Goal: Task Accomplishment & Management: Manage account settings

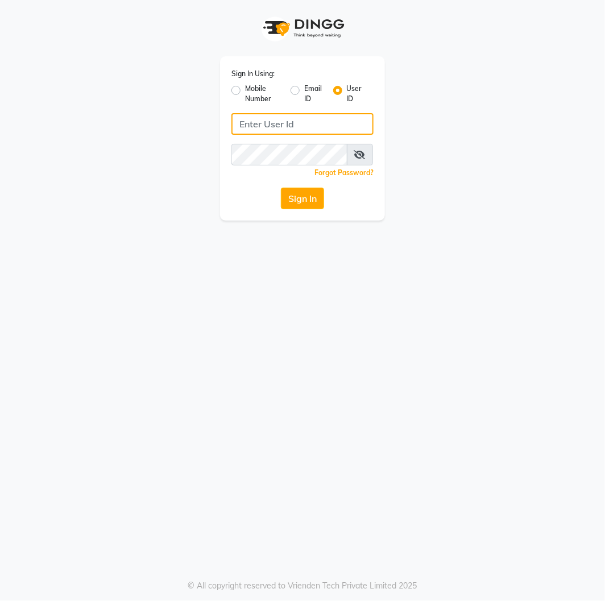
drag, startPoint x: 0, startPoint y: 0, endPoint x: 285, endPoint y: 125, distance: 311.6
click at [285, 125] on input "Username" at bounding box center [302, 124] width 142 height 22
type input "Limraz123"
click at [362, 159] on icon at bounding box center [359, 154] width 11 height 9
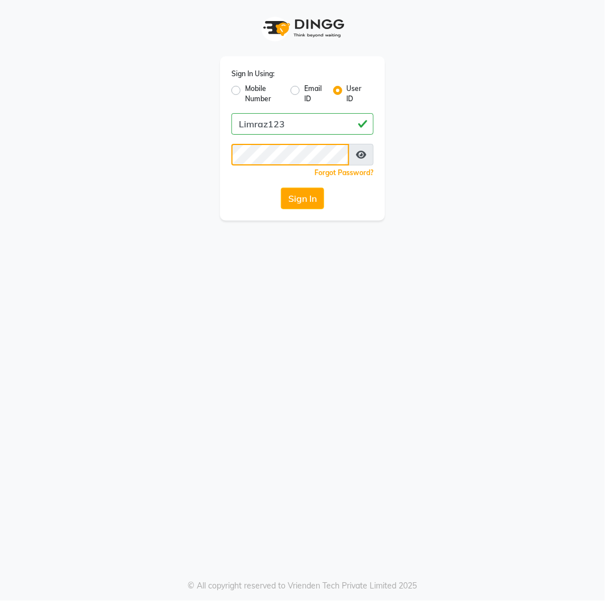
click at [281, 188] on button "Sign In" at bounding box center [302, 199] width 43 height 22
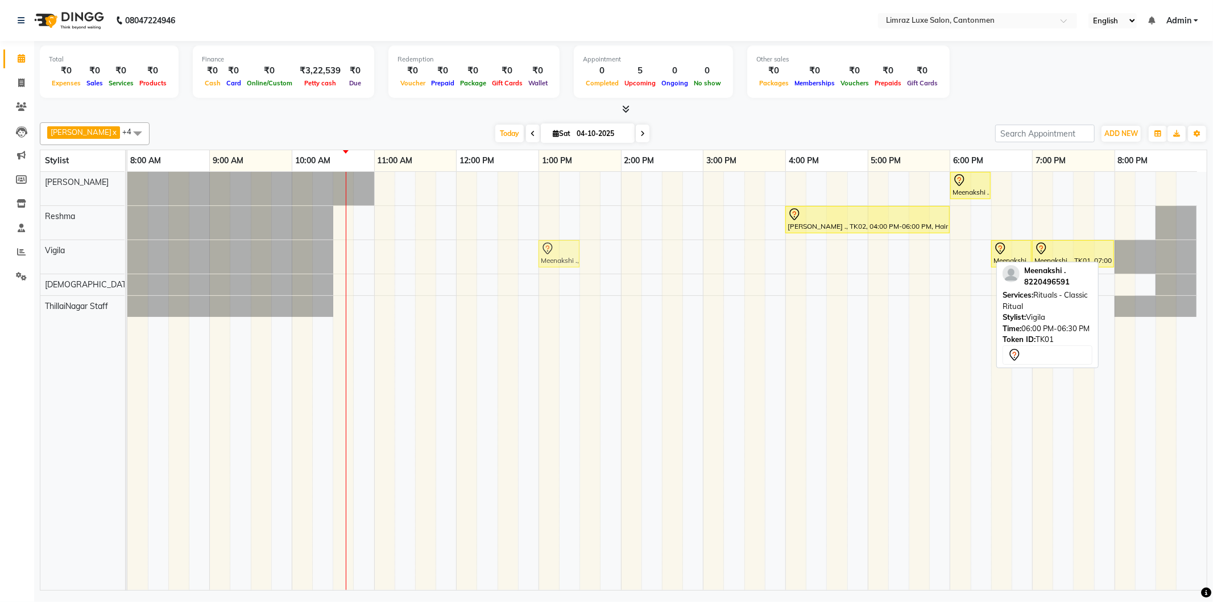
drag, startPoint x: 969, startPoint y: 251, endPoint x: 553, endPoint y: 259, distance: 416.3
click at [127, 259] on div "Meenakshi ., TK01, 06:00 PM-06:30 PM, Rituals - Classic Ritual Meenakshi ., TK0…" at bounding box center [127, 257] width 0 height 34
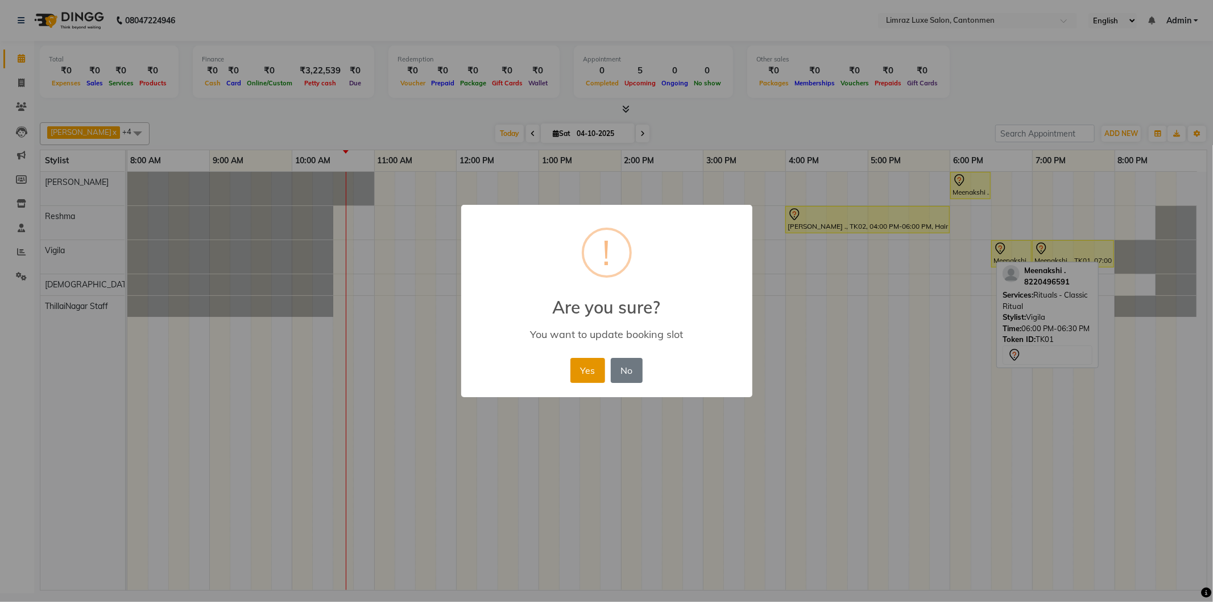
click at [578, 368] on button "Yes" at bounding box center [587, 370] width 35 height 25
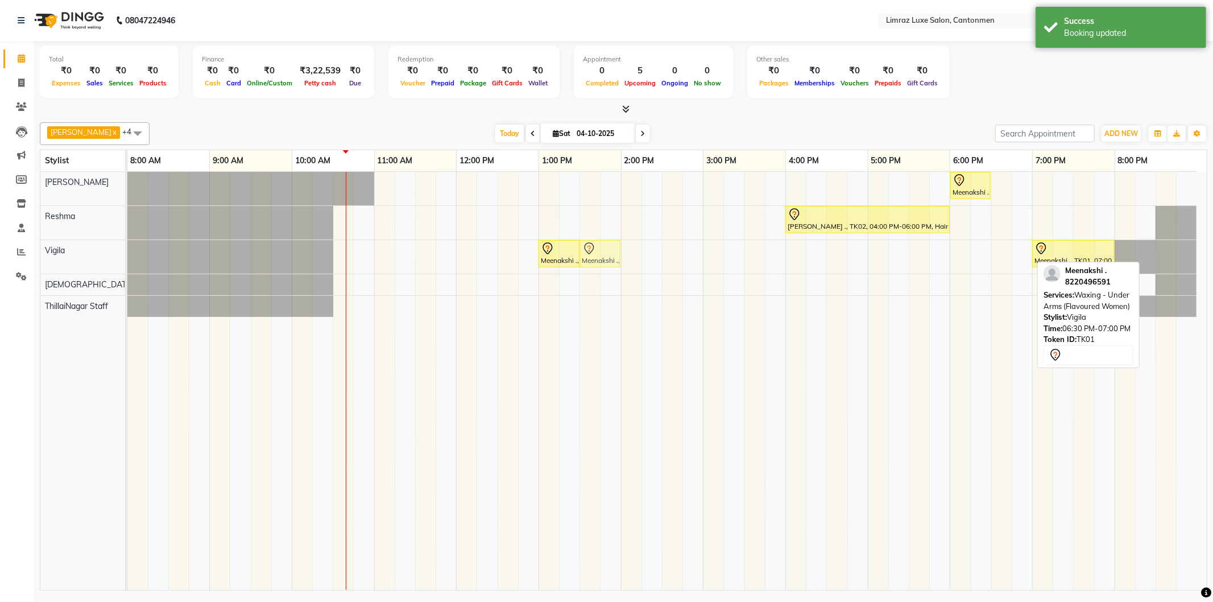
drag, startPoint x: 1005, startPoint y: 256, endPoint x: 601, endPoint y: 273, distance: 404.0
click at [602, 271] on div "Meenakshi ., TK01, 06:00 PM-06:30 PM, Styling - Top (Men) [PERSON_NAME] ., TK02…" at bounding box center [666, 381] width 1079 height 418
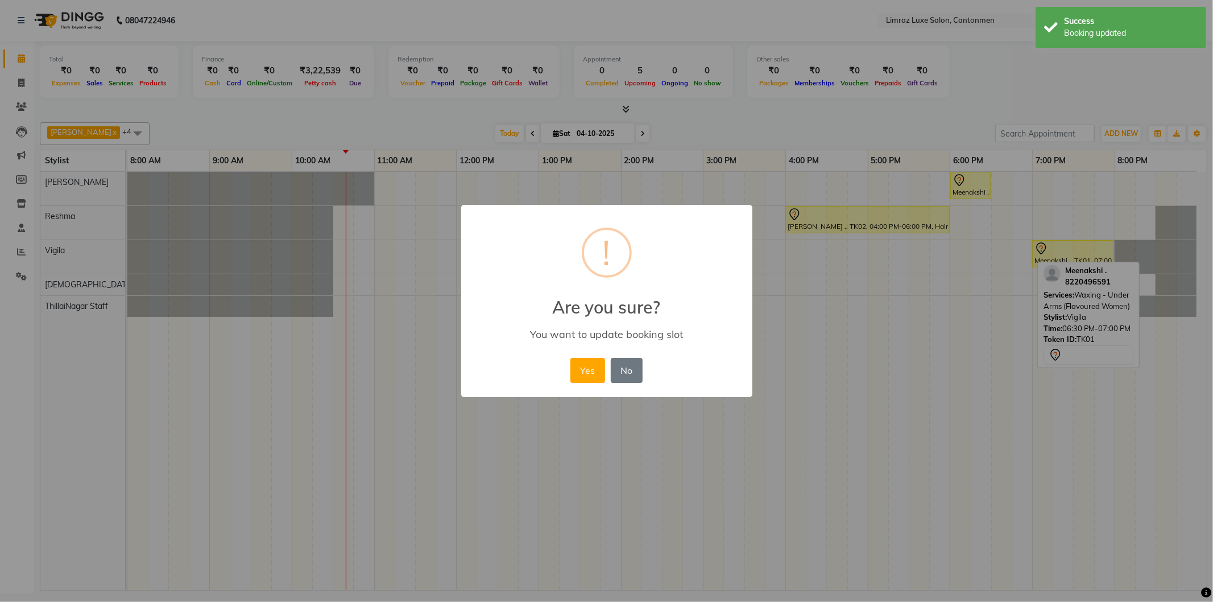
drag, startPoint x: 581, startPoint y: 376, endPoint x: 602, endPoint y: 361, distance: 25.2
click at [587, 370] on button "Yes" at bounding box center [587, 370] width 35 height 25
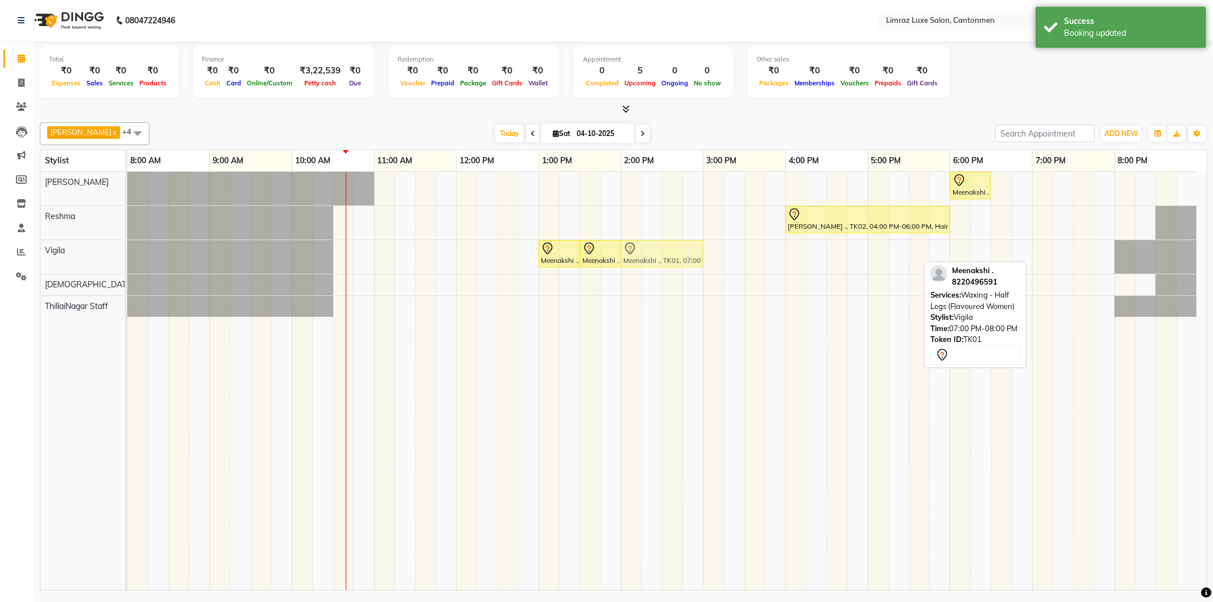
drag, startPoint x: 1093, startPoint y: 250, endPoint x: 691, endPoint y: 249, distance: 402.5
click at [127, 249] on div "Meenakshi ., TK01, 01:00 PM-01:30 PM, Rituals - Classic Ritual Meenakshi ., TK0…" at bounding box center [127, 257] width 0 height 34
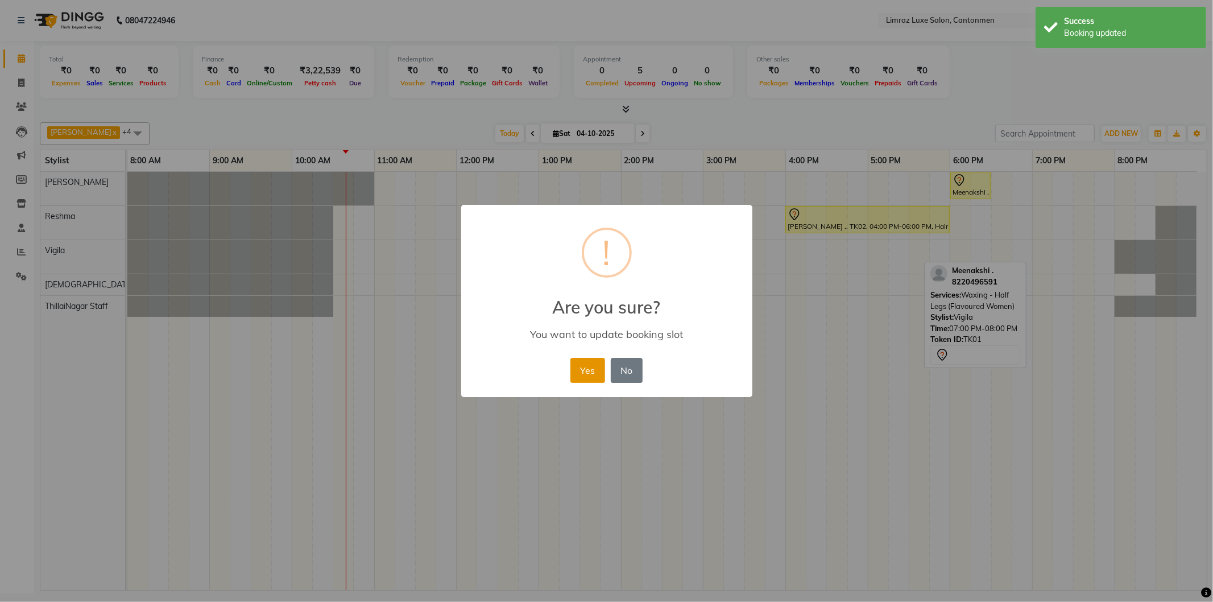
click at [590, 376] on button "Yes" at bounding box center [587, 370] width 35 height 25
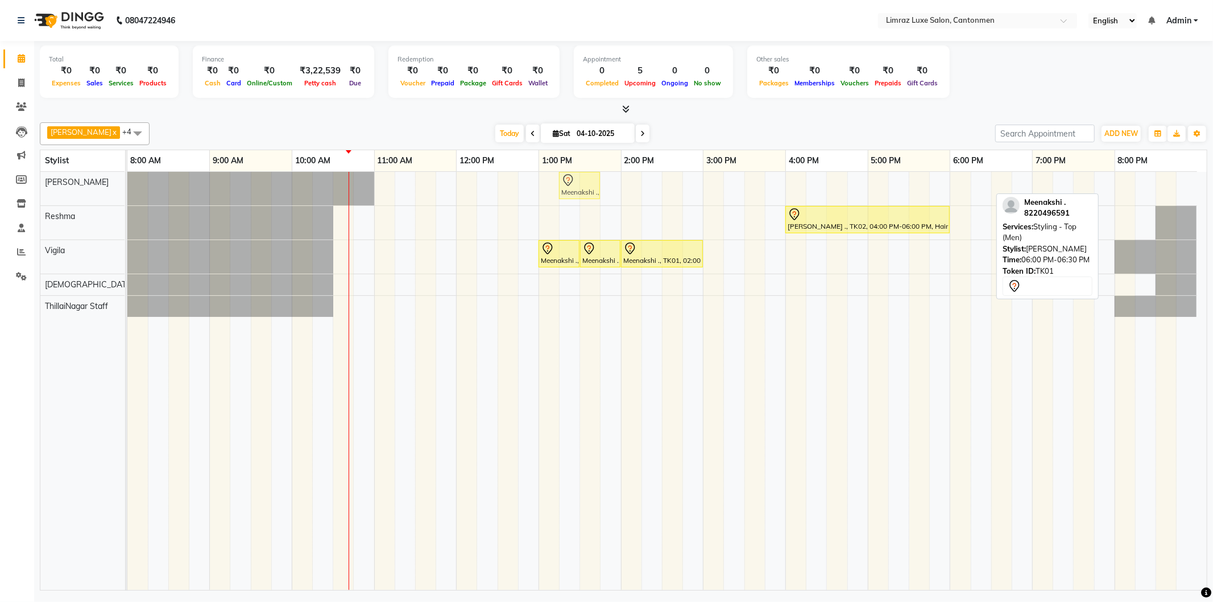
drag, startPoint x: 967, startPoint y: 173, endPoint x: 571, endPoint y: 189, distance: 395.5
click at [127, 189] on div "Meenakshi ., TK01, 06:00 PM-06:30 PM, Styling - Top (Men) Meenakshi ., TK01, 06…" at bounding box center [127, 189] width 0 height 34
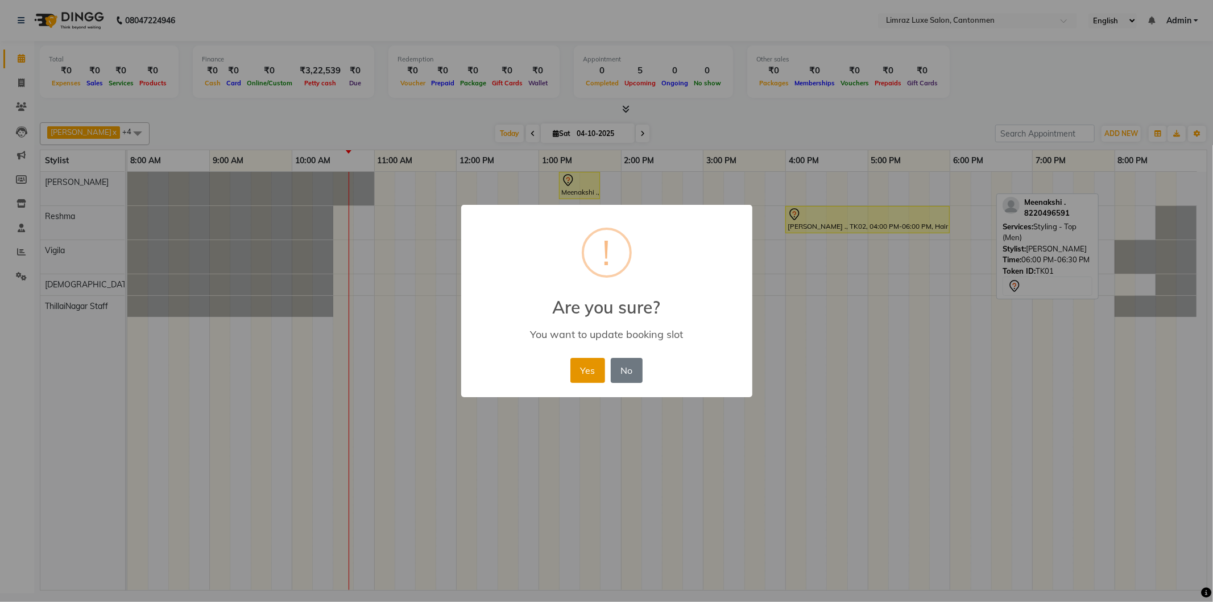
click at [593, 376] on button "Yes" at bounding box center [587, 370] width 35 height 25
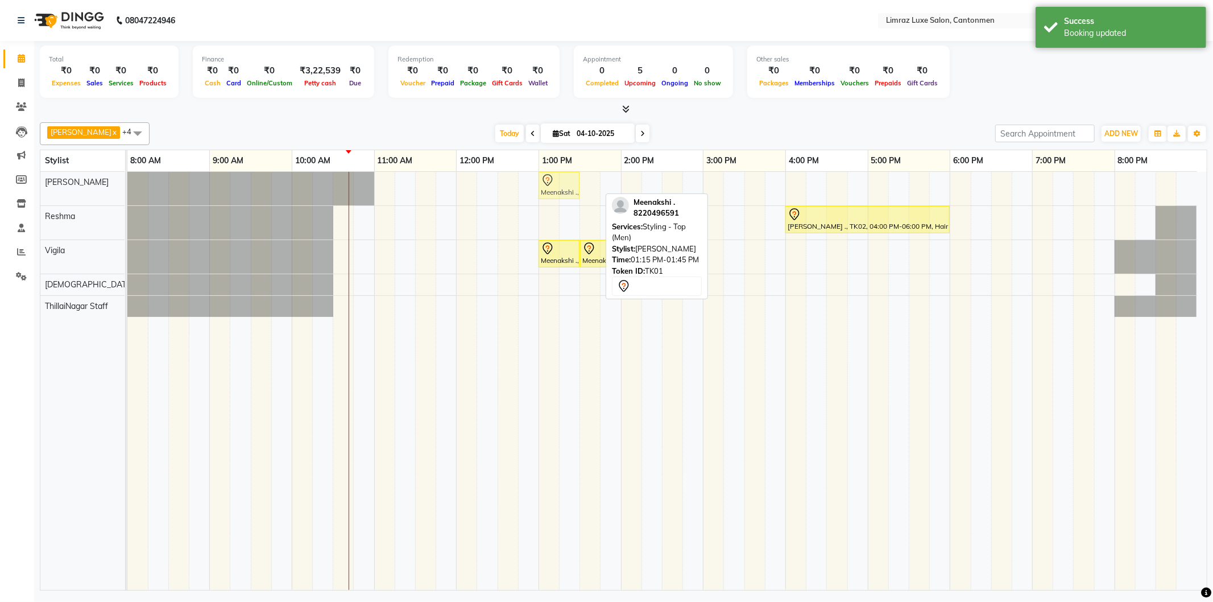
drag, startPoint x: 571, startPoint y: 175, endPoint x: 550, endPoint y: 181, distance: 22.3
click at [127, 181] on div "Meenakshi ., TK01, 01:15 PM-01:45 PM, Styling - Top (Men) Meenakshi ., TK01, 01…" at bounding box center [127, 189] width 0 height 34
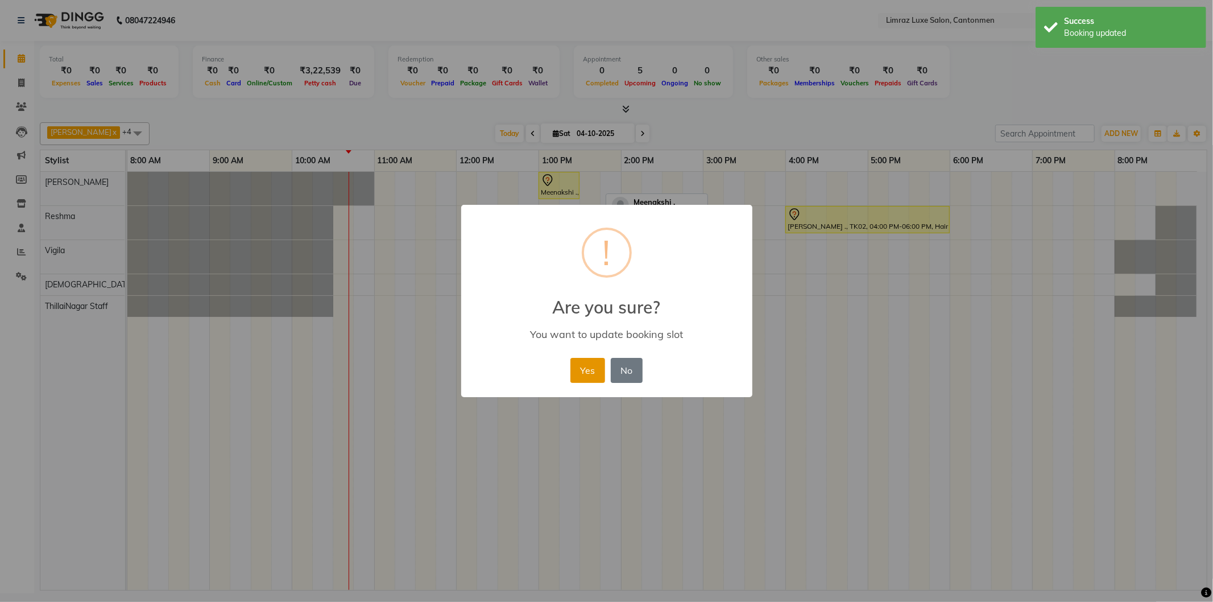
click at [578, 358] on button "Yes" at bounding box center [587, 370] width 35 height 25
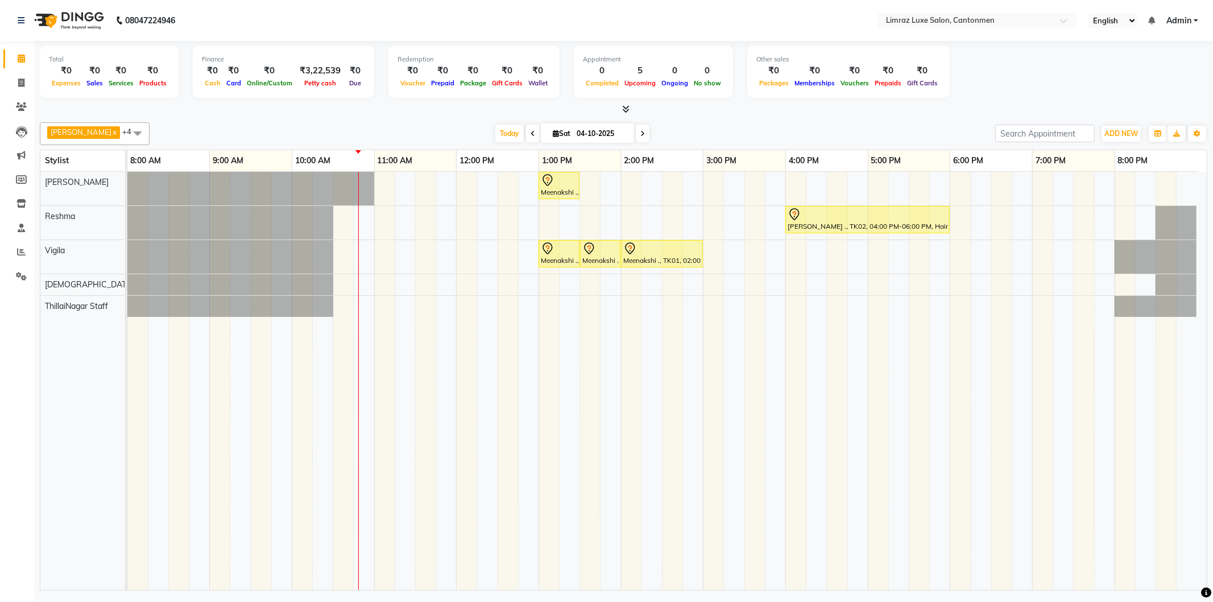
click at [423, 185] on div "Meenakshi ., TK01, 01:00 PM-01:30 PM, Styling - Top (Men) [PERSON_NAME] ., TK02…" at bounding box center [666, 381] width 1079 height 418
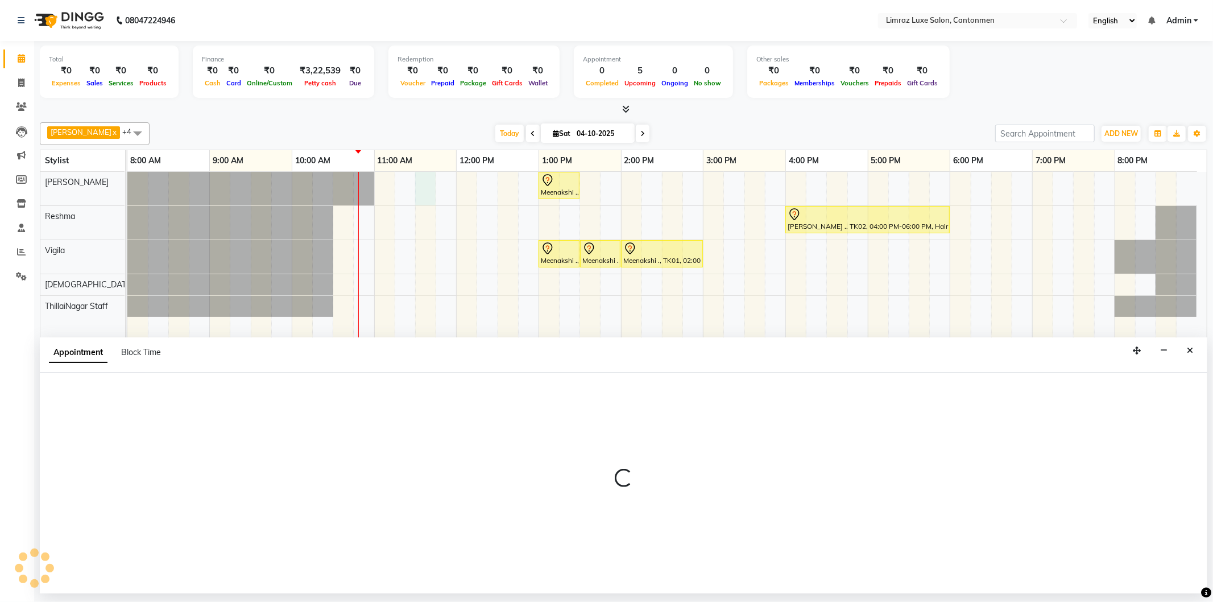
select select "90538"
select select "690"
select select "tentative"
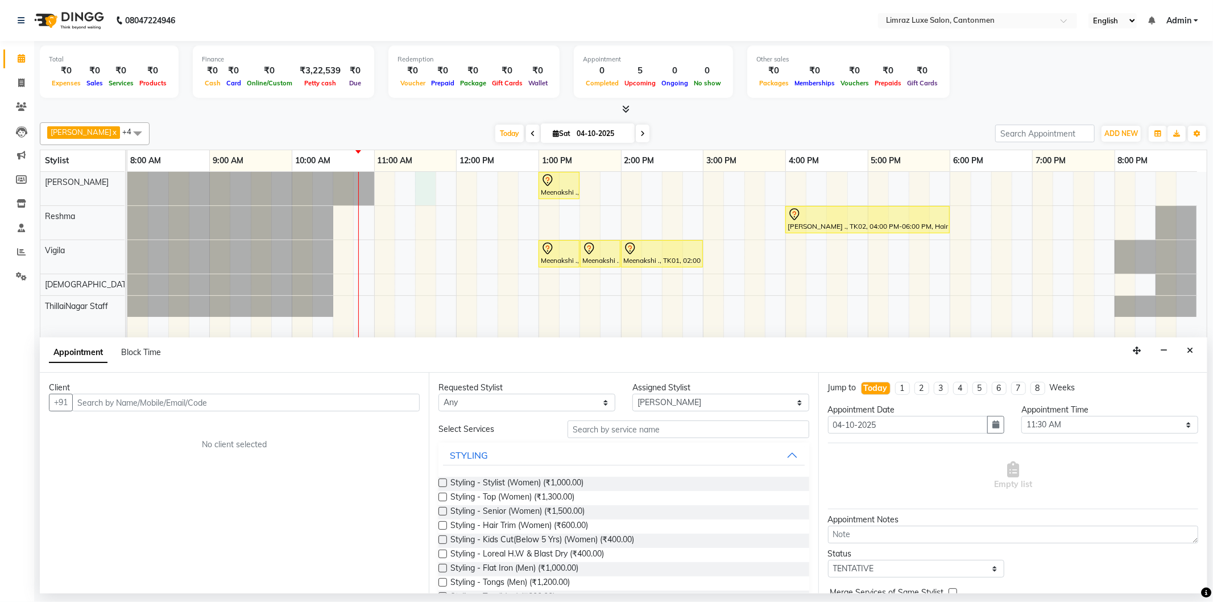
click at [214, 404] on input "text" at bounding box center [245, 402] width 347 height 18
type input "9"
type input "9361333979"
click at [379, 399] on span "Add Client" at bounding box center [396, 402] width 38 height 10
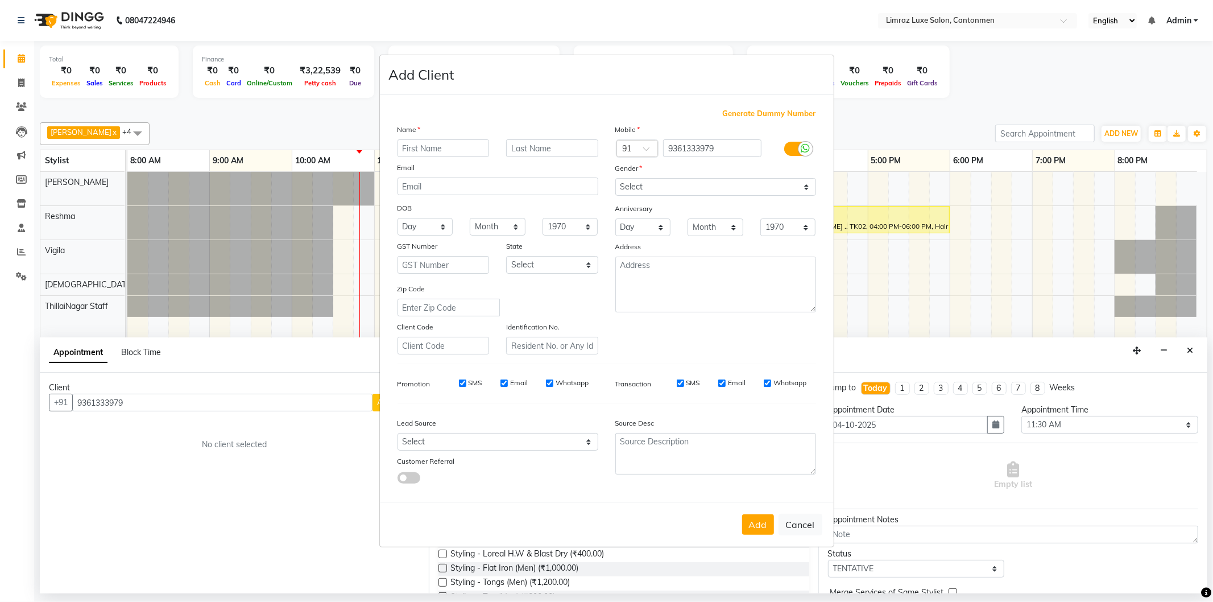
click at [443, 144] on input "text" at bounding box center [443, 148] width 92 height 18
type input "Charu"
click at [515, 147] on input "text" at bounding box center [552, 148] width 92 height 18
type input "."
click at [604, 178] on select "Select [DEMOGRAPHIC_DATA] [DEMOGRAPHIC_DATA] Other Prefer Not To Say" at bounding box center [715, 187] width 201 height 18
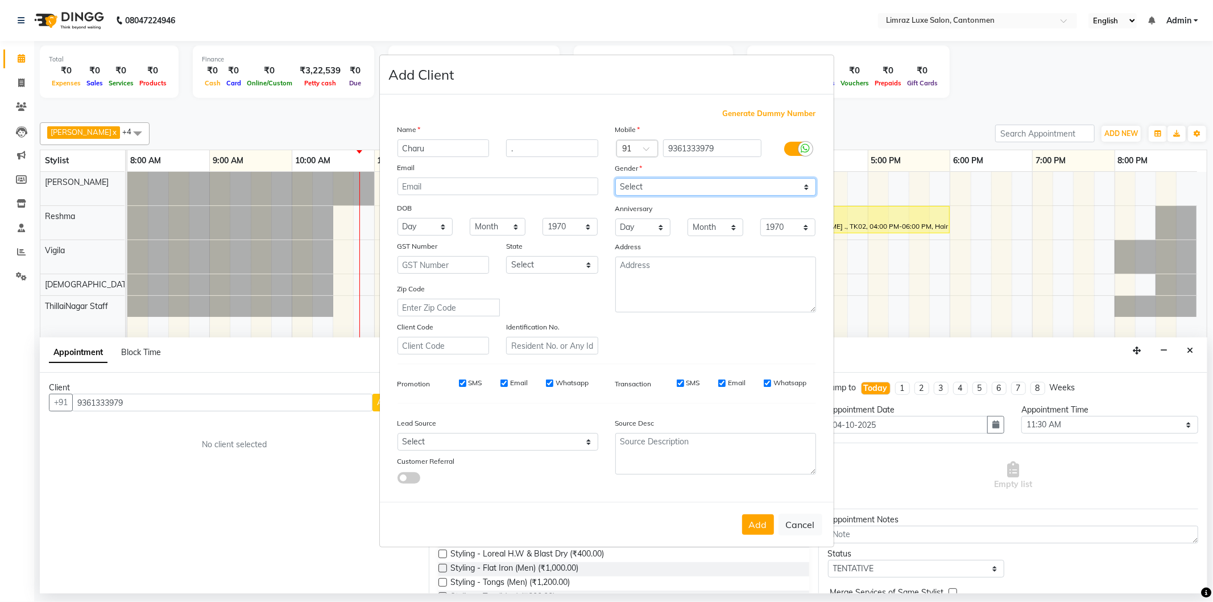
select select "[DEMOGRAPHIC_DATA]"
click at [604, 178] on select "Select [DEMOGRAPHIC_DATA] [DEMOGRAPHIC_DATA] Other Prefer Not To Say" at bounding box center [715, 187] width 201 height 18
click at [604, 525] on button "Add" at bounding box center [758, 524] width 32 height 20
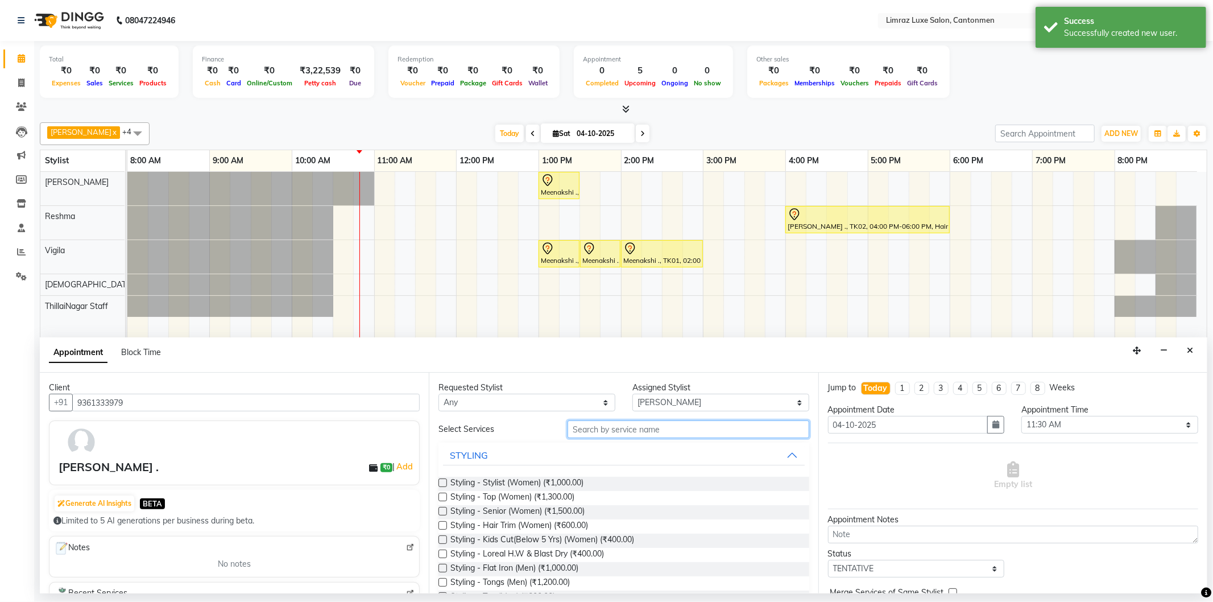
click at [604, 432] on input "text" at bounding box center [687, 429] width 241 height 18
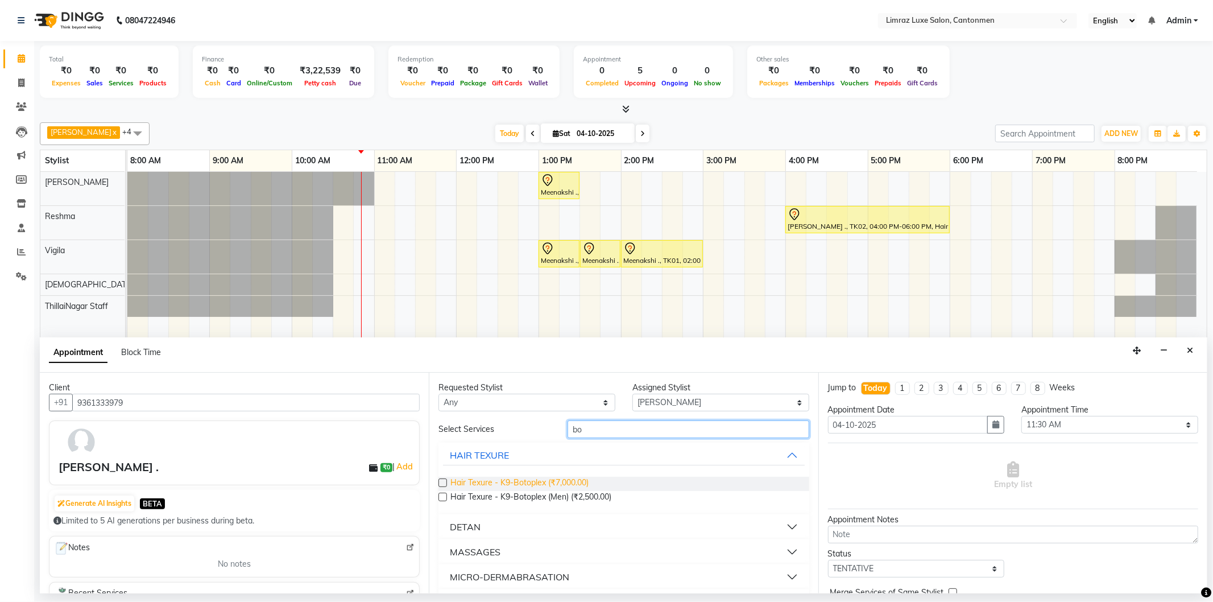
type input "bo"
click at [476, 480] on span "Hair Texure - K9-Botoplex (₹7,000.00)" at bounding box center [519, 483] width 138 height 14
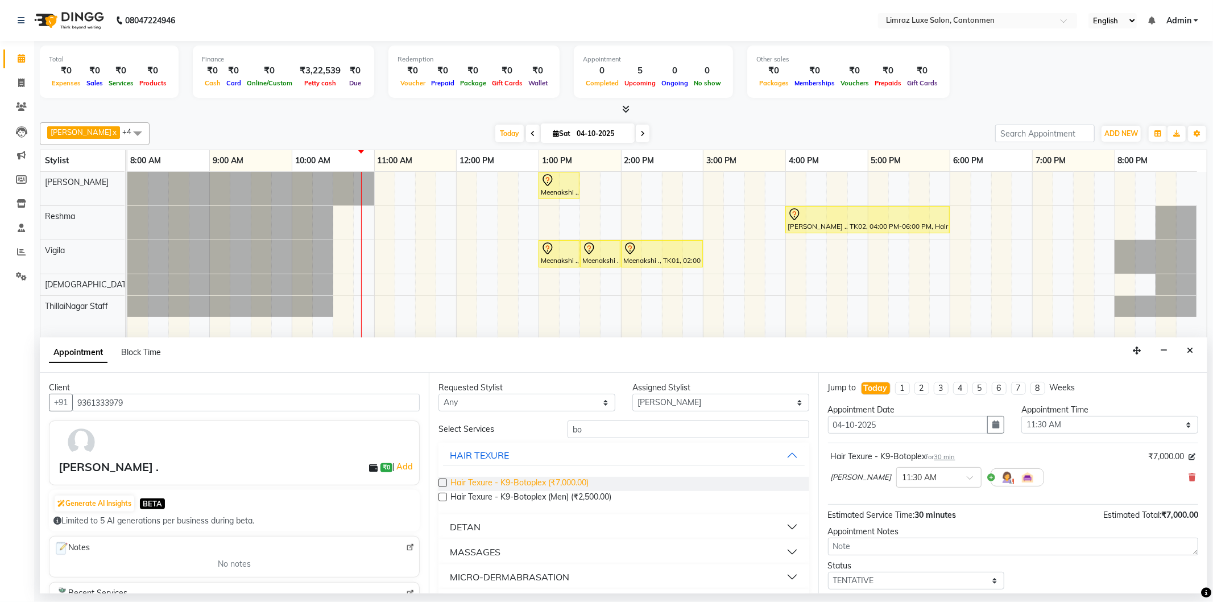
click at [476, 480] on span "Hair Texure - K9-Botoplex (₹7,000.00)" at bounding box center [519, 483] width 138 height 14
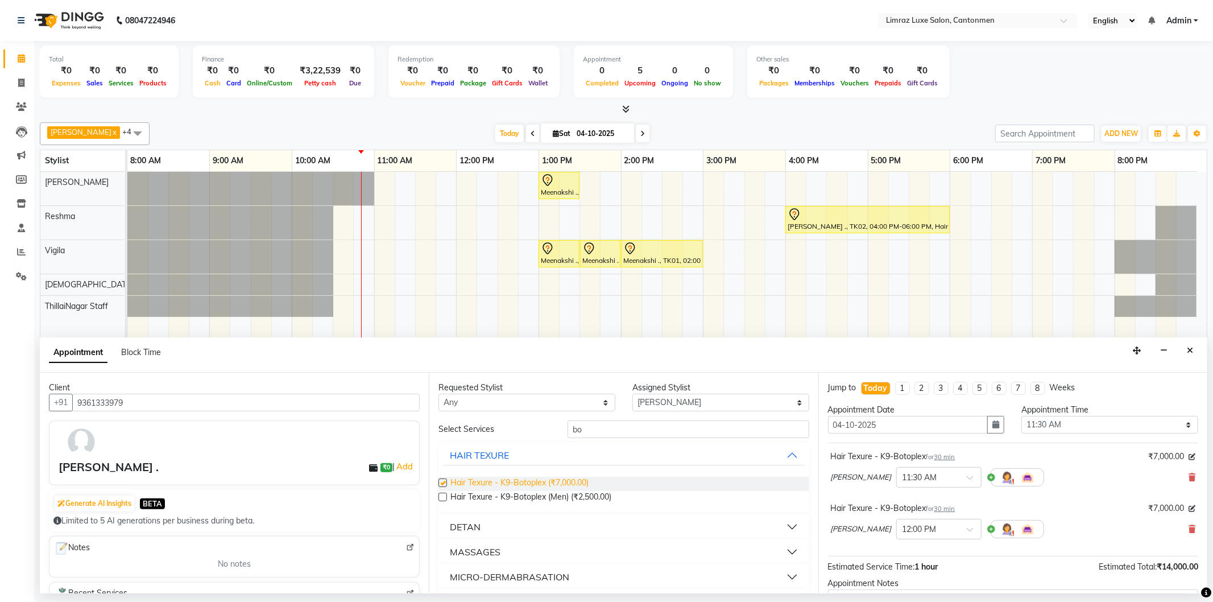
checkbox input "false"
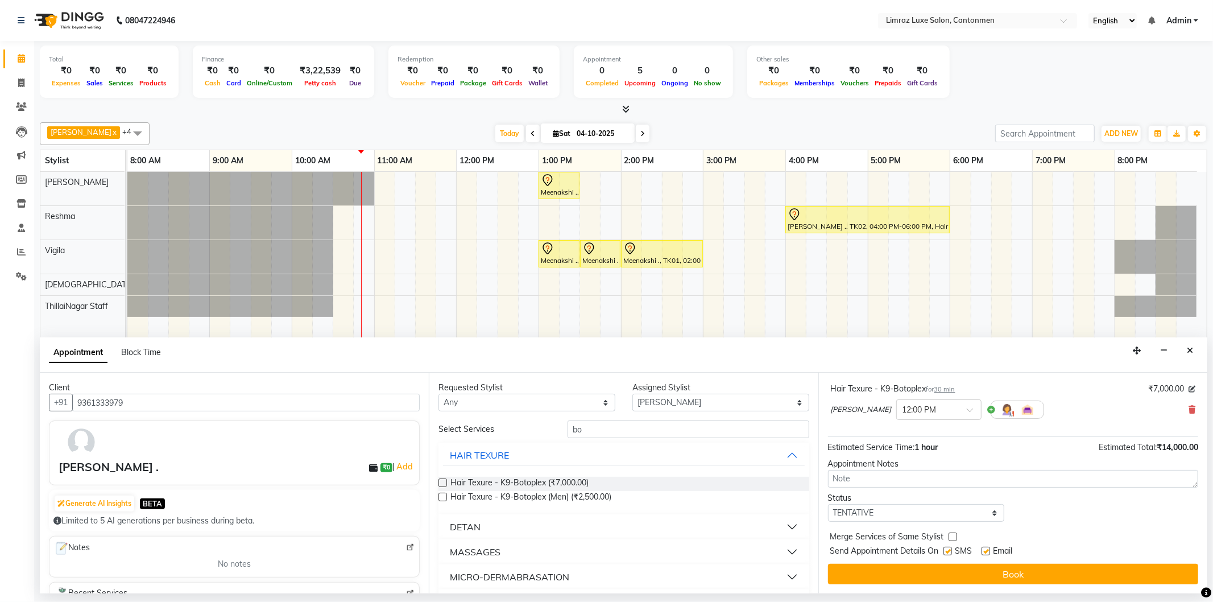
click at [604, 549] on label at bounding box center [947, 550] width 9 height 9
click at [604, 549] on input "checkbox" at bounding box center [946, 551] width 7 height 7
checkbox input "false"
click at [604, 550] on label at bounding box center [985, 550] width 9 height 9
click at [604, 550] on input "checkbox" at bounding box center [984, 551] width 7 height 7
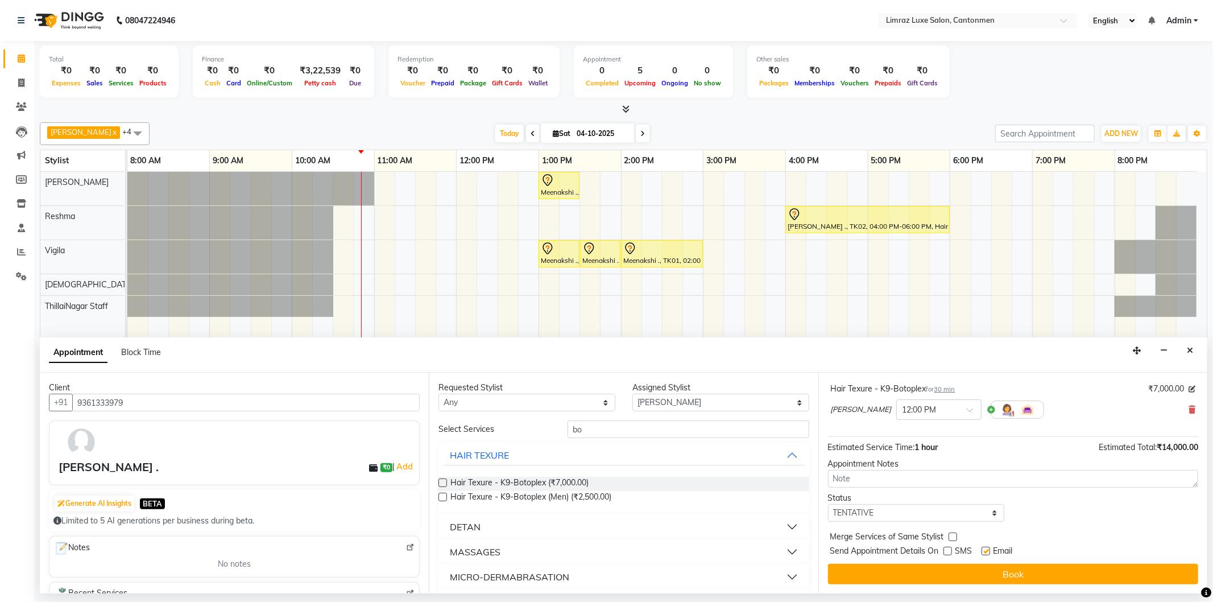
checkbox input "false"
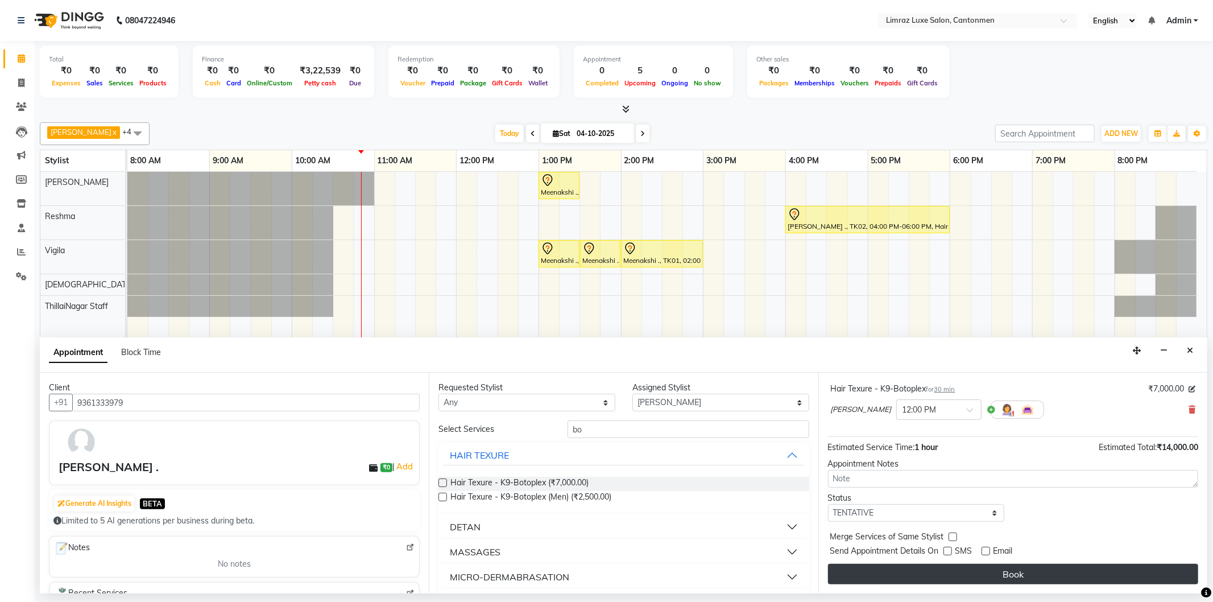
click at [604, 571] on button "Book" at bounding box center [1013, 573] width 370 height 20
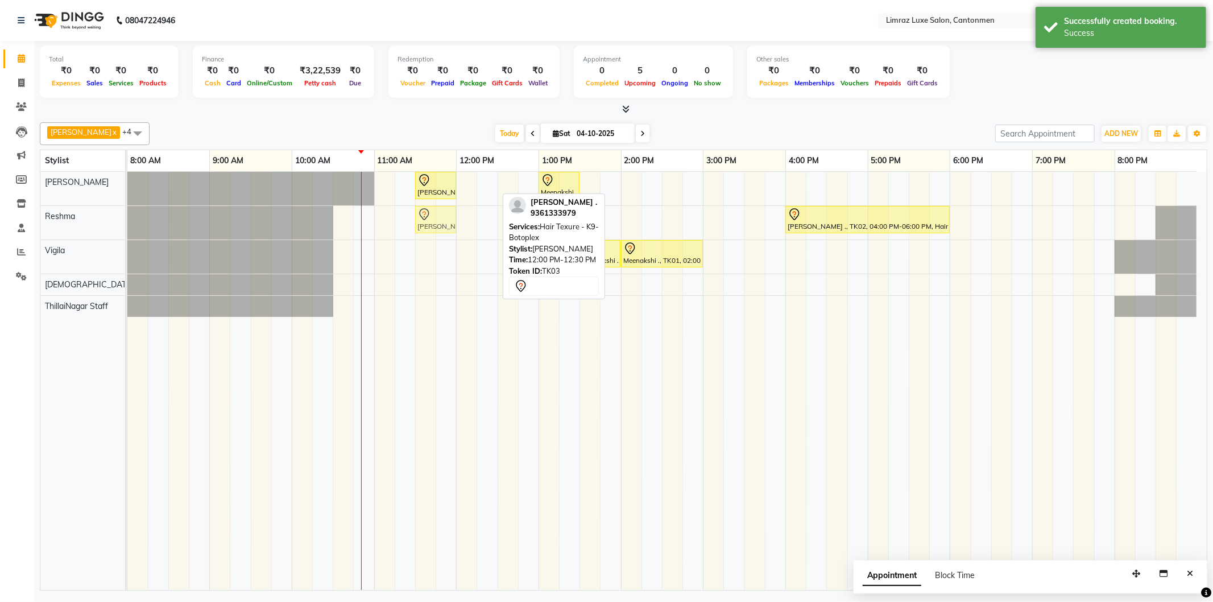
drag, startPoint x: 473, startPoint y: 186, endPoint x: 433, endPoint y: 220, distance: 52.4
click at [433, 220] on tbody "[PERSON_NAME] ., TK03, 11:30 AM-12:00 PM, Hair Texure - K9-Botoplex [PERSON_NAM…" at bounding box center [661, 244] width 1069 height 145
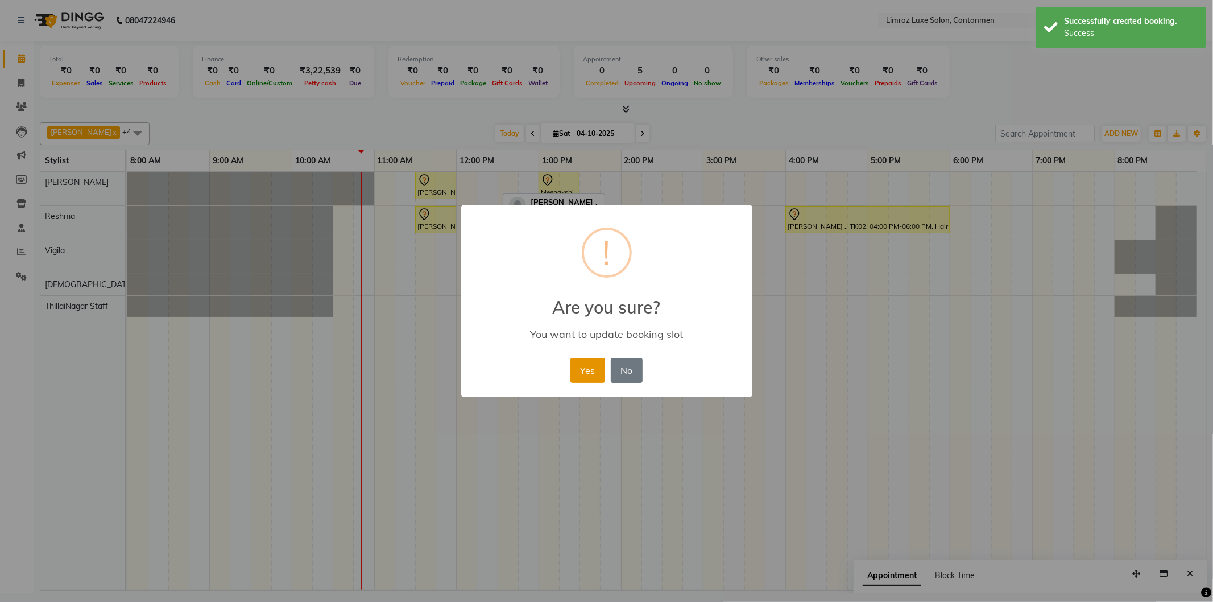
click at [601, 375] on button "Yes" at bounding box center [587, 370] width 35 height 25
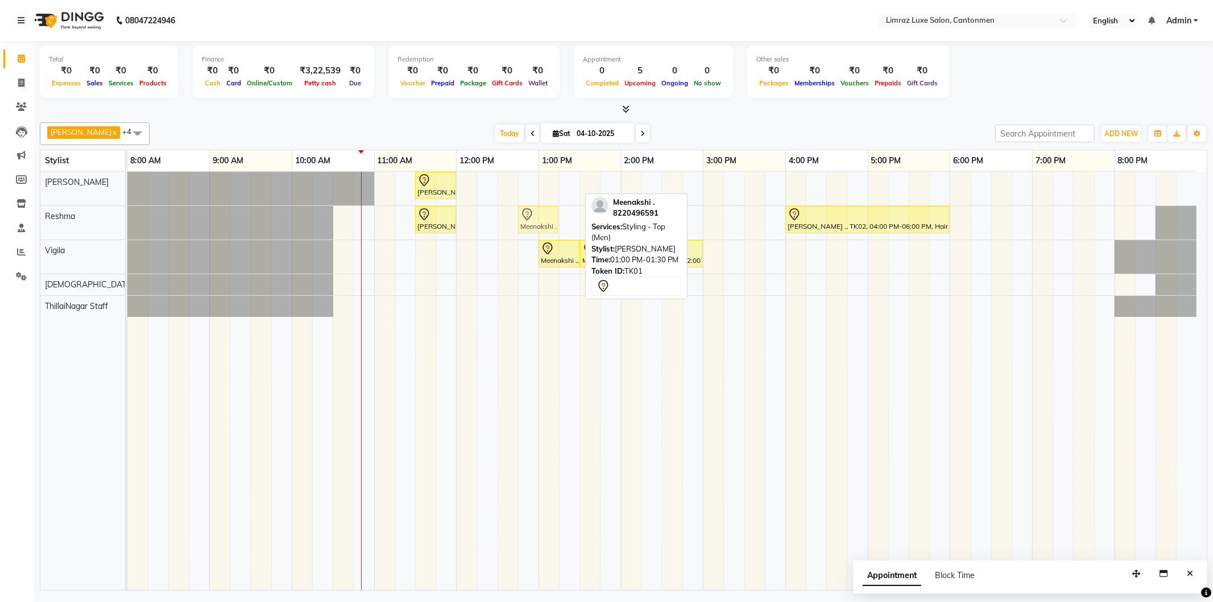
drag, startPoint x: 558, startPoint y: 173, endPoint x: 540, endPoint y: 214, distance: 44.3
click at [540, 214] on tbody "[PERSON_NAME] ., TK03, 11:30 AM-12:00 PM, Hair Texure - K9-Botoplex Meenakshi .…" at bounding box center [661, 244] width 1069 height 145
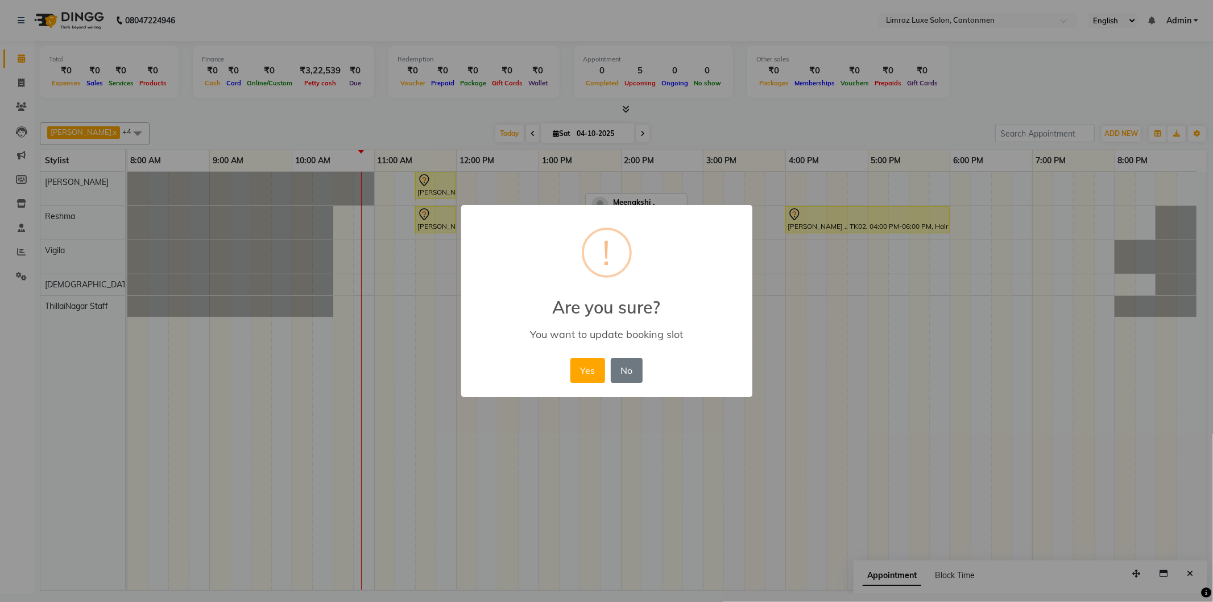
click at [367, 322] on div "× ! Are you sure? You want to update booking slot Yes No No" at bounding box center [606, 301] width 1213 height 602
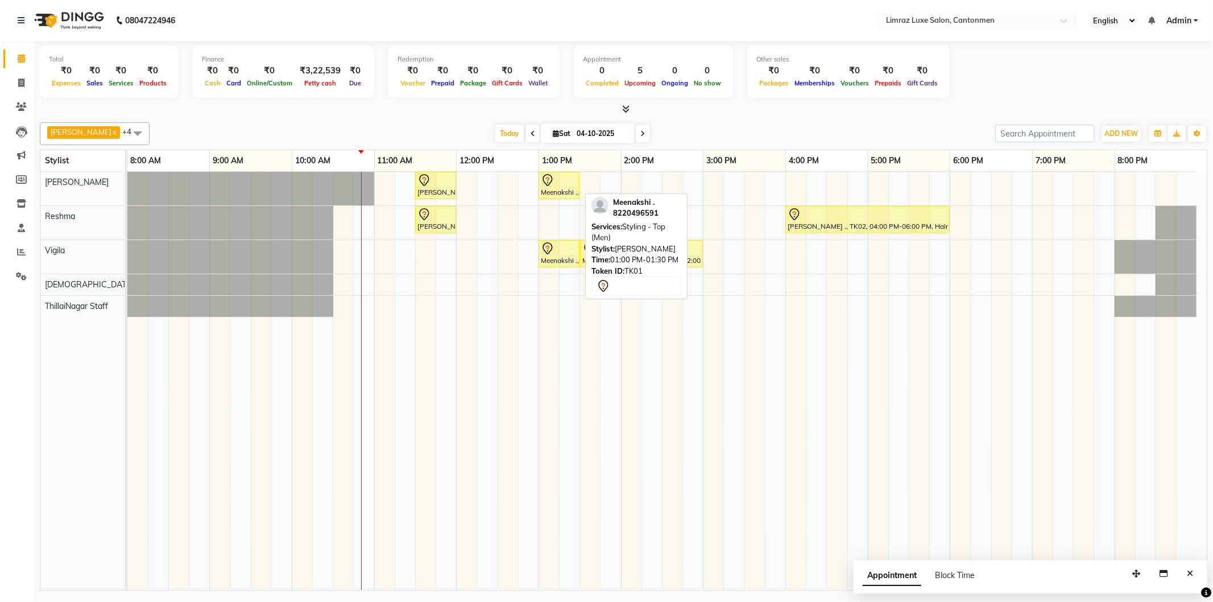
click at [553, 184] on icon at bounding box center [548, 180] width 14 height 14
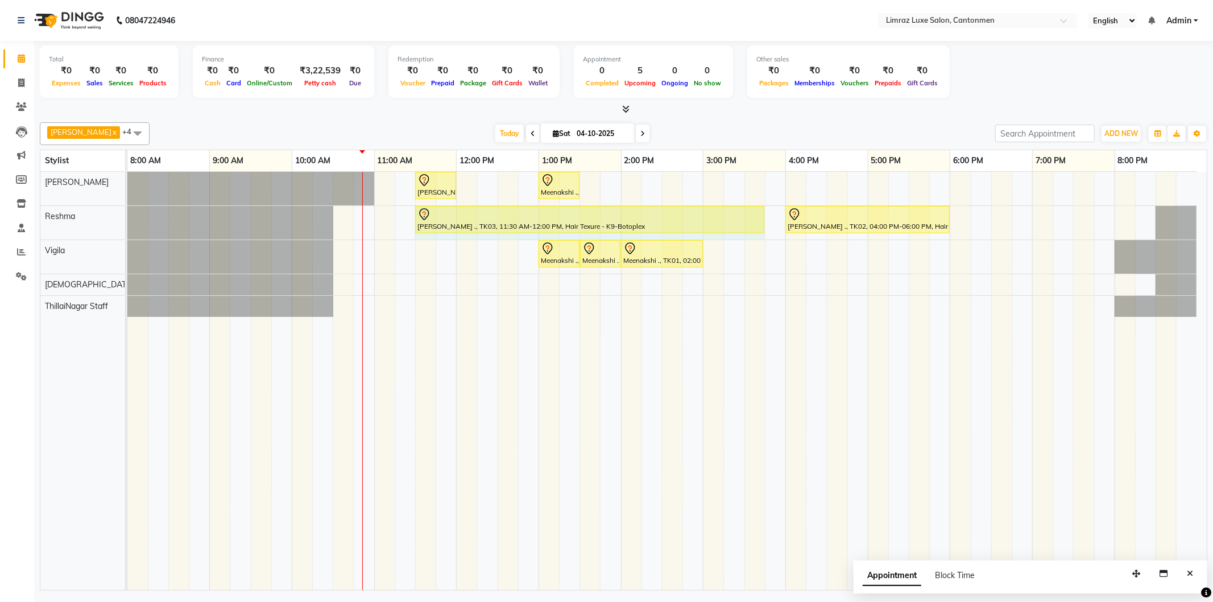
drag, startPoint x: 453, startPoint y: 222, endPoint x: 747, endPoint y: 262, distance: 297.2
click at [604, 262] on div "[PERSON_NAME] ., TK03, 11:30 AM-12:00 PM, Hair Texure - K9-Botoplex Meenakshi .…" at bounding box center [666, 381] width 1079 height 418
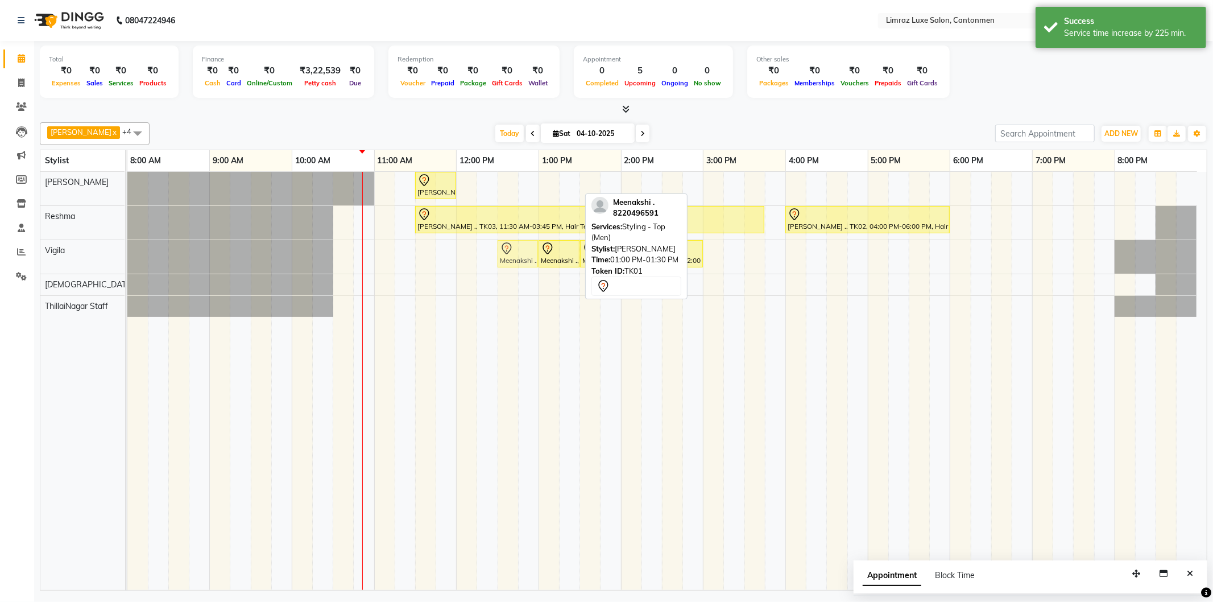
drag, startPoint x: 559, startPoint y: 181, endPoint x: 522, endPoint y: 264, distance: 91.1
click at [522, 264] on tbody "[PERSON_NAME] ., TK03, 11:30 AM-12:00 PM, Hair Texure - K9-Botoplex Meenakshi .…" at bounding box center [661, 244] width 1069 height 145
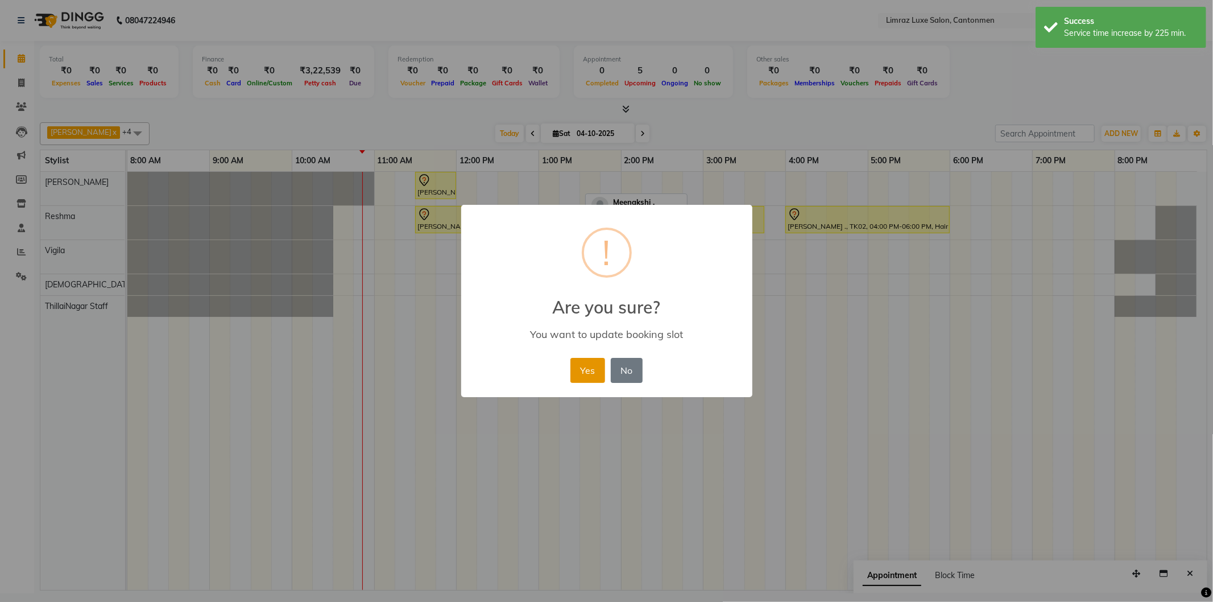
click at [586, 358] on button "Yes" at bounding box center [587, 370] width 35 height 25
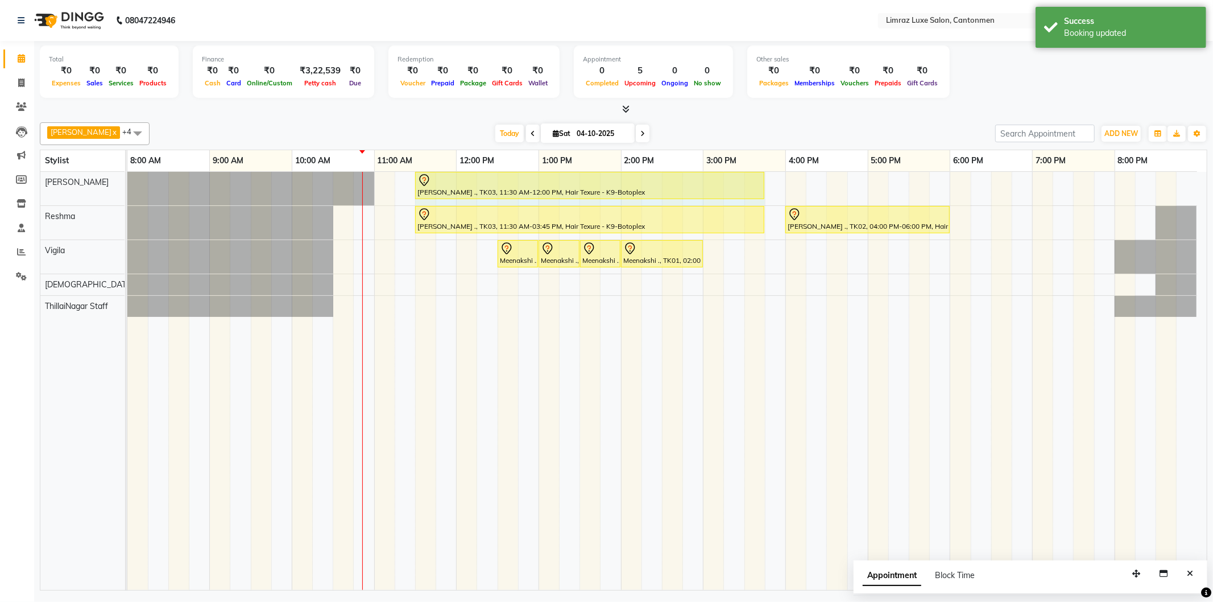
drag, startPoint x: 453, startPoint y: 183, endPoint x: 753, endPoint y: 180, distance: 299.6
click at [127, 180] on div "[PERSON_NAME] ., TK03, 11:30 AM-12:00 PM, Hair Texure - K9-Botoplex [PERSON_NAM…" at bounding box center [127, 189] width 0 height 34
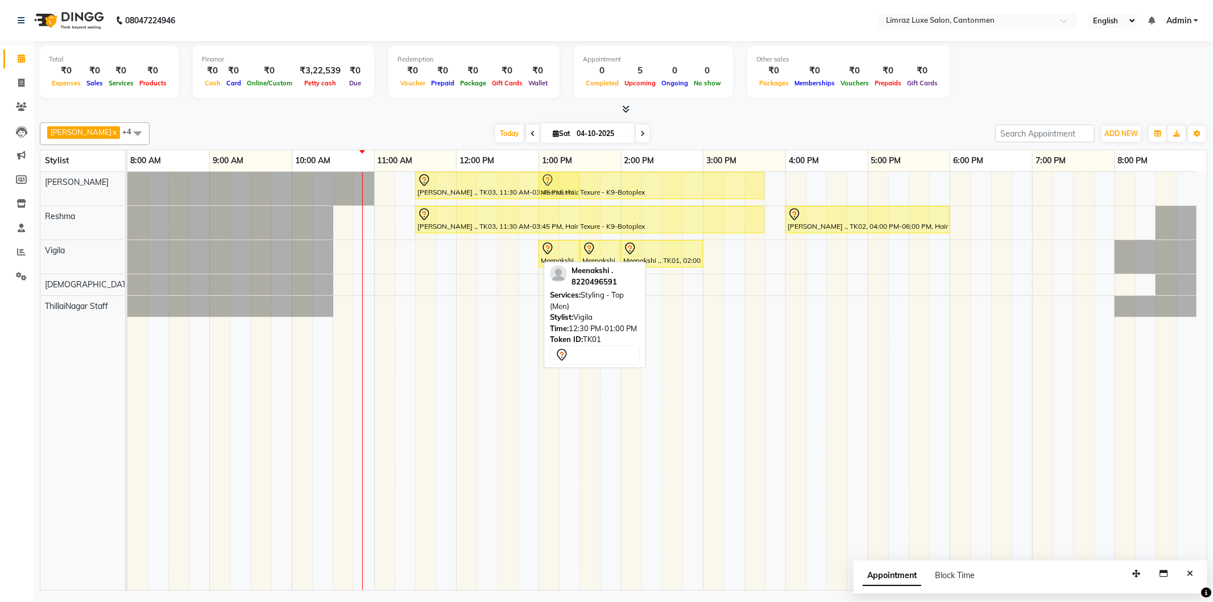
drag, startPoint x: 528, startPoint y: 263, endPoint x: 569, endPoint y: 214, distance: 63.8
click at [569, 214] on tbody "[PERSON_NAME] ., TK03, 11:30 AM-03:45 PM, Hair Texure - K9-Botoplex Meenakshi .…" at bounding box center [661, 244] width 1069 height 145
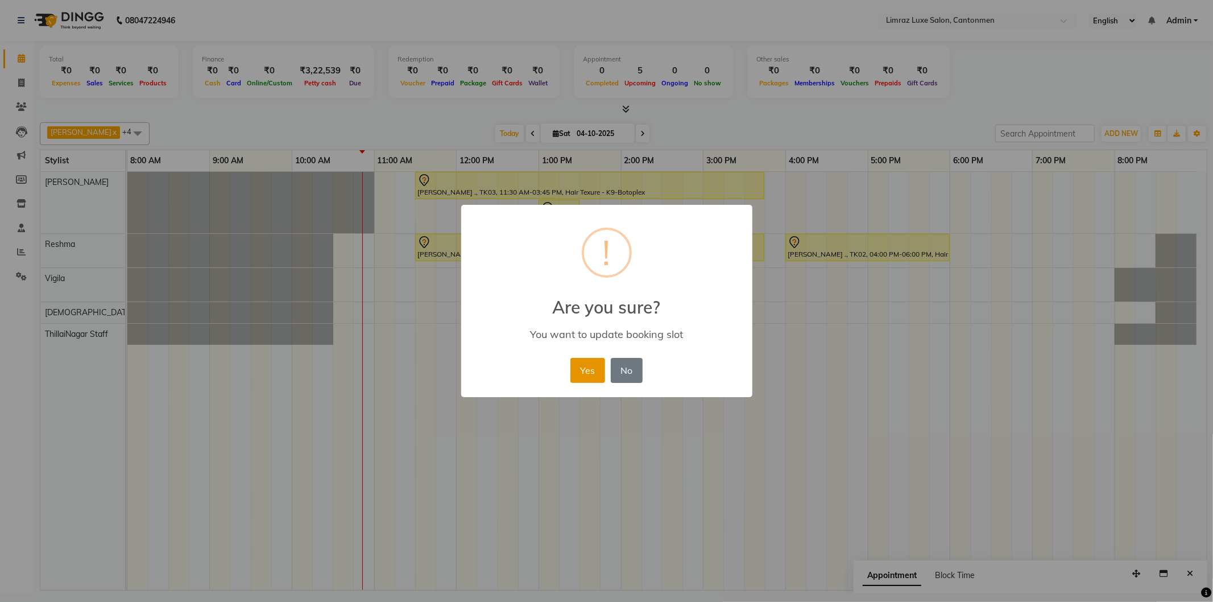
click at [572, 368] on button "Yes" at bounding box center [587, 370] width 35 height 25
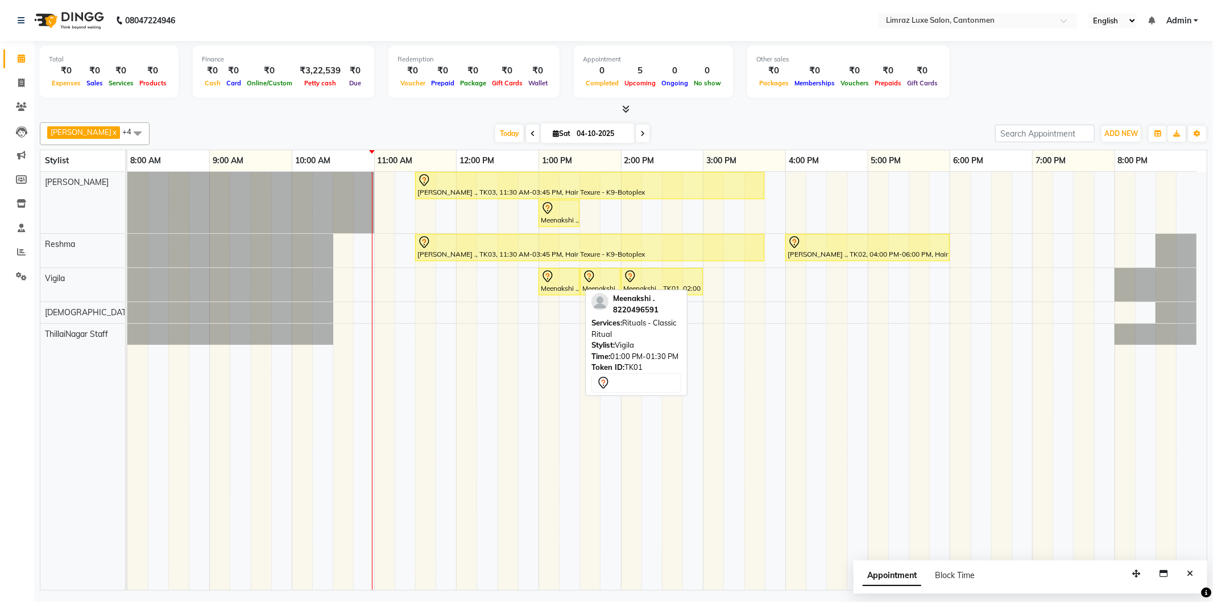
click at [563, 283] on div "Meenakshi ., TK01, 01:00 PM-01:30 PM, Rituals - Classic Ritual" at bounding box center [559, 281] width 39 height 24
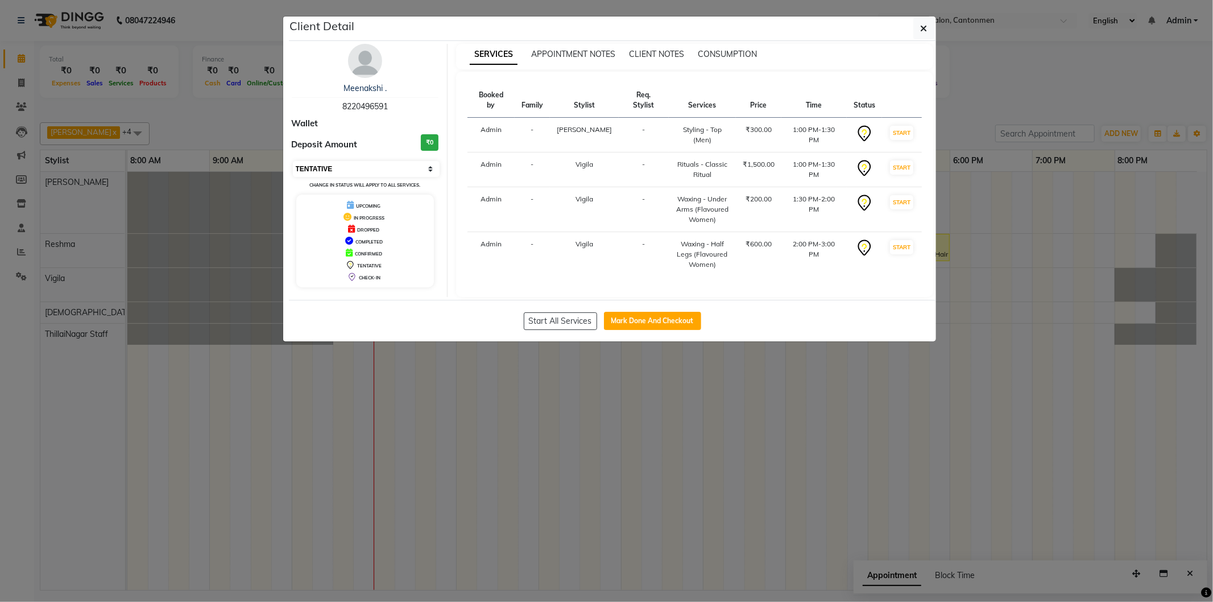
click at [413, 164] on select "Select IN SERVICE CONFIRMED TENTATIVE CHECK IN MARK DONE DROPPED UPCOMING" at bounding box center [366, 169] width 147 height 16
select select "6"
click at [293, 161] on select "Select IN SERVICE CONFIRMED TENTATIVE CHECK IN MARK DONE DROPPED UPCOMING" at bounding box center [366, 169] width 147 height 16
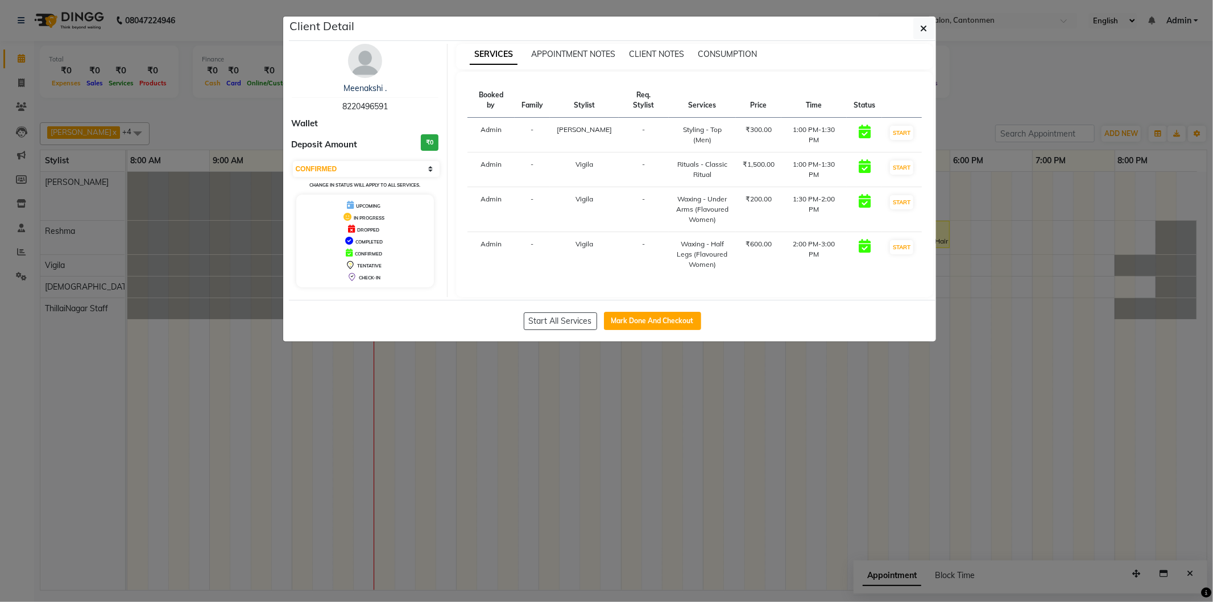
click at [410, 406] on ngb-modal-window "Client Detail Meenakshi . 8220496591 Wallet Deposit Amount ₹0 Select IN SERVICE…" at bounding box center [606, 301] width 1213 height 602
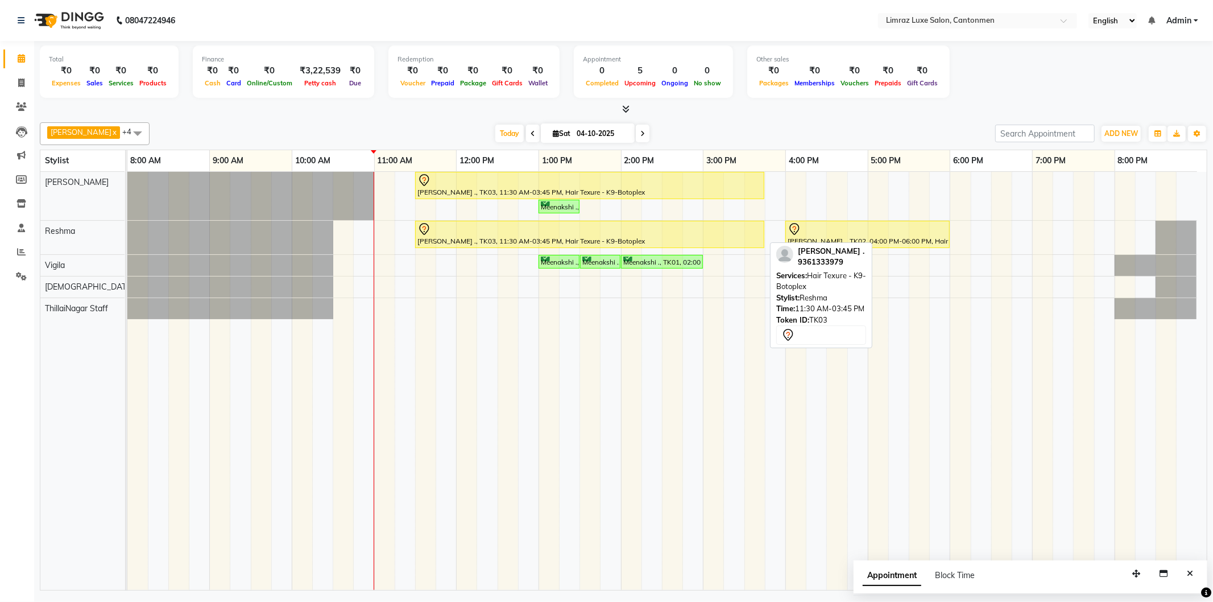
click at [508, 239] on div "[PERSON_NAME] ., TK03, 11:30 AM-03:45 PM, Hair Texure - K9-Botoplex" at bounding box center [589, 234] width 347 height 24
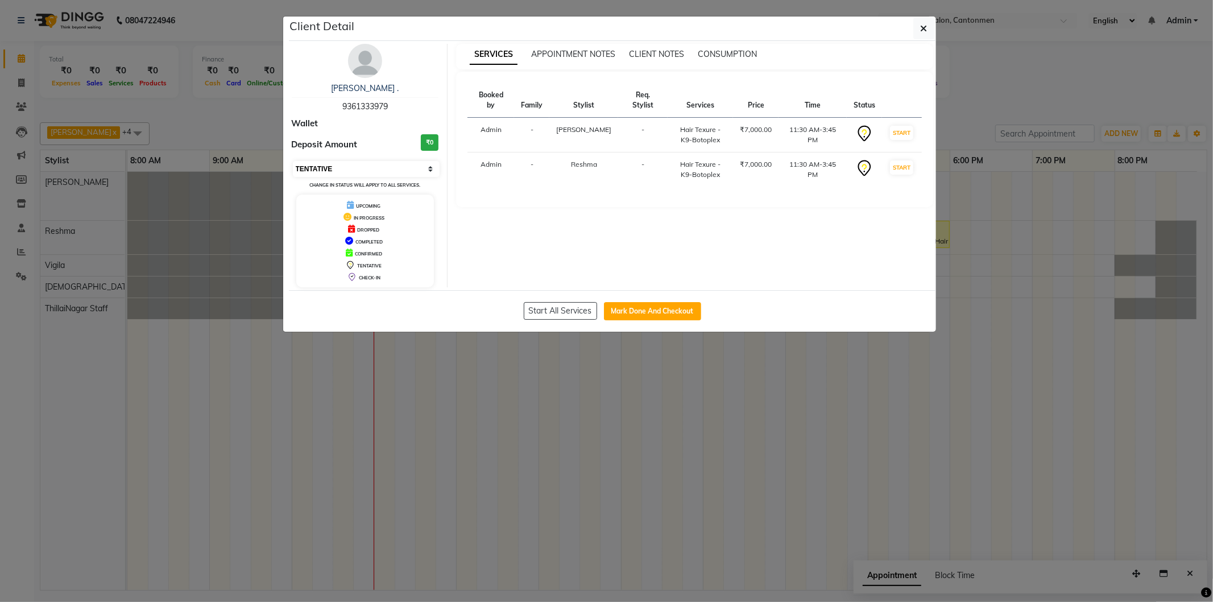
click at [424, 165] on select "Select IN SERVICE CONFIRMED TENTATIVE CHECK IN MARK DONE DROPPED UPCOMING" at bounding box center [366, 169] width 147 height 16
select select "6"
click at [293, 161] on select "Select IN SERVICE CONFIRMED TENTATIVE CHECK IN MARK DONE DROPPED UPCOMING" at bounding box center [366, 169] width 147 height 16
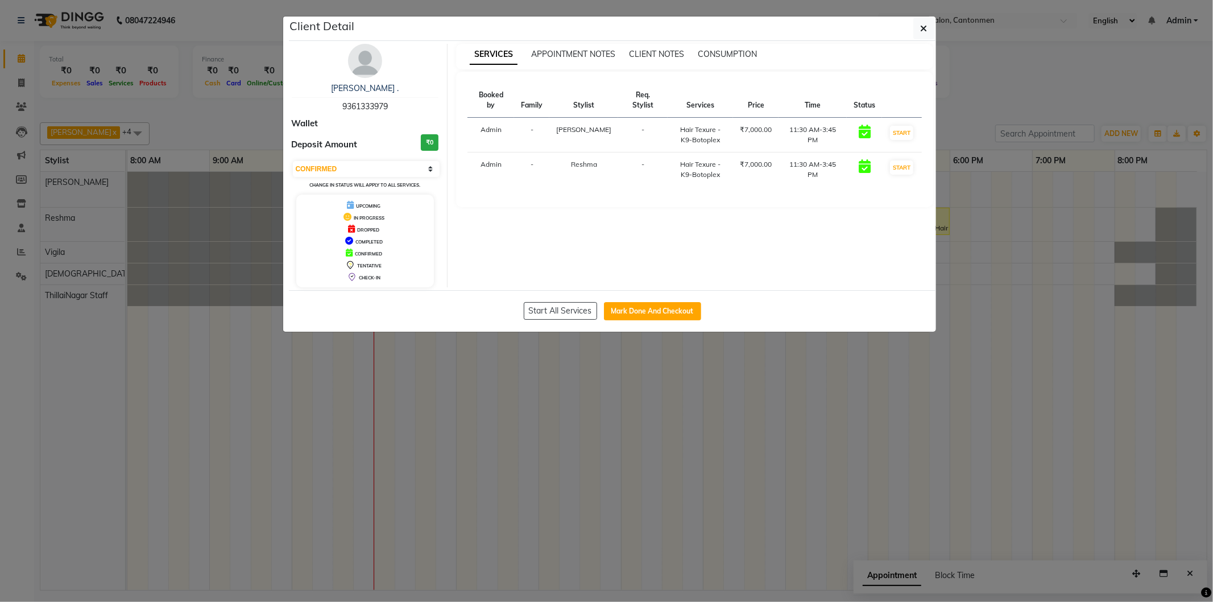
click at [365, 368] on ngb-modal-window "Client Detail [PERSON_NAME] . 9361333979 Wallet Deposit Amount ₹0 Select IN SER…" at bounding box center [606, 301] width 1213 height 602
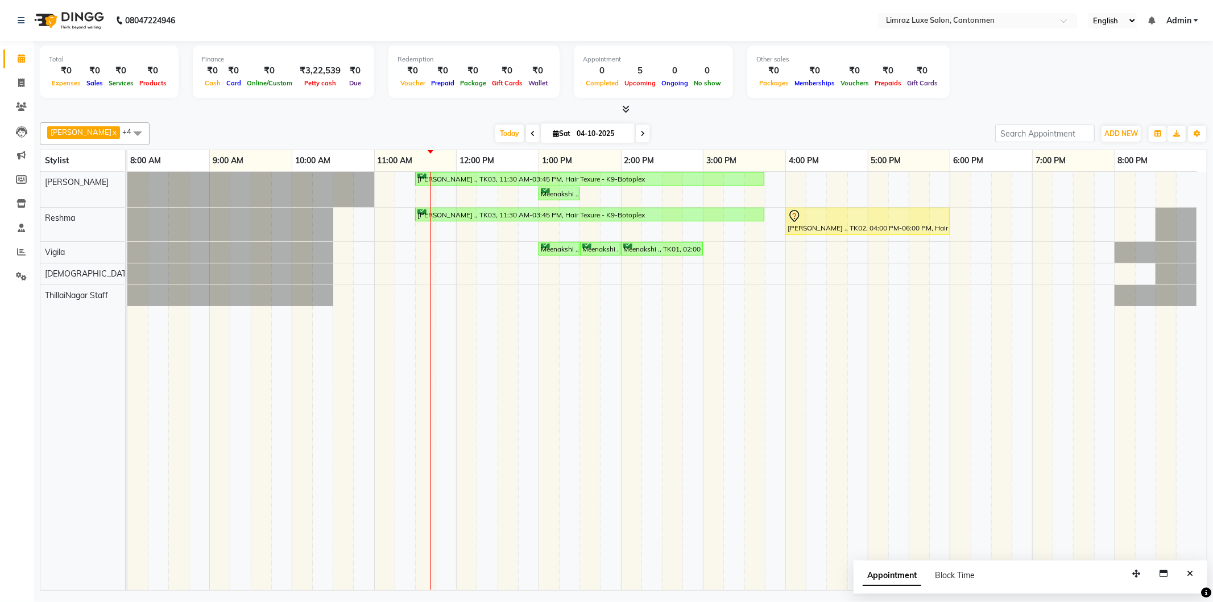
click at [604, 196] on div "[PERSON_NAME] ., TK03, 11:30 AM-03:45 PM, Hair Texure - K9-Botoplex Meenakshi .…" at bounding box center [666, 381] width 1079 height 418
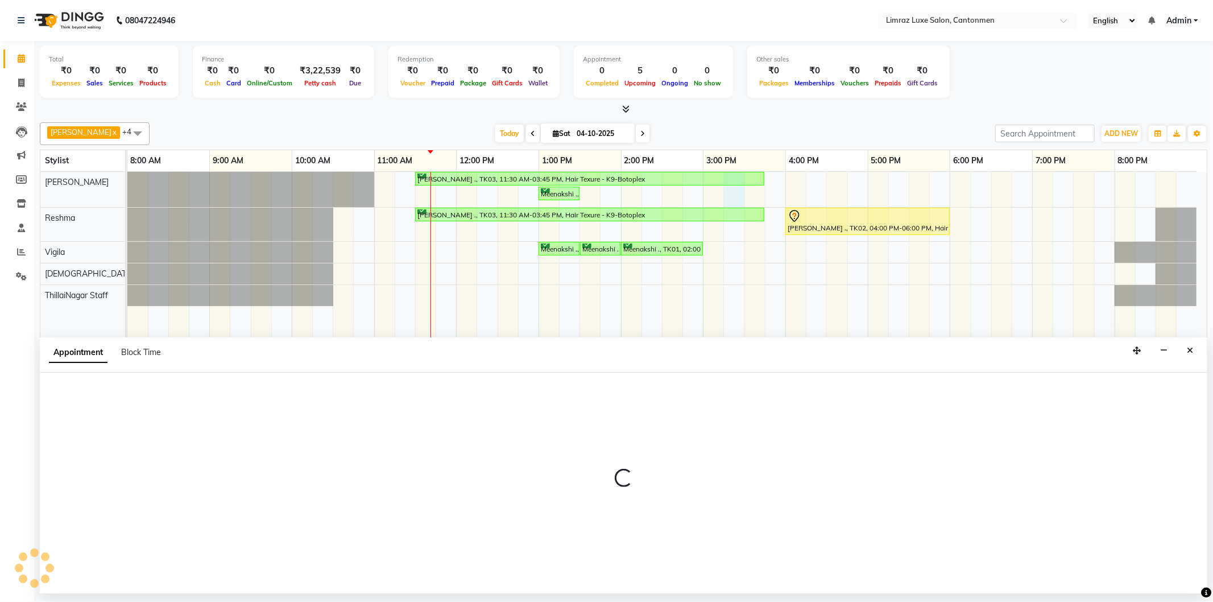
select select "90538"
select select "915"
select select "tentative"
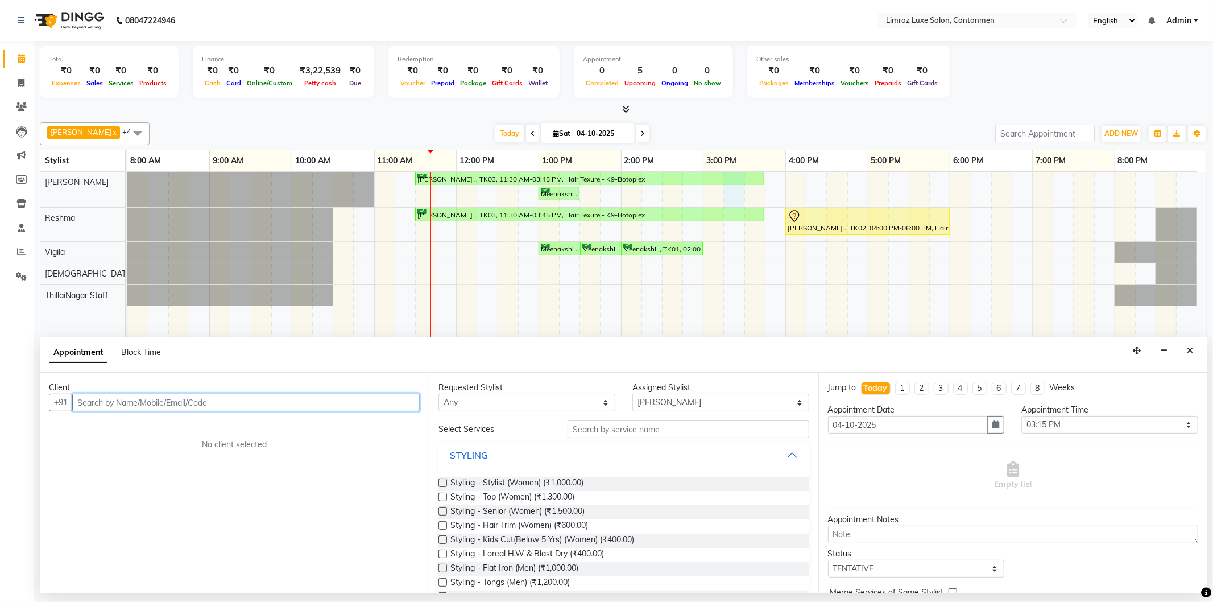
click at [371, 404] on input "text" at bounding box center [245, 402] width 347 height 18
click at [164, 415] on ngb-typeahead-window "MITHRA 63811044 12" at bounding box center [137, 426] width 126 height 28
click at [160, 429] on span "63811044" at bounding box center [150, 426] width 45 height 11
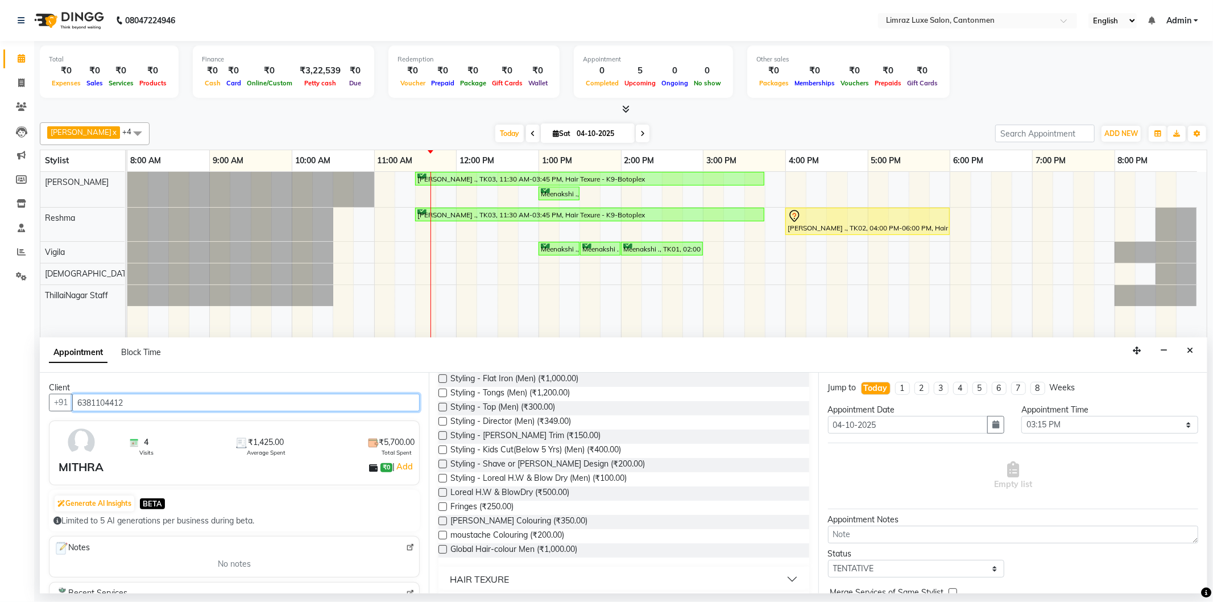
scroll to position [252, 0]
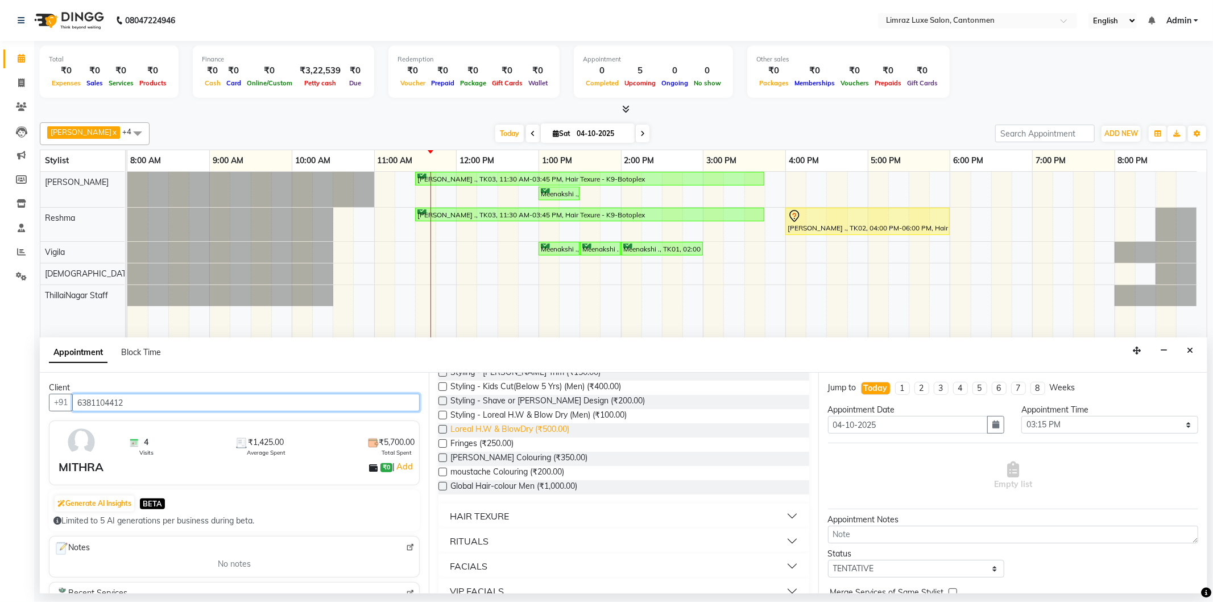
type input "6381104412"
click at [515, 428] on span "Loreal H.W & BlowDry (₹500.00)" at bounding box center [509, 430] width 119 height 14
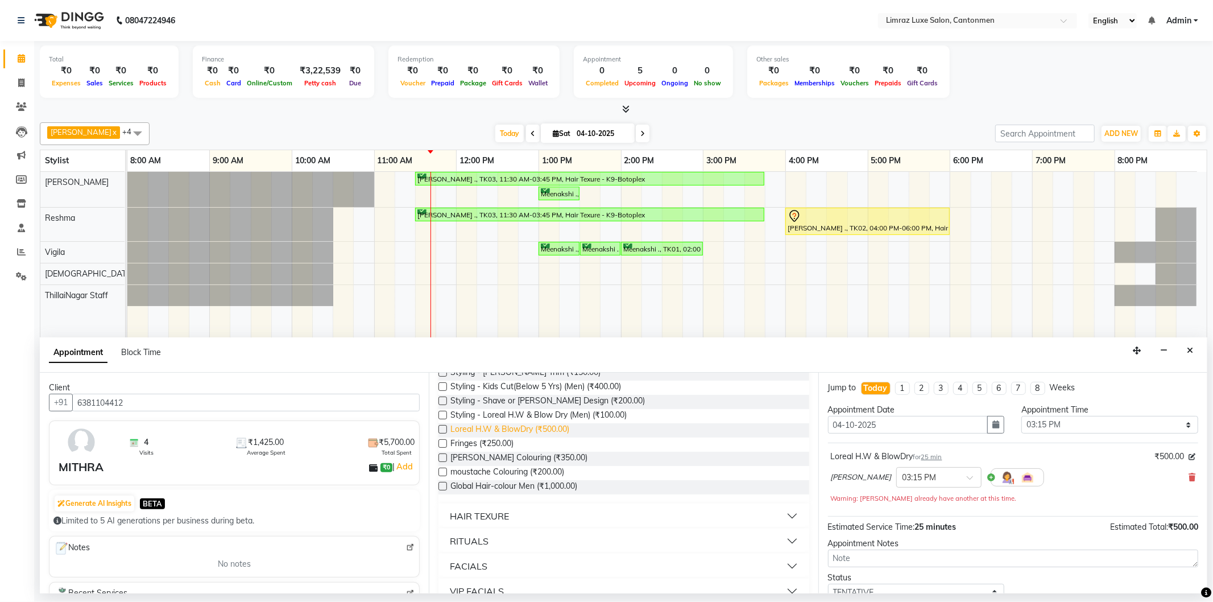
click at [515, 428] on span "Loreal H.W & BlowDry (₹500.00)" at bounding box center [509, 430] width 119 height 14
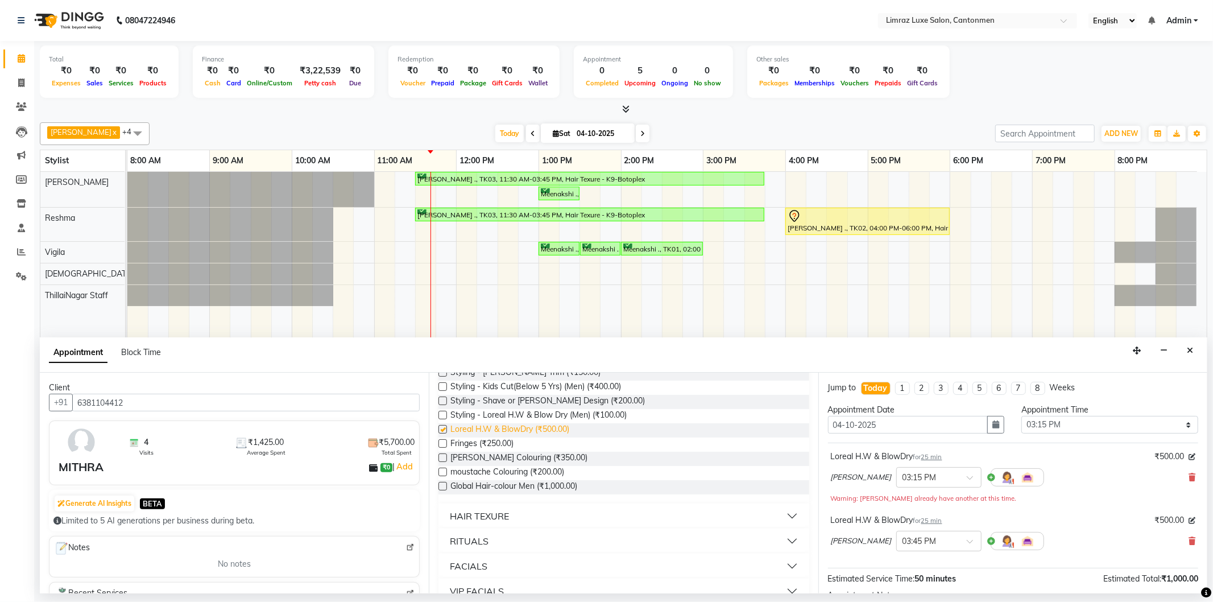
checkbox input "false"
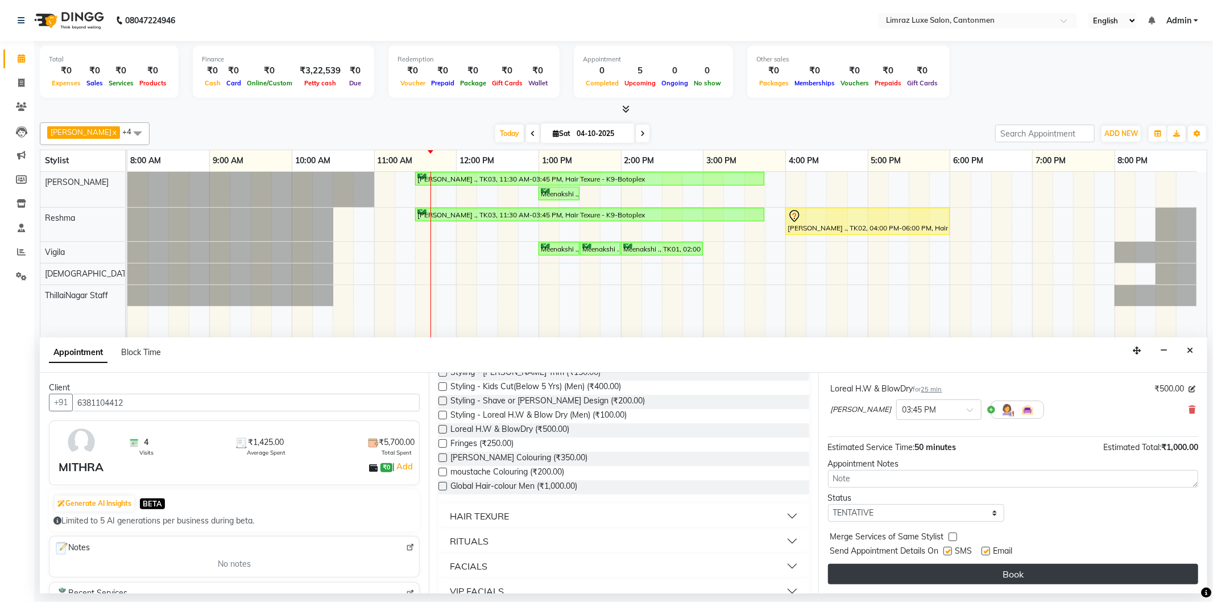
drag, startPoint x: 951, startPoint y: 551, endPoint x: 969, endPoint y: 563, distance: 21.8
click at [604, 555] on div at bounding box center [946, 553] width 7 height 12
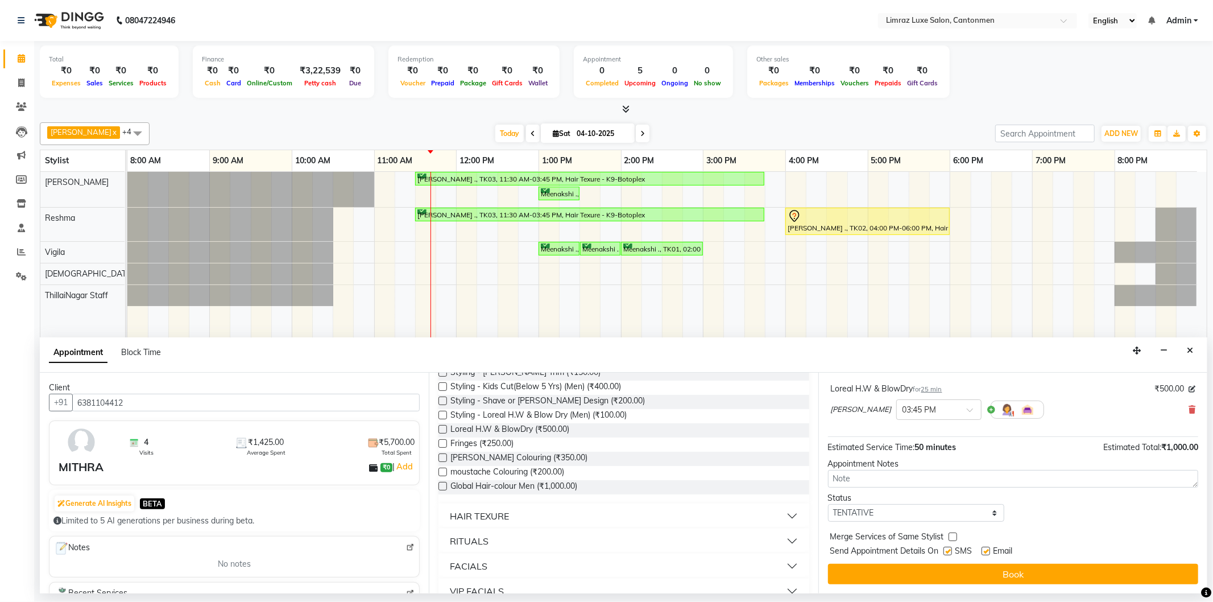
click at [604, 549] on label at bounding box center [985, 550] width 9 height 9
click at [604, 549] on input "checkbox" at bounding box center [984, 551] width 7 height 7
checkbox input "false"
drag, startPoint x: 951, startPoint y: 549, endPoint x: 951, endPoint y: 561, distance: 11.9
click at [604, 552] on label at bounding box center [947, 550] width 9 height 9
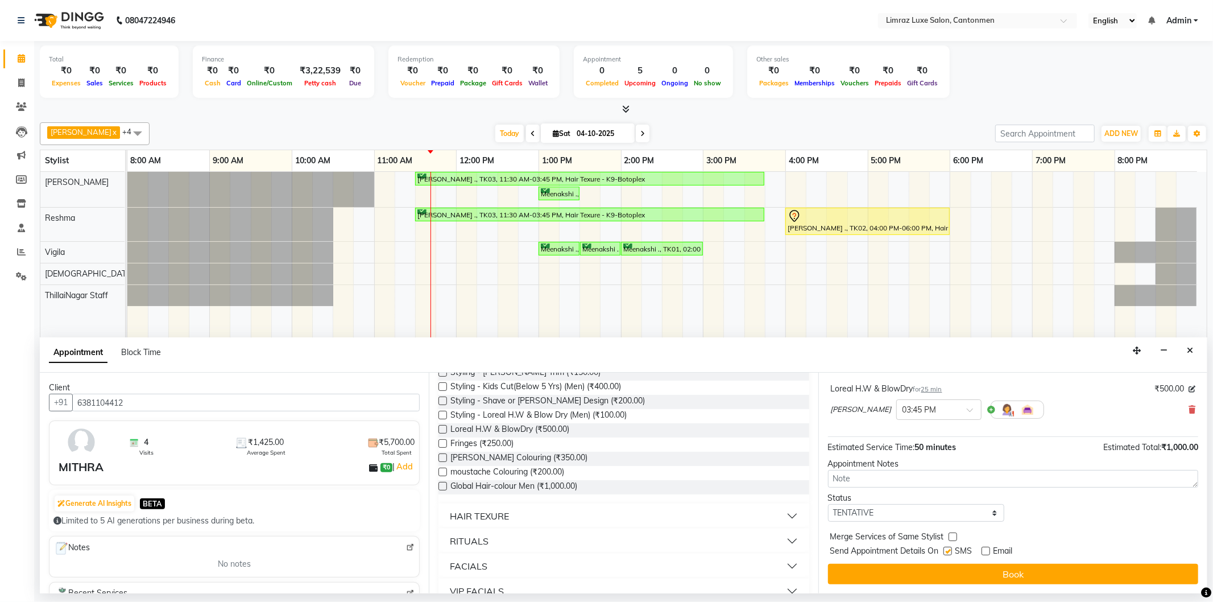
click at [604, 552] on input "checkbox" at bounding box center [946, 551] width 7 height 7
checkbox input "false"
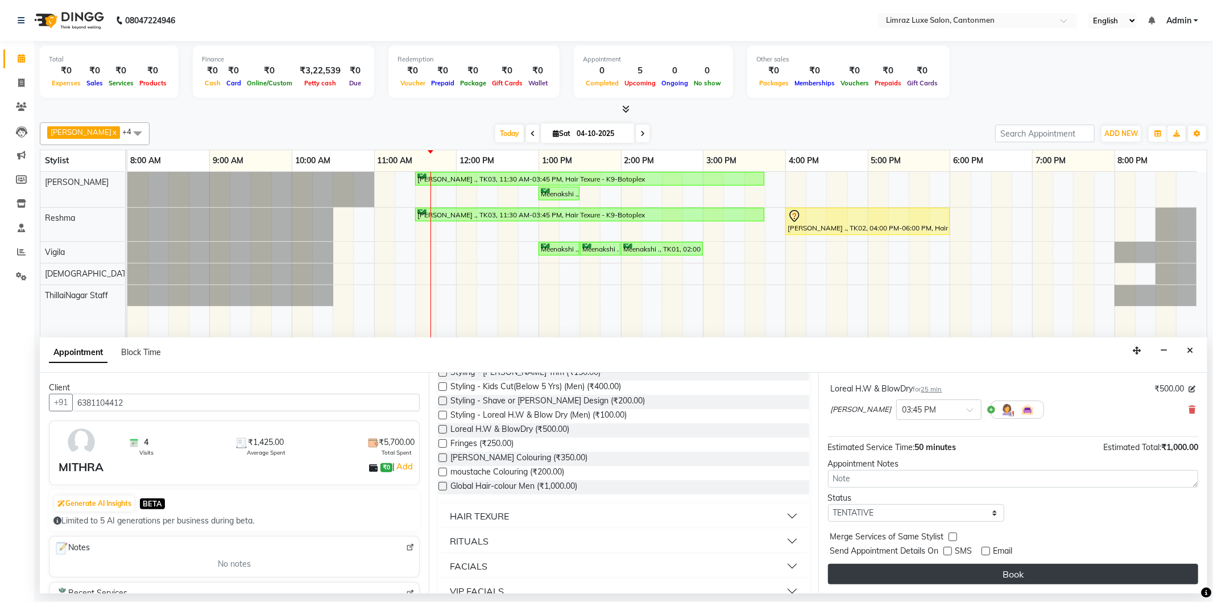
click at [604, 567] on button "Book" at bounding box center [1013, 573] width 370 height 20
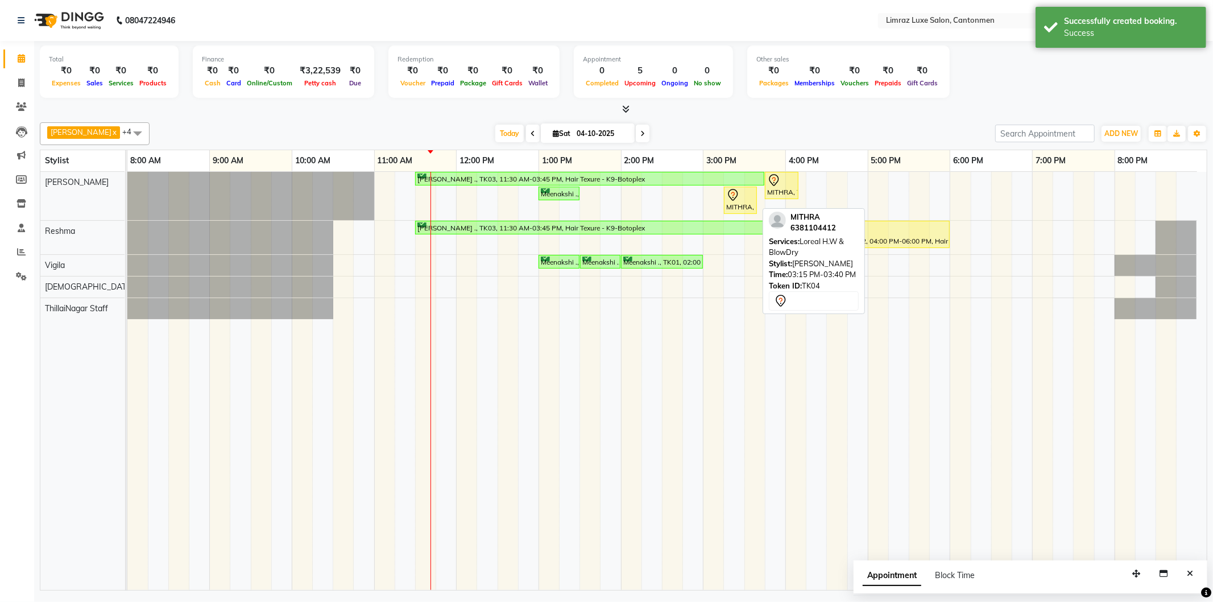
click at [604, 208] on div "MITHRA, TK04, 03:15 PM-03:40 PM, Loreal H.W & BlowDry" at bounding box center [740, 200] width 31 height 24
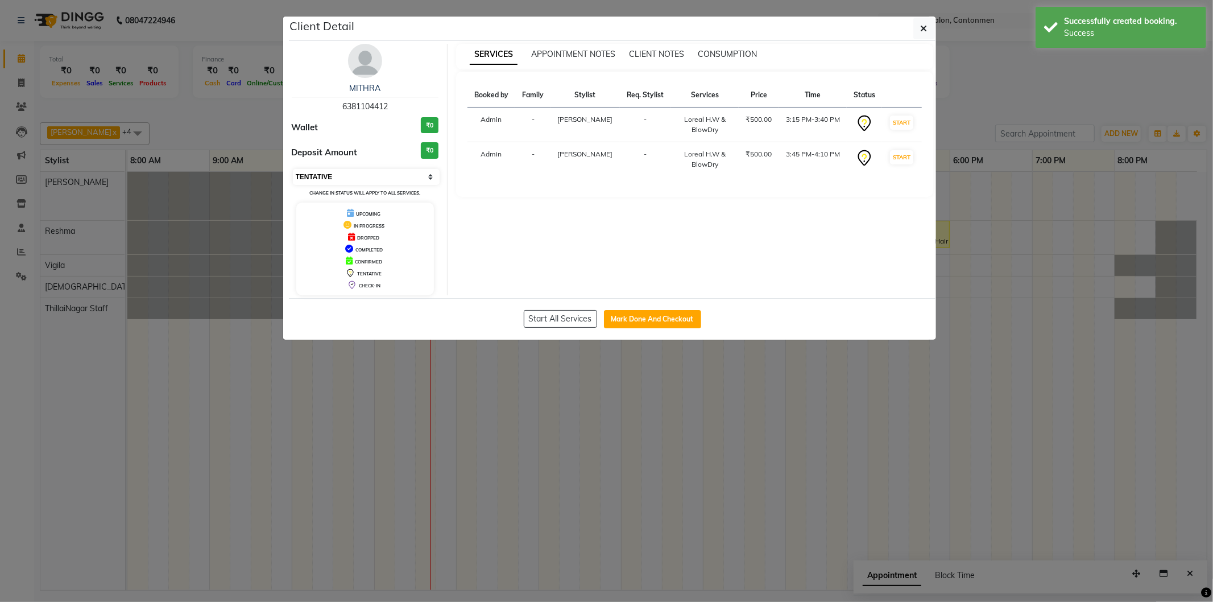
click at [405, 177] on select "Select IN SERVICE CONFIRMED TENTATIVE CHECK IN MARK DONE DROPPED UPCOMING" at bounding box center [366, 177] width 147 height 16
select select "6"
click at [293, 169] on select "Select IN SERVICE CONFIRMED TENTATIVE CHECK IN MARK DONE DROPPED UPCOMING" at bounding box center [366, 177] width 147 height 16
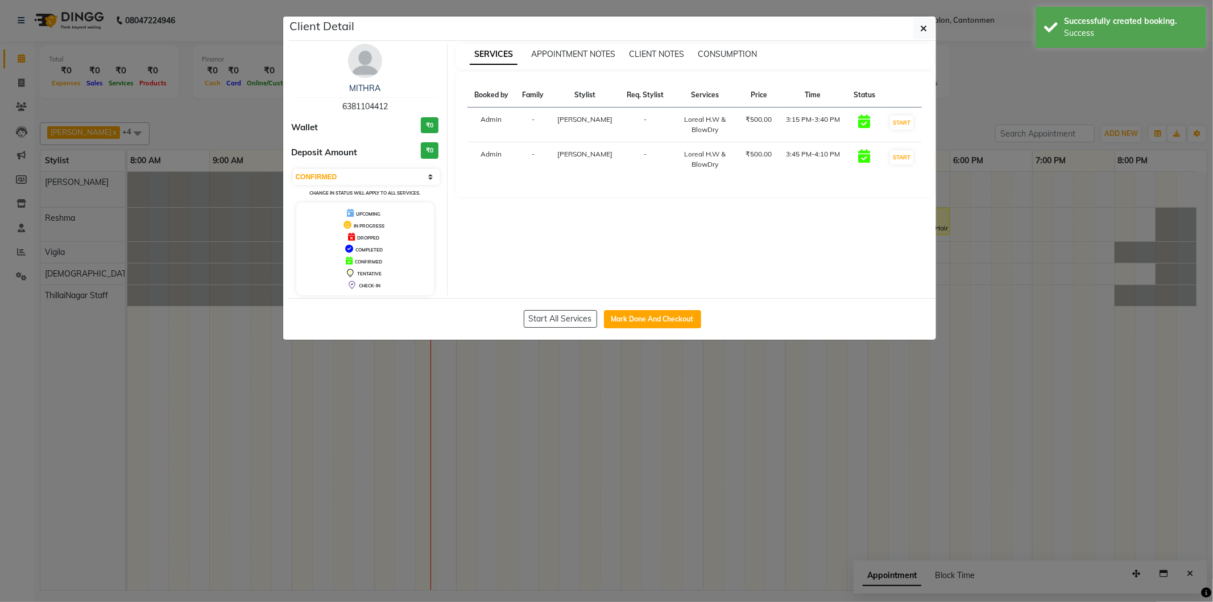
click at [604, 564] on ngb-modal-window "Client Detail MITHRA 6381104412 Wallet ₹0 Deposit Amount ₹0 Select IN SERVICE C…" at bounding box center [606, 301] width 1213 height 602
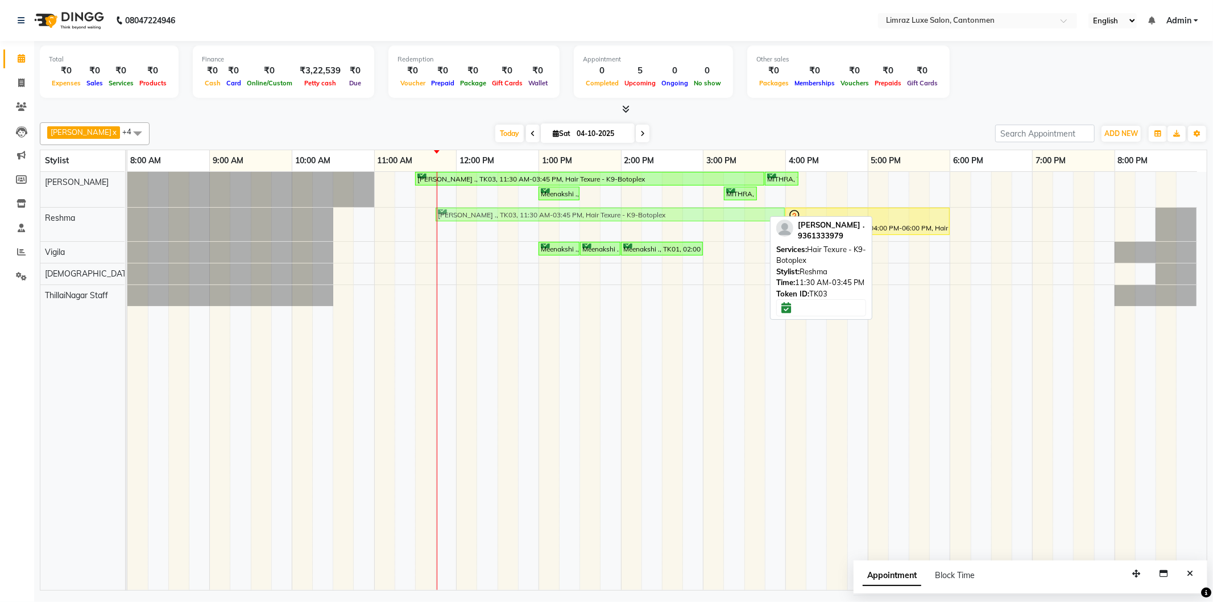
drag, startPoint x: 511, startPoint y: 213, endPoint x: 541, endPoint y: 214, distance: 30.2
click at [127, 214] on div "[PERSON_NAME] ., TK03, 11:30 AM-03:45 PM, Hair Texure - K9-Botoplex [PERSON_NAM…" at bounding box center [127, 225] width 0 height 34
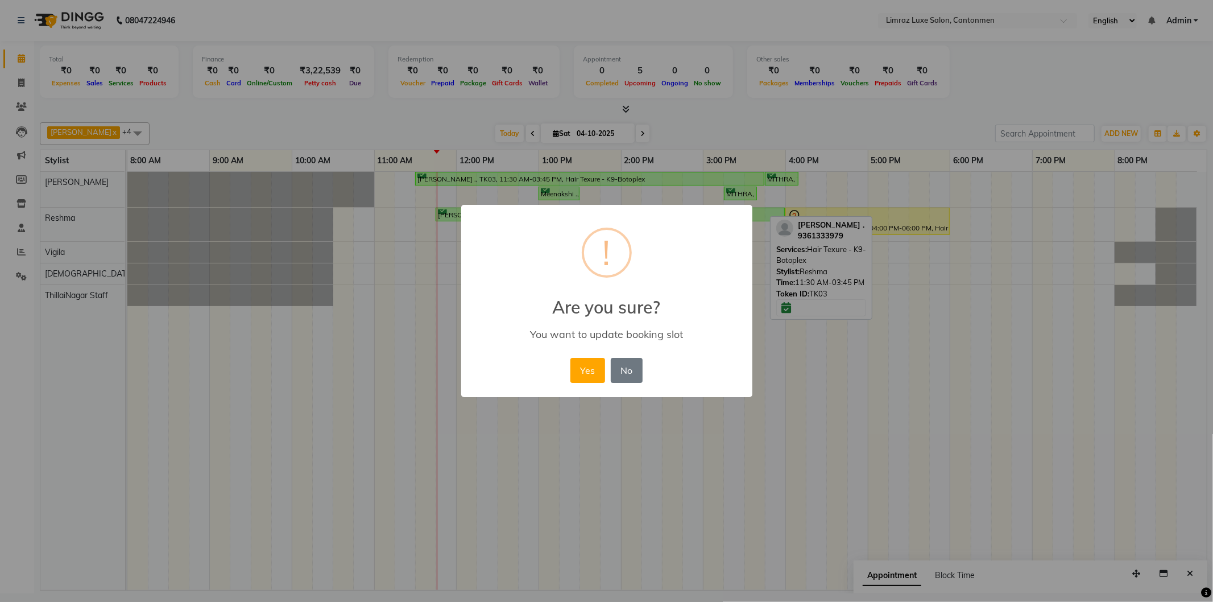
click at [570, 358] on button "Yes" at bounding box center [587, 370] width 35 height 25
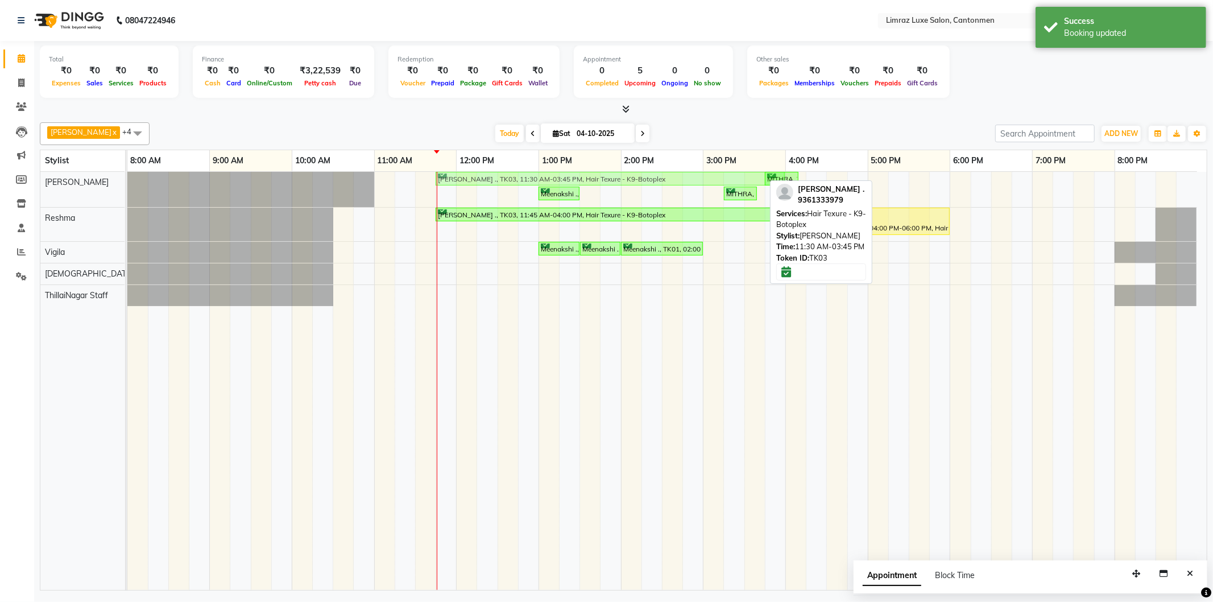
drag, startPoint x: 501, startPoint y: 175, endPoint x: 524, endPoint y: 179, distance: 23.1
click at [127, 179] on div "[PERSON_NAME] ., TK03, 11:30 AM-03:45 PM, Hair Texure - K9-Botoplex MITHRA, TK0…" at bounding box center [127, 189] width 0 height 35
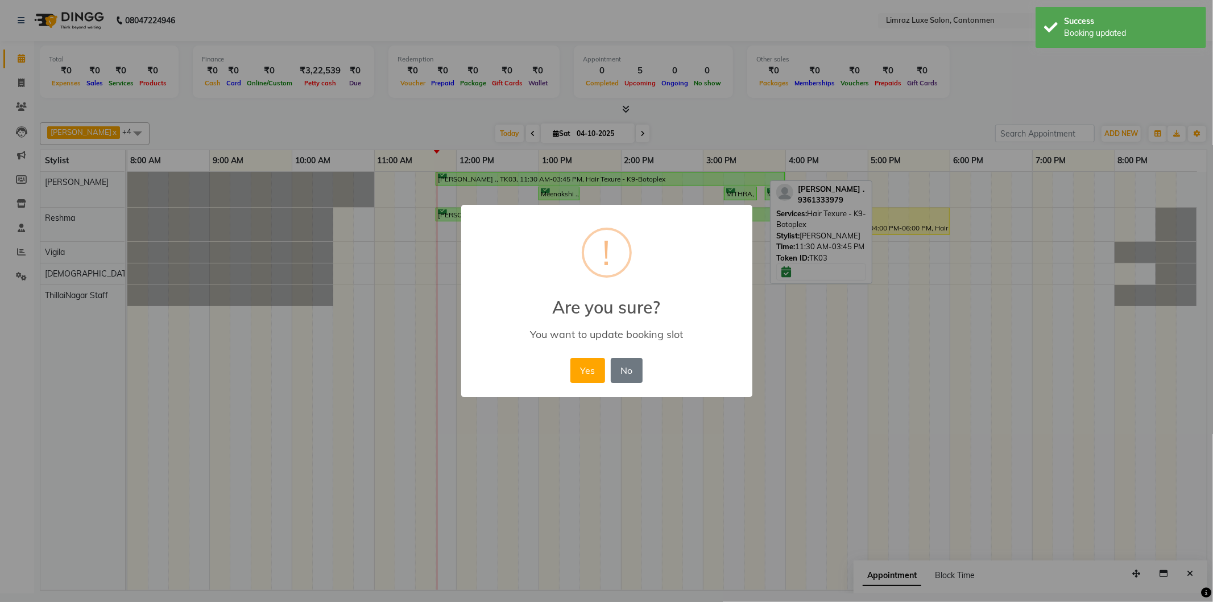
click at [570, 358] on button "Yes" at bounding box center [587, 370] width 35 height 25
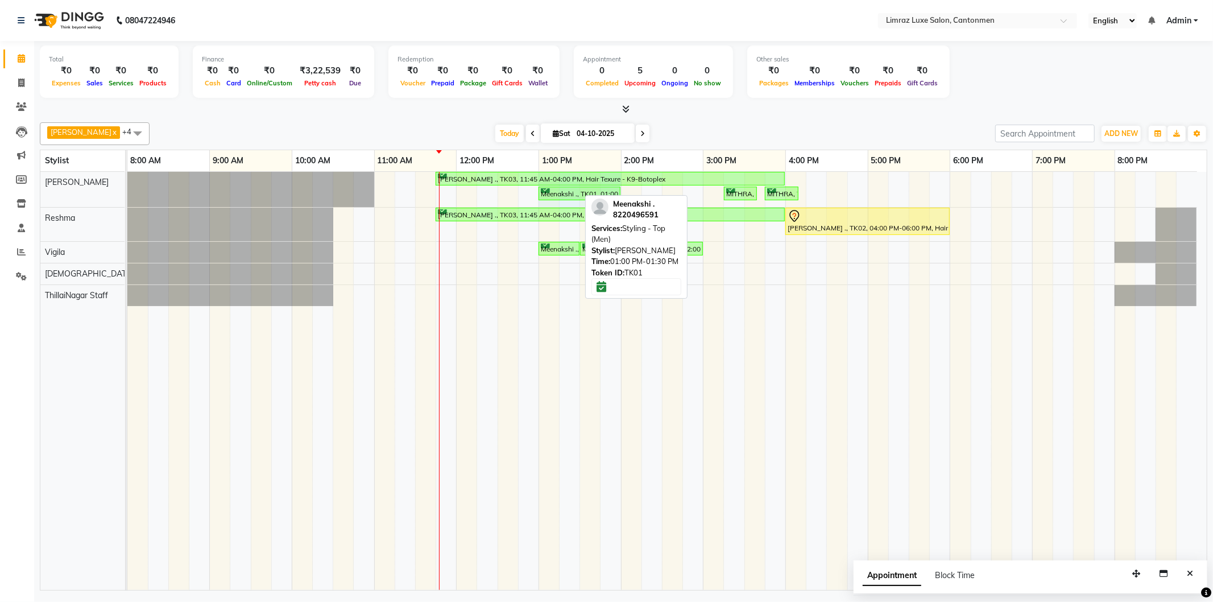
drag, startPoint x: 576, startPoint y: 190, endPoint x: 608, endPoint y: 190, distance: 32.4
click at [127, 190] on div "[PERSON_NAME] ., TK03, 11:45 AM-04:00 PM, Hair Texure - K9-Botoplex Meenakshi .…" at bounding box center [127, 189] width 0 height 35
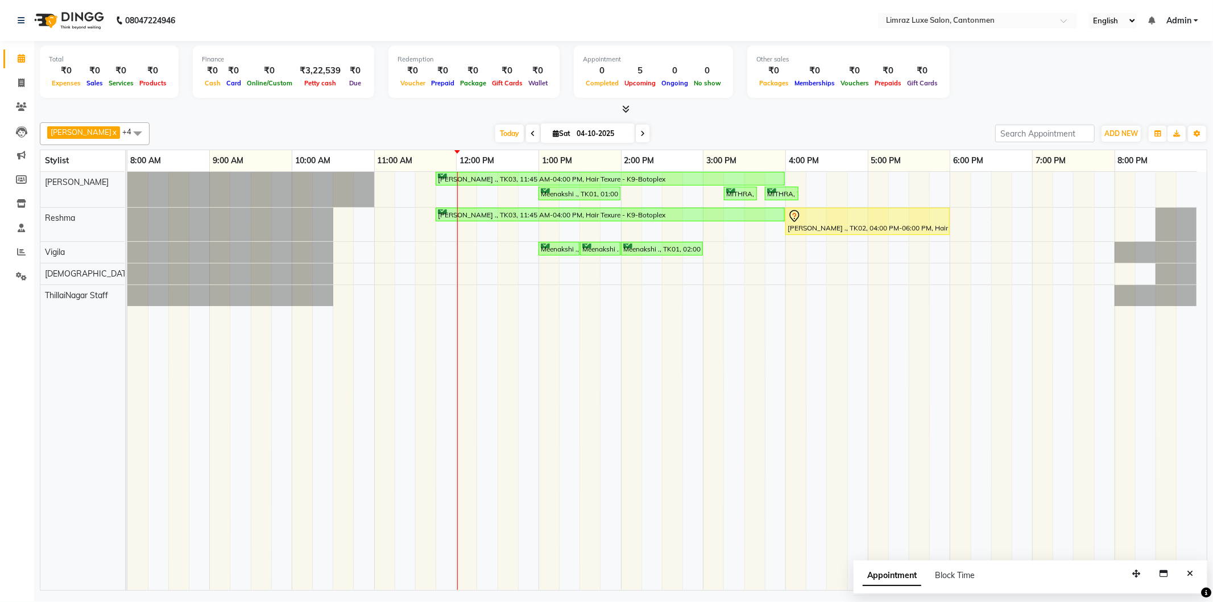
click at [604, 134] on icon at bounding box center [642, 133] width 5 height 7
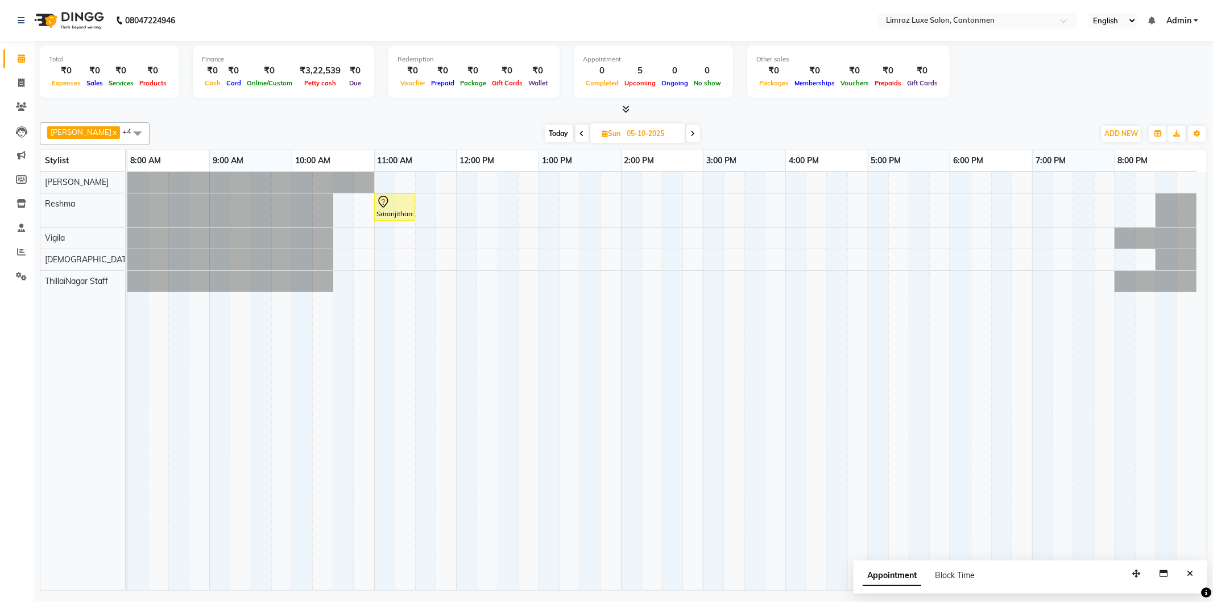
click at [551, 128] on span "Today" at bounding box center [559, 134] width 28 height 18
type input "04-10-2025"
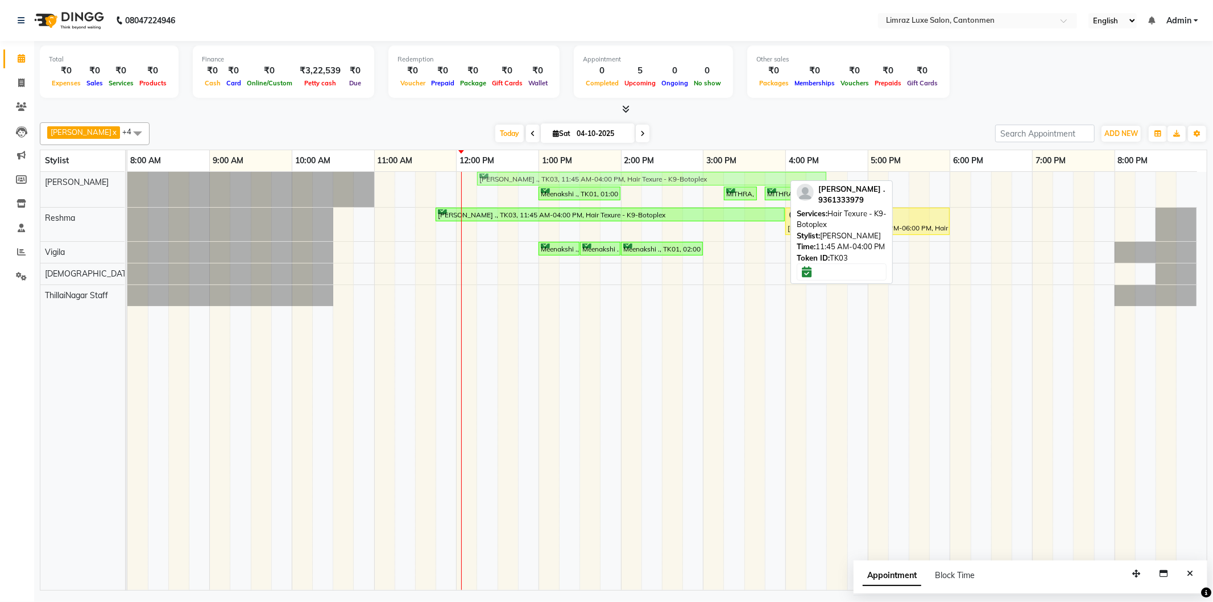
drag, startPoint x: 549, startPoint y: 180, endPoint x: 588, endPoint y: 180, distance: 38.7
click at [127, 180] on div "[PERSON_NAME] ., TK03, 11:45 AM-04:00 PM, Hair Texure - K9-Botoplex Meenakshi .…" at bounding box center [127, 189] width 0 height 35
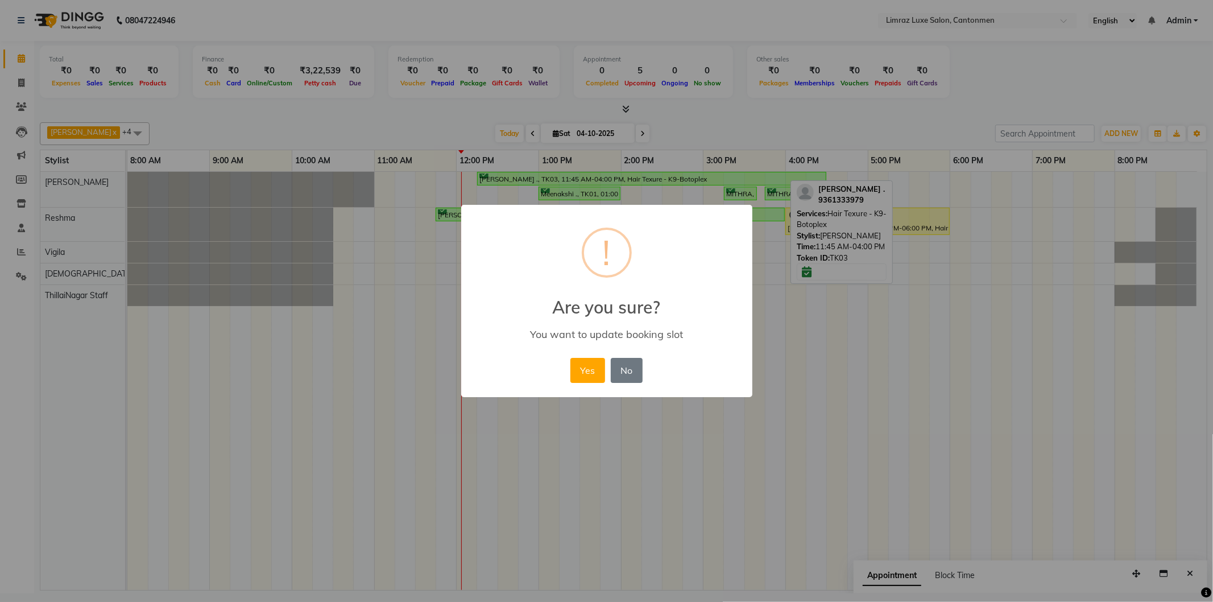
click at [570, 358] on button "Yes" at bounding box center [587, 370] width 35 height 25
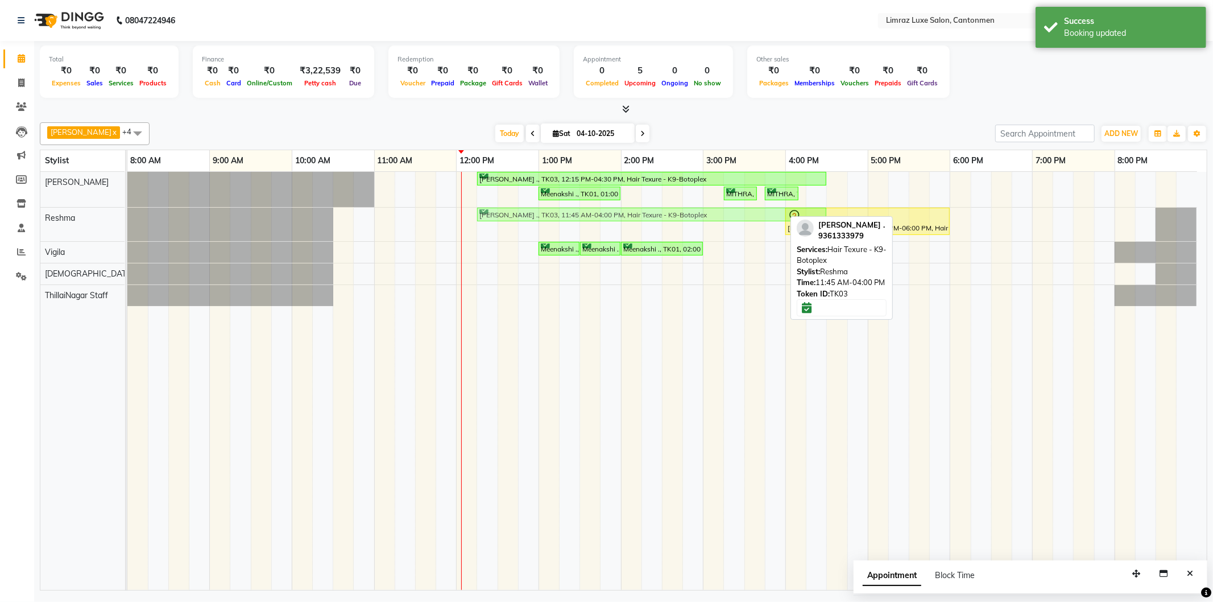
drag, startPoint x: 520, startPoint y: 214, endPoint x: 563, endPoint y: 208, distance: 43.6
click at [127, 208] on div "[PERSON_NAME] ., TK03, 11:45 AM-04:00 PM, Hair Texure - K9-Botoplex [PERSON_NAM…" at bounding box center [127, 225] width 0 height 34
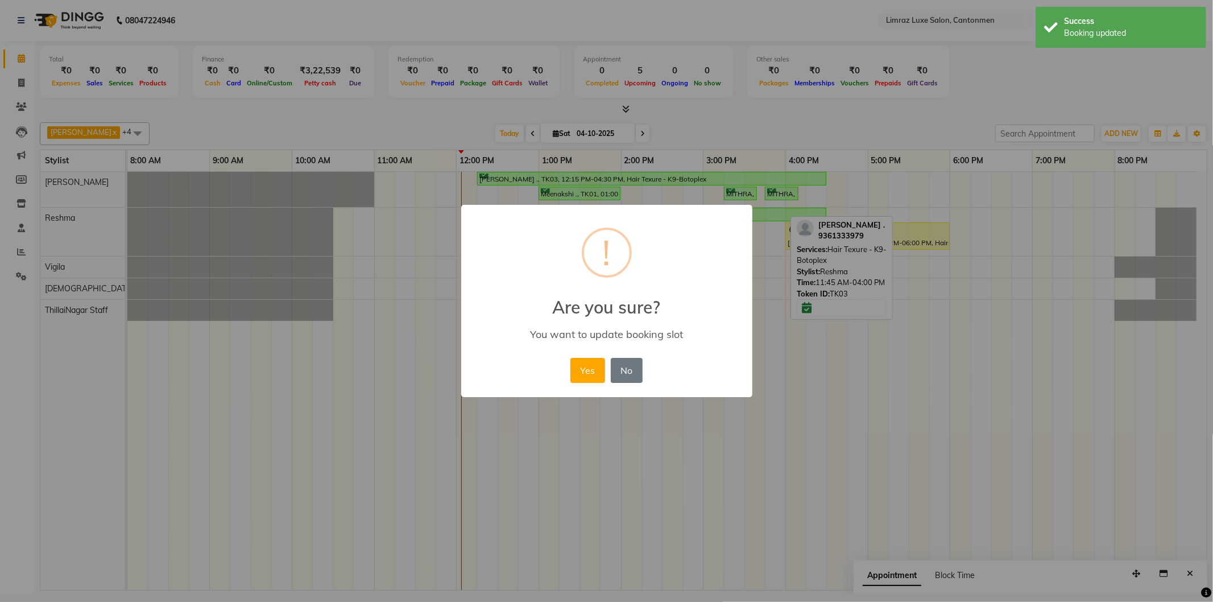
click at [570, 358] on button "Yes" at bounding box center [587, 370] width 35 height 25
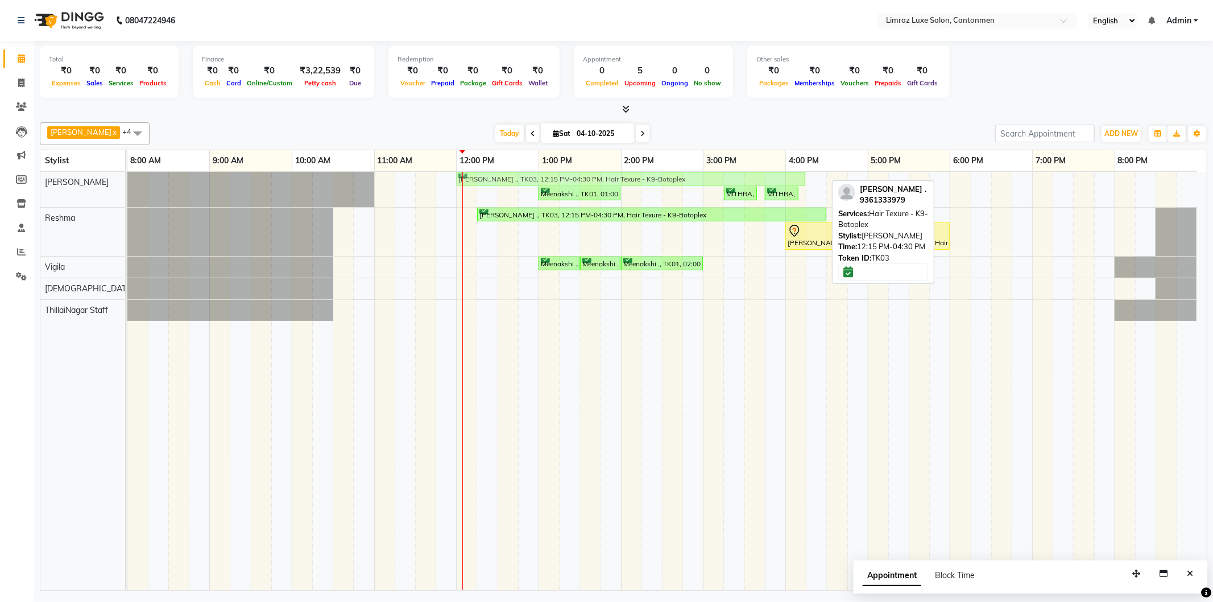
drag, startPoint x: 516, startPoint y: 177, endPoint x: 492, endPoint y: 177, distance: 23.3
click at [127, 177] on div "[PERSON_NAME] ., TK03, 12:15 PM-04:30 PM, Hair Texure - K9-Botoplex Meenakshi .…" at bounding box center [127, 189] width 0 height 35
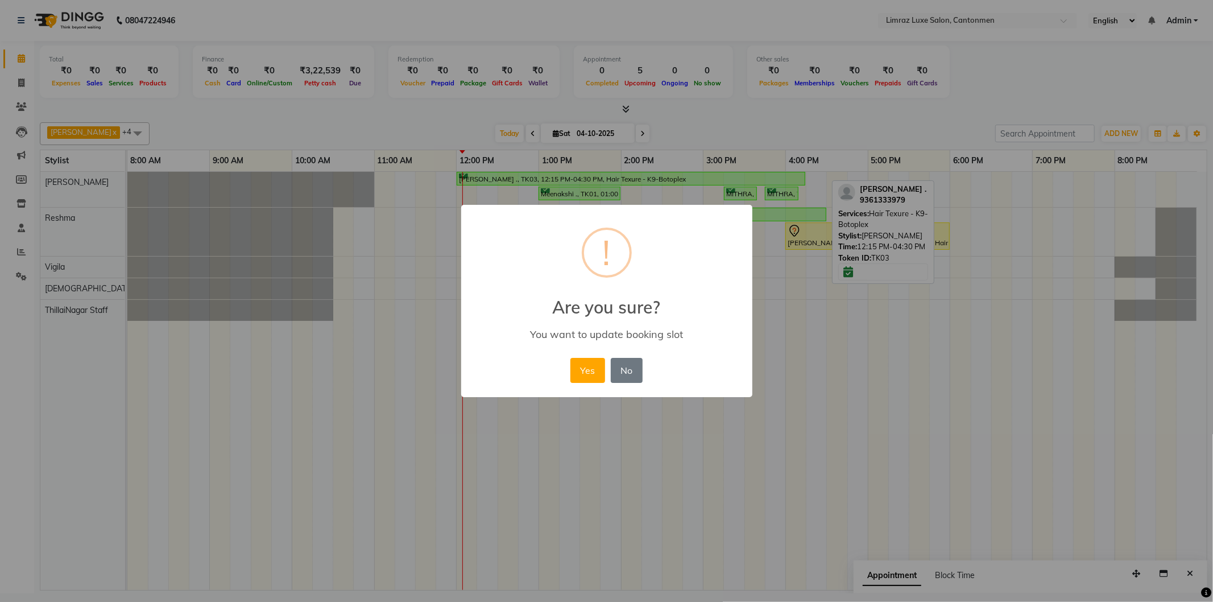
click at [570, 358] on button "Yes" at bounding box center [587, 370] width 35 height 25
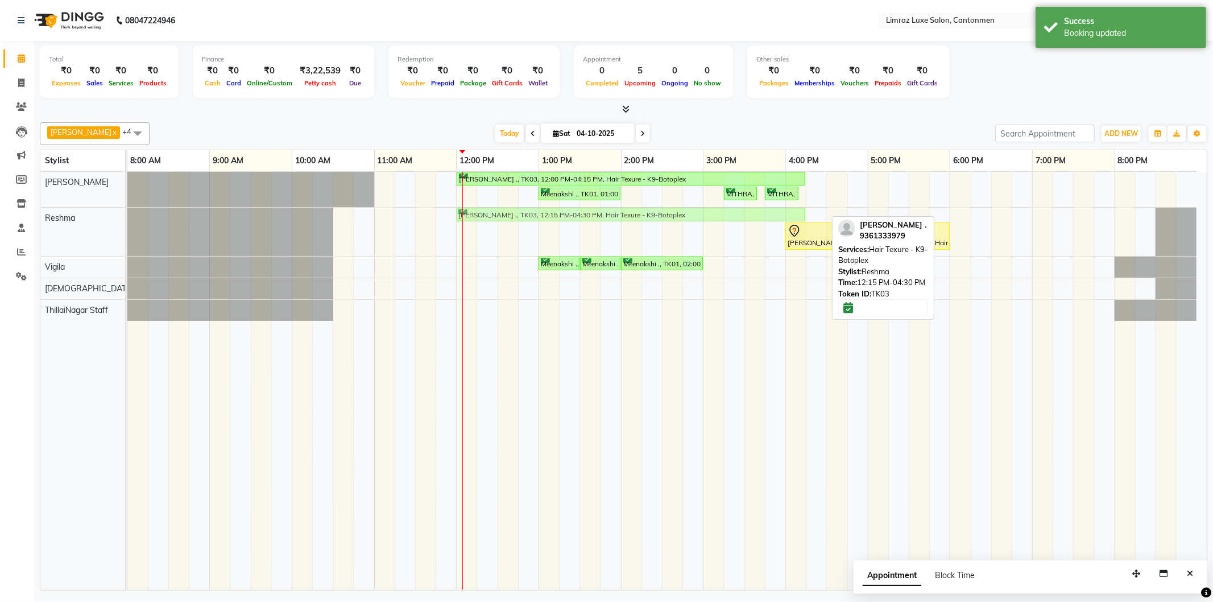
drag, startPoint x: 591, startPoint y: 214, endPoint x: 571, endPoint y: 216, distance: 20.5
click at [127, 216] on div "[PERSON_NAME] ., TK03, 12:15 PM-04:30 PM, Hair Texure - K9-Botoplex [PERSON_NAM…" at bounding box center [127, 232] width 0 height 48
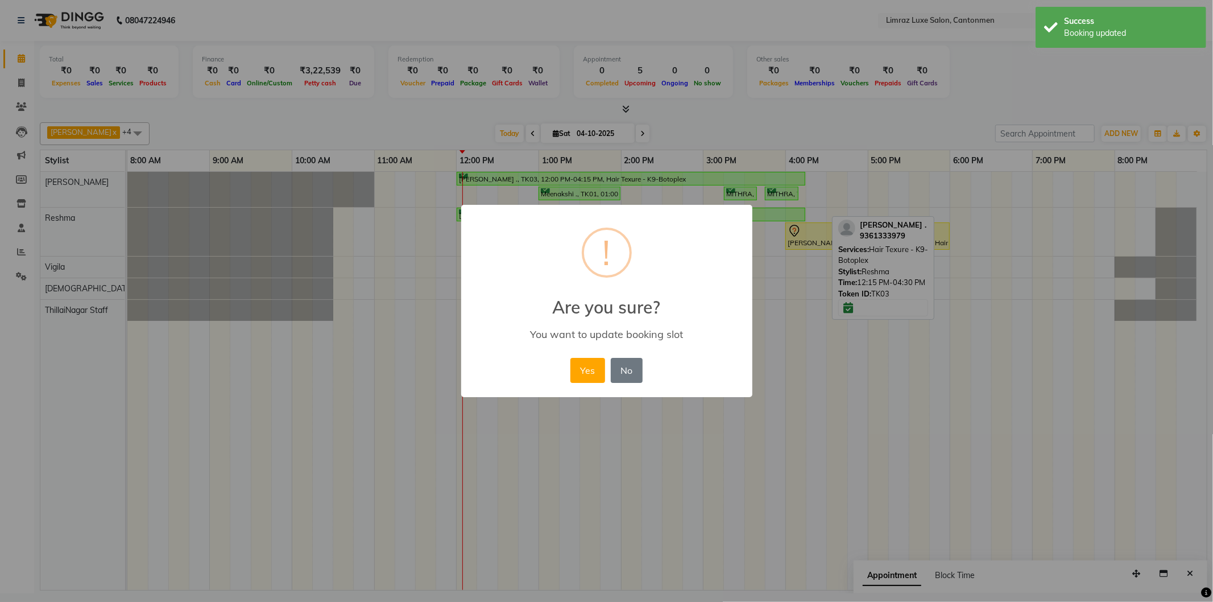
click at [570, 358] on button "Yes" at bounding box center [587, 370] width 35 height 25
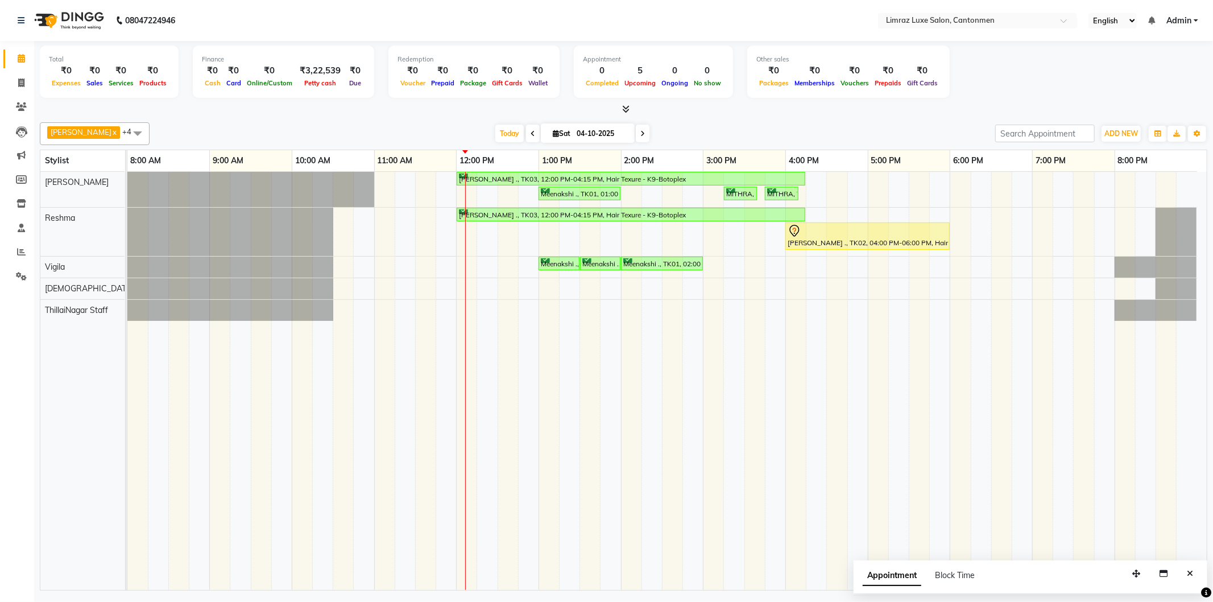
click at [126, 128] on span at bounding box center [137, 133] width 23 height 22
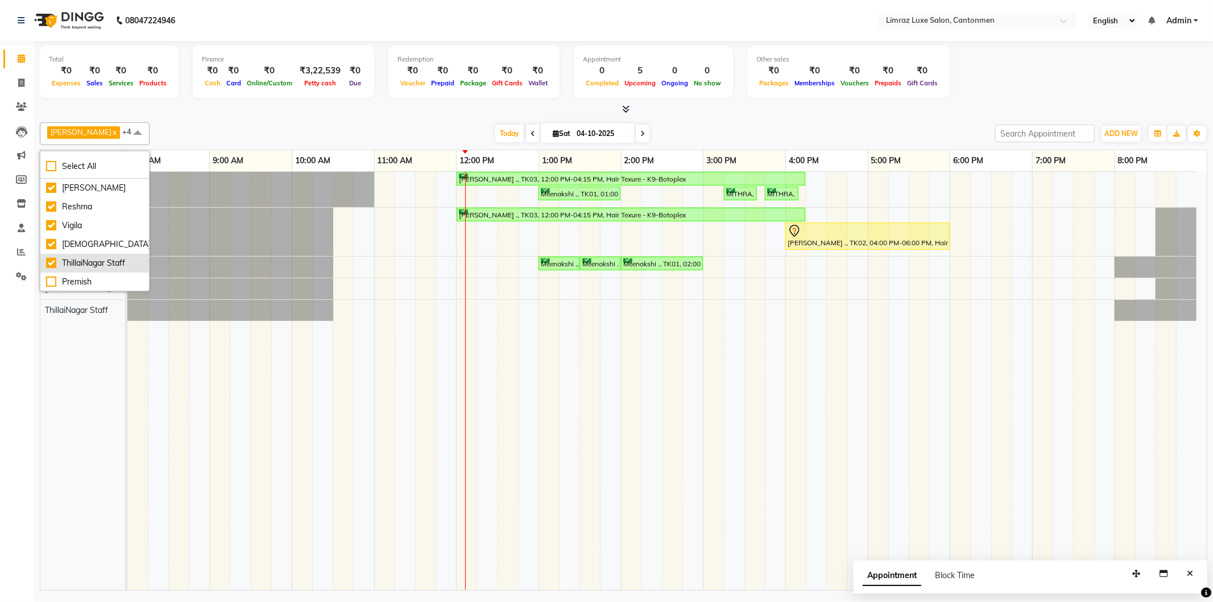
click at [78, 263] on div "ThillaiNagar Staff" at bounding box center [94, 263] width 97 height 12
checkbox input "false"
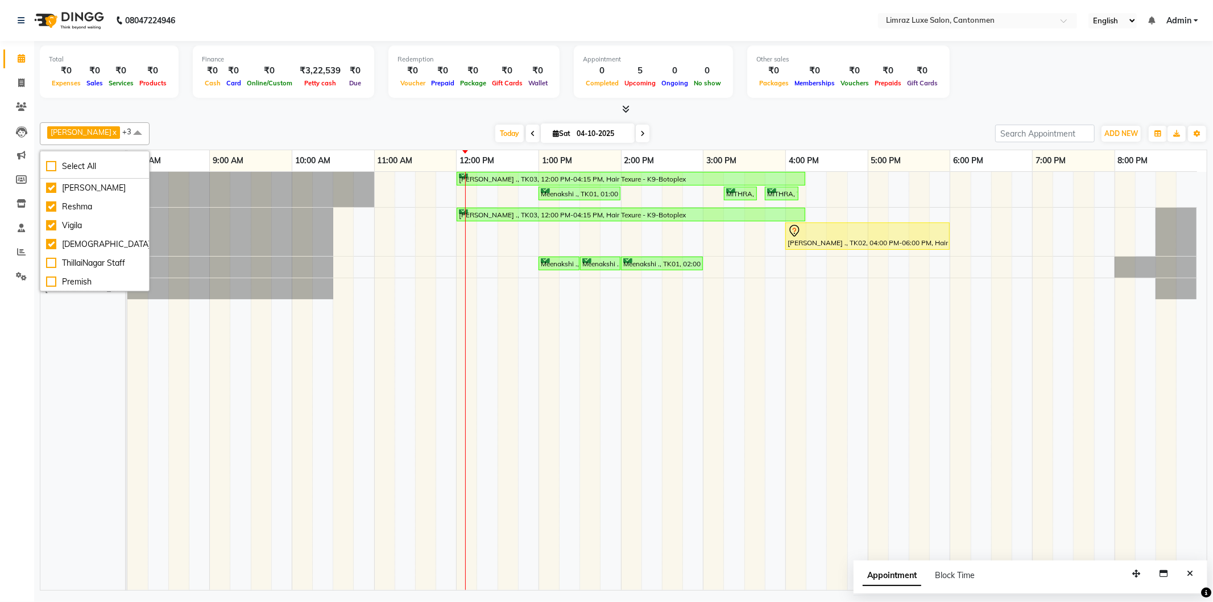
click at [200, 145] on div "[PERSON_NAME] x Reshma x Vigila x Vijitha x +3 Select All [PERSON_NAME] Vigila …" at bounding box center [623, 354] width 1167 height 472
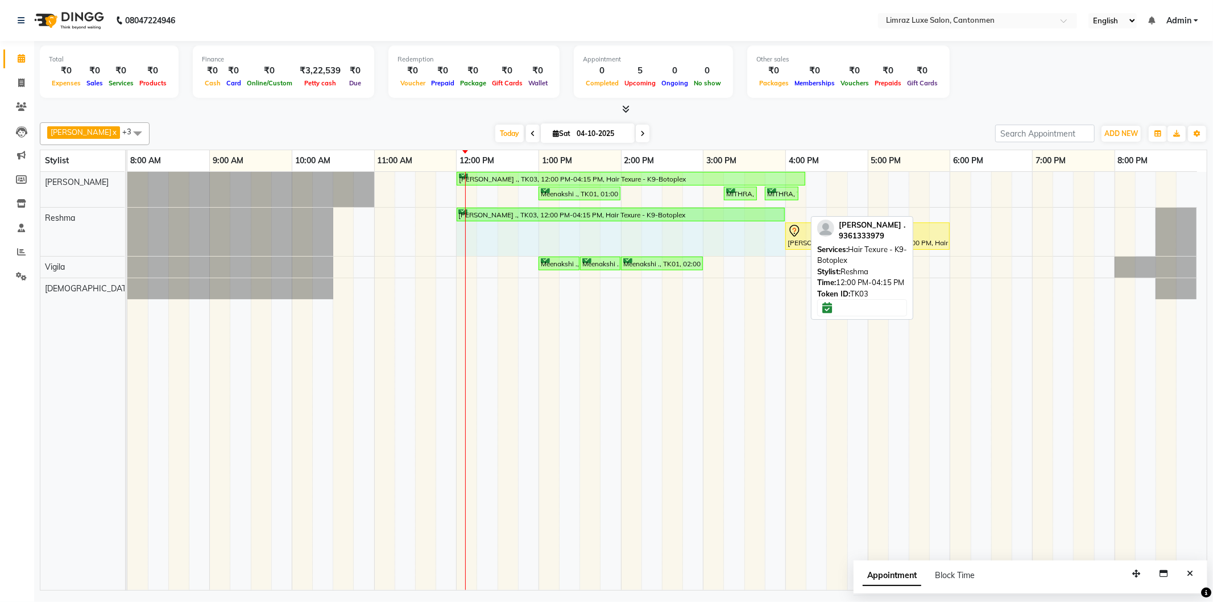
drag, startPoint x: 805, startPoint y: 209, endPoint x: 781, endPoint y: 213, distance: 24.1
click at [127, 213] on div "[PERSON_NAME] ., TK03, 12:00 PM-04:15 PM, Hair Texure - K9-Botoplex [PERSON_NAM…" at bounding box center [127, 232] width 0 height 48
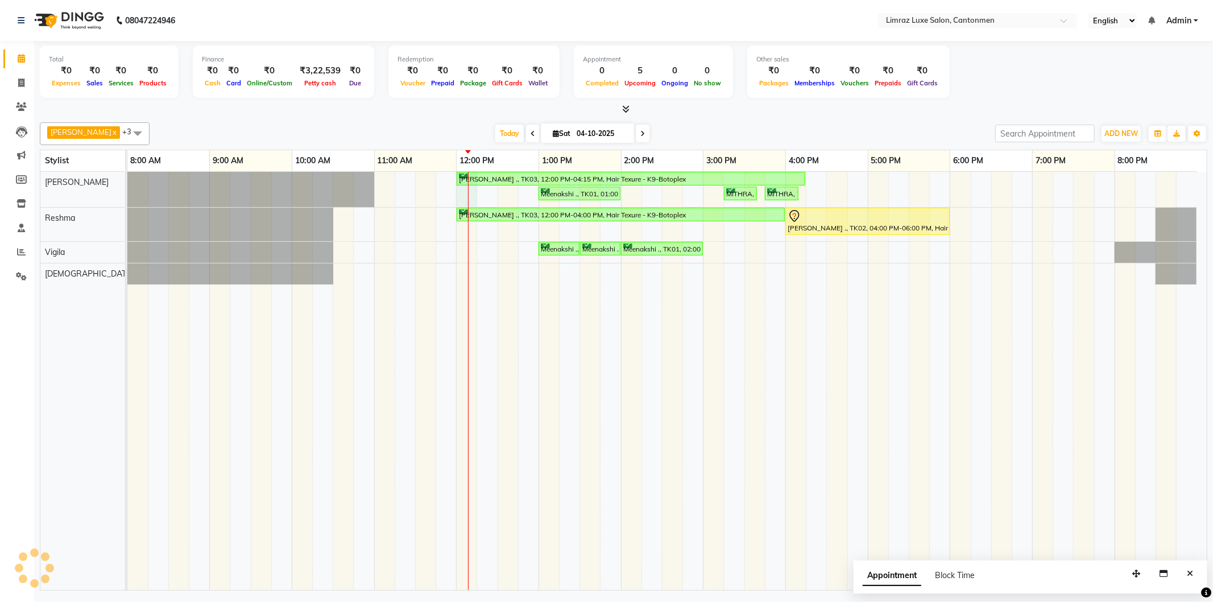
click at [464, 196] on div "[PERSON_NAME] ., TK03, 12:00 PM-04:15 PM, Hair Texure - K9-Botoplex Meenakshi .…" at bounding box center [666, 381] width 1079 height 418
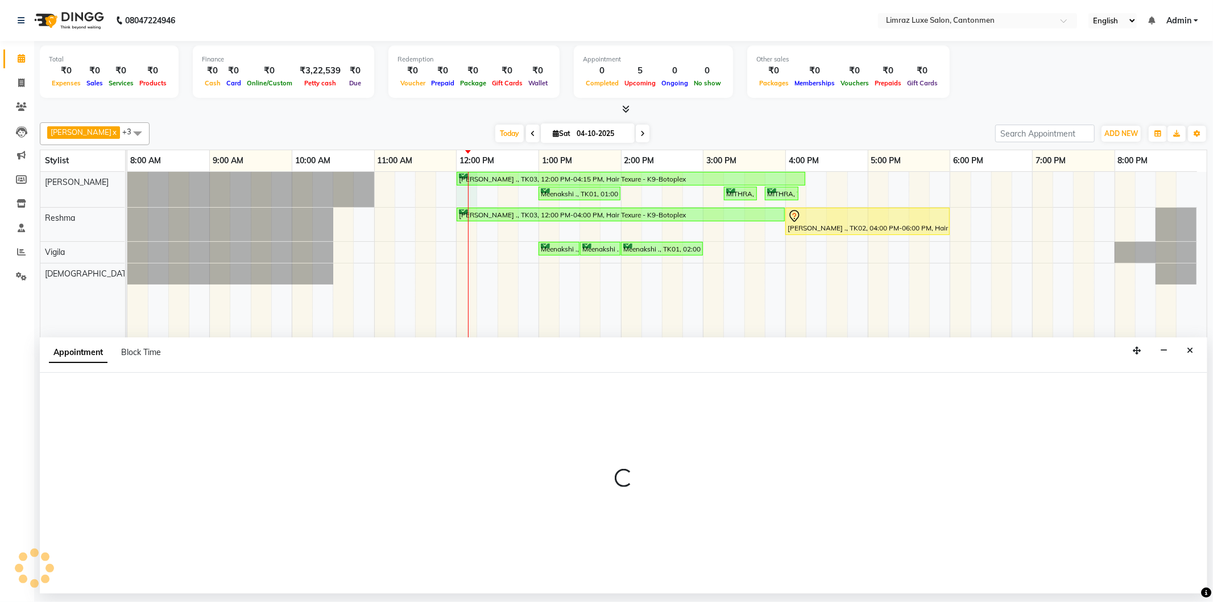
select select "90538"
select select "720"
select select "tentative"
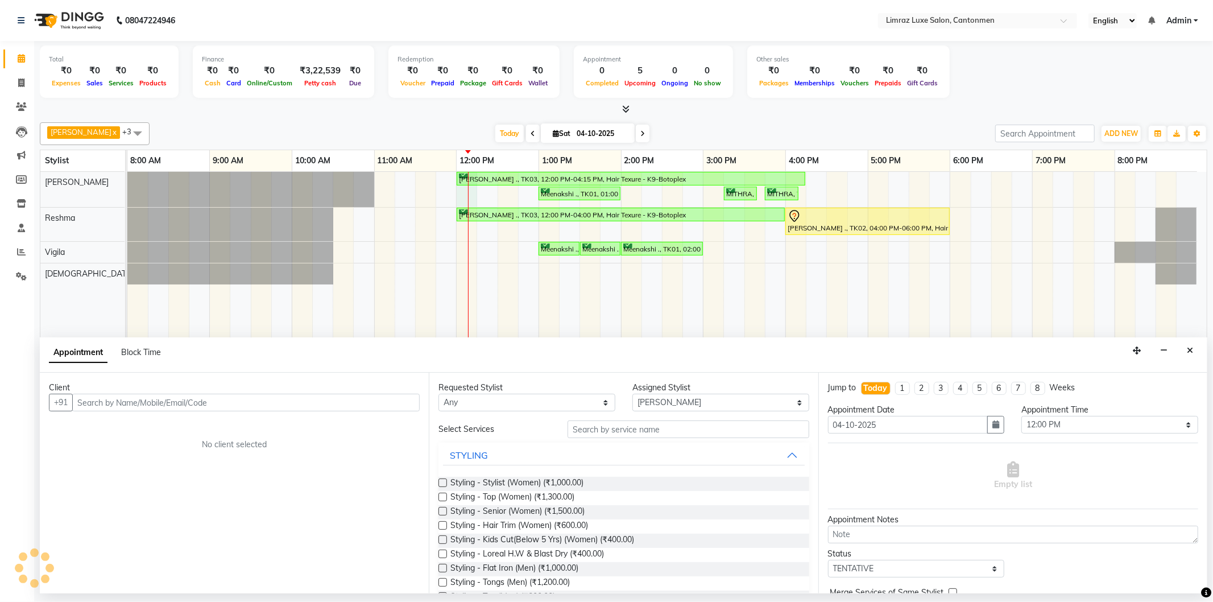
click at [111, 407] on input "text" at bounding box center [245, 402] width 347 height 18
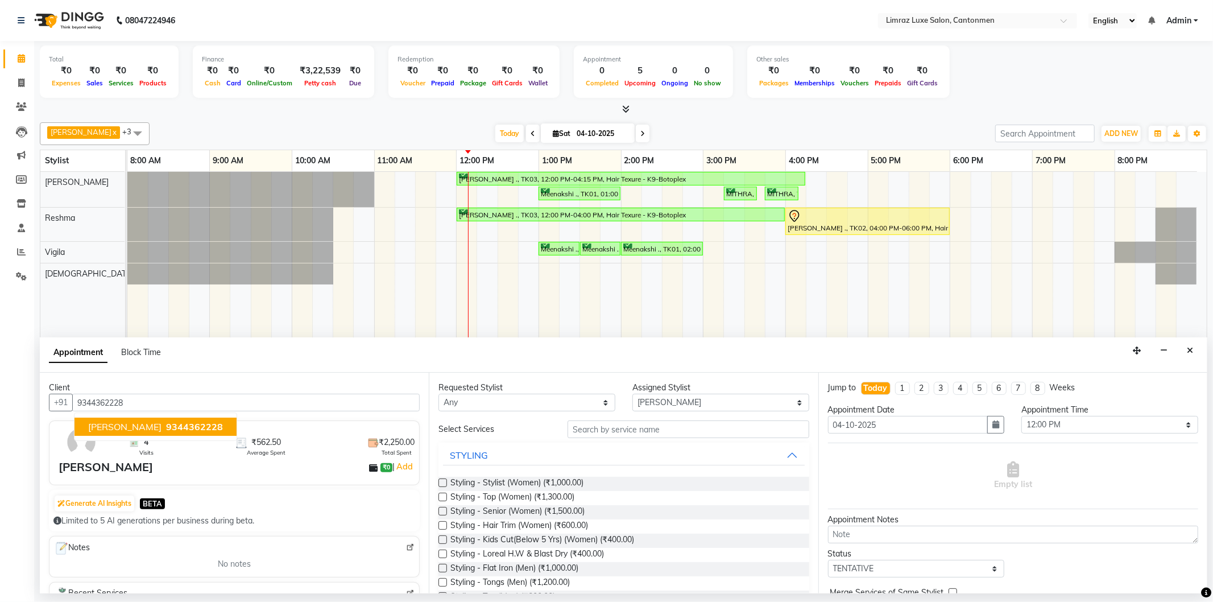
drag, startPoint x: 145, startPoint y: 429, endPoint x: 165, endPoint y: 428, distance: 19.9
click at [166, 428] on span "9344362228" at bounding box center [194, 426] width 57 height 11
type input "9344362228"
drag, startPoint x: 731, startPoint y: 438, endPoint x: 731, endPoint y: 432, distance: 6.3
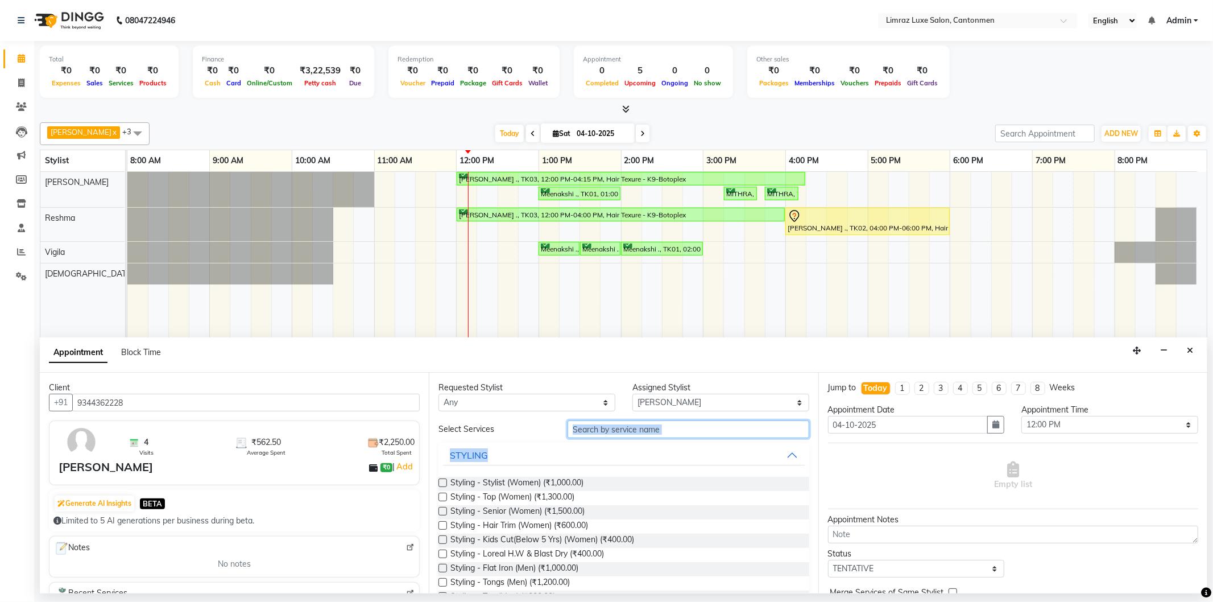
click at [604, 432] on input "text" at bounding box center [687, 429] width 241 height 18
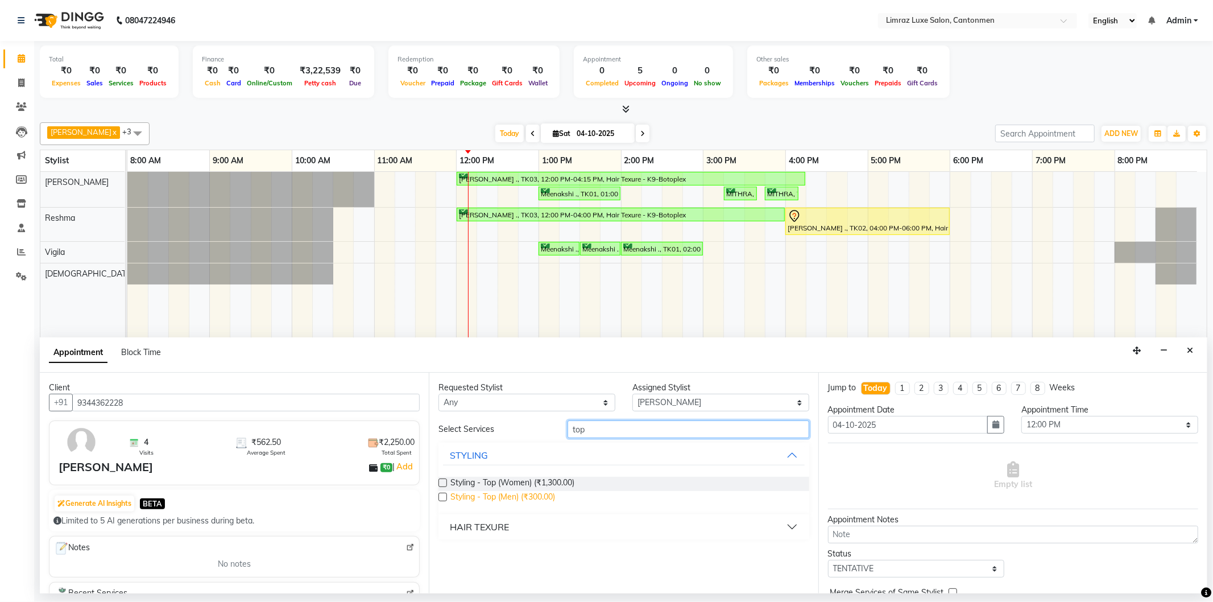
type input "top"
click at [534, 496] on span "Styling - Top (Men) (₹300.00)" at bounding box center [502, 498] width 105 height 14
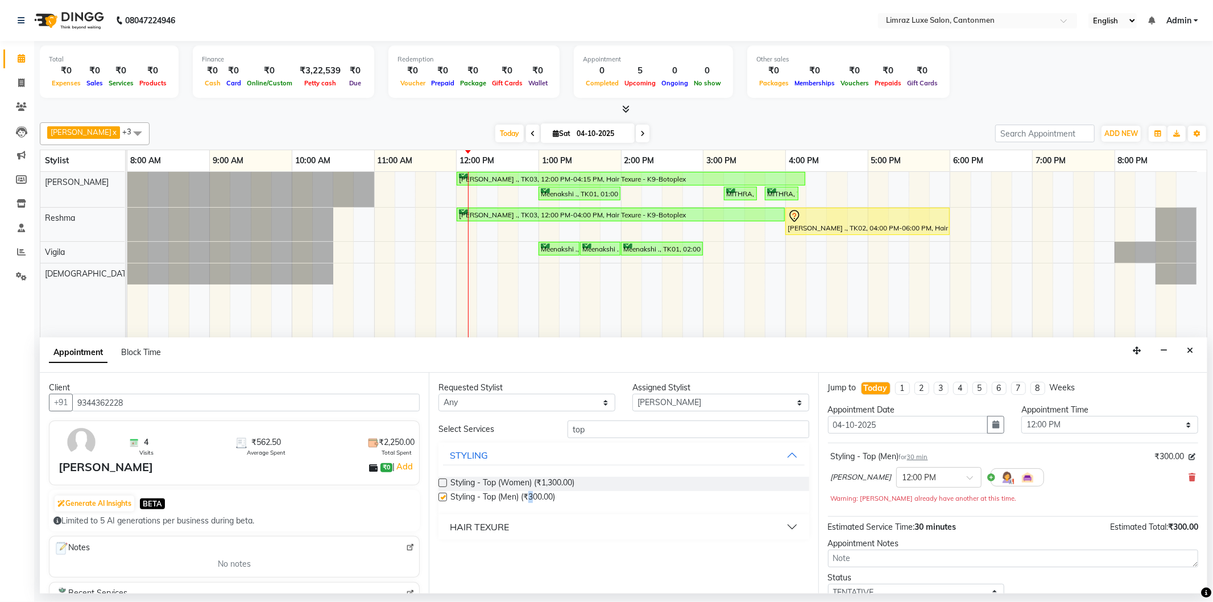
checkbox input "false"
drag, startPoint x: 602, startPoint y: 429, endPoint x: 510, endPoint y: 405, distance: 94.7
click at [524, 408] on div "Requested Stylist Any [PERSON_NAME] Reshma ThillaiNagar Staff [PERSON_NAME] Ass…" at bounding box center [623, 482] width 389 height 221
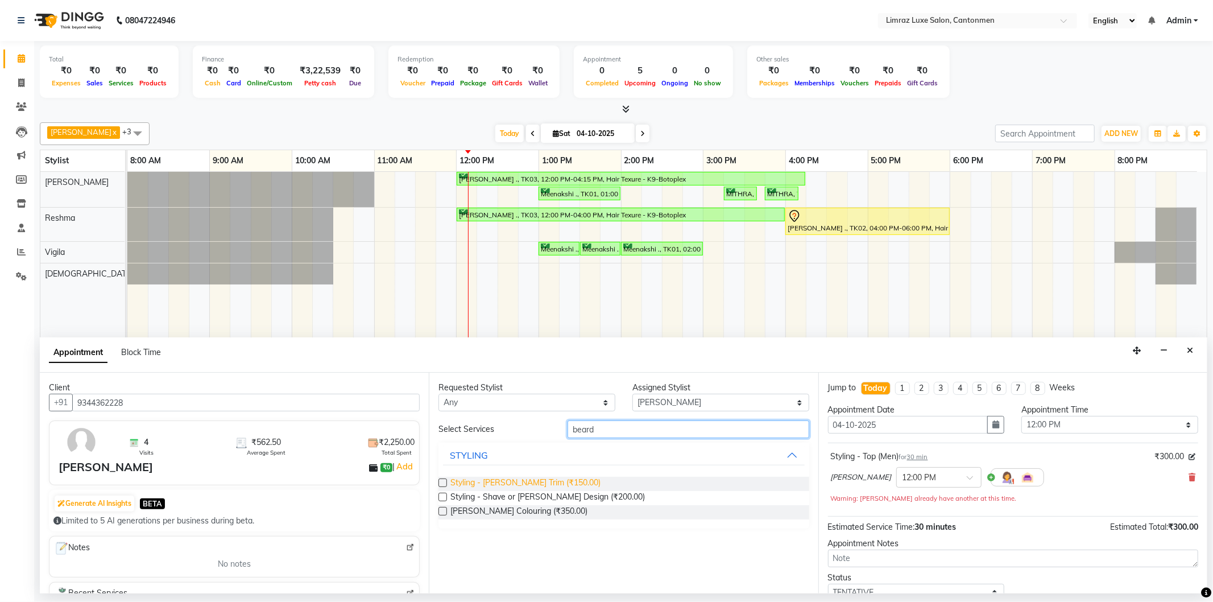
type input "beard"
drag, startPoint x: 493, startPoint y: 480, endPoint x: 482, endPoint y: 468, distance: 17.3
click at [495, 480] on span "Styling - [PERSON_NAME] Trim (₹150.00)" at bounding box center [525, 483] width 150 height 14
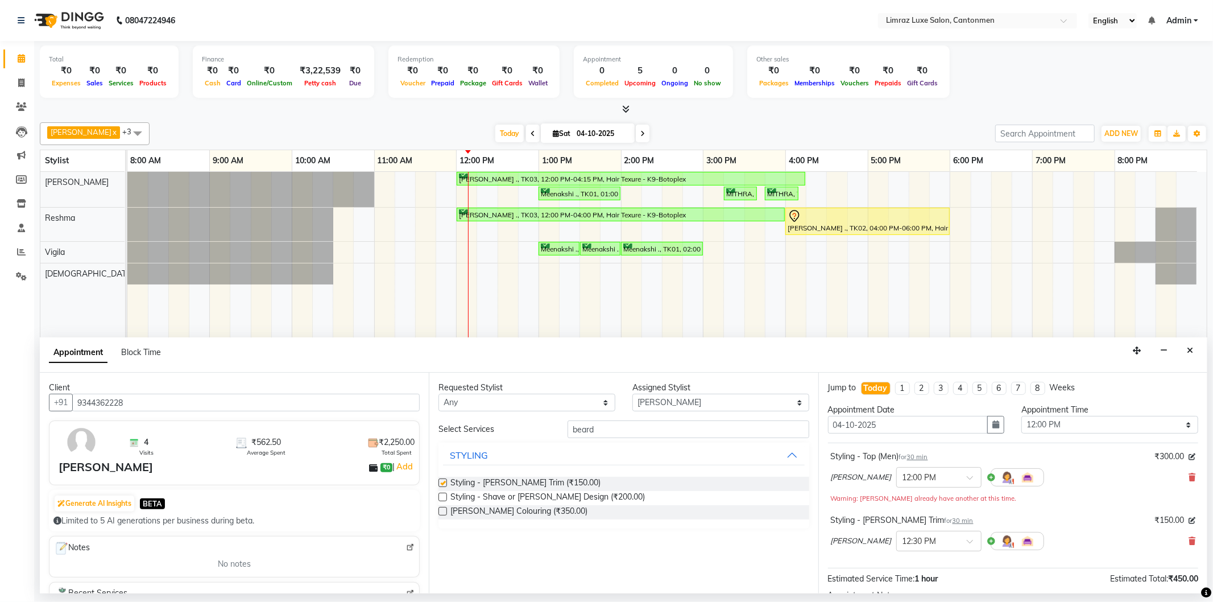
checkbox input "false"
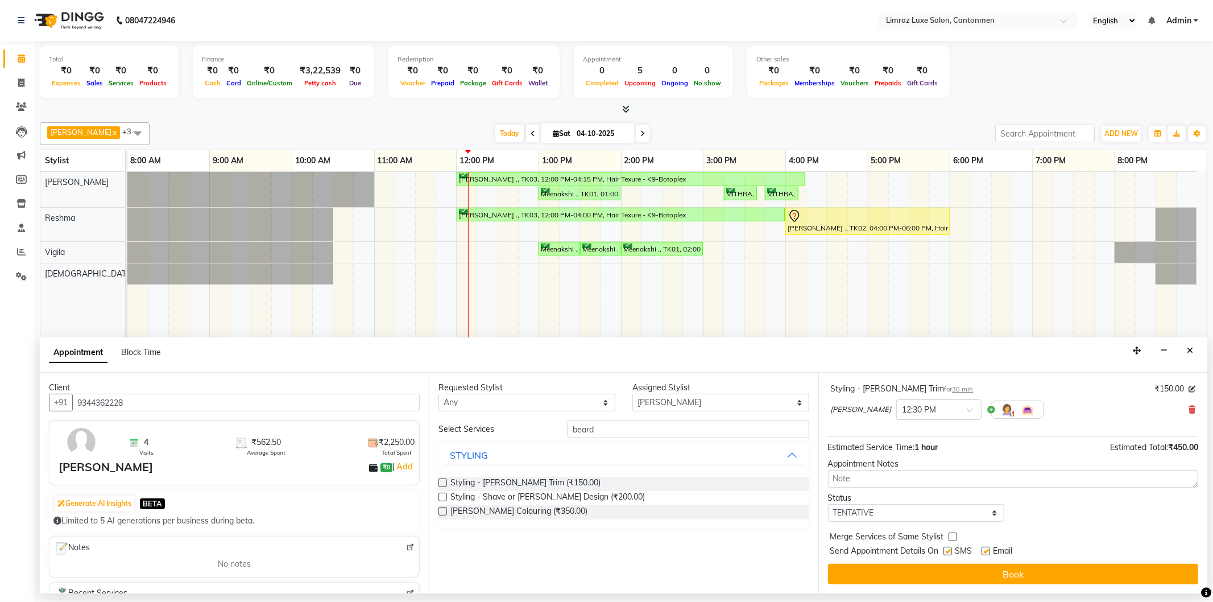
click at [604, 550] on label at bounding box center [947, 550] width 9 height 9
click at [604, 550] on input "checkbox" at bounding box center [946, 551] width 7 height 7
checkbox input "false"
click at [604, 551] on label at bounding box center [985, 550] width 9 height 9
click at [604, 551] on input "checkbox" at bounding box center [984, 551] width 7 height 7
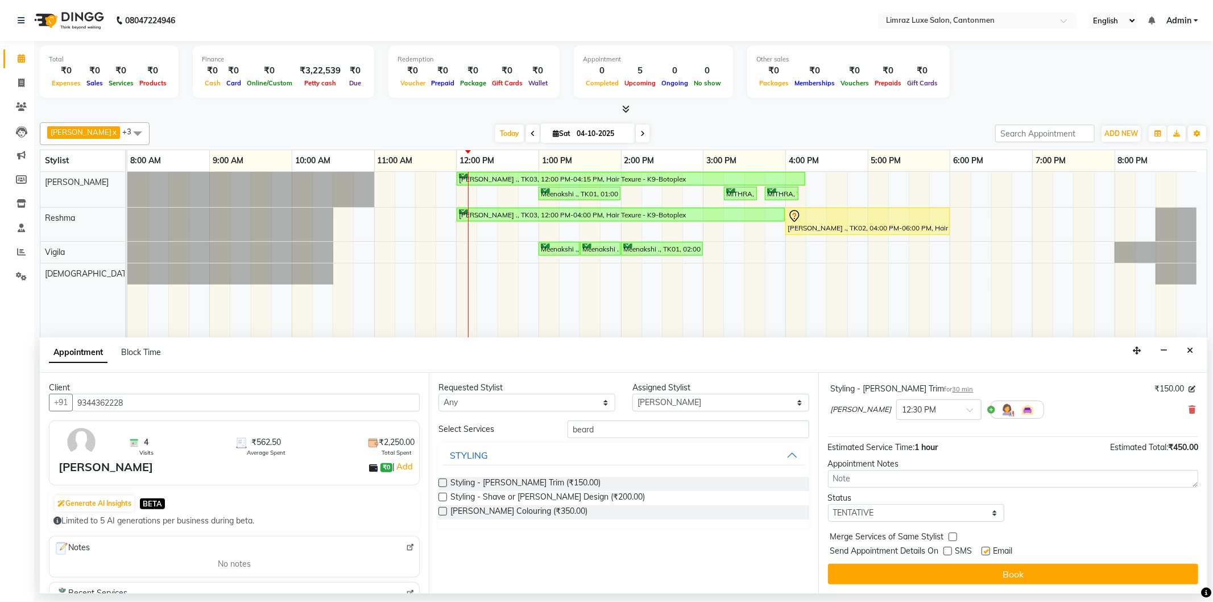
checkbox input "false"
click at [604, 572] on button "Book" at bounding box center [1013, 573] width 370 height 20
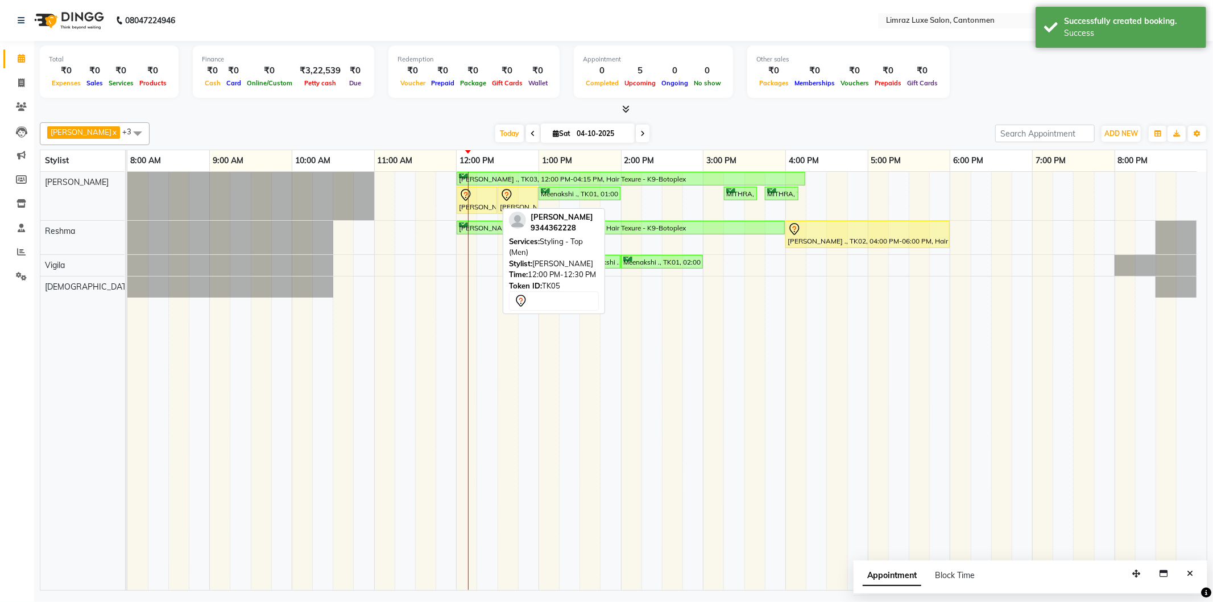
click at [473, 192] on div at bounding box center [477, 195] width 36 height 14
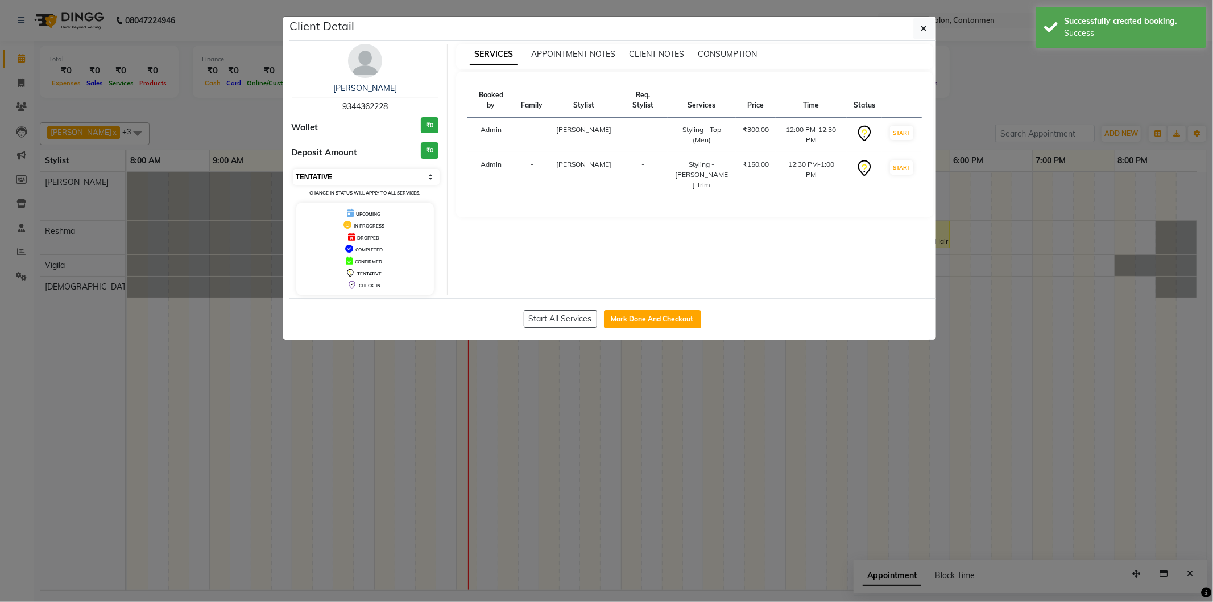
click at [356, 171] on select "Select IN SERVICE CONFIRMED TENTATIVE CHECK IN MARK DONE DROPPED UPCOMING" at bounding box center [366, 177] width 147 height 16
select select "8"
click at [293, 169] on select "Select IN SERVICE CONFIRMED TENTATIVE CHECK IN MARK DONE DROPPED UPCOMING" at bounding box center [366, 177] width 147 height 16
click at [604, 28] on icon "button" at bounding box center [923, 28] width 7 height 9
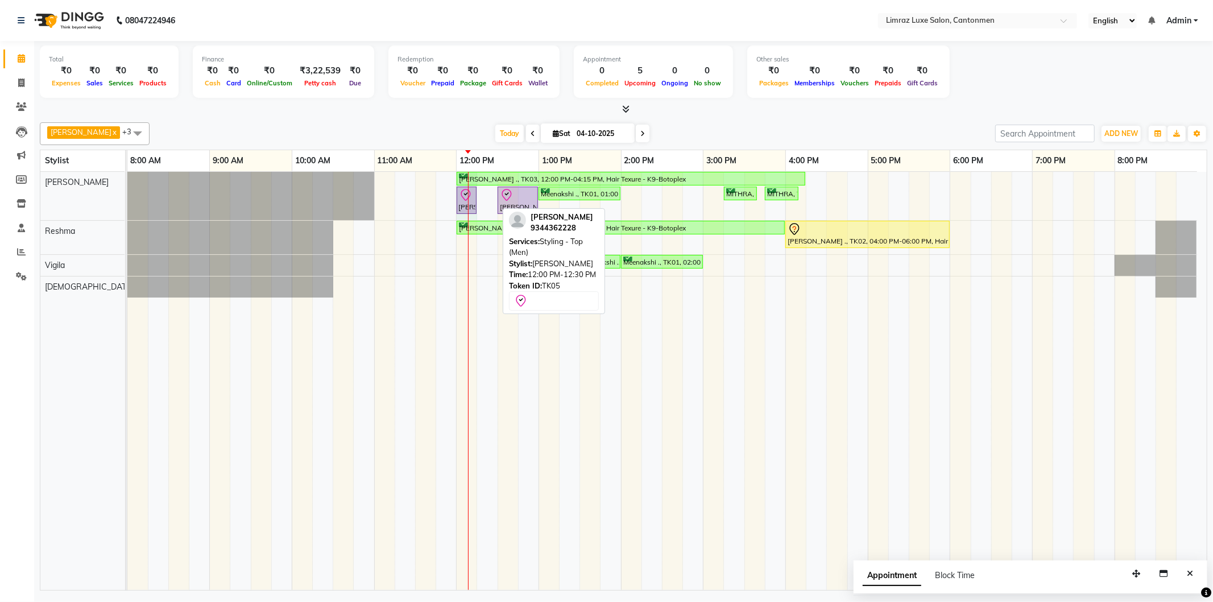
drag, startPoint x: 495, startPoint y: 195, endPoint x: 474, endPoint y: 192, distance: 21.8
click at [127, 192] on div "[PERSON_NAME] ., TK03, 12:00 PM-04:15 PM, Hair Texure - K9-Botoplex [PERSON_NAM…" at bounding box center [127, 196] width 0 height 48
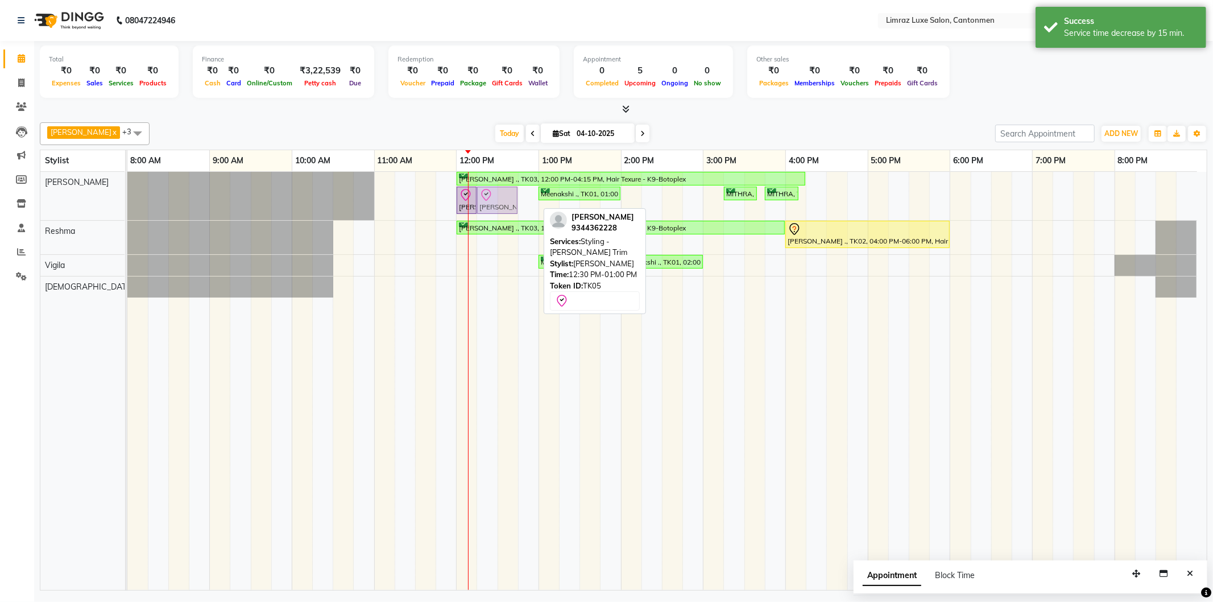
drag, startPoint x: 523, startPoint y: 202, endPoint x: 507, endPoint y: 204, distance: 16.5
click at [127, 204] on div "[PERSON_NAME] ., TK03, 12:00 PM-04:15 PM, Hair Texure - K9-Botoplex [PERSON_NAM…" at bounding box center [127, 196] width 0 height 48
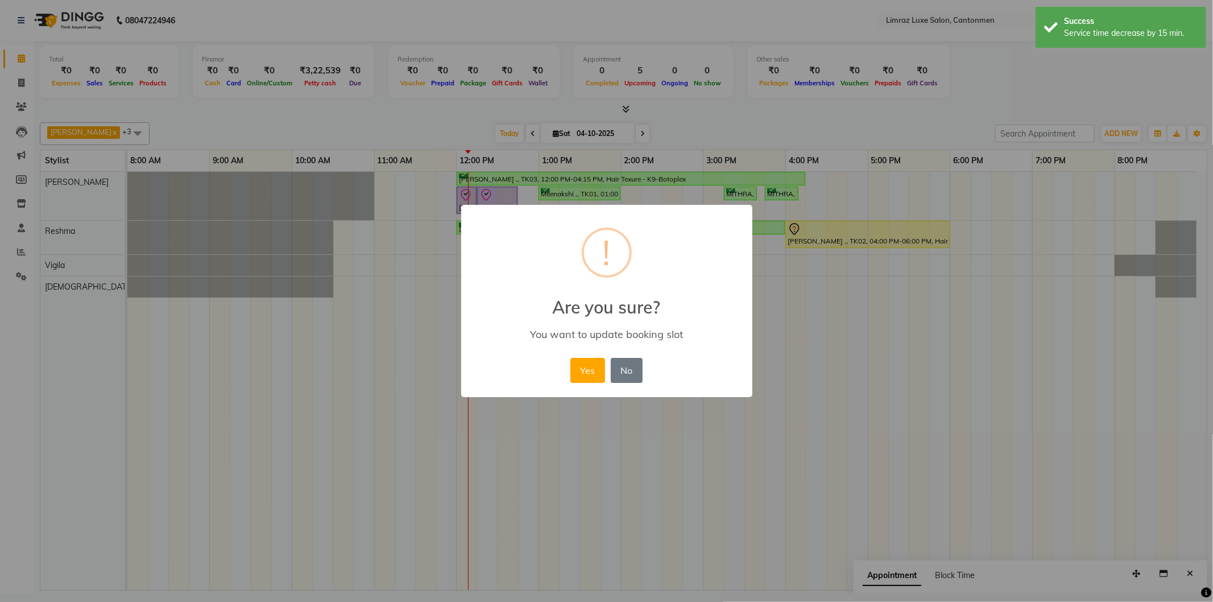
click at [570, 358] on button "Yes" at bounding box center [587, 370] width 35 height 25
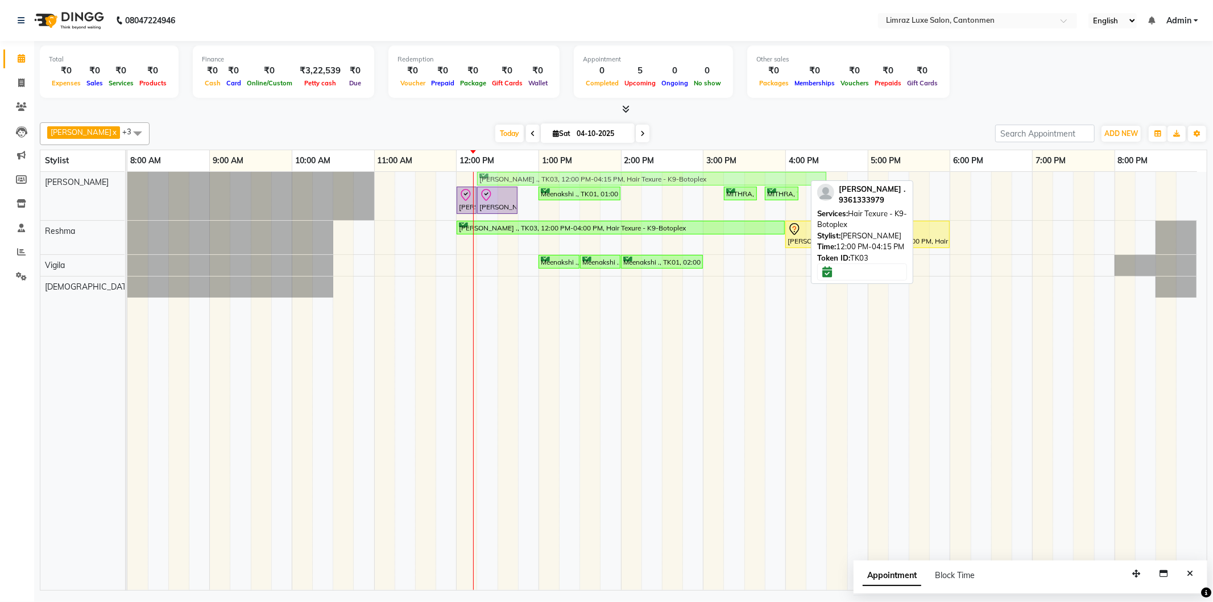
drag, startPoint x: 513, startPoint y: 173, endPoint x: 532, endPoint y: 175, distance: 19.4
click at [127, 175] on div "[PERSON_NAME] ., TK03, 12:00 PM-04:15 PM, Hair Texure - K9-Botoplex [PERSON_NAM…" at bounding box center [127, 196] width 0 height 48
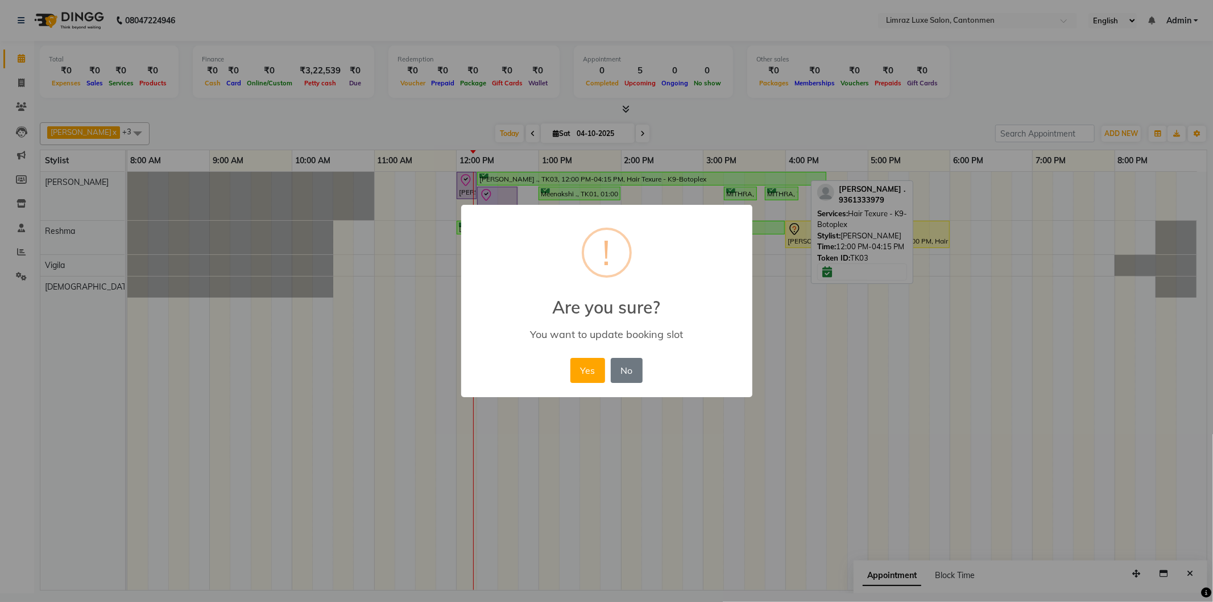
click at [604, 358] on button "No" at bounding box center [627, 370] width 32 height 25
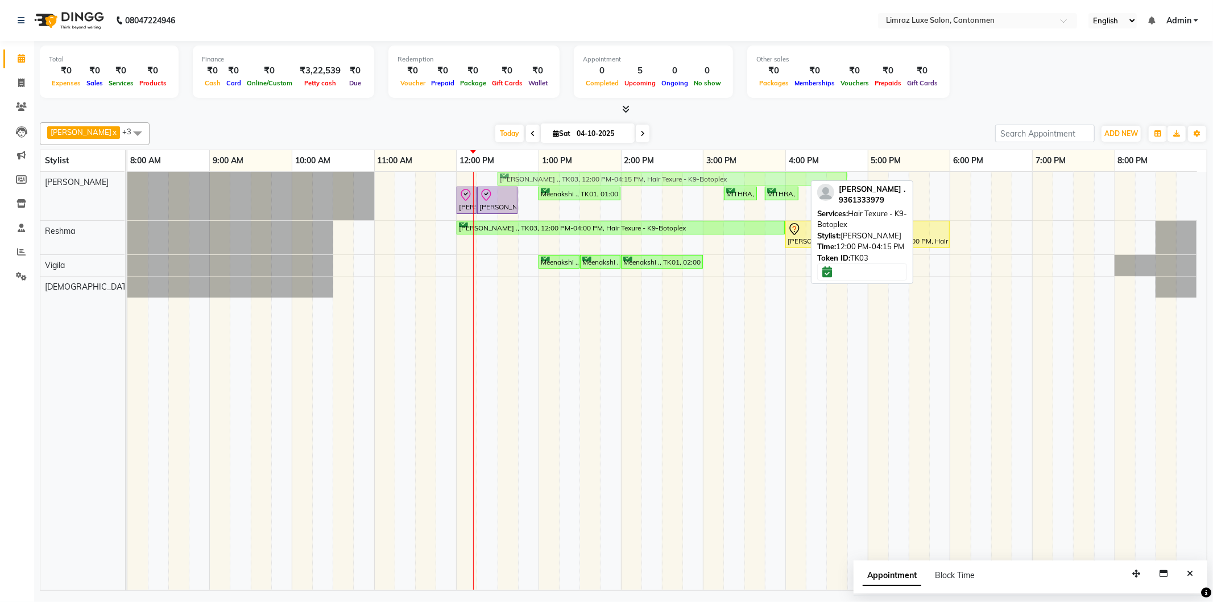
drag, startPoint x: 516, startPoint y: 176, endPoint x: 559, endPoint y: 176, distance: 42.6
click at [127, 176] on div "[PERSON_NAME] ., TK03, 12:00 PM-04:15 PM, Hair Texure - K9-Botoplex [PERSON_NAM…" at bounding box center [127, 196] width 0 height 48
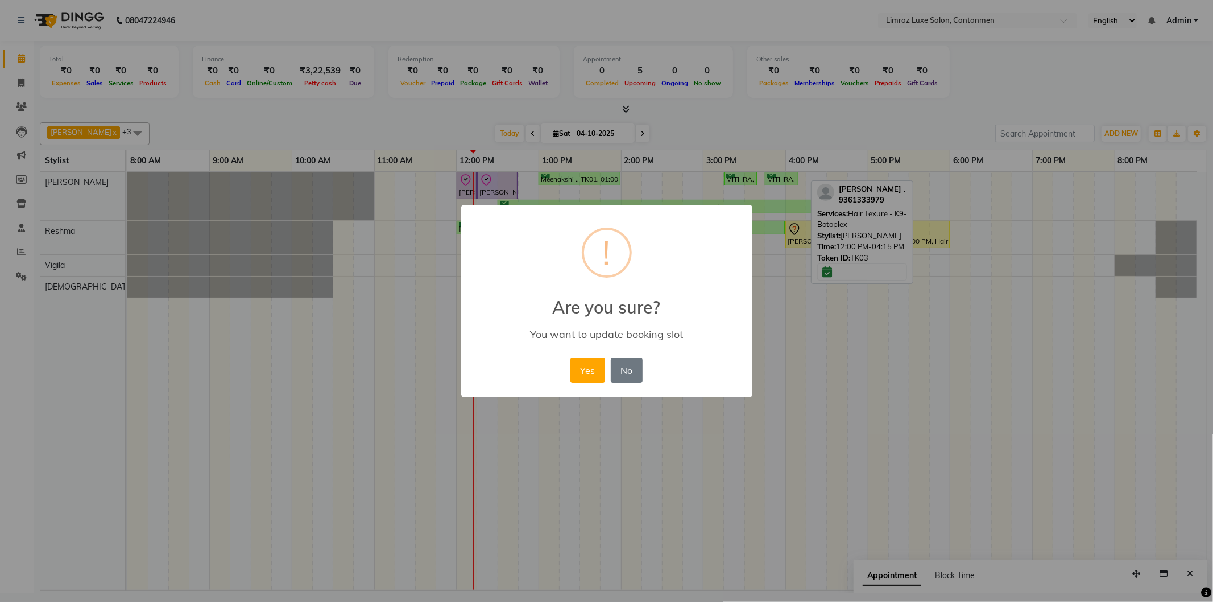
click at [570, 358] on button "Yes" at bounding box center [587, 370] width 35 height 25
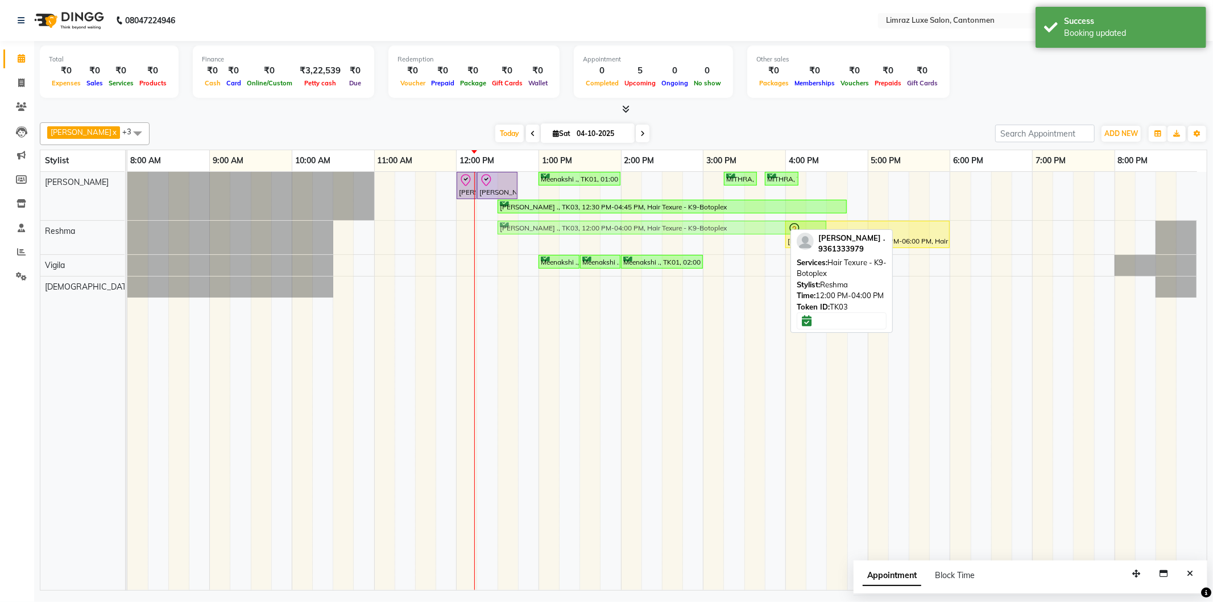
drag, startPoint x: 496, startPoint y: 229, endPoint x: 536, endPoint y: 223, distance: 40.8
click at [127, 223] on div "[PERSON_NAME] ., TK03, 12:00 PM-04:00 PM, Hair Texure - K9-Botoplex [PERSON_NAM…" at bounding box center [127, 238] width 0 height 34
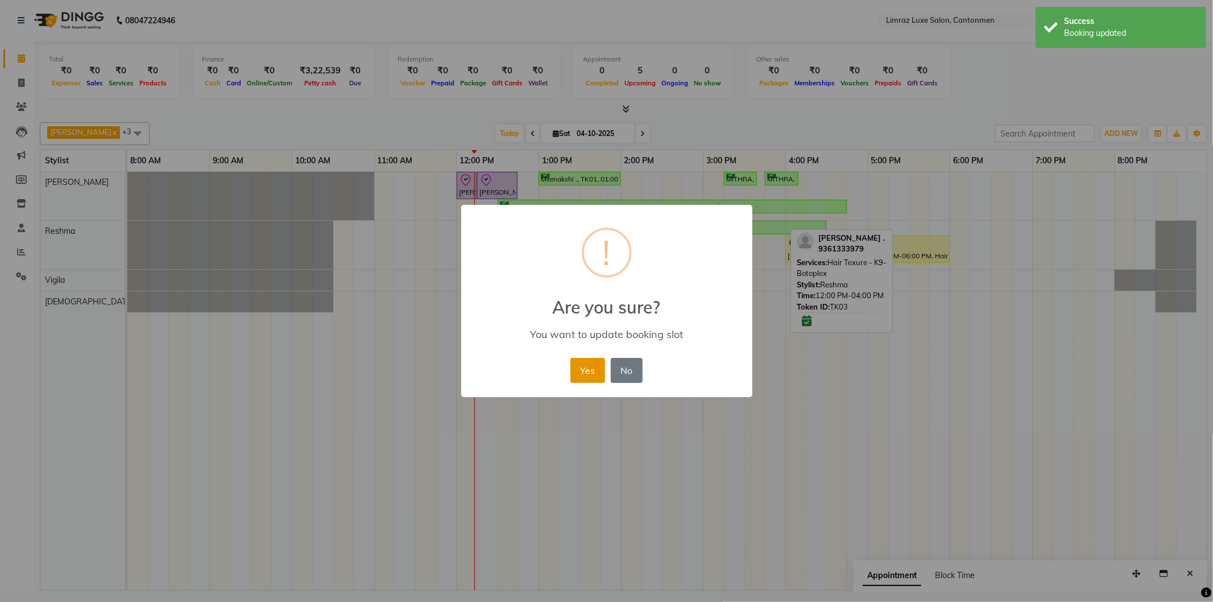
click at [580, 362] on button "Yes" at bounding box center [587, 370] width 35 height 25
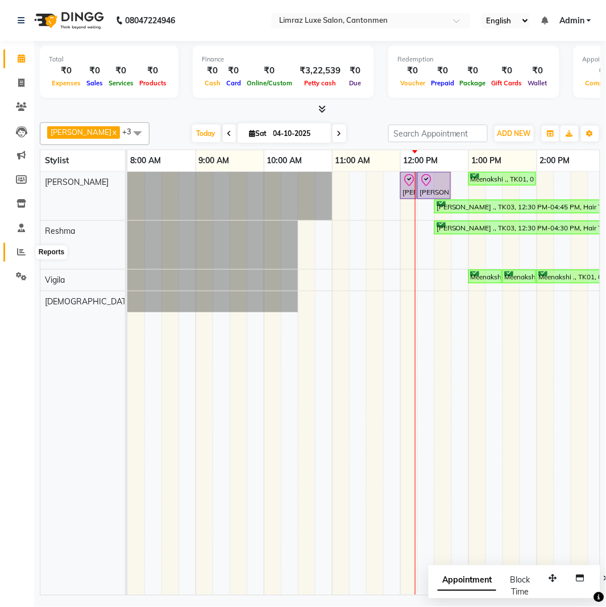
click at [19, 255] on icon at bounding box center [21, 251] width 9 height 9
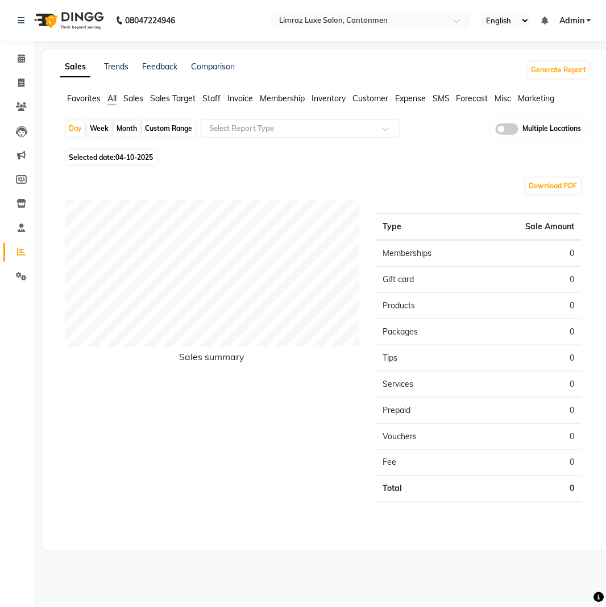
click at [132, 101] on span "Sales" at bounding box center [133, 98] width 20 height 10
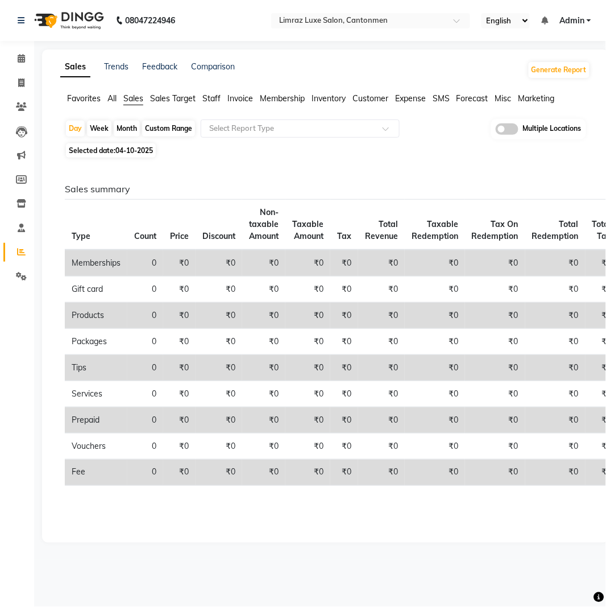
click at [214, 97] on span "Staff" at bounding box center [211, 98] width 18 height 10
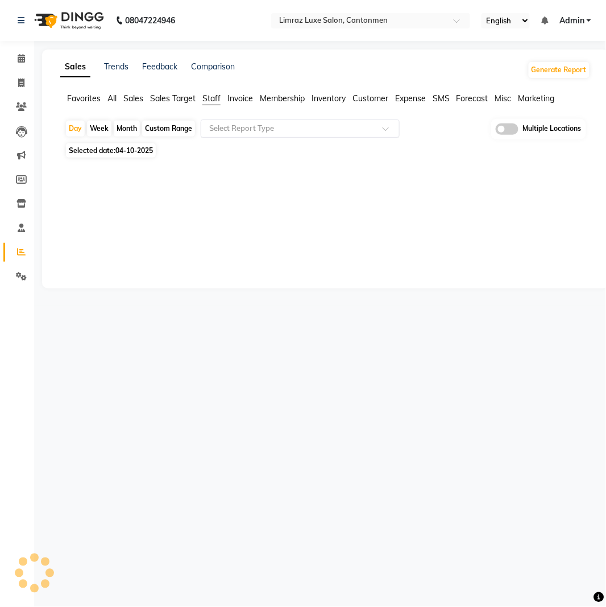
click at [226, 128] on input "text" at bounding box center [289, 128] width 164 height 11
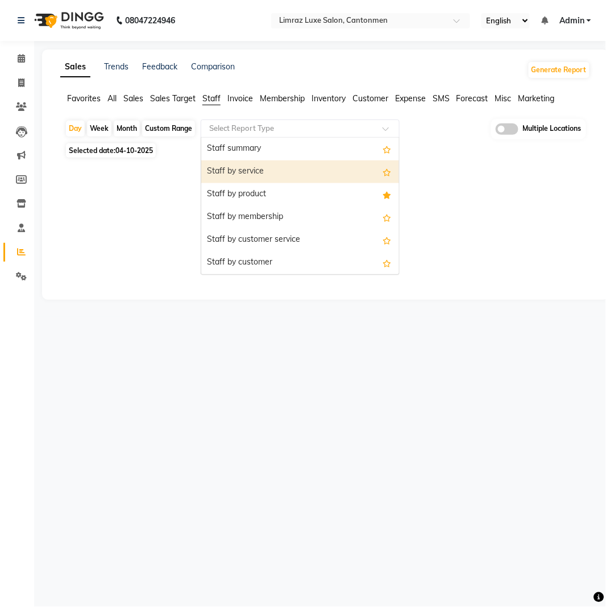
click at [248, 172] on div "Staff by service" at bounding box center [300, 171] width 198 height 23
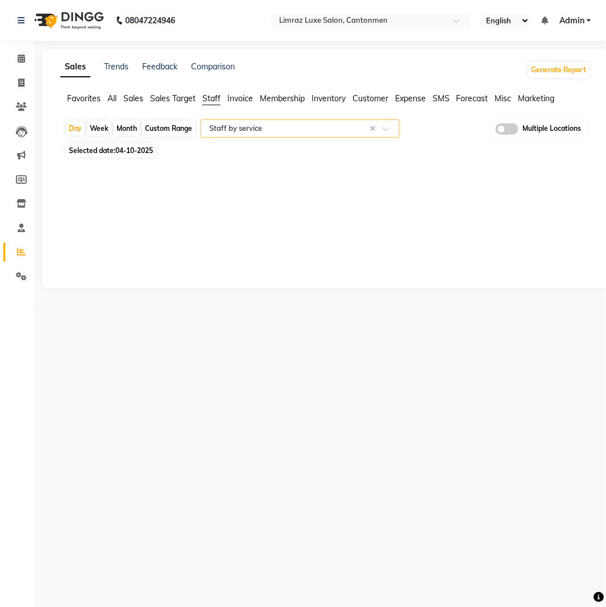
click at [103, 156] on span "Selected date: [DATE]" at bounding box center [111, 150] width 90 height 14
select select "10"
select select "2025"
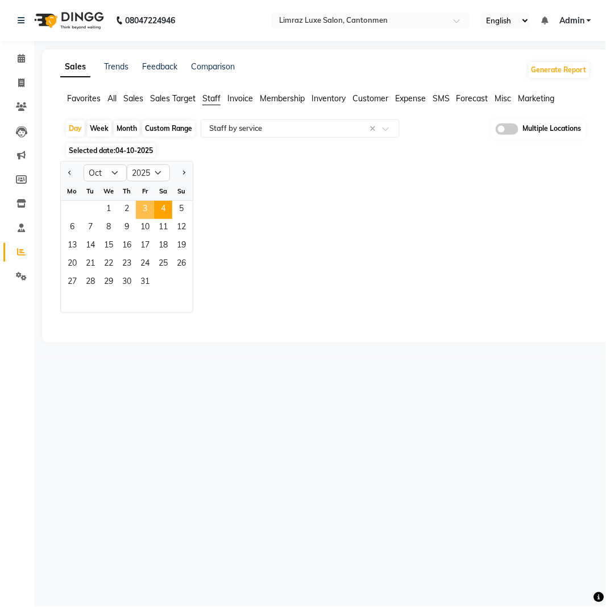
click at [140, 206] on span "3" at bounding box center [145, 210] width 18 height 18
select select "full_report"
select select "pdf"
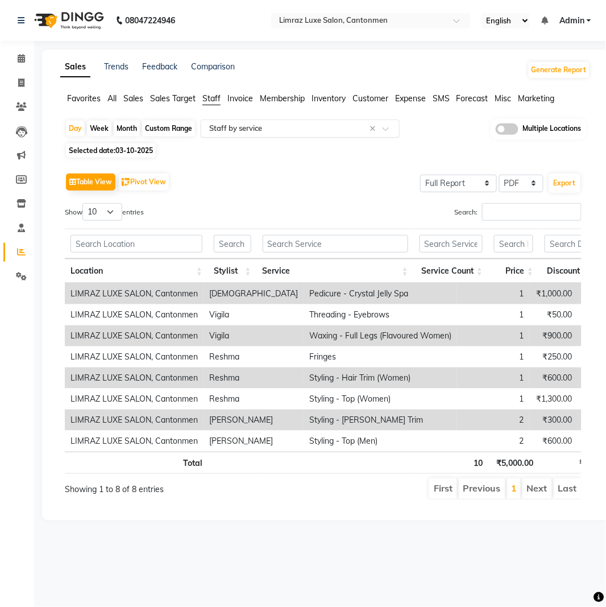
click at [305, 132] on input "text" at bounding box center [289, 128] width 164 height 11
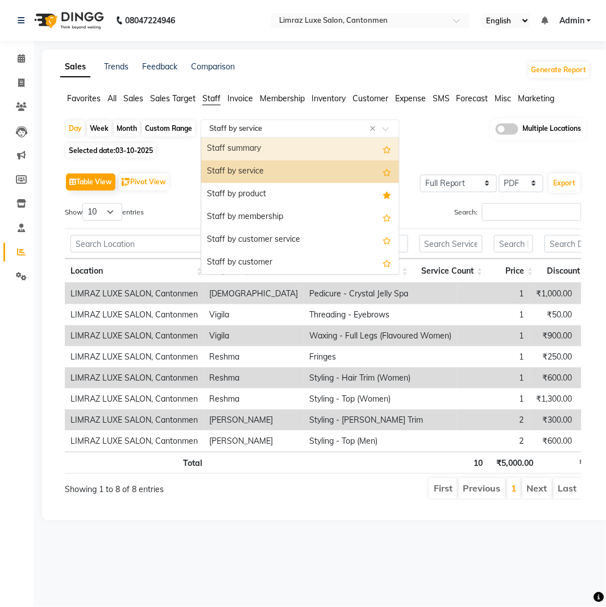
click at [238, 157] on div "Staff summary" at bounding box center [300, 149] width 198 height 23
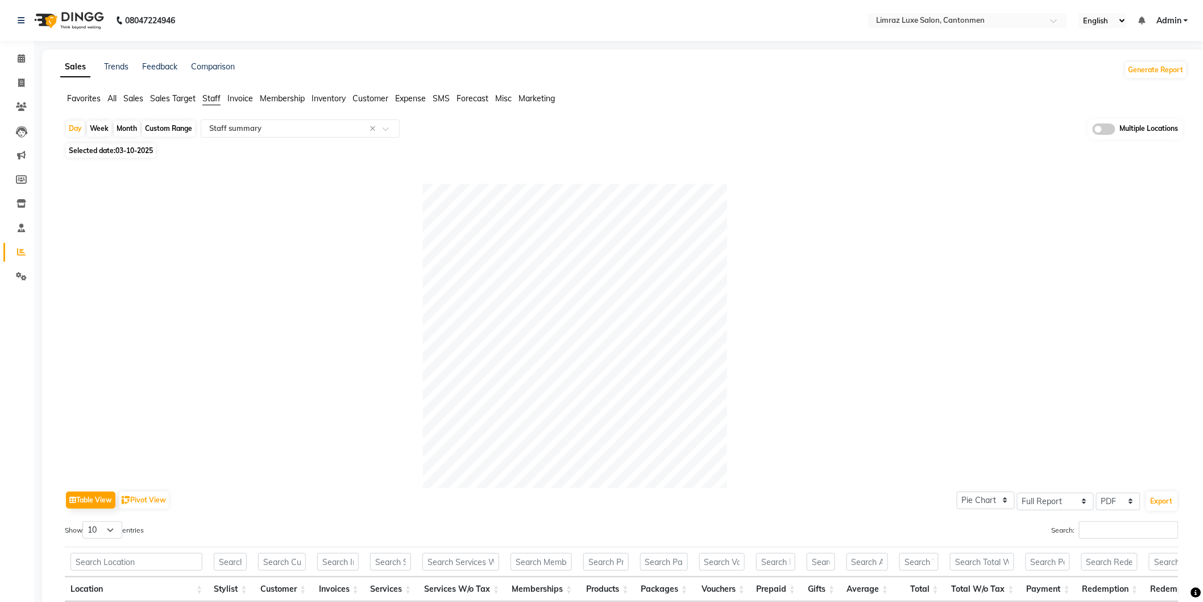
click at [73, 20] on img at bounding box center [68, 21] width 78 height 32
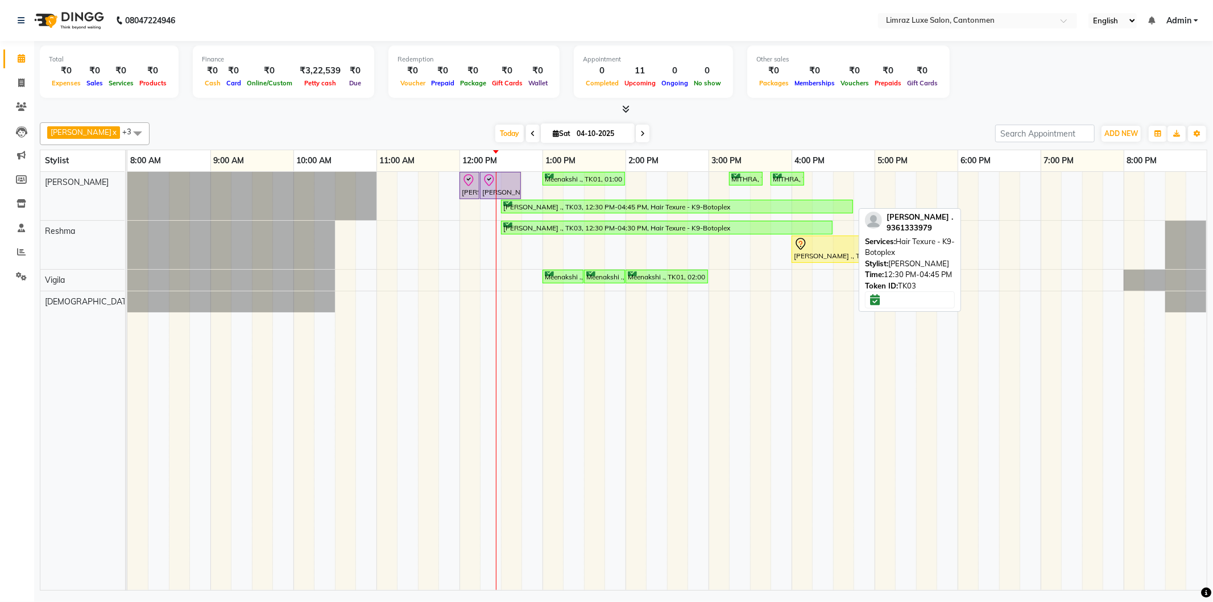
click at [549, 207] on div "[PERSON_NAME] ., TK03, 12:30 PM-04:45 PM, Hair Texure - K9-Botoplex" at bounding box center [677, 206] width 350 height 11
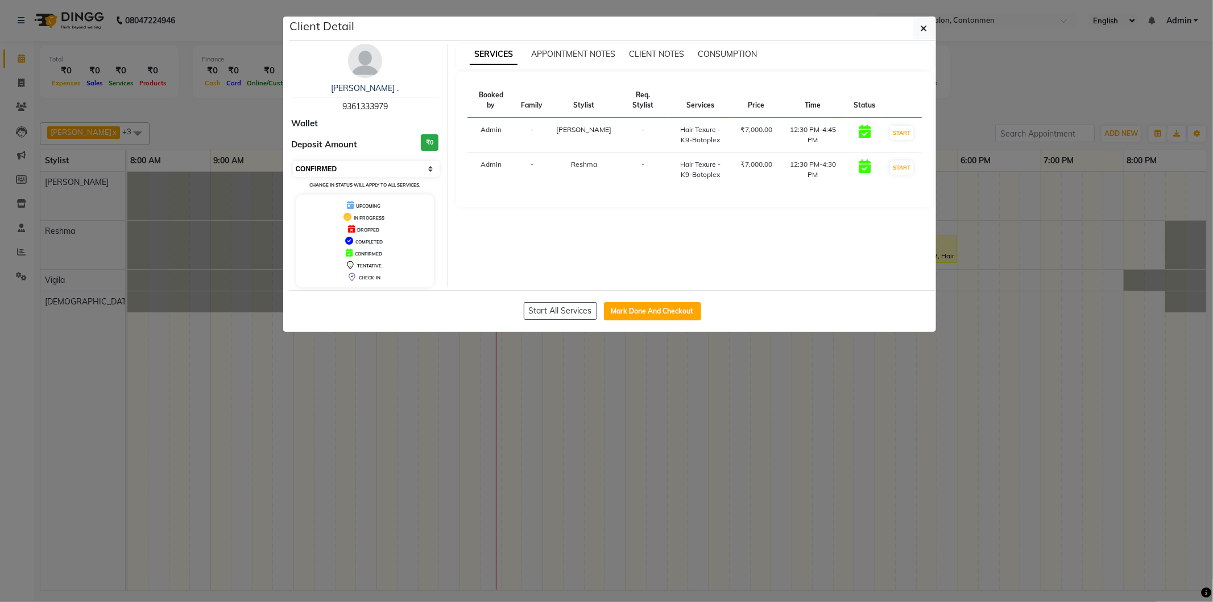
click at [317, 166] on select "Select IN SERVICE CONFIRMED TENTATIVE CHECK IN MARK DONE DROPPED UPCOMING" at bounding box center [366, 169] width 147 height 16
select select "8"
click at [293, 161] on select "Select IN SERVICE CONFIRMED TENTATIVE CHECK IN MARK DONE DROPPED UPCOMING" at bounding box center [366, 169] width 147 height 16
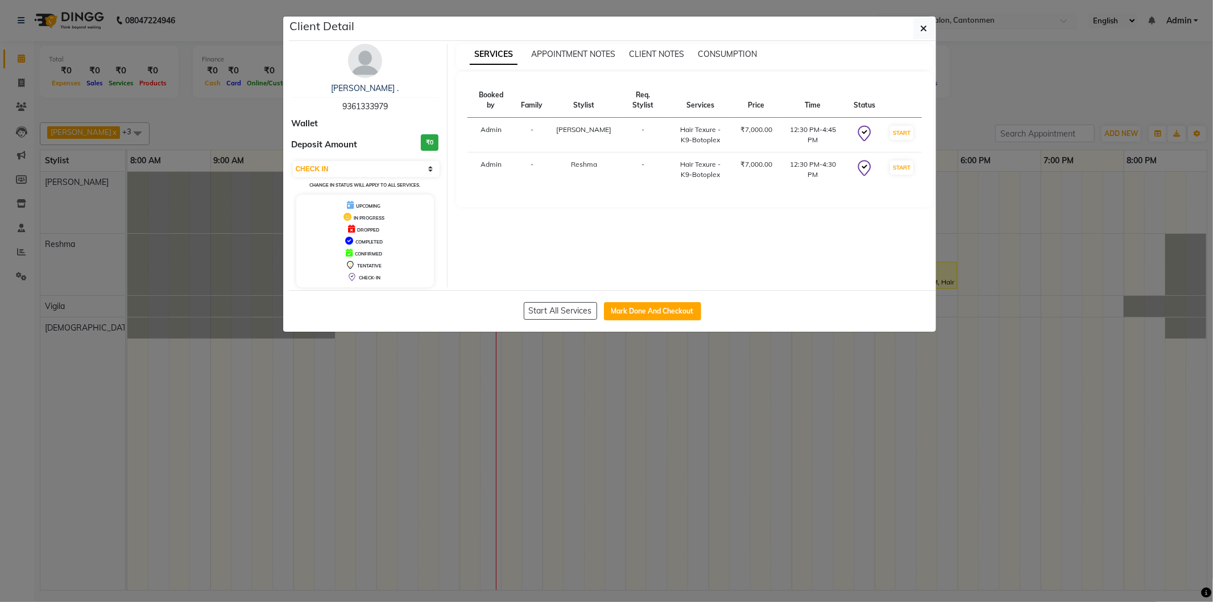
click at [604, 25] on button "button" at bounding box center [924, 29] width 22 height 22
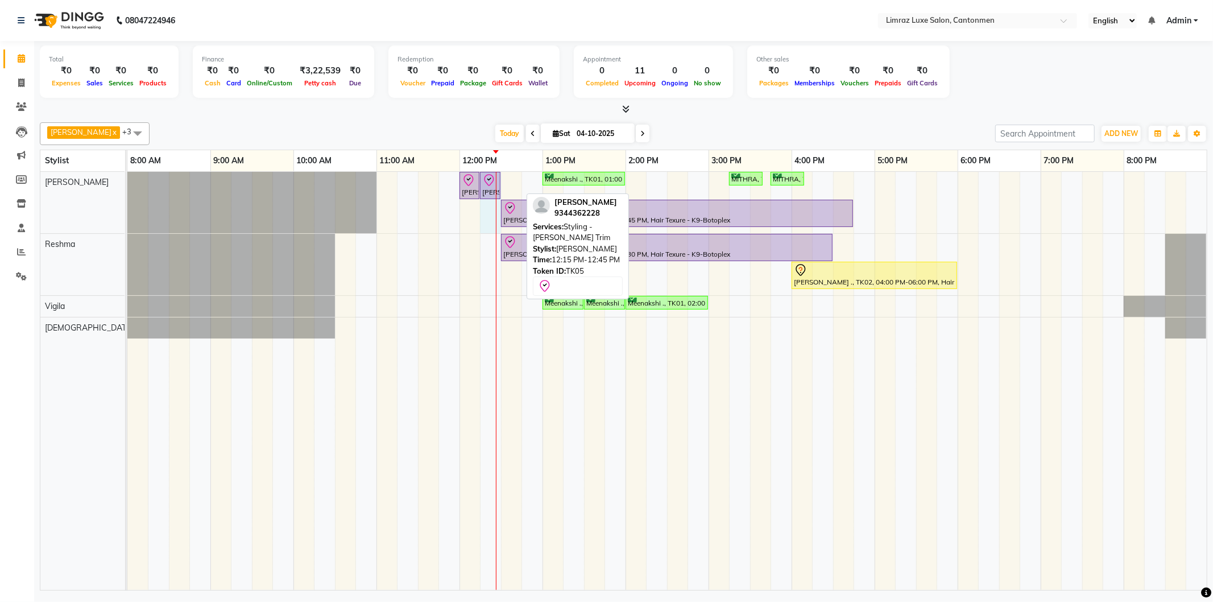
drag, startPoint x: 519, startPoint y: 179, endPoint x: 498, endPoint y: 176, distance: 21.2
click at [127, 176] on div "[PERSON_NAME], TK05, 12:00 PM-12:15 PM, Styling - Top (Men) [PERSON_NAME], TK05…" at bounding box center [127, 202] width 0 height 61
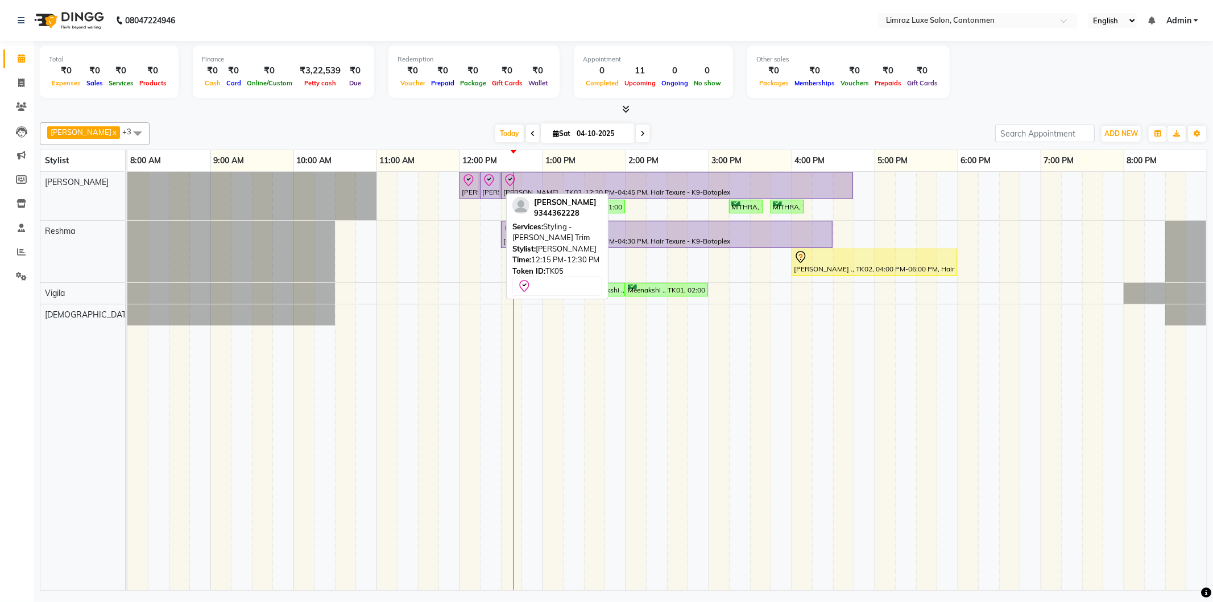
click at [490, 191] on div "[PERSON_NAME], TK05, 12:15 PM-12:30 PM, Styling - [PERSON_NAME] Trim" at bounding box center [490, 185] width 18 height 24
select select "8"
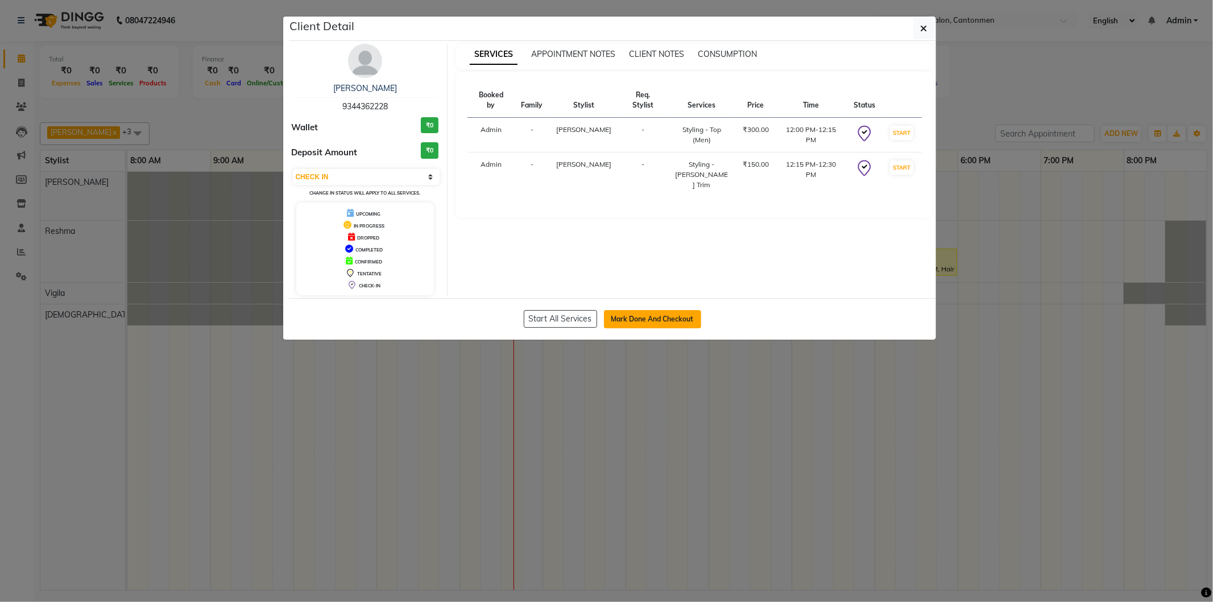
click at [604, 320] on button "Mark Done And Checkout" at bounding box center [652, 319] width 97 height 18
select select "service"
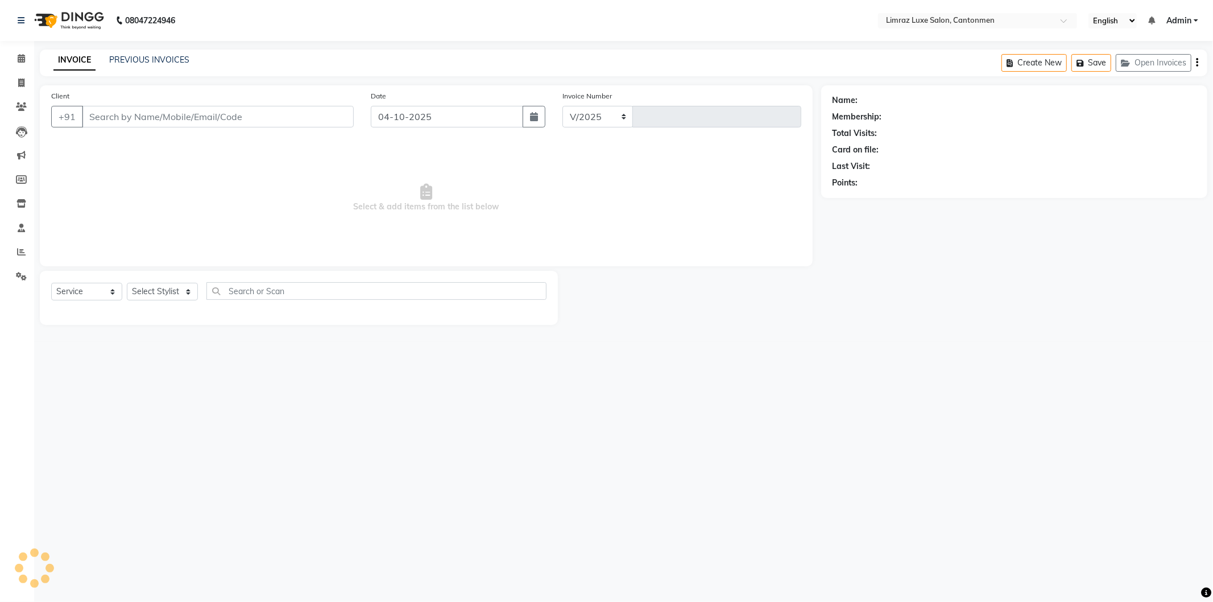
select select "7274"
type input "1813"
type input "9344362228"
select select "90538"
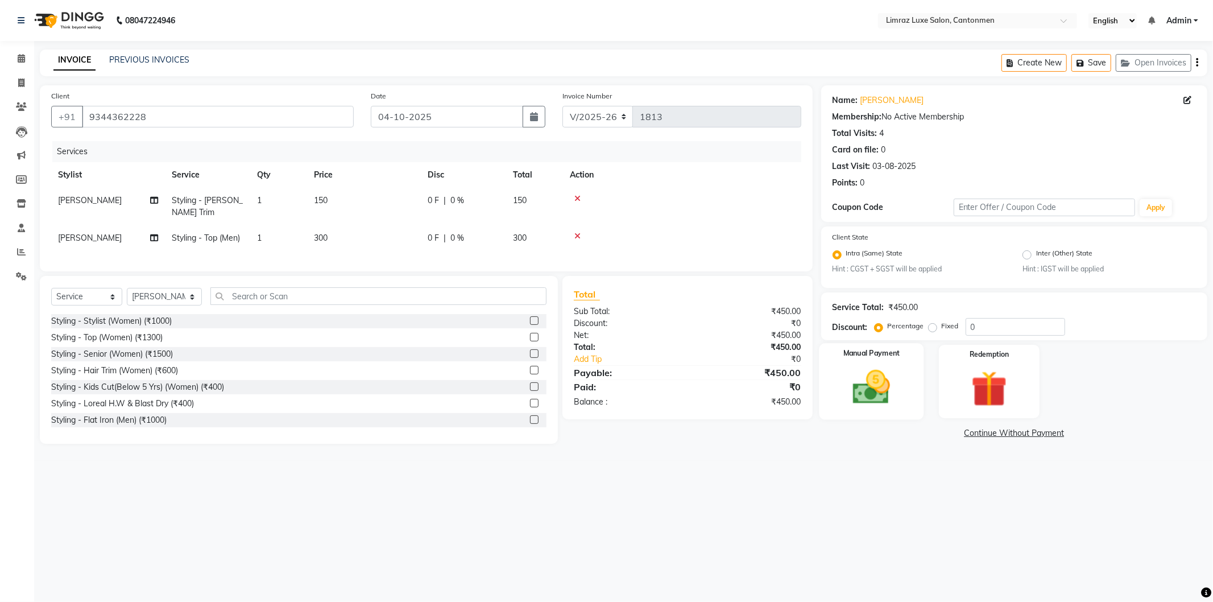
click at [604, 379] on img at bounding box center [871, 387] width 61 height 43
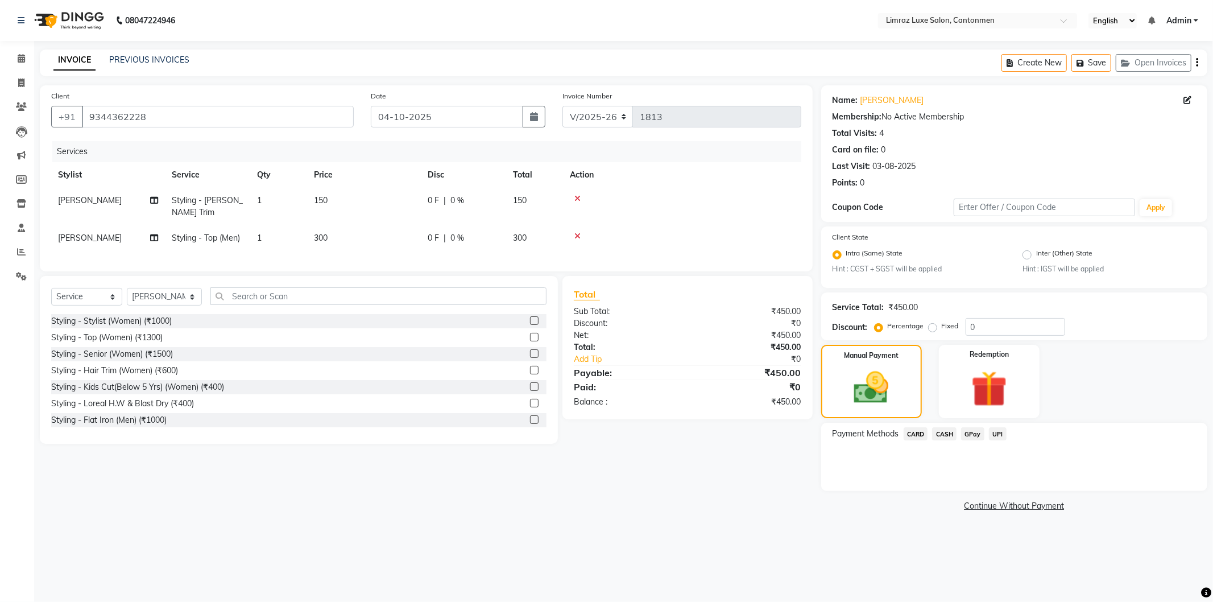
click at [604, 433] on span "GPay" at bounding box center [972, 433] width 23 height 13
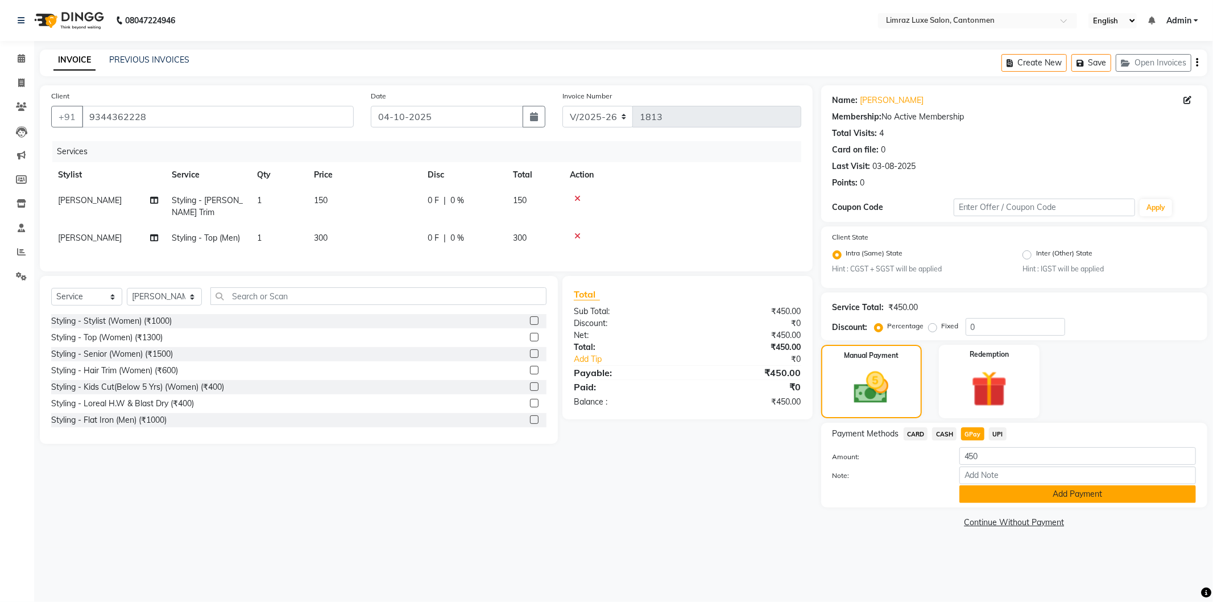
click at [604, 491] on button "Add Payment" at bounding box center [1077, 494] width 237 height 18
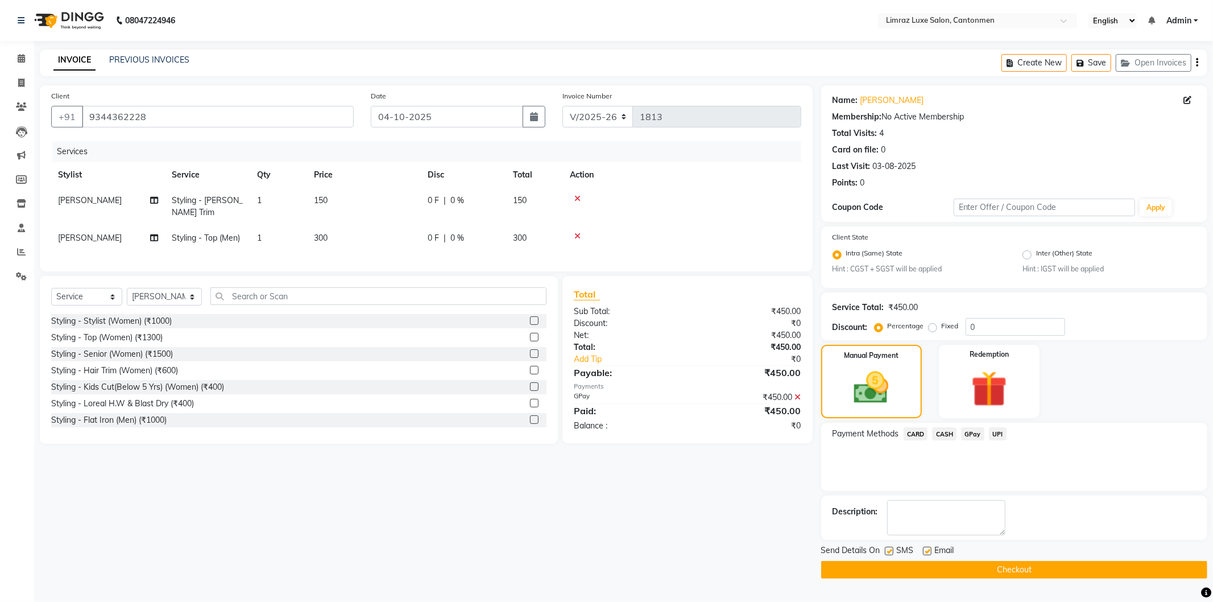
drag, startPoint x: 893, startPoint y: 547, endPoint x: 921, endPoint y: 554, distance: 29.2
click at [604, 548] on label at bounding box center [889, 550] width 9 height 9
click at [604, 548] on input "checkbox" at bounding box center [888, 551] width 7 height 7
checkbox input "false"
click at [604, 554] on label at bounding box center [927, 550] width 9 height 9
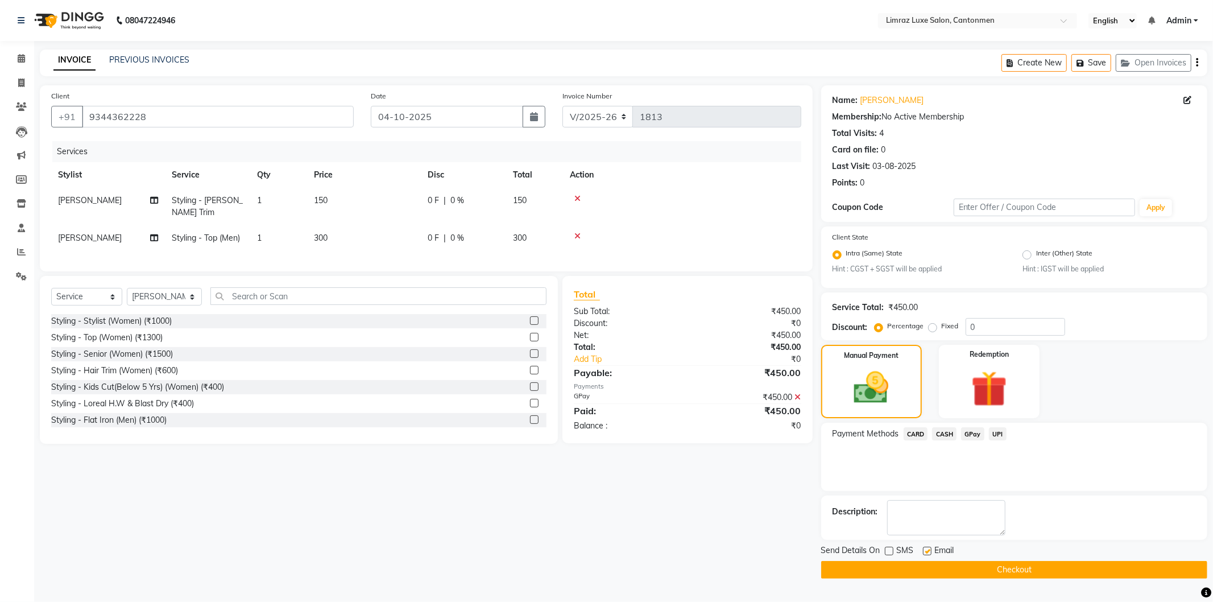
click at [604, 554] on input "checkbox" at bounding box center [926, 551] width 7 height 7
checkbox input "false"
drag, startPoint x: 930, startPoint y: 570, endPoint x: 743, endPoint y: 333, distance: 301.6
click at [604, 570] on button "Checkout" at bounding box center [1014, 570] width 386 height 18
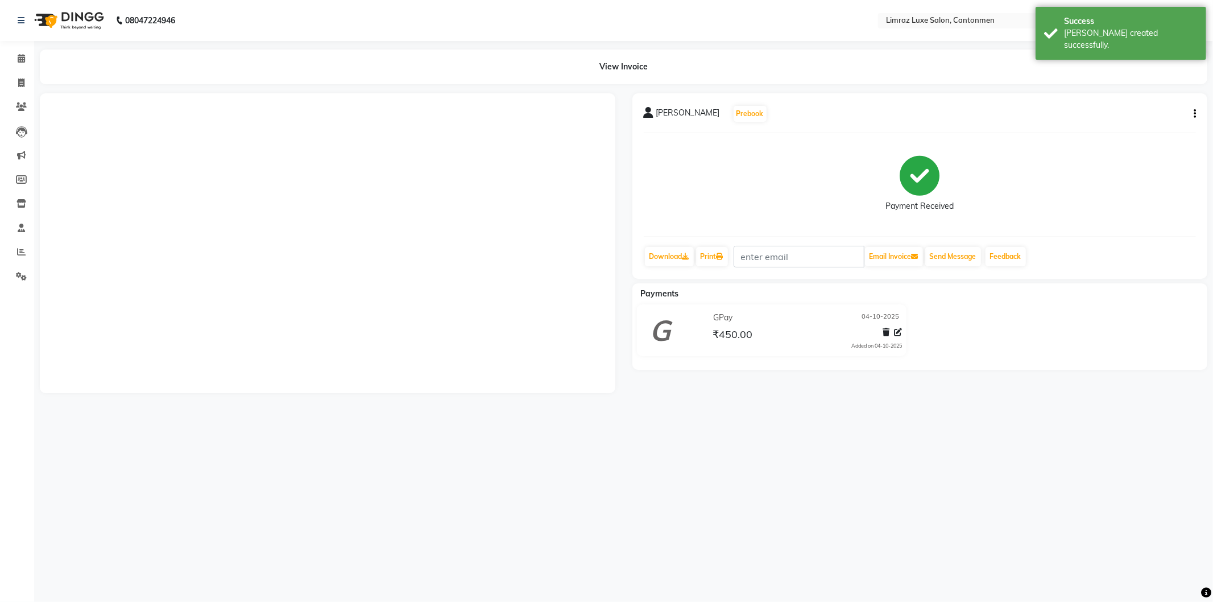
click at [67, 10] on img at bounding box center [68, 21] width 78 height 32
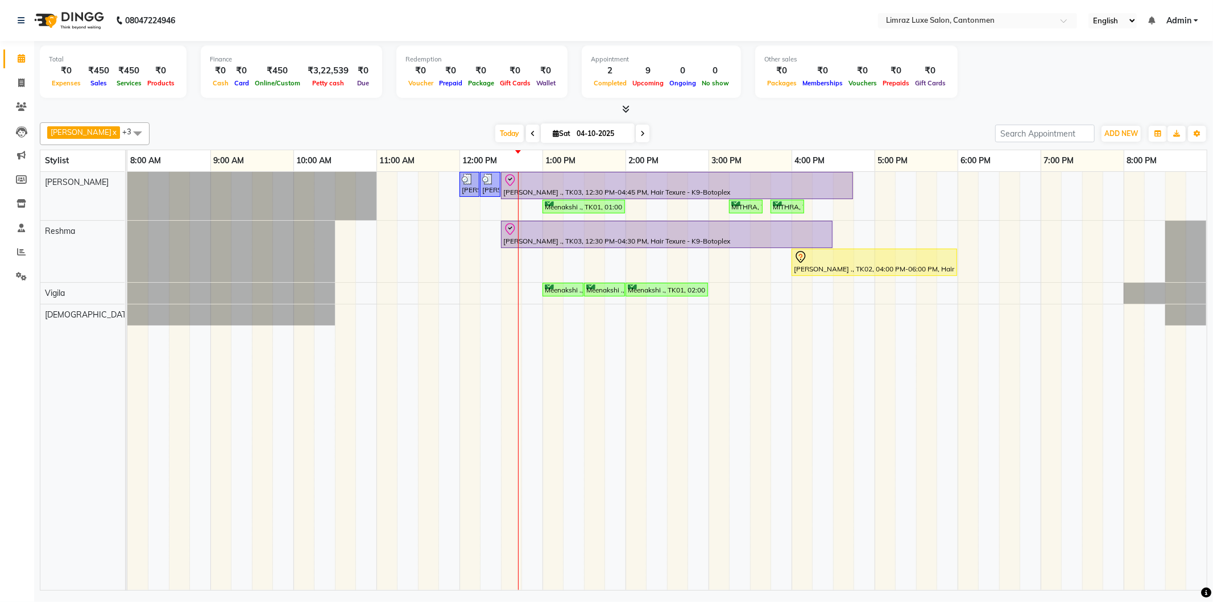
click at [528, 319] on div "[PERSON_NAME], TK05, 12:00 PM-12:15 PM, Styling - Top (Men) [PERSON_NAME], TK05…" at bounding box center [666, 381] width 1079 height 418
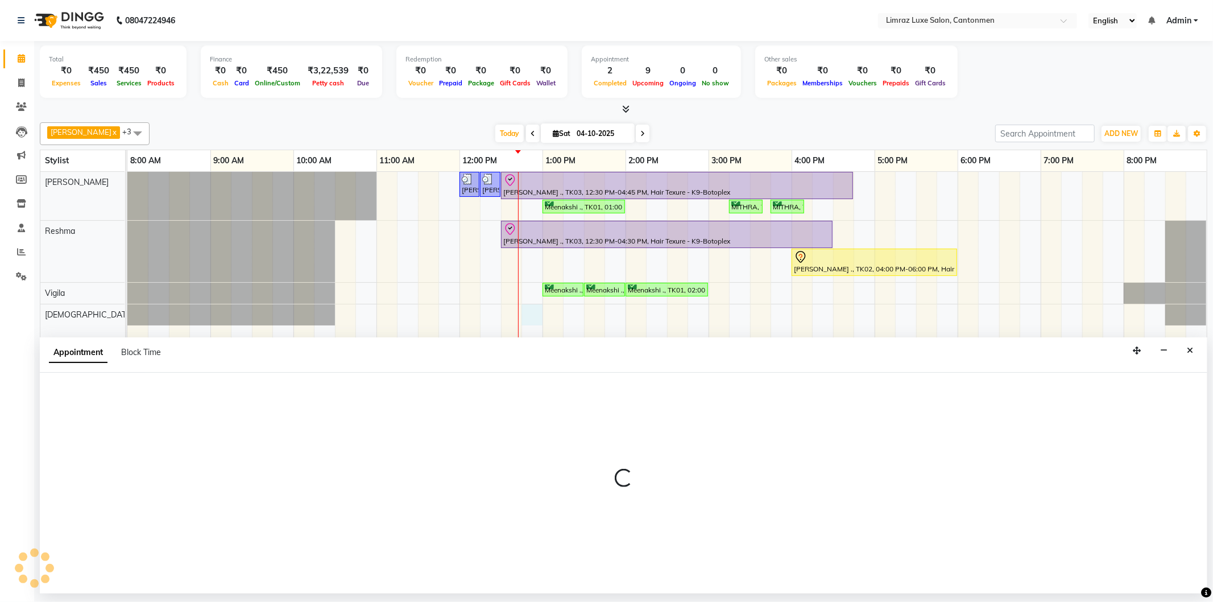
select select "63048"
select select "tentative"
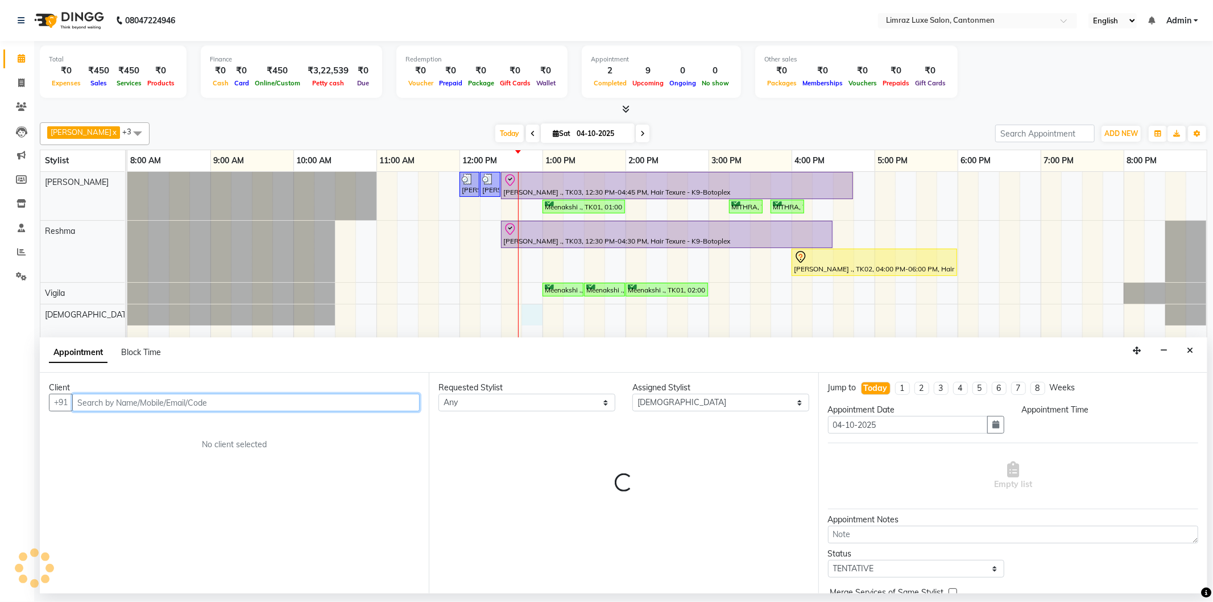
select select "765"
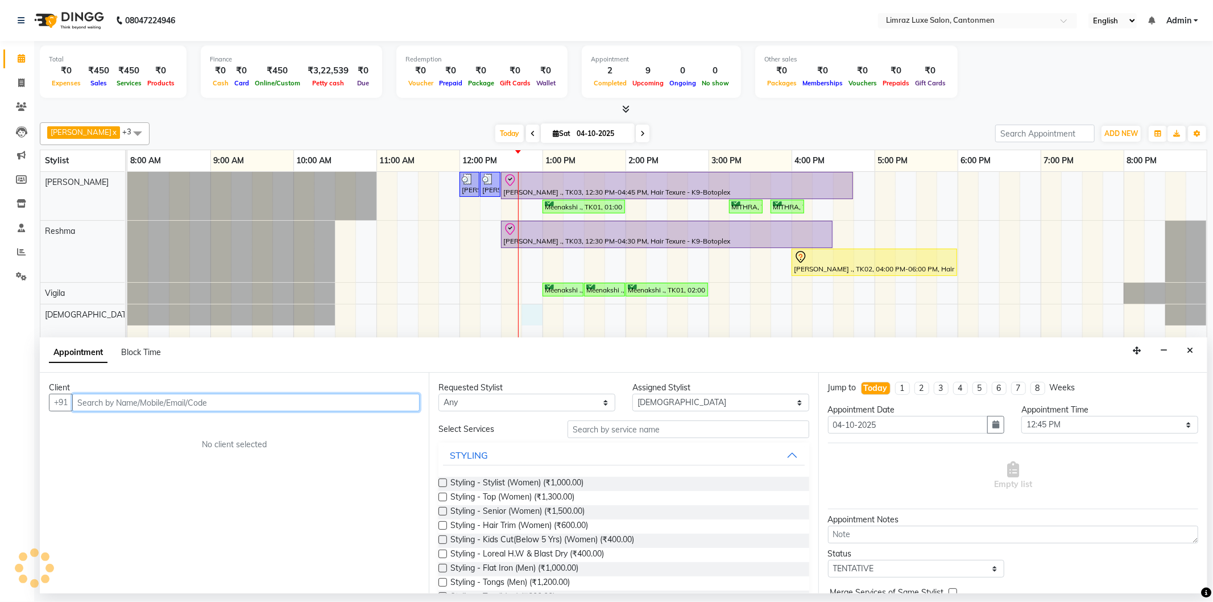
click at [184, 401] on input "text" at bounding box center [245, 402] width 347 height 18
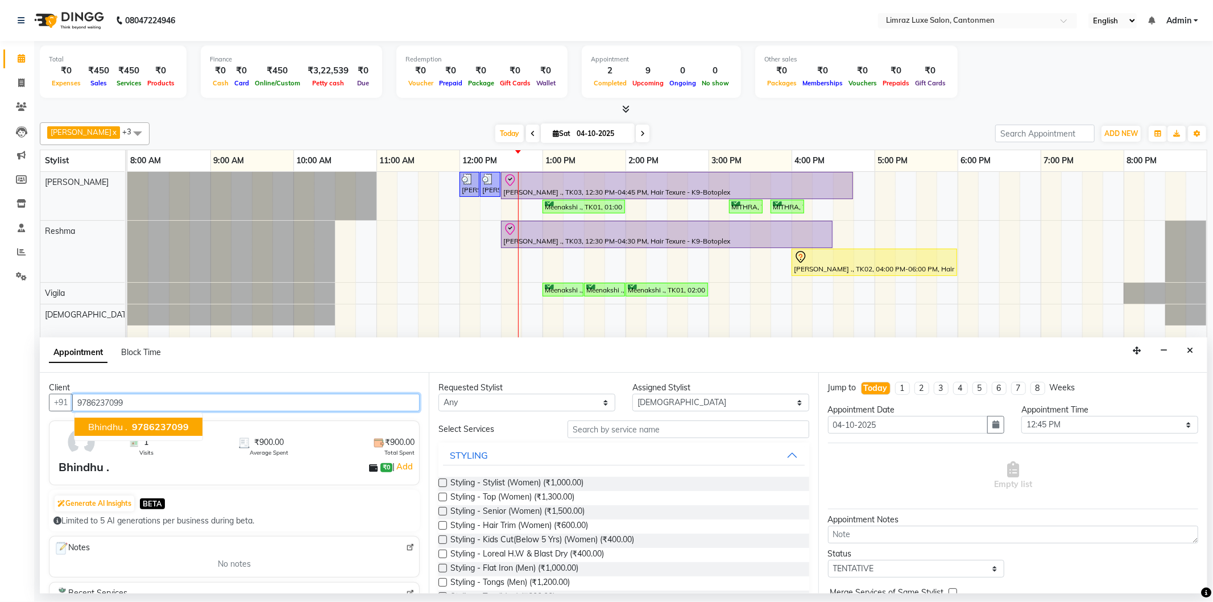
click at [146, 428] on span "9786237099" at bounding box center [160, 426] width 57 height 11
type input "9786237099"
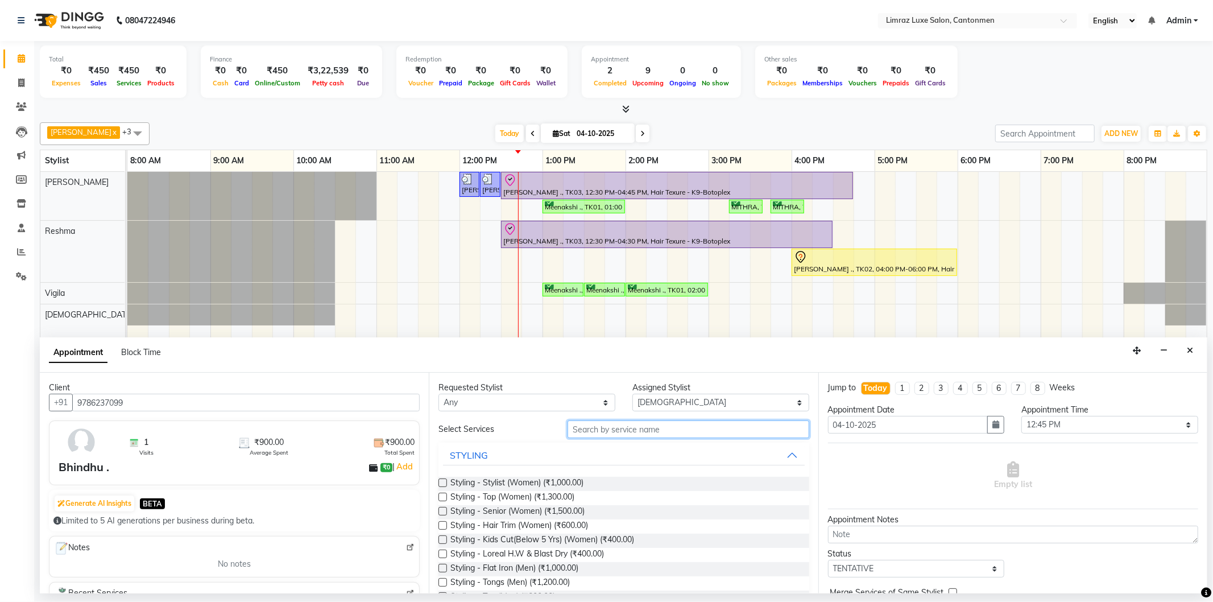
click at [604, 428] on input "text" at bounding box center [687, 429] width 241 height 18
type input "T"
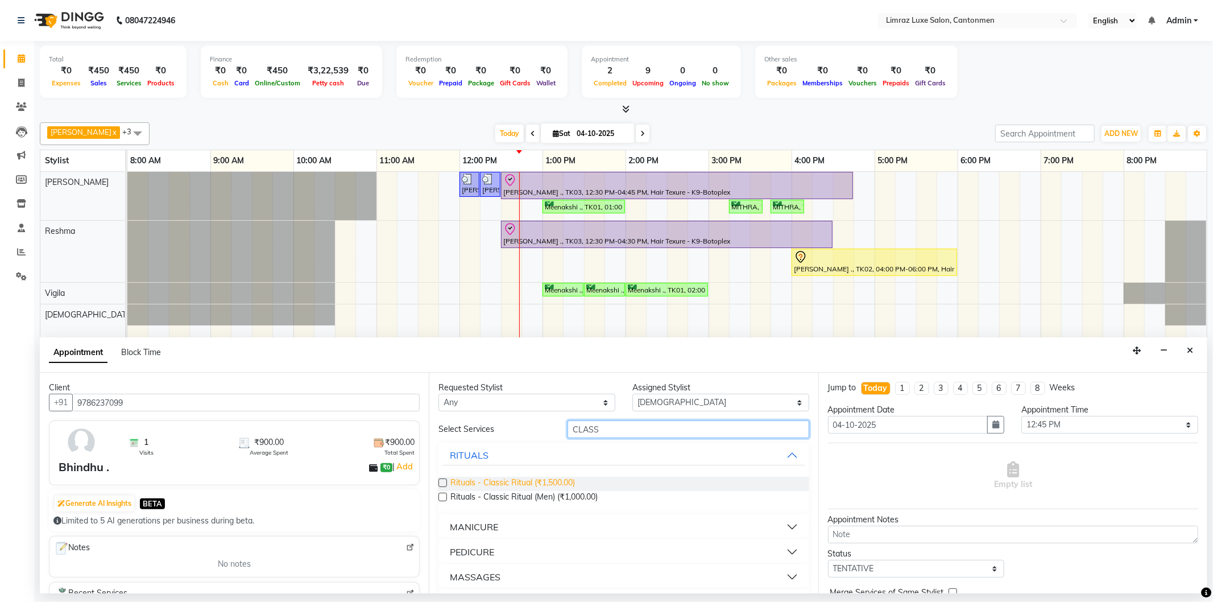
type input "CLASS"
click at [525, 479] on span "Rituals - Classic Ritual (₹1,500.00)" at bounding box center [512, 483] width 125 height 14
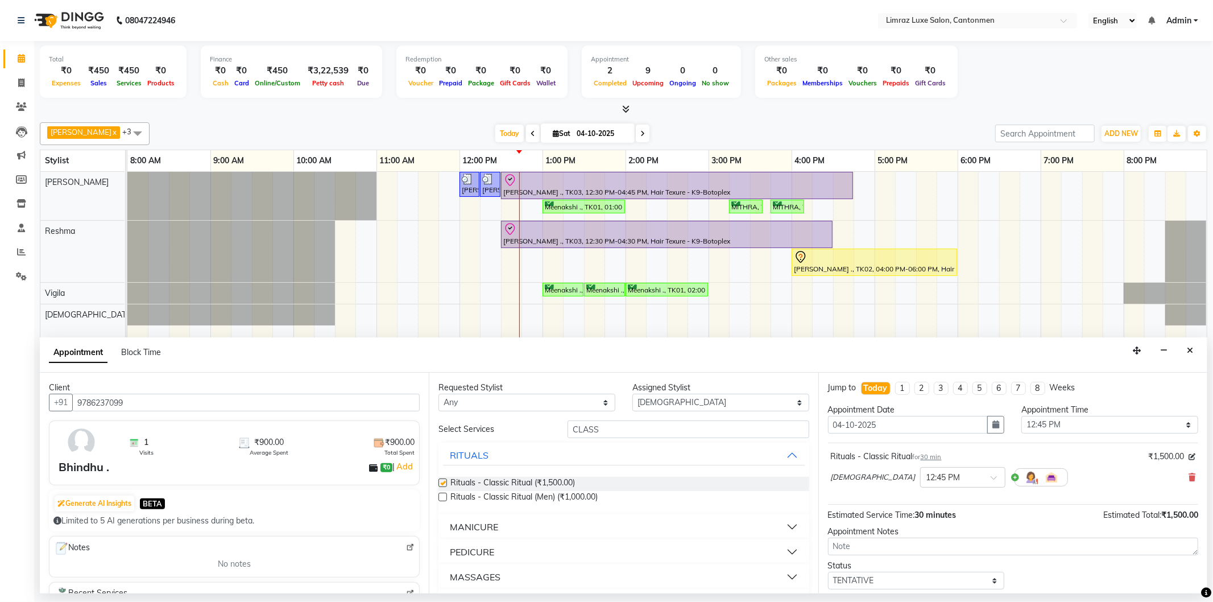
checkbox input "false"
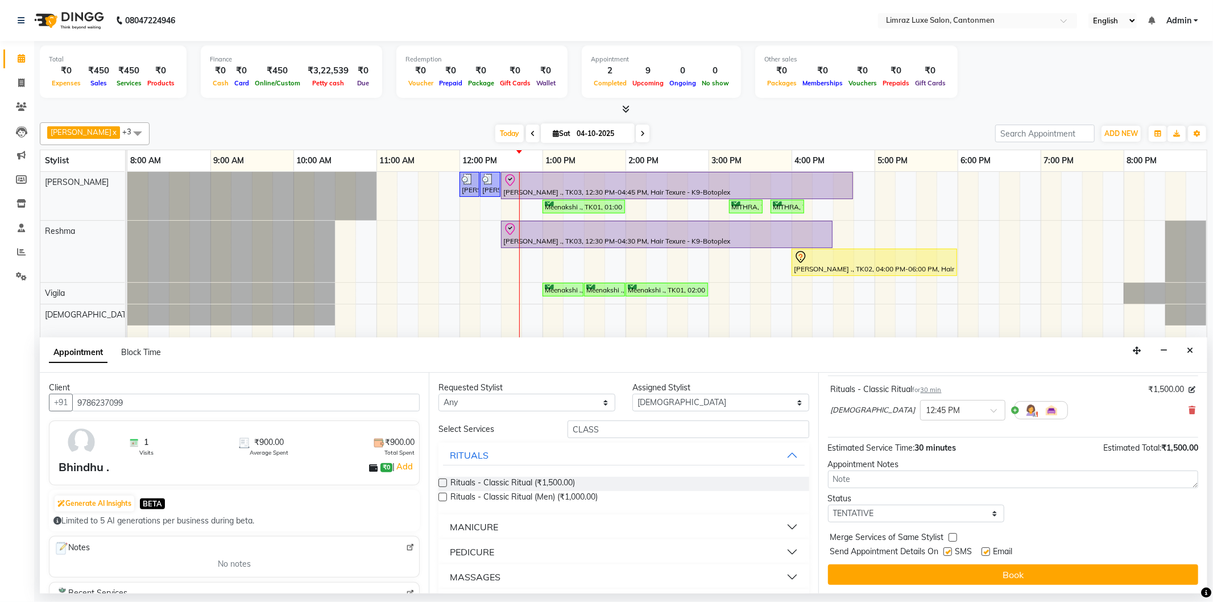
click at [604, 548] on label at bounding box center [947, 551] width 9 height 9
click at [604, 549] on input "checkbox" at bounding box center [946, 552] width 7 height 7
checkbox input "false"
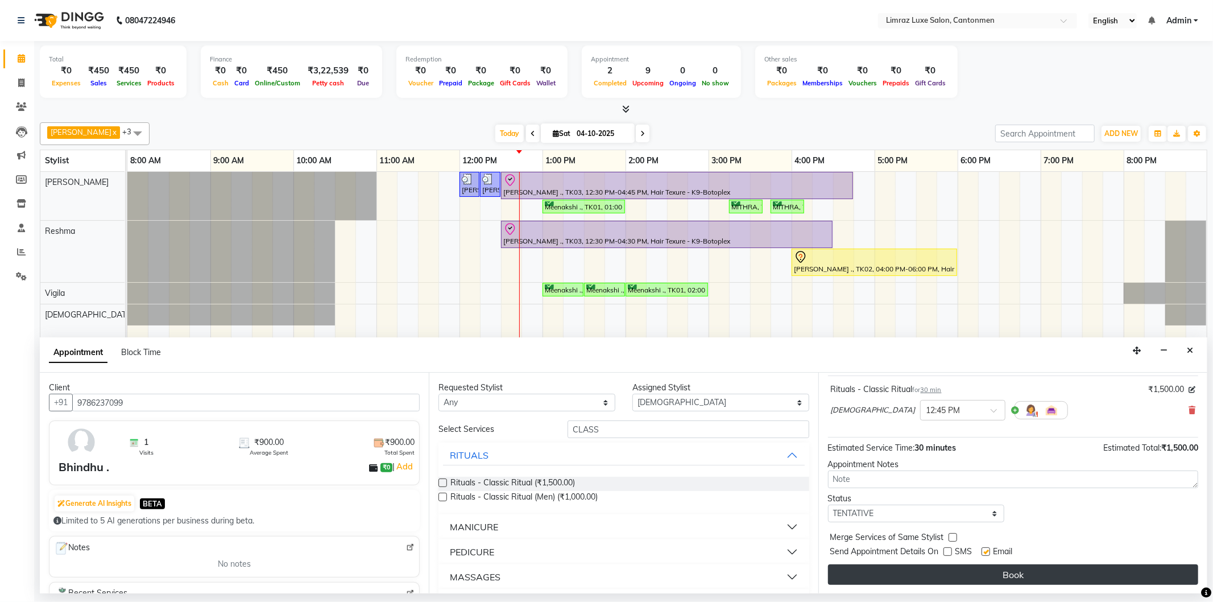
drag, startPoint x: 988, startPoint y: 551, endPoint x: 988, endPoint y: 565, distance: 13.7
click at [604, 553] on label at bounding box center [985, 551] width 9 height 9
click at [604, 553] on input "checkbox" at bounding box center [984, 552] width 7 height 7
checkbox input "false"
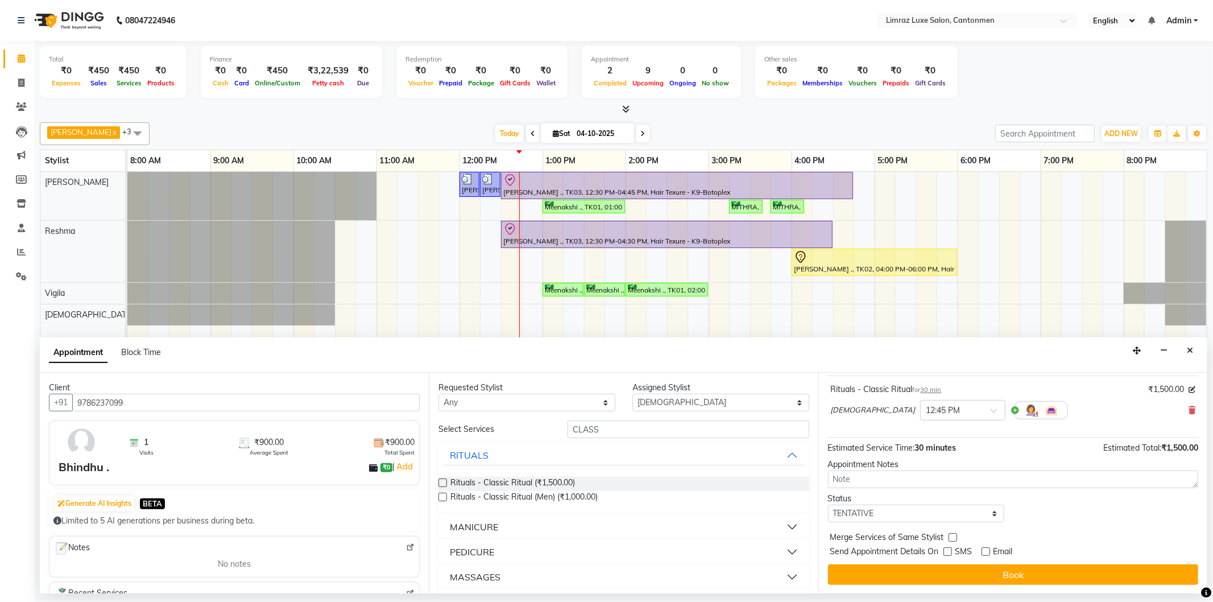
click at [604, 576] on button "Book" at bounding box center [1013, 574] width 370 height 20
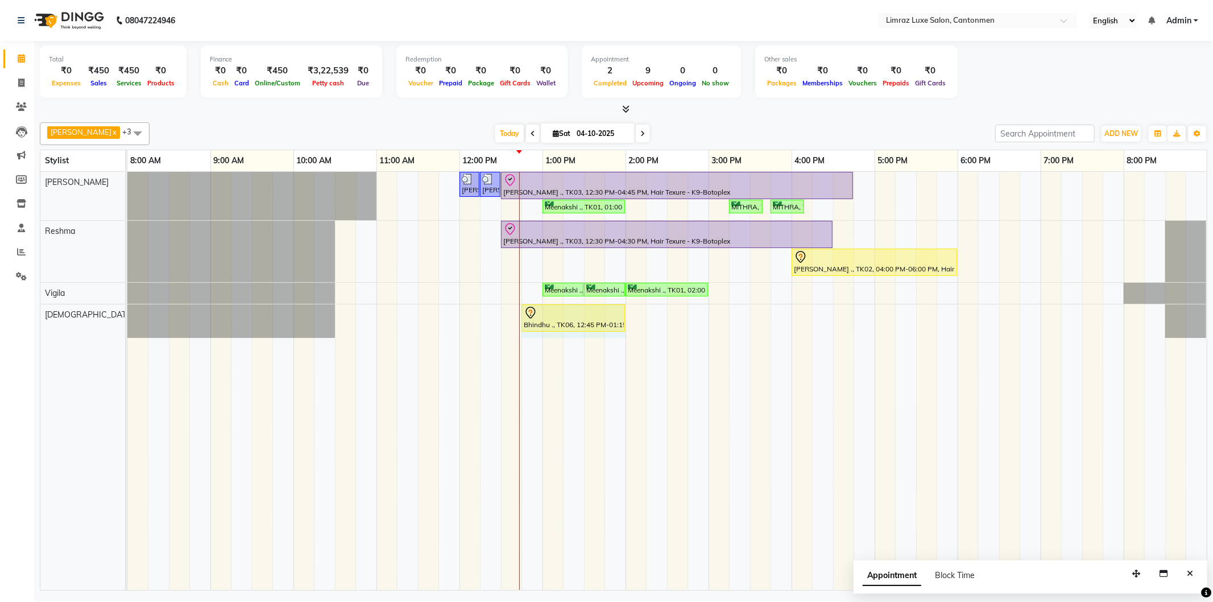
drag, startPoint x: 563, startPoint y: 314, endPoint x: 623, endPoint y: 307, distance: 59.6
click at [604, 309] on div "[PERSON_NAME], TK05, 12:00 PM-12:15 PM, Styling - Top (Men) [PERSON_NAME], TK05…" at bounding box center [666, 381] width 1079 height 418
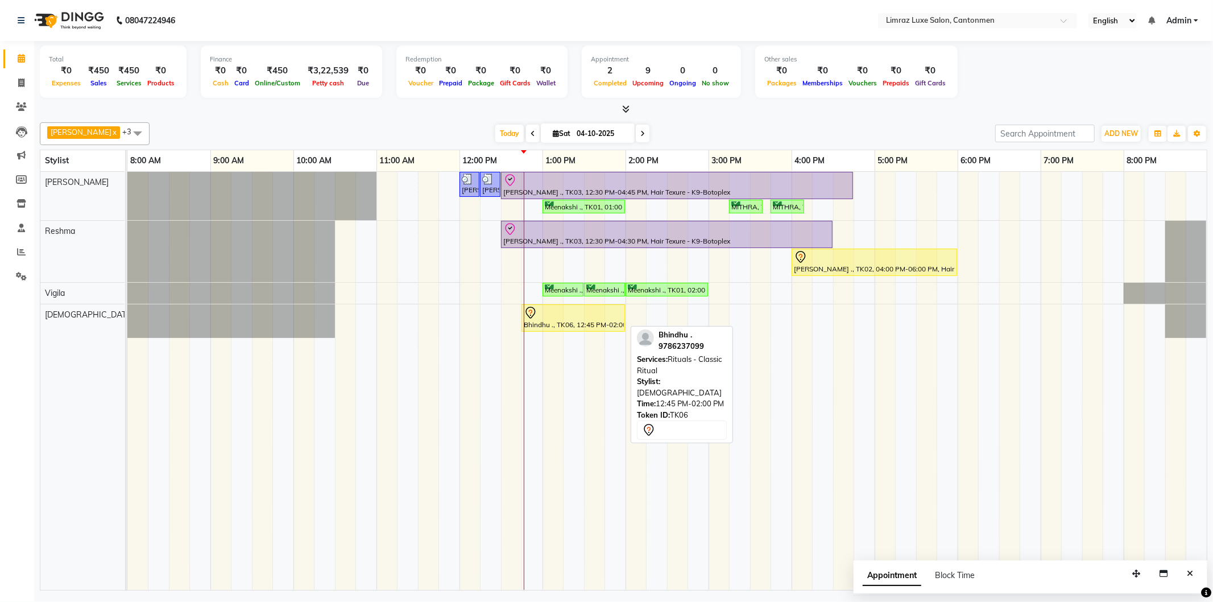
click at [580, 322] on div "Bhindhu ., TK06, 12:45 PM-02:00 PM, Rituals - Classic Ritual" at bounding box center [572, 318] width 101 height 24
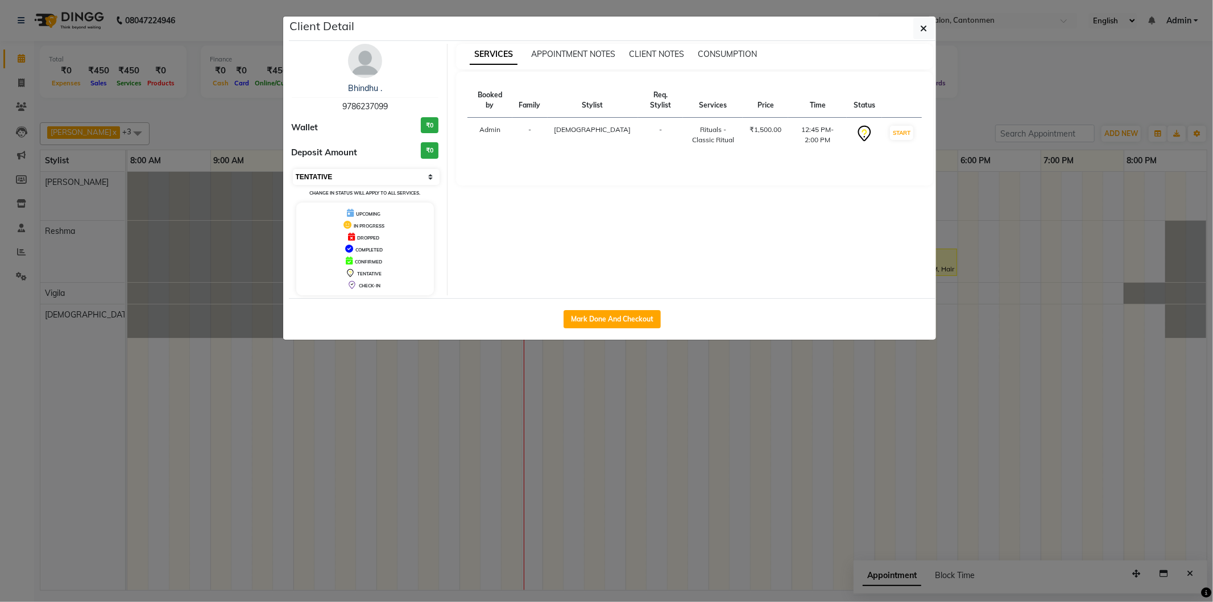
click at [380, 183] on select "Select IN SERVICE CONFIRMED TENTATIVE CHECK IN MARK DONE DROPPED UPCOMING" at bounding box center [366, 177] width 147 height 16
select select "8"
click at [293, 169] on select "Select IN SERVICE CONFIRMED TENTATIVE CHECK IN MARK DONE DROPPED UPCOMING" at bounding box center [366, 177] width 147 height 16
click at [604, 26] on icon "button" at bounding box center [923, 28] width 7 height 9
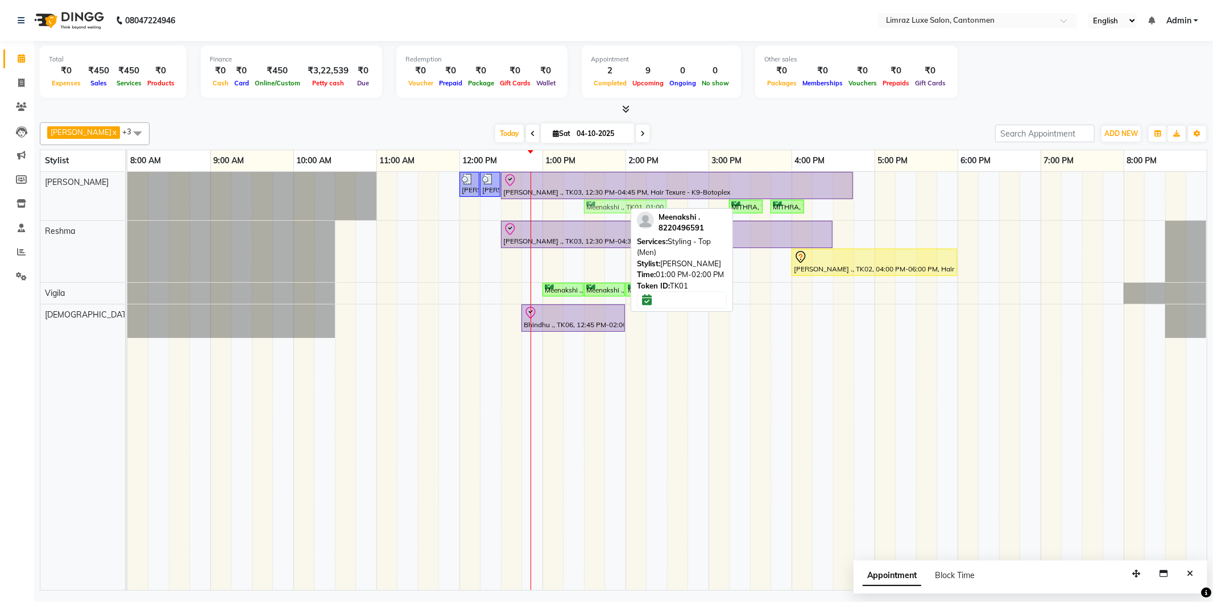
drag, startPoint x: 576, startPoint y: 204, endPoint x: 608, endPoint y: 205, distance: 32.5
click at [127, 205] on div "[PERSON_NAME], TK05, 12:00 PM-12:15 PM, Styling - Top (Men) [PERSON_NAME], TK05…" at bounding box center [127, 196] width 0 height 48
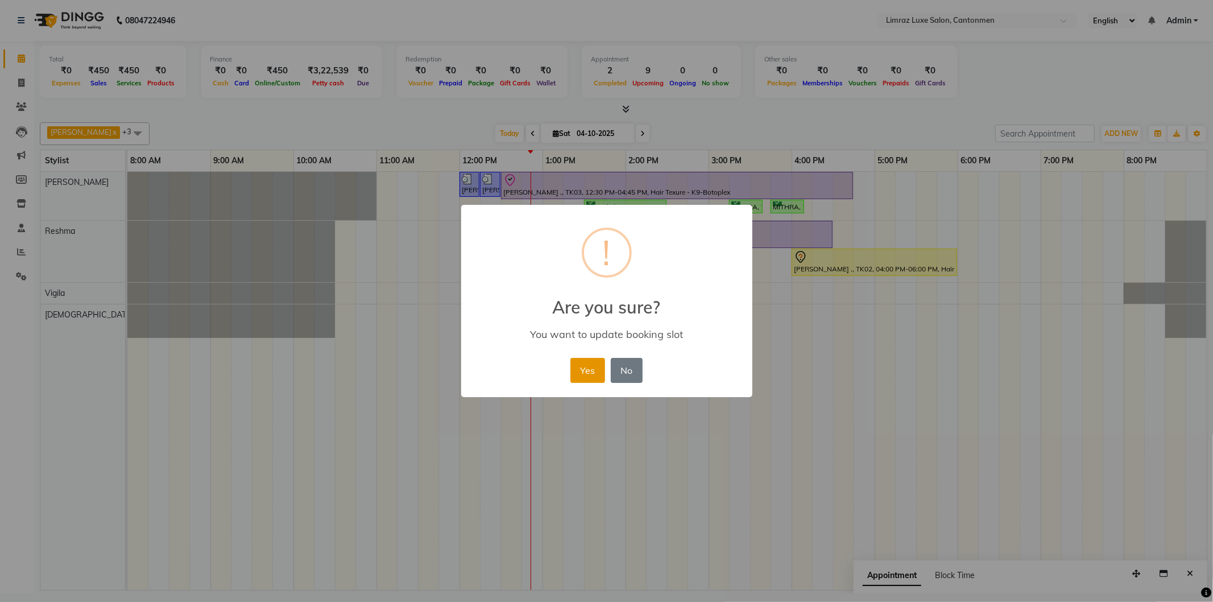
click at [591, 366] on button "Yes" at bounding box center [587, 370] width 35 height 25
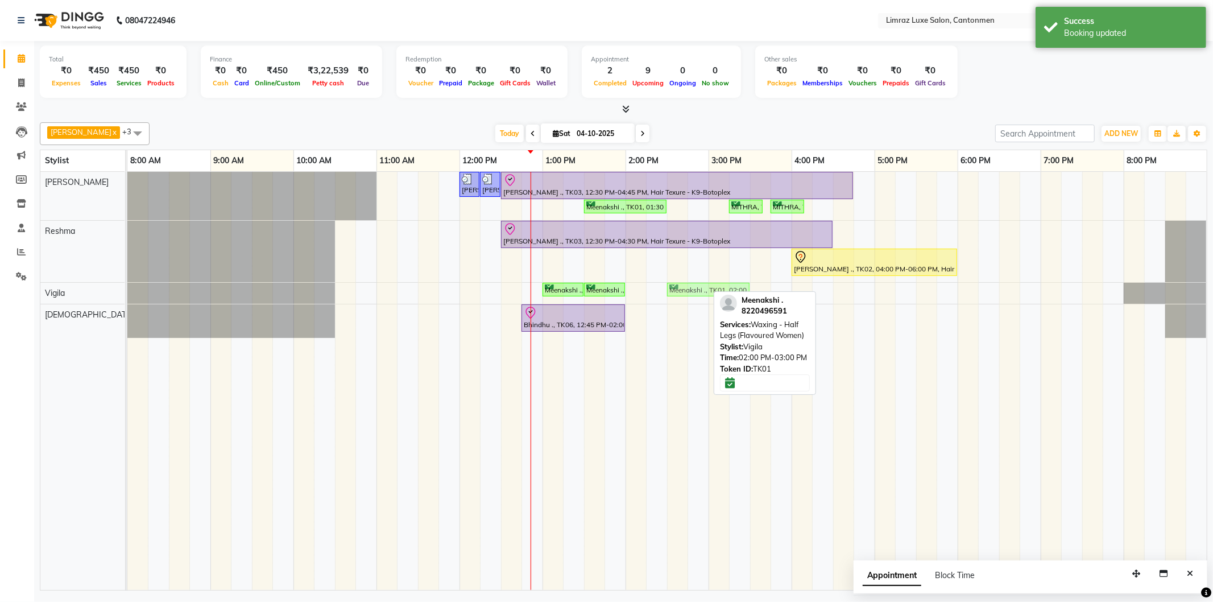
drag, startPoint x: 652, startPoint y: 291, endPoint x: 694, endPoint y: 291, distance: 42.1
click at [127, 291] on div "Meenakshi ., TK01, 01:00 PM-01:30 PM, Rituals - Classic Ritual Meenakshi ., TK0…" at bounding box center [127, 293] width 0 height 20
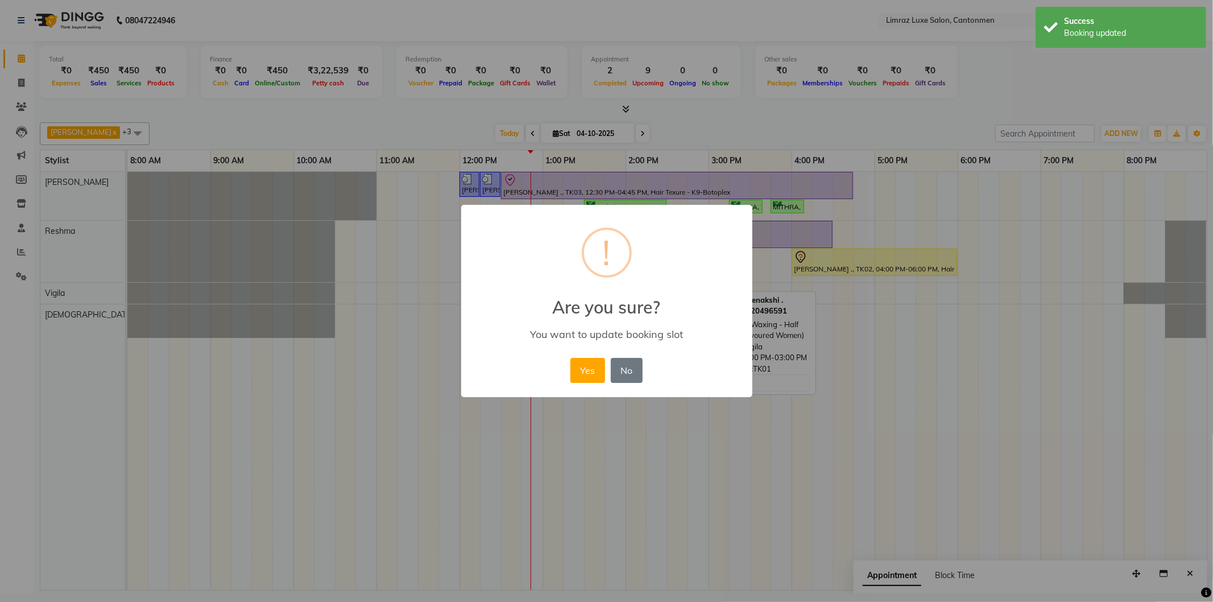
click at [570, 358] on button "Yes" at bounding box center [587, 370] width 35 height 25
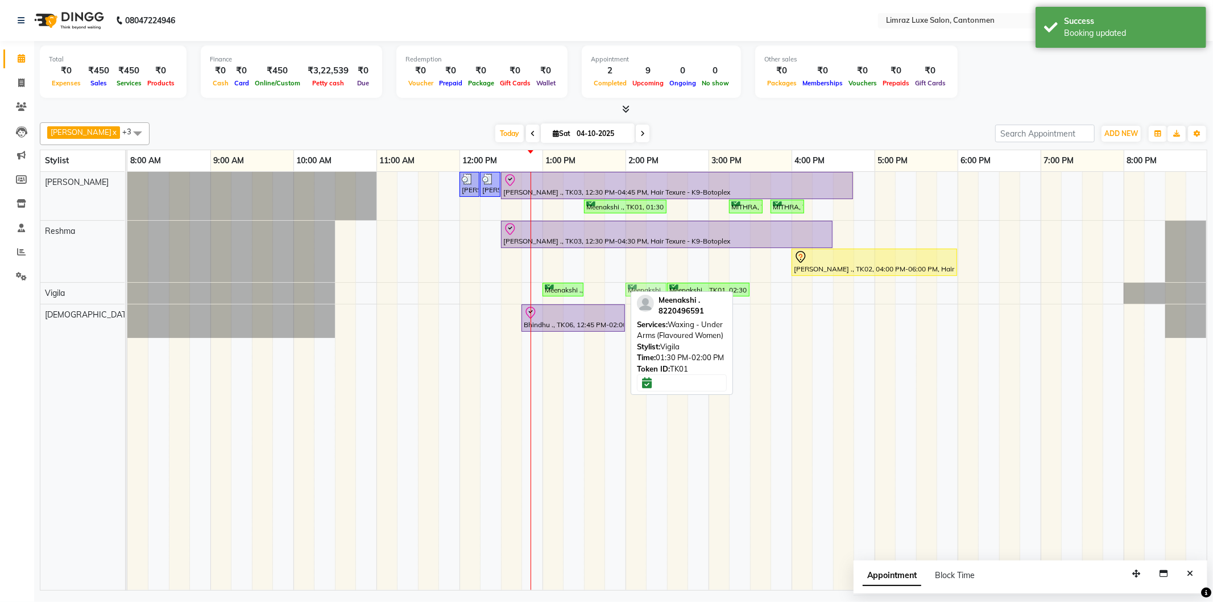
drag, startPoint x: 595, startPoint y: 291, endPoint x: 640, endPoint y: 291, distance: 44.9
click at [604, 291] on div "[PERSON_NAME] x Reshma x Vigila x Vijitha x +3 Select All [PERSON_NAME] Vigila …" at bounding box center [623, 354] width 1167 height 472
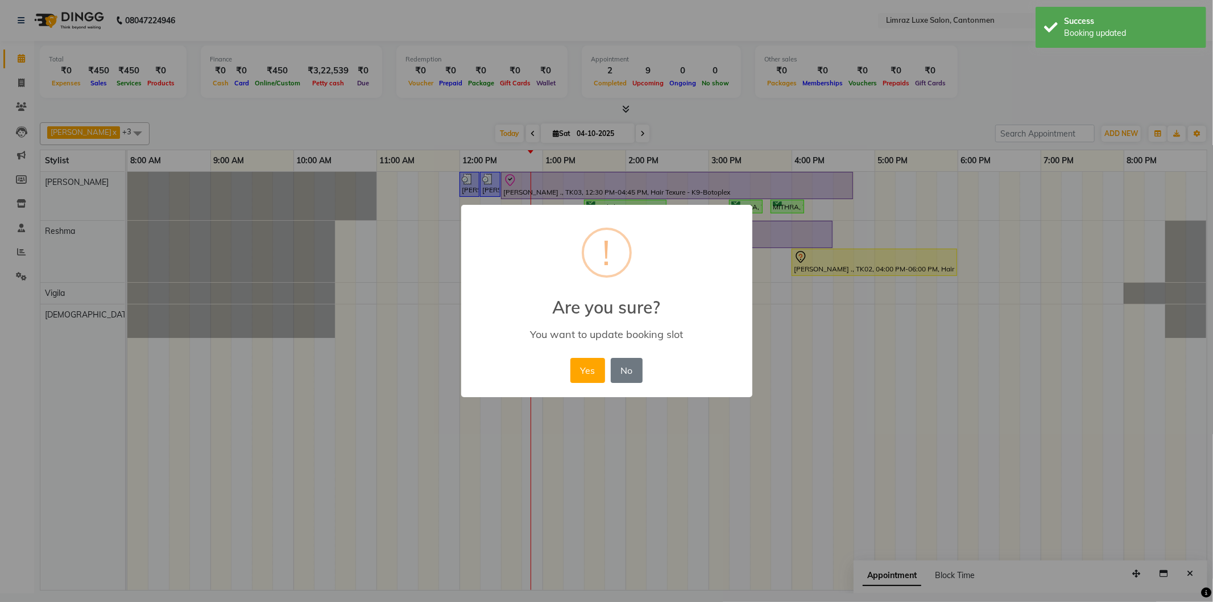
click at [570, 358] on button "Yes" at bounding box center [587, 370] width 35 height 25
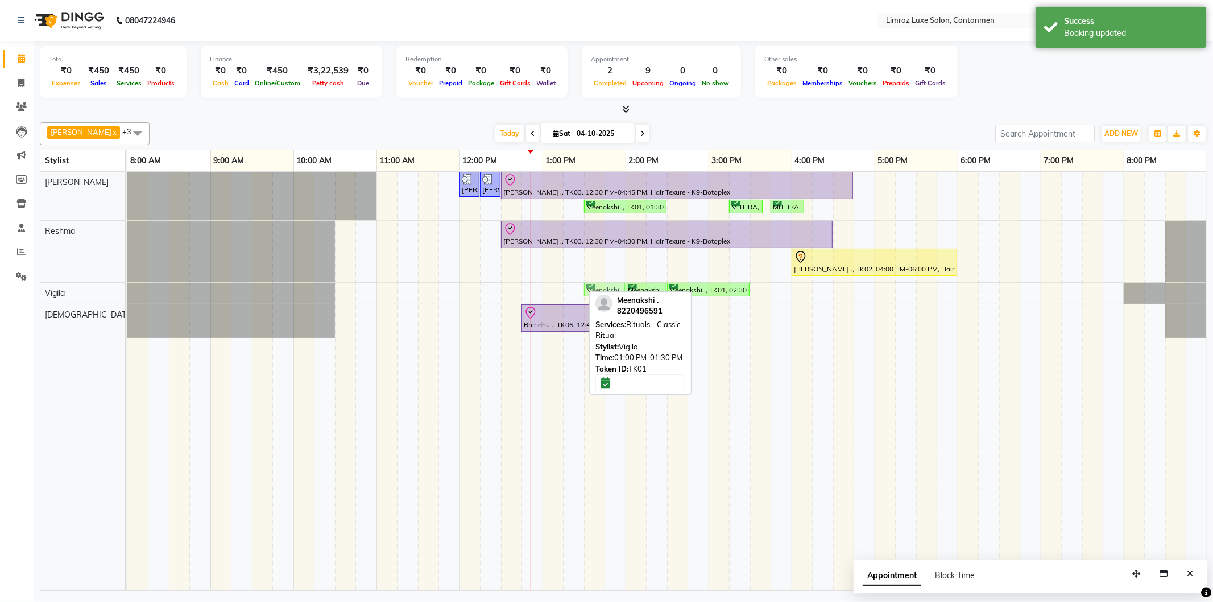
drag, startPoint x: 569, startPoint y: 286, endPoint x: 609, endPoint y: 288, distance: 41.0
click at [127, 288] on div "Meenakshi ., TK01, 01:00 PM-01:30 PM, Rituals - Classic Ritual Meenakshi ., TK0…" at bounding box center [127, 293] width 0 height 20
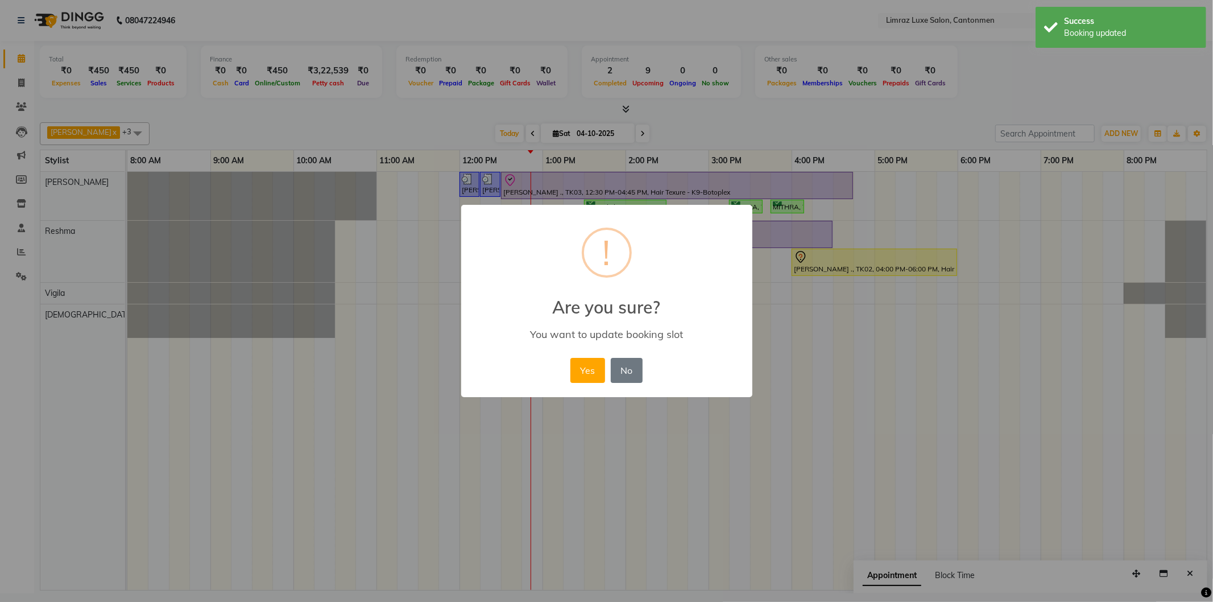
click at [570, 358] on button "Yes" at bounding box center [587, 370] width 35 height 25
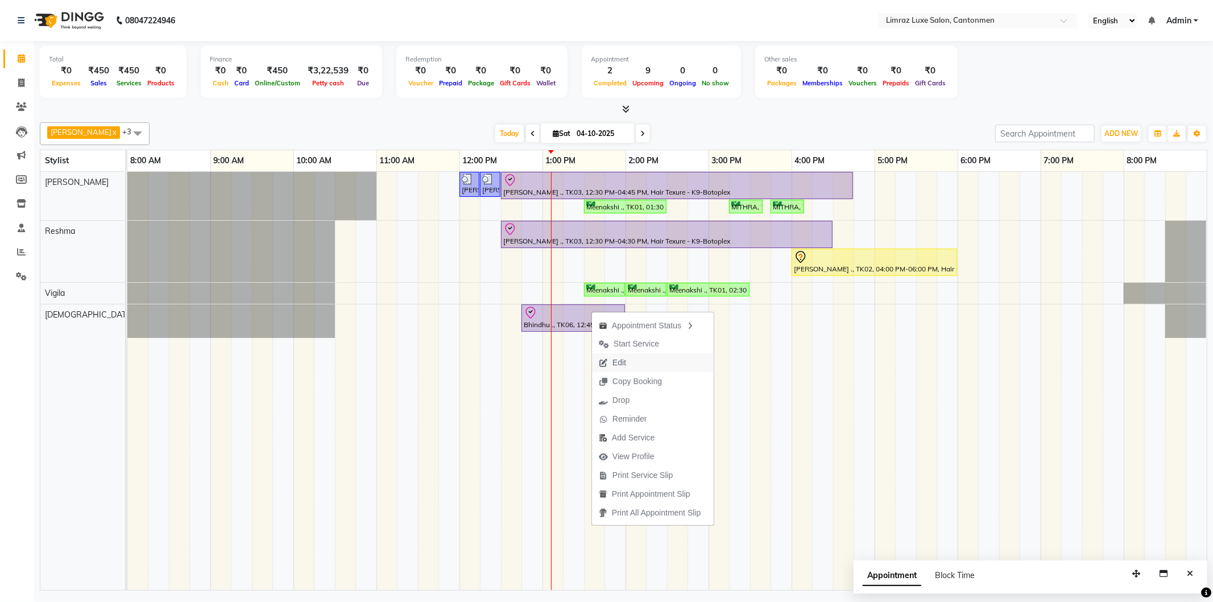
click at [604, 353] on span "Edit" at bounding box center [612, 362] width 41 height 19
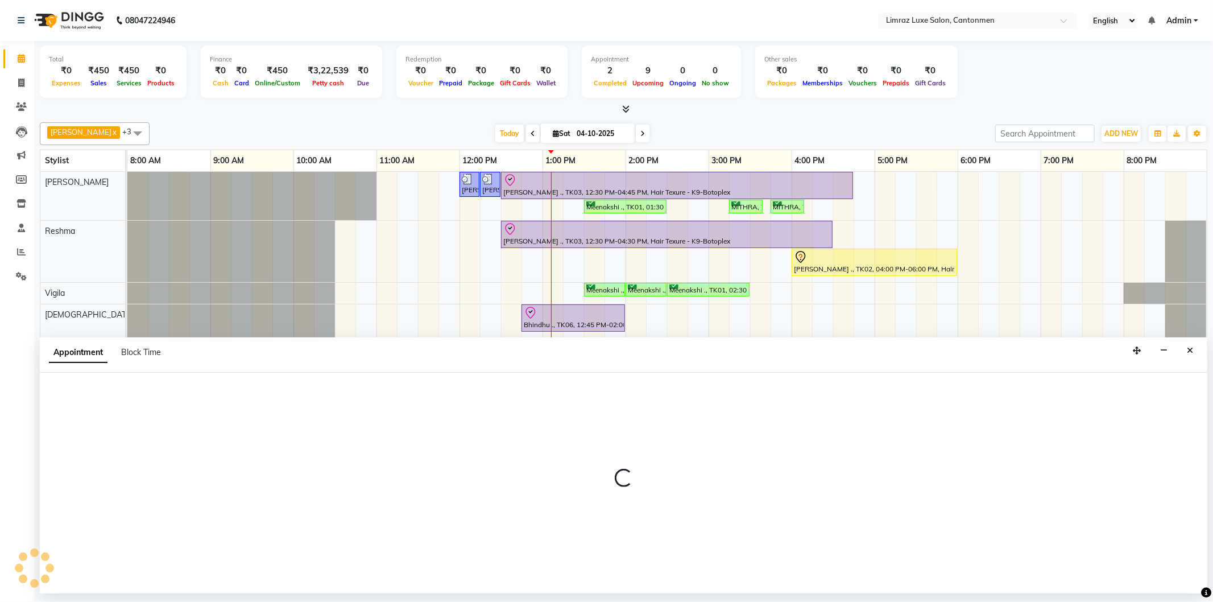
select select "tentative"
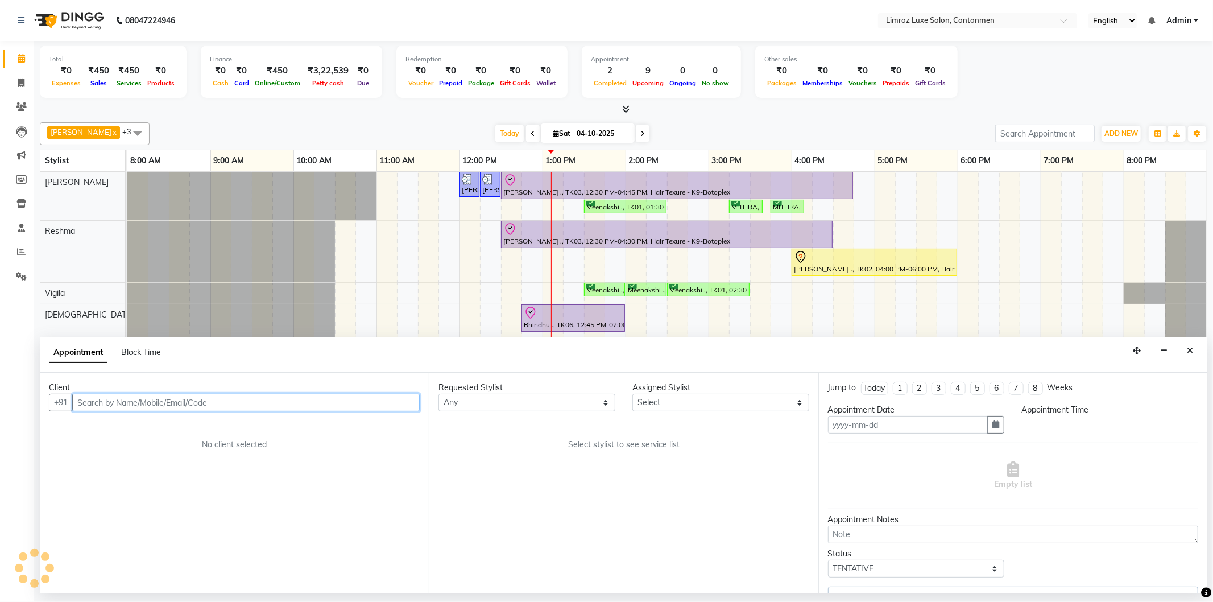
type input "04-10-2025"
select select "check-in"
select select "765"
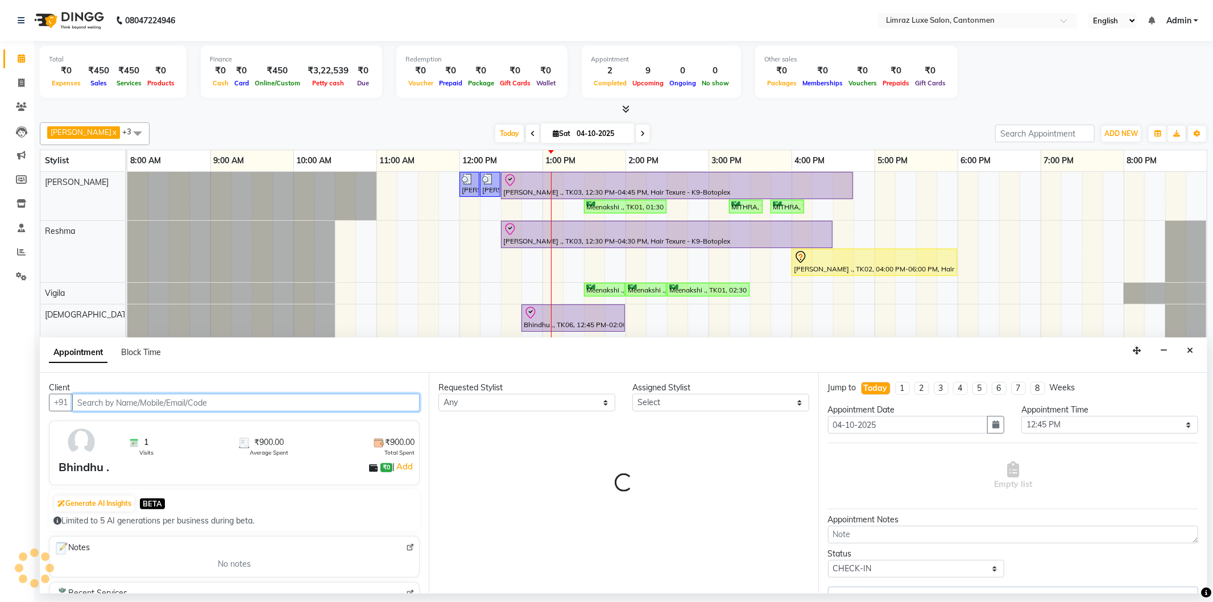
select select "63048"
select select "3643"
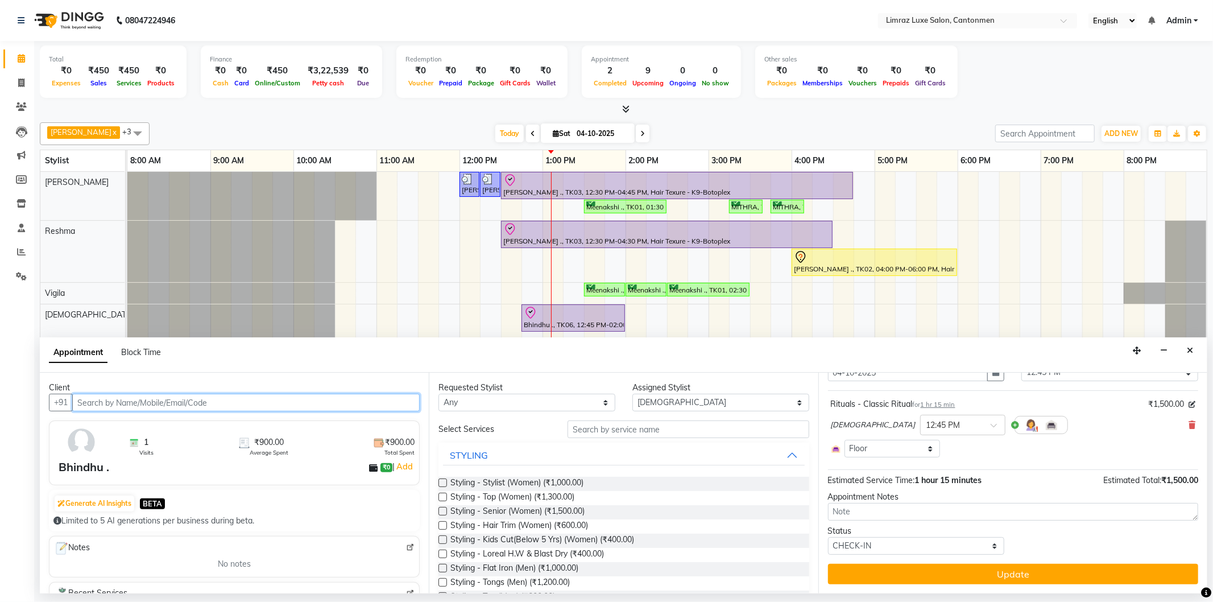
scroll to position [0, 0]
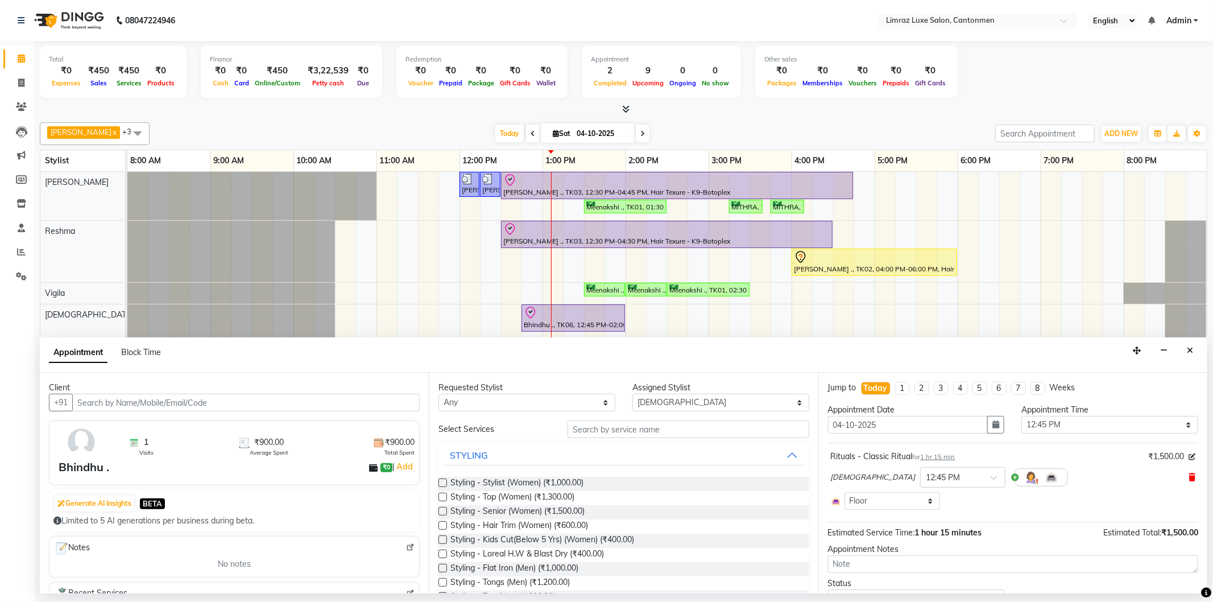
click at [604, 475] on icon at bounding box center [1191, 477] width 7 height 8
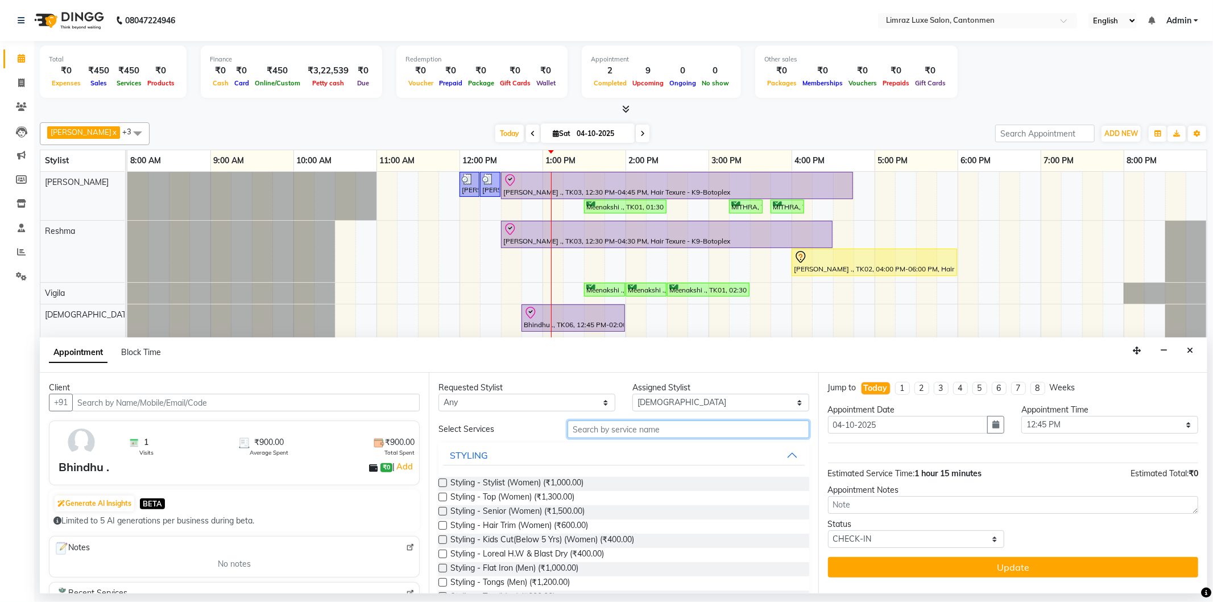
click at [604, 431] on input "text" at bounding box center [687, 429] width 241 height 18
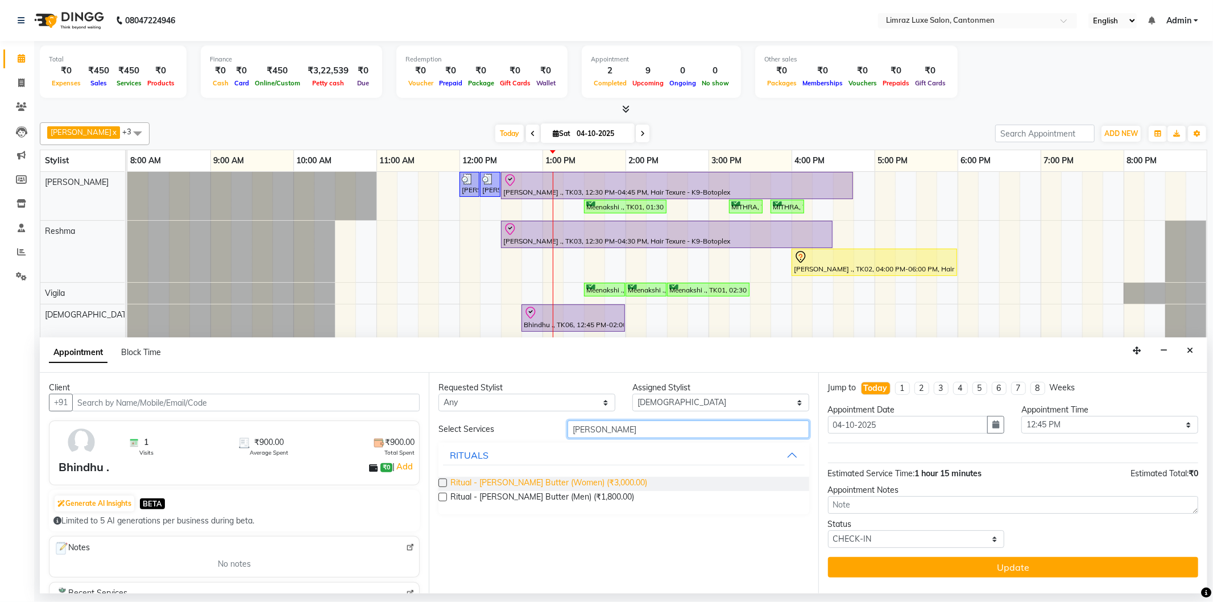
type input "[PERSON_NAME]"
click at [590, 479] on span "Ritual - [PERSON_NAME] Butter (Women) (₹3,000.00)" at bounding box center [548, 483] width 197 height 14
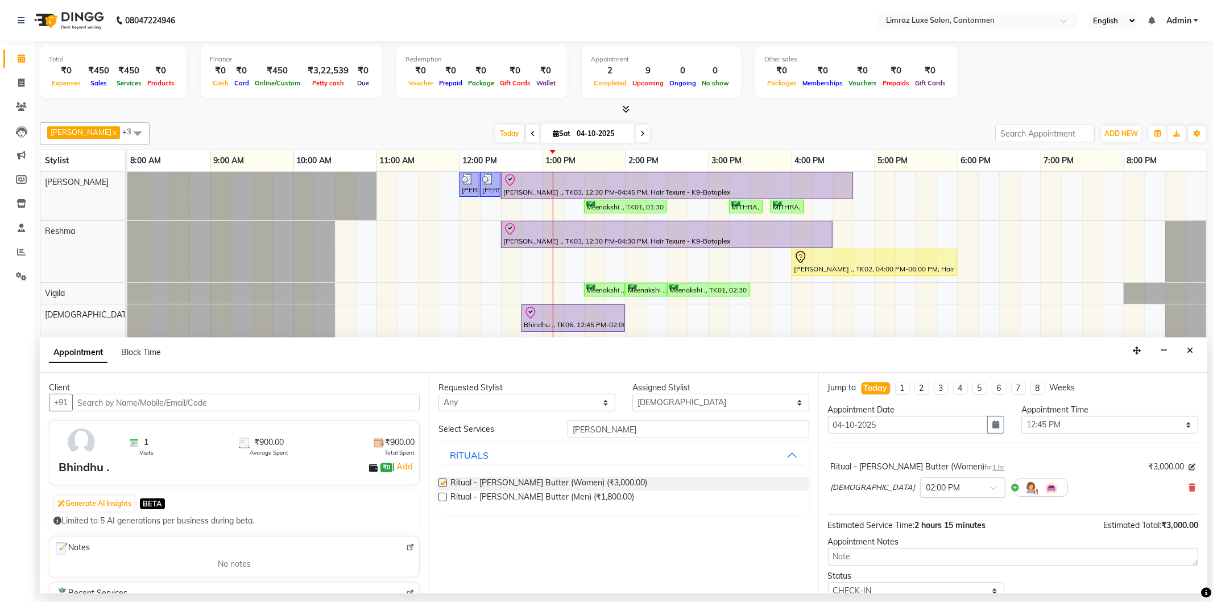
checkbox input "false"
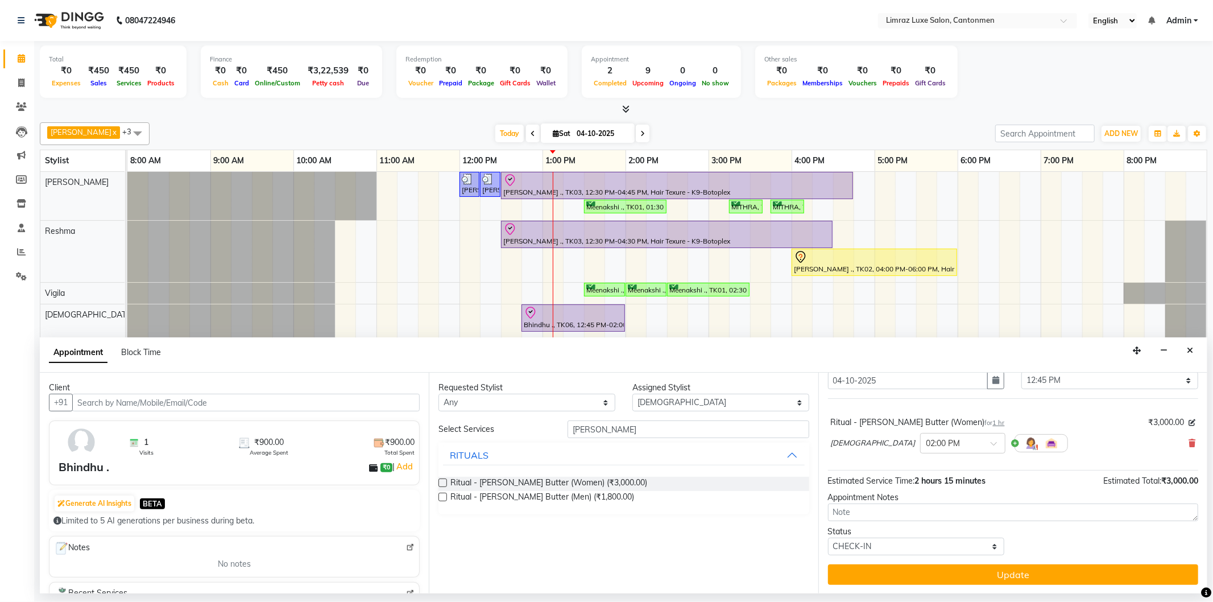
drag, startPoint x: 991, startPoint y: 576, endPoint x: 938, endPoint y: 543, distance: 62.6
click at [604, 576] on button "Update" at bounding box center [1013, 574] width 370 height 20
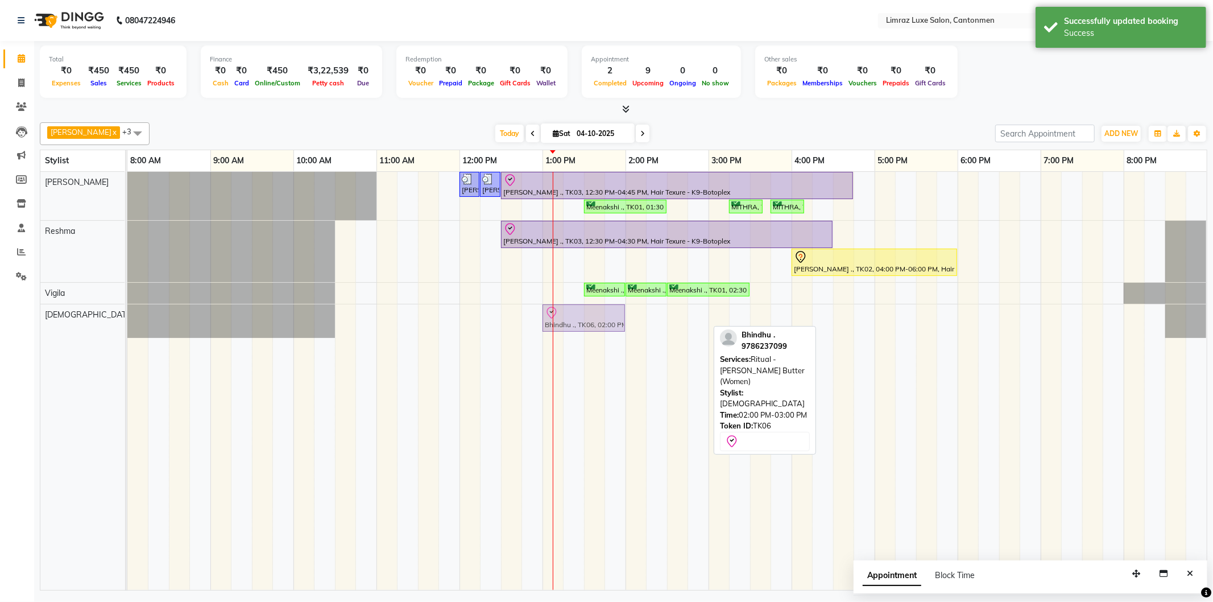
drag, startPoint x: 678, startPoint y: 324, endPoint x: 601, endPoint y: 330, distance: 77.5
click at [127, 330] on div "Bhindhu ., TK06, 02:00 PM-03:00 PM, Ritual - [PERSON_NAME] Butter (Women) Bhind…" at bounding box center [127, 321] width 0 height 34
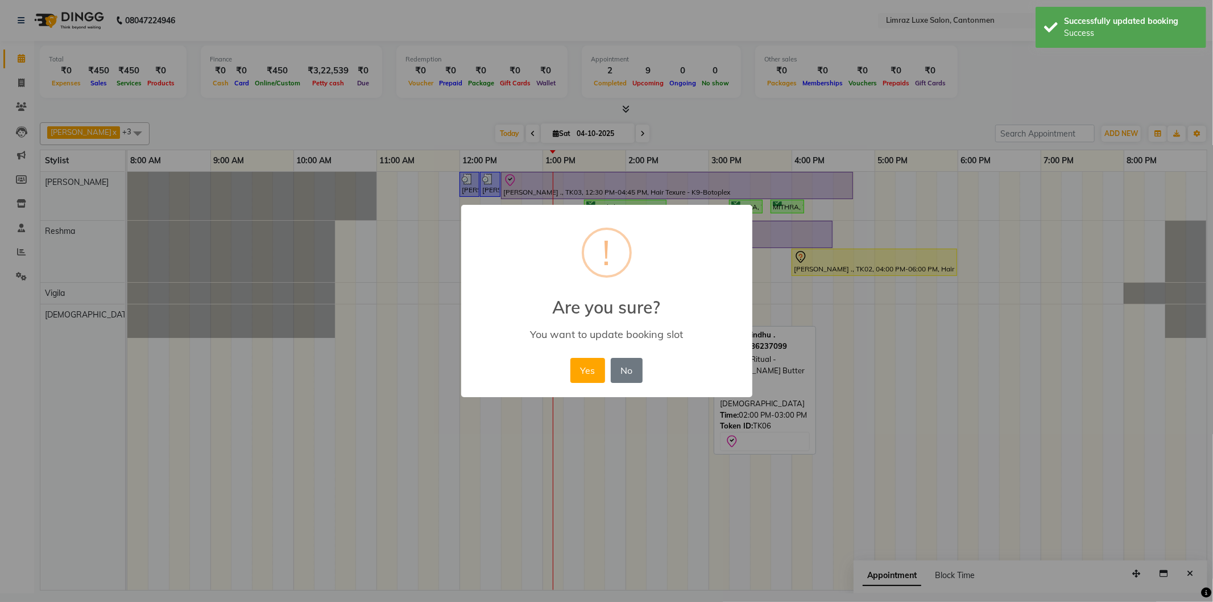
click at [570, 358] on button "Yes" at bounding box center [587, 370] width 35 height 25
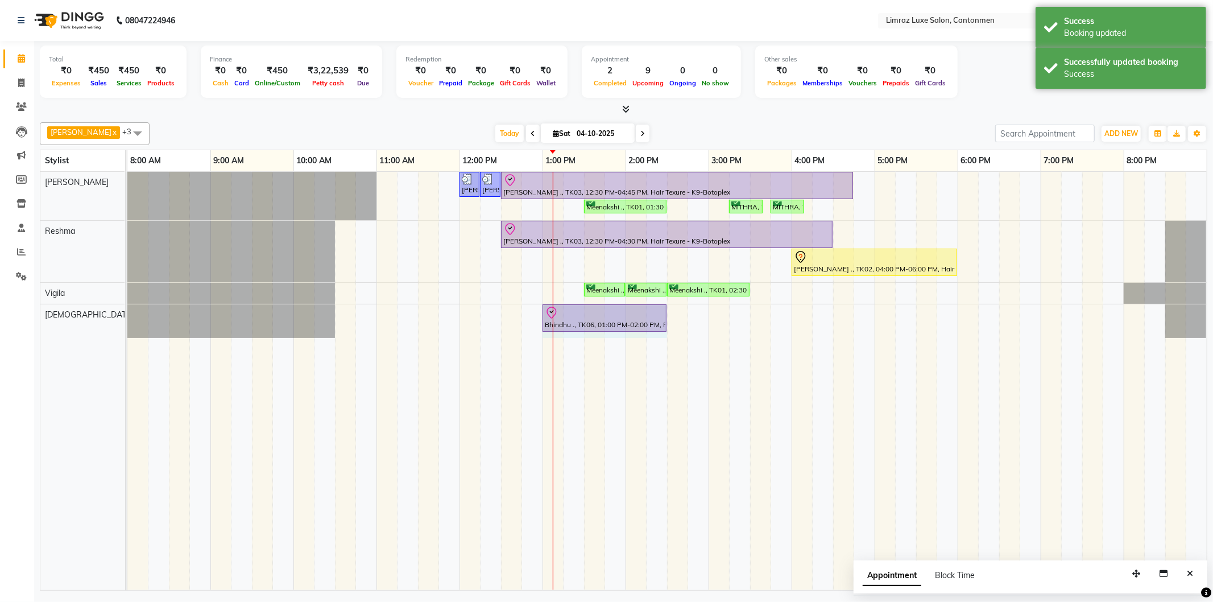
drag, startPoint x: 624, startPoint y: 315, endPoint x: 652, endPoint y: 308, distance: 29.2
click at [127, 308] on div "Bhindhu ., TK06, 01:00 PM-02:00 PM, Ritual - [PERSON_NAME] Butter (Women) Bhind…" at bounding box center [127, 321] width 0 height 34
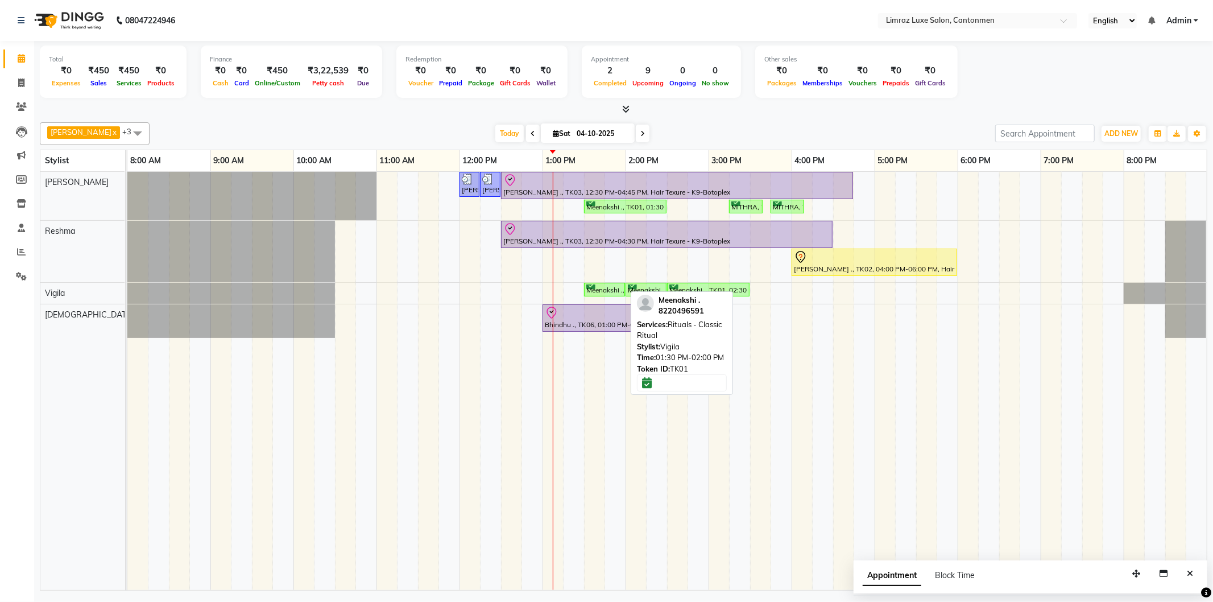
click at [604, 290] on div "Meenakshi ., TK01, 01:30 PM-02:00 PM, Rituals - Classic Ritual" at bounding box center [604, 289] width 39 height 11
click at [604, 291] on div "Meenakshi ., TK01, 01:30 PM-02:00 PM, Rituals - Classic Ritual" at bounding box center [604, 289] width 39 height 11
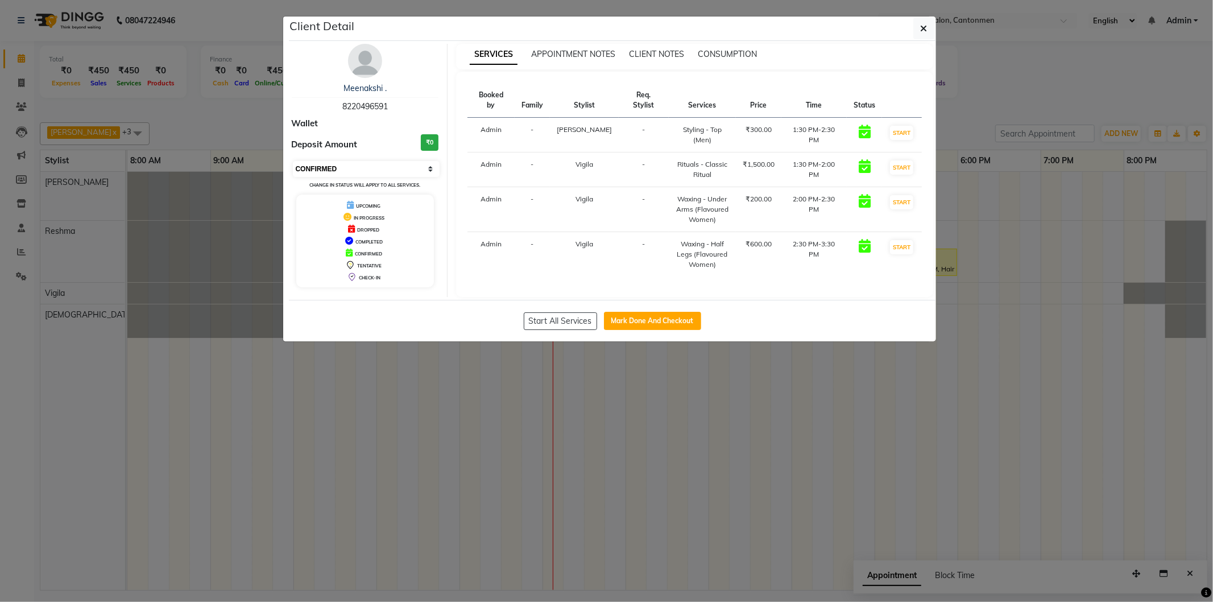
click at [380, 161] on select "Select IN SERVICE CONFIRMED TENTATIVE CHECK IN MARK DONE DROPPED UPCOMING" at bounding box center [366, 169] width 147 height 16
select select "8"
click at [293, 161] on select "Select IN SERVICE CONFIRMED TENTATIVE CHECK IN MARK DONE DROPPED UPCOMING" at bounding box center [366, 169] width 147 height 16
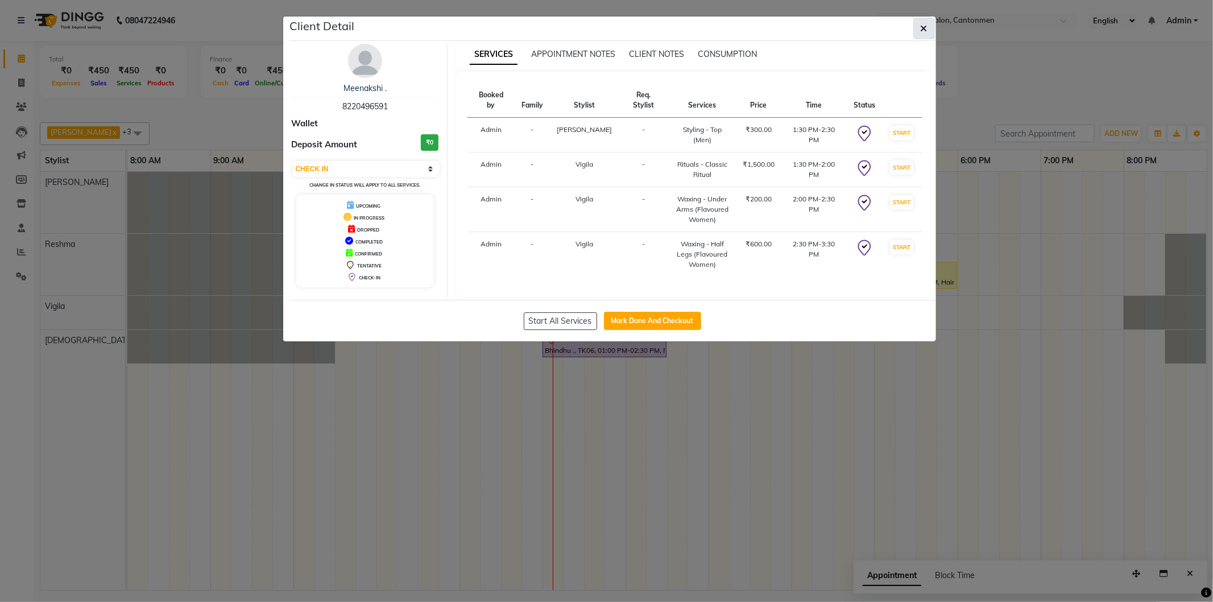
click at [604, 24] on icon "button" at bounding box center [923, 28] width 7 height 9
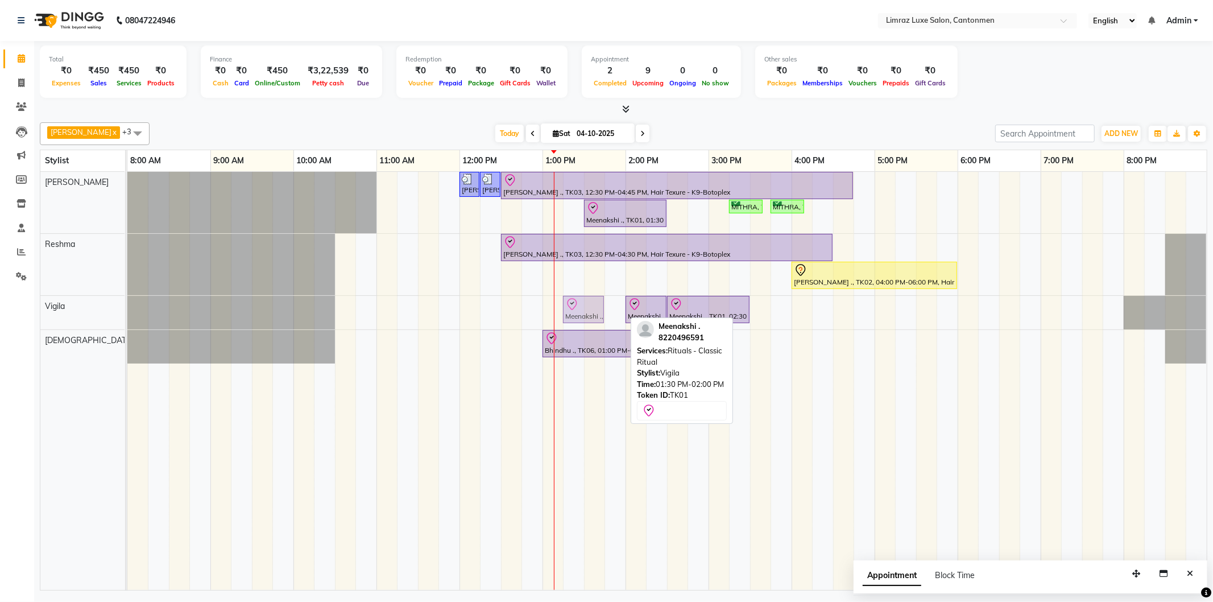
drag, startPoint x: 602, startPoint y: 305, endPoint x: 570, endPoint y: 302, distance: 31.4
click at [127, 302] on div "Meenakshi ., TK01, 01:30 PM-02:00 PM, Rituals - Classic Ritual Meenakshi ., TK0…" at bounding box center [127, 313] width 0 height 34
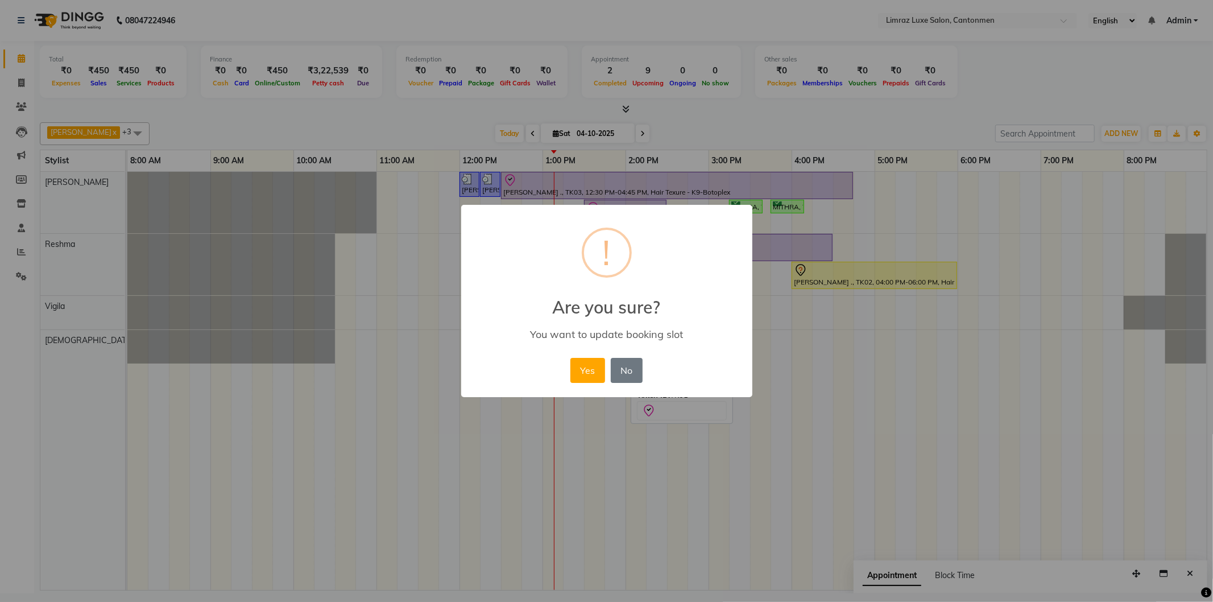
click at [570, 358] on button "Yes" at bounding box center [587, 370] width 35 height 25
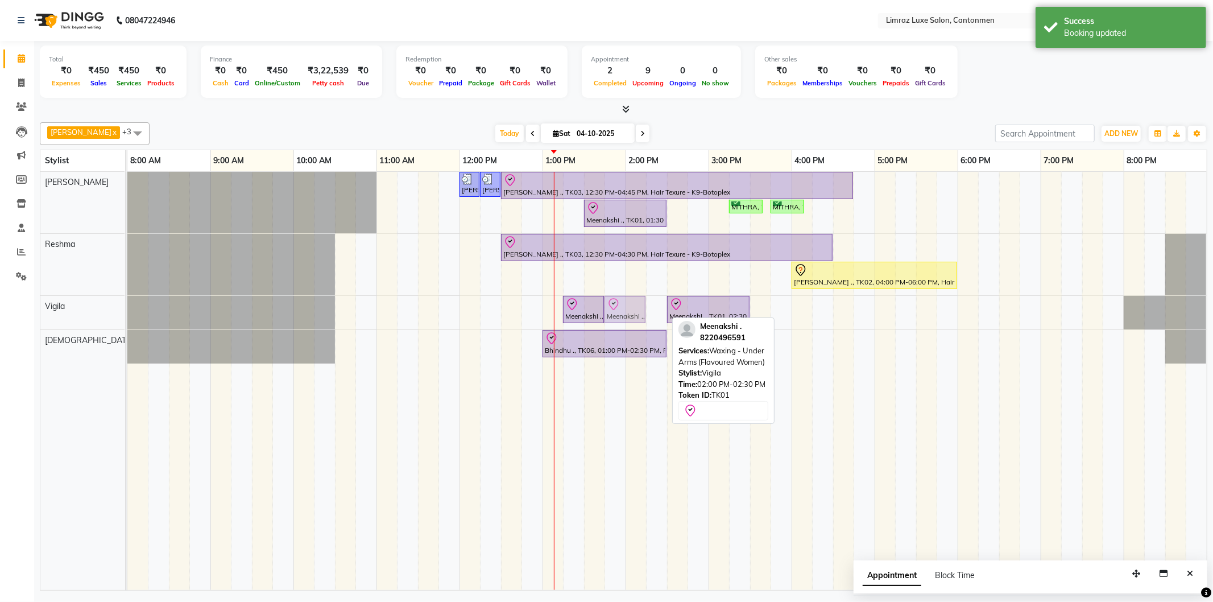
drag, startPoint x: 644, startPoint y: 304, endPoint x: 628, endPoint y: 309, distance: 16.9
click at [127, 307] on div "Meenakshi ., TK01, 01:15 PM-01:45 PM, Rituals - Classic Ritual Meenakshi ., TK0…" at bounding box center [127, 313] width 0 height 34
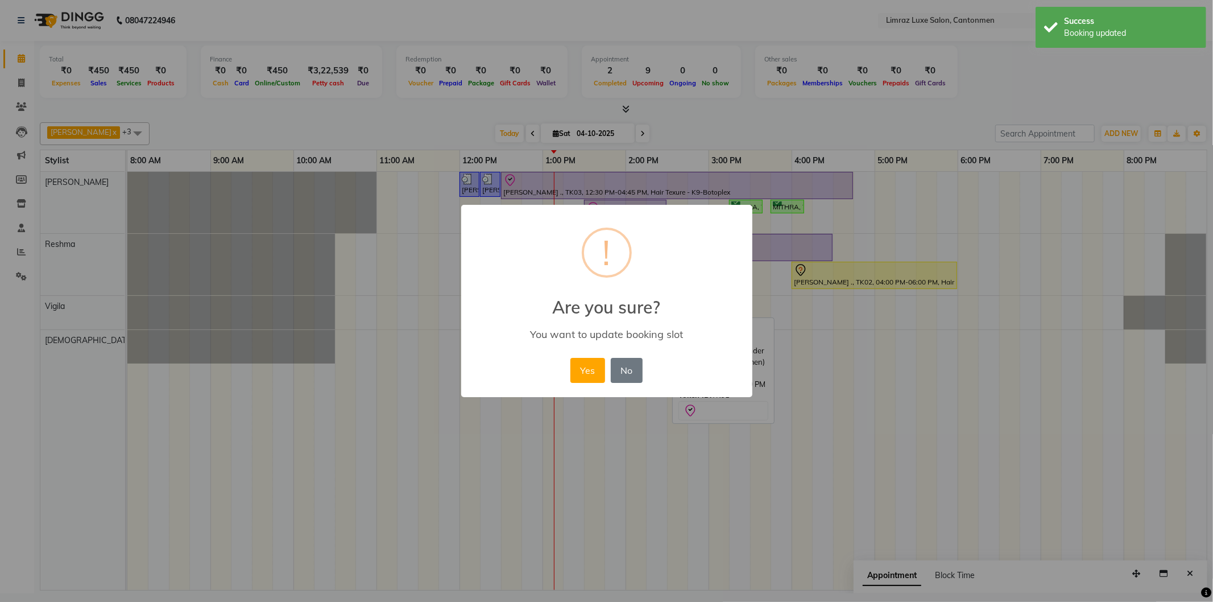
click at [570, 358] on button "Yes" at bounding box center [587, 370] width 35 height 25
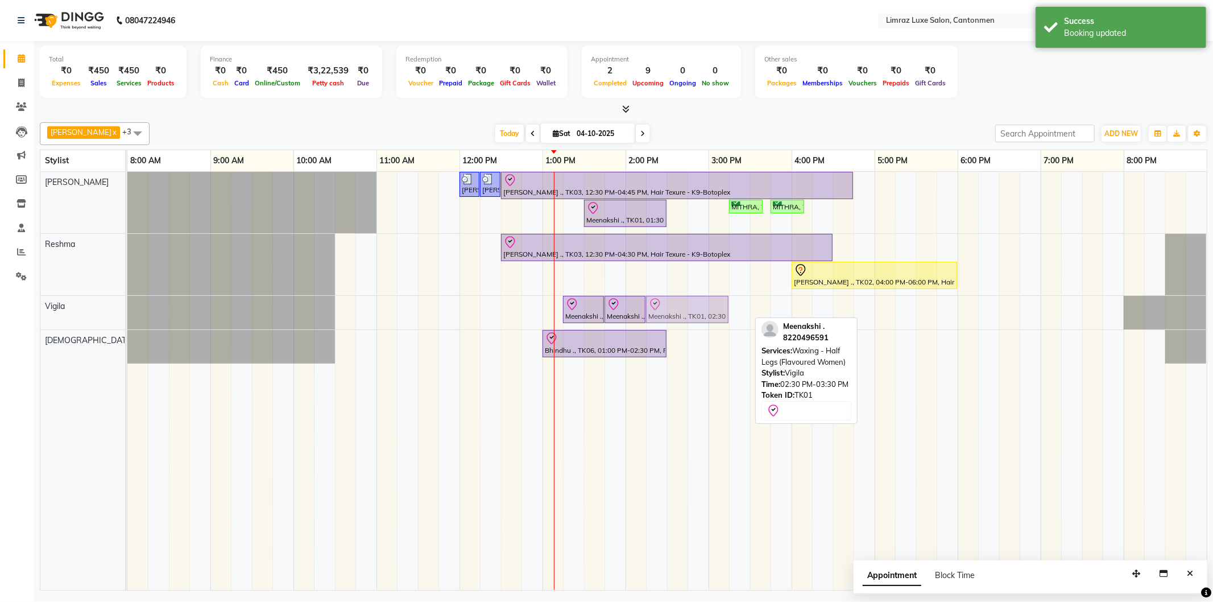
drag, startPoint x: 709, startPoint y: 303, endPoint x: 684, endPoint y: 308, distance: 25.4
click at [127, 306] on div "Meenakshi ., TK01, 01:15 PM-01:45 PM, Rituals - Classic Ritual Meenakshi ., TK0…" at bounding box center [127, 313] width 0 height 34
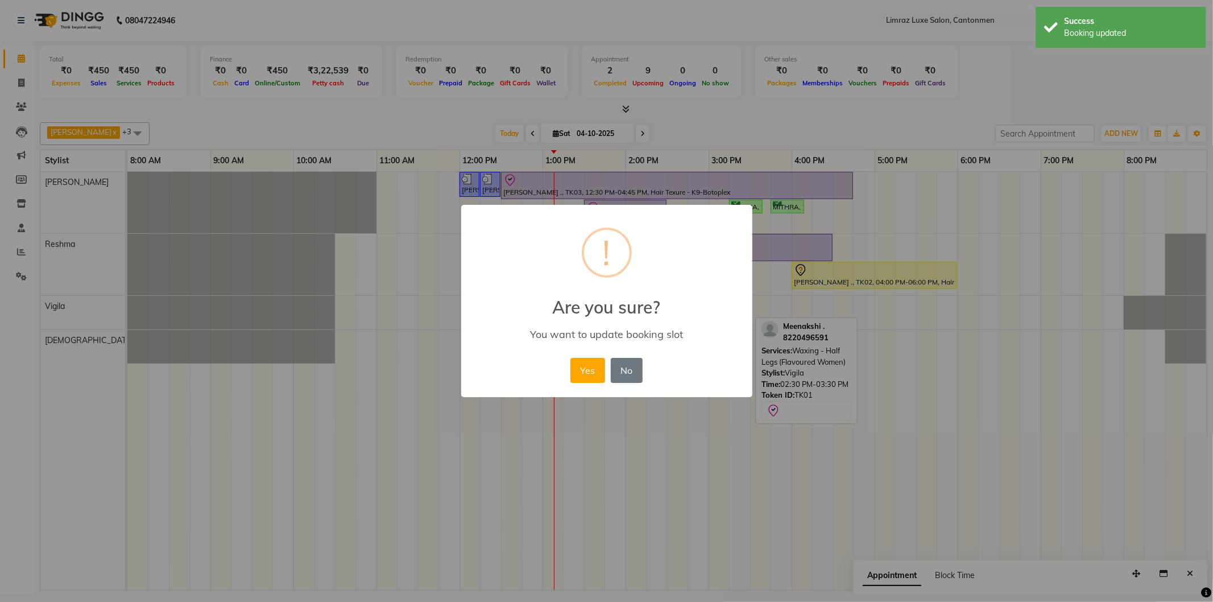
click at [570, 358] on button "Yes" at bounding box center [587, 370] width 35 height 25
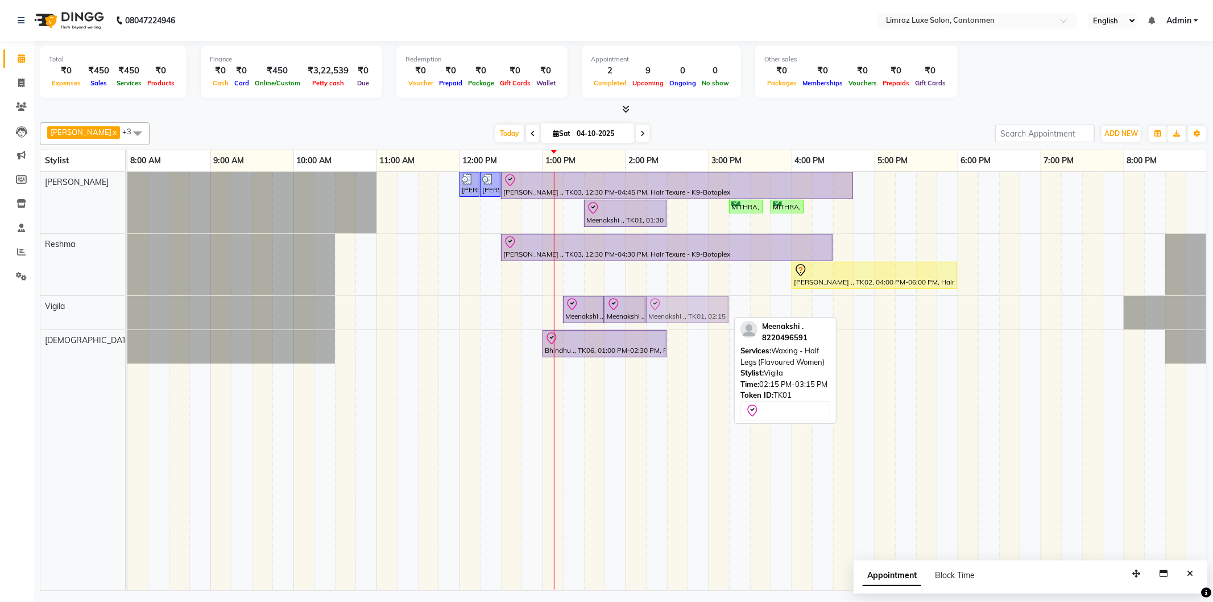
click at [127, 308] on div "Meenakshi ., TK01, 01:15 PM-01:45 PM, Rituals - Classic Ritual Meenakshi ., TK0…" at bounding box center [127, 313] width 0 height 34
drag, startPoint x: 725, startPoint y: 305, endPoint x: 746, endPoint y: 326, distance: 29.4
click at [127, 304] on div "Meenakshi ., TK01, 01:15 PM-01:45 PM, Rituals - Classic Ritual Meenakshi ., TK0…" at bounding box center [127, 313] width 0 height 34
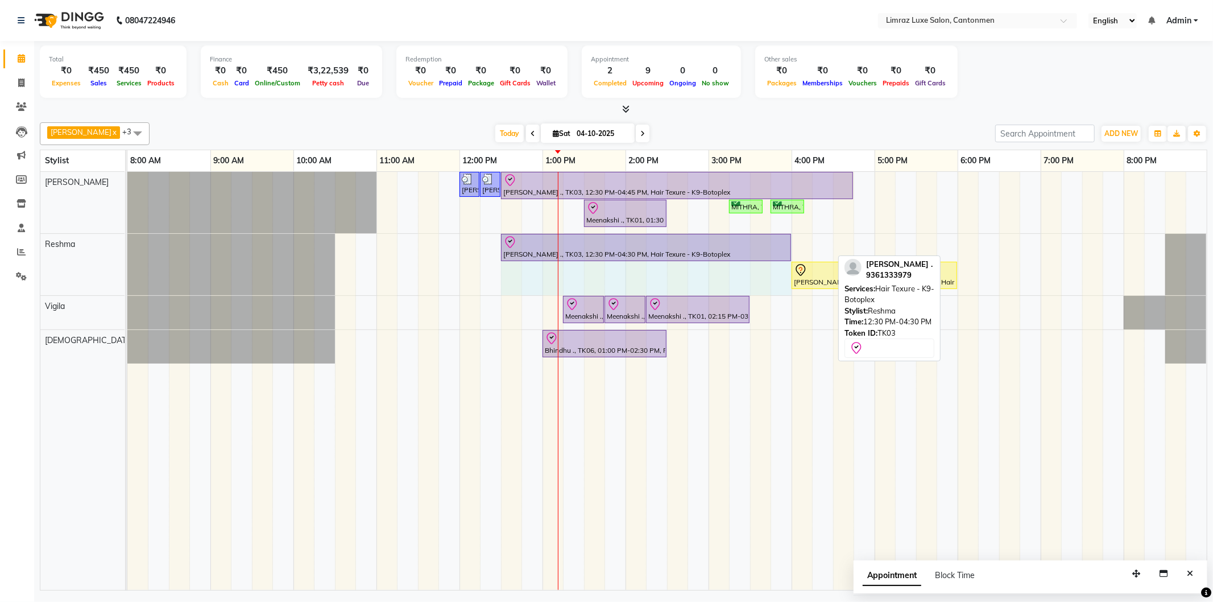
drag, startPoint x: 829, startPoint y: 249, endPoint x: 774, endPoint y: 249, distance: 54.6
click at [127, 249] on div "[PERSON_NAME] ., TK03, 12:30 PM-04:30 PM, Hair Texure - K9-Botoplex [PERSON_NAM…" at bounding box center [127, 264] width 0 height 61
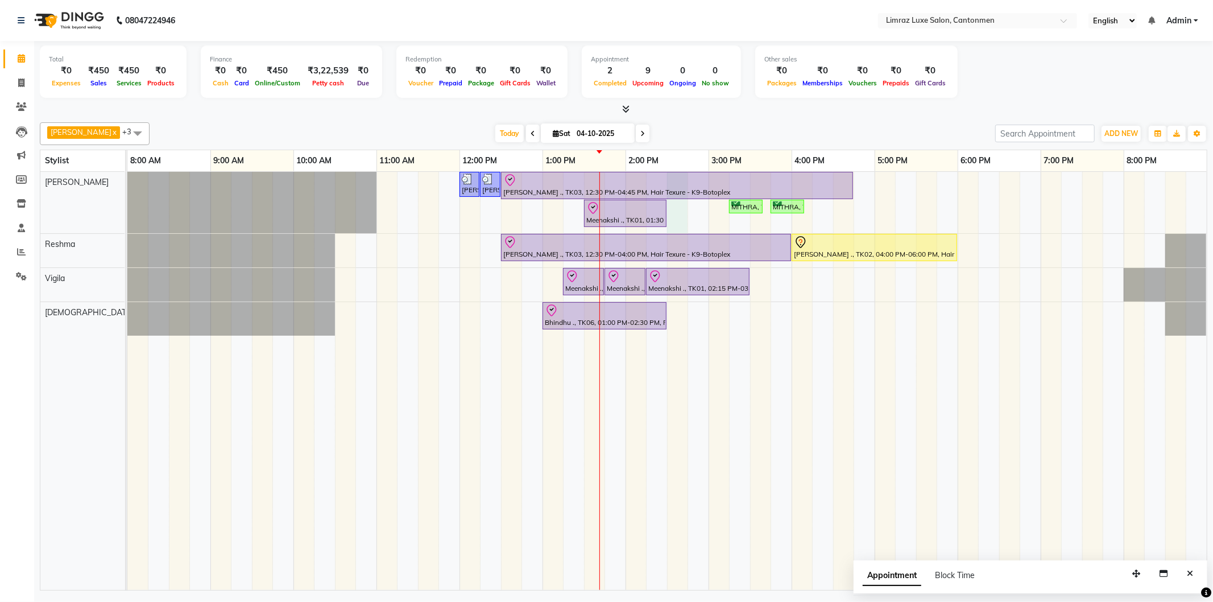
click at [604, 217] on div "[PERSON_NAME], TK05, 12:00 PM-12:15 PM, Styling - Top (Men) [PERSON_NAME], TK05…" at bounding box center [666, 381] width 1079 height 418
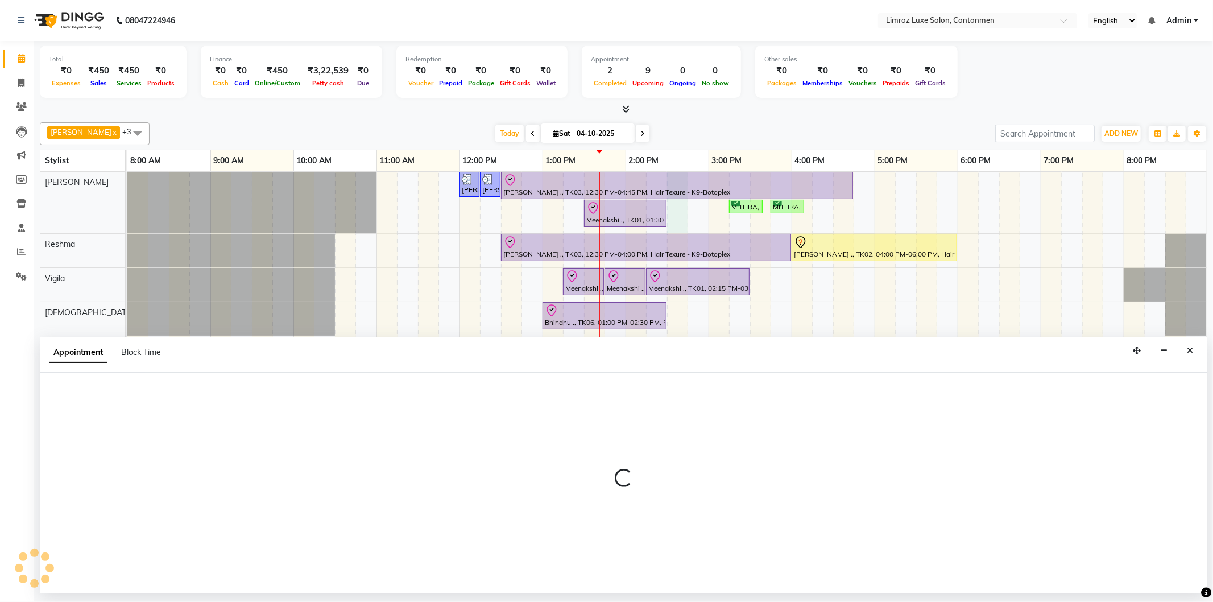
select select "90538"
select select "870"
select select "tentative"
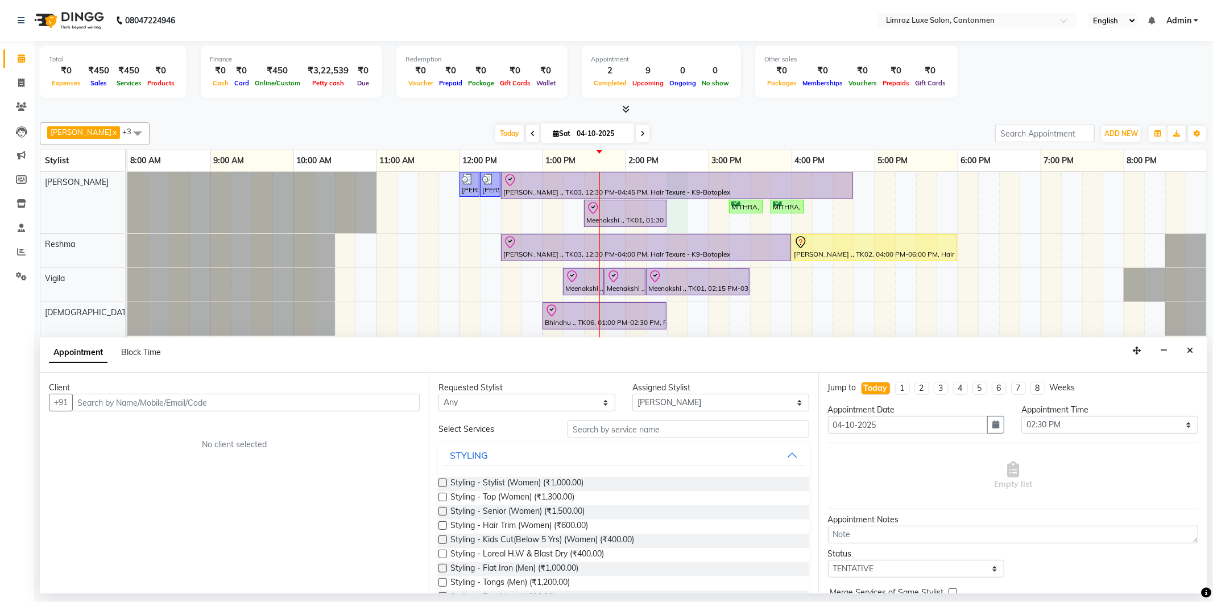
click at [154, 404] on input "text" at bounding box center [245, 402] width 347 height 18
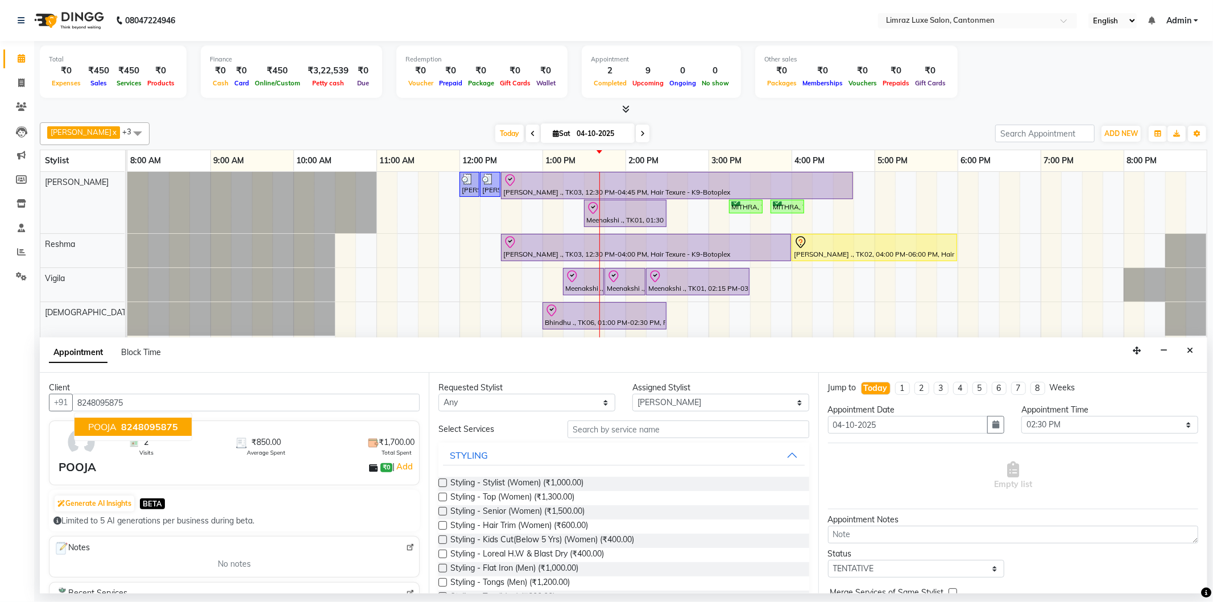
drag, startPoint x: 137, startPoint y: 430, endPoint x: 130, endPoint y: 438, distance: 10.9
click at [133, 434] on button "POOJA 8248095875" at bounding box center [132, 426] width 117 height 18
type input "8248095875"
click at [598, 433] on input "text" at bounding box center [687, 429] width 241 height 18
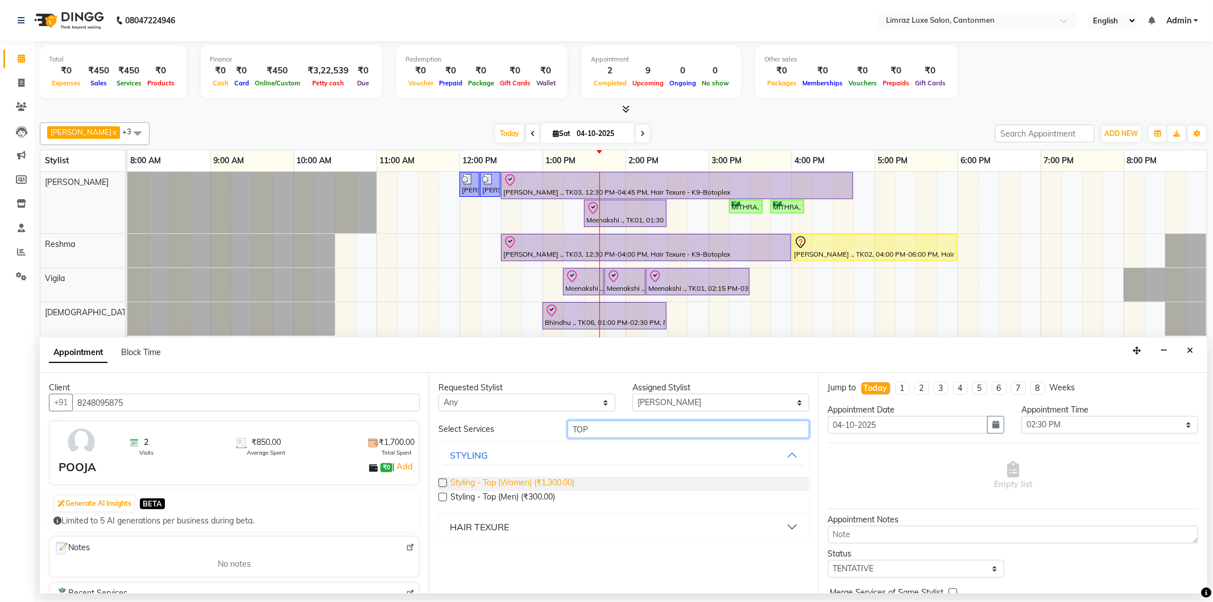
type input "TOP"
drag, startPoint x: 481, startPoint y: 479, endPoint x: 537, endPoint y: 480, distance: 56.3
click at [482, 480] on span "Styling - Top (Women) (₹1,300.00)" at bounding box center [512, 483] width 124 height 14
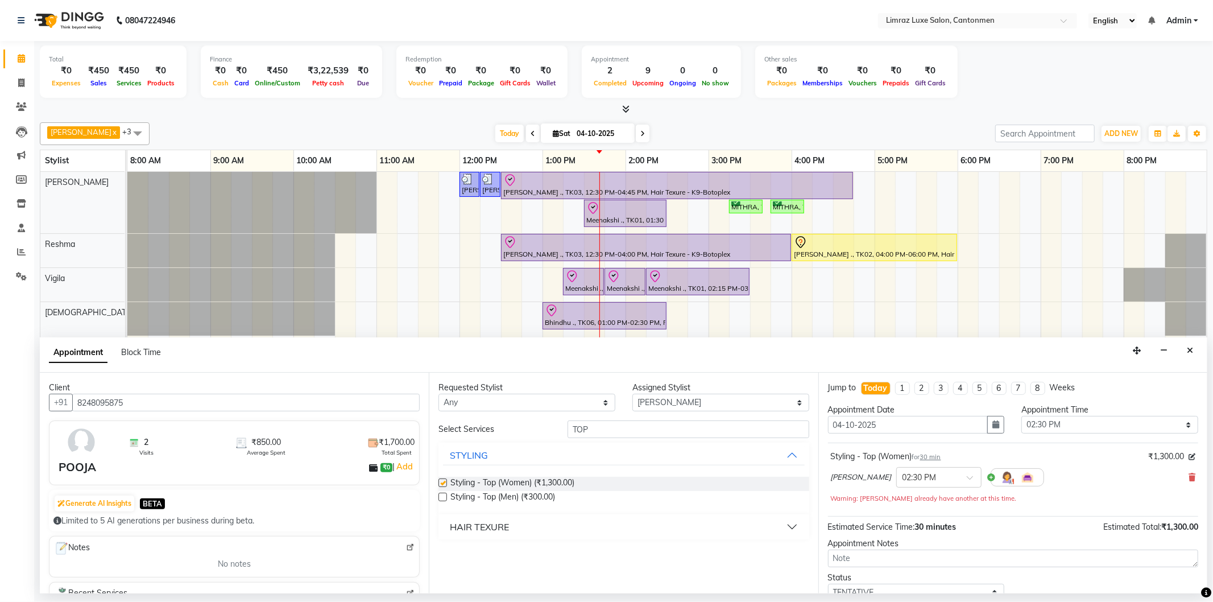
checkbox input "false"
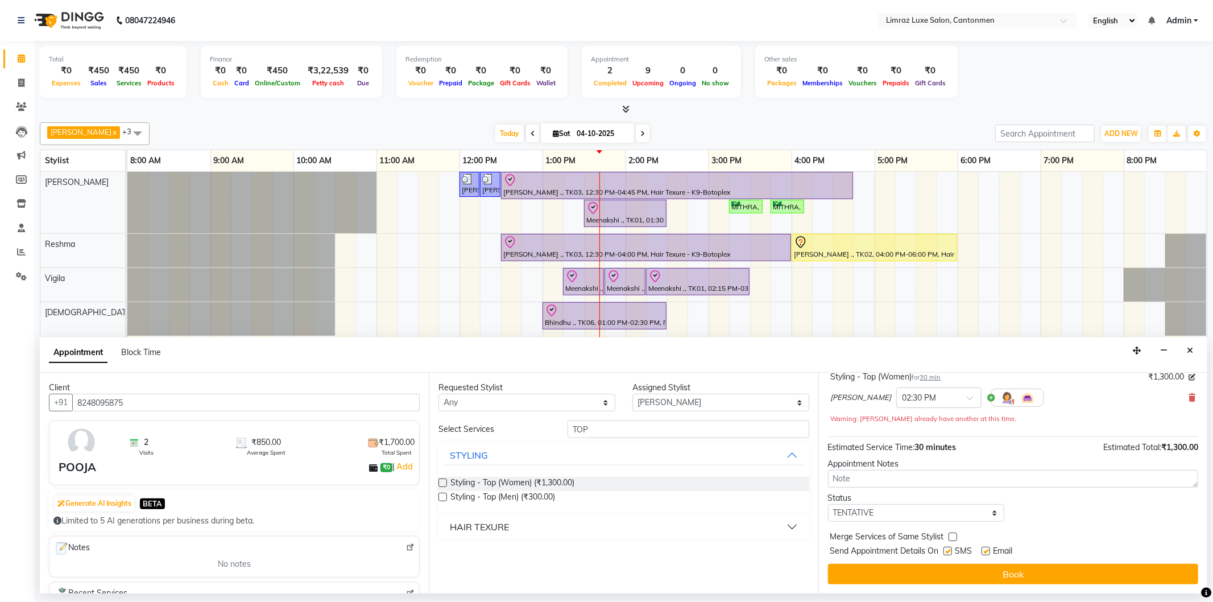
click at [604, 553] on label at bounding box center [947, 550] width 9 height 9
click at [604, 553] on input "checkbox" at bounding box center [946, 551] width 7 height 7
checkbox input "false"
drag, startPoint x: 989, startPoint y: 549, endPoint x: 984, endPoint y: 561, distance: 13.2
click at [604, 549] on label at bounding box center [985, 550] width 9 height 9
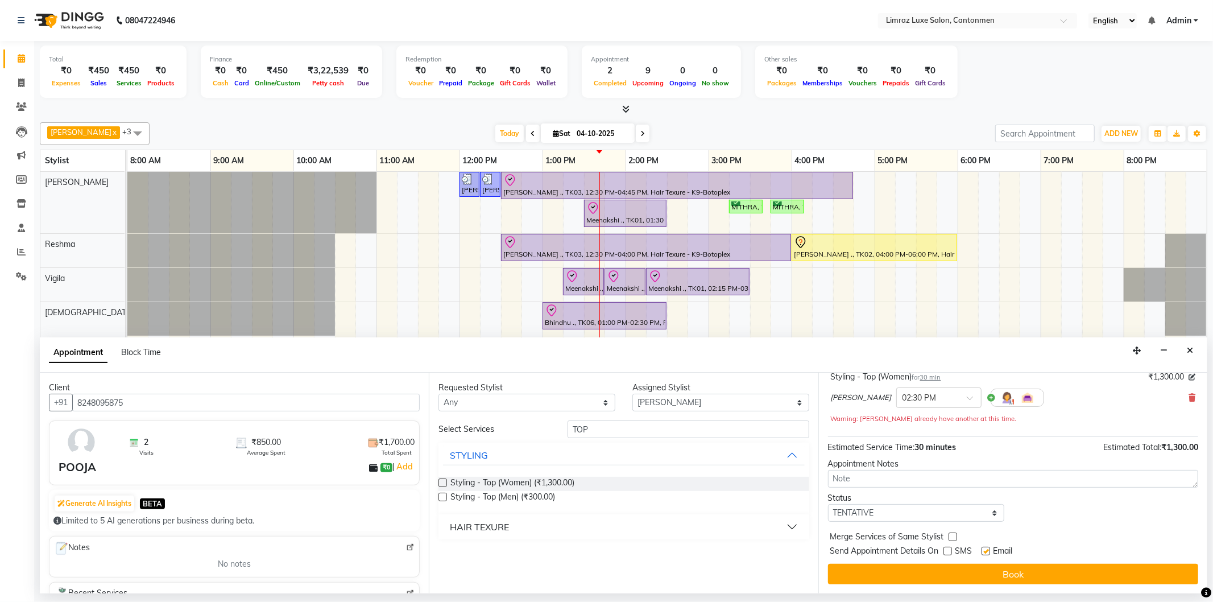
click at [604, 549] on input "checkbox" at bounding box center [984, 551] width 7 height 7
checkbox input "false"
click at [604, 563] on div "Jump to [DATE] 1 2 3 4 5 6 7 8 Weeks Appointment Date [DATE] Appointment Time S…" at bounding box center [1012, 482] width 389 height 221
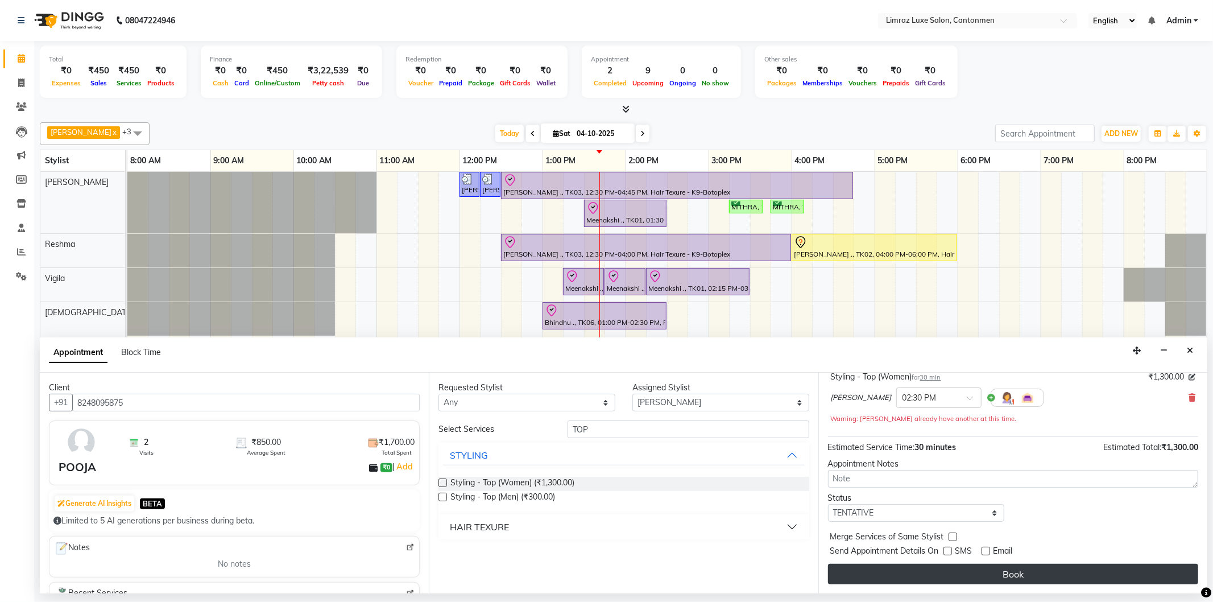
click at [604, 569] on button "Book" at bounding box center [1013, 573] width 370 height 20
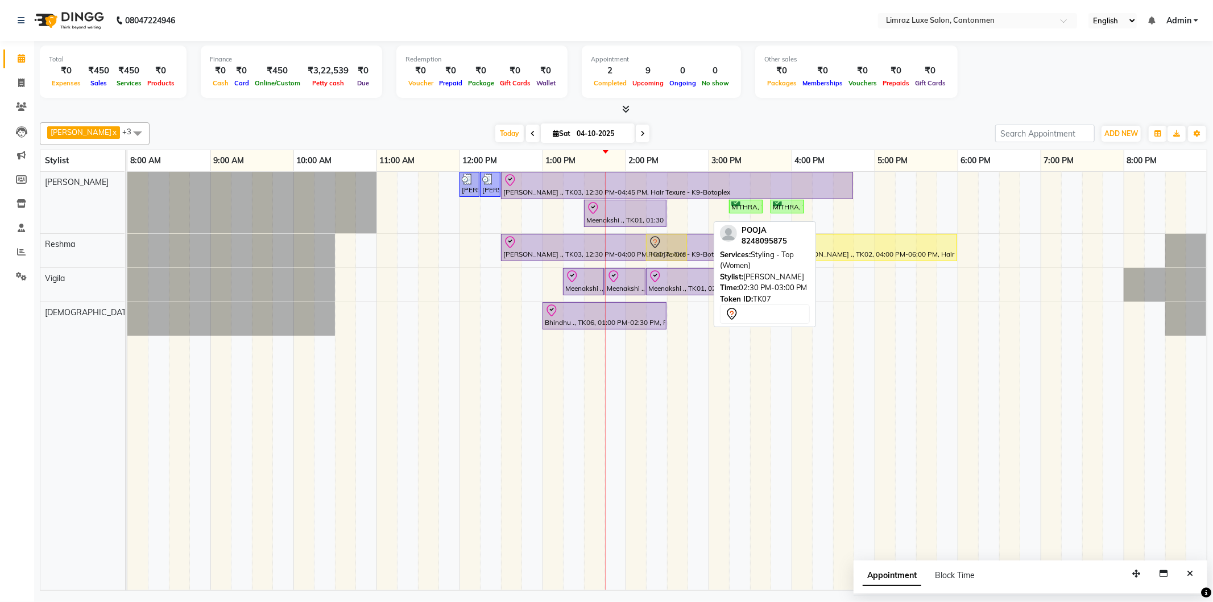
drag, startPoint x: 683, startPoint y: 209, endPoint x: 655, endPoint y: 256, distance: 54.8
click at [604, 256] on tbody "[PERSON_NAME], TK05, 12:00 PM-12:15 PM, Styling - Top (Men) [PERSON_NAME], TK05…" at bounding box center [666, 254] width 1079 height 164
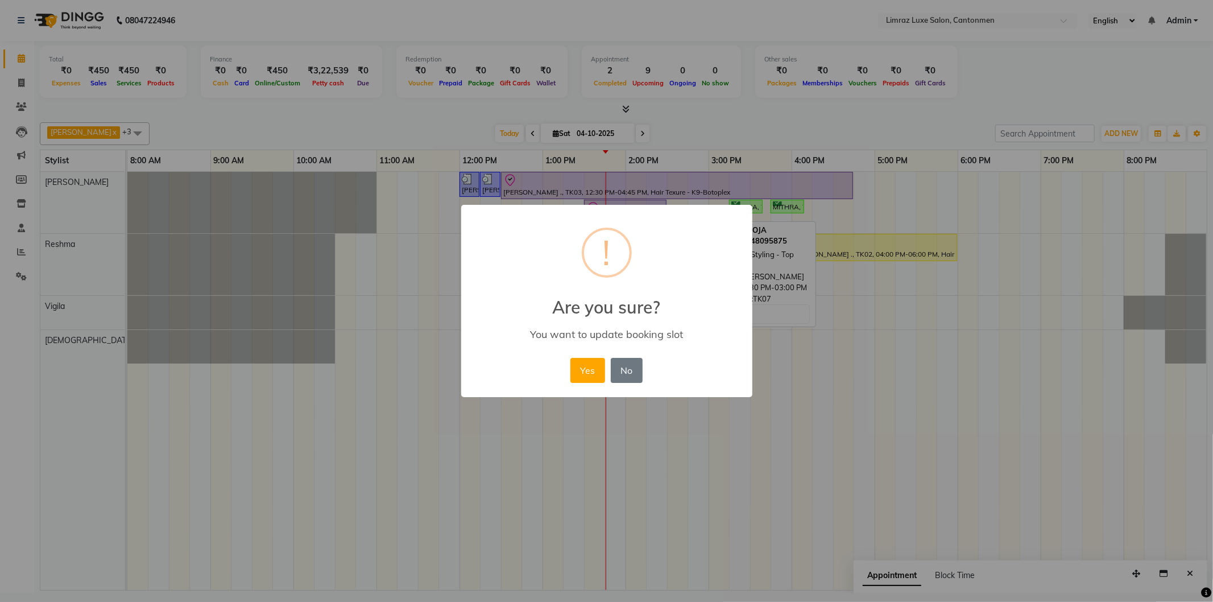
click at [570, 358] on button "Yes" at bounding box center [587, 370] width 35 height 25
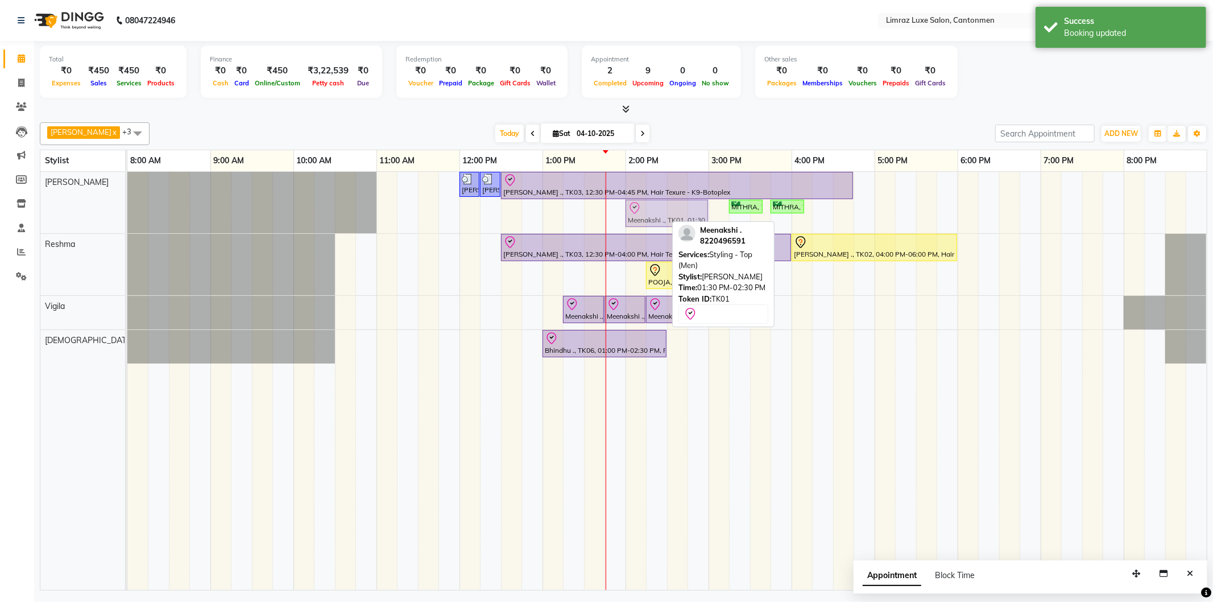
drag, startPoint x: 633, startPoint y: 209, endPoint x: 673, endPoint y: 211, distance: 40.4
click at [127, 211] on div "[PERSON_NAME], TK05, 12:00 PM-12:15 PM, Styling - Top (Men) [PERSON_NAME], TK05…" at bounding box center [127, 202] width 0 height 61
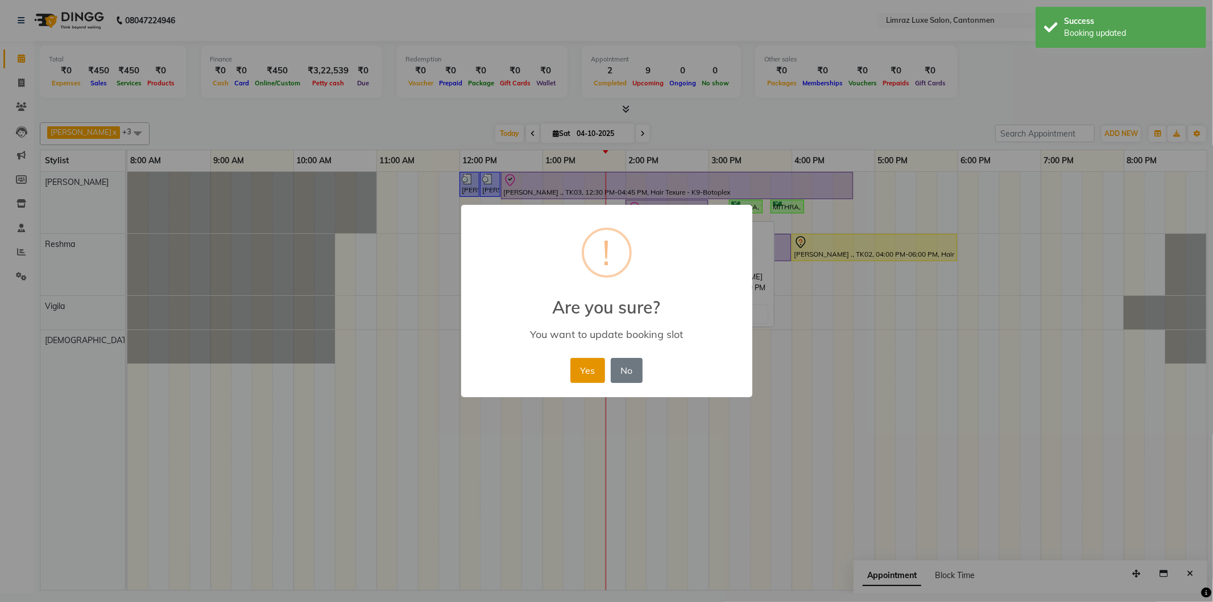
click at [584, 365] on button "Yes" at bounding box center [587, 370] width 35 height 25
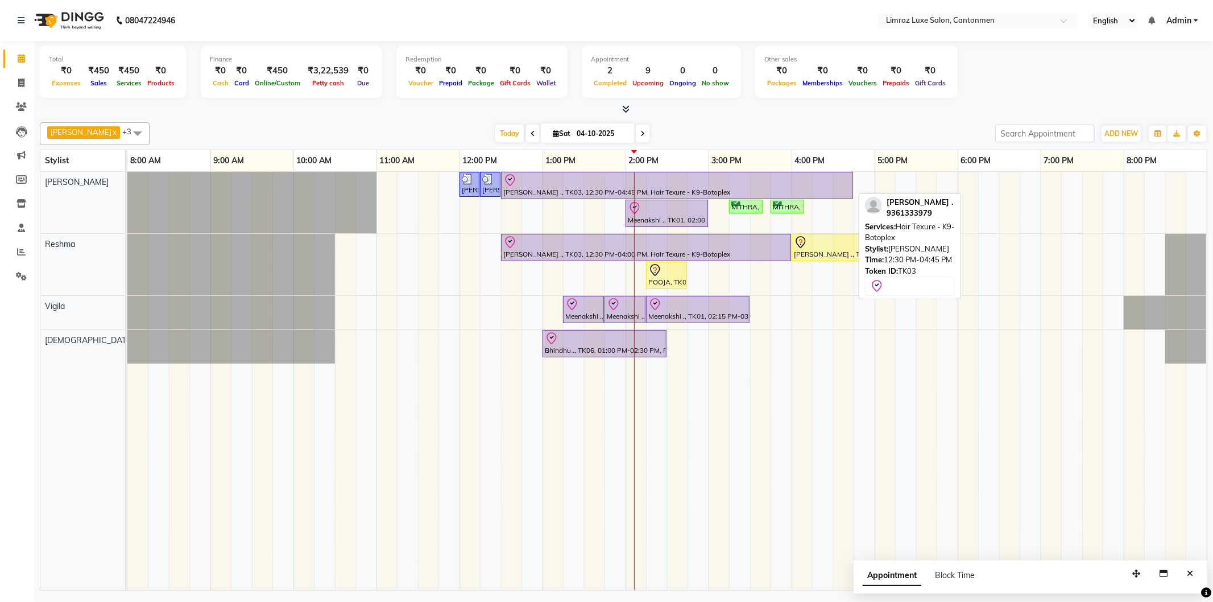
click at [604, 185] on div at bounding box center [676, 180] width 347 height 14
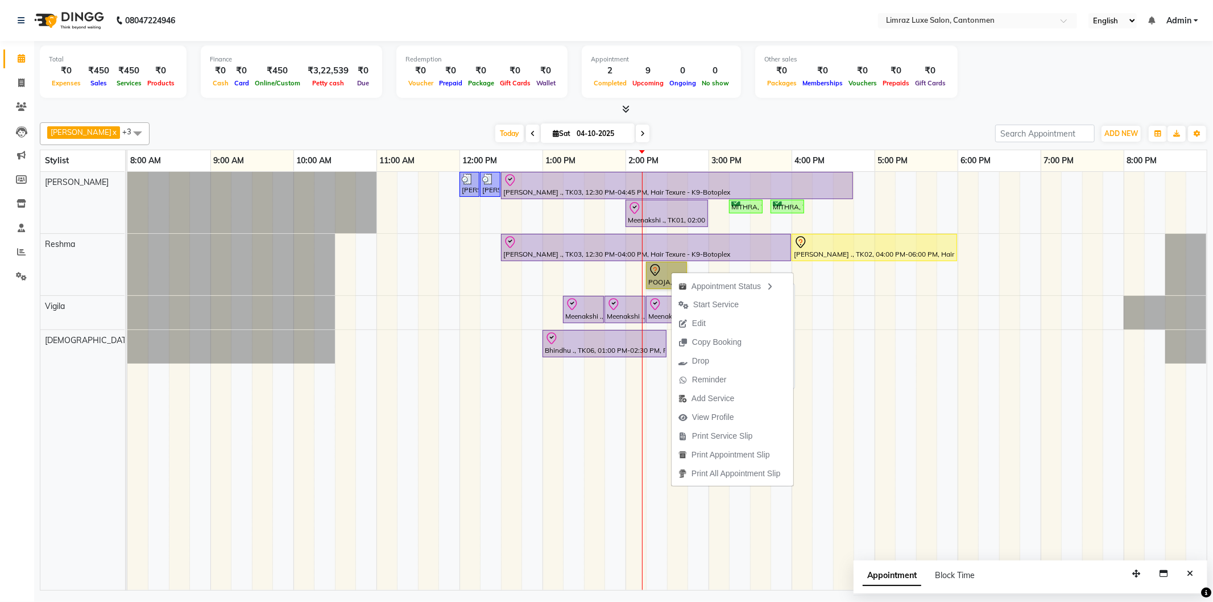
click at [604, 279] on link "POOJA, TK07, 02:15 PM-02:45 PM, Styling - Top (Women)" at bounding box center [666, 275] width 41 height 27
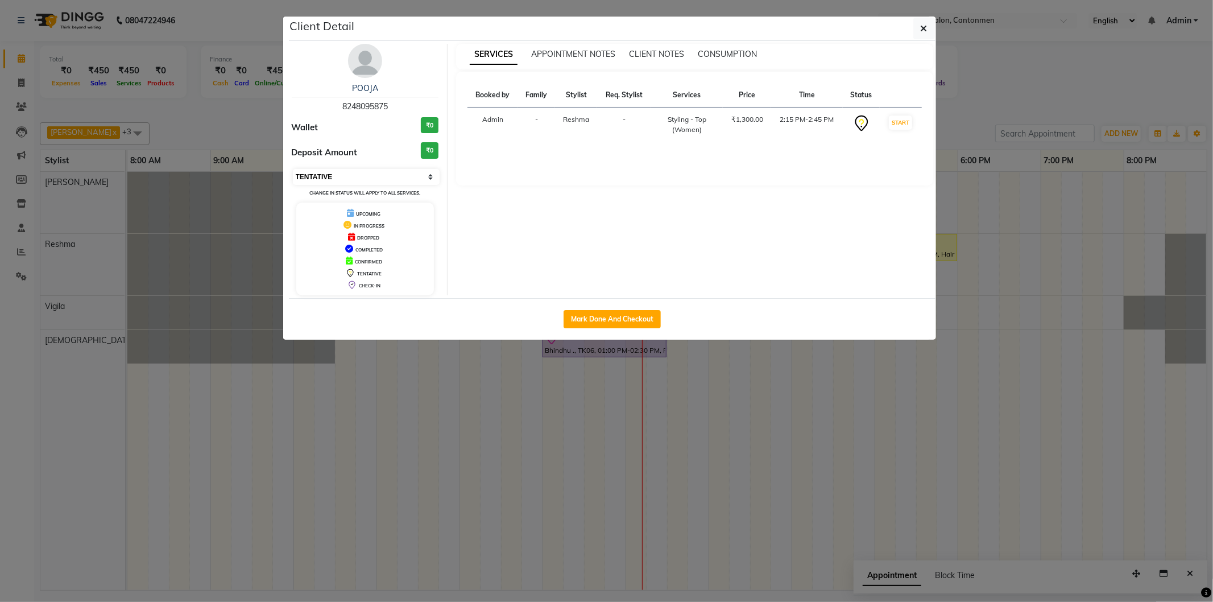
click at [358, 172] on select "Select IN SERVICE CONFIRMED TENTATIVE CHECK IN MARK DONE DROPPED UPCOMING" at bounding box center [366, 177] width 147 height 16
select select "8"
click at [293, 169] on select "Select IN SERVICE CONFIRMED TENTATIVE CHECK IN MARK DONE DROPPED UPCOMING" at bounding box center [366, 177] width 147 height 16
click at [604, 27] on button "button" at bounding box center [924, 29] width 22 height 22
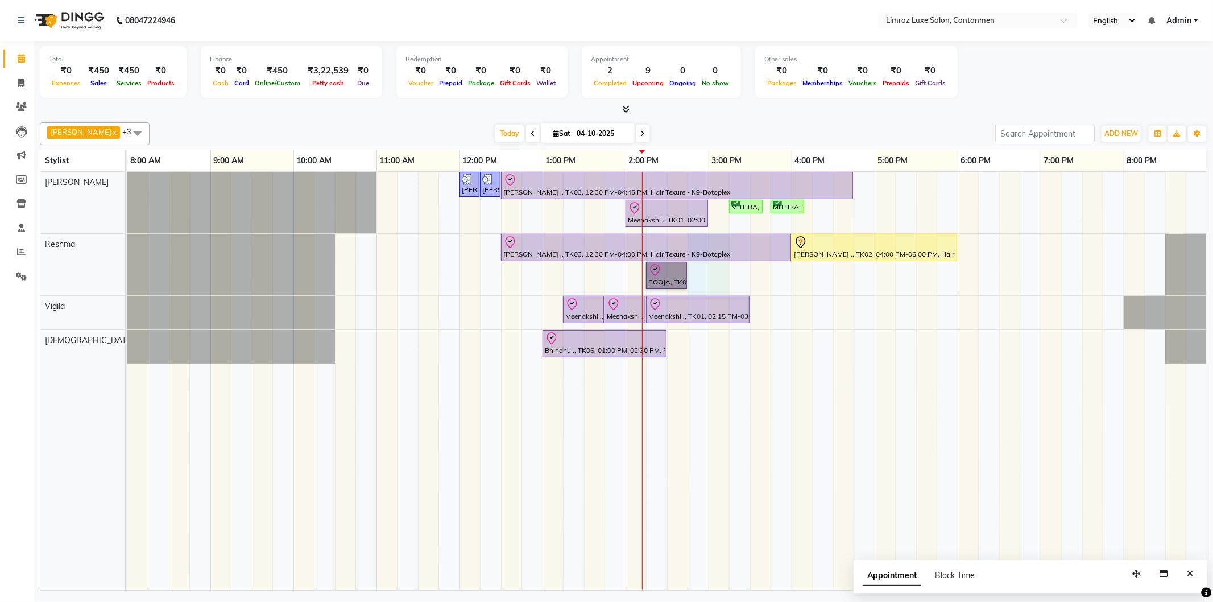
click at [604, 262] on div "[PERSON_NAME], TK05, 12:00 PM-12:15 PM, Styling - Top (Men) [PERSON_NAME], TK05…" at bounding box center [666, 381] width 1079 height 418
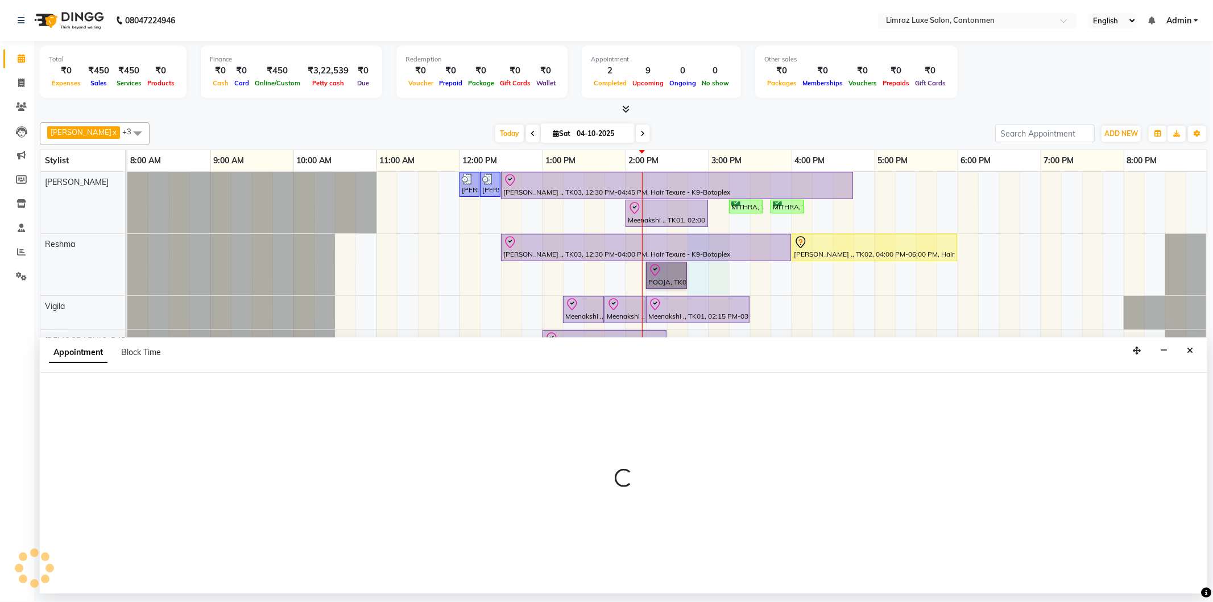
select select "63047"
select select "tentative"
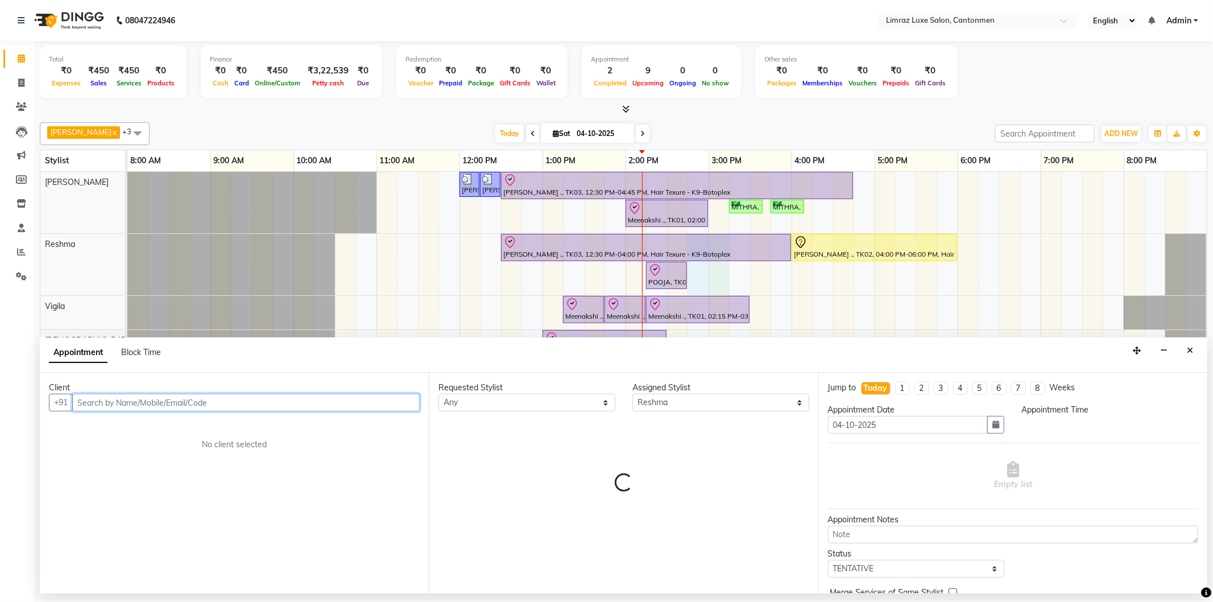
select select "885"
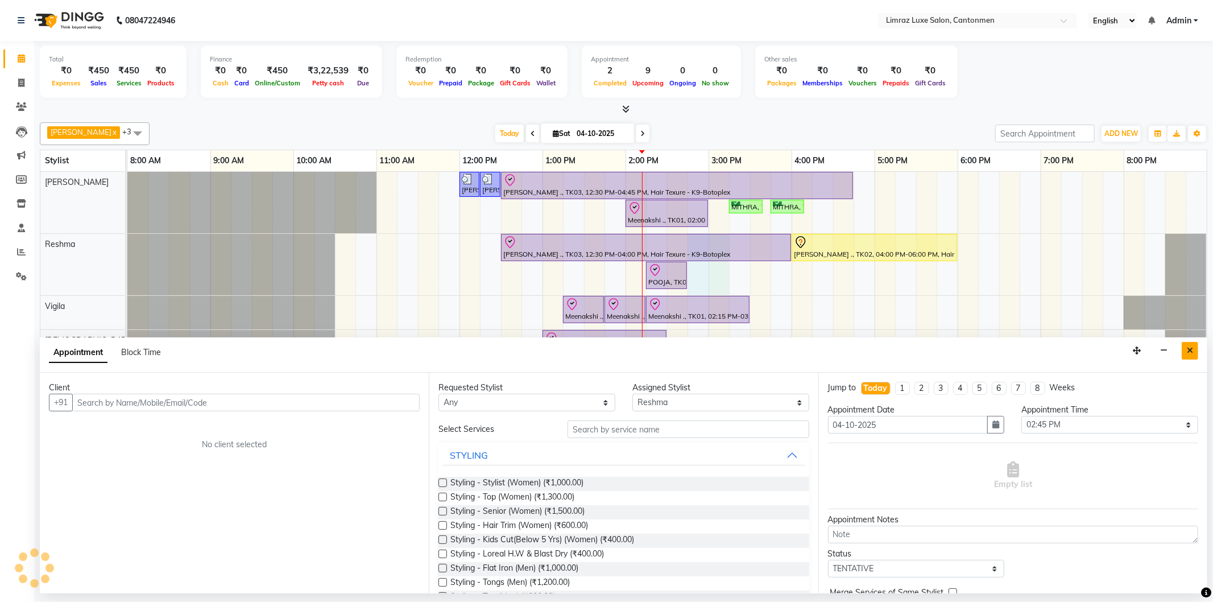
click at [604, 351] on button "Close" at bounding box center [1189, 351] width 16 height 18
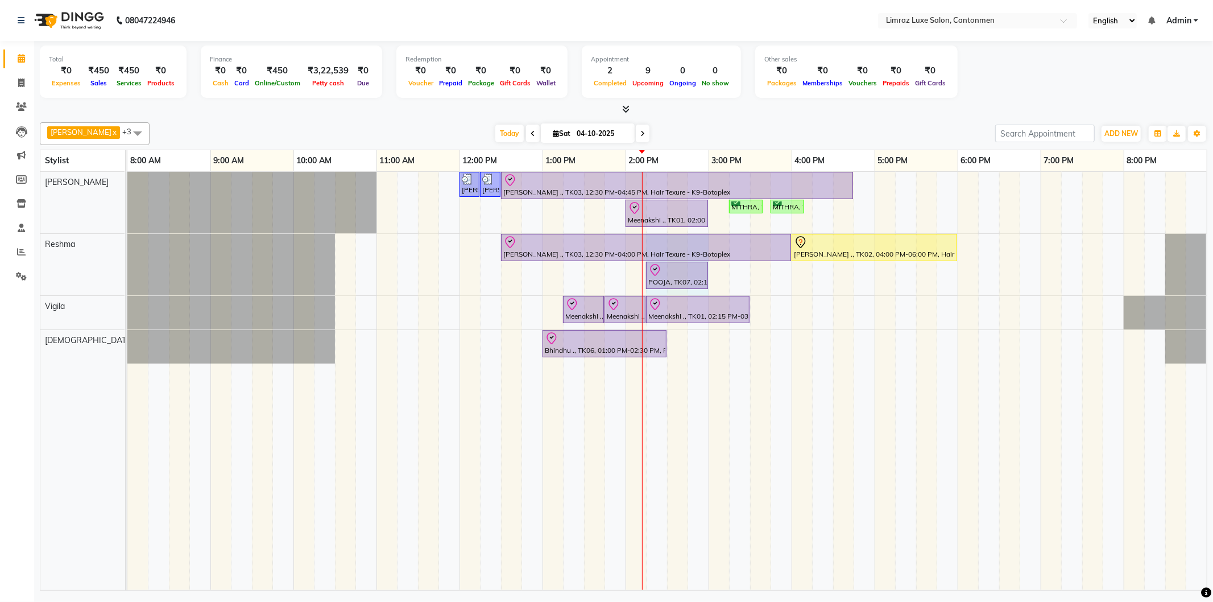
click at [127, 266] on div "[PERSON_NAME] ., TK03, 12:30 PM-04:00 PM, Hair Texure - K9-Botoplex [PERSON_NAM…" at bounding box center [127, 264] width 0 height 61
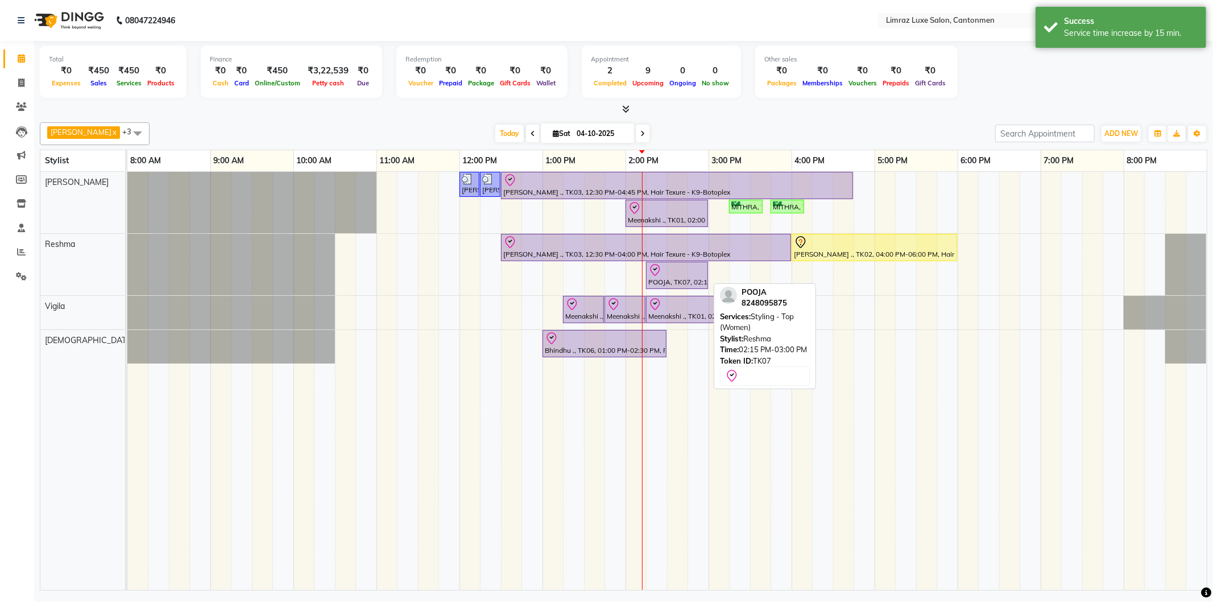
click at [604, 280] on div "POOJA, TK07, 02:15 PM-03:00 PM, Styling - Top (Women)" at bounding box center [677, 275] width 60 height 24
select select "8"
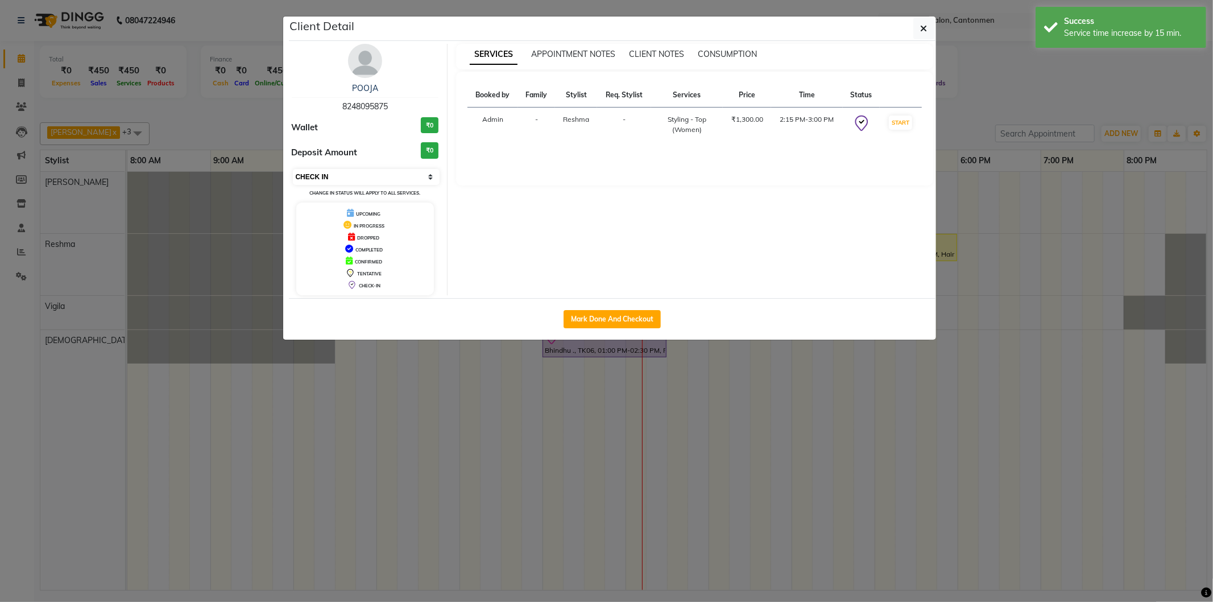
click at [333, 169] on select "Select IN SERVICE CONFIRMED TENTATIVE CHECK IN MARK DONE DROPPED UPCOMING" at bounding box center [366, 177] width 147 height 16
drag, startPoint x: 561, startPoint y: 172, endPoint x: 570, endPoint y: 171, distance: 9.2
click at [566, 172] on div "Booked by Family Stylist Req. Stylist Services Price Time Status Admin - Reshma…" at bounding box center [694, 129] width 477 height 114
click at [604, 31] on button "button" at bounding box center [924, 29] width 22 height 22
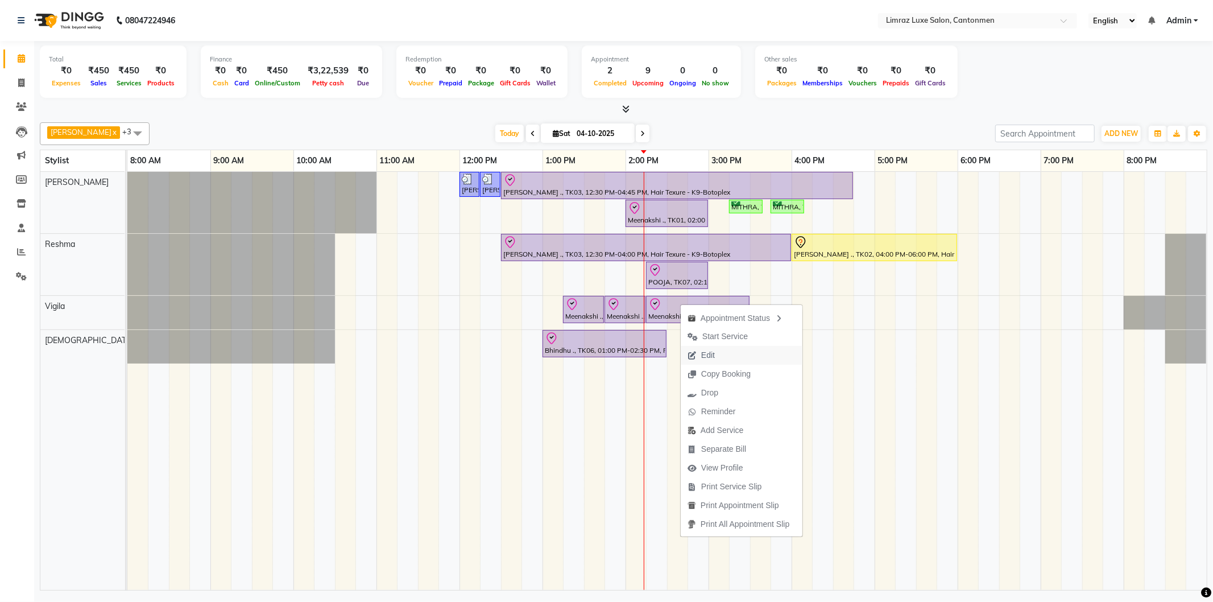
click at [604, 358] on span "Edit" at bounding box center [701, 355] width 41 height 19
select select "tentative"
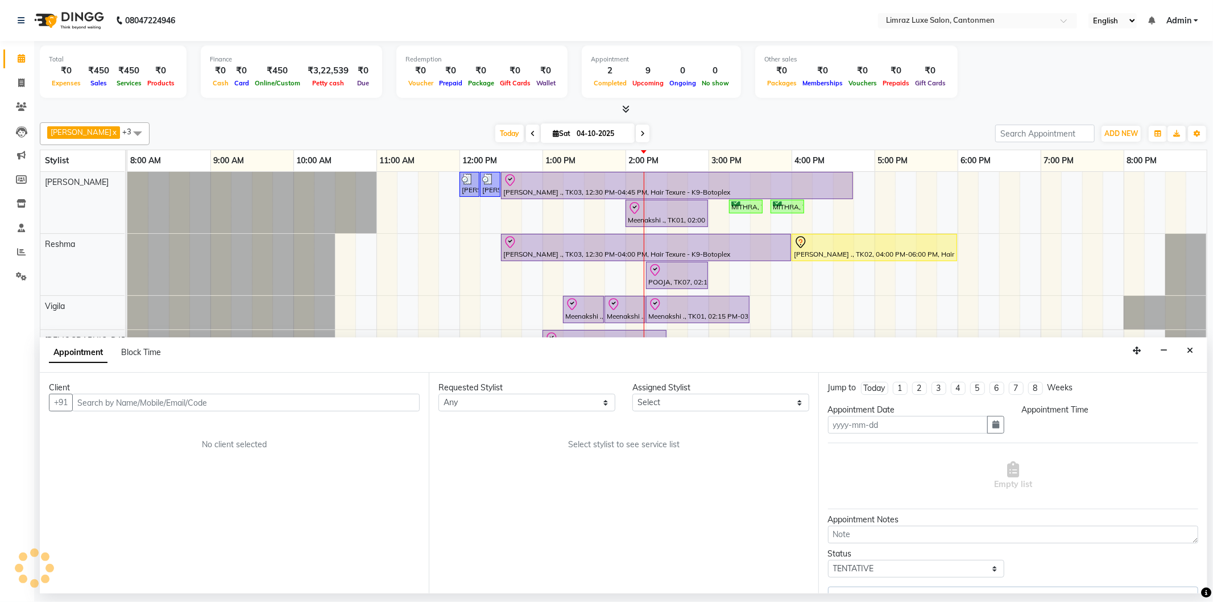
type input "04-10-2025"
select select "check-in"
select select "63046"
select select "795"
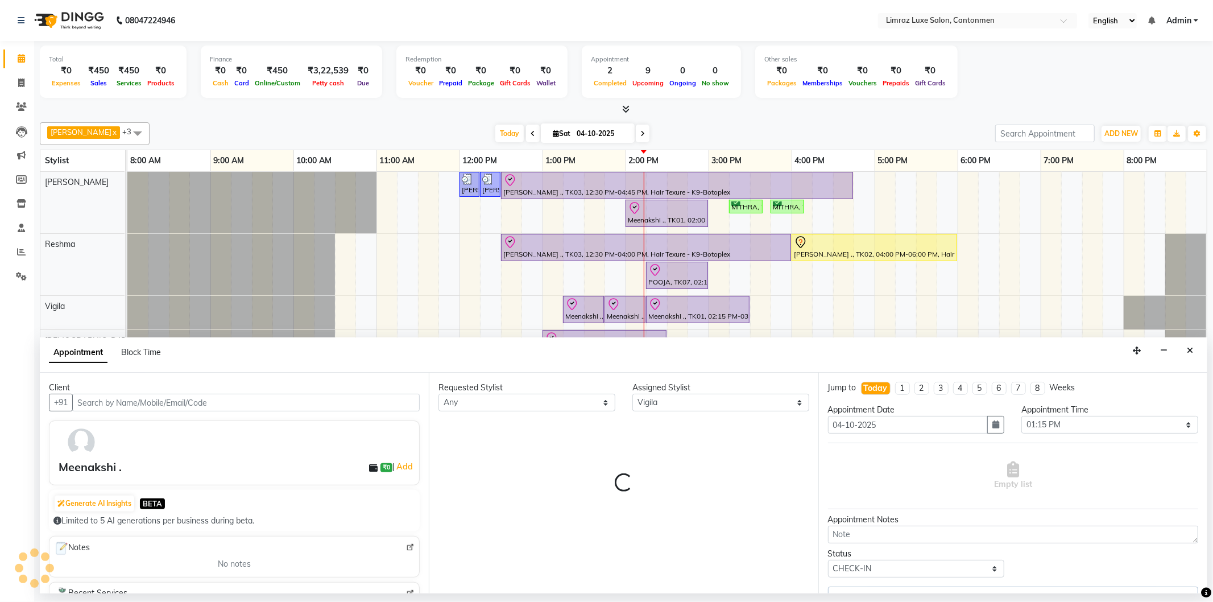
select select "3643"
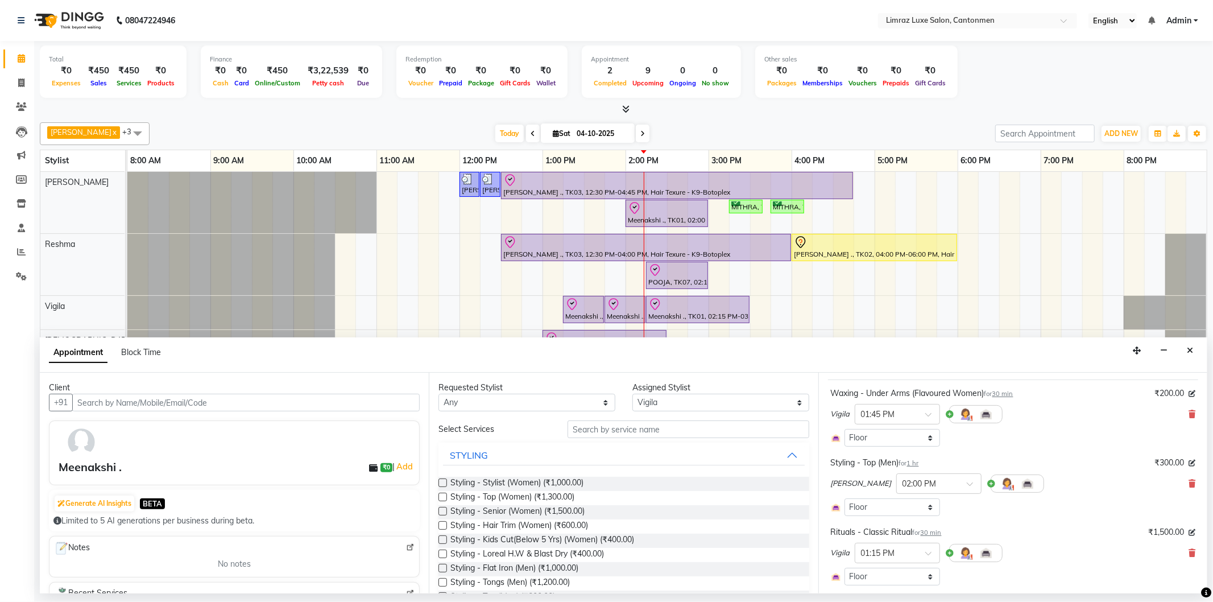
scroll to position [126, 0]
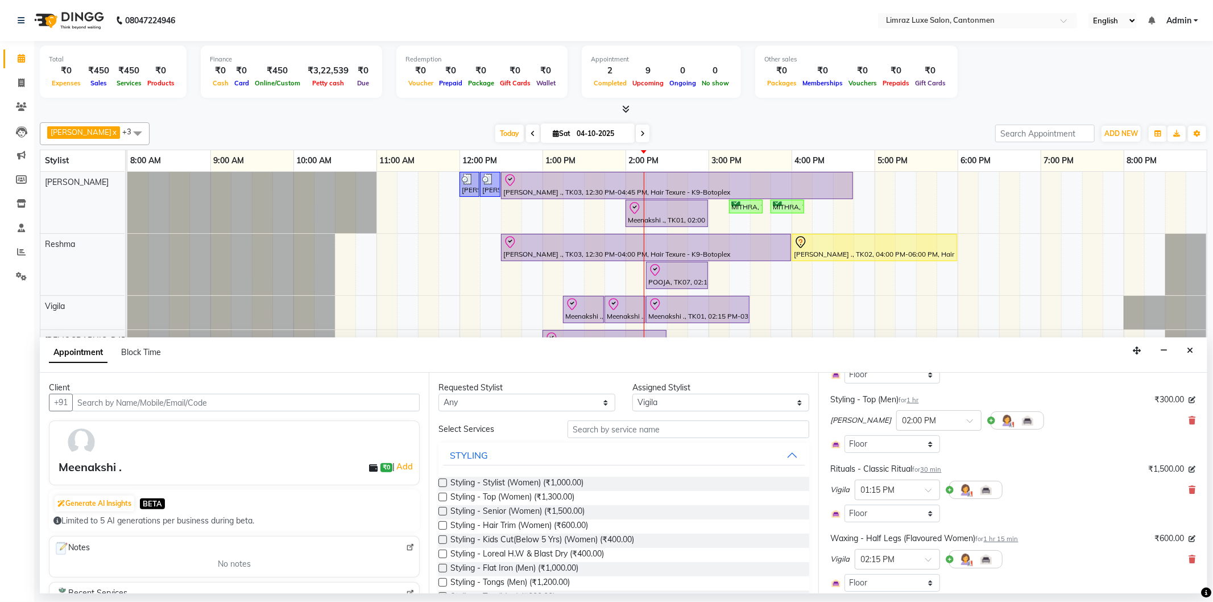
click at [604, 487] on icon at bounding box center [1191, 490] width 7 height 8
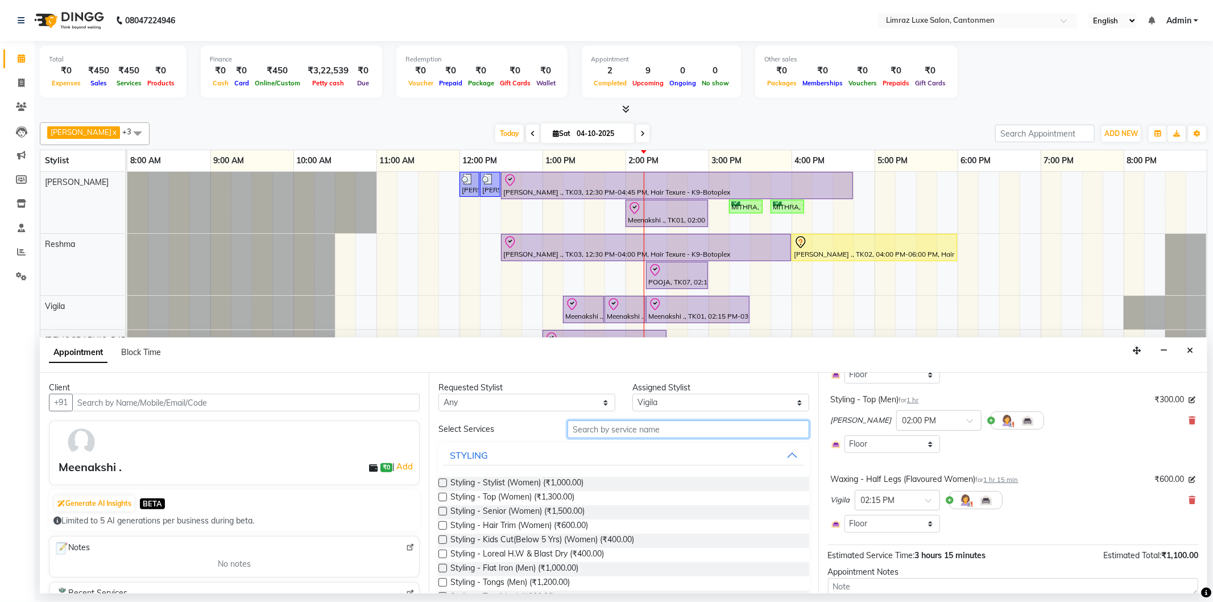
click at [604, 429] on input "text" at bounding box center [687, 429] width 241 height 18
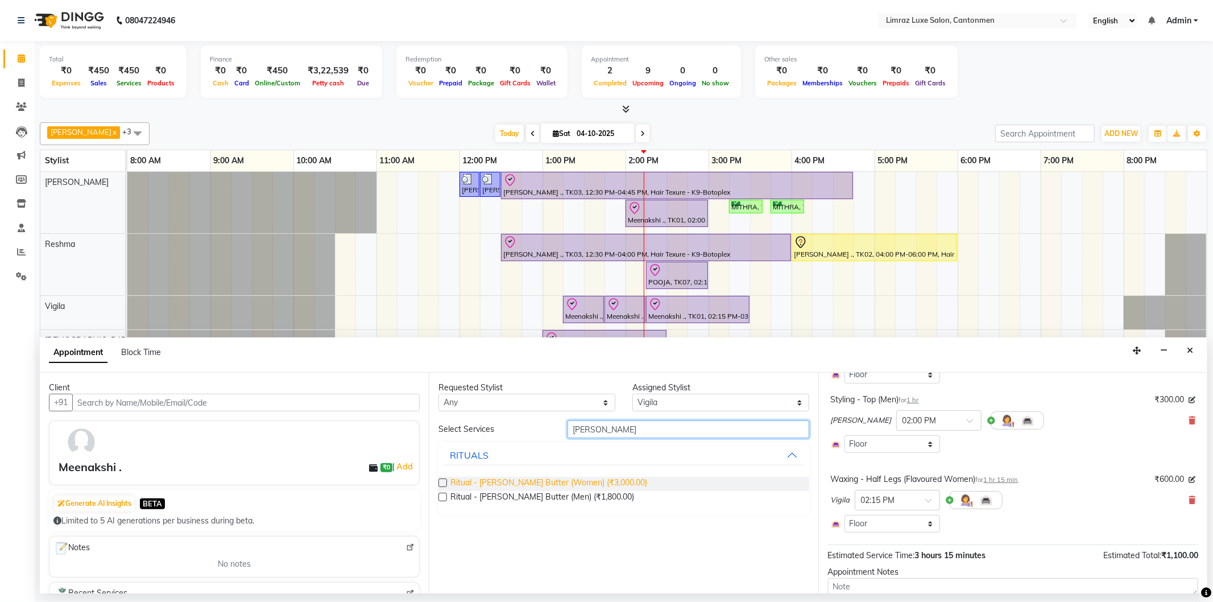
type input "[PERSON_NAME]"
click at [526, 479] on span "Ritual - [PERSON_NAME] Butter (Women) (₹3,000.00)" at bounding box center [548, 483] width 197 height 14
checkbox input "false"
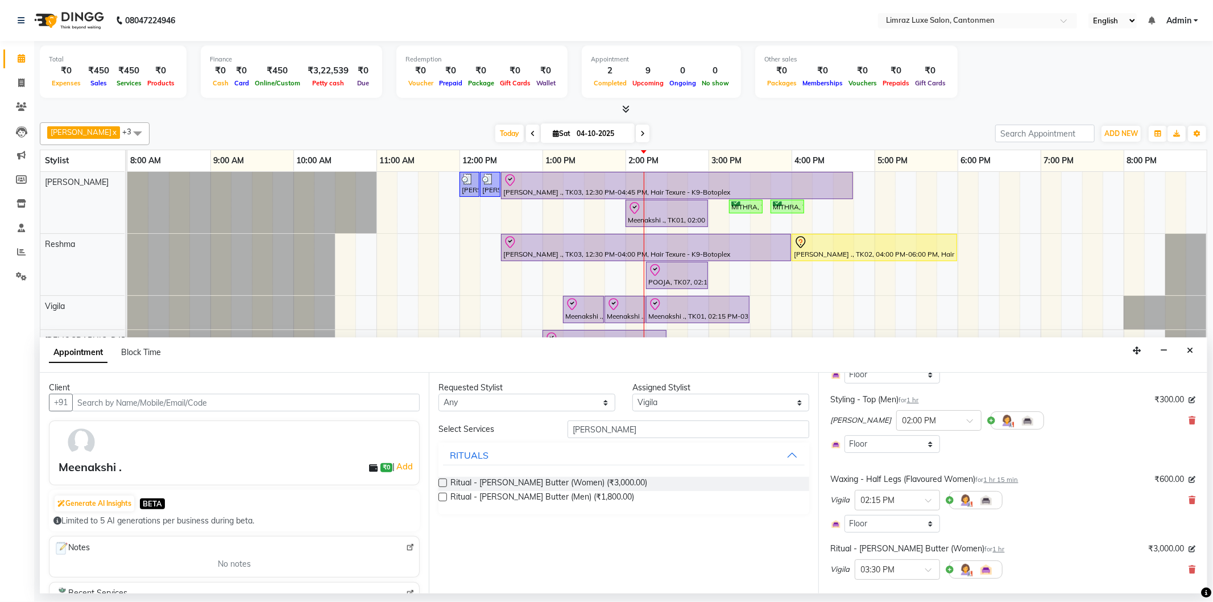
scroll to position [253, 0]
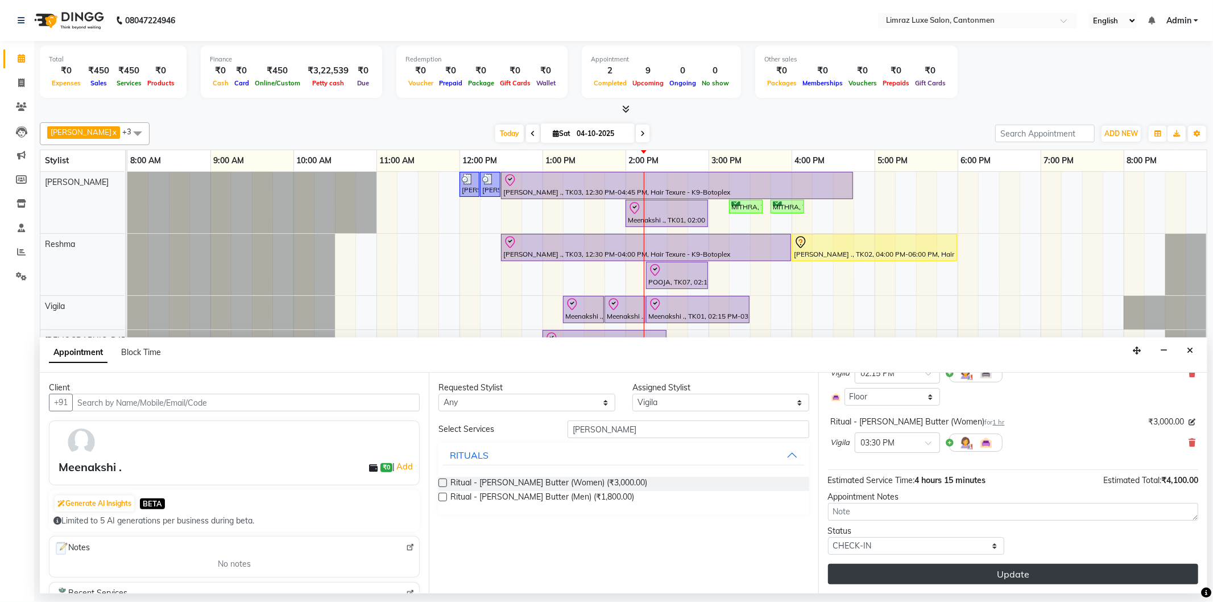
click at [604, 575] on button "Update" at bounding box center [1013, 573] width 370 height 20
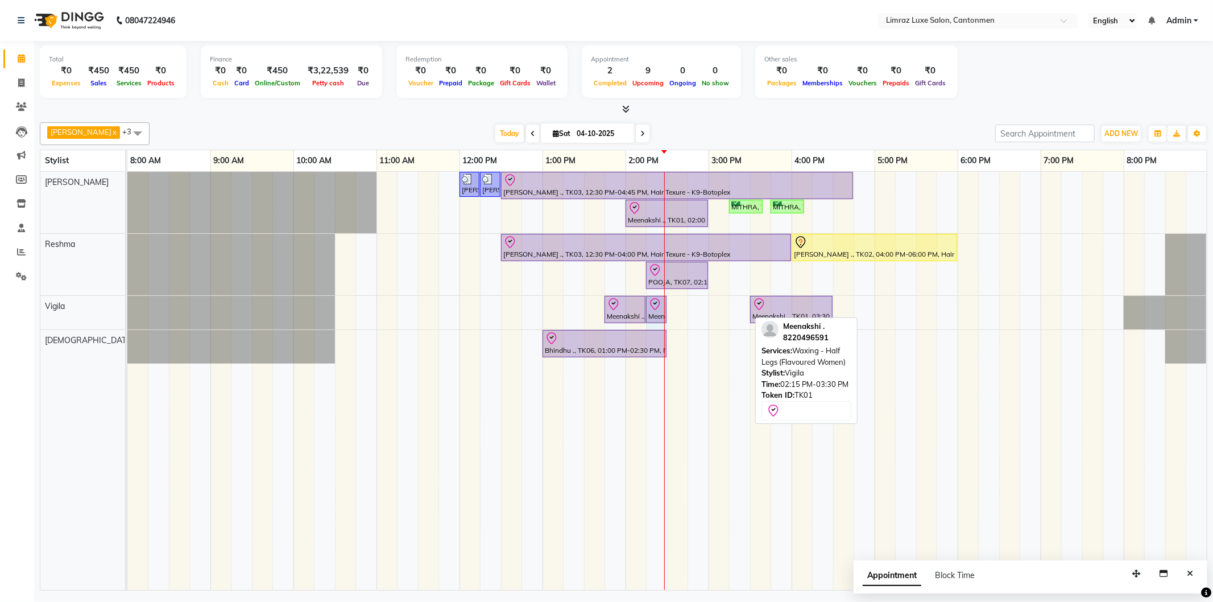
drag, startPoint x: 746, startPoint y: 307, endPoint x: 657, endPoint y: 299, distance: 89.6
click at [127, 299] on div "Meenakshi ., TK01, 01:45 PM-02:15 PM, Waxing - Under Arms (Flavoured Women) Mee…" at bounding box center [127, 313] width 0 height 34
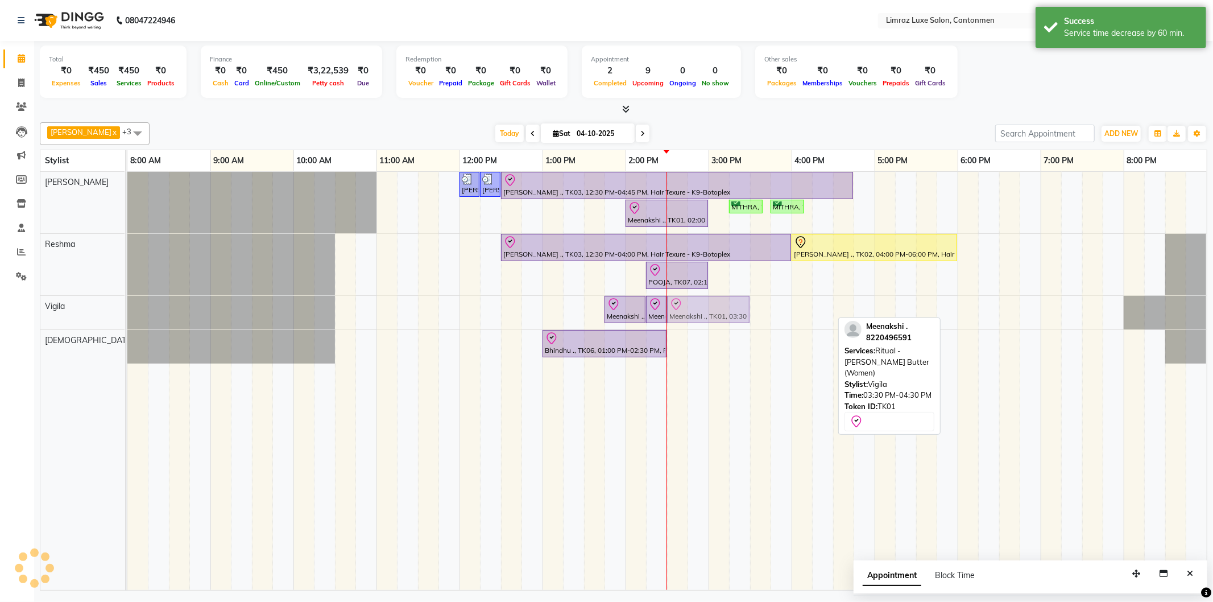
drag, startPoint x: 782, startPoint y: 302, endPoint x: 689, endPoint y: 302, distance: 93.2
click at [127, 302] on div "Meenakshi ., TK01, 01:45 PM-02:15 PM, Waxing - Under Arms (Flavoured Women) Mee…" at bounding box center [127, 313] width 0 height 34
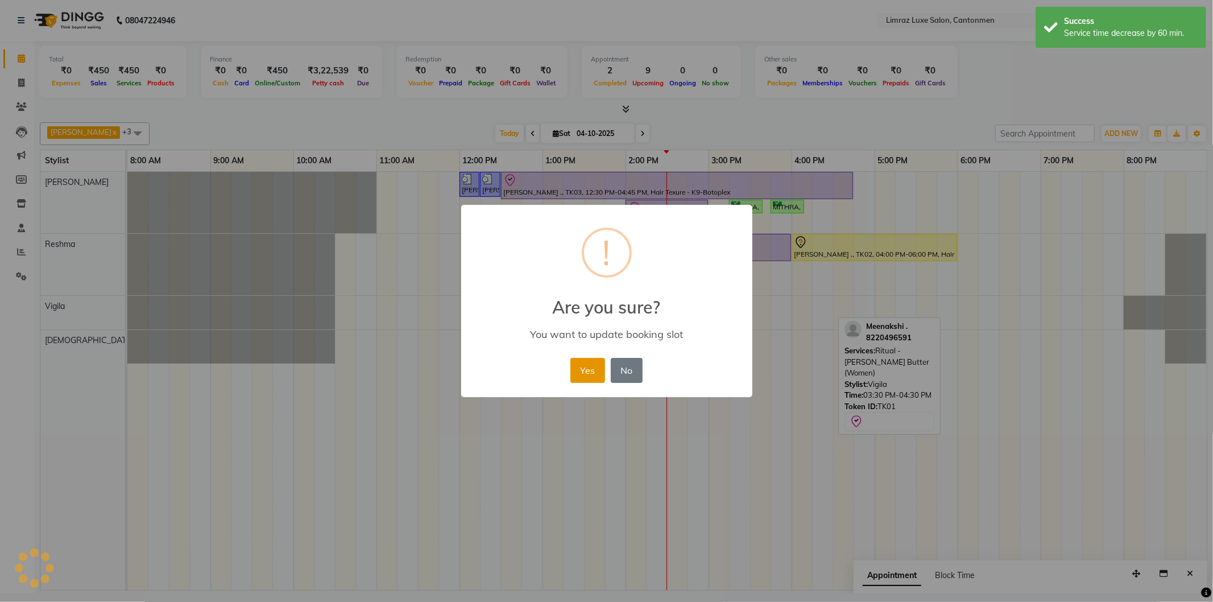
click at [589, 360] on button "Yes" at bounding box center [587, 370] width 35 height 25
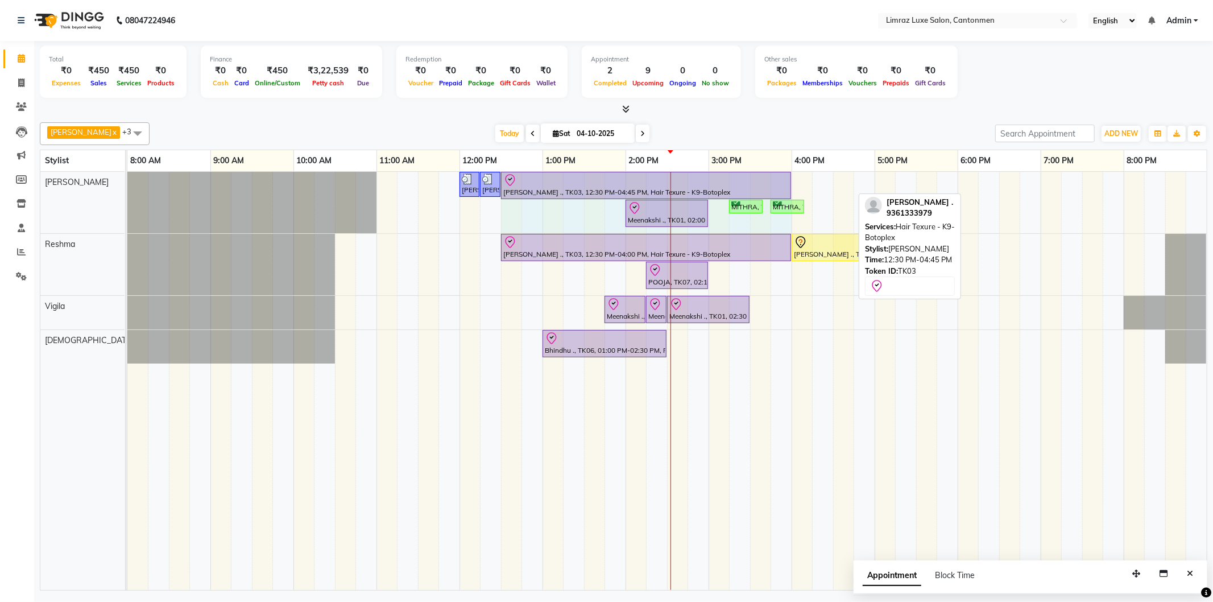
drag, startPoint x: 850, startPoint y: 177, endPoint x: 787, endPoint y: 173, distance: 62.6
click at [127, 173] on div "[PERSON_NAME], TK05, 12:00 PM-12:15 PM, Styling - Top (Men) [PERSON_NAME], TK05…" at bounding box center [127, 202] width 0 height 61
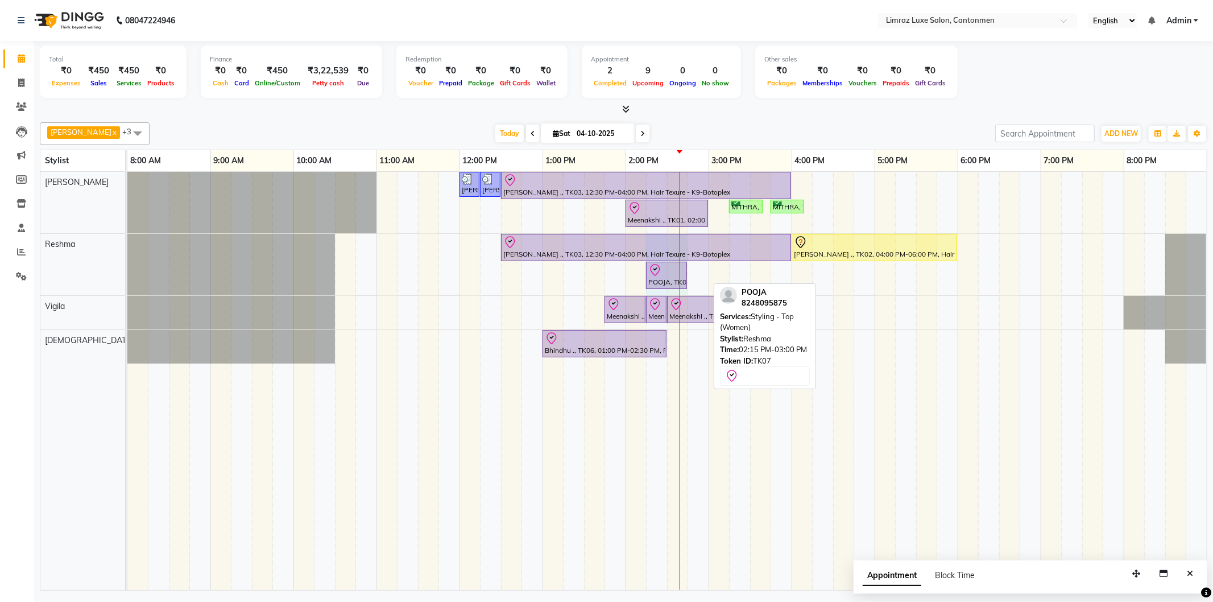
drag, startPoint x: 706, startPoint y: 271, endPoint x: 679, endPoint y: 269, distance: 26.7
click at [604, 269] on div "[PERSON_NAME], TK05, 12:00 PM-12:15 PM, Styling - Top (Men) [PERSON_NAME], TK05…" at bounding box center [666, 381] width 1079 height 418
drag, startPoint x: 658, startPoint y: 275, endPoint x: 666, endPoint y: 280, distance: 10.2
click at [604, 275] on icon at bounding box center [655, 270] width 14 height 14
click at [604, 273] on div at bounding box center [666, 270] width 36 height 14
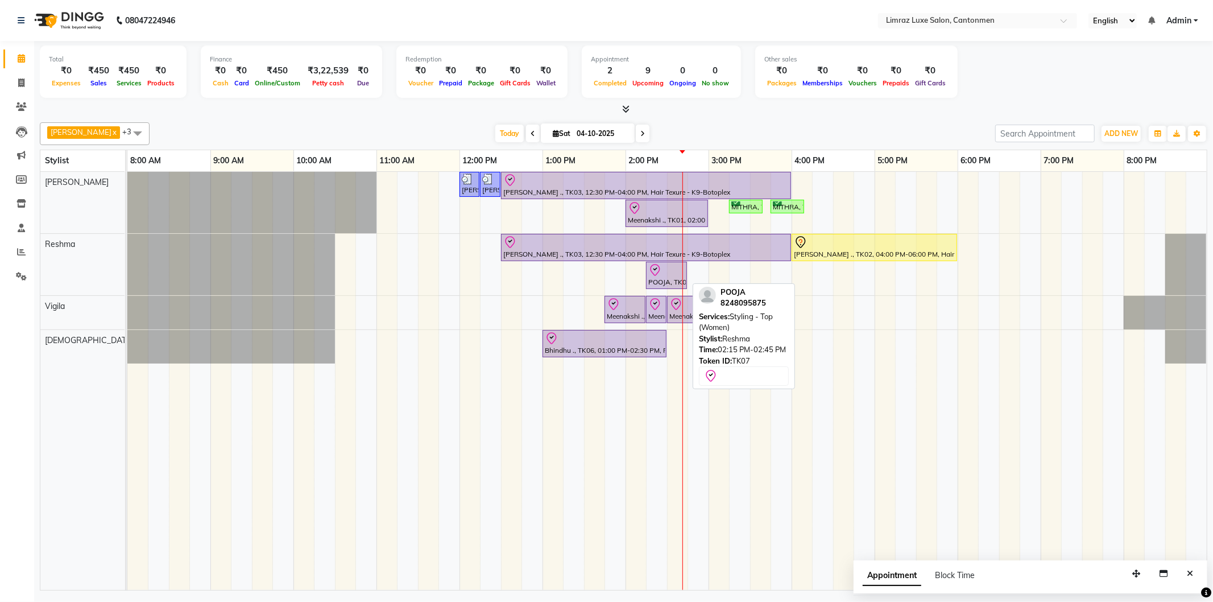
select select "8"
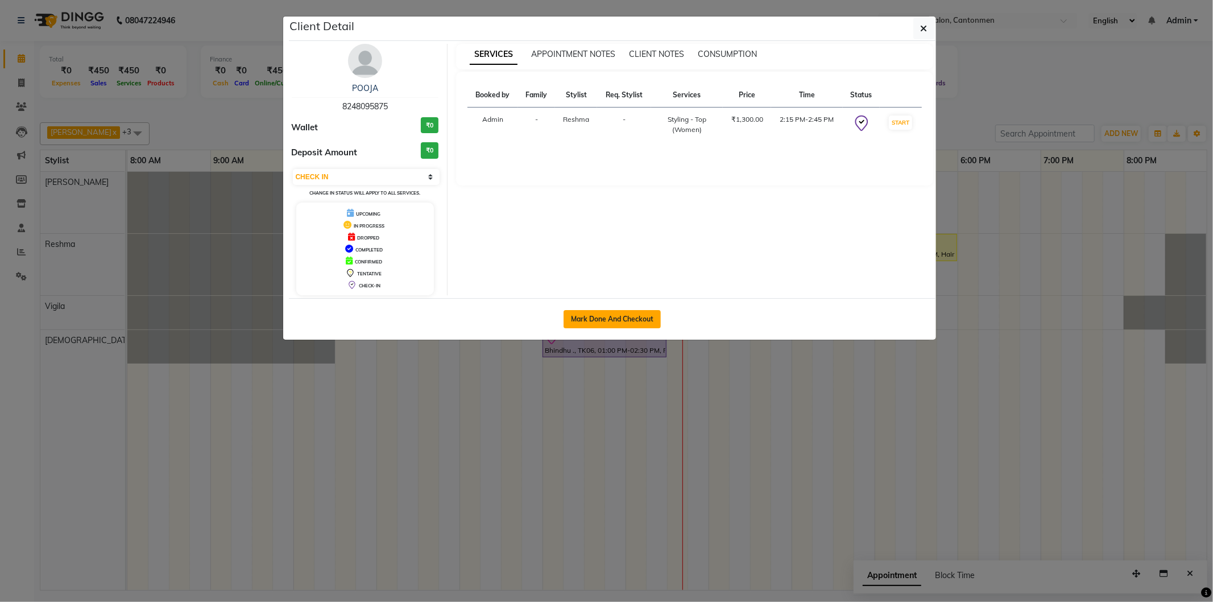
click at [604, 313] on button "Mark Done And Checkout" at bounding box center [611, 319] width 97 height 18
select select "7274"
select select "service"
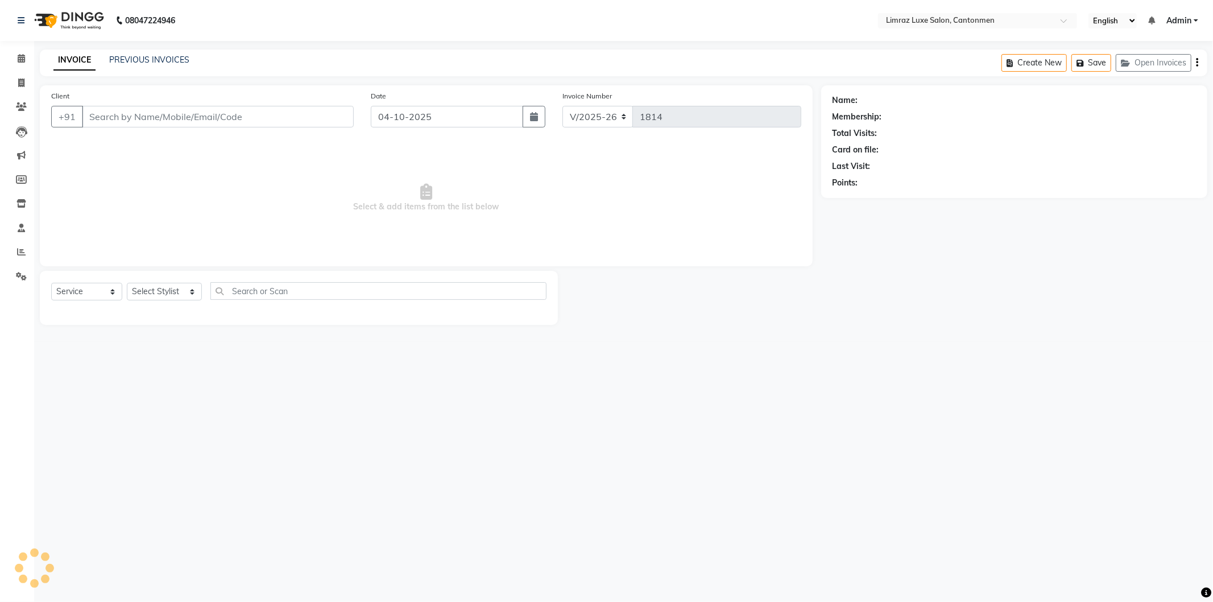
type input "8248095875"
select select "63047"
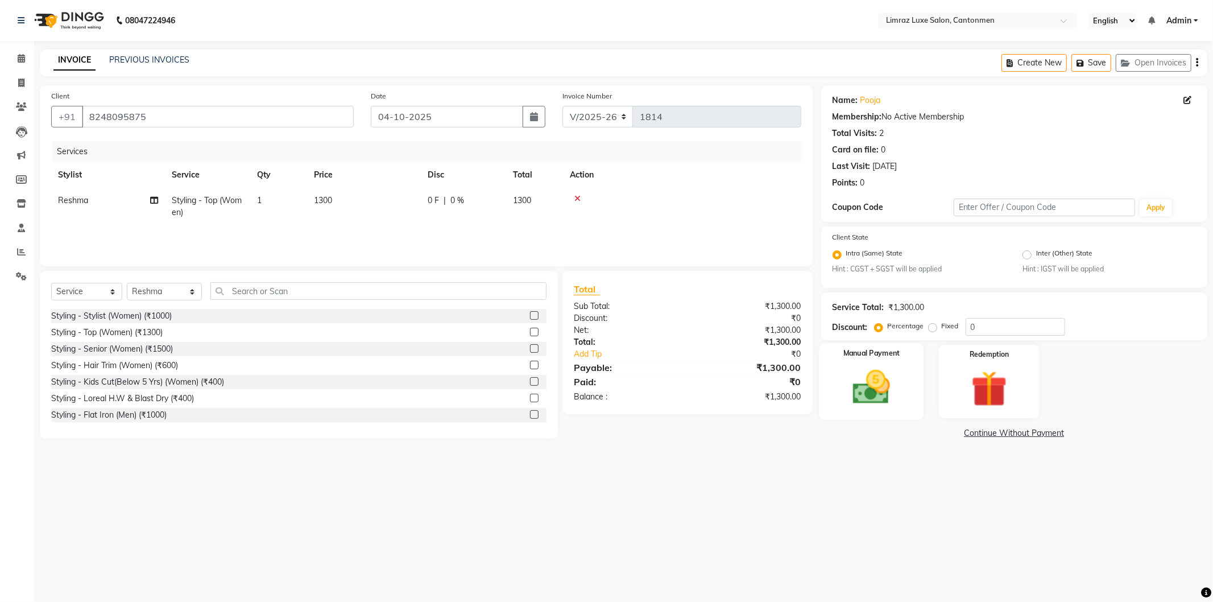
click at [604, 380] on img at bounding box center [871, 387] width 61 height 43
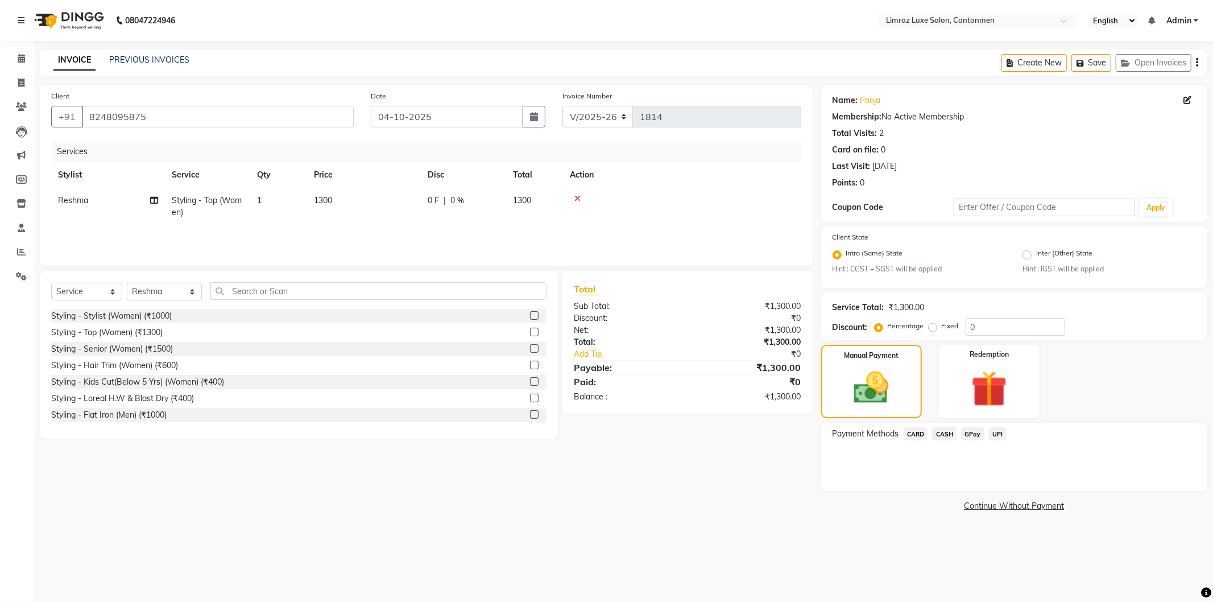
click at [604, 434] on span "GPay" at bounding box center [972, 433] width 23 height 13
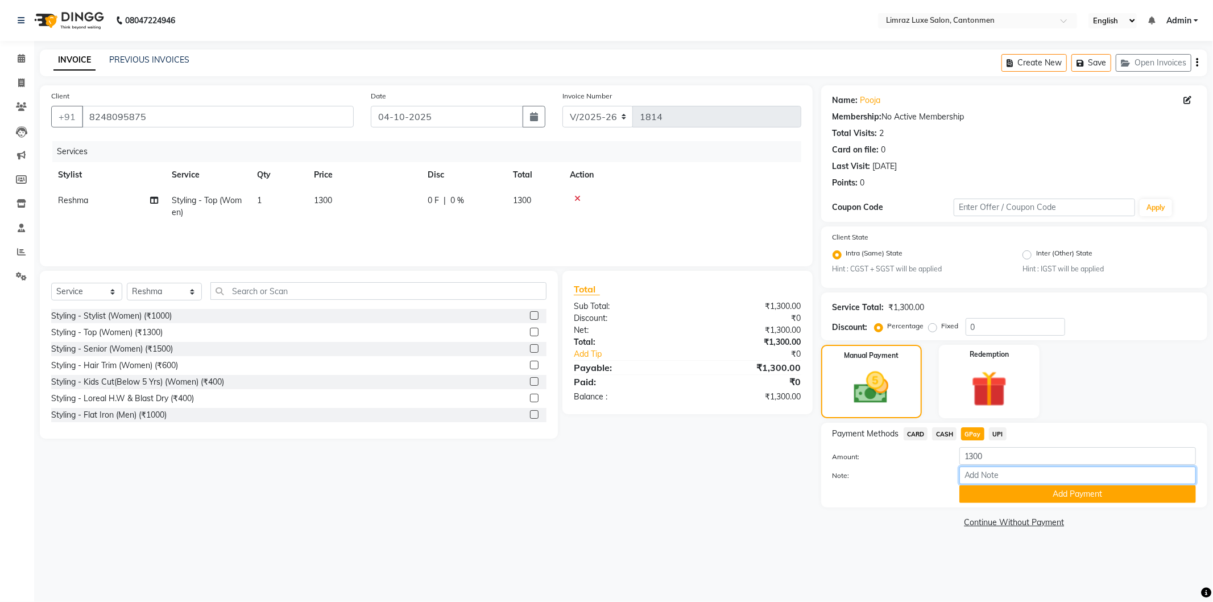
click at [604, 480] on input "Note:" at bounding box center [1077, 475] width 237 height 18
drag, startPoint x: 1038, startPoint y: 495, endPoint x: 1042, endPoint y: 490, distance: 6.8
click at [604, 498] on button "Add Payment" at bounding box center [1077, 494] width 237 height 18
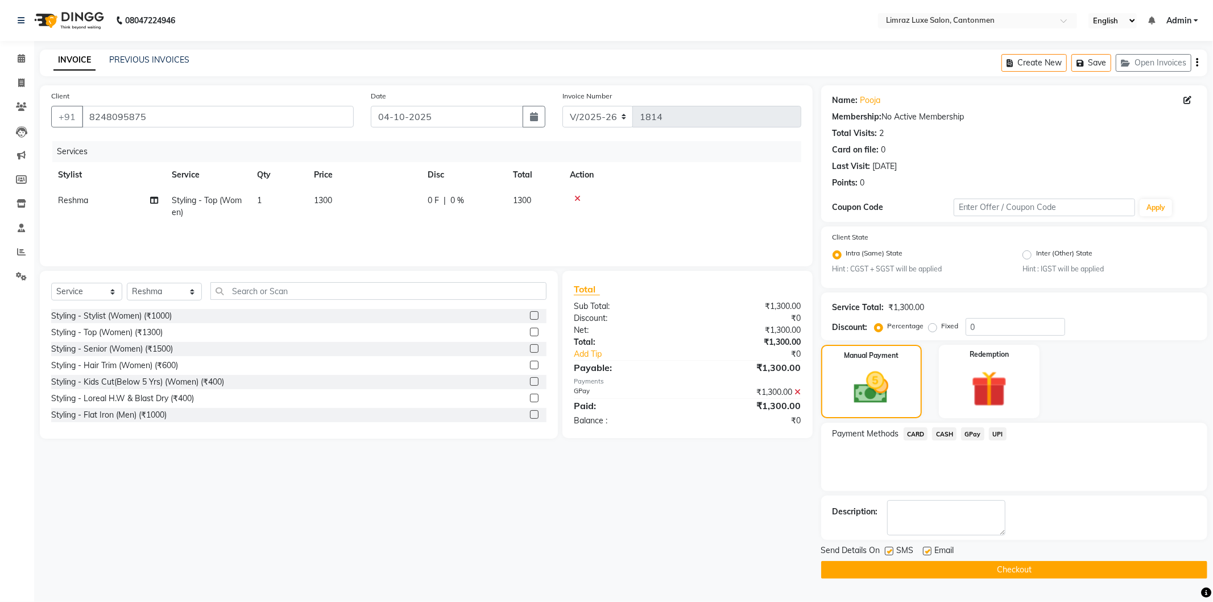
click at [604, 552] on label at bounding box center [889, 550] width 9 height 9
click at [604, 552] on input "checkbox" at bounding box center [888, 551] width 7 height 7
checkbox input "false"
click at [604, 549] on label at bounding box center [927, 550] width 9 height 9
click at [604, 549] on input "checkbox" at bounding box center [926, 551] width 7 height 7
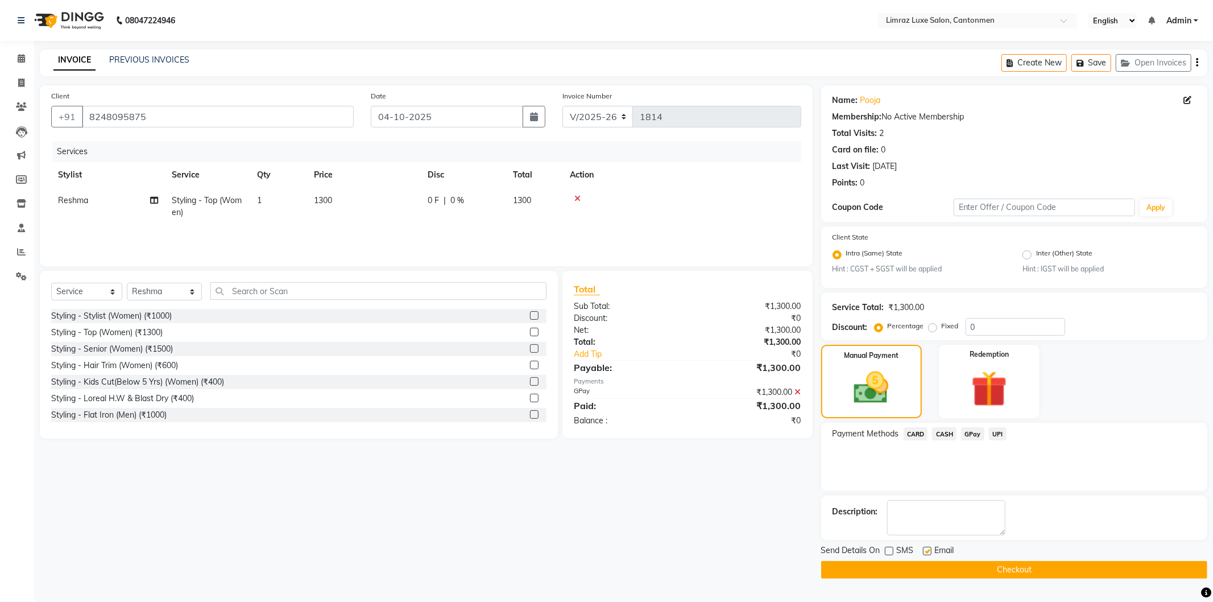
checkbox input "false"
click at [604, 572] on button "Checkout" at bounding box center [1014, 570] width 386 height 18
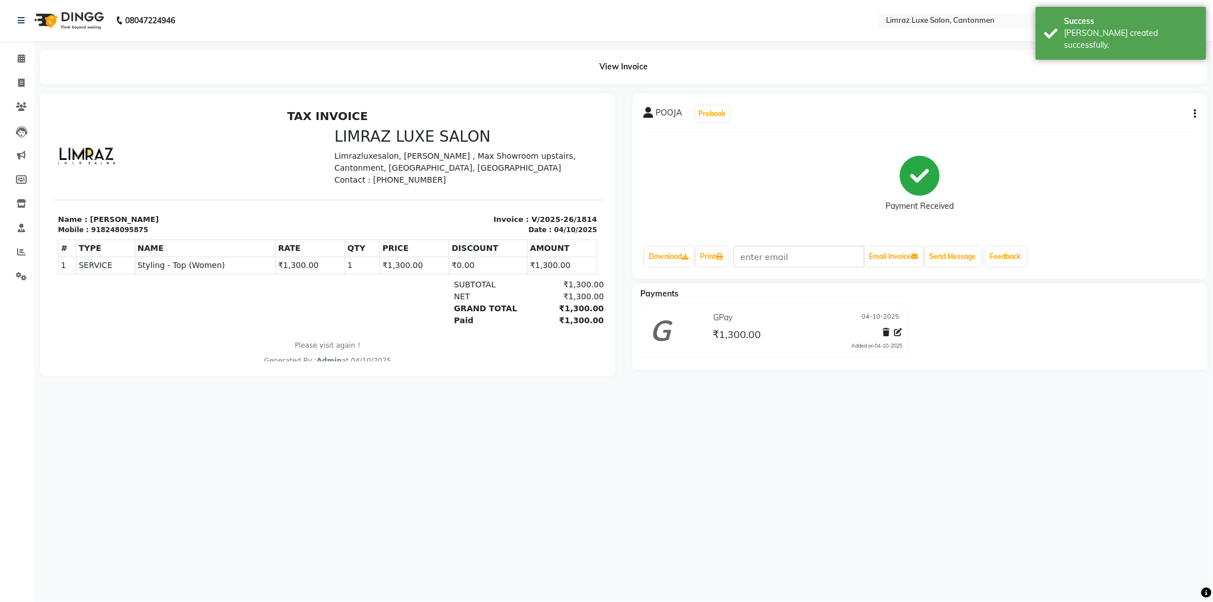
click at [65, 14] on img at bounding box center [68, 21] width 78 height 32
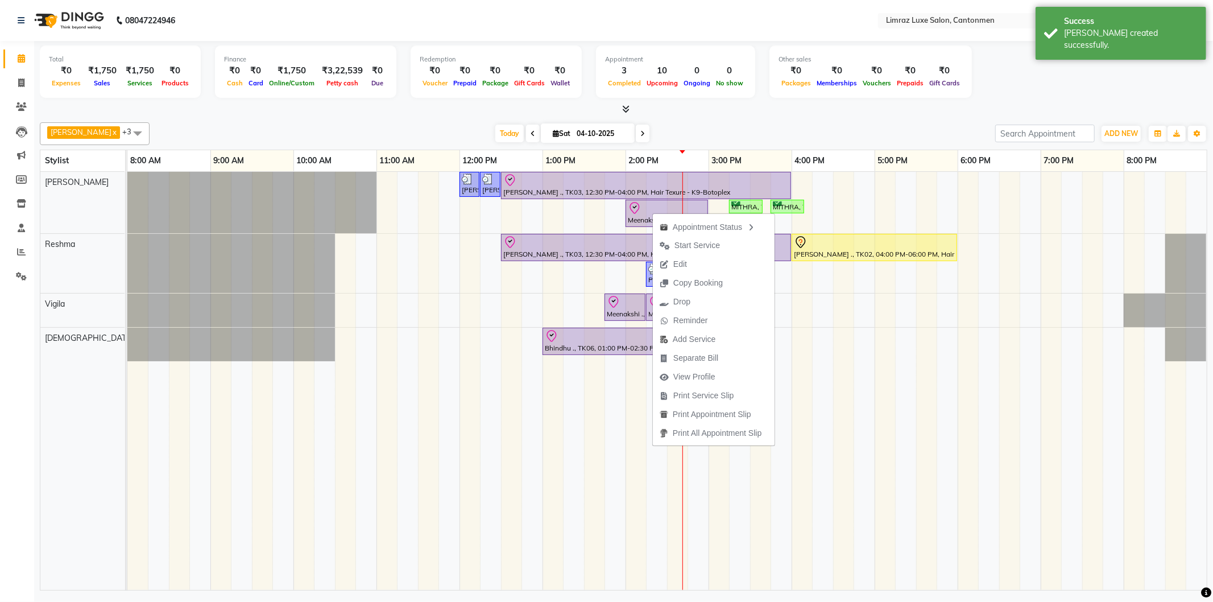
click at [604, 266] on span "Edit" at bounding box center [673, 264] width 41 height 19
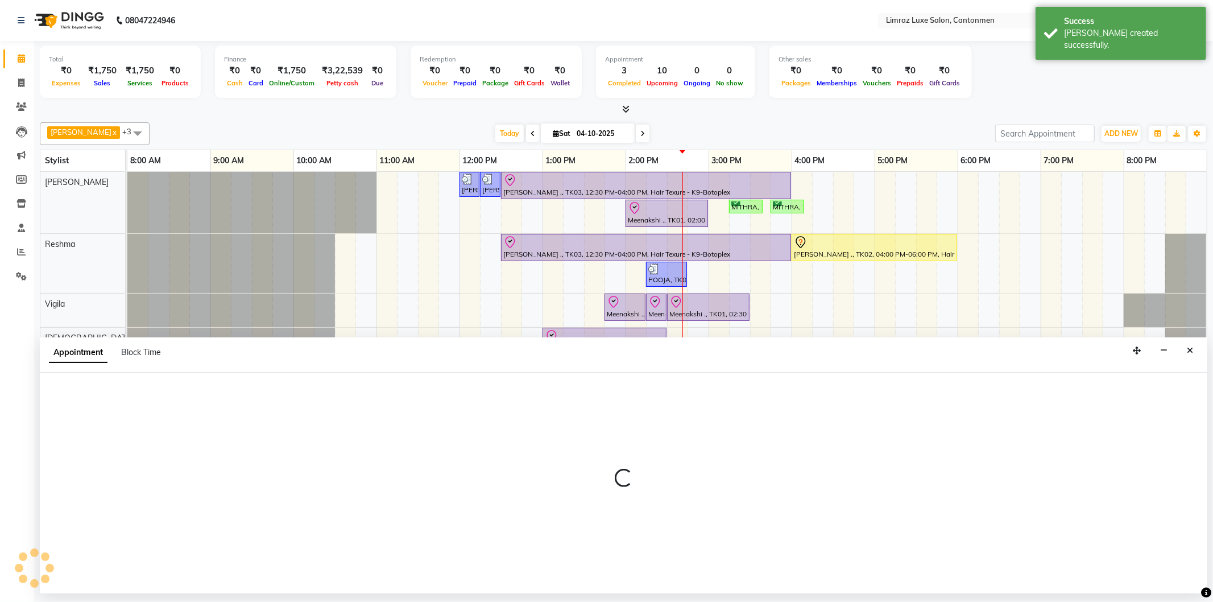
select select "check-in"
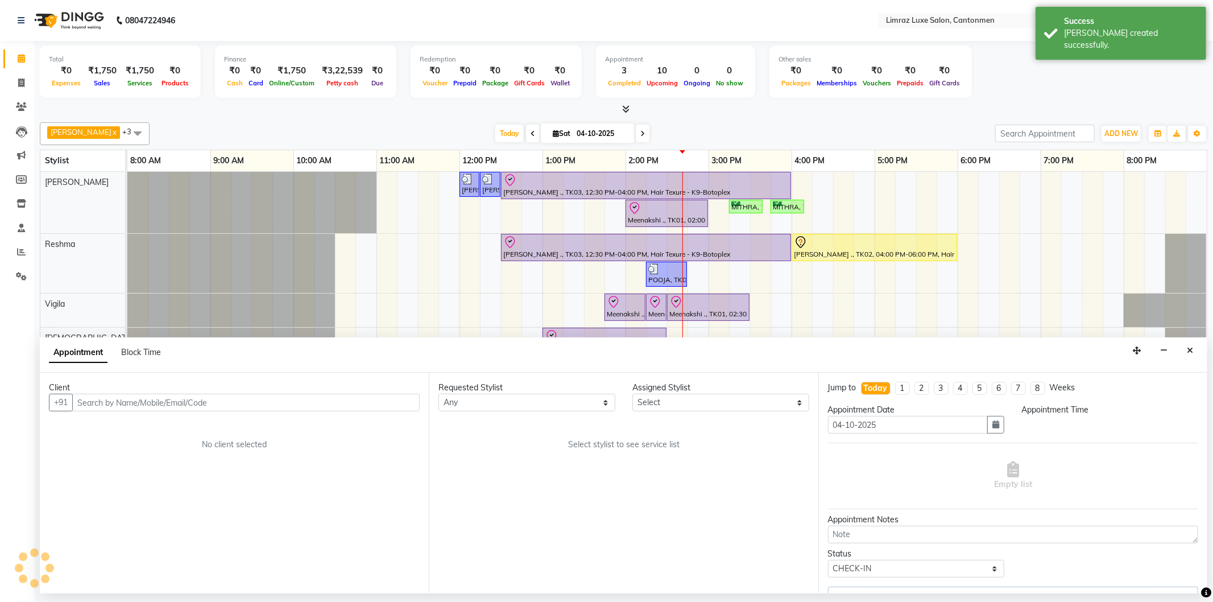
select select "825"
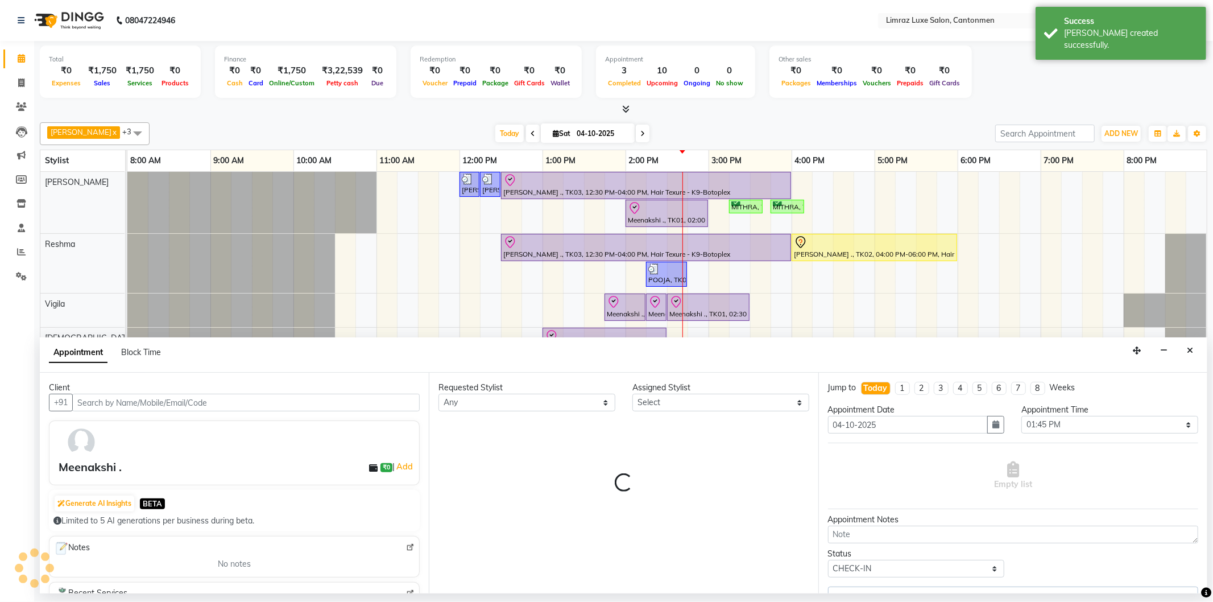
select select "63046"
select select "3643"
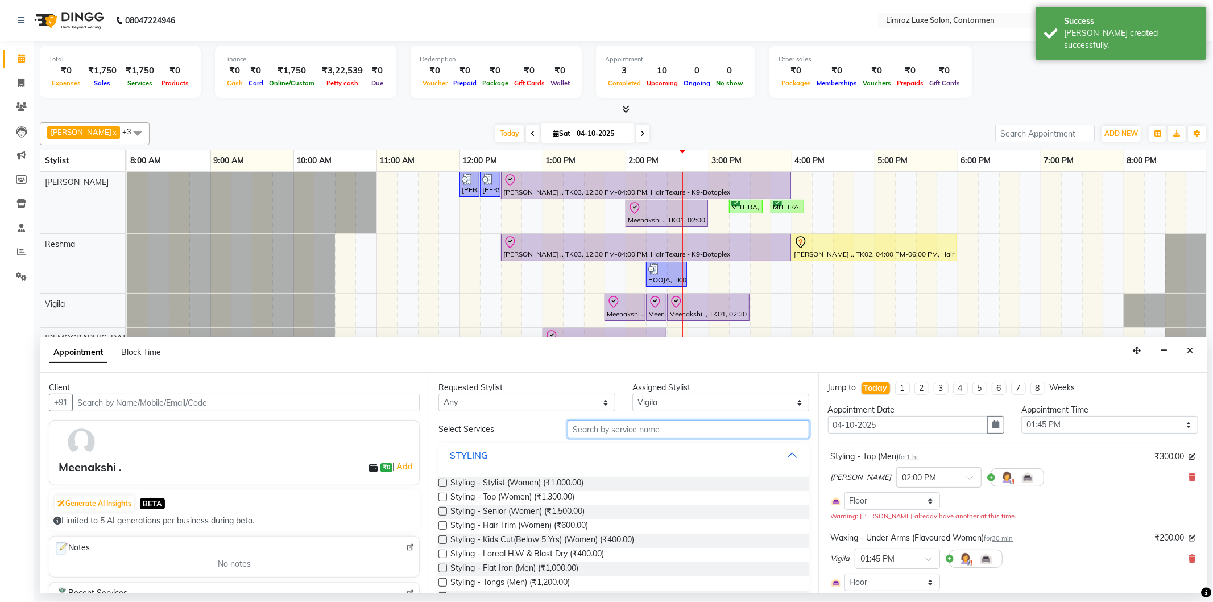
click at [604, 430] on input "text" at bounding box center [687, 429] width 241 height 18
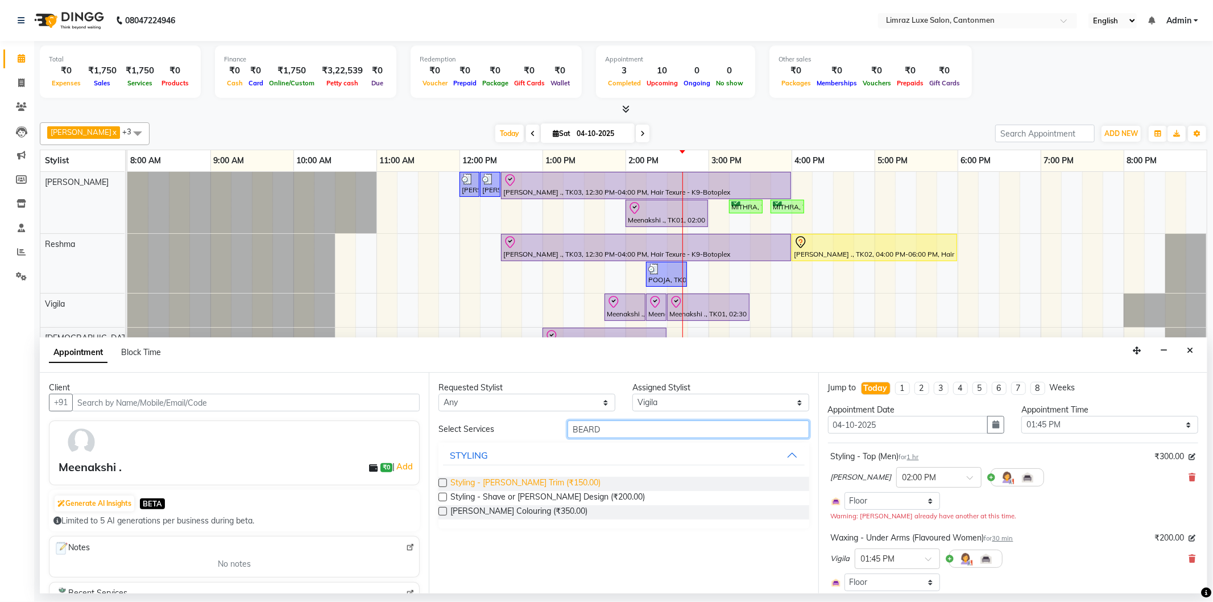
type input "BEARD"
click at [517, 479] on span "Styling - [PERSON_NAME] Trim (₹150.00)" at bounding box center [525, 483] width 150 height 14
checkbox input "false"
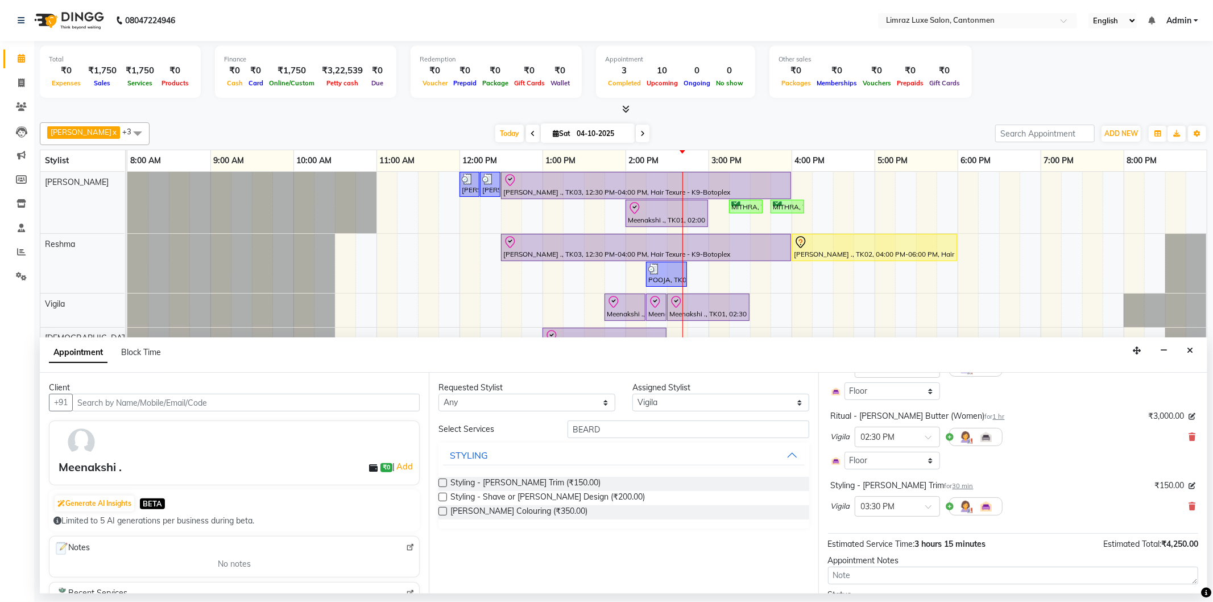
scroll to position [324, 0]
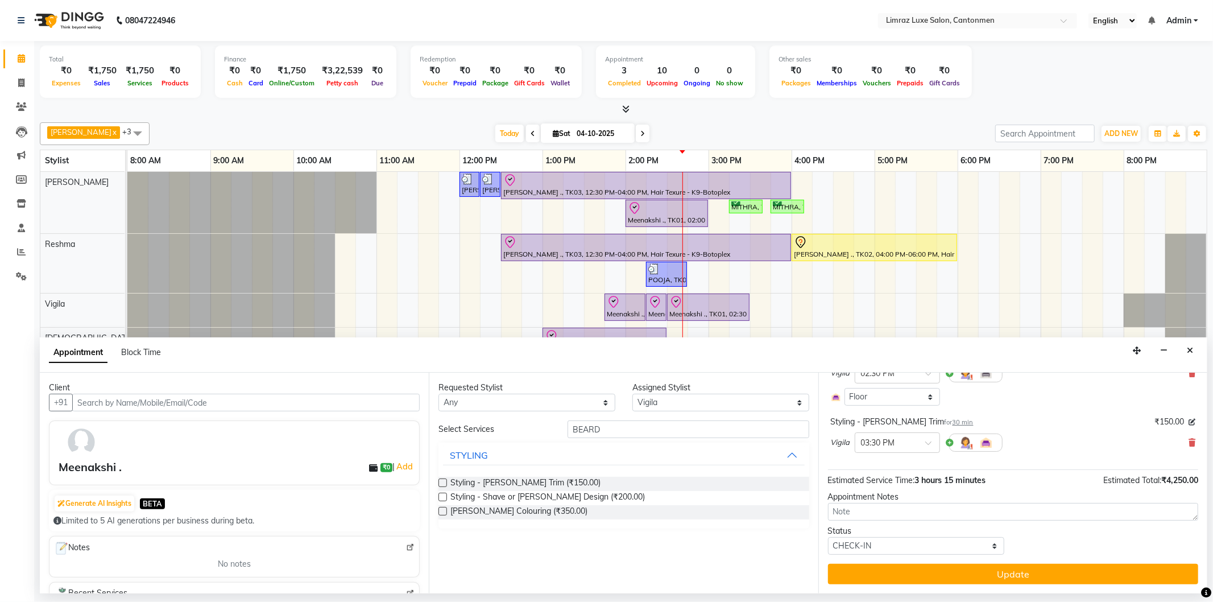
click at [604, 570] on button "Update" at bounding box center [1013, 573] width 370 height 20
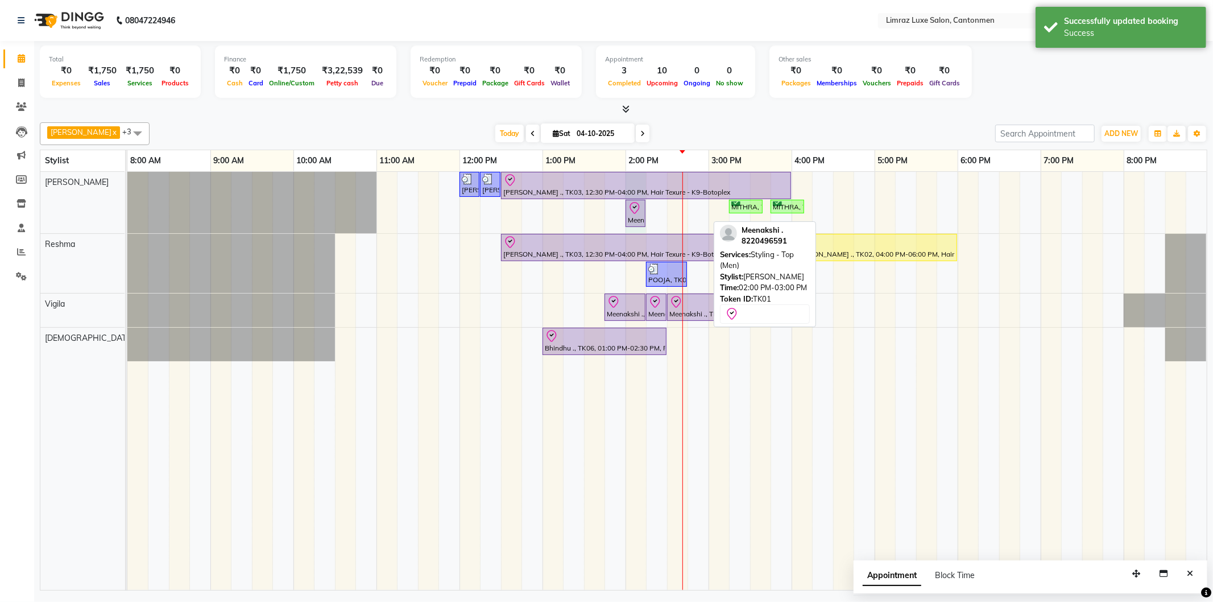
drag, startPoint x: 707, startPoint y: 206, endPoint x: 642, endPoint y: 205, distance: 64.3
click at [127, 205] on div "[PERSON_NAME], TK05, 12:00 PM-12:15 PM, Styling - Top (Men) [PERSON_NAME], TK05…" at bounding box center [127, 202] width 0 height 61
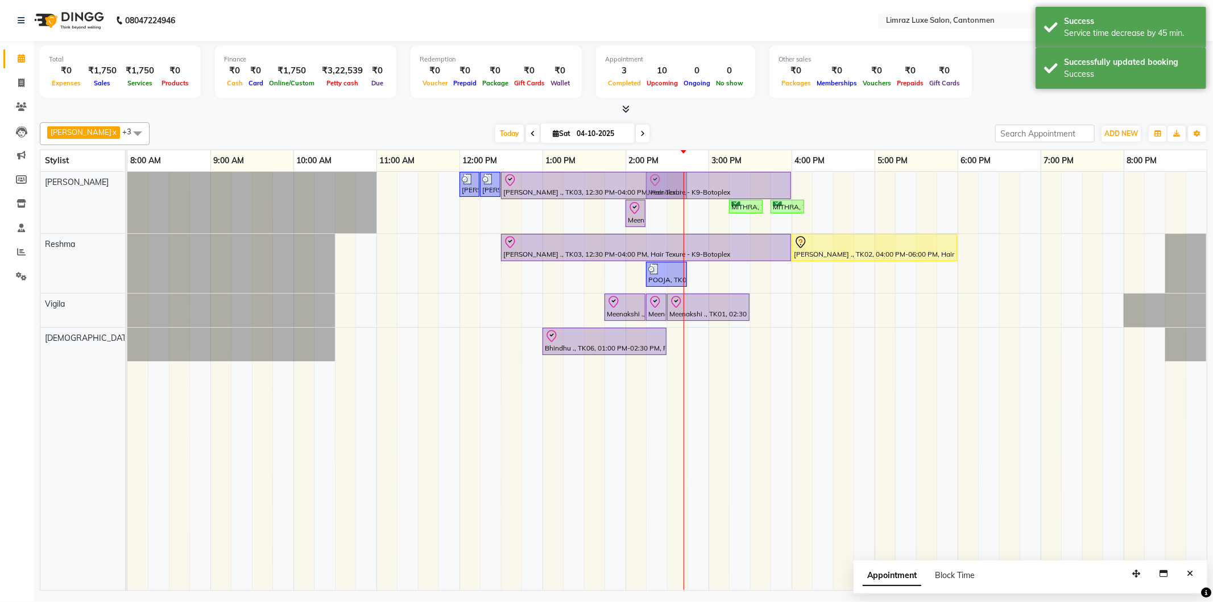
drag, startPoint x: 770, startPoint y: 297, endPoint x: 658, endPoint y: 222, distance: 134.8
click at [604, 222] on div "[PERSON_NAME], TK05, 12:00 PM-12:15 PM, Styling - Top (Men) [PERSON_NAME], TK05…" at bounding box center [666, 381] width 1079 height 418
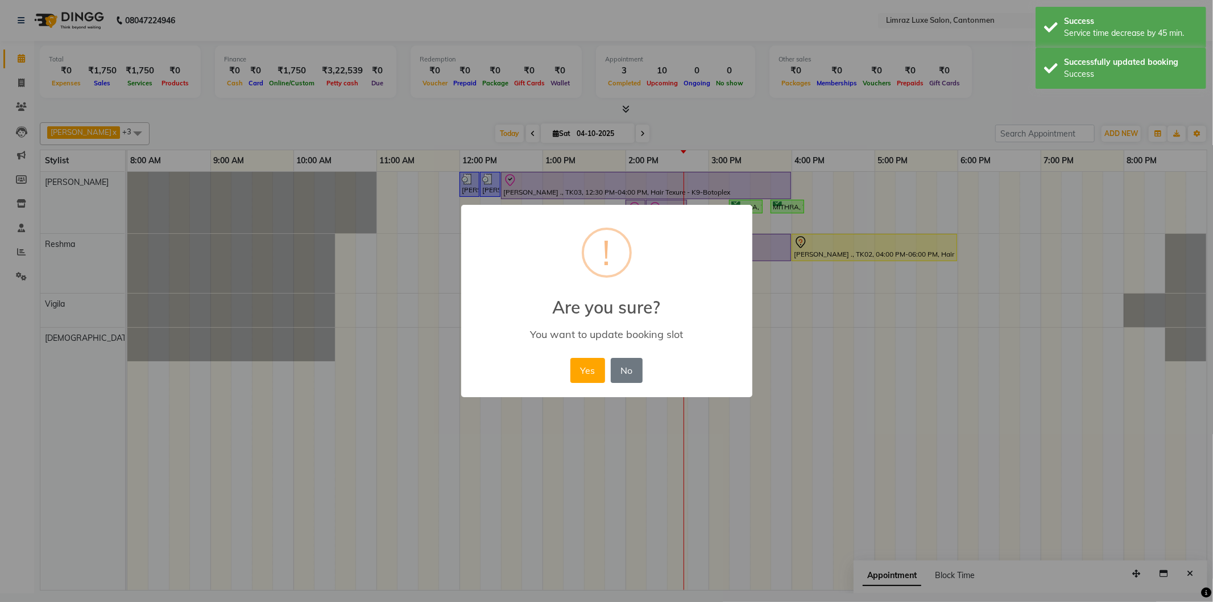
click at [570, 358] on button "Yes" at bounding box center [587, 370] width 35 height 25
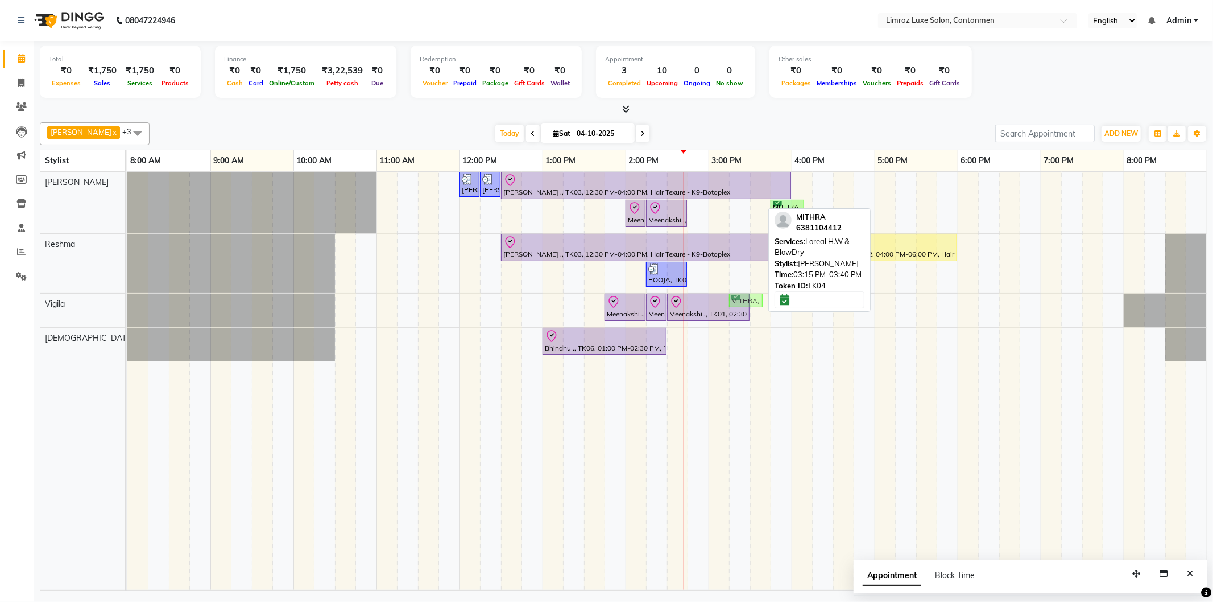
drag, startPoint x: 746, startPoint y: 206, endPoint x: 736, endPoint y: 321, distance: 115.3
click at [604, 321] on div "[PERSON_NAME], TK05, 12:00 PM-12:15 PM, Styling - Top (Men) [PERSON_NAME], TK05…" at bounding box center [666, 381] width 1079 height 418
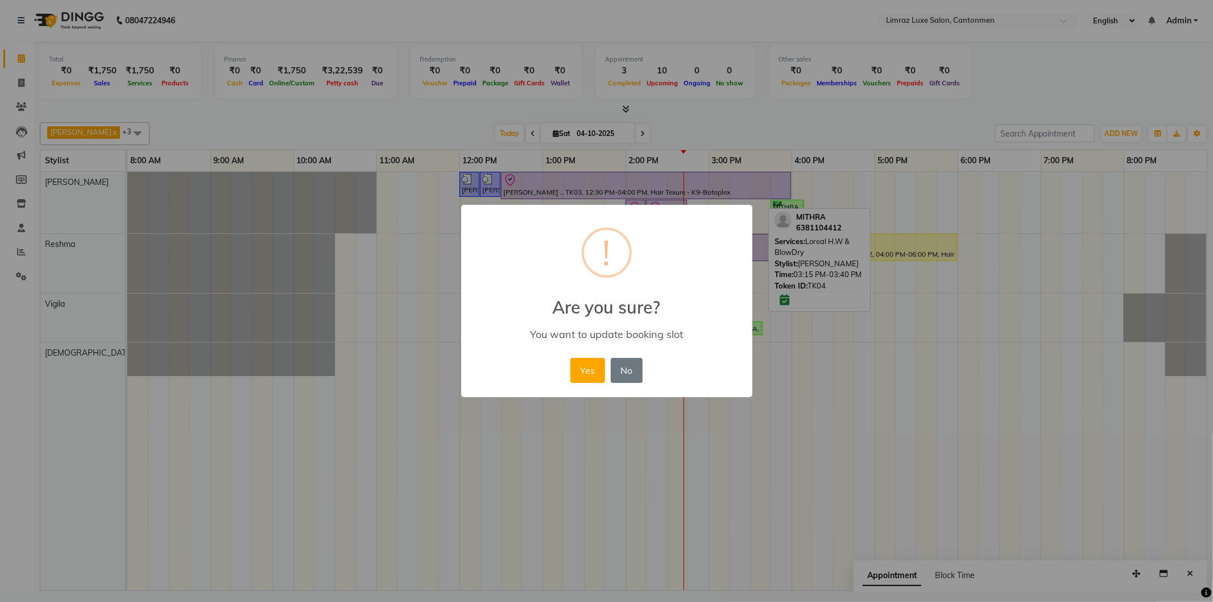
click at [570, 358] on button "Yes" at bounding box center [587, 370] width 35 height 25
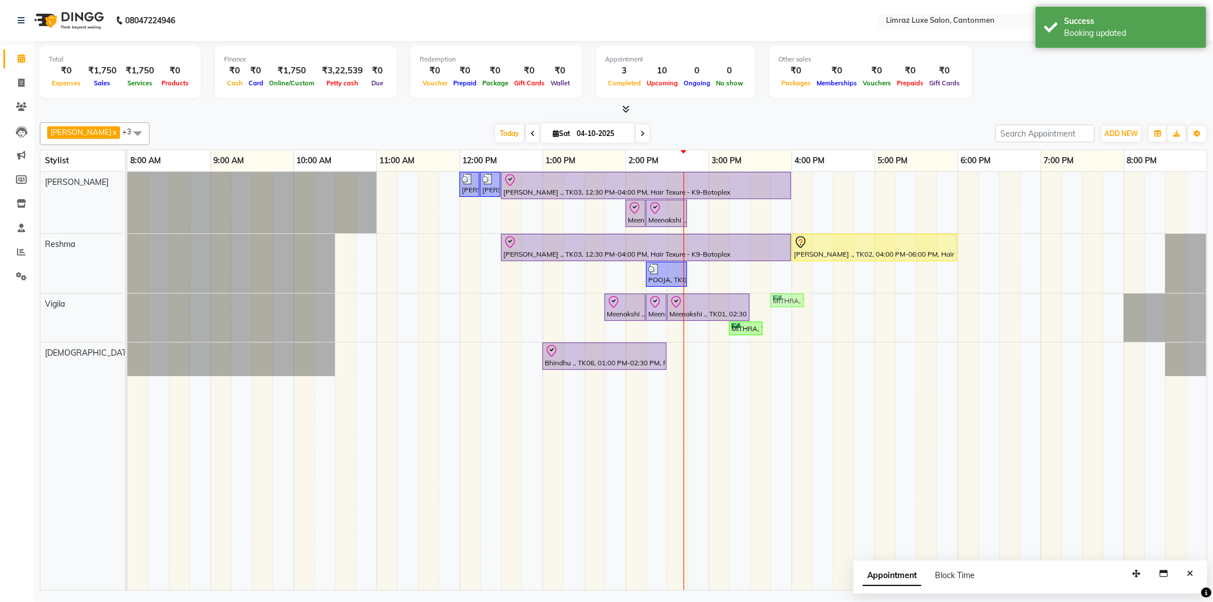
drag, startPoint x: 789, startPoint y: 209, endPoint x: 781, endPoint y: 333, distance: 124.2
click at [604, 333] on div "[PERSON_NAME], TK05, 12:00 PM-12:15 PM, Styling - Top (Men) [PERSON_NAME], TK05…" at bounding box center [666, 381] width 1079 height 418
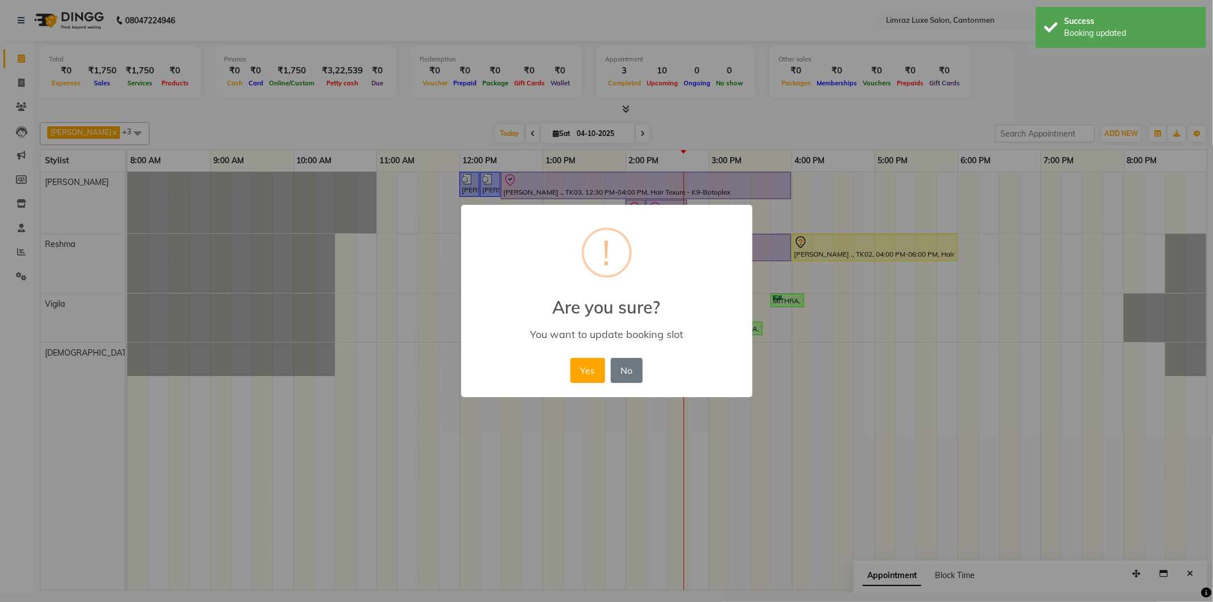
click at [570, 358] on button "Yes" at bounding box center [587, 370] width 35 height 25
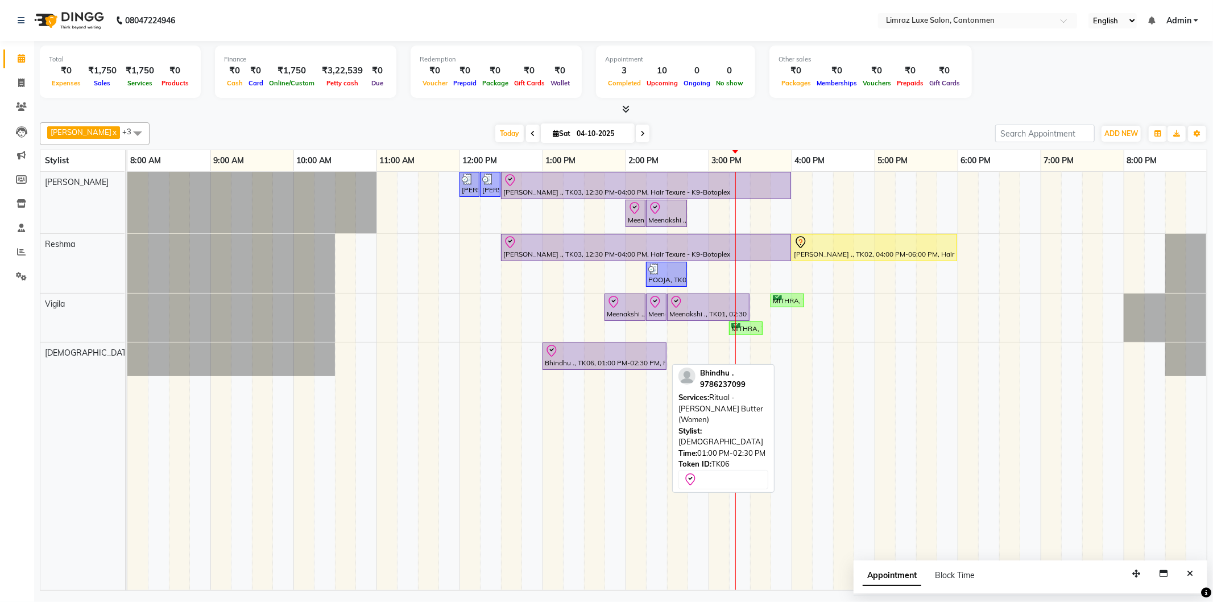
drag, startPoint x: 634, startPoint y: 356, endPoint x: 640, endPoint y: 355, distance: 5.8
click at [604, 355] on div at bounding box center [604, 351] width 119 height 14
click at [604, 356] on div at bounding box center [604, 351] width 119 height 14
select select "8"
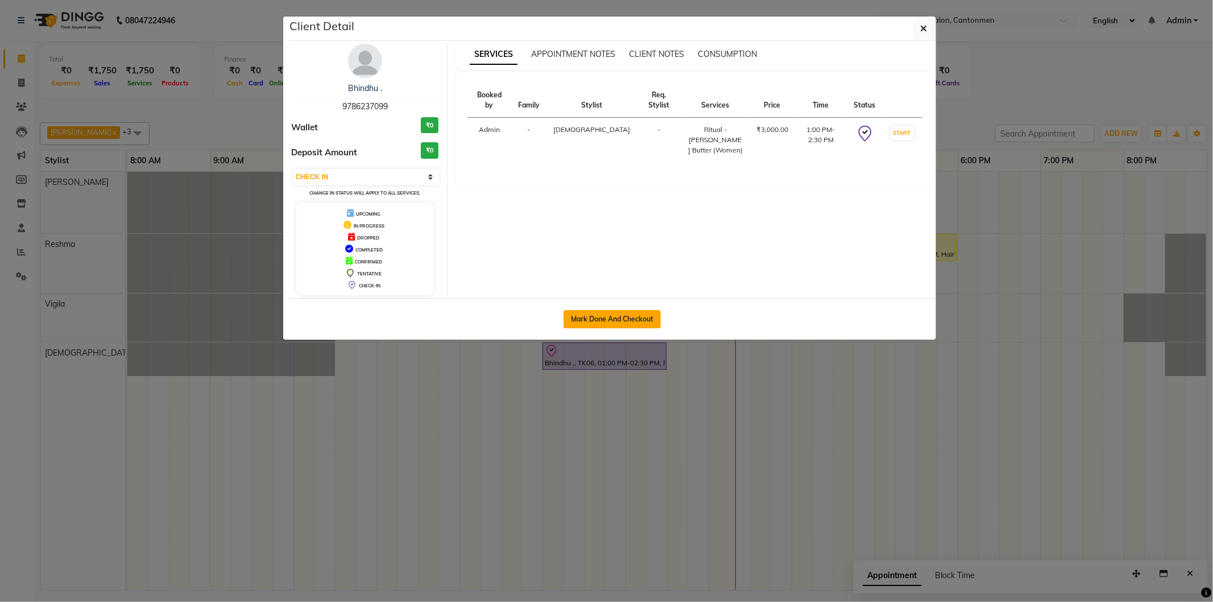
click at [590, 316] on button "Mark Done And Checkout" at bounding box center [611, 319] width 97 height 18
select select "service"
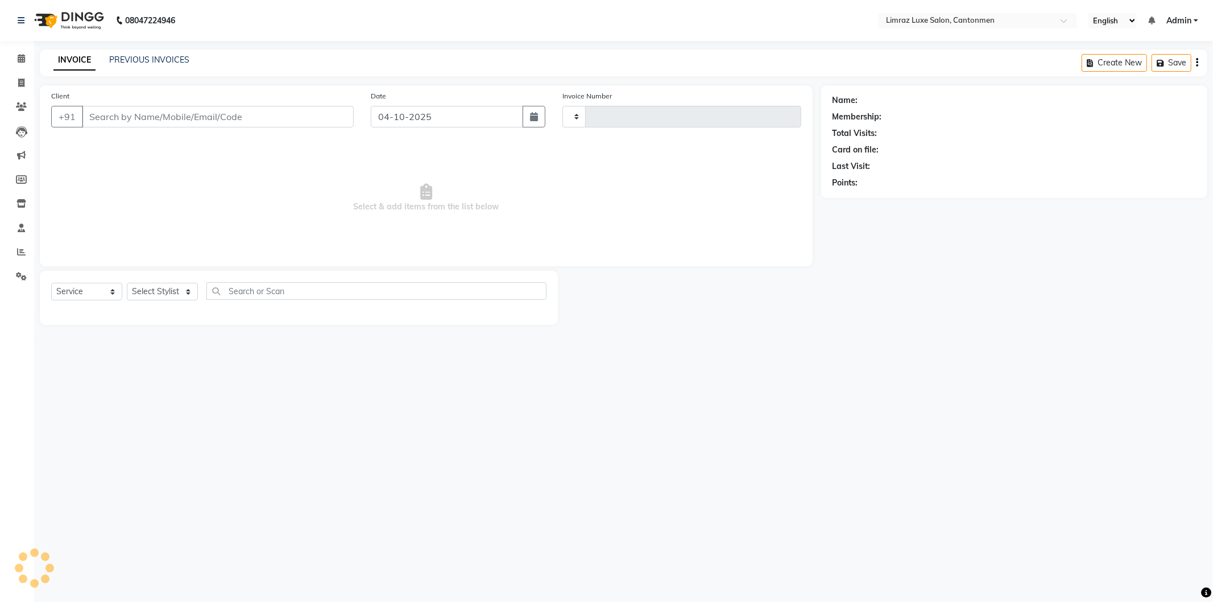
type input "1815"
select select "7274"
type input "9786237099"
select select "63048"
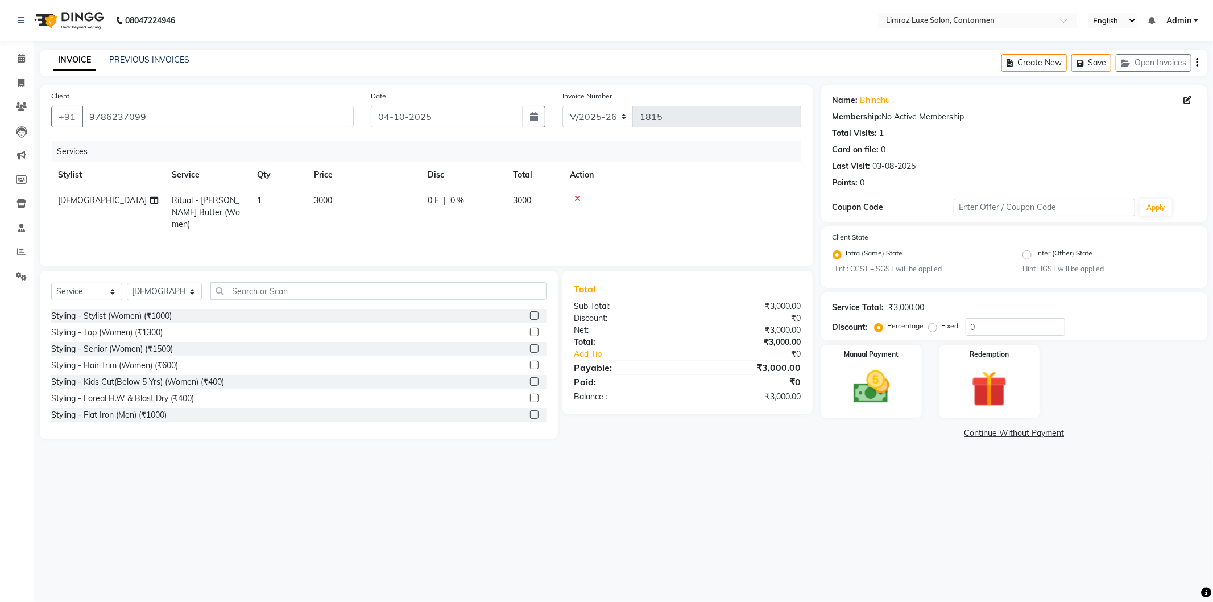
click at [428, 201] on span "0 F" at bounding box center [433, 200] width 11 height 12
select select "63048"
drag, startPoint x: 490, startPoint y: 205, endPoint x: 457, endPoint y: 196, distance: 34.1
click at [457, 197] on tr "[PERSON_NAME] Reshma SAKTHI ThillaiNagar Staff Vigila Vijitha Ritual - [PERSON_…" at bounding box center [426, 212] width 750 height 48
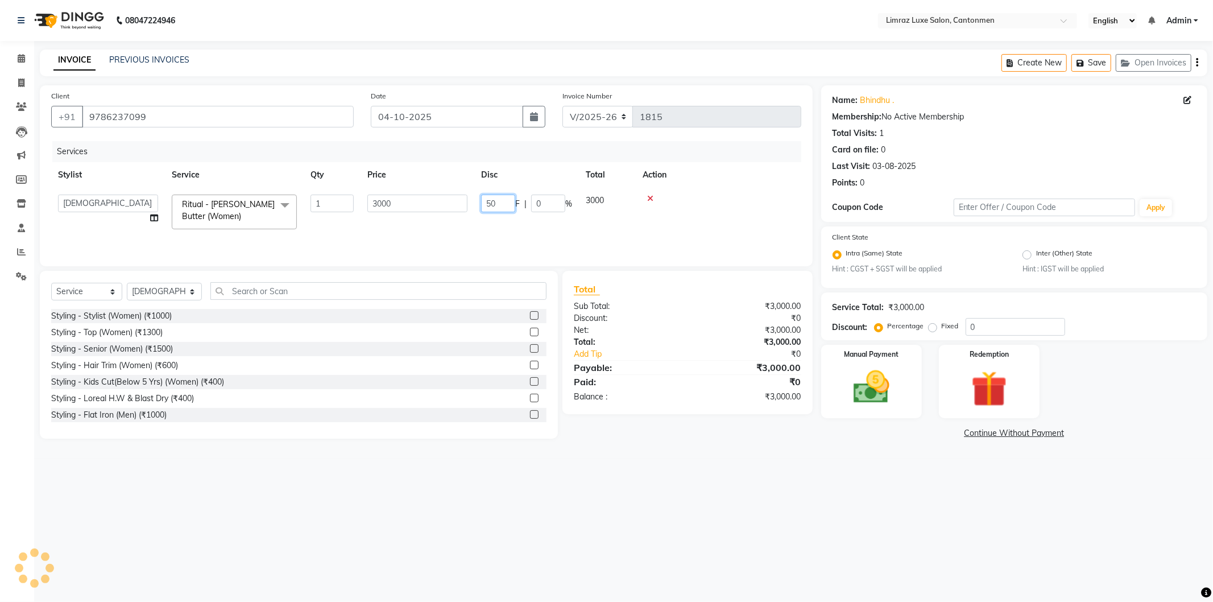
type input "500"
click at [467, 222] on tr "[PERSON_NAME] Reshma SAKTHI ThillaiNagar Staff Vigila Vijitha Ritual - [PERSON_…" at bounding box center [426, 212] width 750 height 48
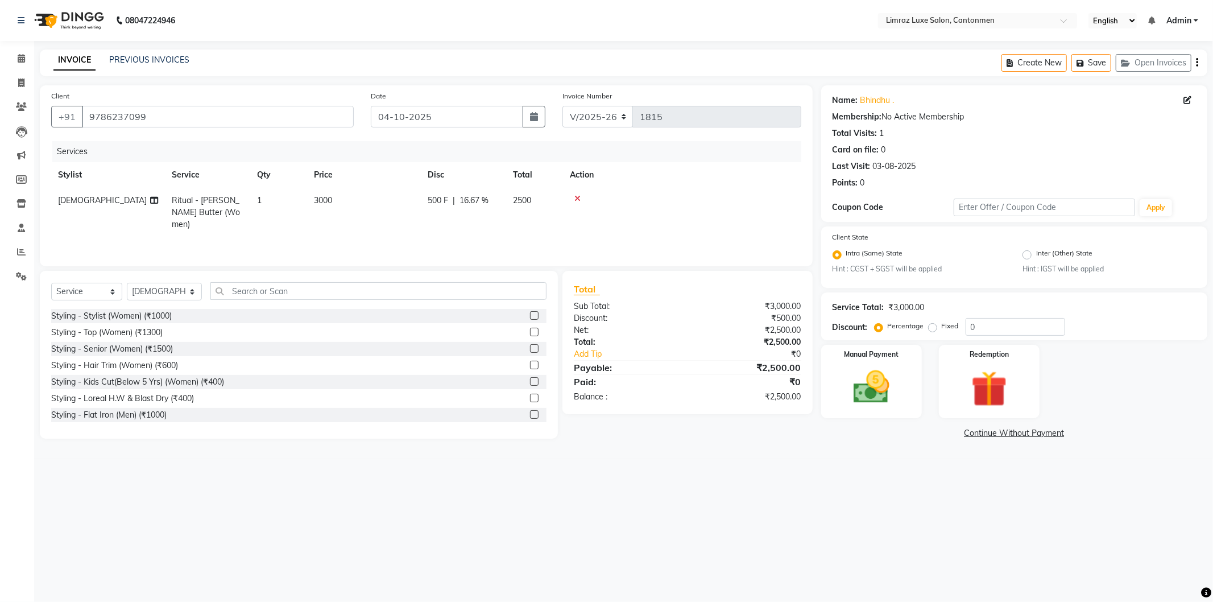
drag, startPoint x: 898, startPoint y: 381, endPoint x: 934, endPoint y: 389, distance: 36.8
click at [604, 381] on img at bounding box center [871, 387] width 59 height 42
click at [604, 434] on span "GPay" at bounding box center [972, 433] width 23 height 13
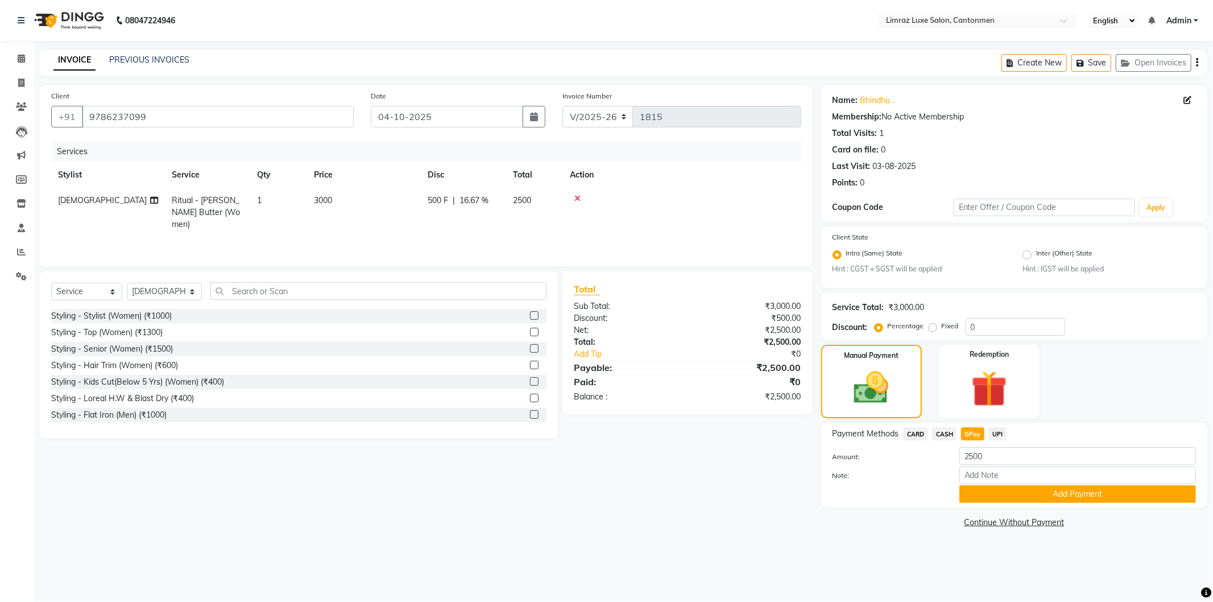
click at [604, 491] on button "Add Payment" at bounding box center [1077, 494] width 237 height 18
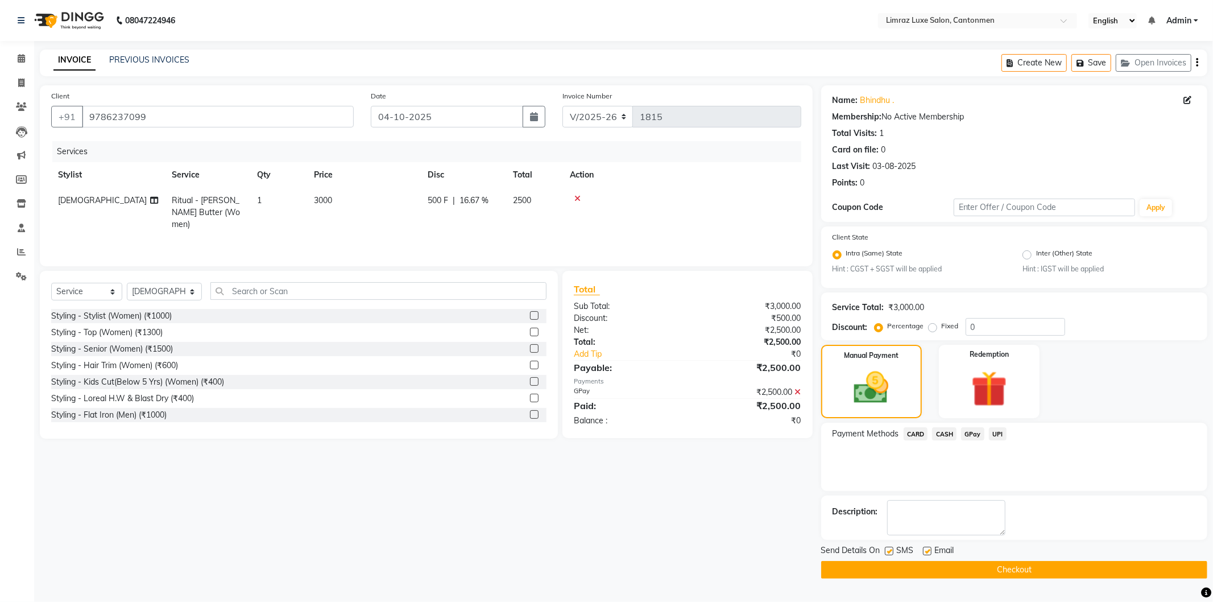
click at [604, 554] on label at bounding box center [889, 550] width 9 height 9
click at [604, 554] on input "checkbox" at bounding box center [888, 551] width 7 height 7
checkbox input "false"
click at [604, 550] on label at bounding box center [927, 550] width 9 height 9
click at [604, 550] on input "checkbox" at bounding box center [926, 551] width 7 height 7
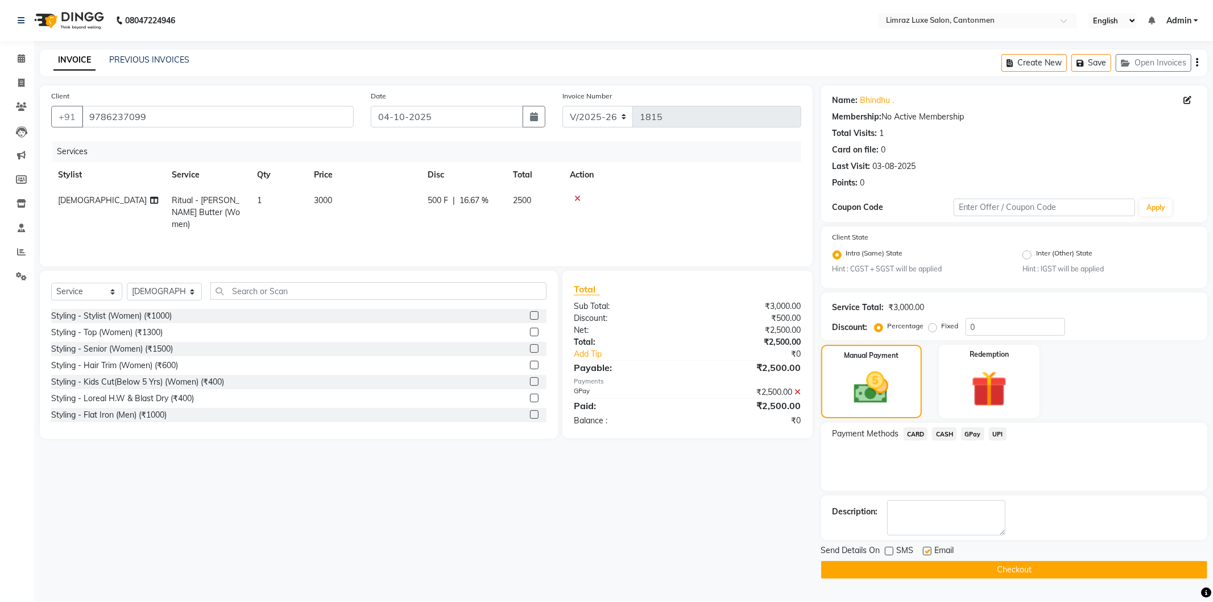
checkbox input "false"
click at [604, 566] on button "Checkout" at bounding box center [1014, 570] width 386 height 18
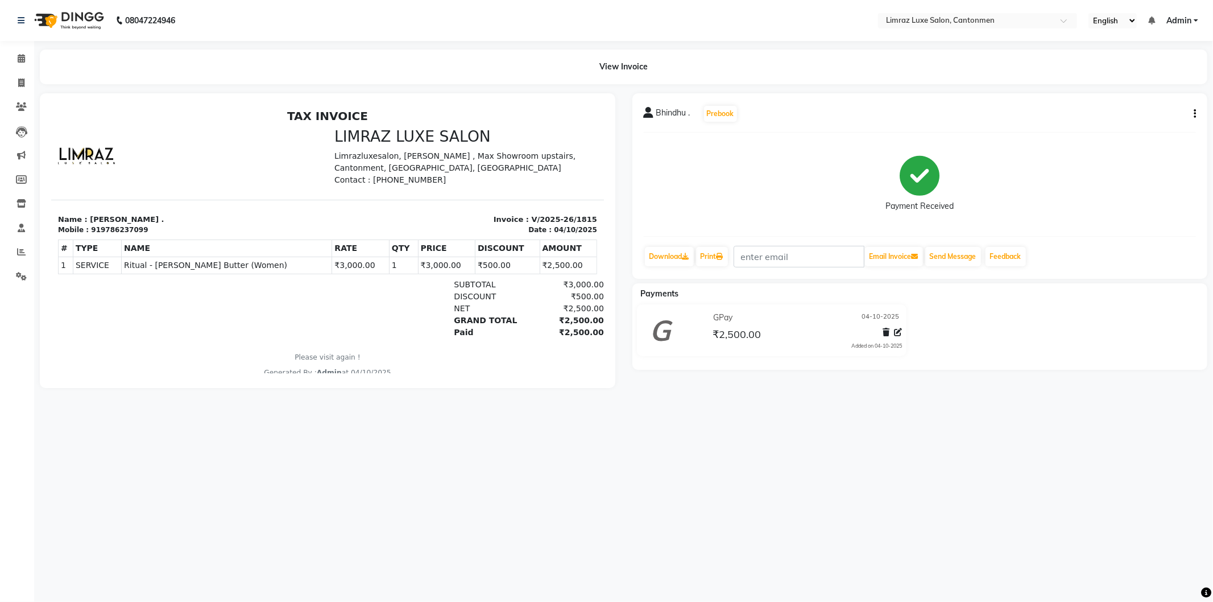
click at [56, 30] on img at bounding box center [68, 21] width 78 height 32
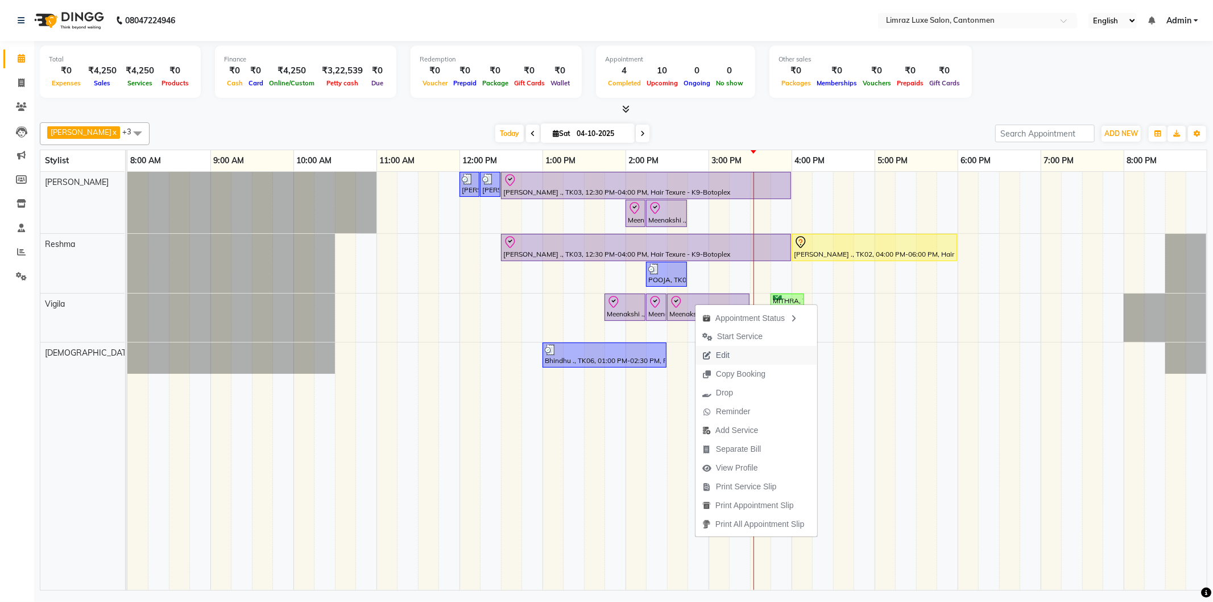
click at [604, 351] on span "Edit" at bounding box center [723, 355] width 14 height 12
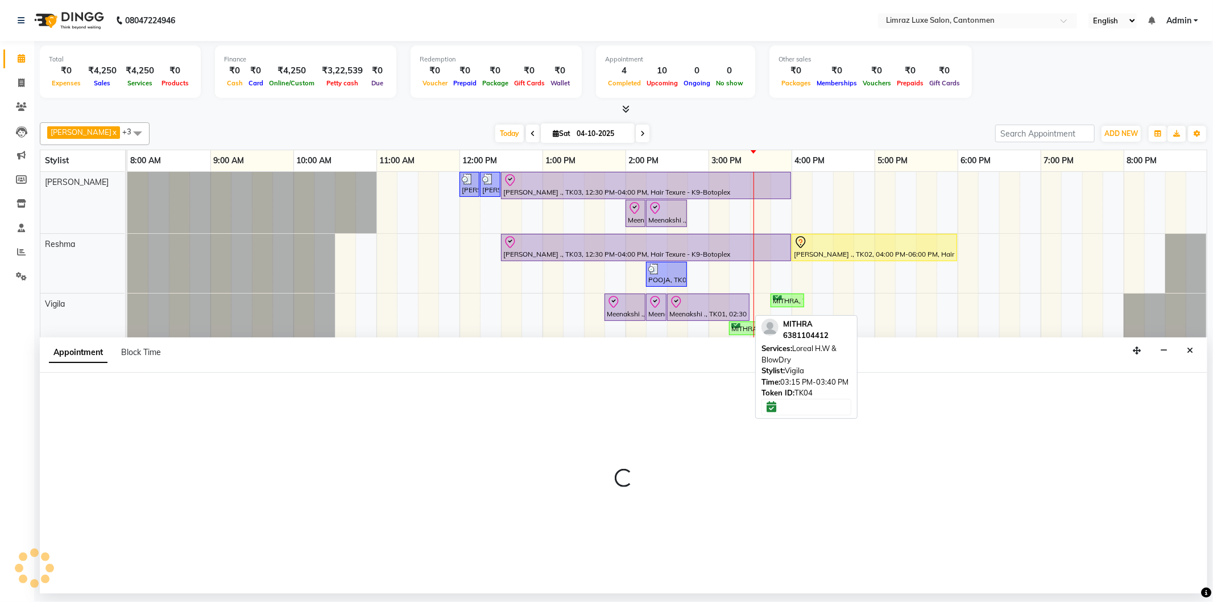
select select "tentative"
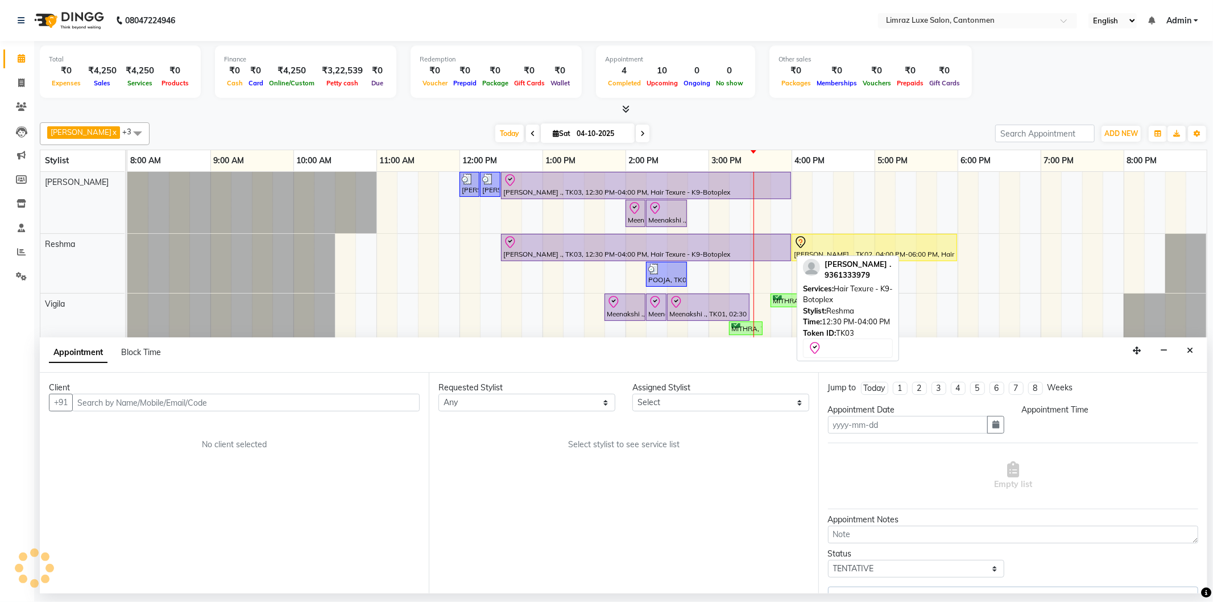
type input "04-10-2025"
select select "63046"
select select "check-in"
select select "825"
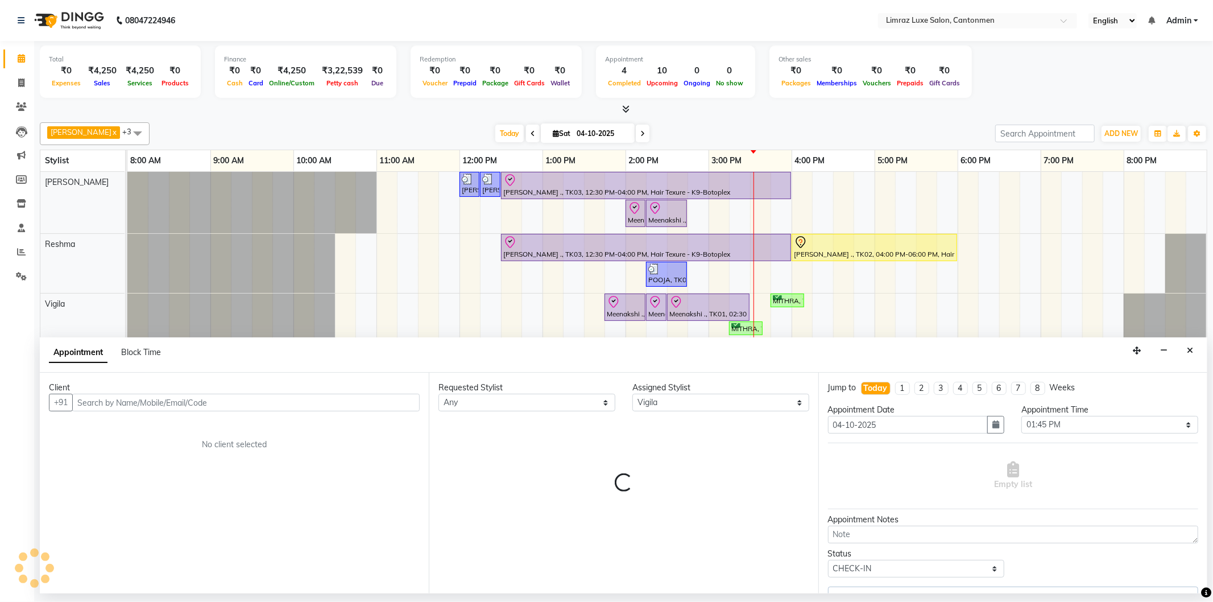
select select "3643"
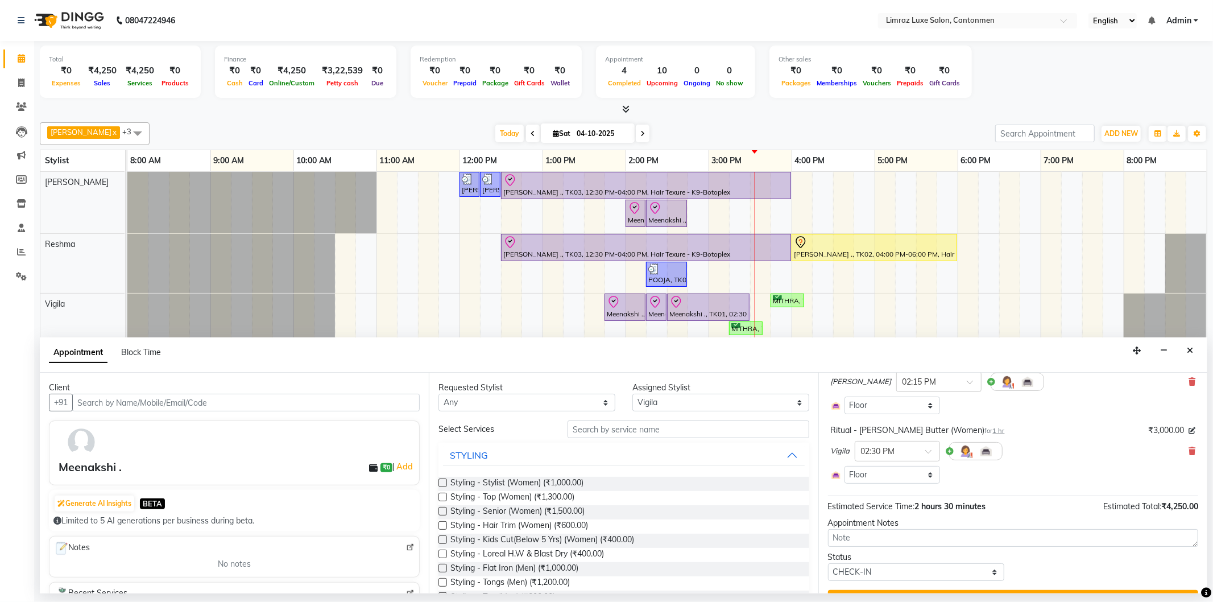
scroll to position [342, 0]
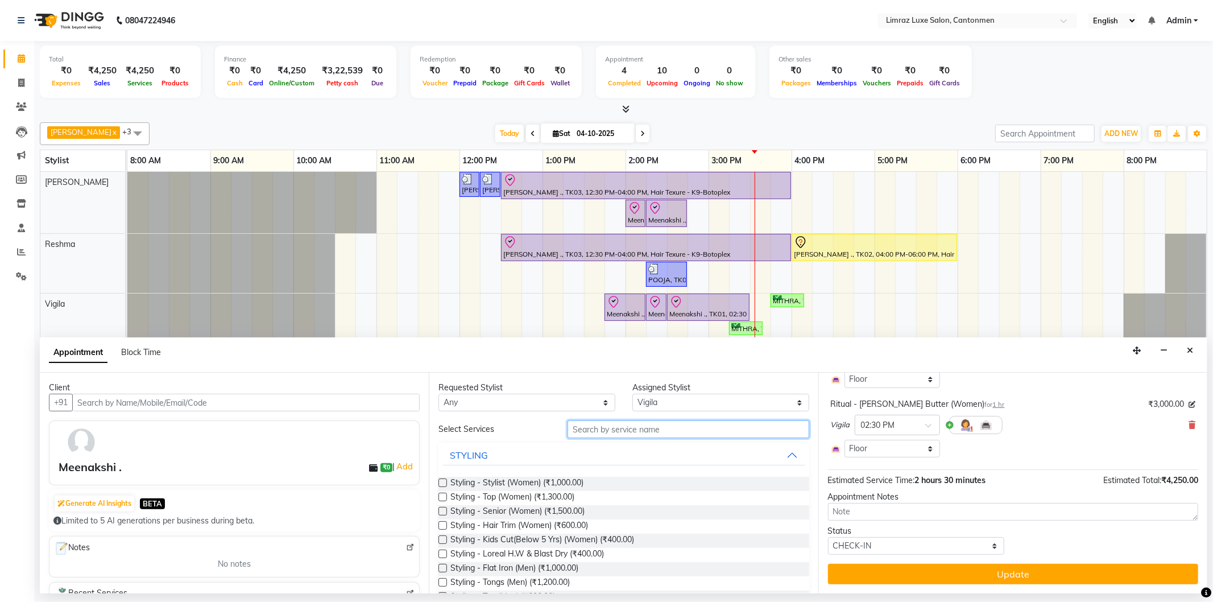
click at [604, 430] on input "text" at bounding box center [687, 429] width 241 height 18
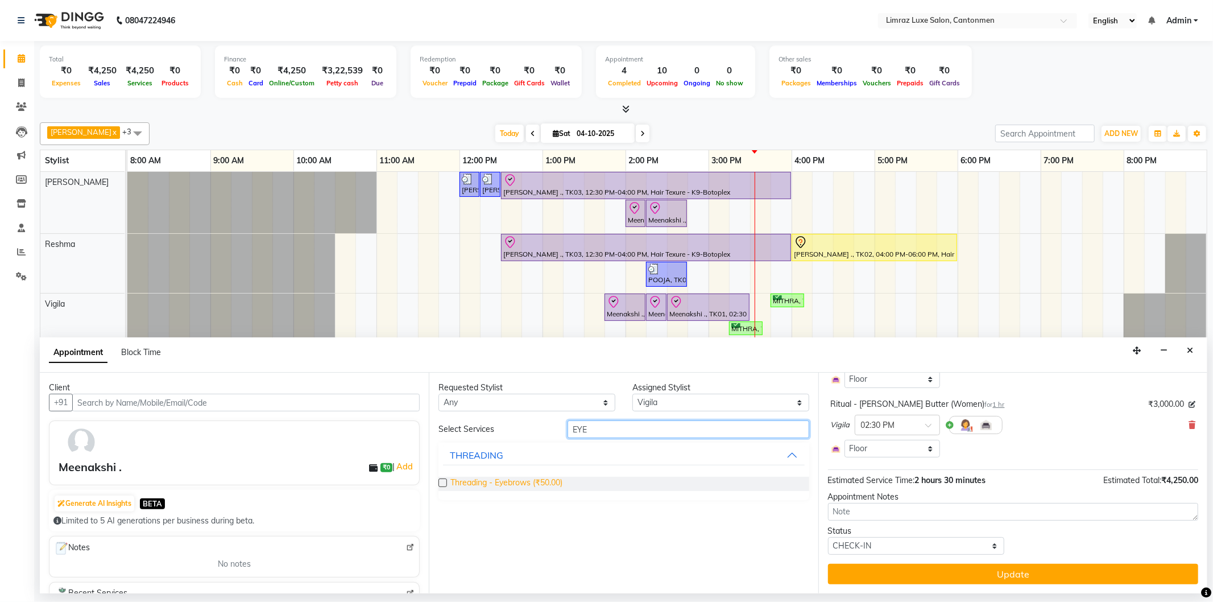
type input "EYE"
click at [498, 484] on span "Threading - Eyebrows (₹50.00)" at bounding box center [506, 483] width 112 height 14
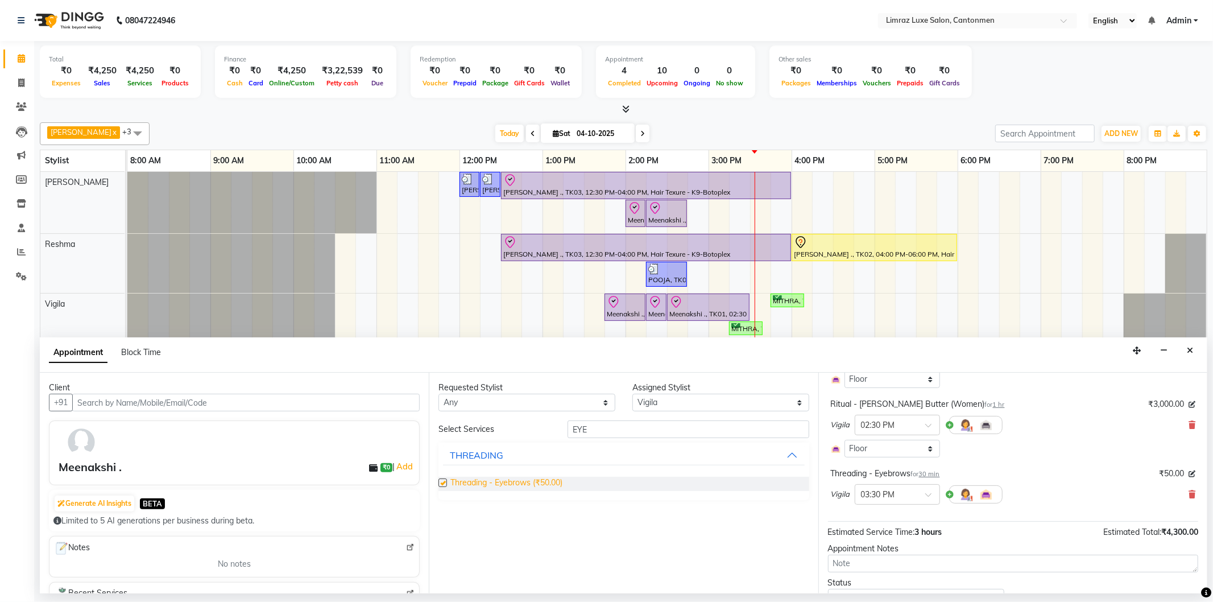
checkbox input "false"
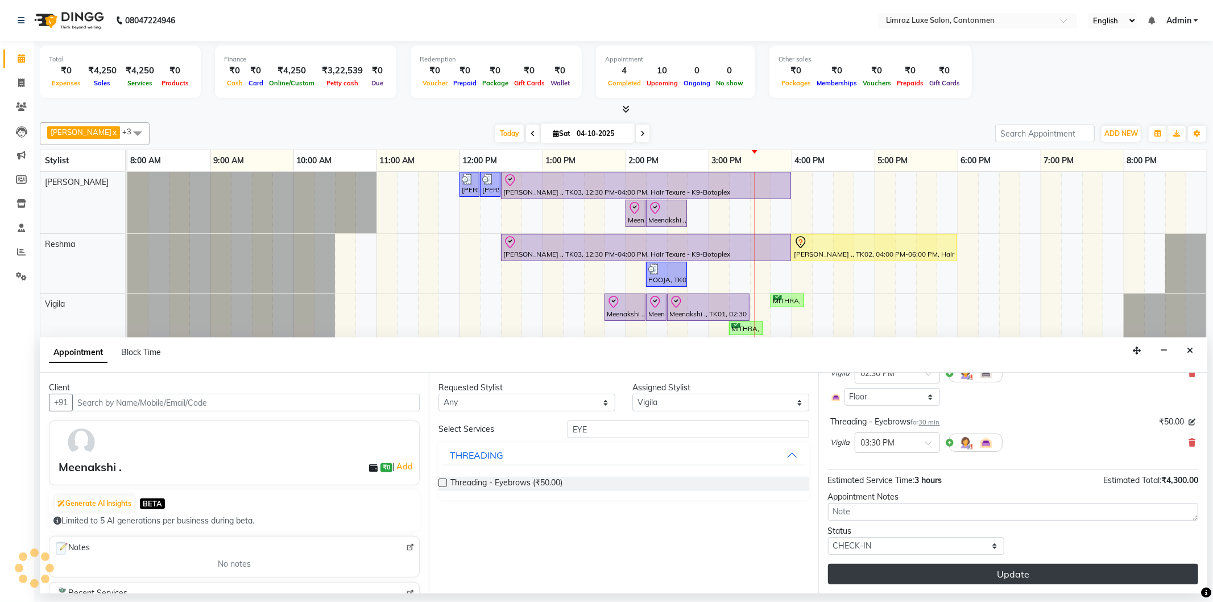
click at [604, 571] on button "Update" at bounding box center [1013, 573] width 370 height 20
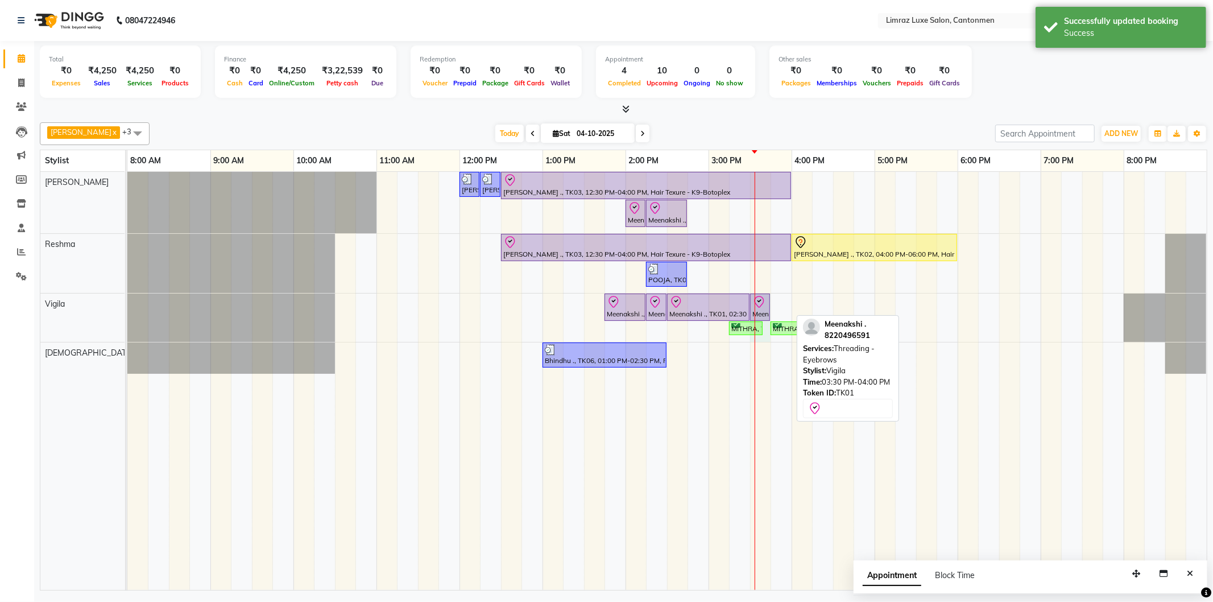
drag, startPoint x: 791, startPoint y: 298, endPoint x: 765, endPoint y: 294, distance: 26.0
click at [127, 294] on div "Meenakshi ., TK01, 01:45 PM-02:15 PM, Waxing - Under Arms (Flavoured Women) Mee…" at bounding box center [127, 317] width 0 height 48
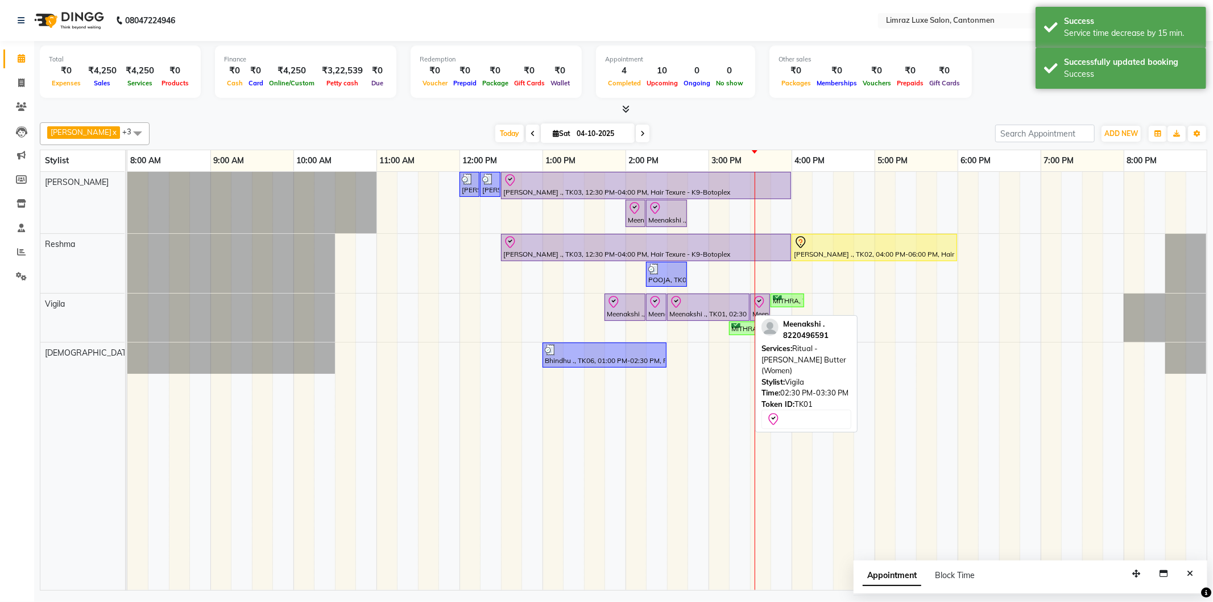
click at [604, 306] on div at bounding box center [708, 302] width 78 height 14
select select "8"
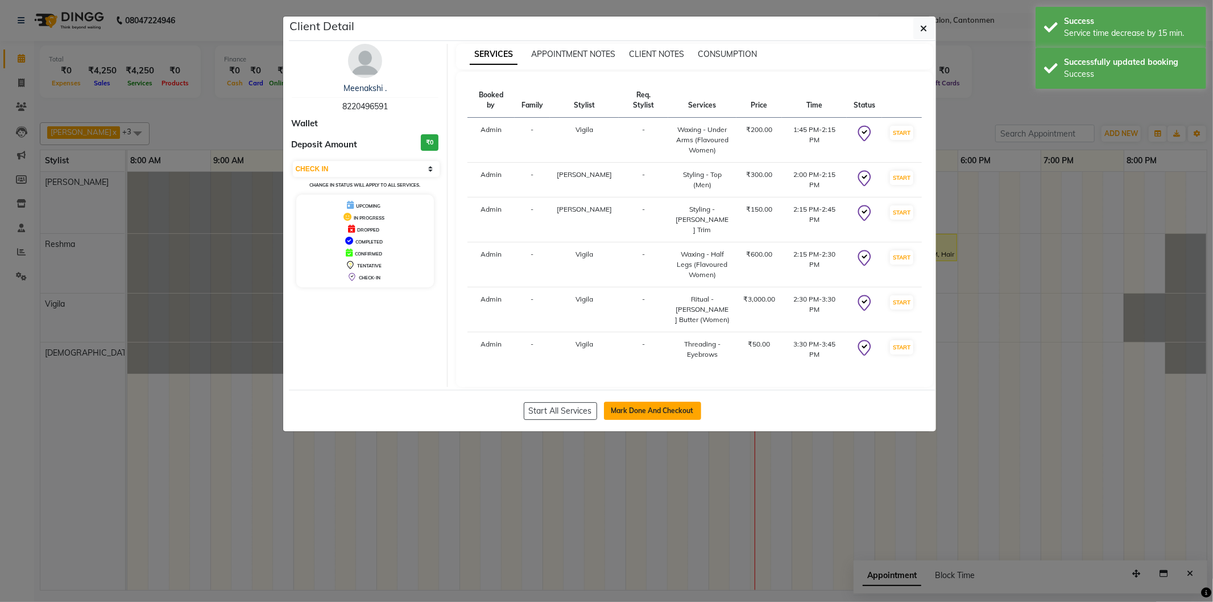
click at [604, 401] on button "Mark Done And Checkout" at bounding box center [652, 410] width 97 height 18
select select "service"
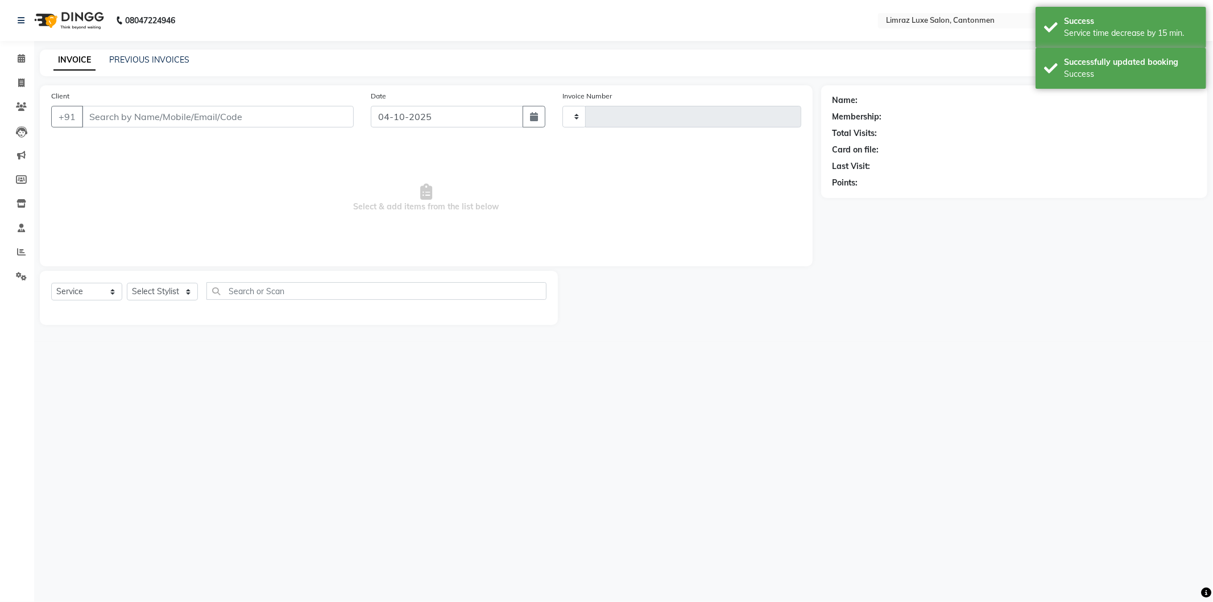
type input "1816"
select select "7274"
type input "8220496591"
select select "63046"
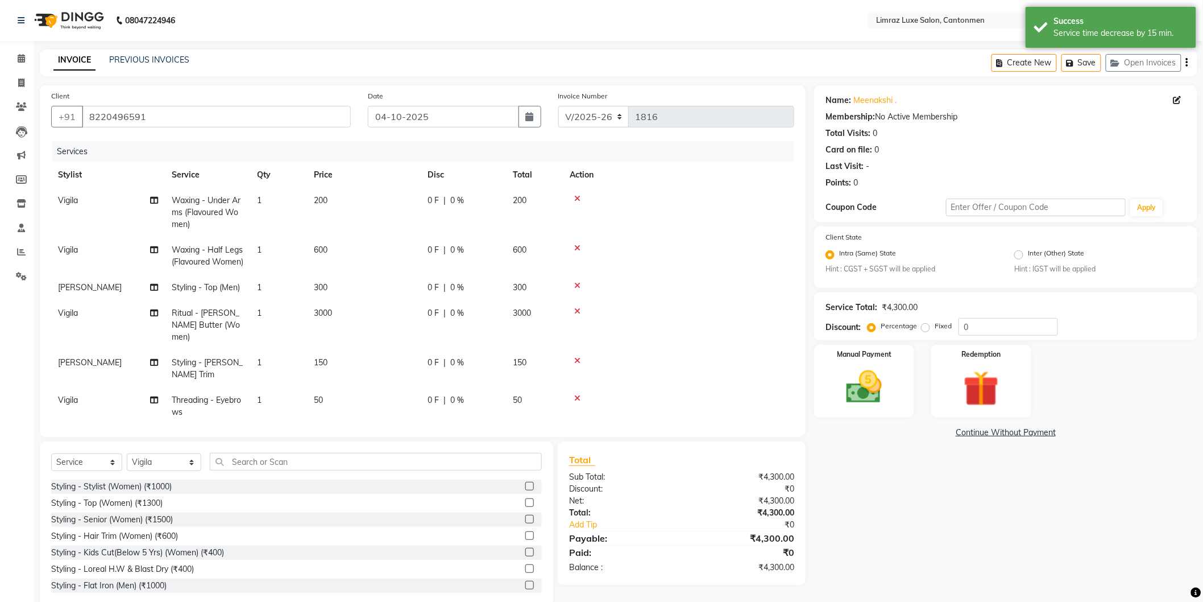
scroll to position [18, 0]
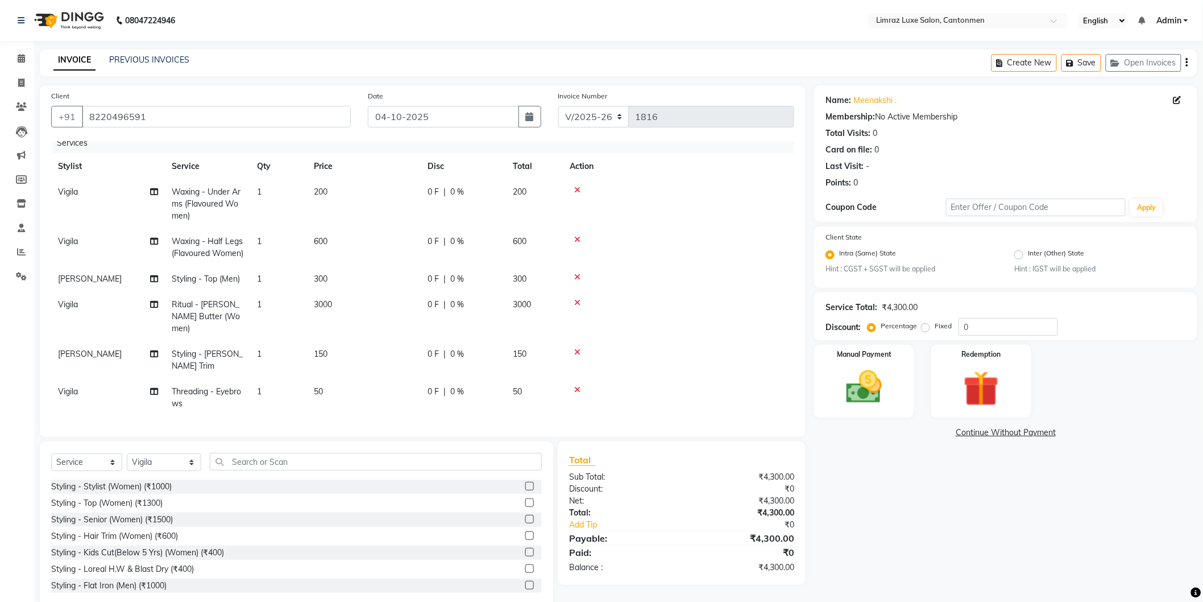
click at [429, 304] on span "0 F" at bounding box center [433, 304] width 11 height 12
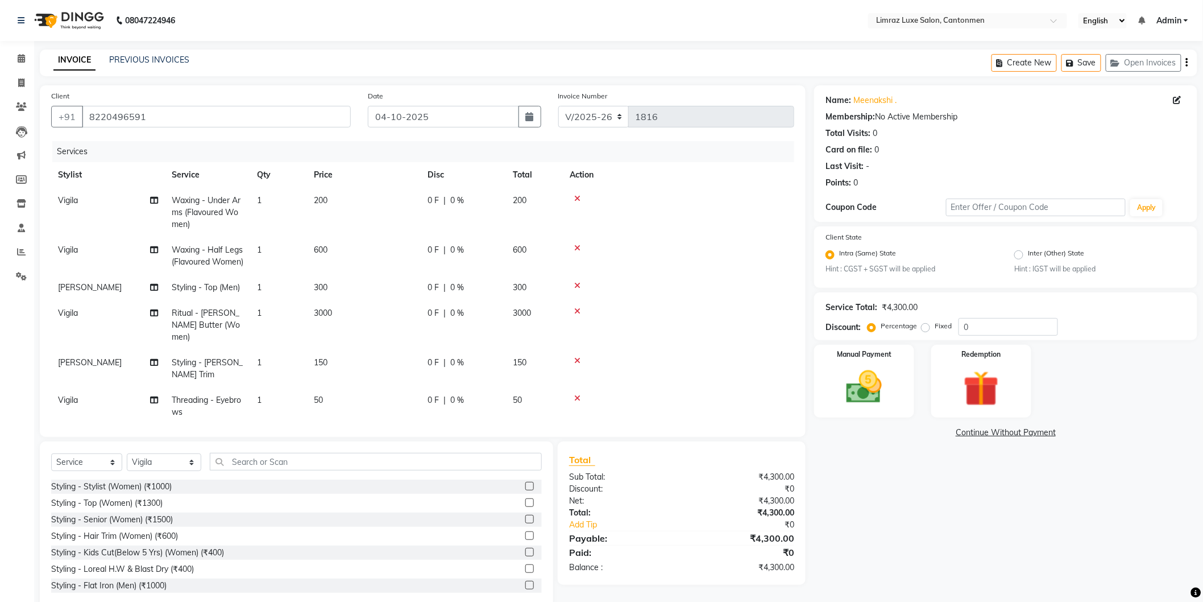
select select "63046"
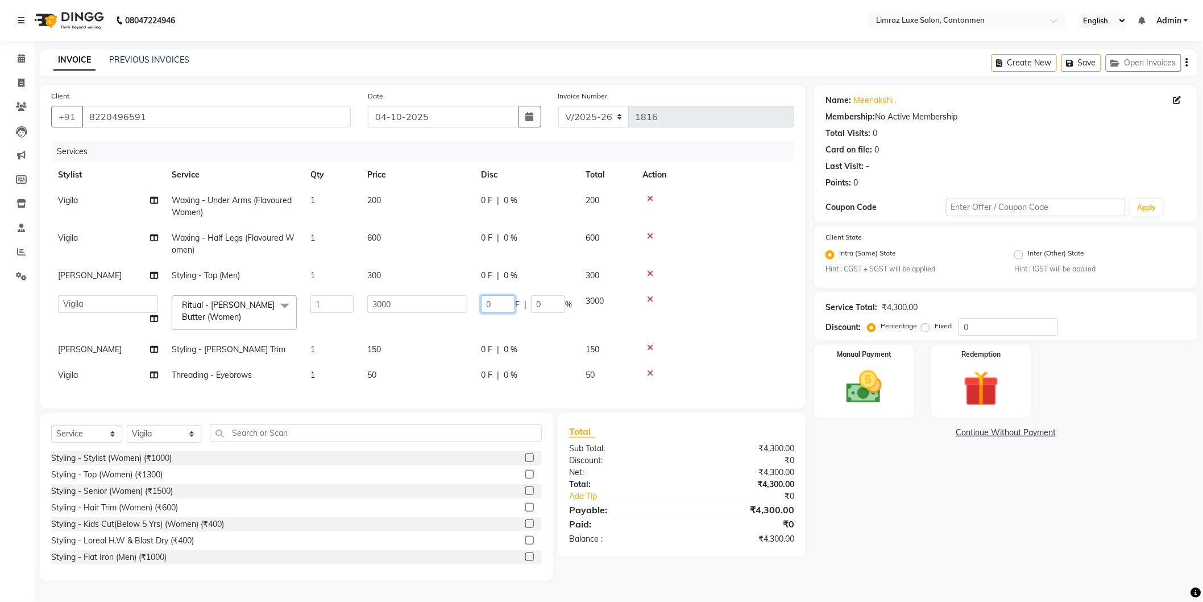
drag, startPoint x: 493, startPoint y: 303, endPoint x: 451, endPoint y: 289, distance: 43.9
click at [451, 289] on tr "[PERSON_NAME] Reshma SAKTHI ThillaiNagar Staff Vigila Vijitha Ritual - [PERSON_…" at bounding box center [422, 312] width 743 height 48
type input "500"
click at [604, 349] on tbody "Vigila Waxing - Under Arms (Flavoured Women) 1 200 0 F | 0 % 200 Vigila Waxing …" at bounding box center [422, 288] width 743 height 200
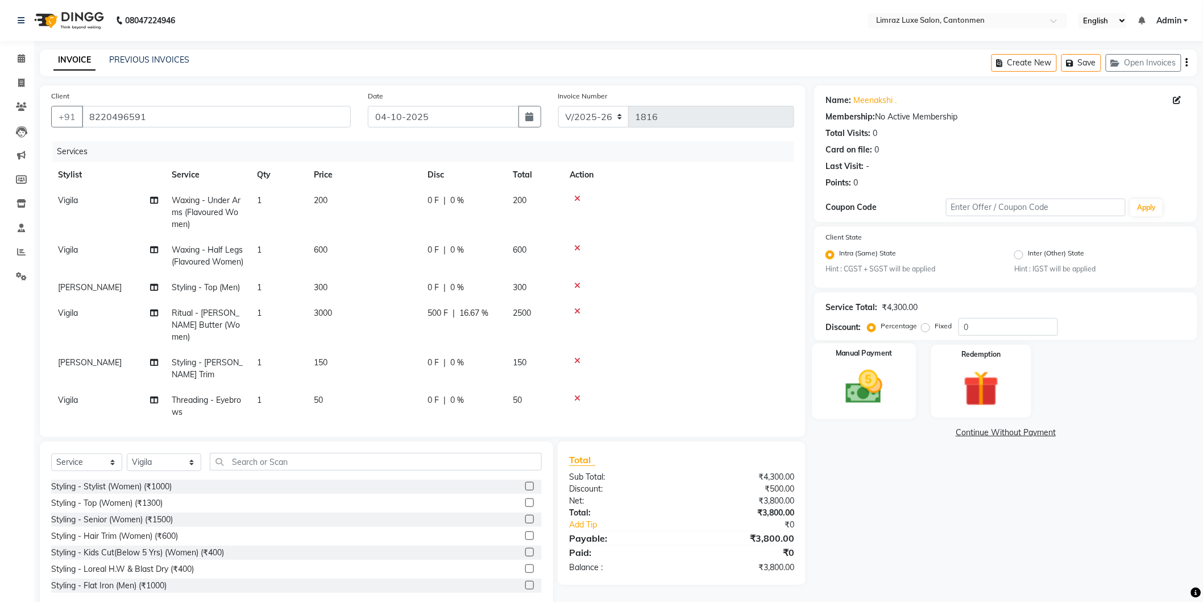
click at [604, 368] on img at bounding box center [864, 387] width 60 height 43
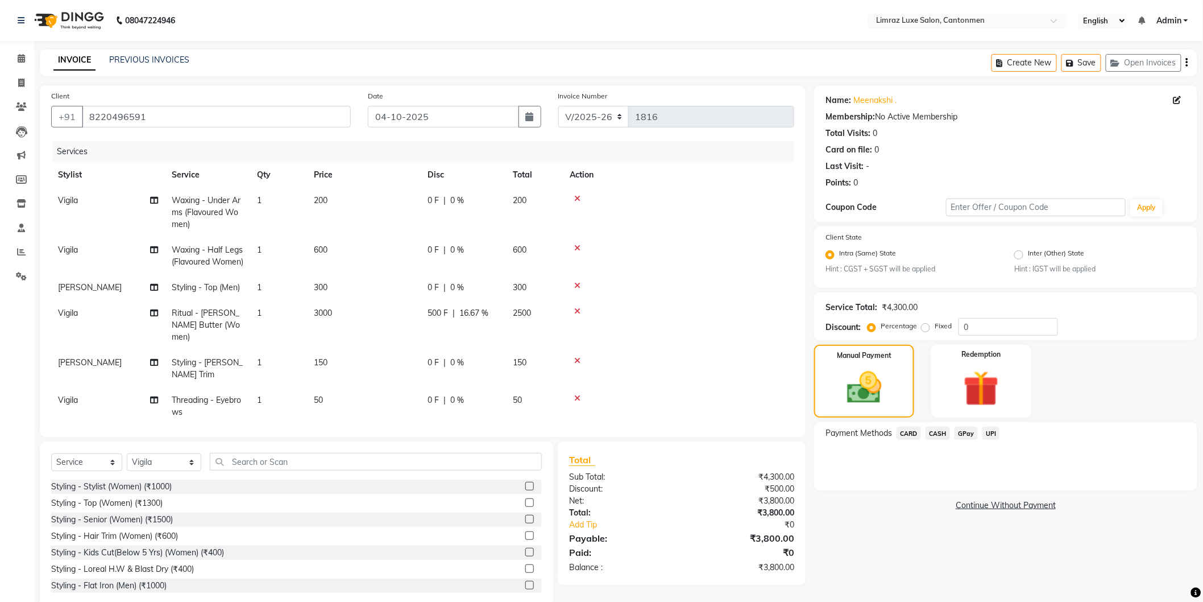
scroll to position [24, 0]
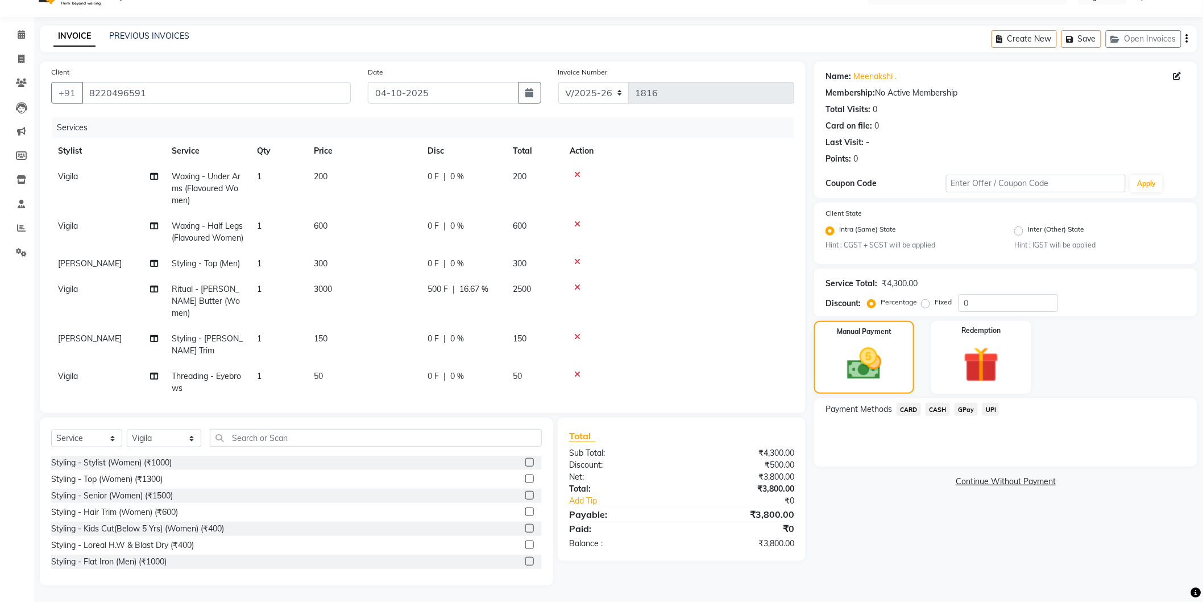
click at [604, 412] on span "GPay" at bounding box center [966, 409] width 23 height 13
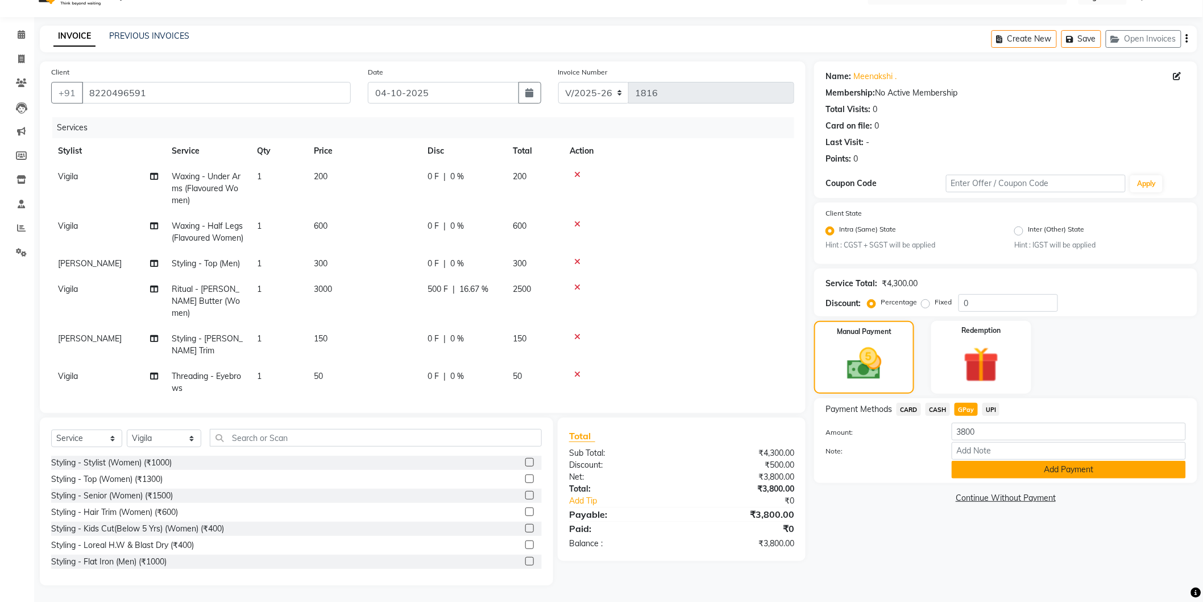
click at [604, 472] on button "Add Payment" at bounding box center [1069, 470] width 234 height 18
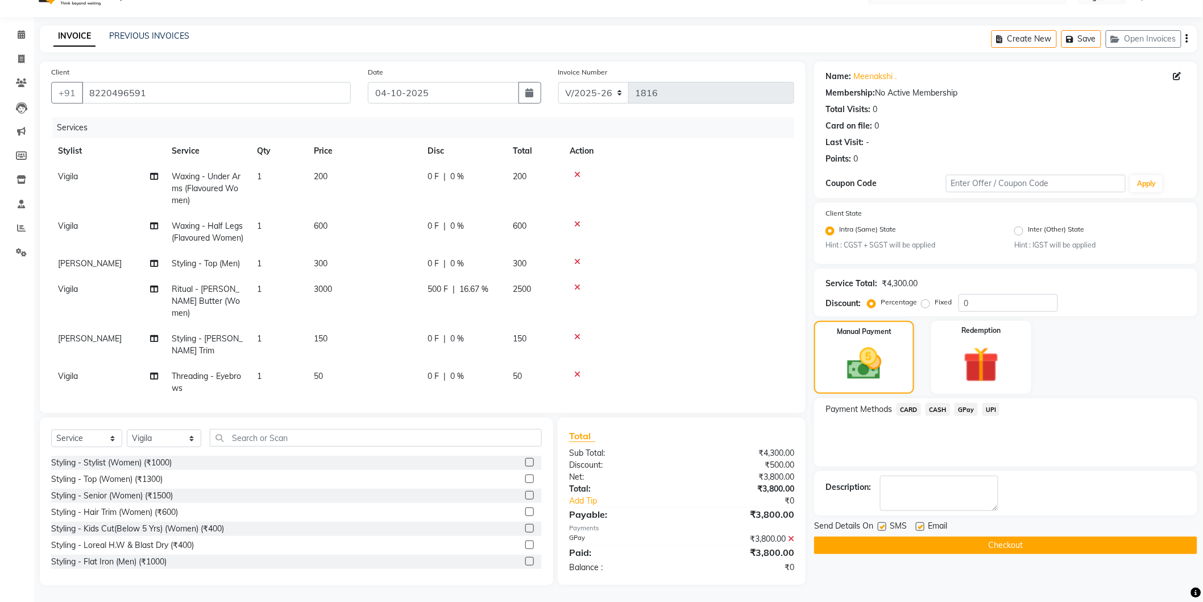
click at [604, 525] on label at bounding box center [882, 526] width 9 height 9
click at [604, 525] on input "checkbox" at bounding box center [881, 526] width 7 height 7
checkbox input "false"
click at [604, 524] on label at bounding box center [920, 526] width 9 height 9
click at [604, 524] on input "checkbox" at bounding box center [919, 526] width 7 height 7
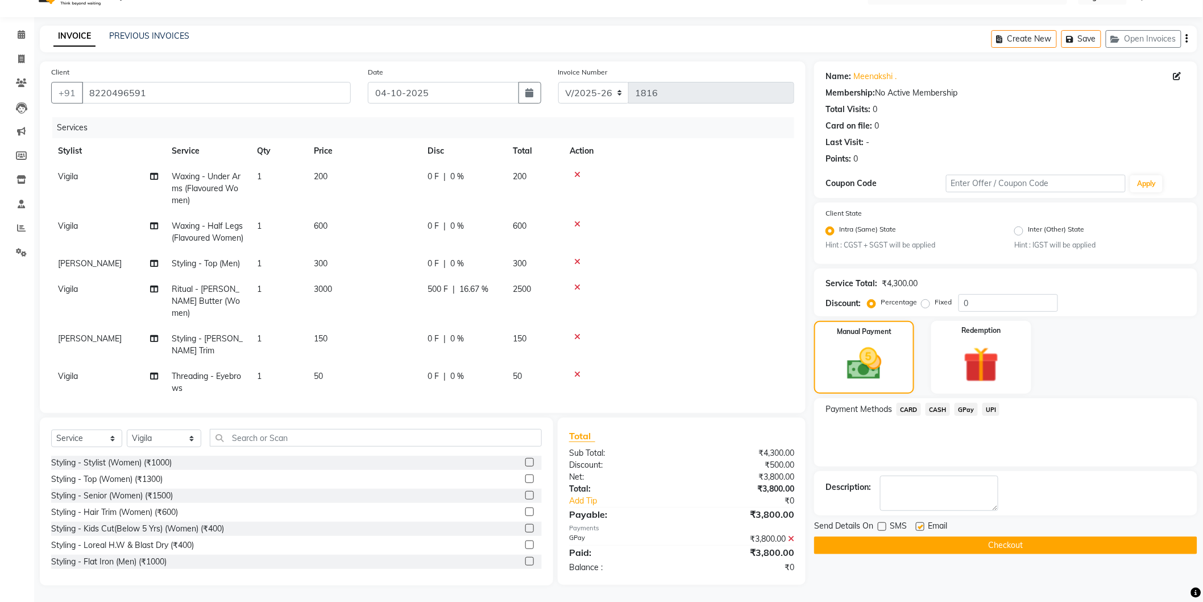
checkbox input "false"
click at [604, 544] on button "Checkout" at bounding box center [1005, 545] width 383 height 18
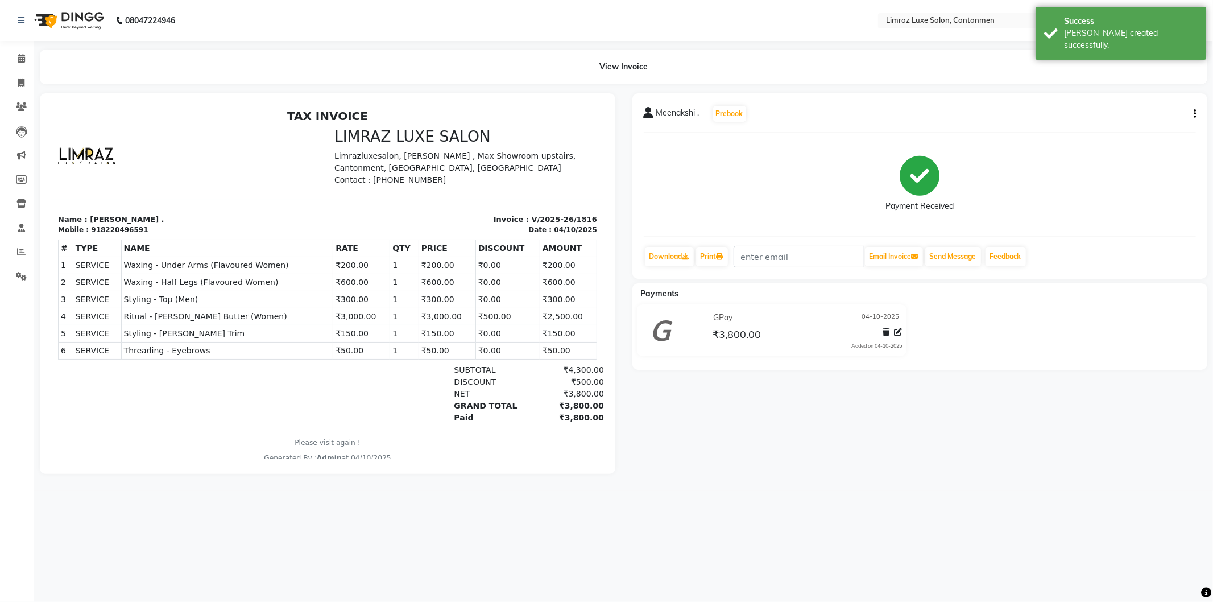
click at [83, 17] on img at bounding box center [68, 21] width 78 height 32
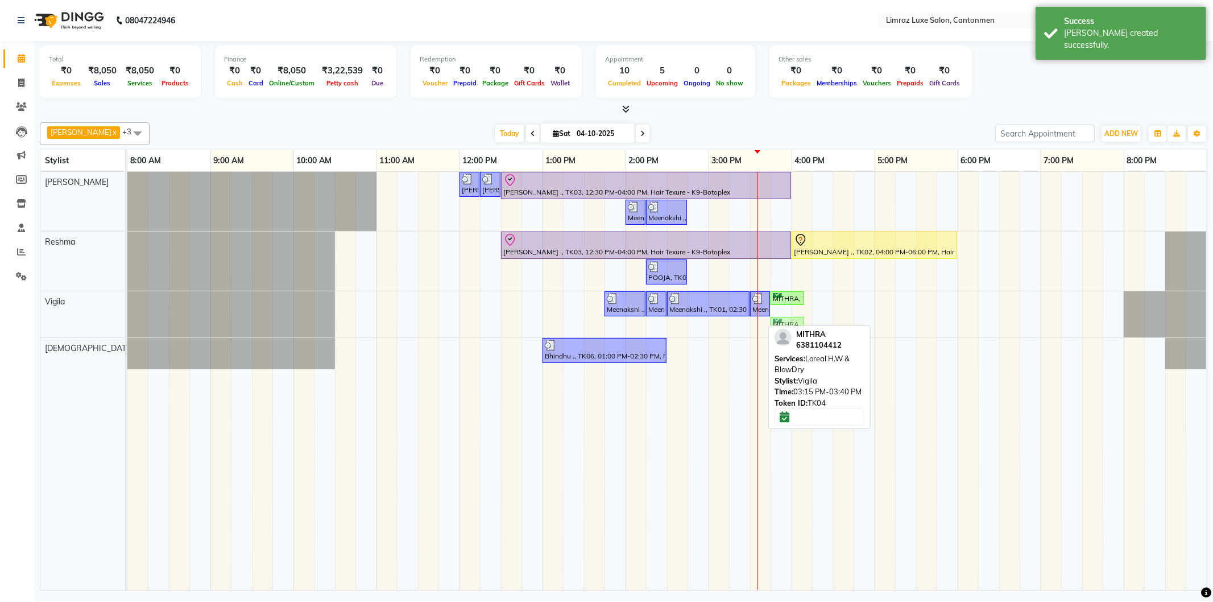
drag, startPoint x: 749, startPoint y: 320, endPoint x: 797, endPoint y: 318, distance: 47.8
click at [127, 318] on div "Meenakshi ., TK01, 01:45 PM-02:15 PM, Waxing - Under Arms (Flavoured Women) Mee…" at bounding box center [127, 314] width 0 height 46
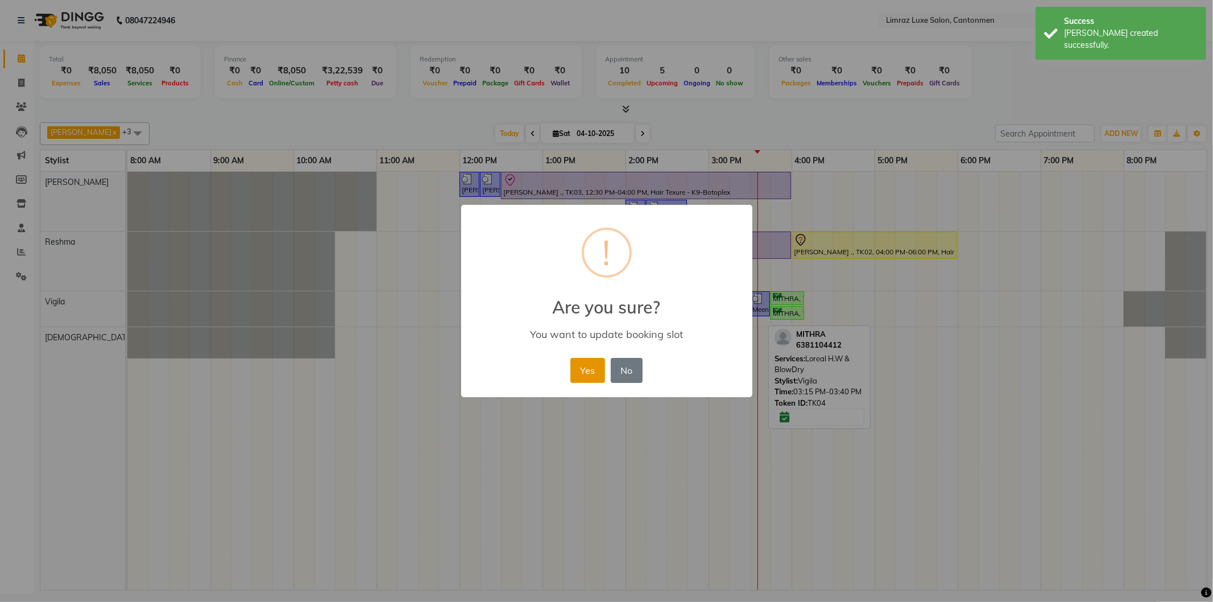
click at [599, 370] on button "Yes" at bounding box center [587, 370] width 35 height 25
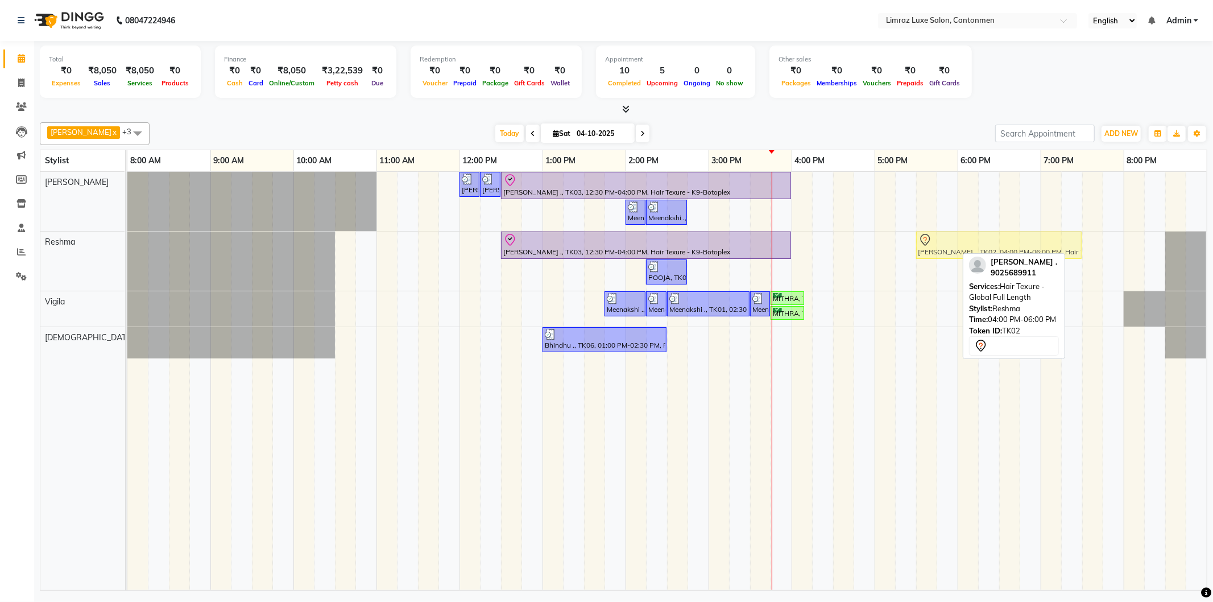
drag, startPoint x: 851, startPoint y: 247, endPoint x: 965, endPoint y: 244, distance: 114.3
click at [127, 244] on div "[PERSON_NAME] ., TK03, 12:30 PM-04:00 PM, Hair Texure - K9-Botoplex [PERSON_NAM…" at bounding box center [127, 260] width 0 height 59
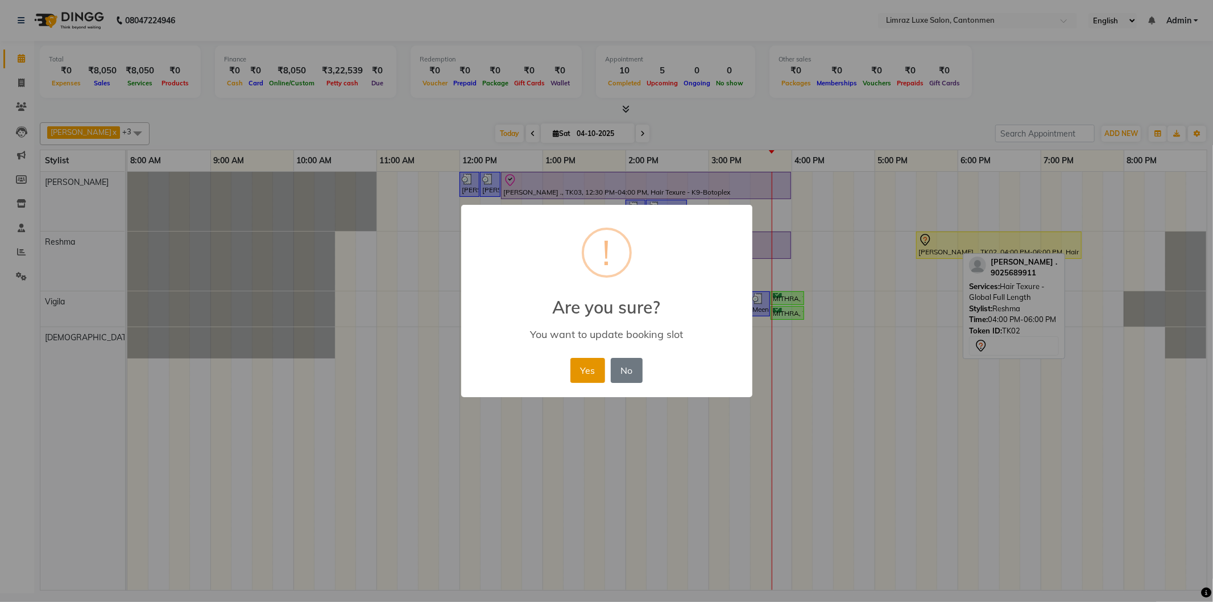
click at [590, 363] on button "Yes" at bounding box center [587, 370] width 35 height 25
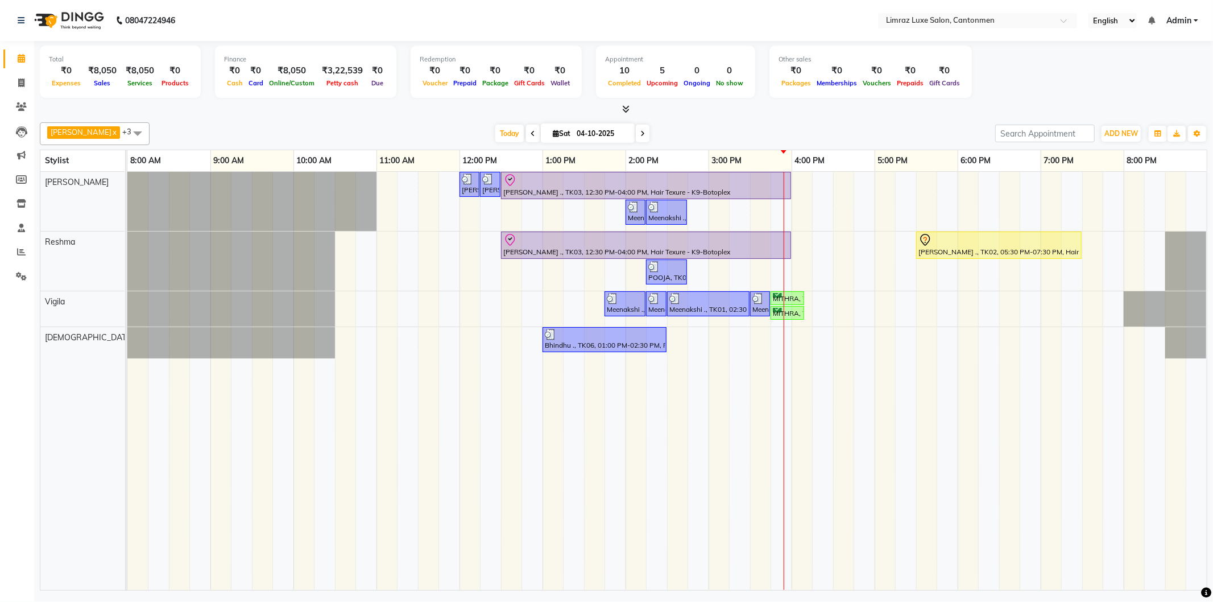
click at [604, 304] on div "[PERSON_NAME], TK05, 12:00 PM-12:15 PM, Styling - Top (Men) [PERSON_NAME], TK05…" at bounding box center [666, 381] width 1079 height 418
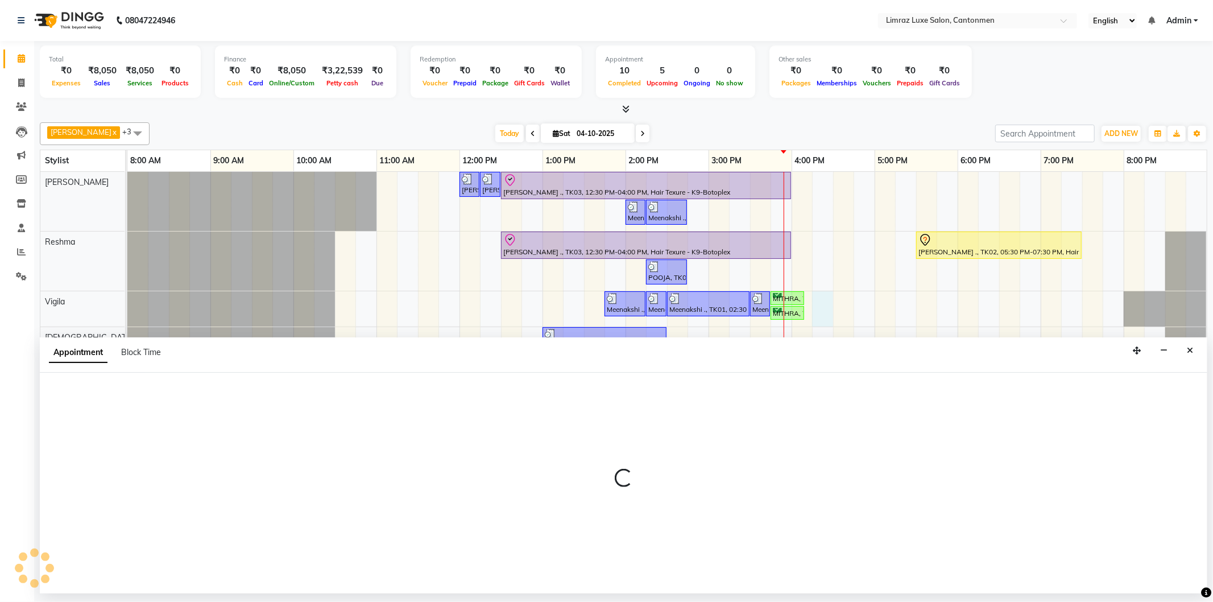
select select "63046"
select select "975"
select select "tentative"
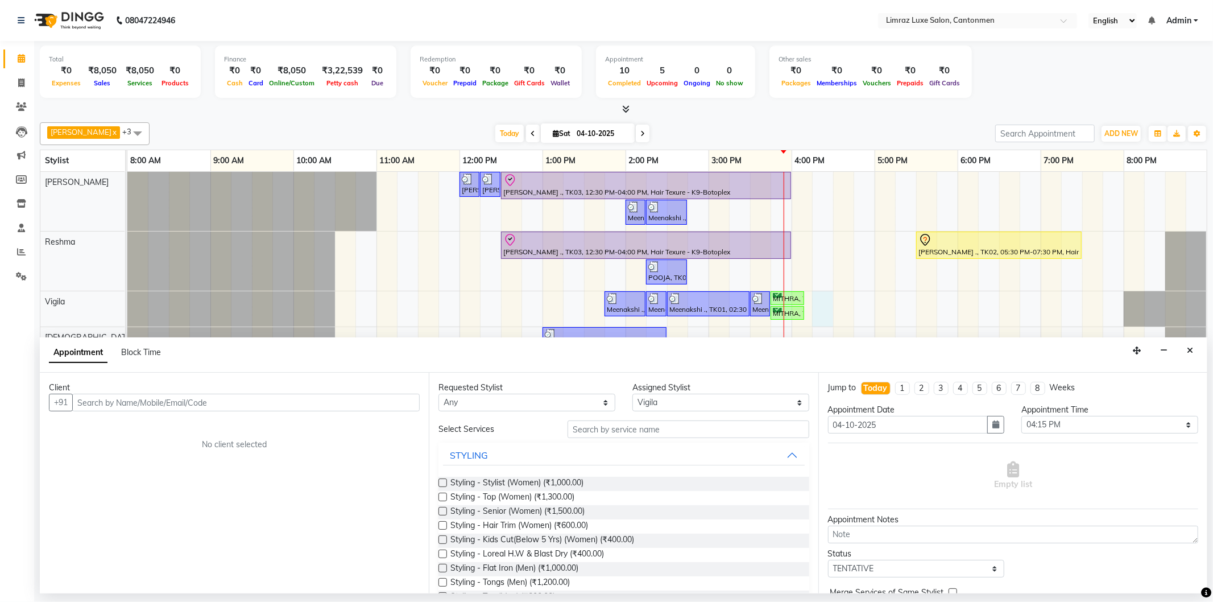
click at [309, 397] on input "text" at bounding box center [245, 402] width 347 height 18
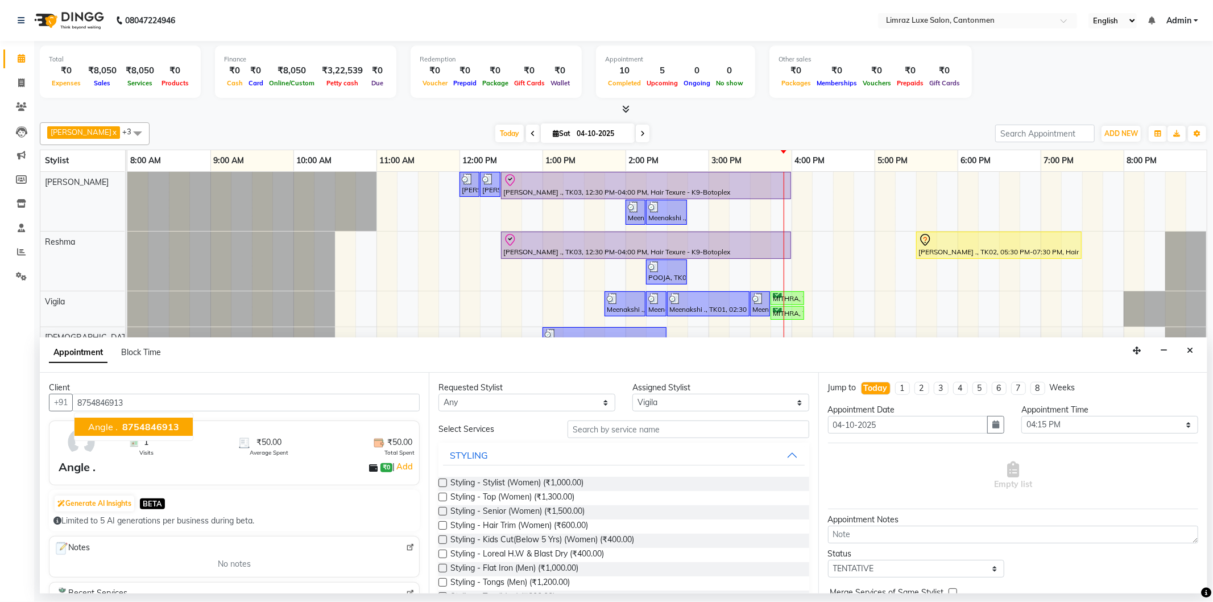
click at [128, 429] on span "8754846913" at bounding box center [150, 426] width 57 height 11
type input "8754846913"
click at [604, 431] on input "text" at bounding box center [687, 429] width 241 height 18
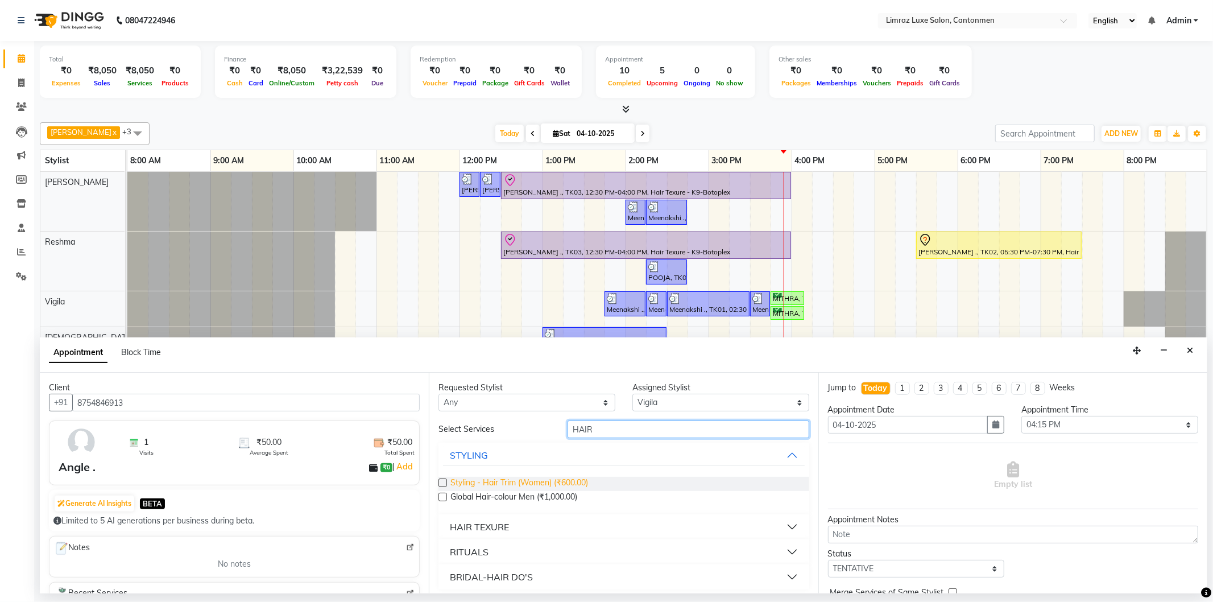
type input "HAIR"
click at [530, 484] on span "Styling - Hair Trim (Women) (₹600.00)" at bounding box center [519, 483] width 138 height 14
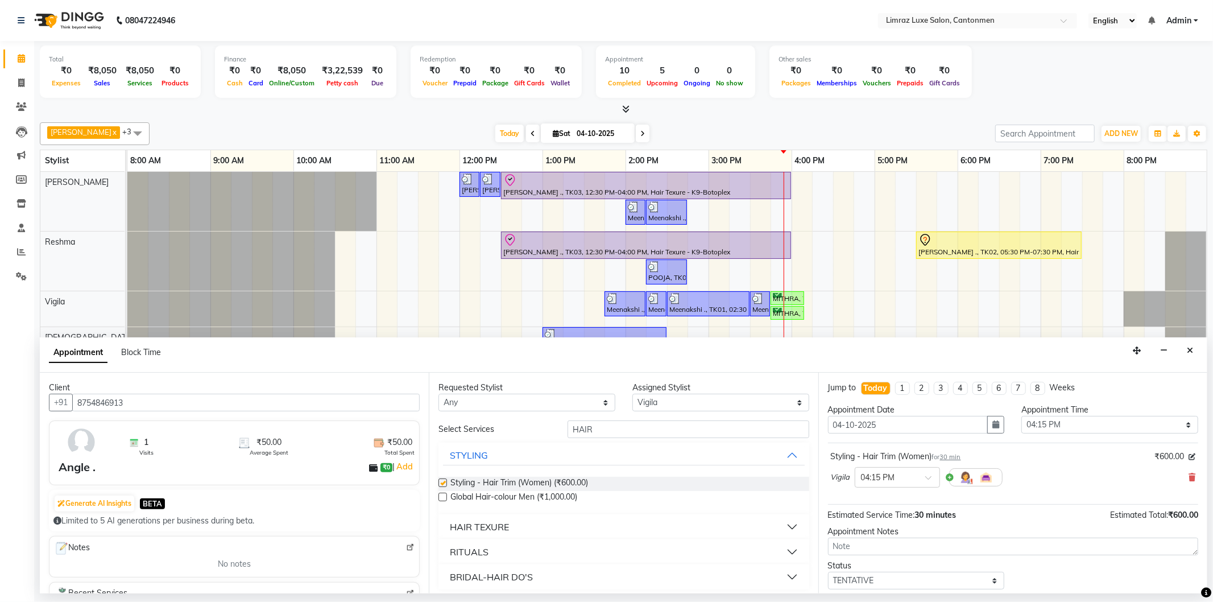
checkbox input "false"
drag, startPoint x: 599, startPoint y: 427, endPoint x: 521, endPoint y: 414, distance: 78.4
click at [524, 416] on div "Requested Stylist Any [PERSON_NAME] Reshma ThillaiNagar Staff [PERSON_NAME] Ass…" at bounding box center [623, 482] width 389 height 221
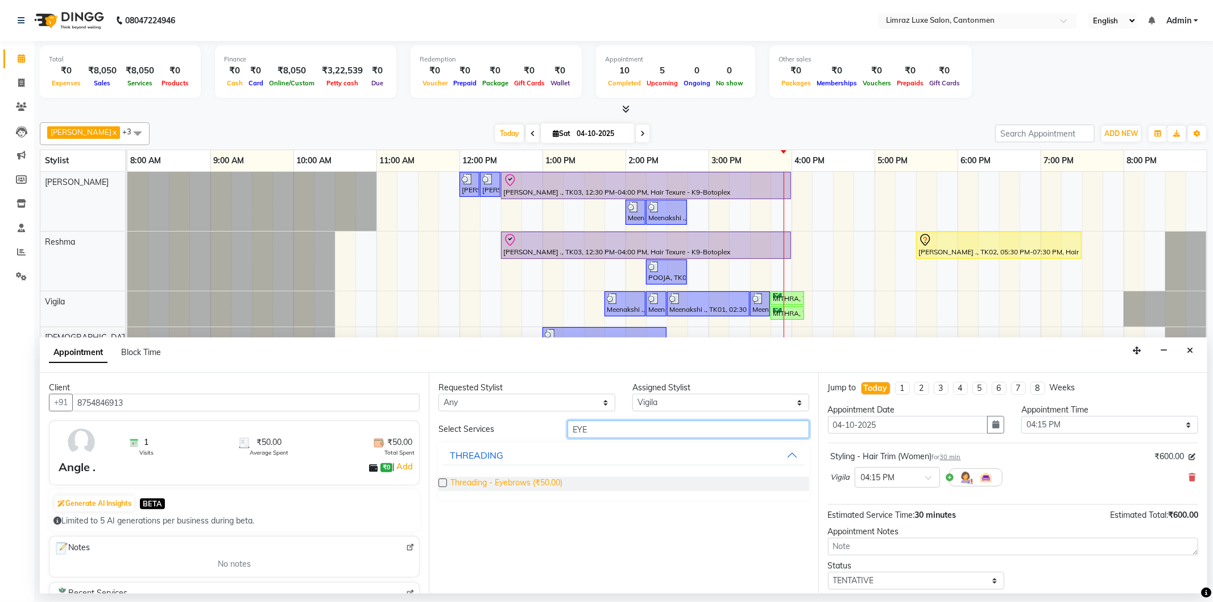
type input "EYE"
click at [504, 482] on span "Threading - Eyebrows (₹50.00)" at bounding box center [506, 483] width 112 height 14
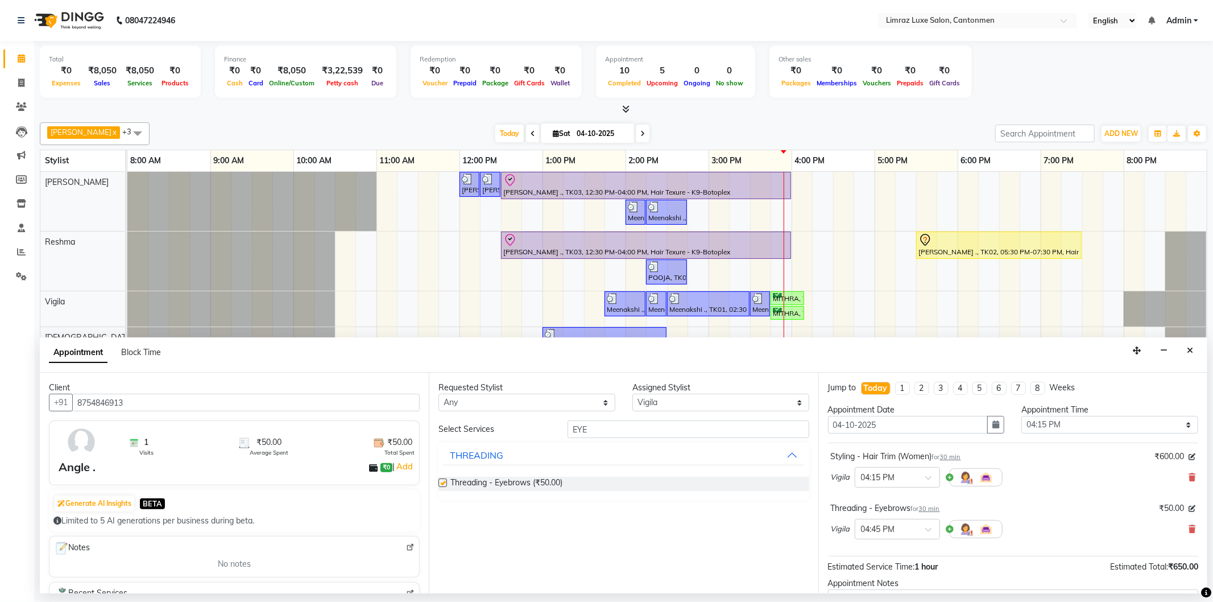
checkbox input "false"
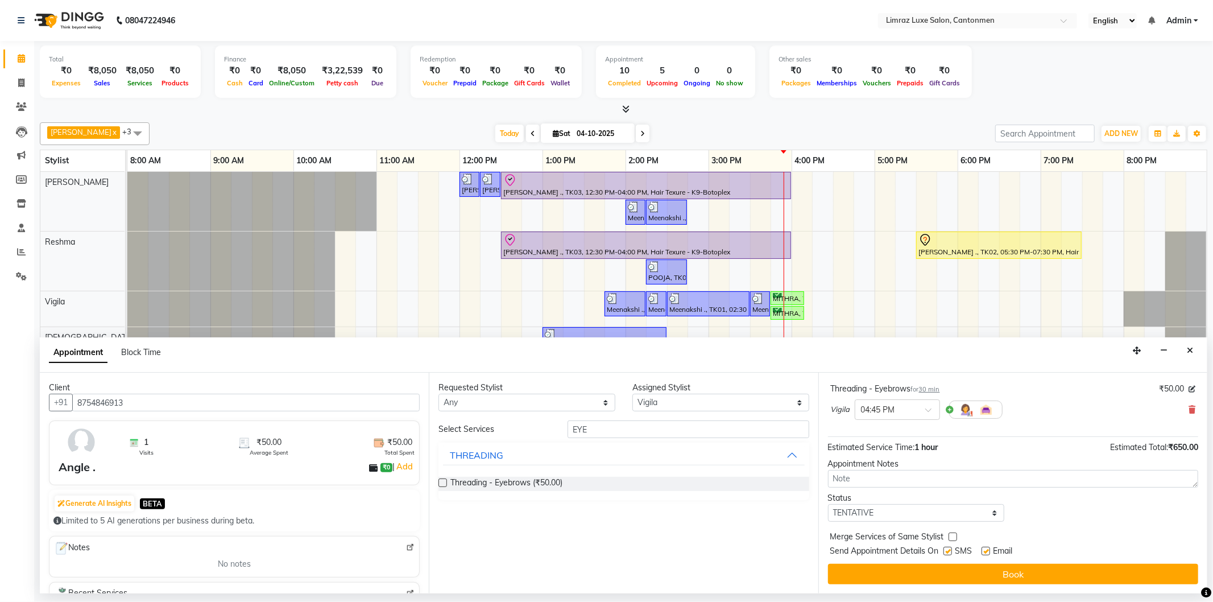
drag, startPoint x: 953, startPoint y: 552, endPoint x: 975, endPoint y: 551, distance: 21.6
click at [604, 551] on label at bounding box center [947, 550] width 9 height 9
click at [604, 551] on input "checkbox" at bounding box center [946, 551] width 7 height 7
checkbox input "false"
click at [604, 551] on label at bounding box center [985, 550] width 9 height 9
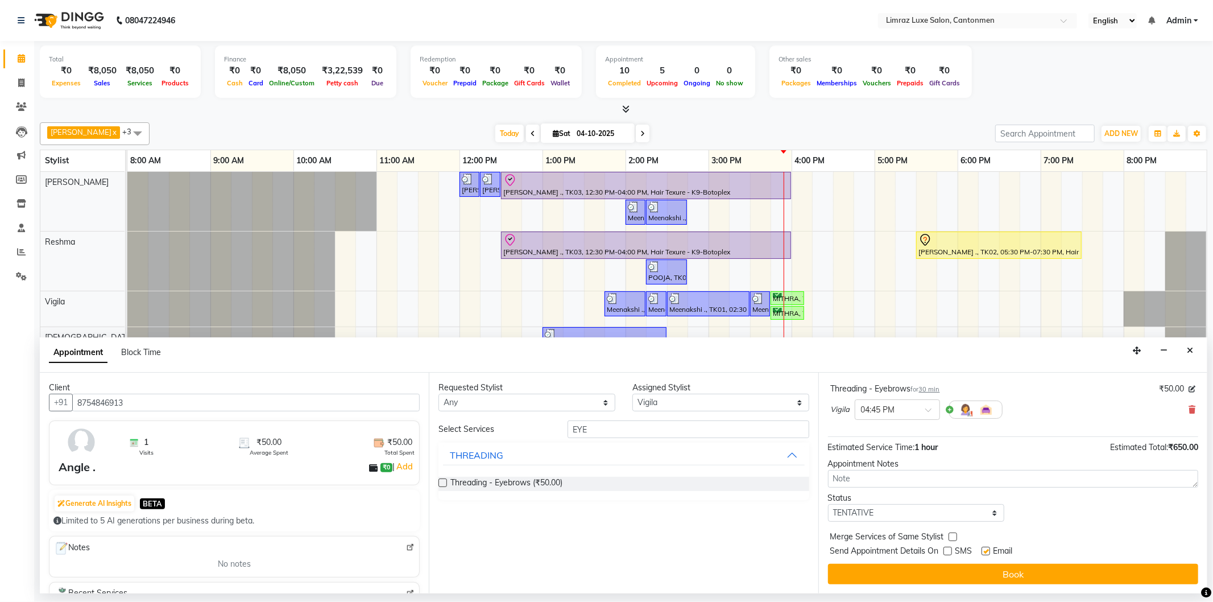
click at [604, 551] on input "checkbox" at bounding box center [984, 551] width 7 height 7
checkbox input "false"
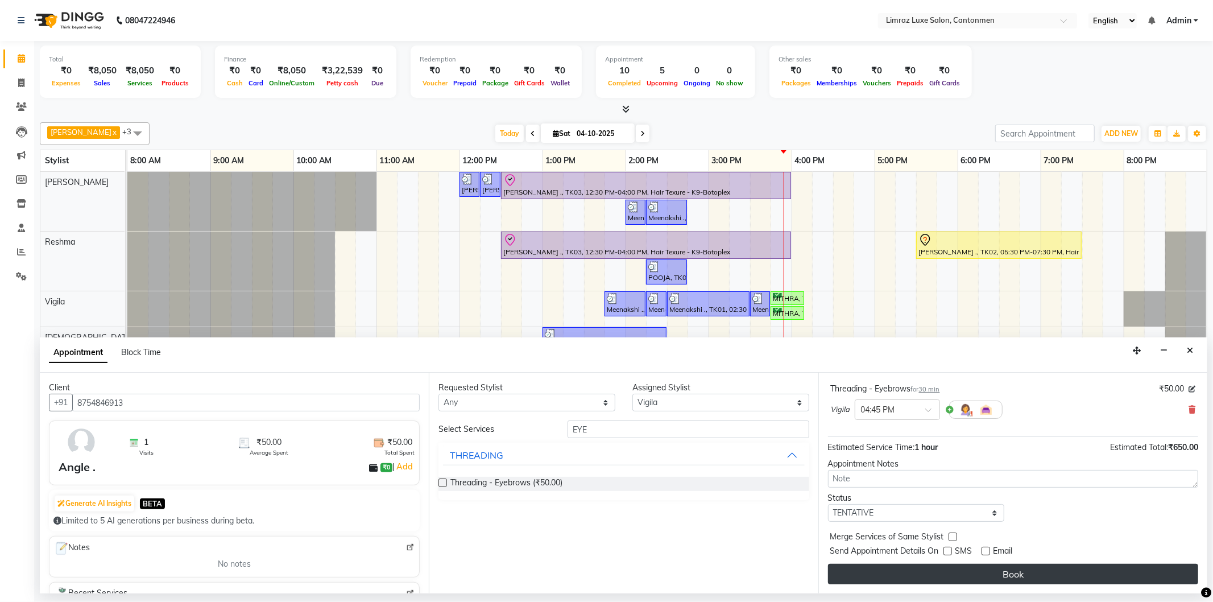
click at [604, 575] on button "Book" at bounding box center [1013, 573] width 370 height 20
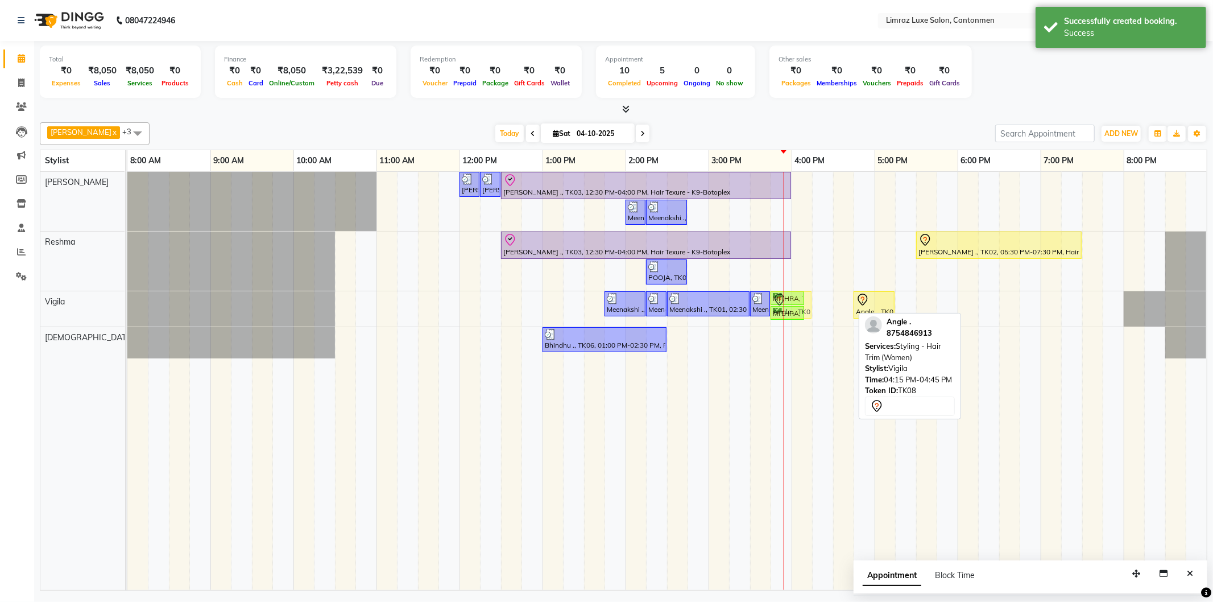
drag, startPoint x: 832, startPoint y: 309, endPoint x: 795, endPoint y: 309, distance: 37.5
click at [127, 309] on div "Meenakshi ., TK01, 01:45 PM-02:15 PM, Waxing - Under Arms (Flavoured Women) Mee…" at bounding box center [127, 308] width 0 height 35
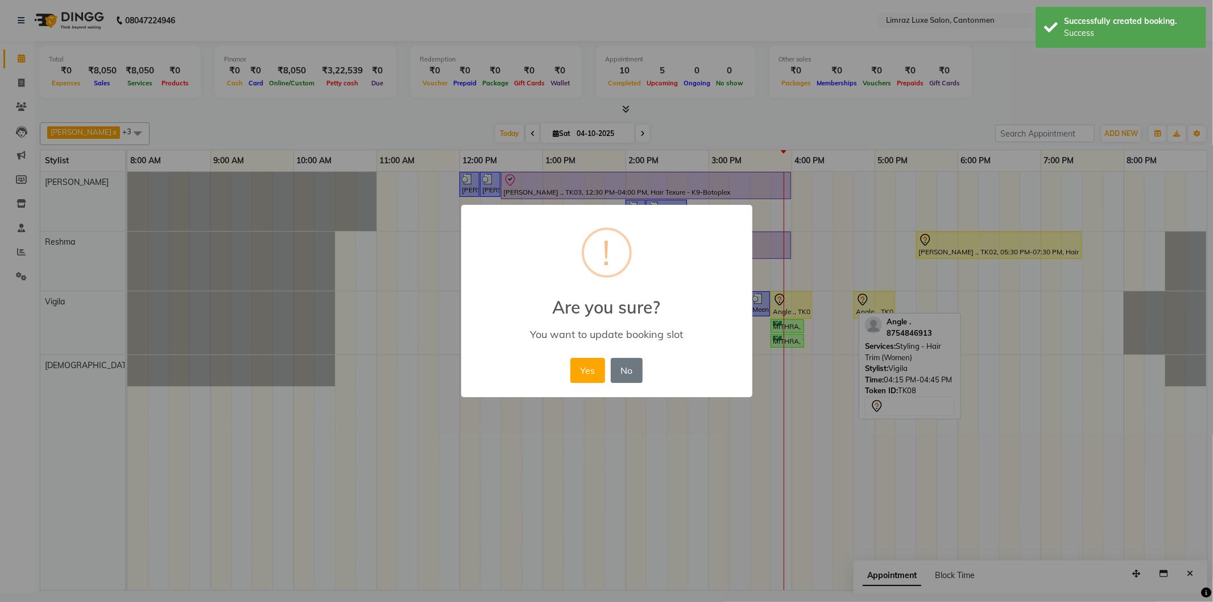
click at [570, 358] on button "Yes" at bounding box center [587, 370] width 35 height 25
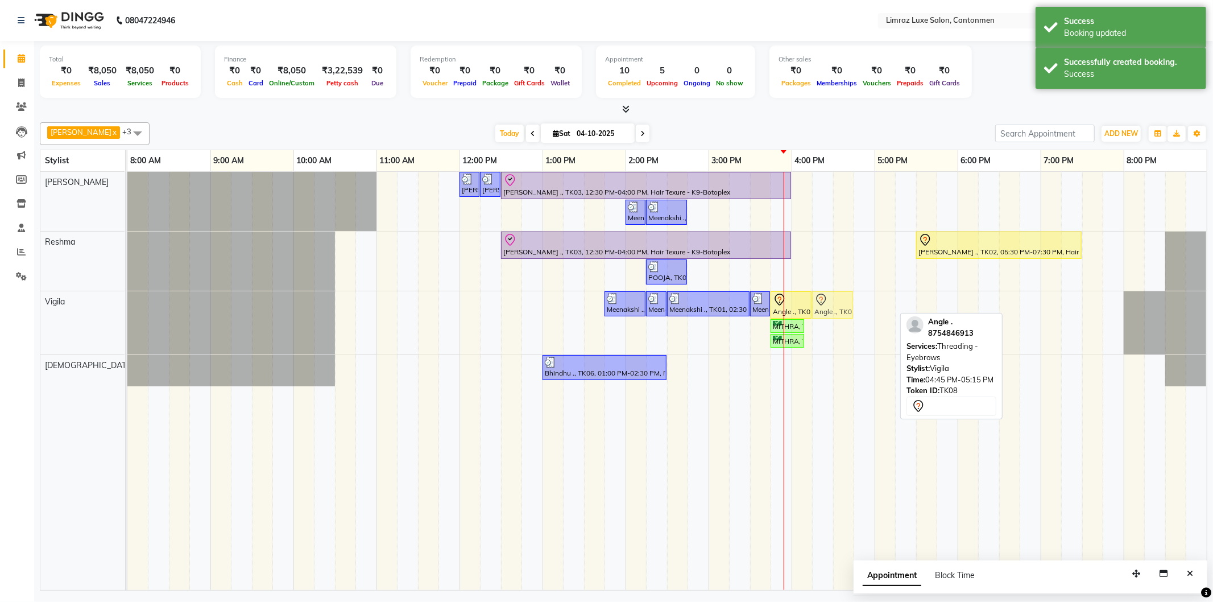
drag, startPoint x: 872, startPoint y: 307, endPoint x: 836, endPoint y: 307, distance: 35.8
click at [127, 307] on div "Meenakshi ., TK01, 01:45 PM-02:15 PM, Waxing - Under Arms (Flavoured Women) Mee…" at bounding box center [127, 322] width 0 height 63
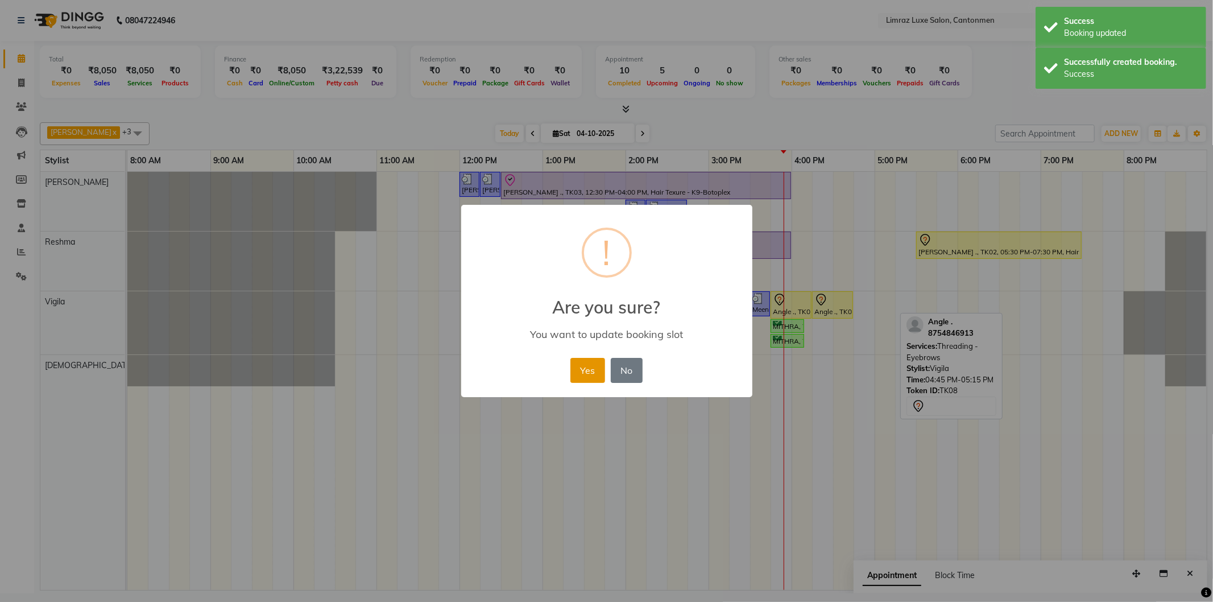
click at [592, 365] on button "Yes" at bounding box center [587, 370] width 35 height 25
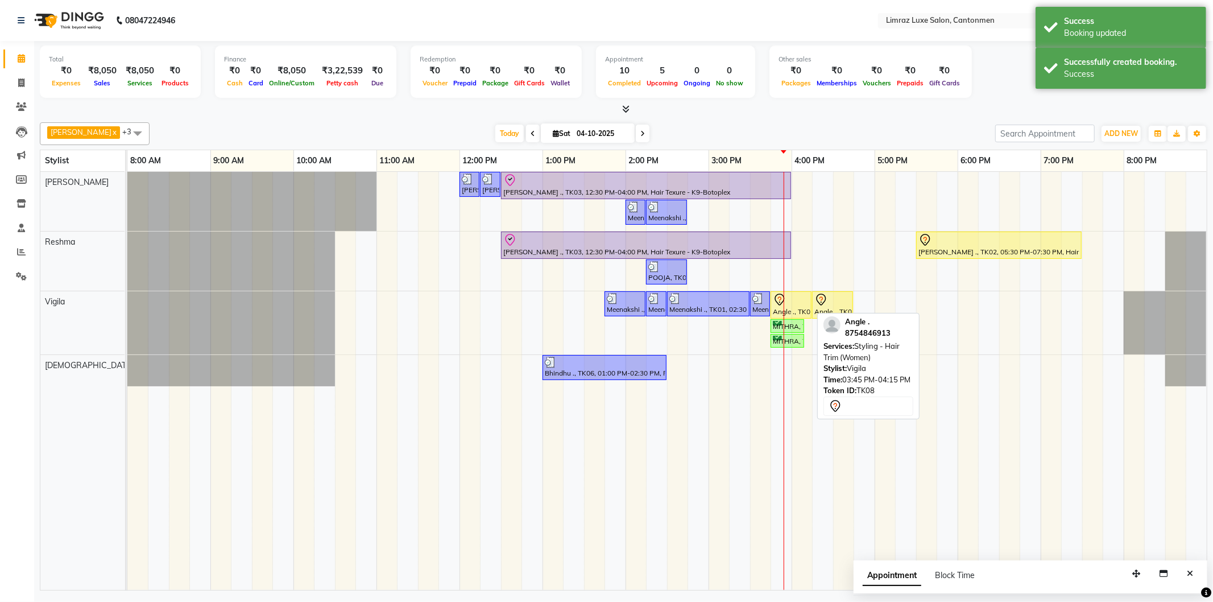
click at [604, 304] on icon at bounding box center [780, 300] width 14 height 14
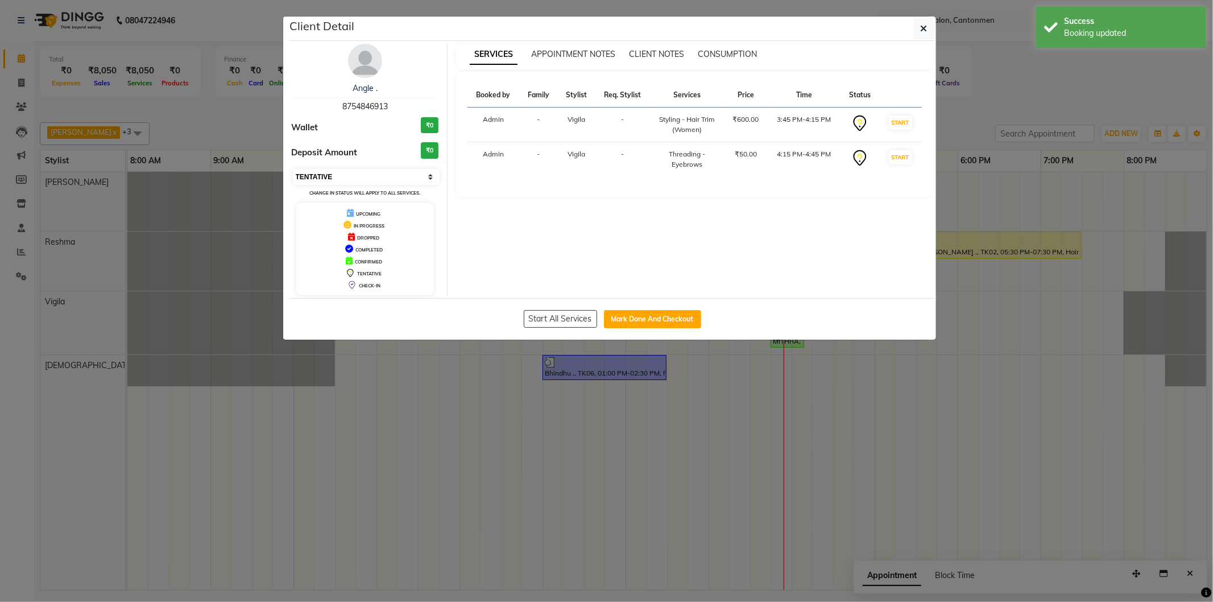
click at [356, 172] on select "Select IN SERVICE CONFIRMED TENTATIVE CHECK IN MARK DONE DROPPED UPCOMING" at bounding box center [366, 177] width 147 height 16
select select "8"
click at [293, 169] on select "Select IN SERVICE CONFIRMED TENTATIVE CHECK IN MARK DONE DROPPED UPCOMING" at bounding box center [366, 177] width 147 height 16
click at [604, 35] on button "button" at bounding box center [924, 29] width 22 height 22
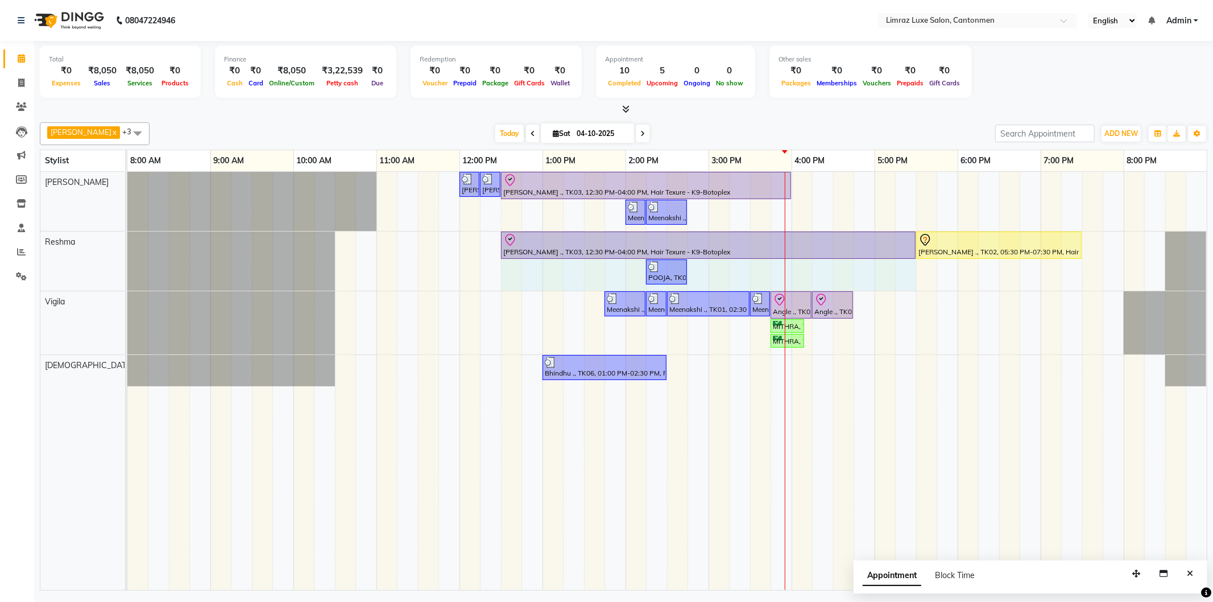
drag, startPoint x: 787, startPoint y: 246, endPoint x: 910, endPoint y: 259, distance: 122.9
click at [127, 240] on div "[PERSON_NAME] ., TK03, 12:30 PM-04:00 PM, Hair Texure - K9-Botoplex [PERSON_NAM…" at bounding box center [127, 260] width 0 height 59
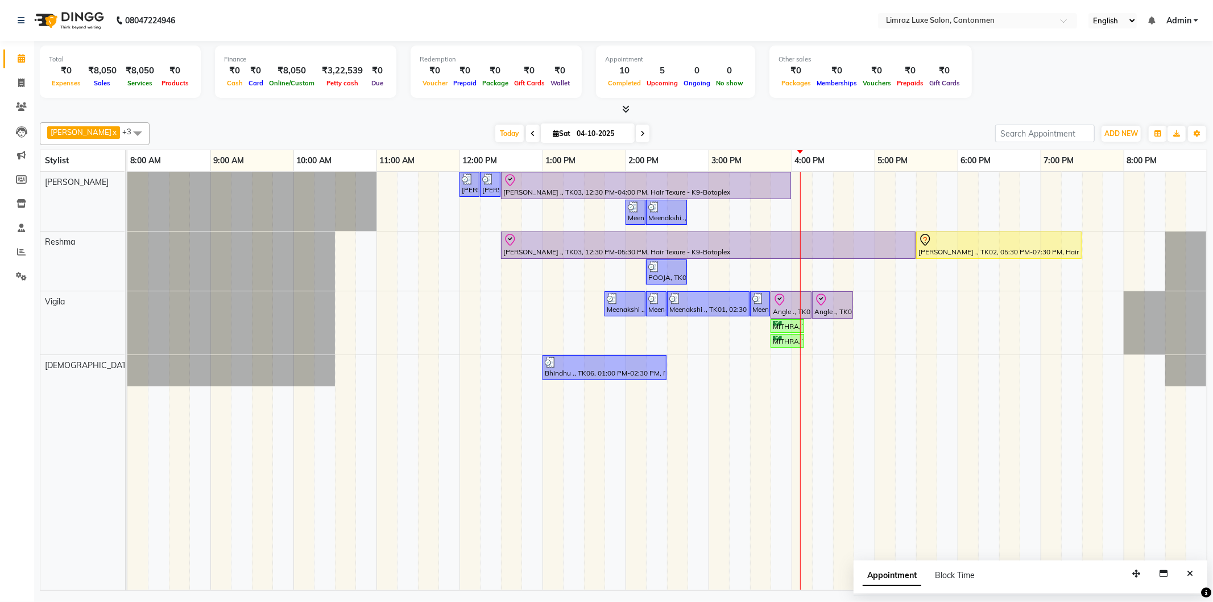
click at [604, 376] on div "[PERSON_NAME], TK05, 12:00 PM-12:15 PM, Styling - Top (Men) [PERSON_NAME], TK05…" at bounding box center [666, 381] width 1079 height 418
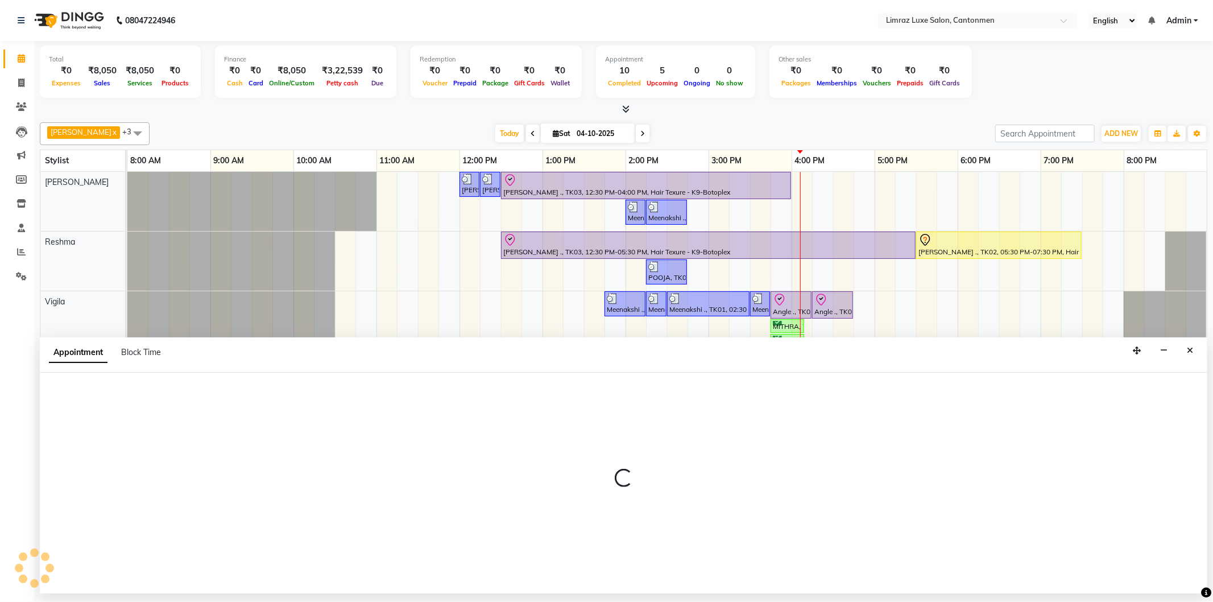
select select "63048"
select select "960"
select select "tentative"
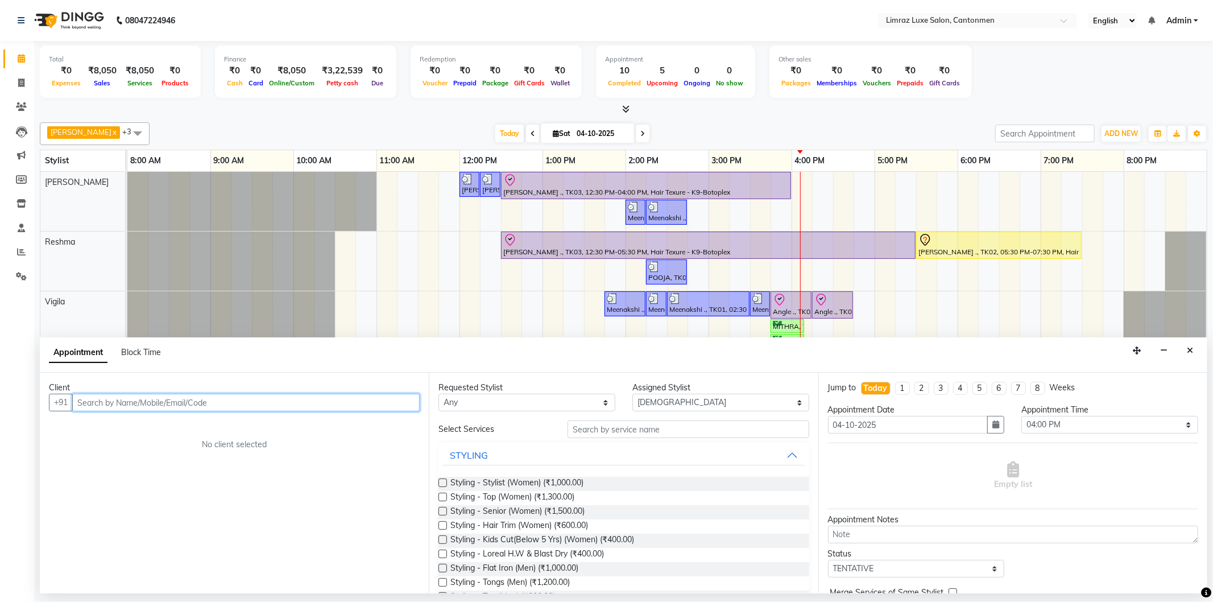
click at [118, 407] on input "text" at bounding box center [245, 402] width 347 height 18
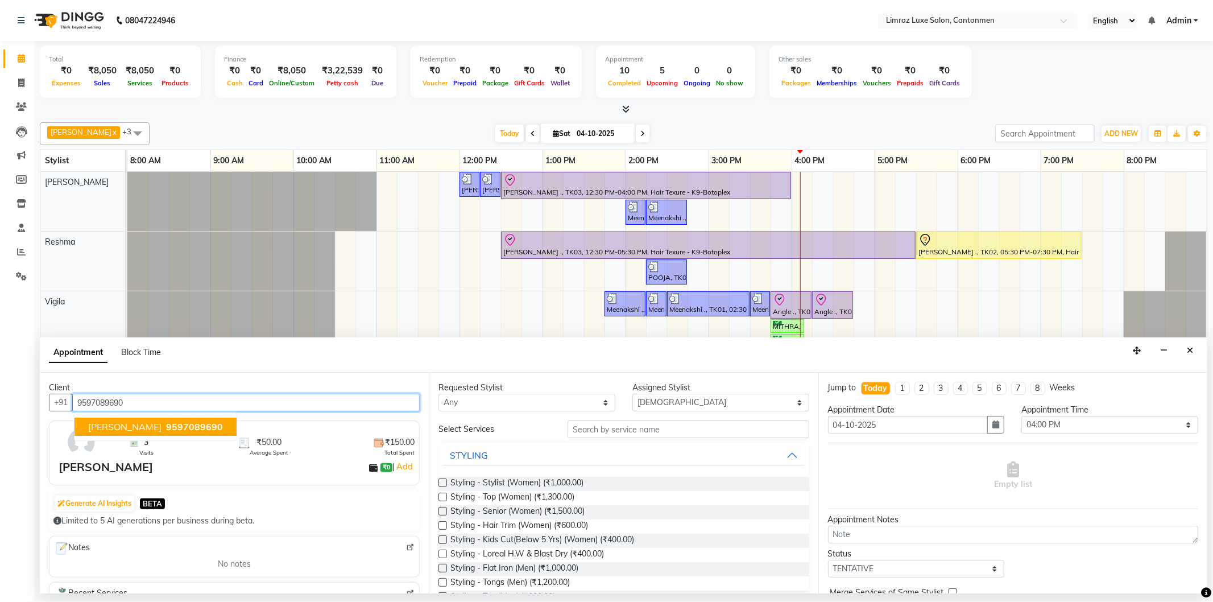
click at [166, 423] on span "9597089690" at bounding box center [194, 426] width 57 height 11
type input "9597089690"
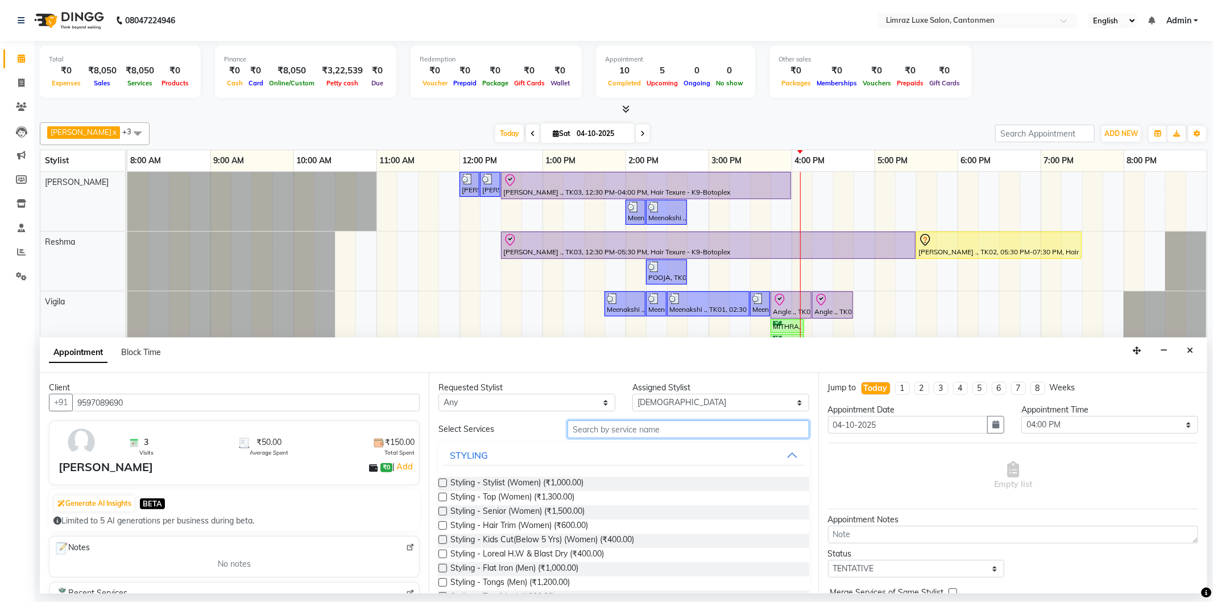
click at [604, 428] on input "text" at bounding box center [687, 429] width 241 height 18
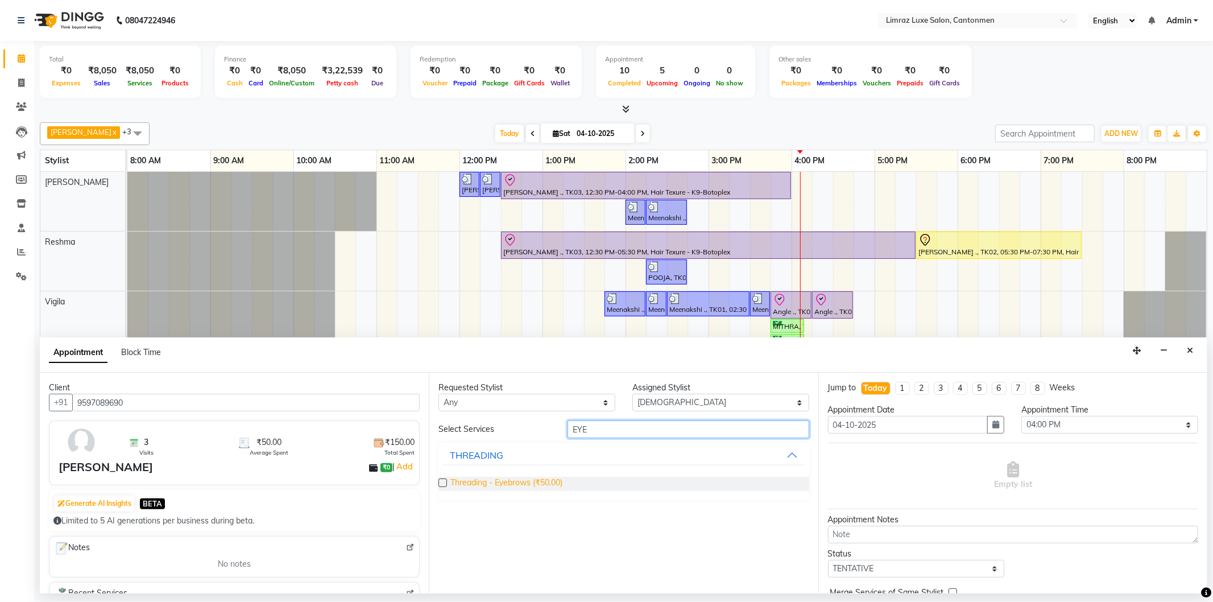
type input "EYE"
click at [549, 484] on span "Threading - Eyebrows (₹50.00)" at bounding box center [506, 483] width 112 height 14
checkbox input "false"
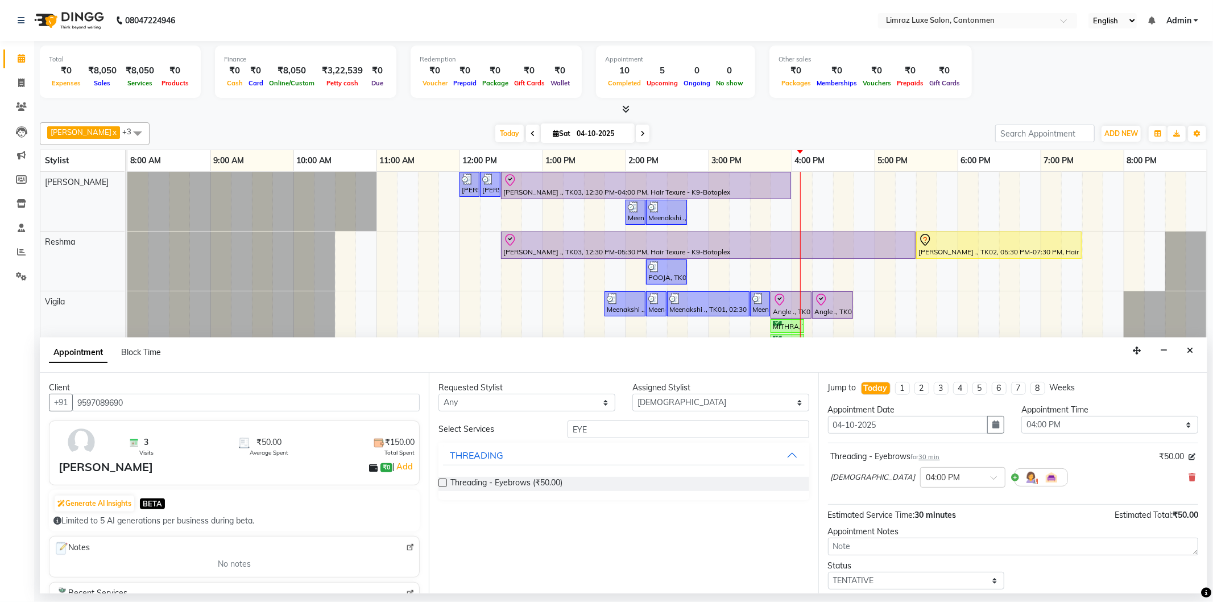
scroll to position [67, 0]
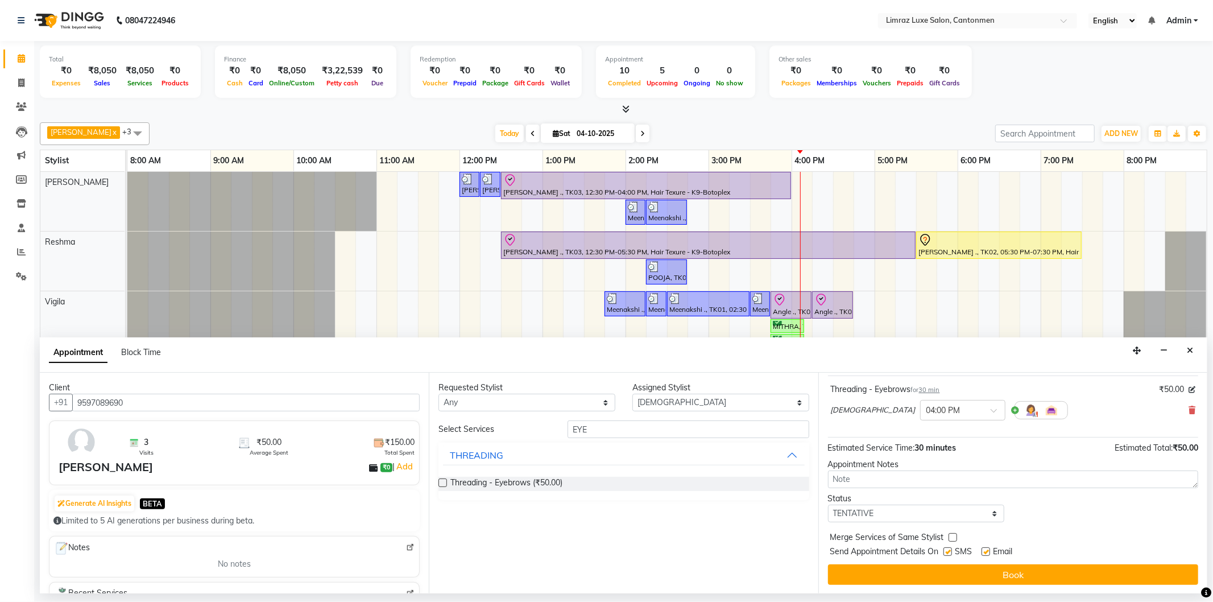
click at [604, 550] on label at bounding box center [947, 551] width 9 height 9
click at [604, 550] on input "checkbox" at bounding box center [946, 552] width 7 height 7
checkbox input "false"
click at [604, 554] on label at bounding box center [985, 551] width 9 height 9
click at [604, 554] on input "checkbox" at bounding box center [984, 552] width 7 height 7
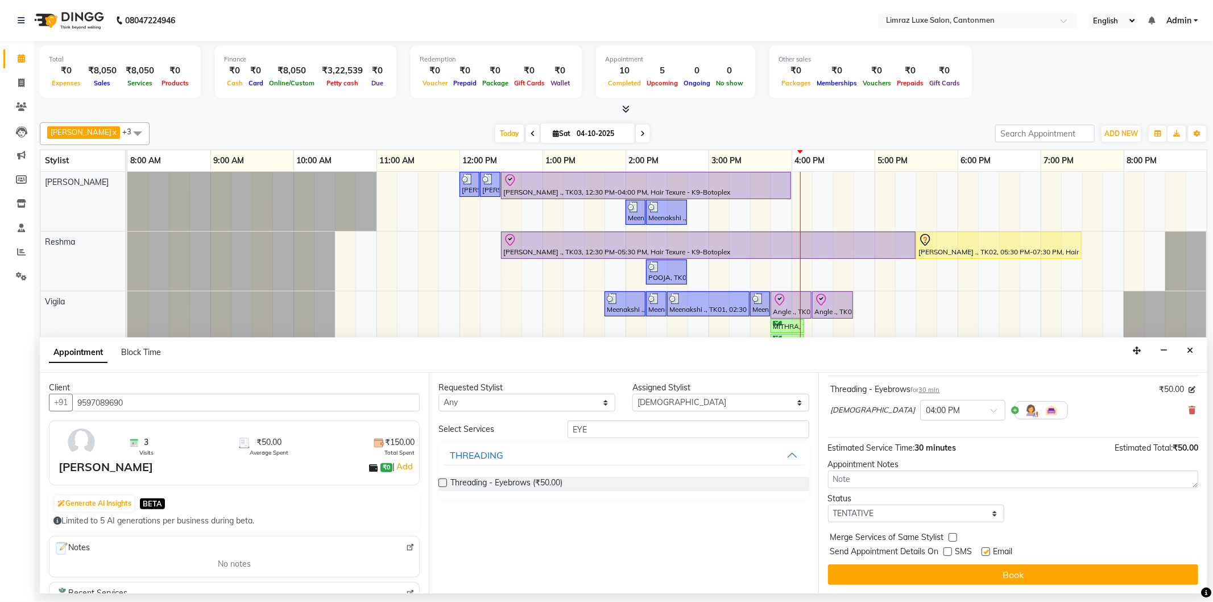
checkbox input "false"
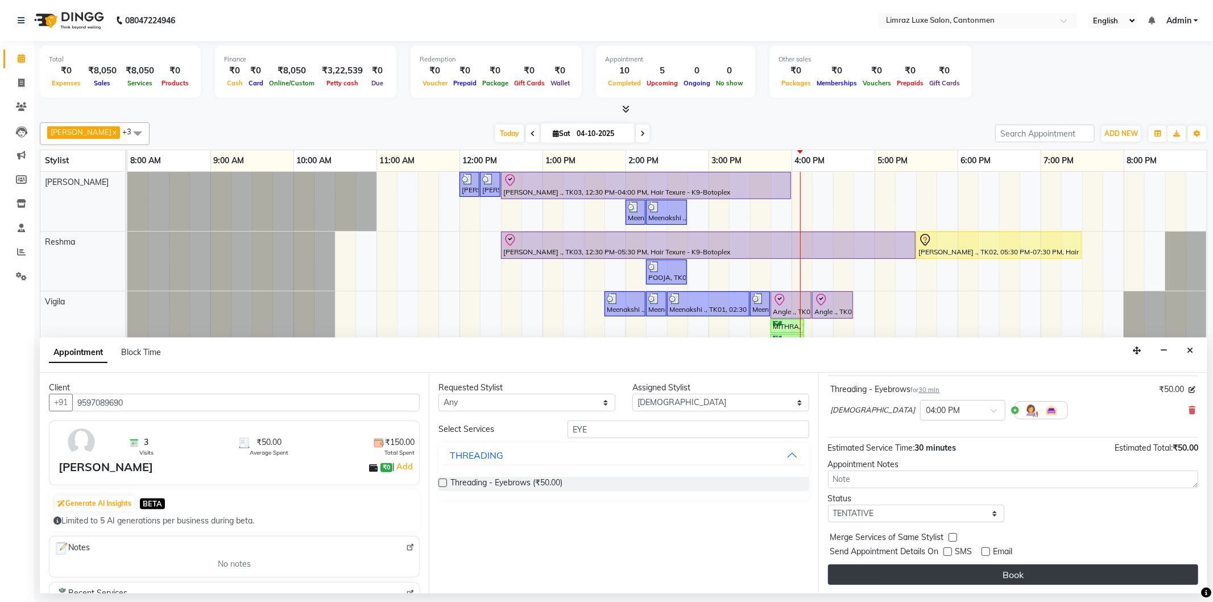
click at [604, 565] on button "Book" at bounding box center [1013, 574] width 370 height 20
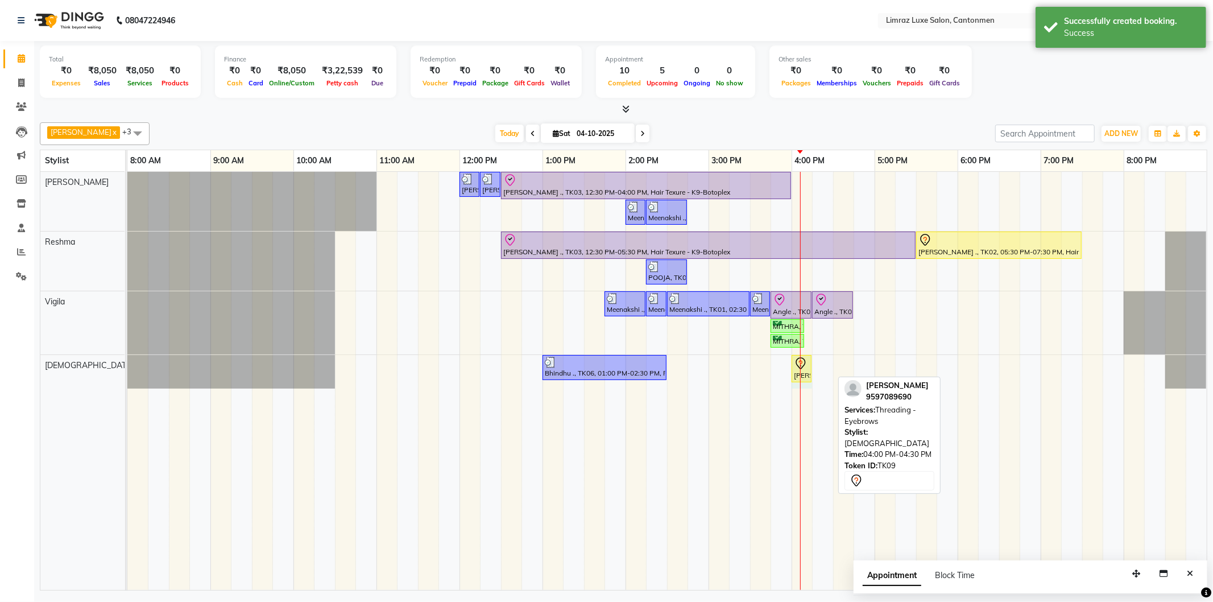
drag, startPoint x: 832, startPoint y: 363, endPoint x: 806, endPoint y: 366, distance: 25.7
click at [127, 364] on div "Bhindhu ., TK06, 01:00 PM-02:30 PM, Ritual - [PERSON_NAME] Butter (Women) [PERS…" at bounding box center [127, 372] width 0 height 34
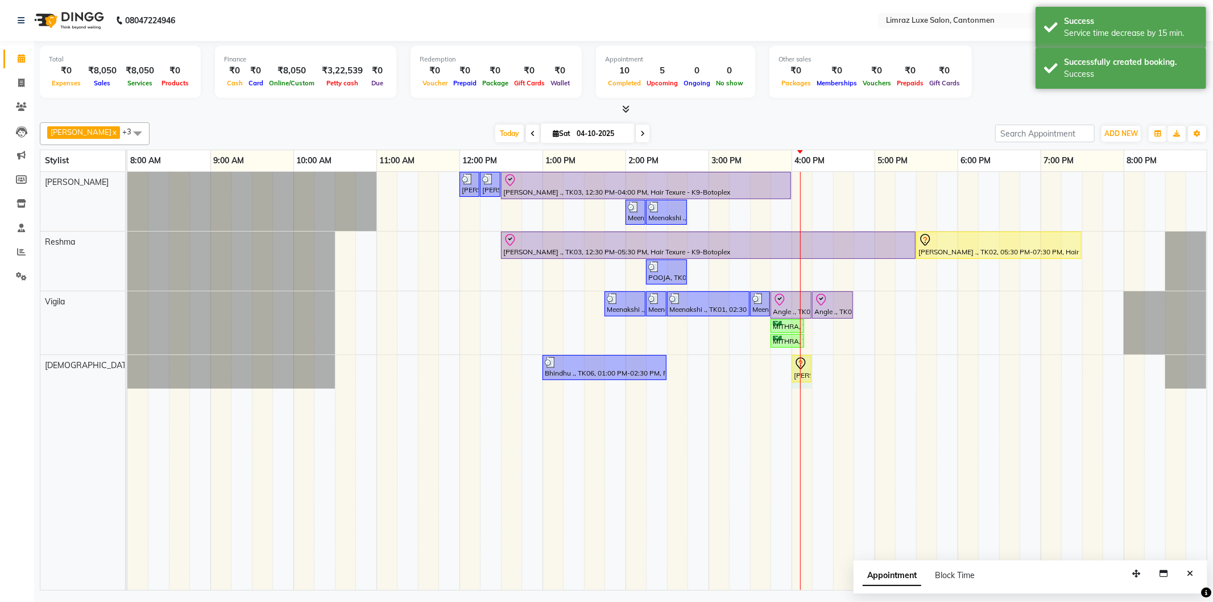
click at [604, 366] on div "[PERSON_NAME], TK05, 12:00 PM-12:15 PM, Styling - Top (Men) [PERSON_NAME], TK05…" at bounding box center [666, 381] width 1079 height 418
select select "63048"
select select "tentative"
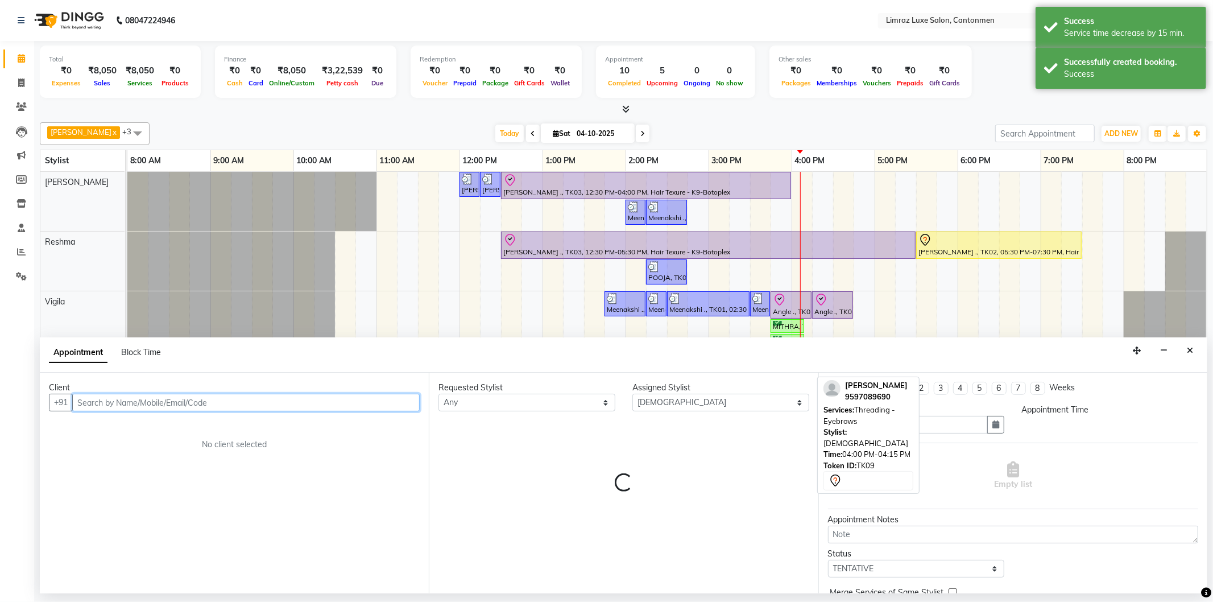
select select "960"
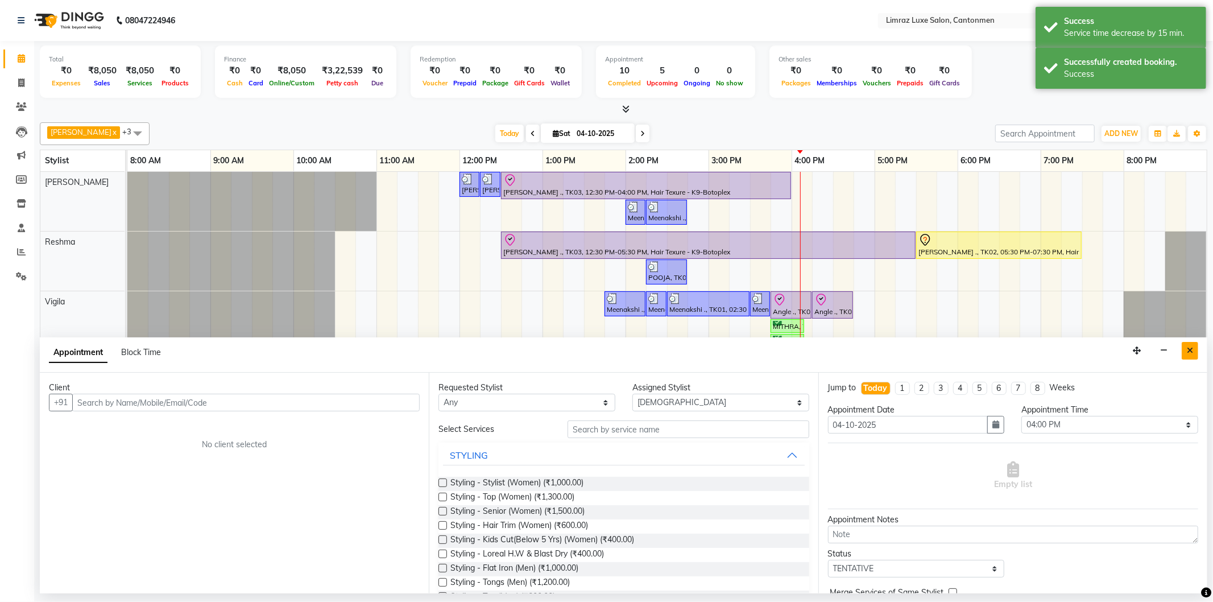
click at [604, 350] on icon "Close" at bounding box center [1190, 350] width 6 height 8
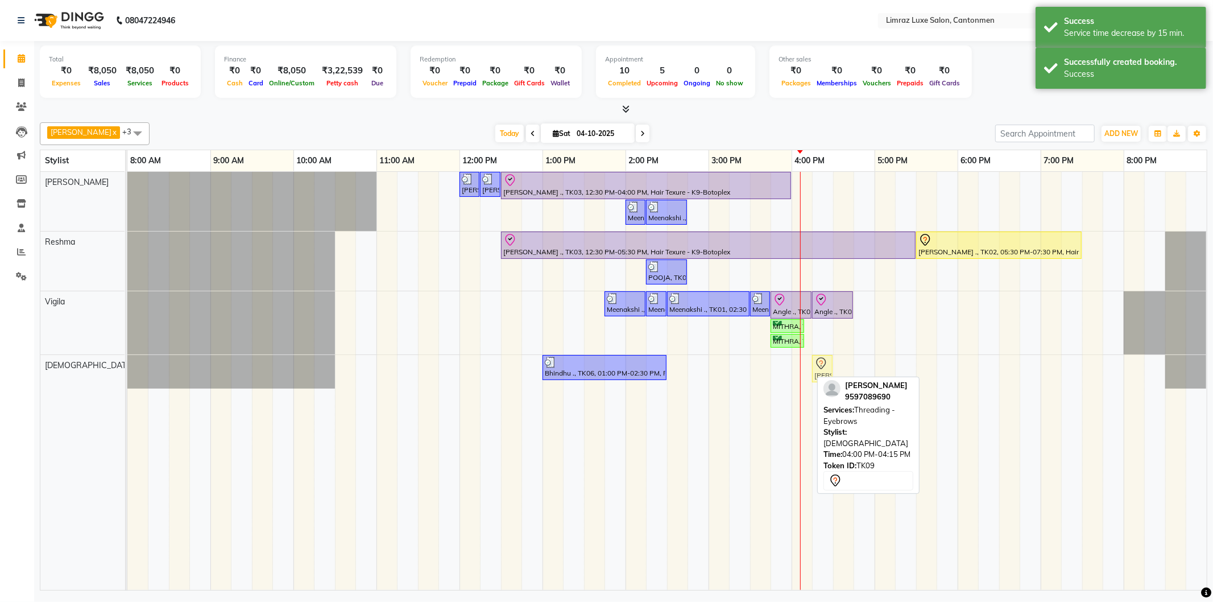
drag, startPoint x: 803, startPoint y: 370, endPoint x: 823, endPoint y: 370, distance: 19.3
click at [127, 370] on div "Bhindhu ., TK06, 01:00 PM-02:30 PM, Ritual - [PERSON_NAME] Butter (Women) [PERS…" at bounding box center [127, 372] width 0 height 34
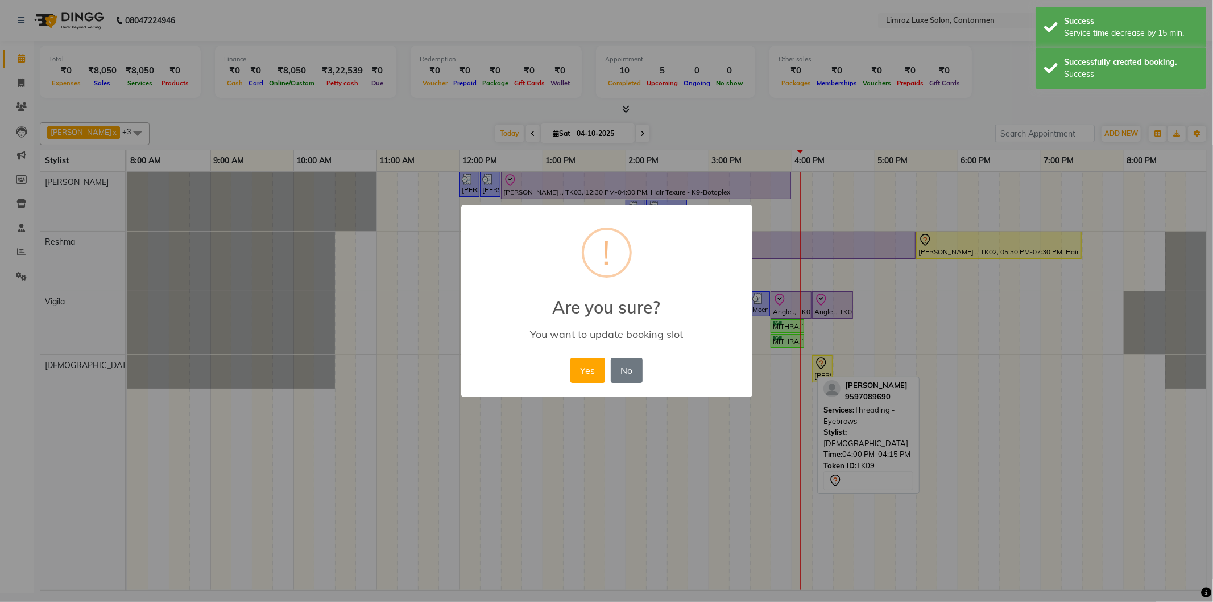
click at [570, 358] on button "Yes" at bounding box center [587, 370] width 35 height 25
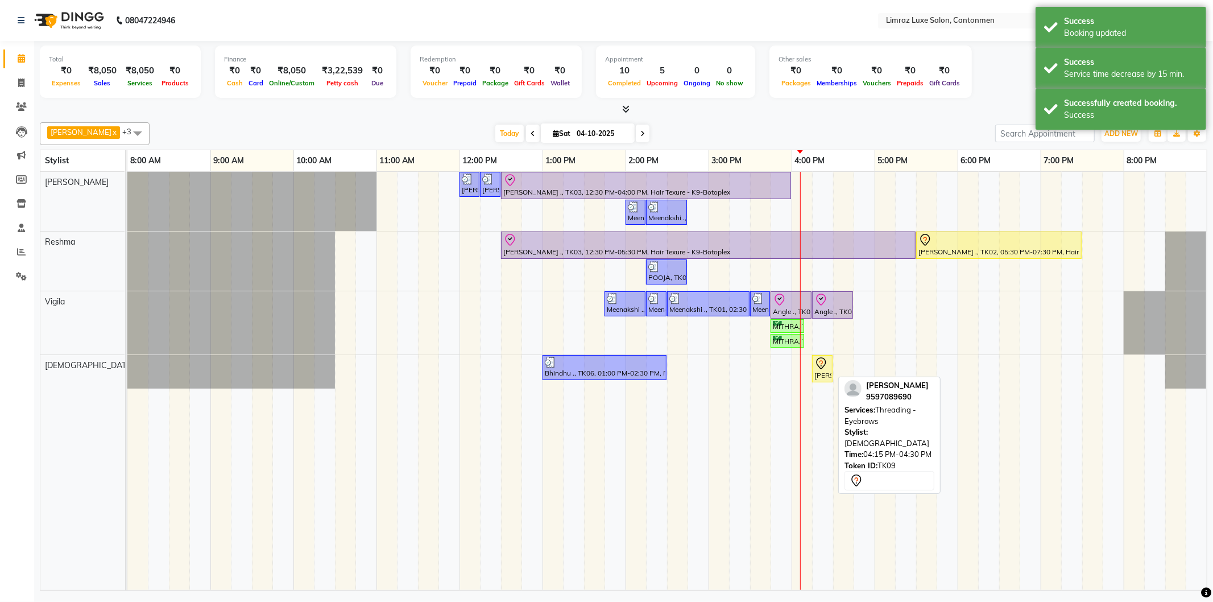
click at [604, 365] on icon at bounding box center [821, 363] width 14 height 14
click at [604, 375] on div at bounding box center [831, 368] width 5 height 26
select select "7"
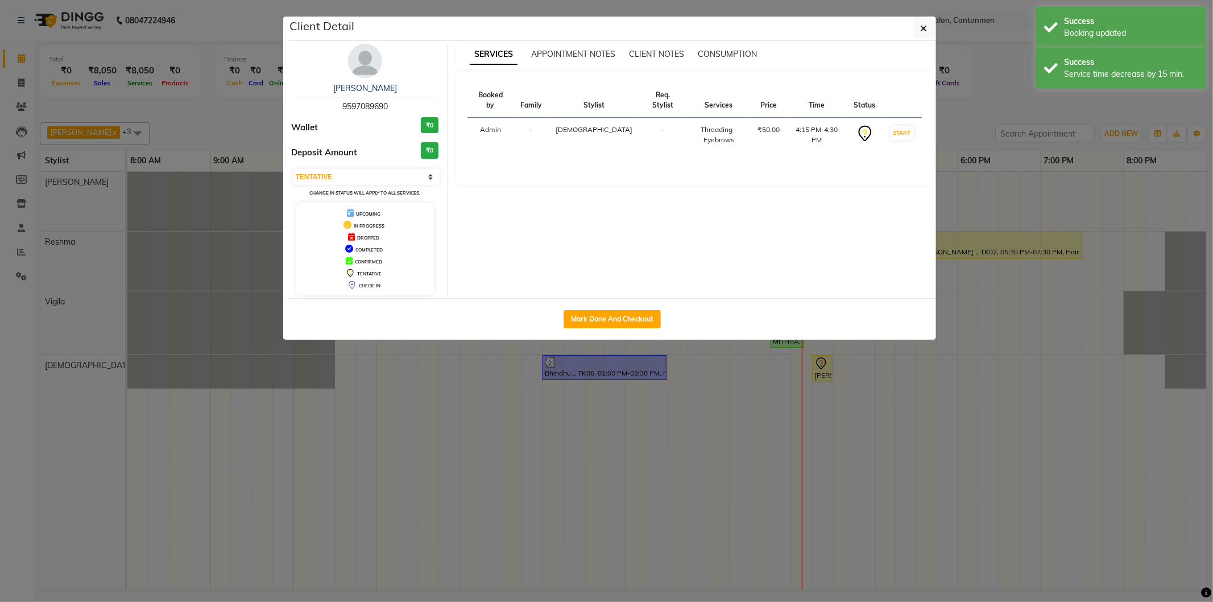
click at [604, 374] on ngb-modal-window "Client Detail [PERSON_NAME] 9597089690 Wallet ₹0 Deposit Amount ₹0 Select IN SE…" at bounding box center [606, 301] width 1213 height 602
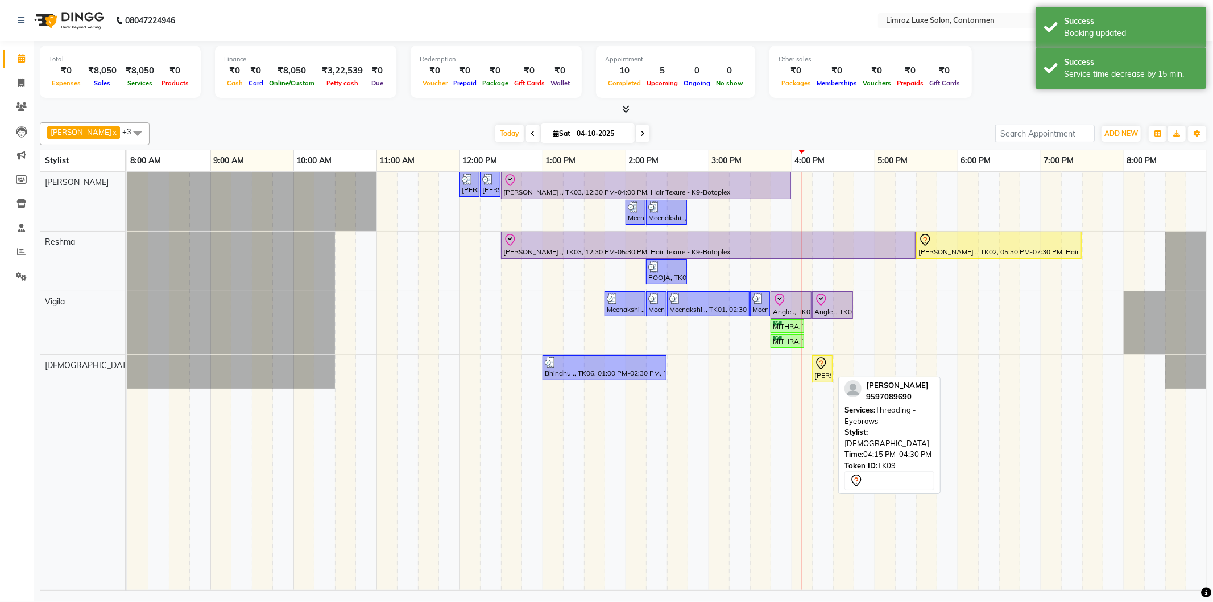
click at [604, 367] on icon at bounding box center [821, 363] width 14 height 14
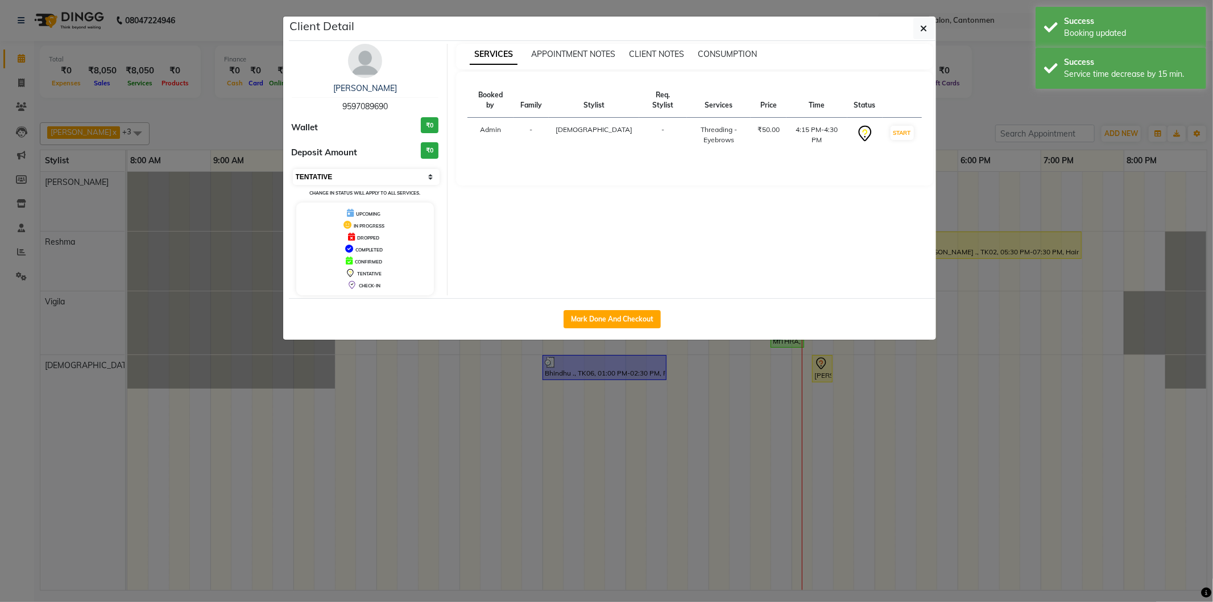
click at [311, 181] on select "Select IN SERVICE CONFIRMED TENTATIVE CHECK IN MARK DONE DROPPED UPCOMING" at bounding box center [366, 177] width 147 height 16
select select "8"
click at [293, 169] on select "Select IN SERVICE CONFIRMED TENTATIVE CHECK IN MARK DONE DROPPED UPCOMING" at bounding box center [366, 177] width 147 height 16
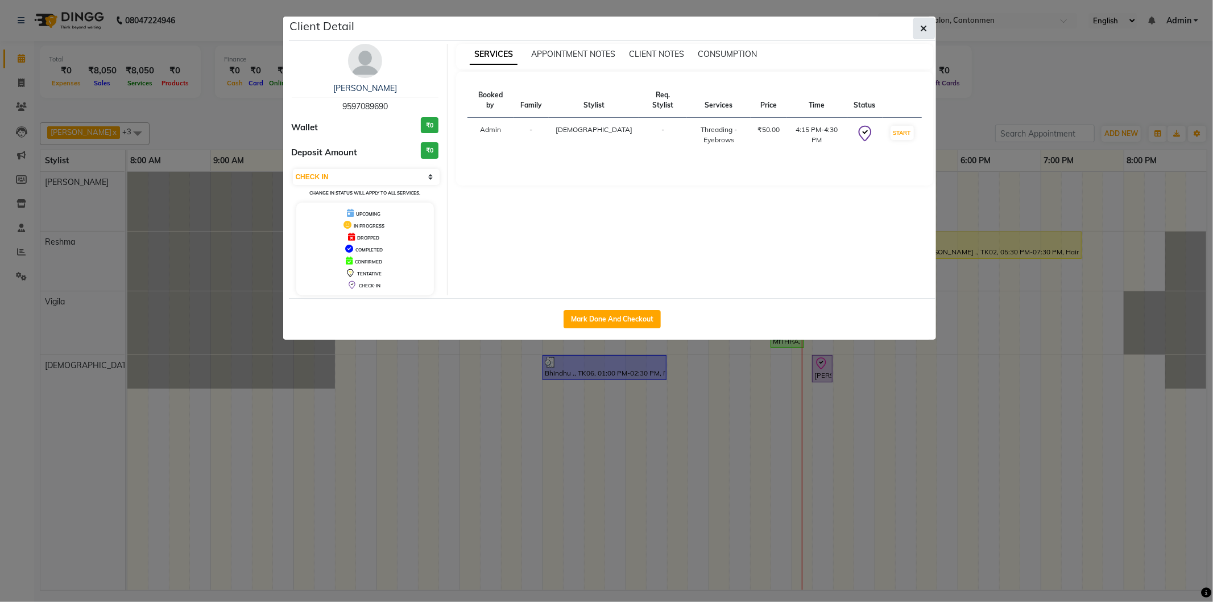
click at [604, 24] on icon "button" at bounding box center [923, 28] width 7 height 9
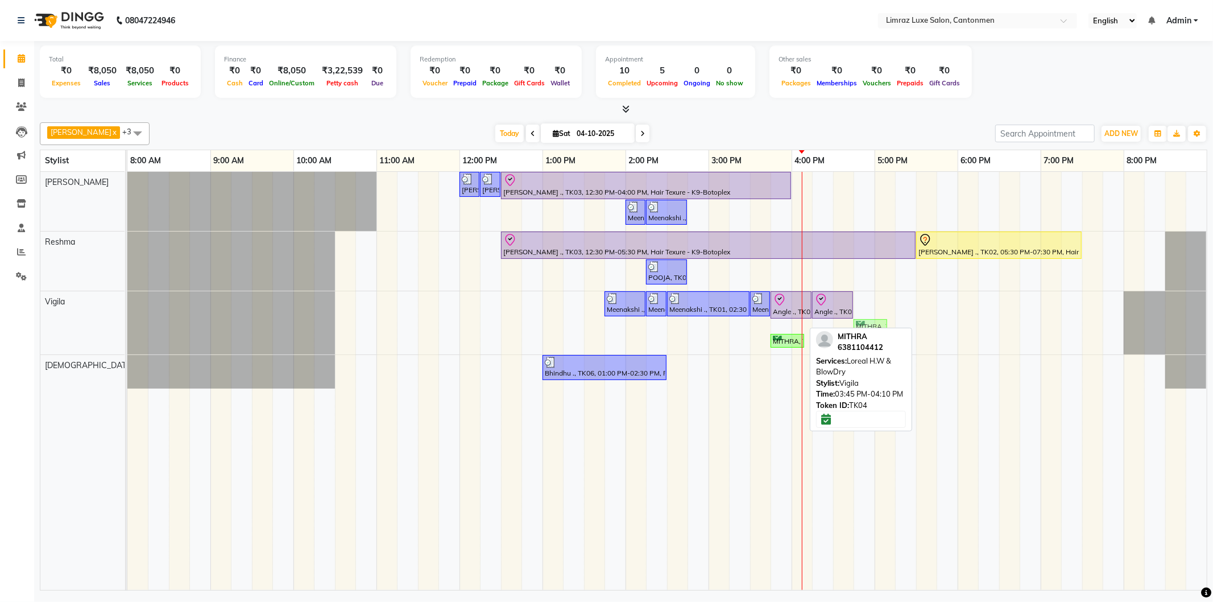
drag, startPoint x: 783, startPoint y: 325, endPoint x: 860, endPoint y: 321, distance: 77.4
click at [127, 321] on div "Meenakshi ., TK01, 01:45 PM-02:15 PM, Waxing - Under Arms (Flavoured Women) Mee…" at bounding box center [127, 322] width 0 height 63
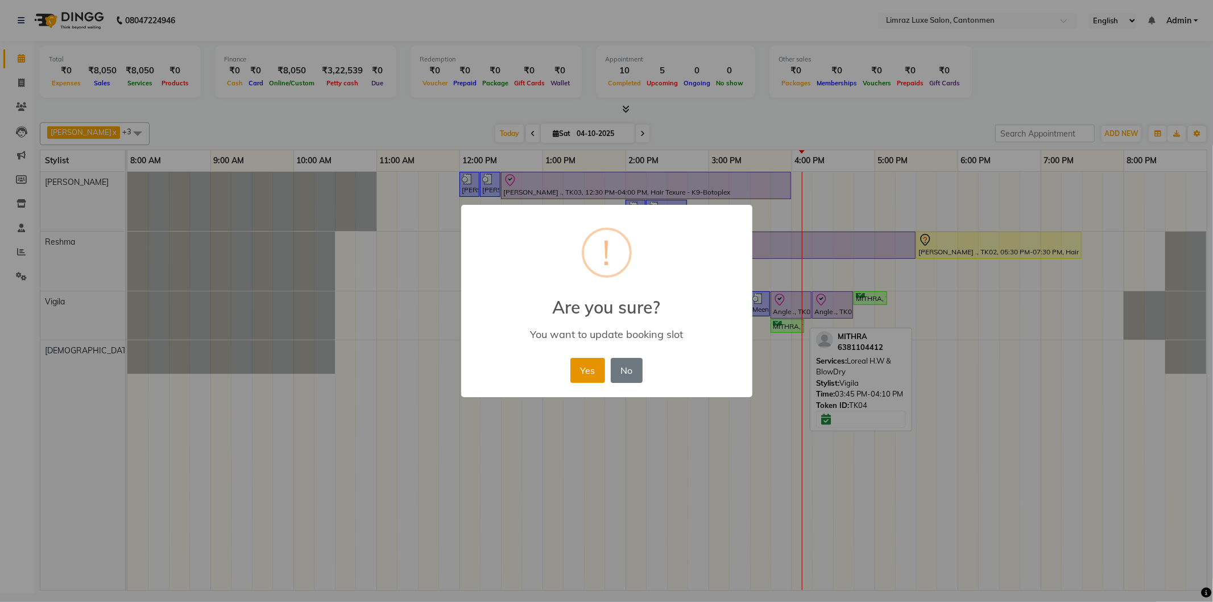
click at [580, 373] on button "Yes" at bounding box center [587, 370] width 35 height 25
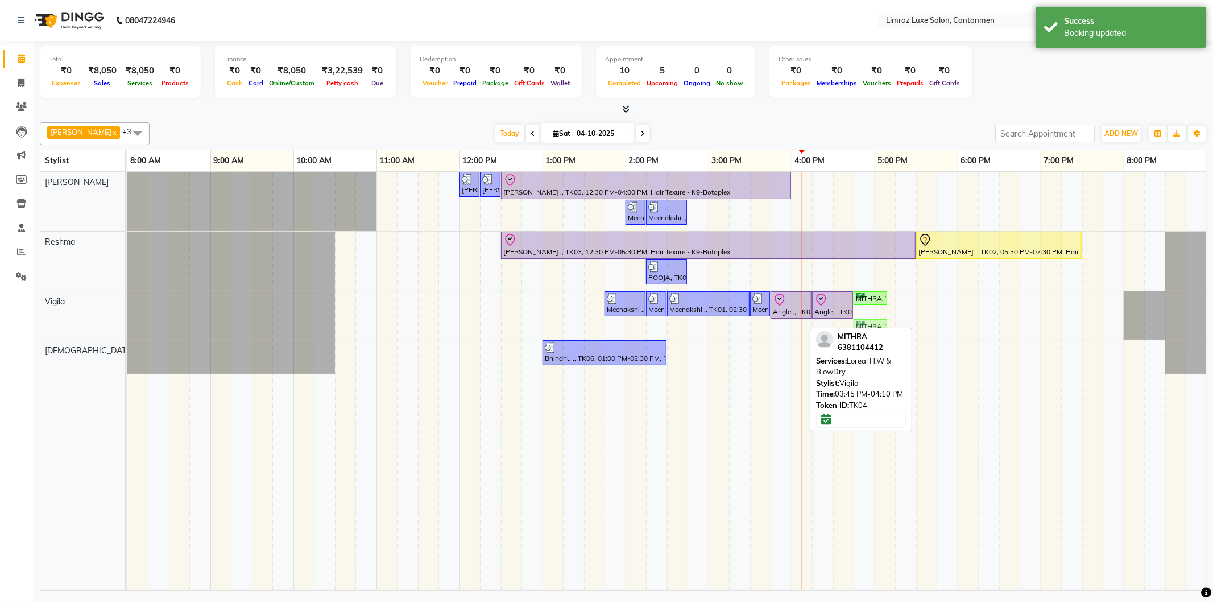
drag, startPoint x: 779, startPoint y: 327, endPoint x: 865, endPoint y: 321, distance: 85.5
click at [127, 321] on div "Meenakshi ., TK01, 01:45 PM-02:15 PM, Waxing - Under Arms (Flavoured Women) Mee…" at bounding box center [127, 315] width 0 height 48
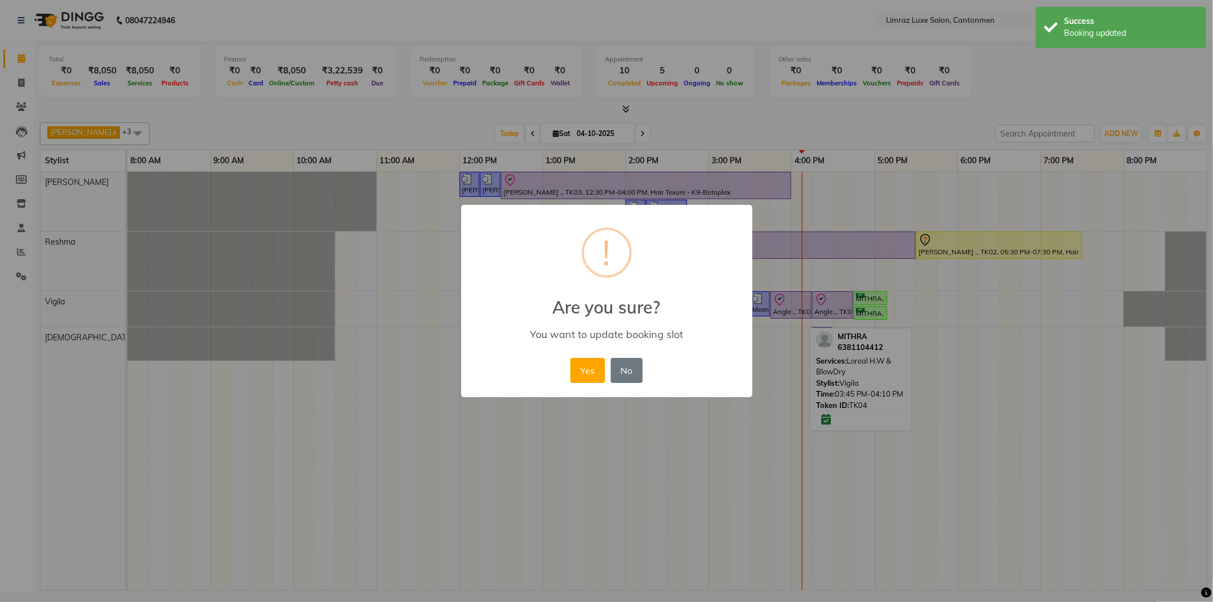
click at [570, 358] on button "Yes" at bounding box center [587, 370] width 35 height 25
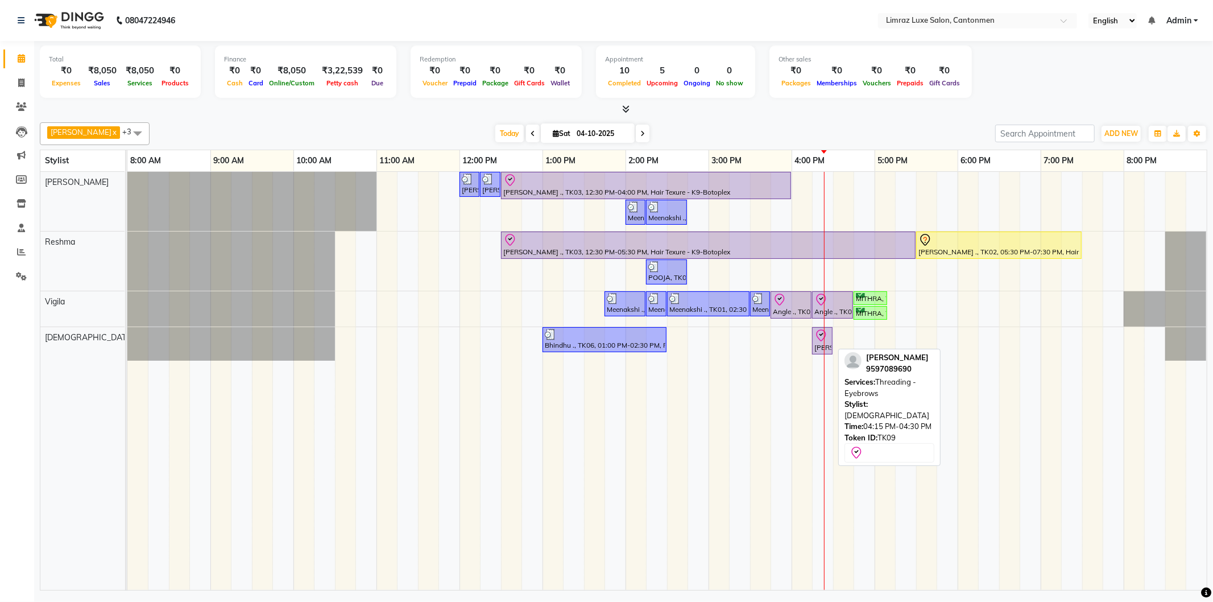
click at [816, 343] on div "[PERSON_NAME], TK09, 04:15 PM-04:30 PM, Threading - Eyebrows" at bounding box center [822, 341] width 18 height 24
select select "8"
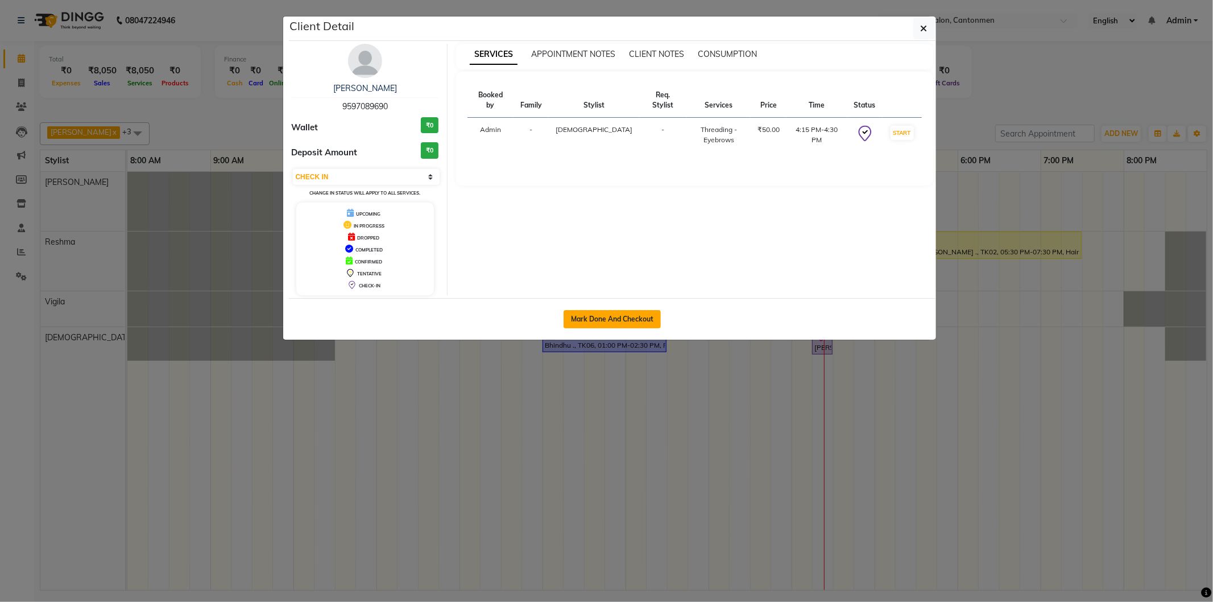
click at [638, 320] on button "Mark Done And Checkout" at bounding box center [611, 319] width 97 height 18
select select "service"
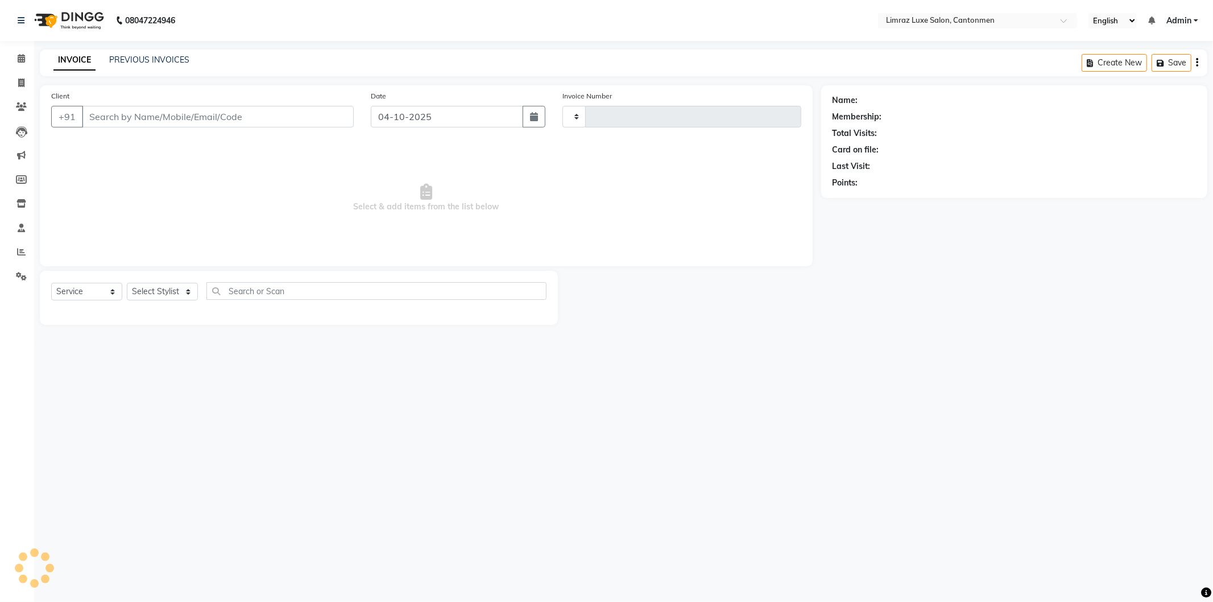
type input "1817"
select select "7274"
type input "9597089690"
select select "63048"
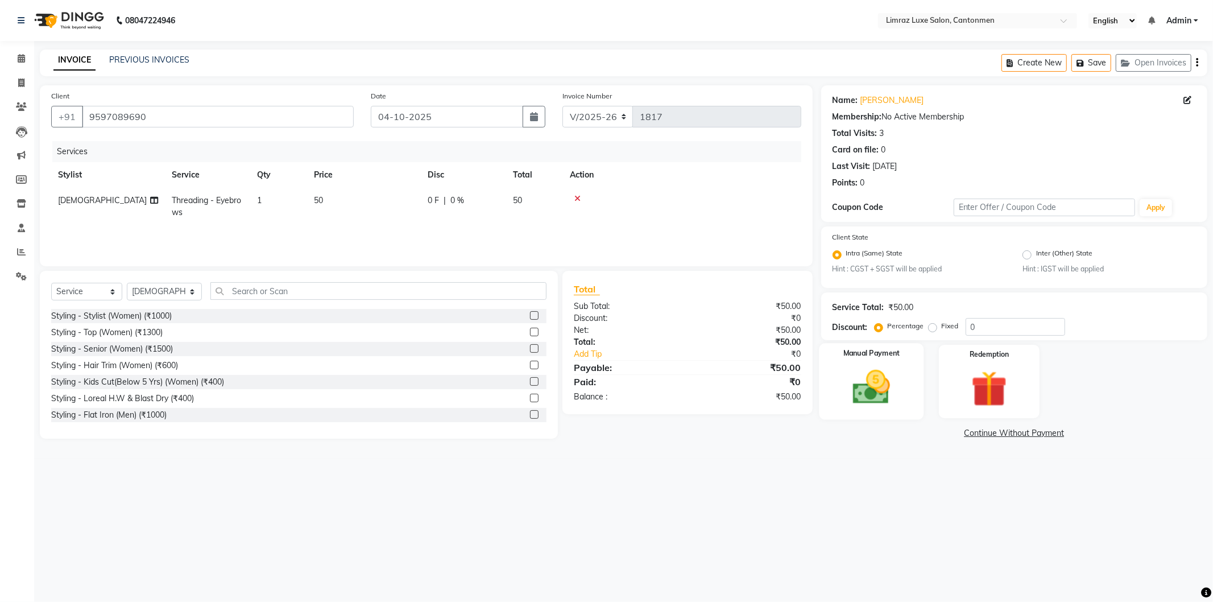
click at [870, 400] on img at bounding box center [871, 387] width 61 height 43
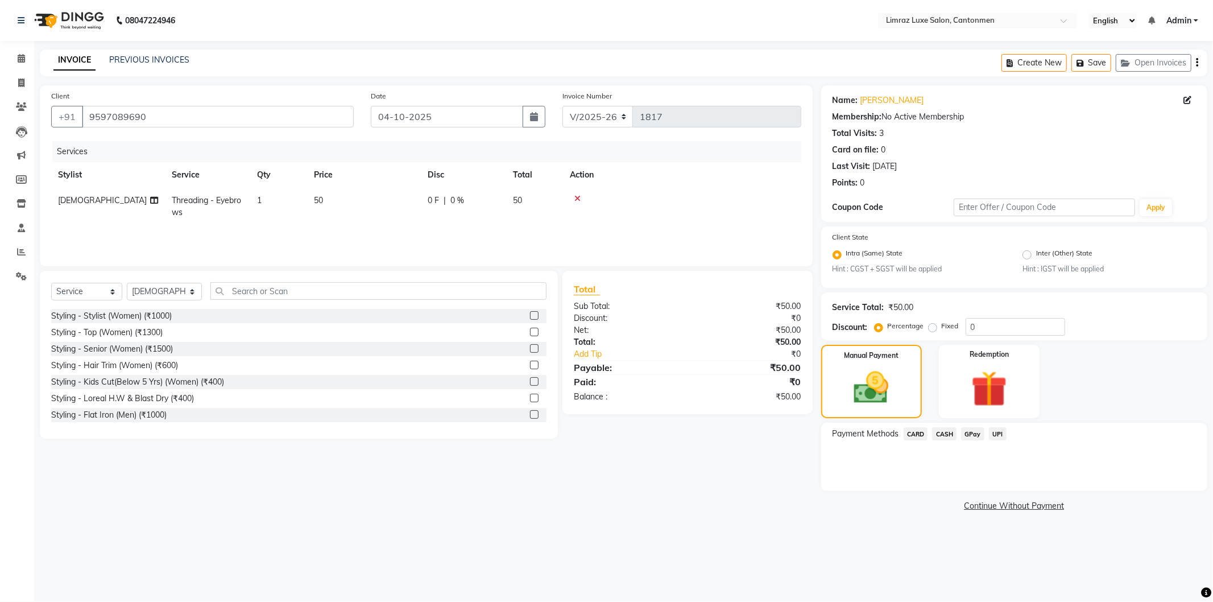
click at [973, 430] on span "GPay" at bounding box center [972, 433] width 23 height 13
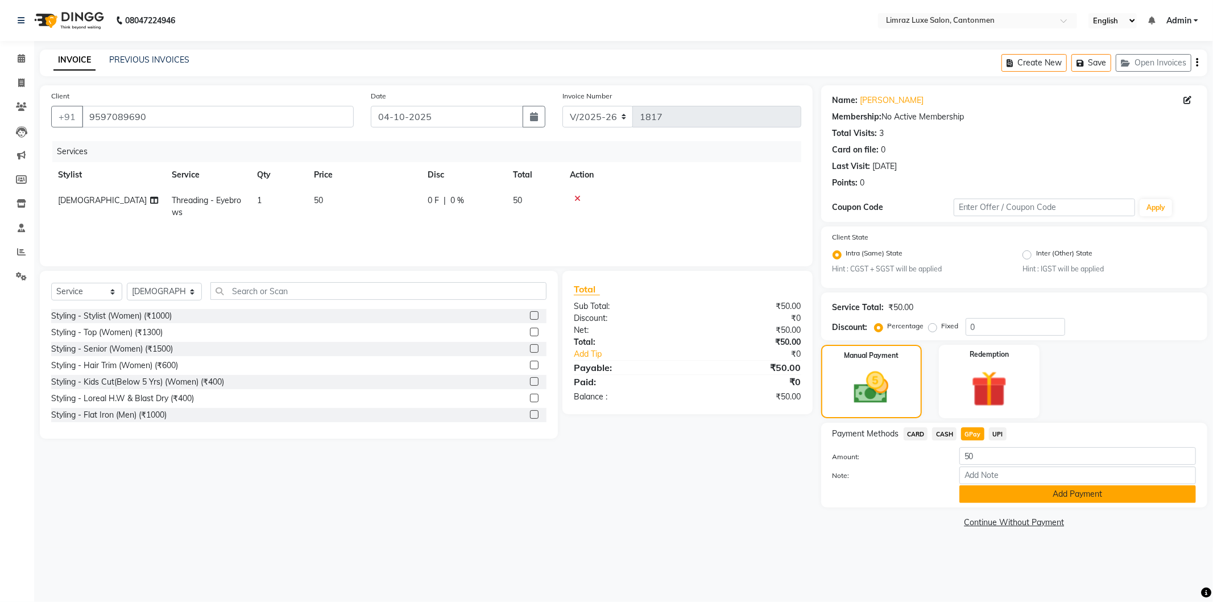
click at [978, 491] on button "Add Payment" at bounding box center [1077, 494] width 237 height 18
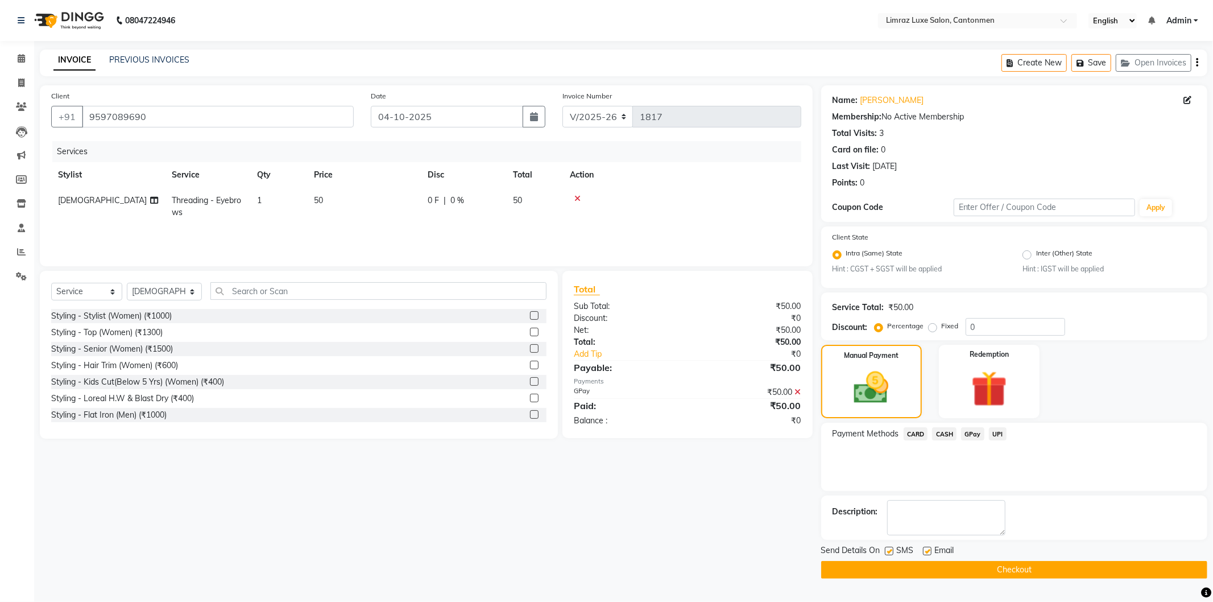
click at [889, 549] on label at bounding box center [889, 550] width 9 height 9
click at [889, 549] on input "checkbox" at bounding box center [888, 551] width 7 height 7
checkbox input "false"
click at [929, 548] on label at bounding box center [927, 550] width 9 height 9
click at [929, 548] on input "checkbox" at bounding box center [926, 551] width 7 height 7
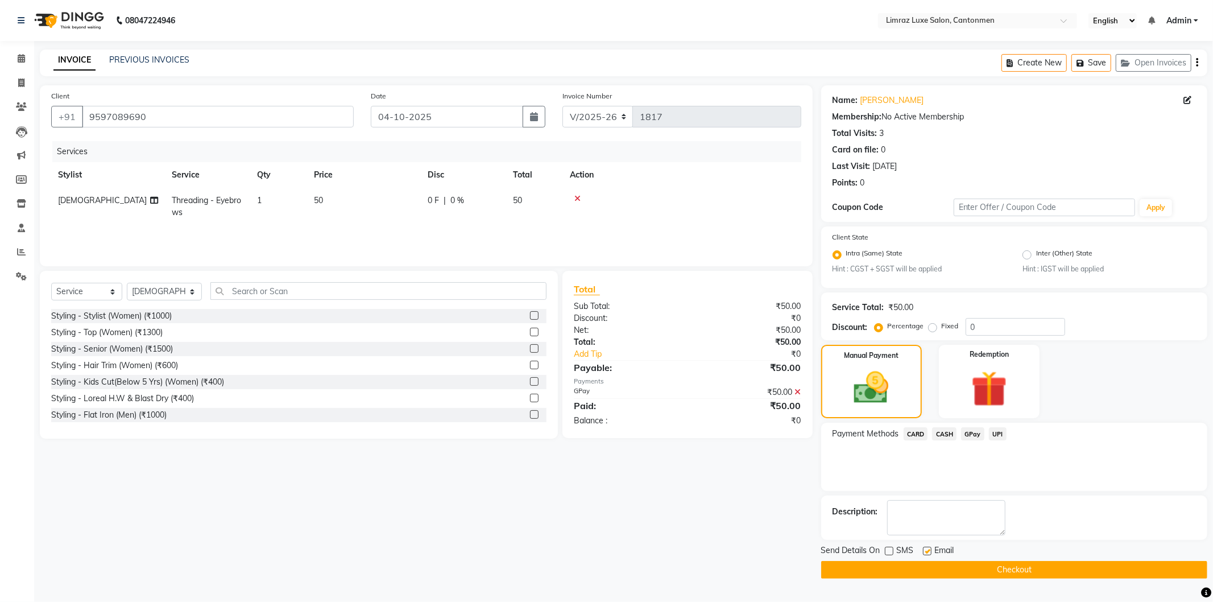
checkbox input "false"
click at [926, 561] on button "Checkout" at bounding box center [1014, 570] width 386 height 18
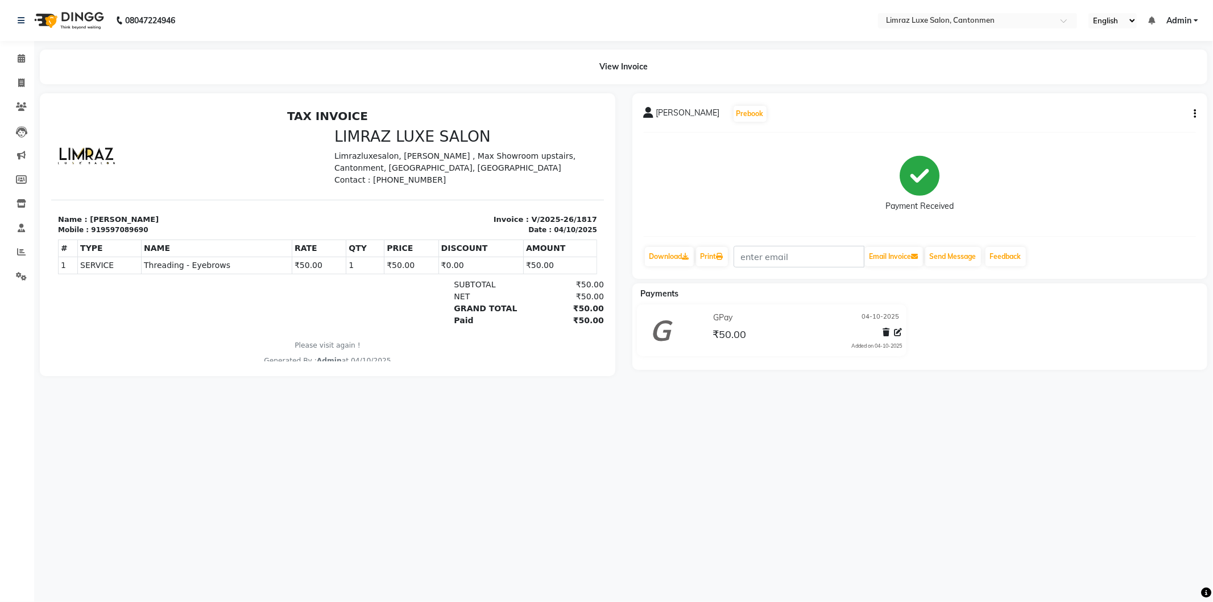
click at [88, 11] on img at bounding box center [68, 21] width 78 height 32
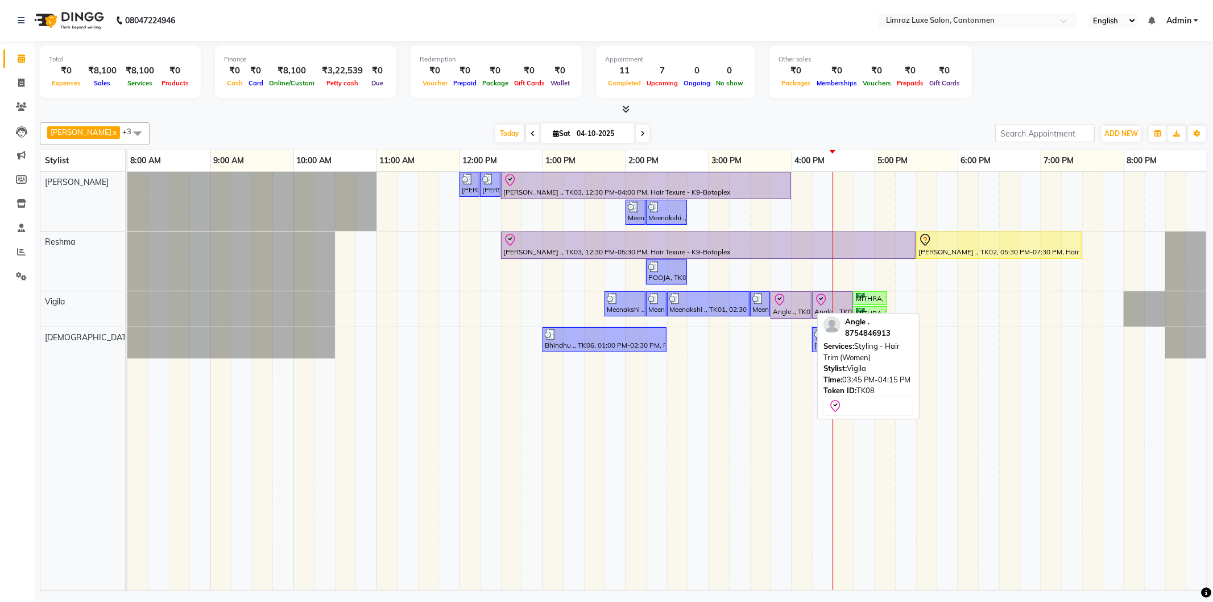
click at [794, 308] on div "Angle ., TK08, 03:45 PM-04:15 PM, Styling - Hair Trim (Women)" at bounding box center [791, 305] width 39 height 24
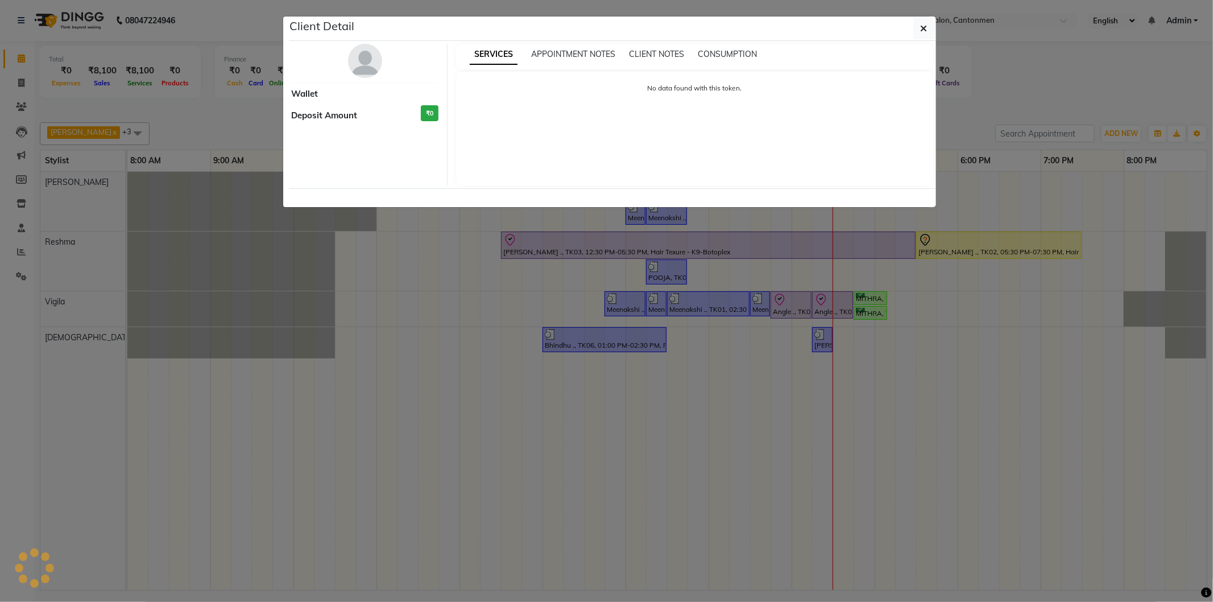
select select "8"
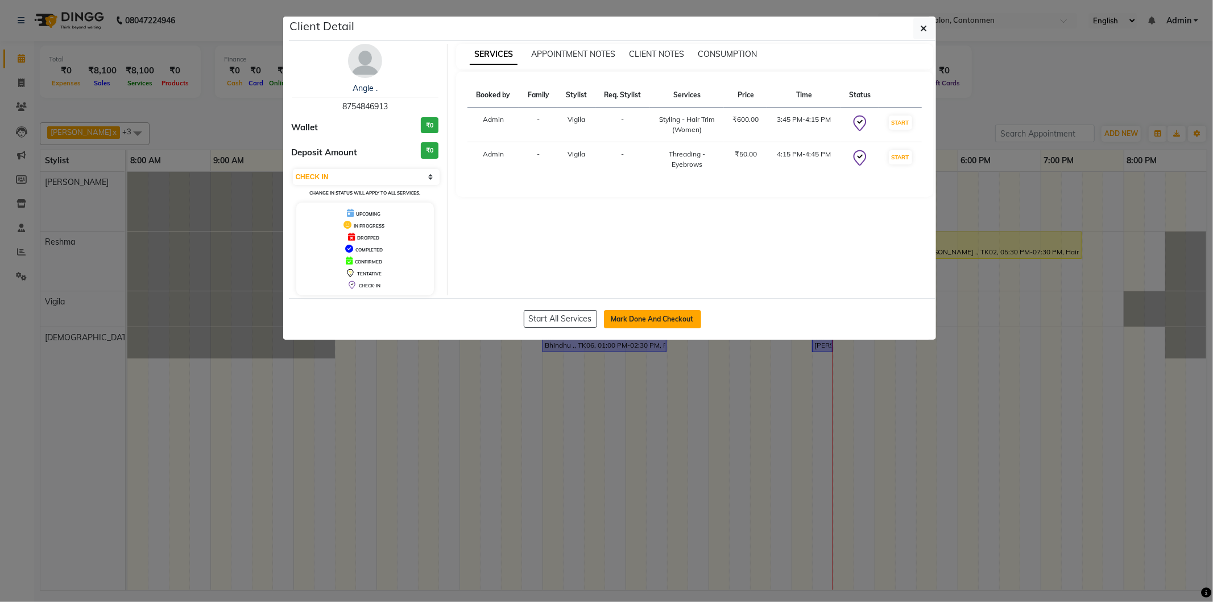
click at [649, 321] on button "Mark Done And Checkout" at bounding box center [652, 319] width 97 height 18
select select "service"
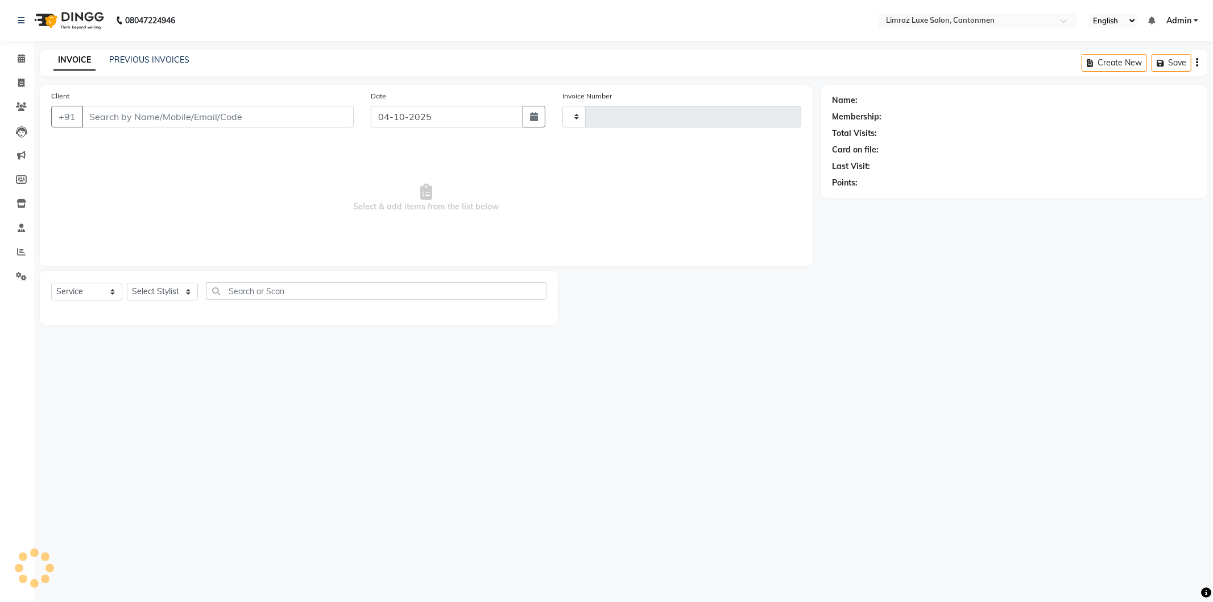
type input "1818"
select select "7274"
type input "8754846913"
select select "63046"
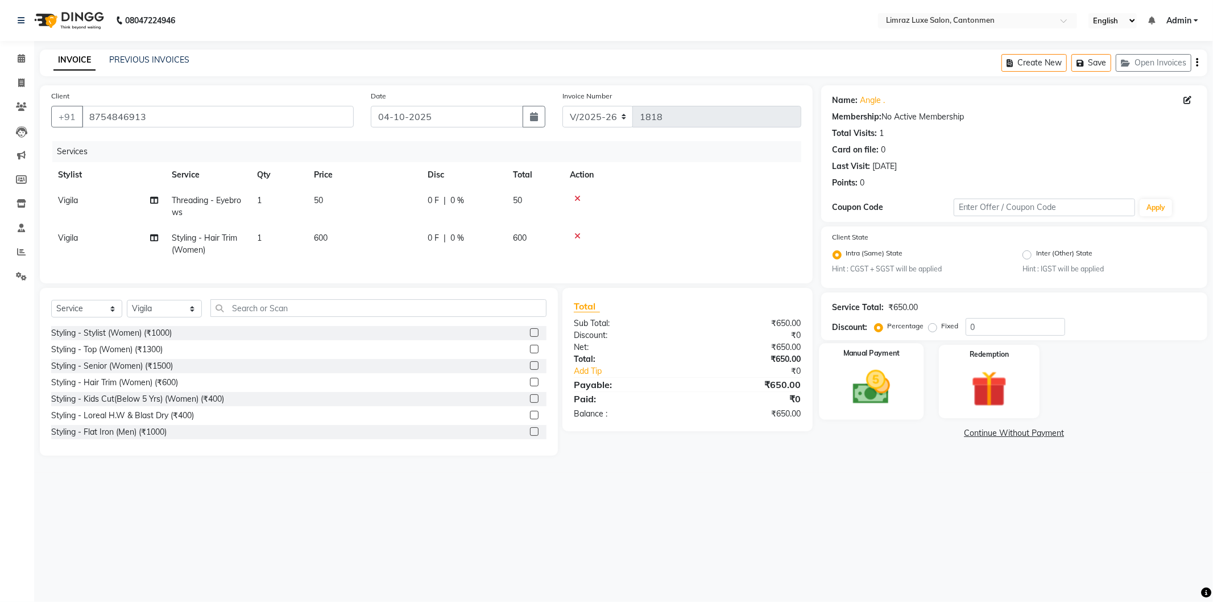
click at [905, 384] on div "Manual Payment" at bounding box center [871, 381] width 105 height 76
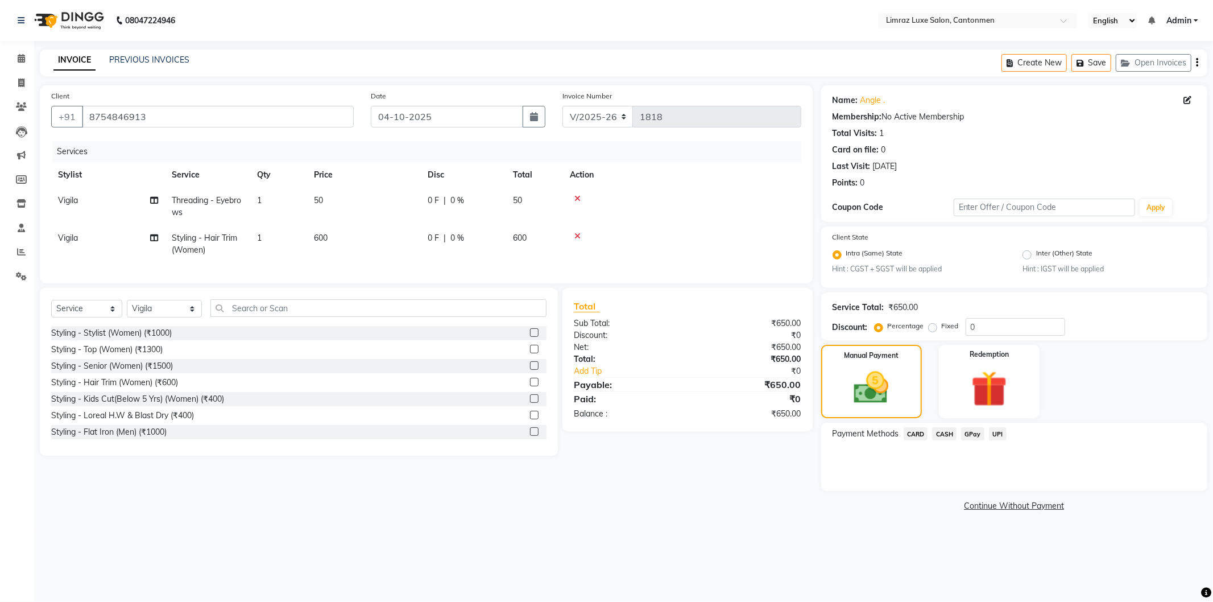
drag, startPoint x: 991, startPoint y: 422, endPoint x: 972, endPoint y: 433, distance: 21.6
click at [988, 423] on div "Payment Methods CARD CASH GPay UPI" at bounding box center [1014, 456] width 386 height 68
click at [972, 433] on span "GPay" at bounding box center [972, 433] width 23 height 13
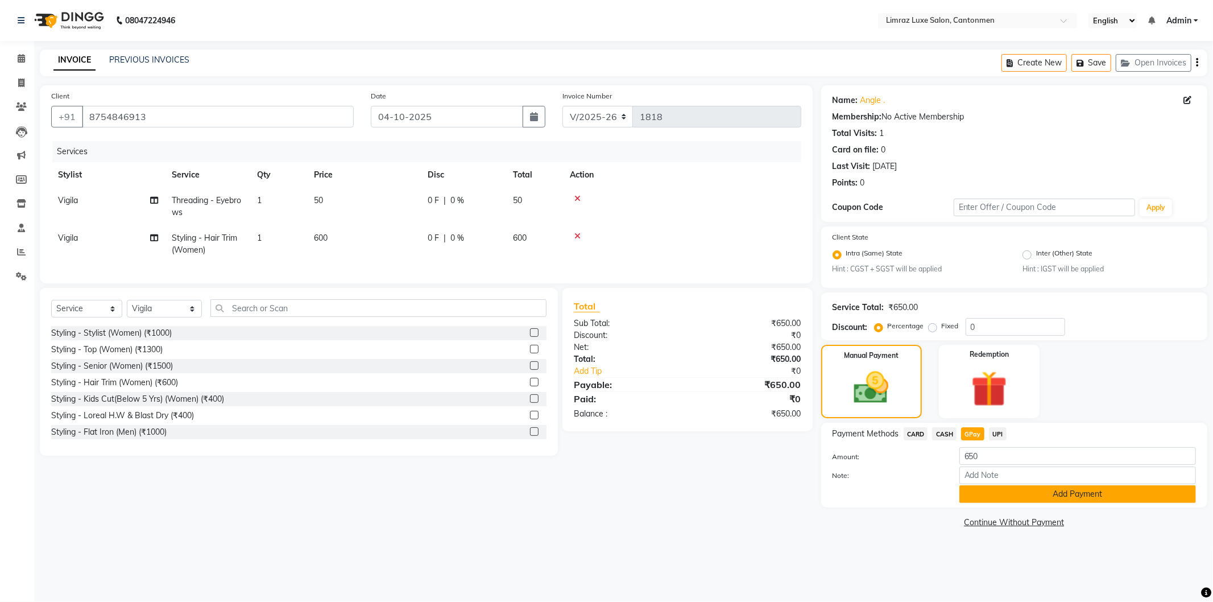
click at [988, 501] on button "Add Payment" at bounding box center [1077, 494] width 237 height 18
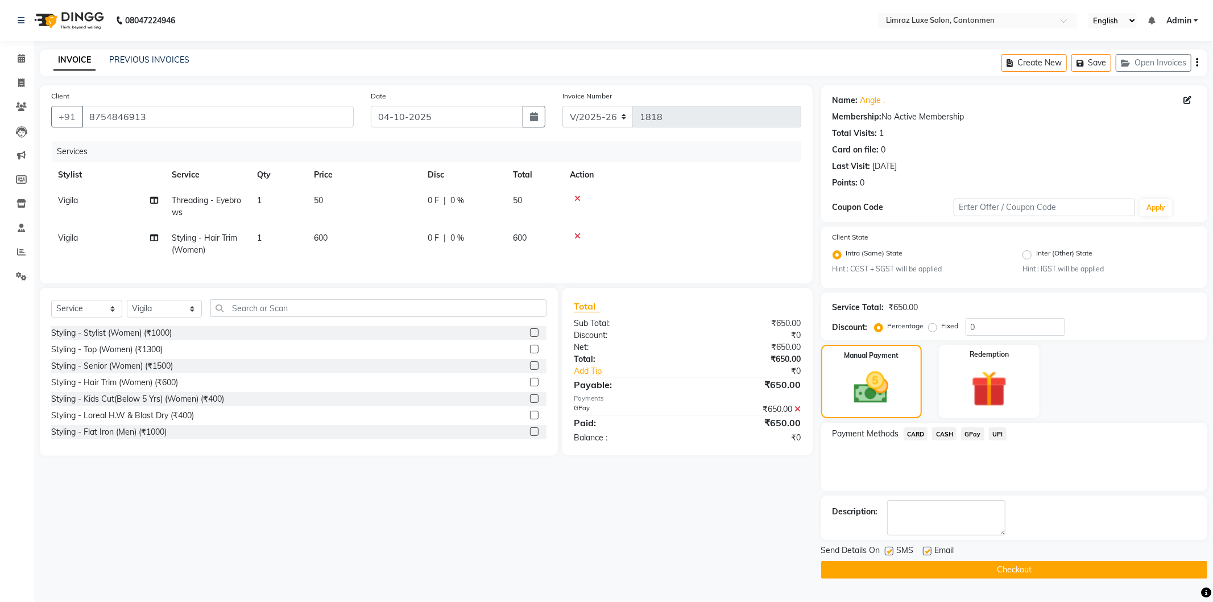
click at [889, 554] on label at bounding box center [889, 550] width 9 height 9
click at [889, 554] on input "checkbox" at bounding box center [888, 551] width 7 height 7
checkbox input "false"
click at [927, 550] on label at bounding box center [927, 550] width 9 height 9
click at [927, 550] on input "checkbox" at bounding box center [926, 551] width 7 height 7
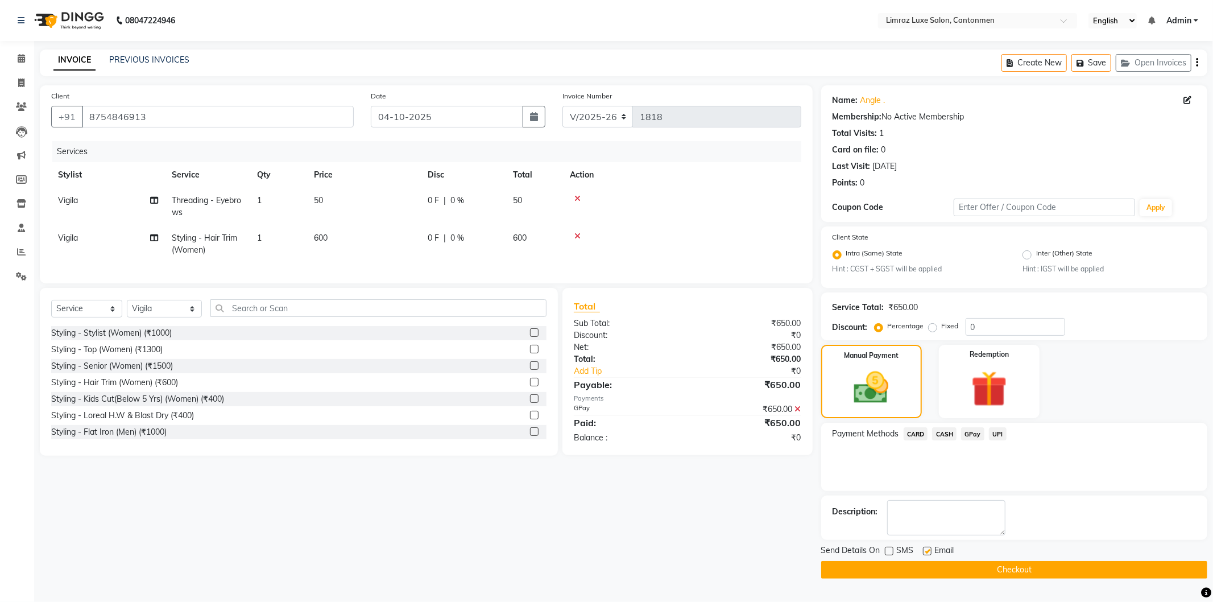
checkbox input "false"
click at [931, 564] on button "Checkout" at bounding box center [1014, 570] width 386 height 18
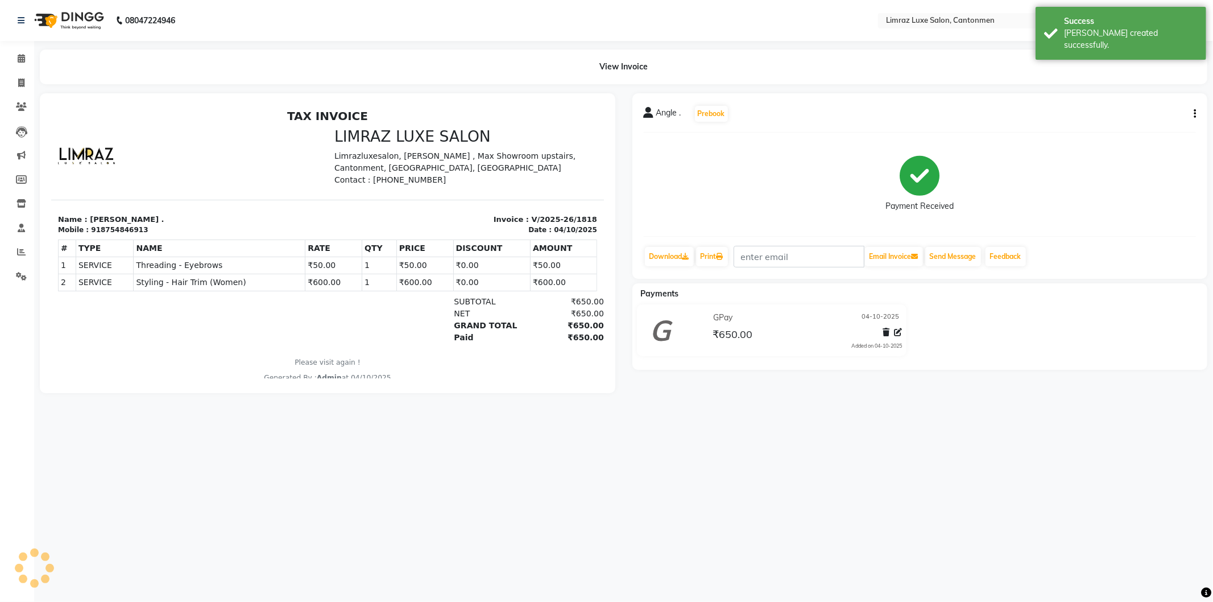
click at [60, 16] on img at bounding box center [68, 21] width 78 height 32
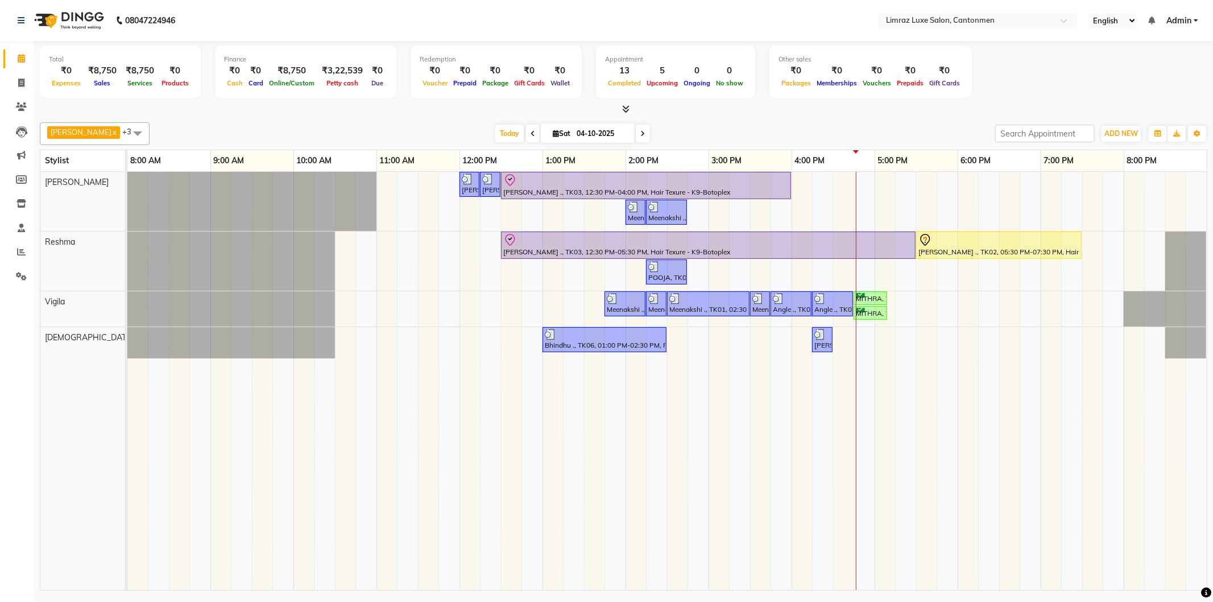
click at [832, 403] on td at bounding box center [822, 381] width 21 height 418
click at [866, 295] on div "MITHRA, TK04, 04:45 PM-05:10 PM, Loreal H.W & BlowDry" at bounding box center [870, 298] width 31 height 11
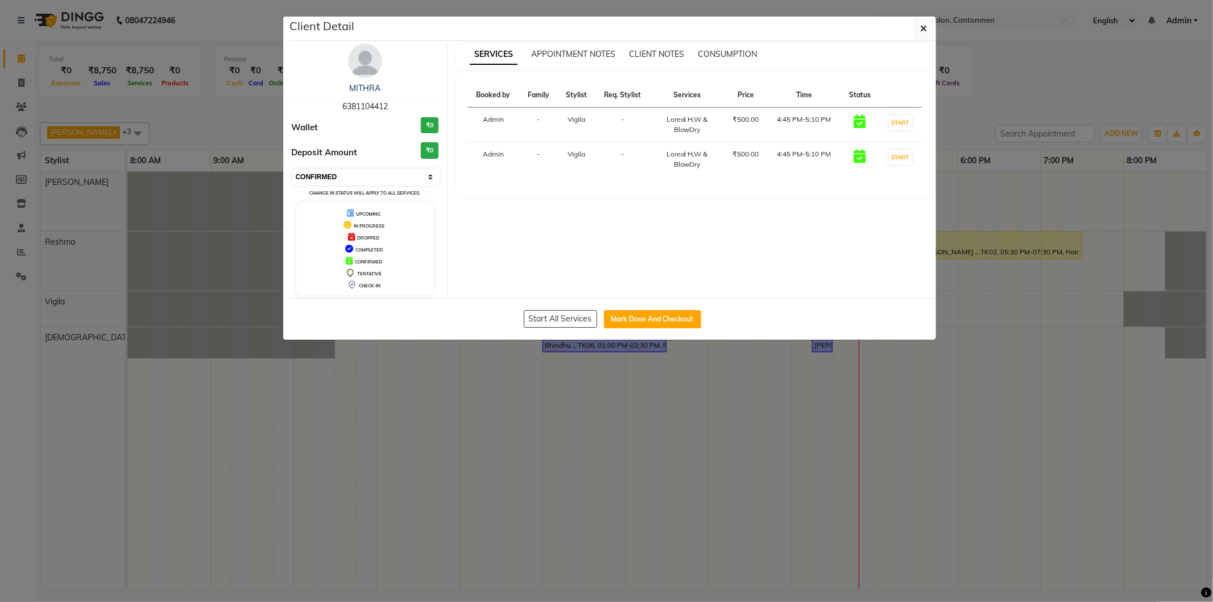
drag, startPoint x: 389, startPoint y: 173, endPoint x: 395, endPoint y: 183, distance: 10.9
click at [389, 173] on select "Select IN SERVICE CONFIRMED TENTATIVE CHECK IN MARK DONE DROPPED UPCOMING" at bounding box center [366, 177] width 147 height 16
select select "8"
click at [293, 169] on select "Select IN SERVICE CONFIRMED TENTATIVE CHECK IN MARK DONE DROPPED UPCOMING" at bounding box center [366, 177] width 147 height 16
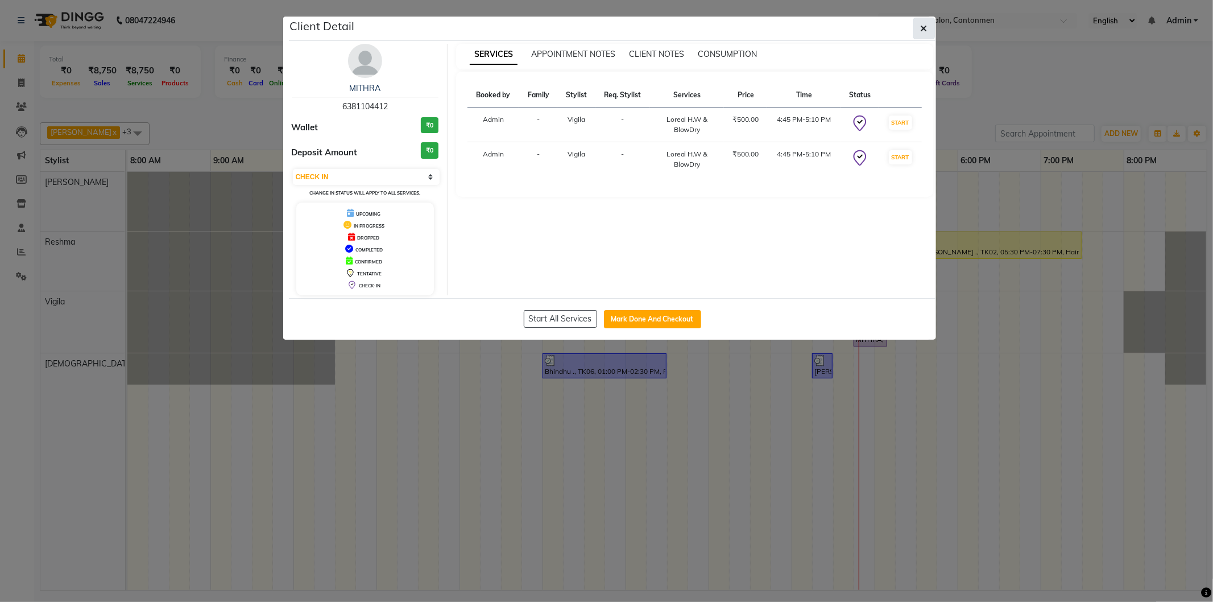
click at [923, 27] on icon "button" at bounding box center [923, 28] width 7 height 9
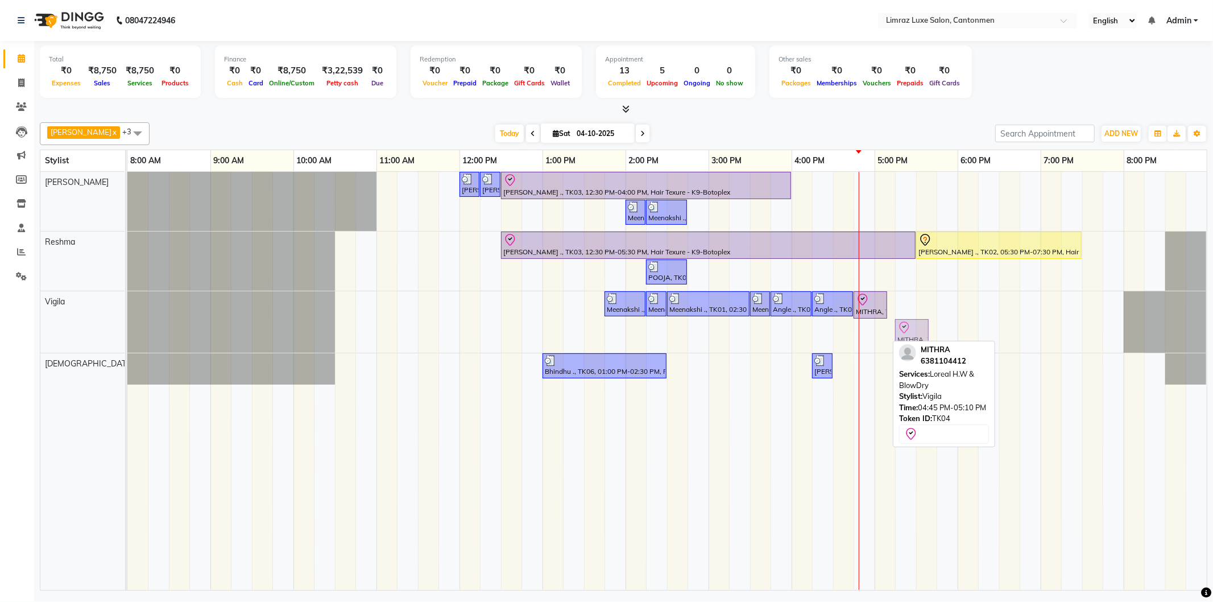
drag, startPoint x: 876, startPoint y: 333, endPoint x: 922, endPoint y: 331, distance: 46.7
click at [127, 331] on div "Meenakshi ., TK01, 01:45 PM-02:15 PM, Waxing - Under Arms (Flavoured Women) Mee…" at bounding box center [127, 321] width 0 height 61
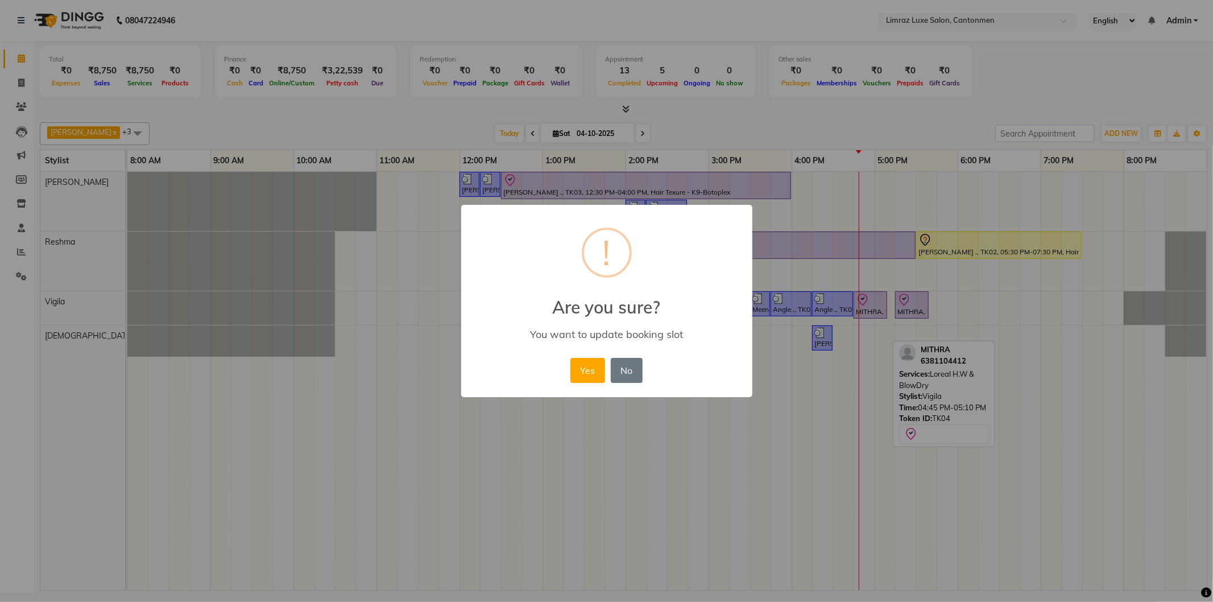
click at [570, 358] on button "Yes" at bounding box center [587, 370] width 35 height 25
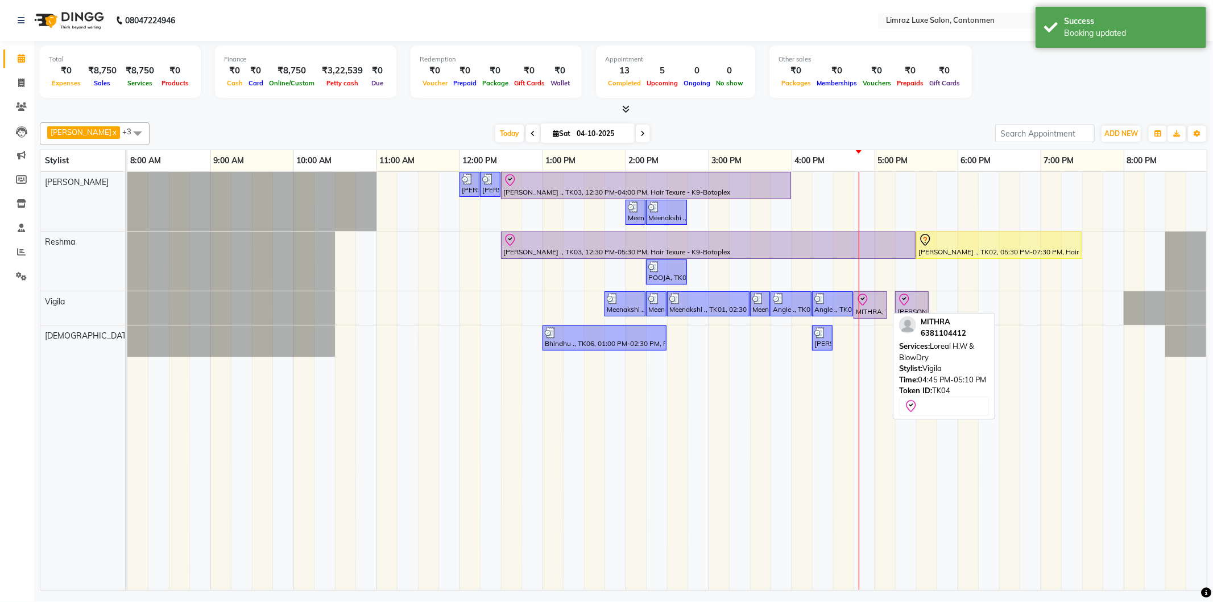
click at [868, 308] on div "MITHRA, TK04, 04:45 PM-05:10 PM, Loreal H.W & BlowDry" at bounding box center [870, 305] width 31 height 24
click at [868, 303] on icon at bounding box center [863, 300] width 14 height 14
select select "8"
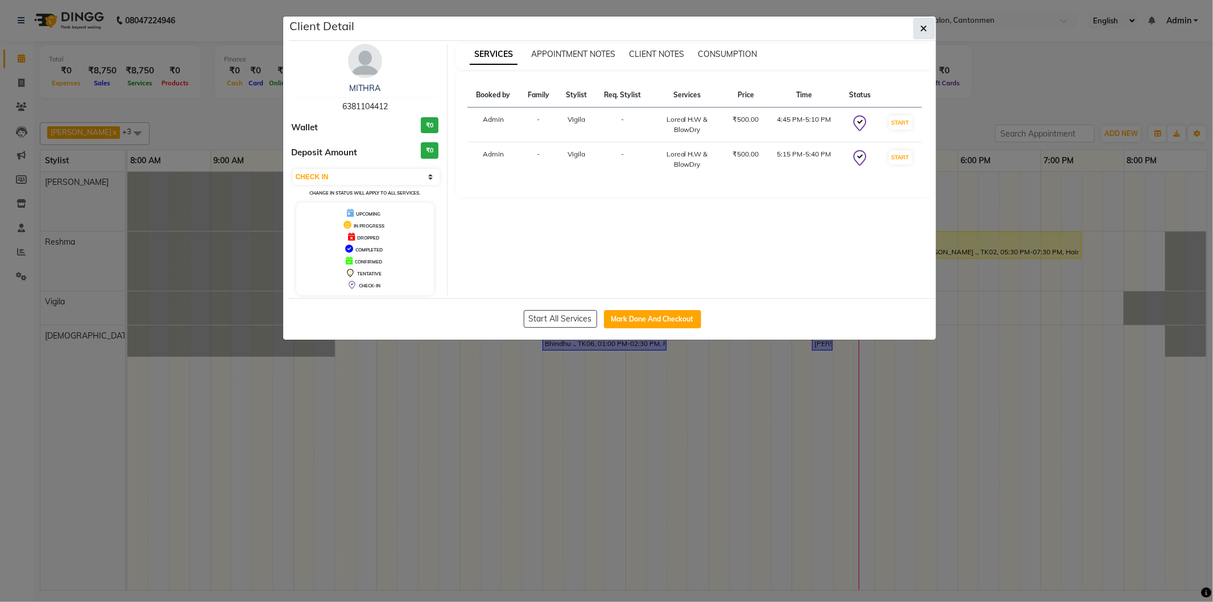
click at [923, 26] on icon "button" at bounding box center [923, 28] width 7 height 9
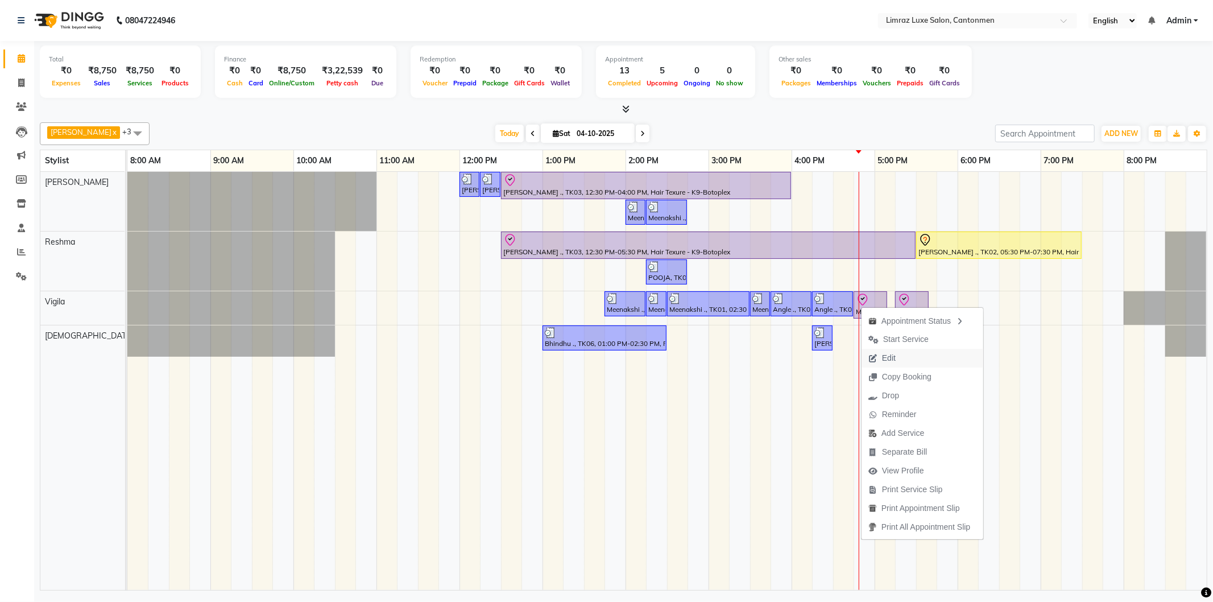
click at [891, 355] on span "Edit" at bounding box center [889, 358] width 14 height 12
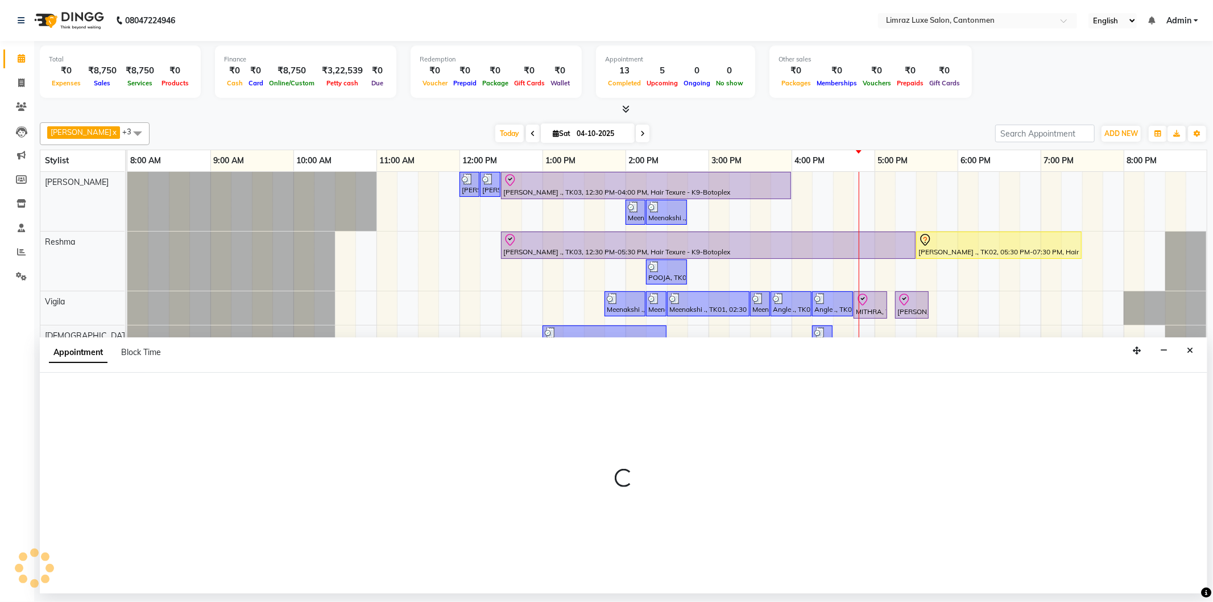
select select "check-in"
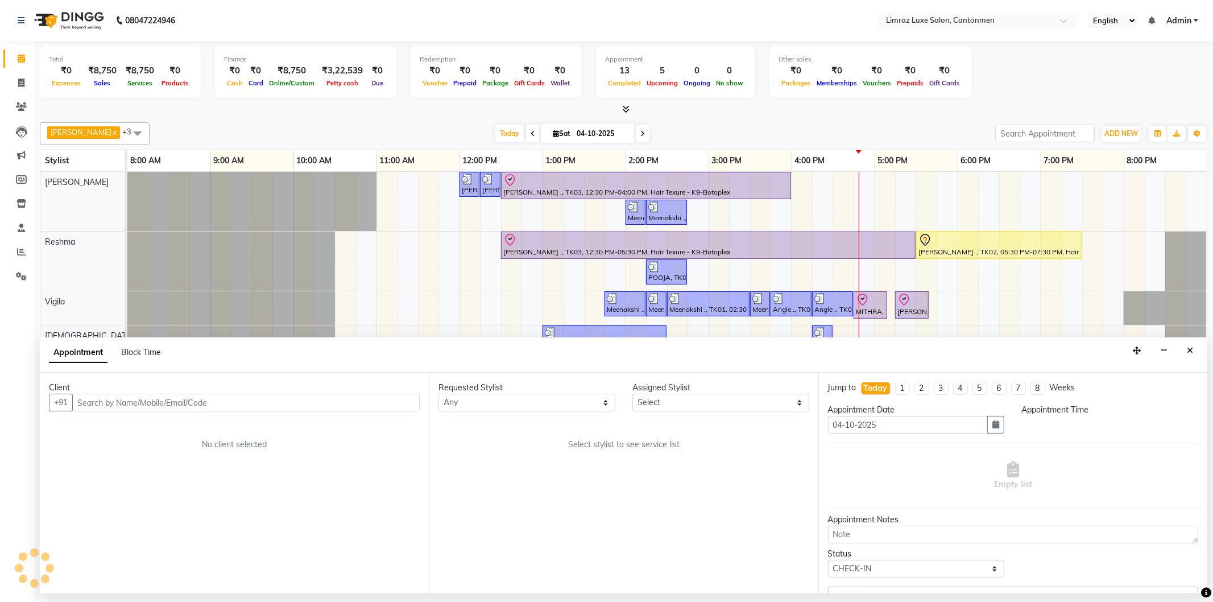
select select "63046"
select select "1005"
select select "3643"
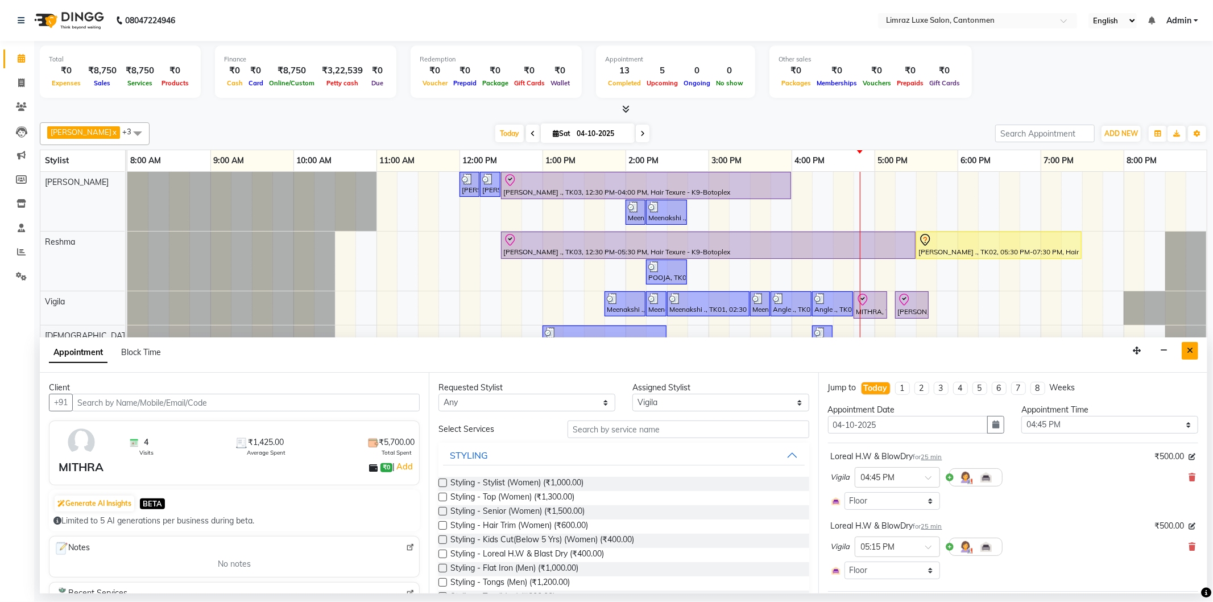
click at [1195, 354] on button "Close" at bounding box center [1189, 351] width 16 height 18
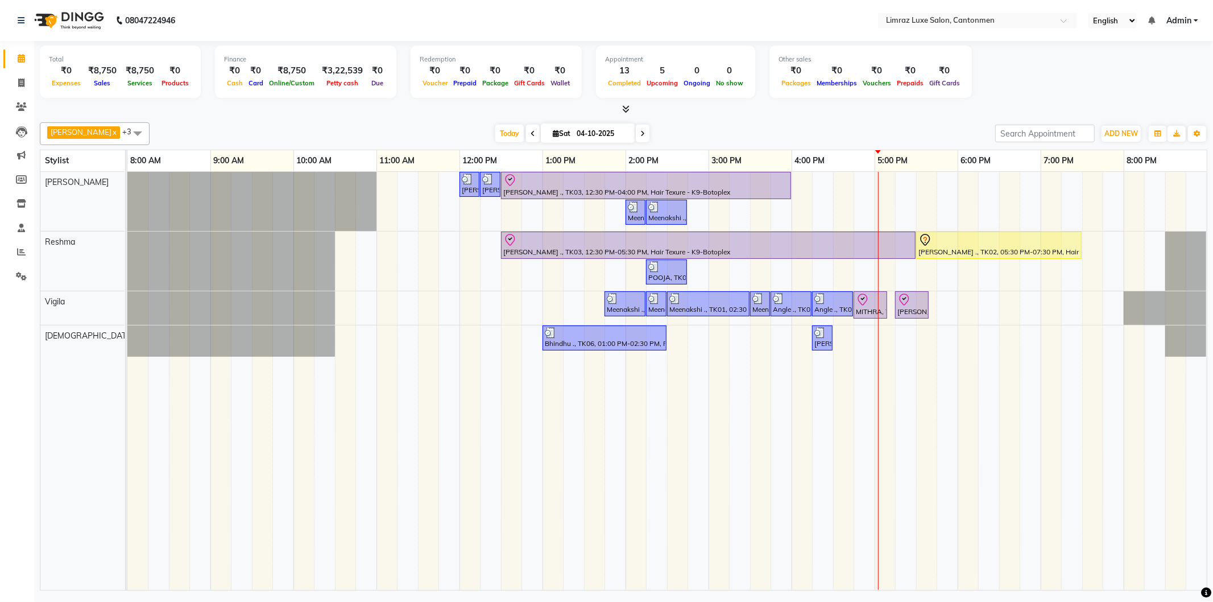
click at [964, 339] on div "Dravid, TK05, 12:00 PM-12:15 PM, Styling - Top (Men) Dravid, TK05, 12:15 PM-12:…" at bounding box center [666, 381] width 1079 height 418
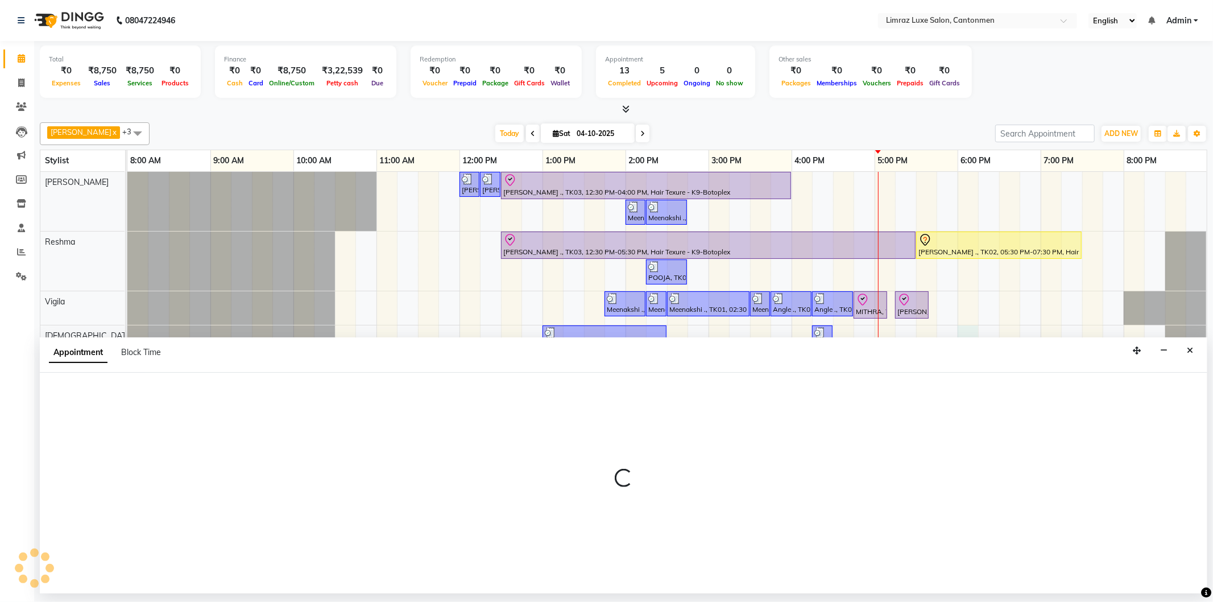
select select "63048"
select select "1080"
select select "tentative"
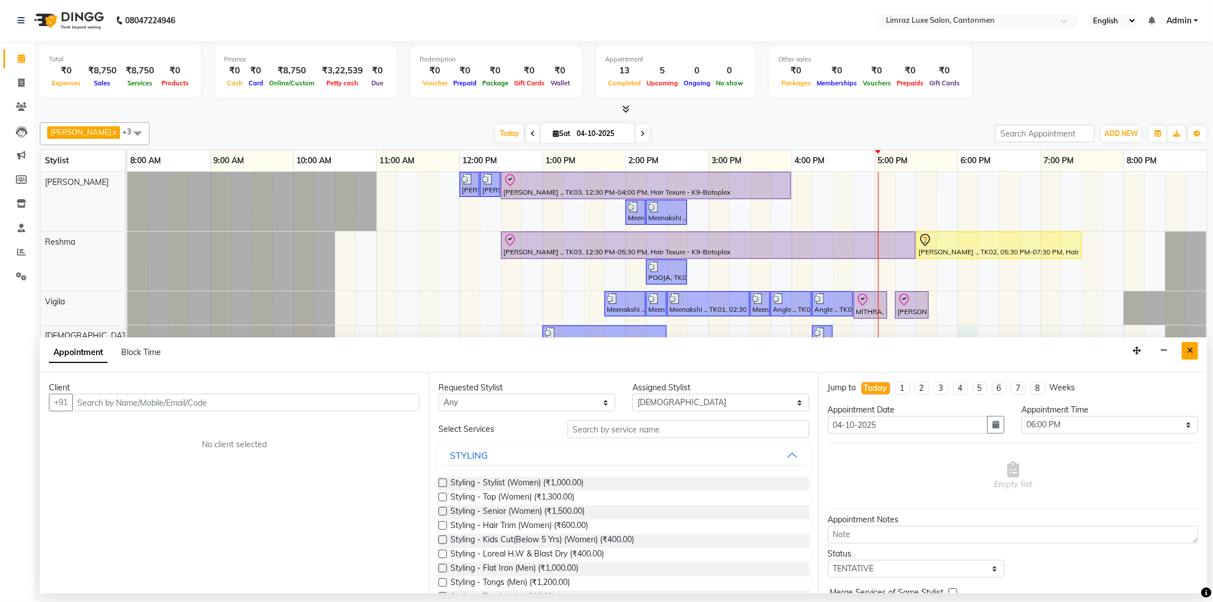
click at [1187, 349] on icon "Close" at bounding box center [1190, 350] width 6 height 8
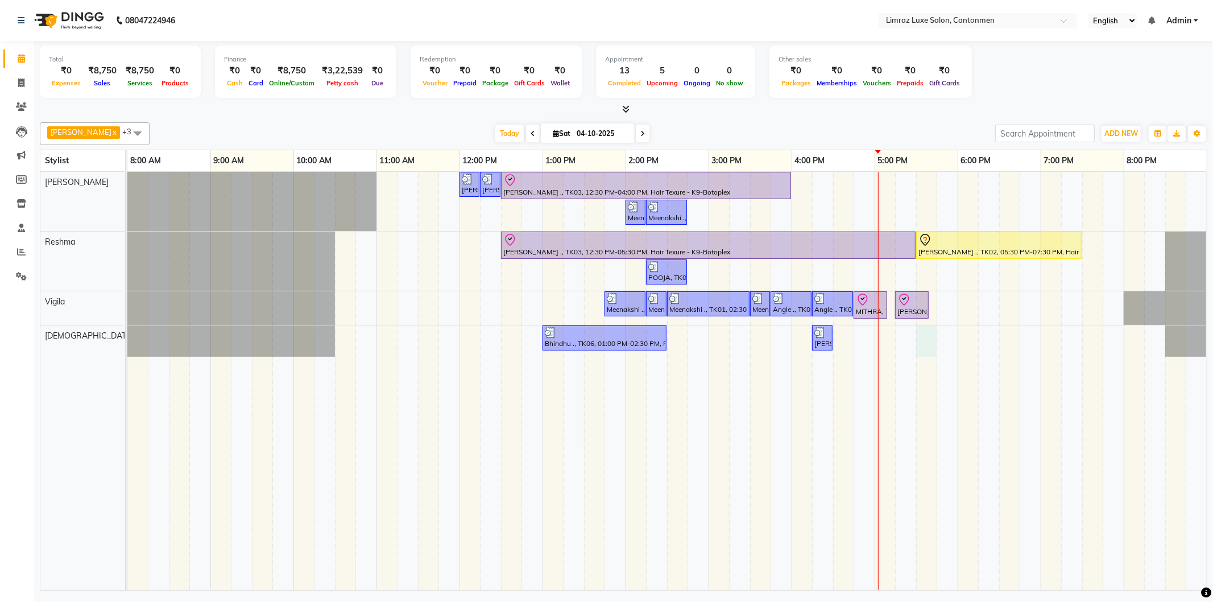
click at [931, 339] on div "Dravid, TK05, 12:00 PM-12:15 PM, Styling - Top (Men) Dravid, TK05, 12:15 PM-12:…" at bounding box center [666, 381] width 1079 height 418
select select "63048"
select select "1050"
select select "tentative"
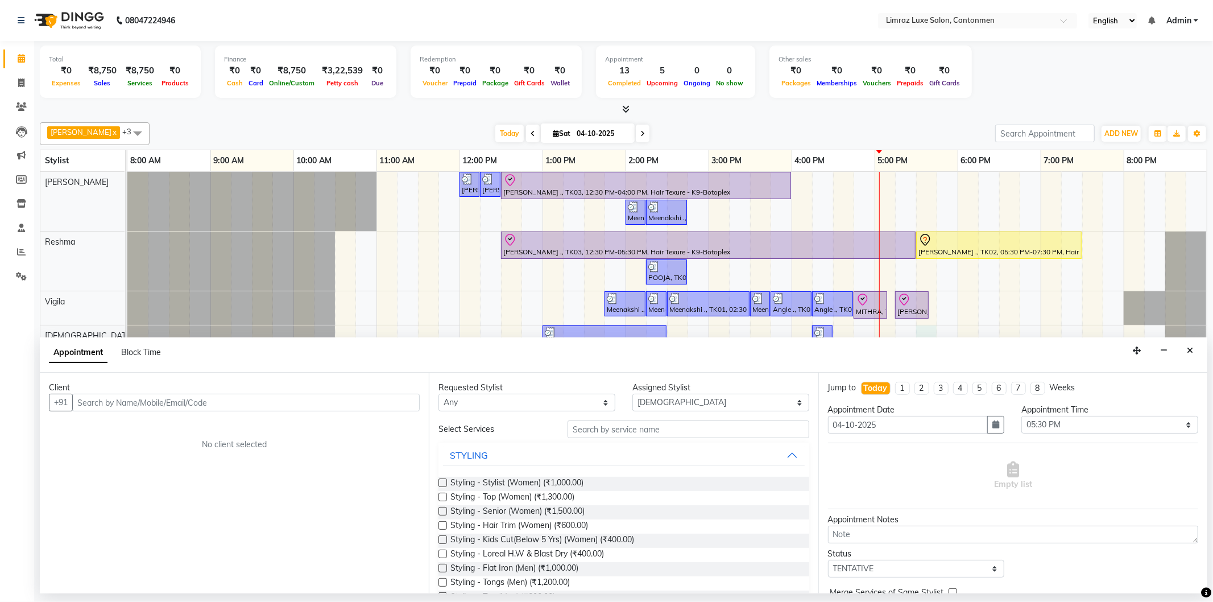
click at [255, 397] on input "text" at bounding box center [245, 402] width 347 height 18
click at [680, 427] on input "text" at bounding box center [687, 429] width 241 height 18
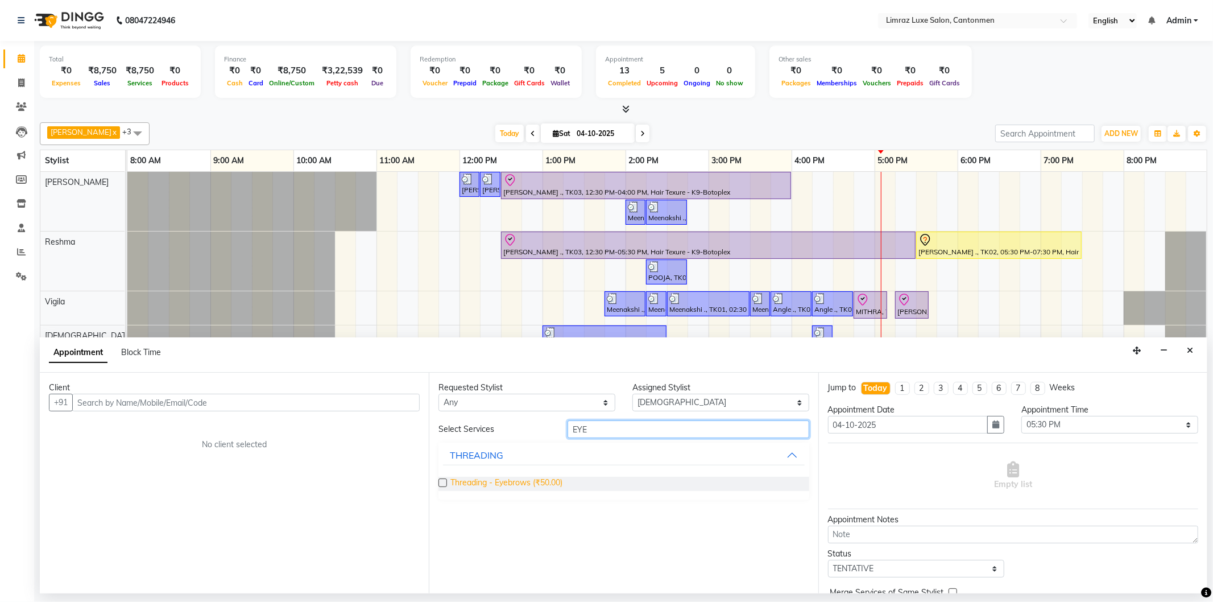
type input "EYE"
click at [500, 487] on span "Threading - Eyebrows (₹50.00)" at bounding box center [506, 483] width 112 height 14
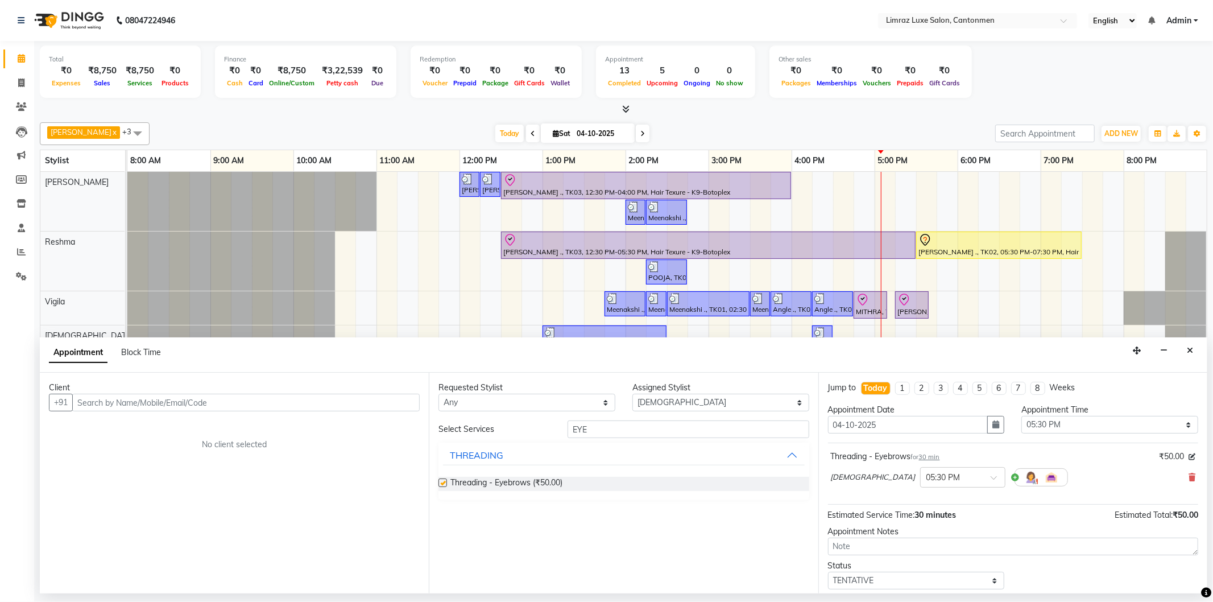
checkbox input "false"
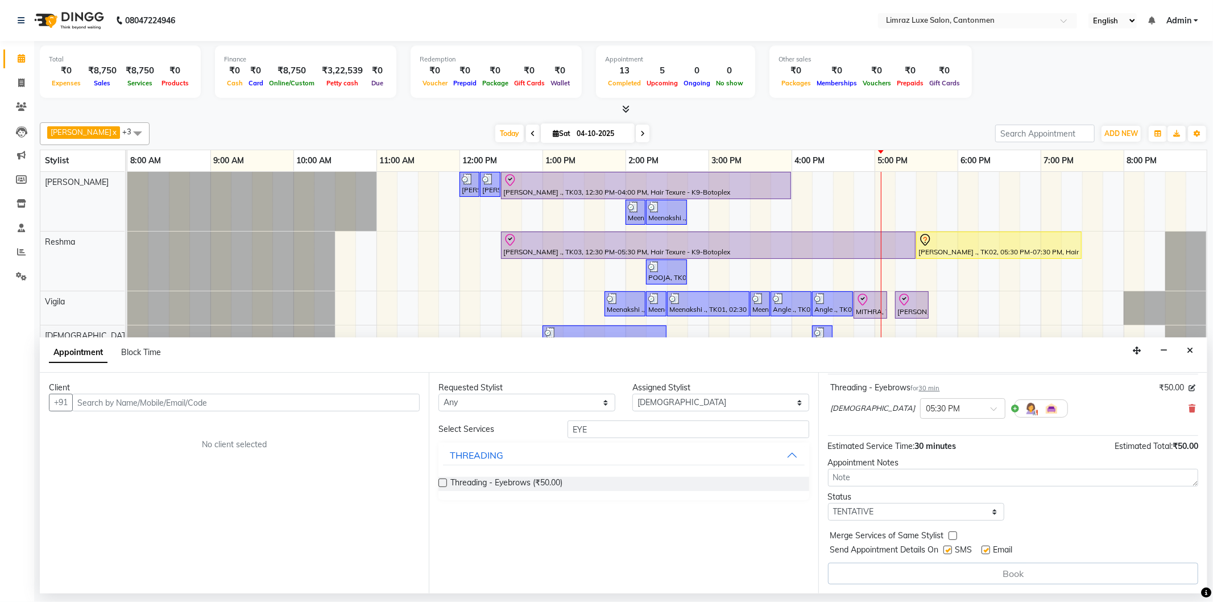
click at [948, 548] on label at bounding box center [947, 549] width 9 height 9
click at [948, 548] on input "checkbox" at bounding box center [946, 550] width 7 height 7
checkbox input "false"
click at [988, 549] on label at bounding box center [985, 549] width 9 height 9
click at [988, 549] on input "checkbox" at bounding box center [984, 550] width 7 height 7
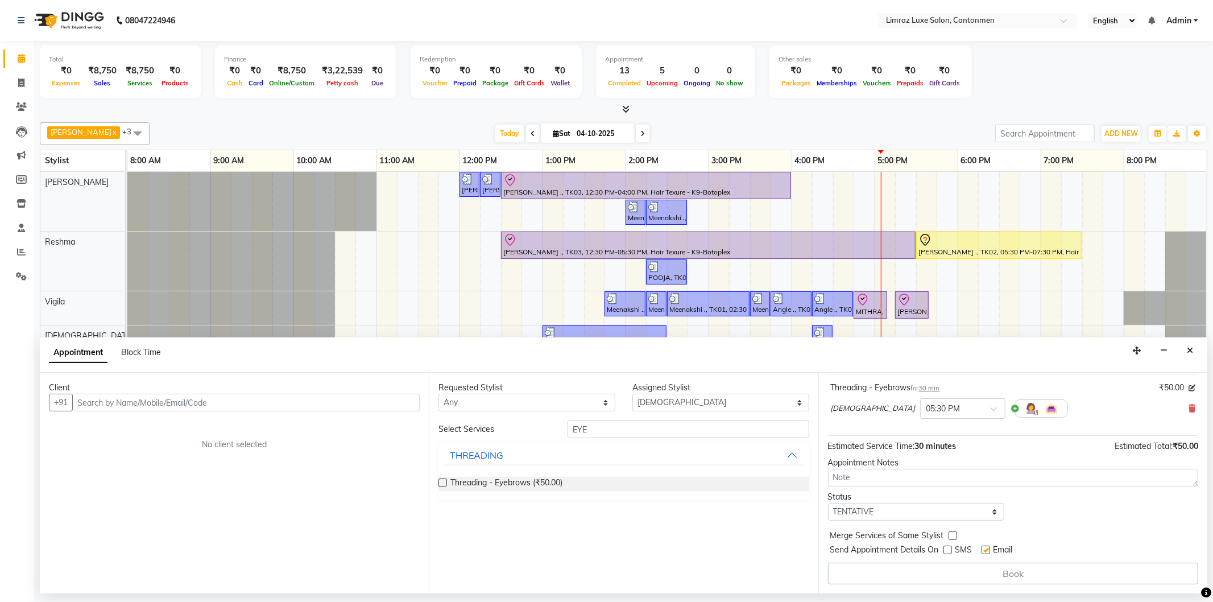
checkbox input "false"
click at [190, 407] on input "text" at bounding box center [245, 402] width 347 height 18
type input "8056601959"
click at [399, 398] on span "Add Client" at bounding box center [396, 402] width 38 height 10
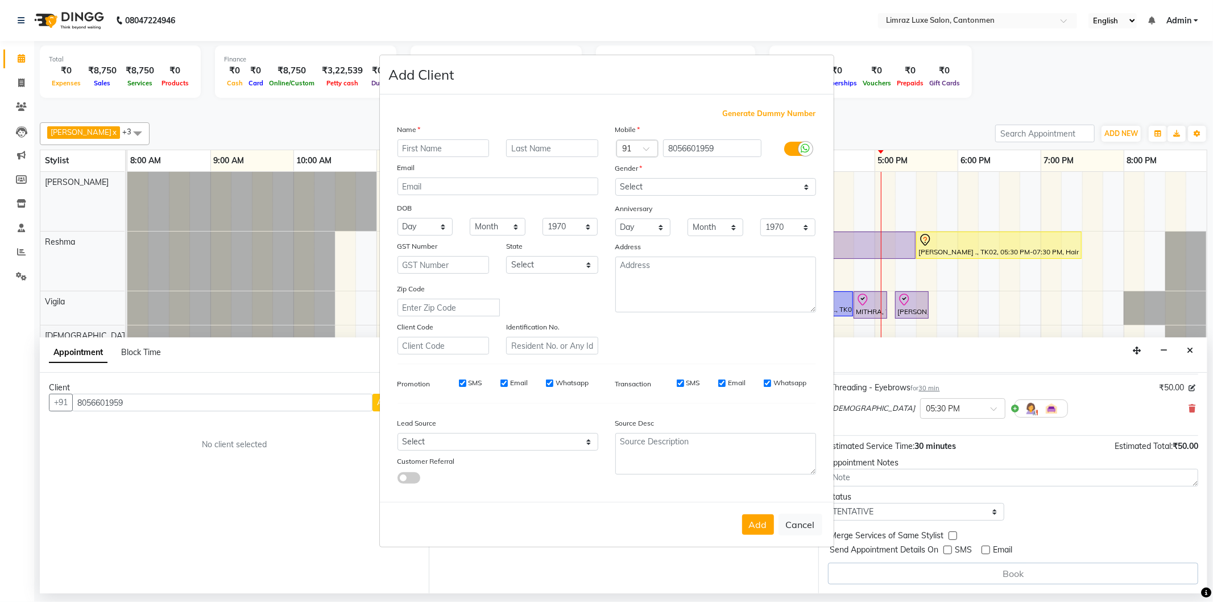
click at [472, 147] on input "text" at bounding box center [443, 148] width 92 height 18
type input "CLIENT"
click at [762, 523] on button "Add" at bounding box center [758, 524] width 32 height 20
click at [545, 151] on input "text" at bounding box center [552, 148] width 92 height 18
type input "."
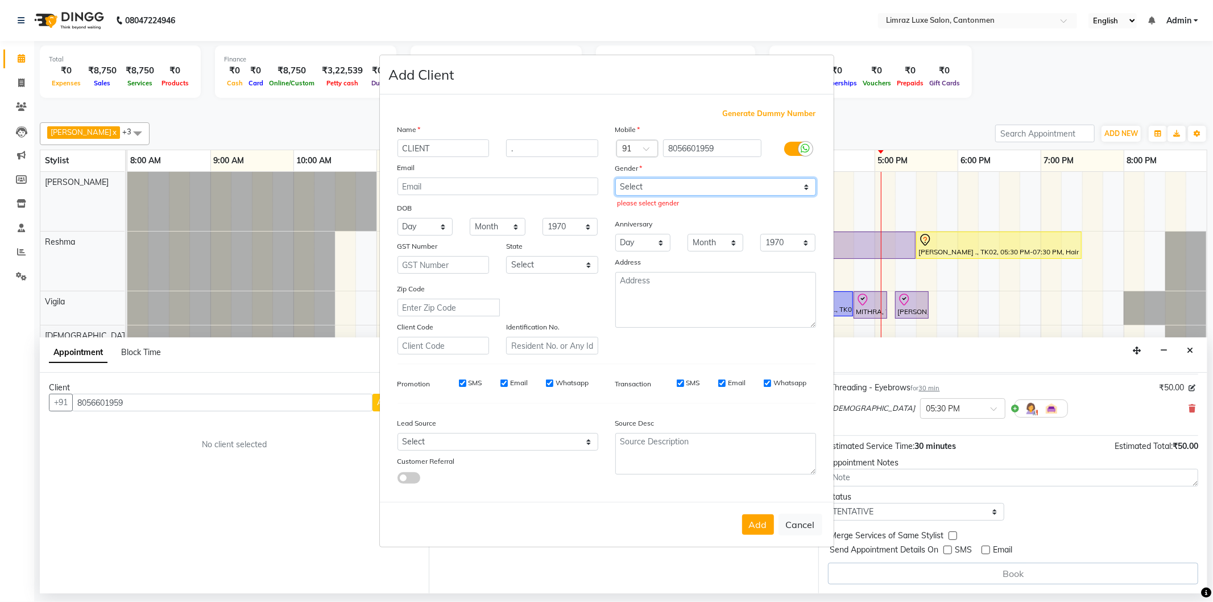
click at [729, 189] on select "Select [DEMOGRAPHIC_DATA] [DEMOGRAPHIC_DATA] Other Prefer Not To Say" at bounding box center [715, 187] width 201 height 18
select select "[DEMOGRAPHIC_DATA]"
click at [615, 178] on select "Select [DEMOGRAPHIC_DATA] [DEMOGRAPHIC_DATA] Other Prefer Not To Say" at bounding box center [715, 187] width 201 height 18
click at [752, 524] on button "Add" at bounding box center [758, 524] width 32 height 20
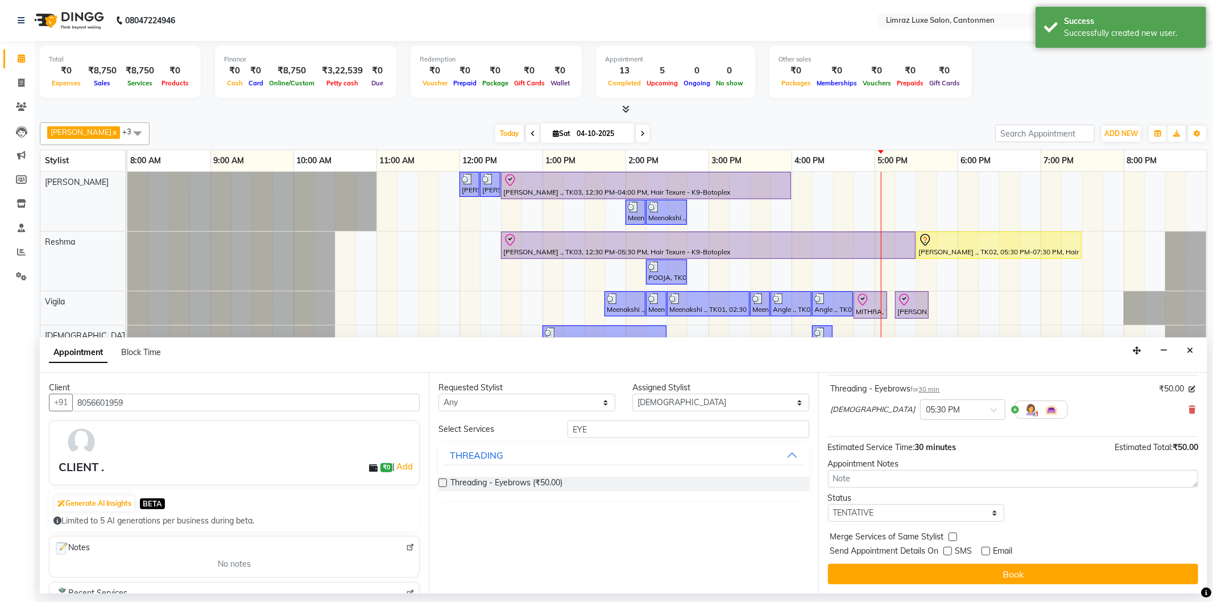
scroll to position [67, 0]
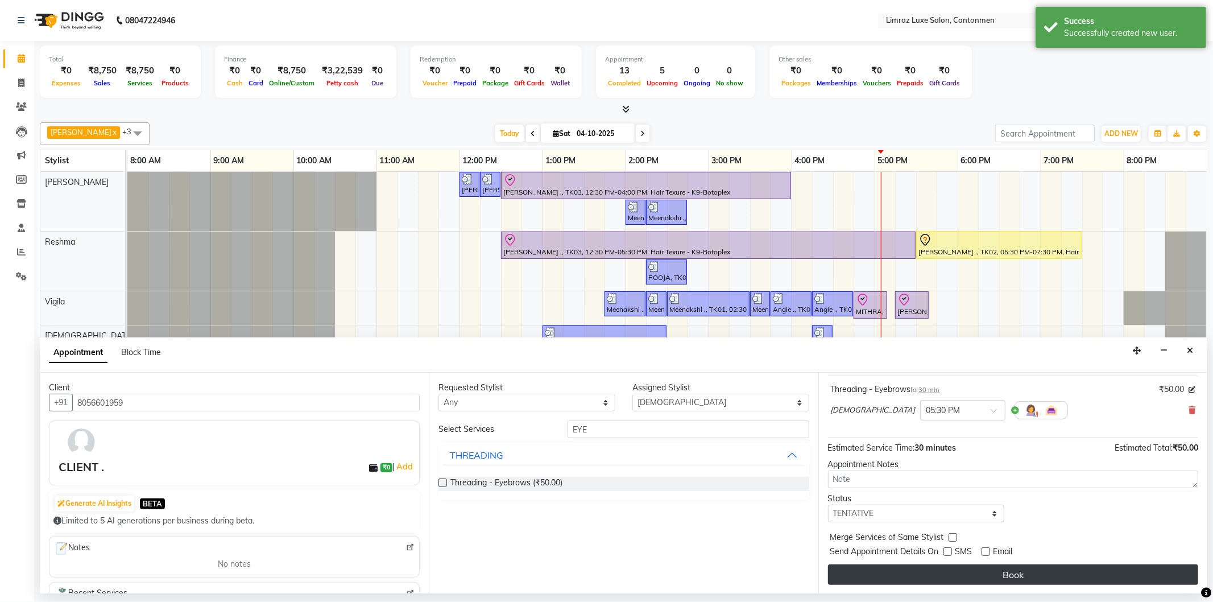
click at [1043, 578] on button "Book" at bounding box center [1013, 574] width 370 height 20
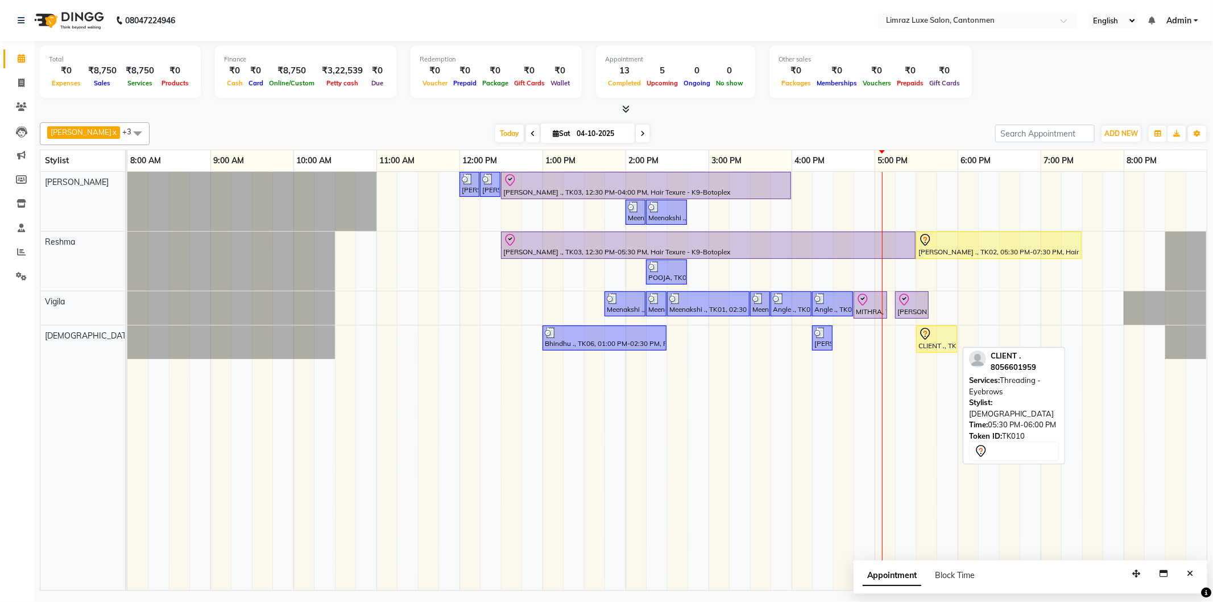
click at [938, 338] on div at bounding box center [936, 334] width 36 height 14
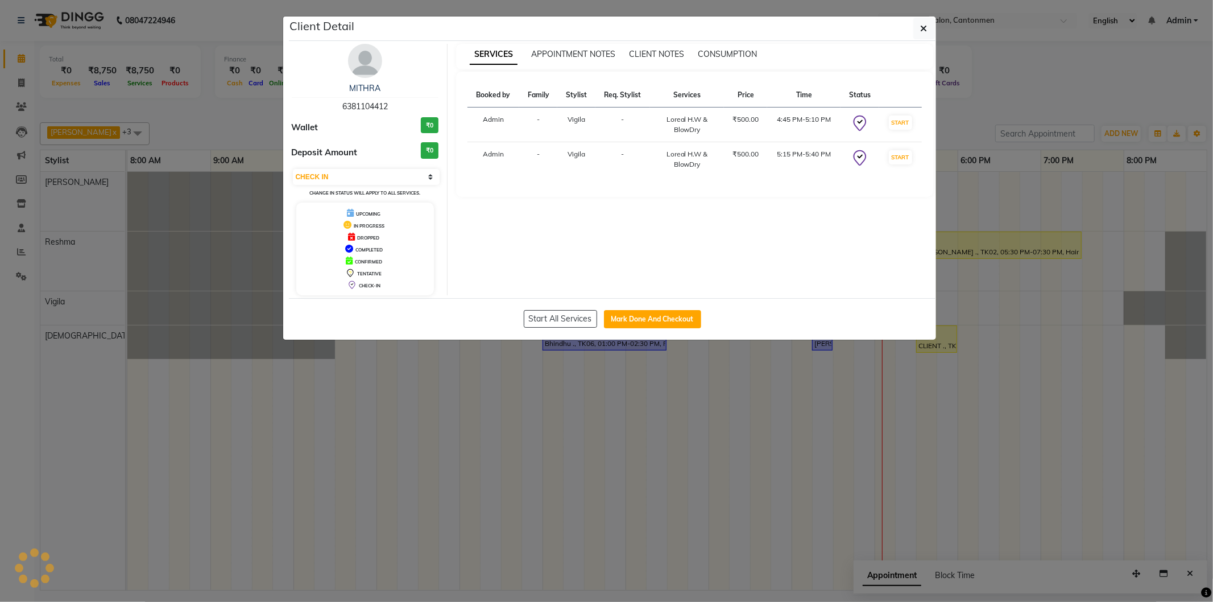
select select "7"
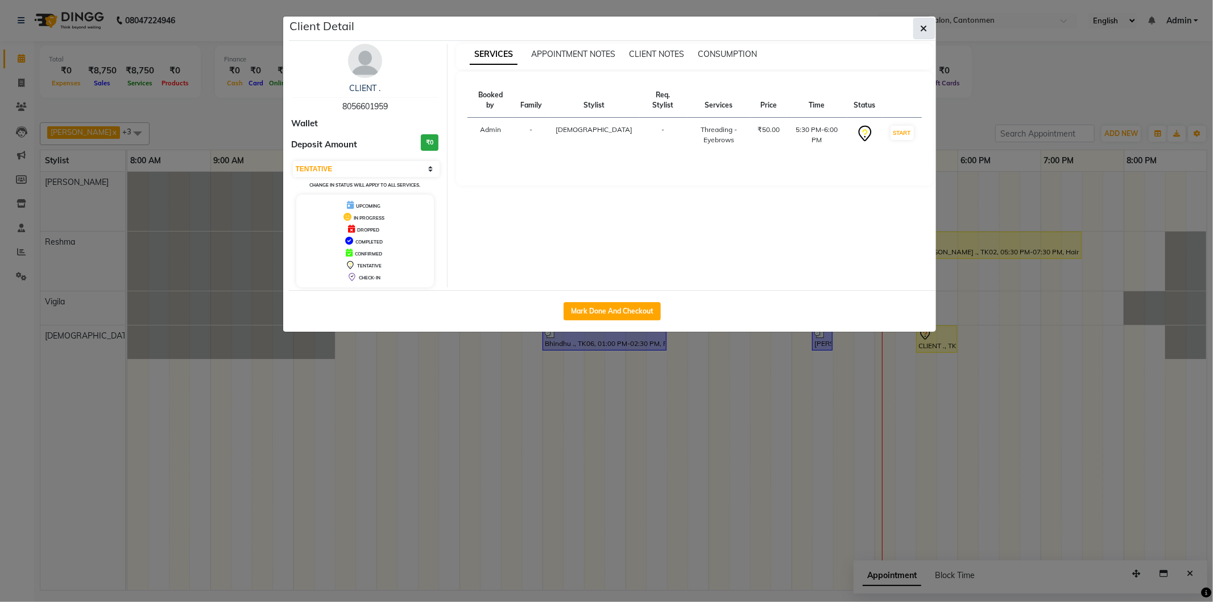
click at [933, 28] on button "button" at bounding box center [924, 29] width 22 height 22
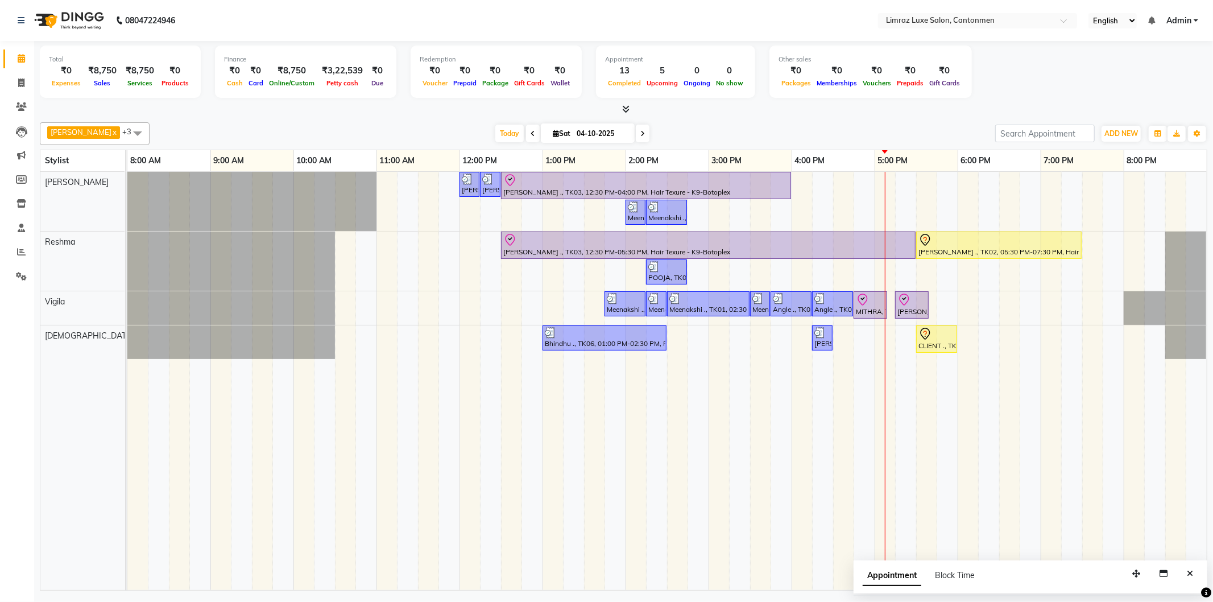
click at [880, 263] on div "Dravid, TK05, 12:00 PM-12:15 PM, Styling - Top (Men) Dravid, TK05, 12:15 PM-12:…" at bounding box center [666, 381] width 1079 height 418
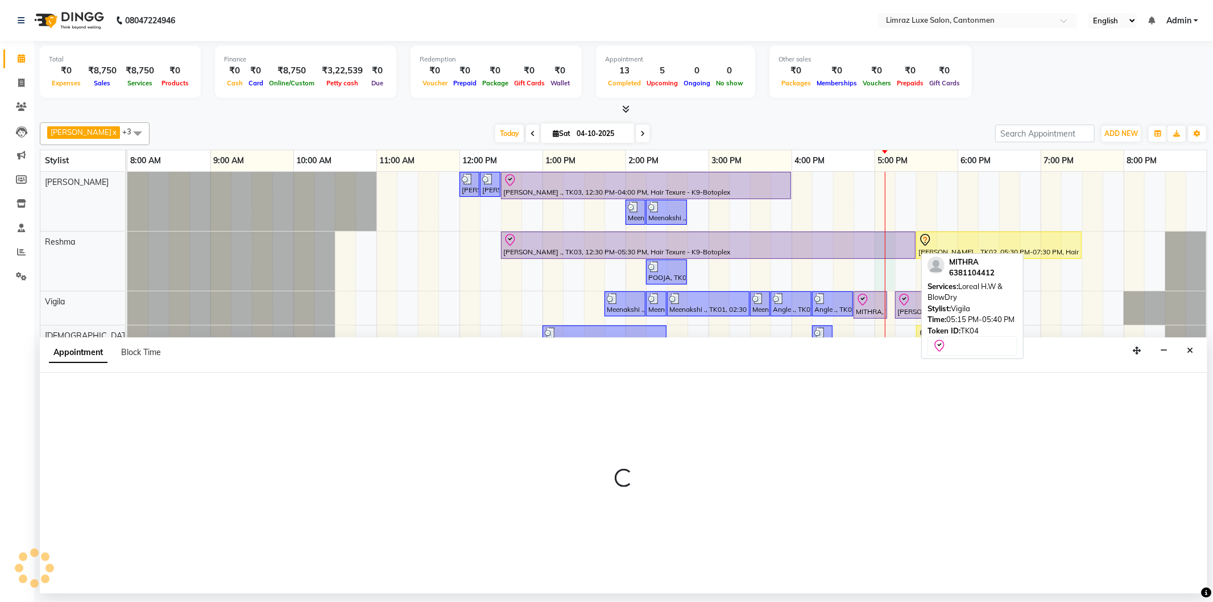
select select "63047"
select select "1020"
select select "tentative"
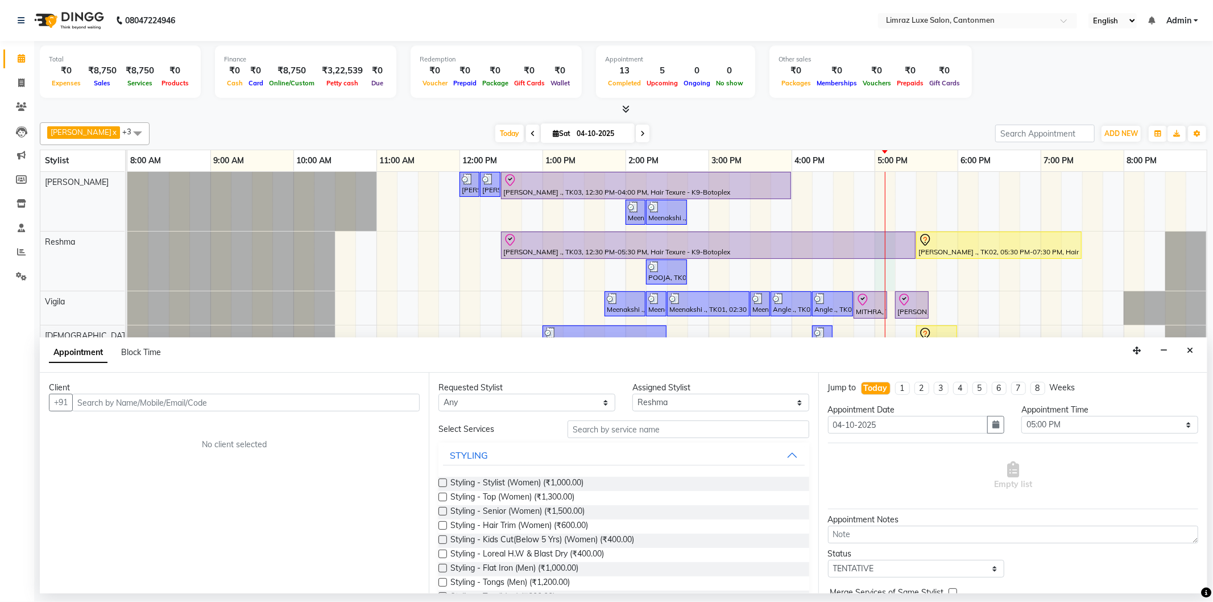
click at [125, 395] on input "text" at bounding box center [245, 402] width 347 height 18
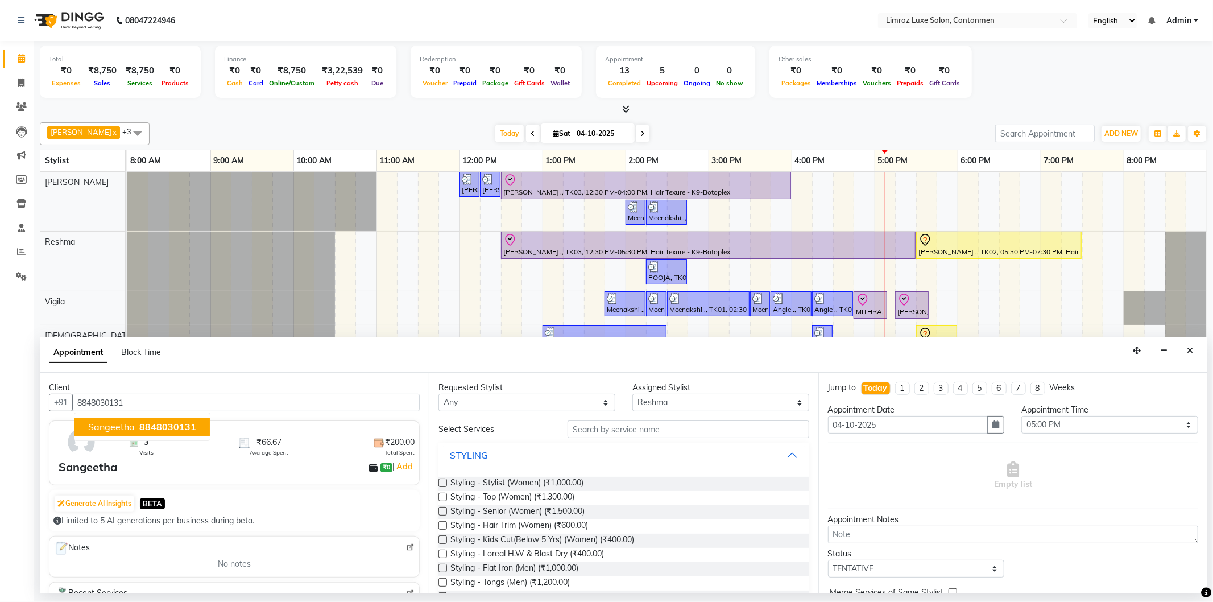
click at [171, 428] on span "8848030131" at bounding box center [167, 426] width 57 height 11
type input "8848030131"
click at [594, 430] on input "text" at bounding box center [687, 429] width 241 height 18
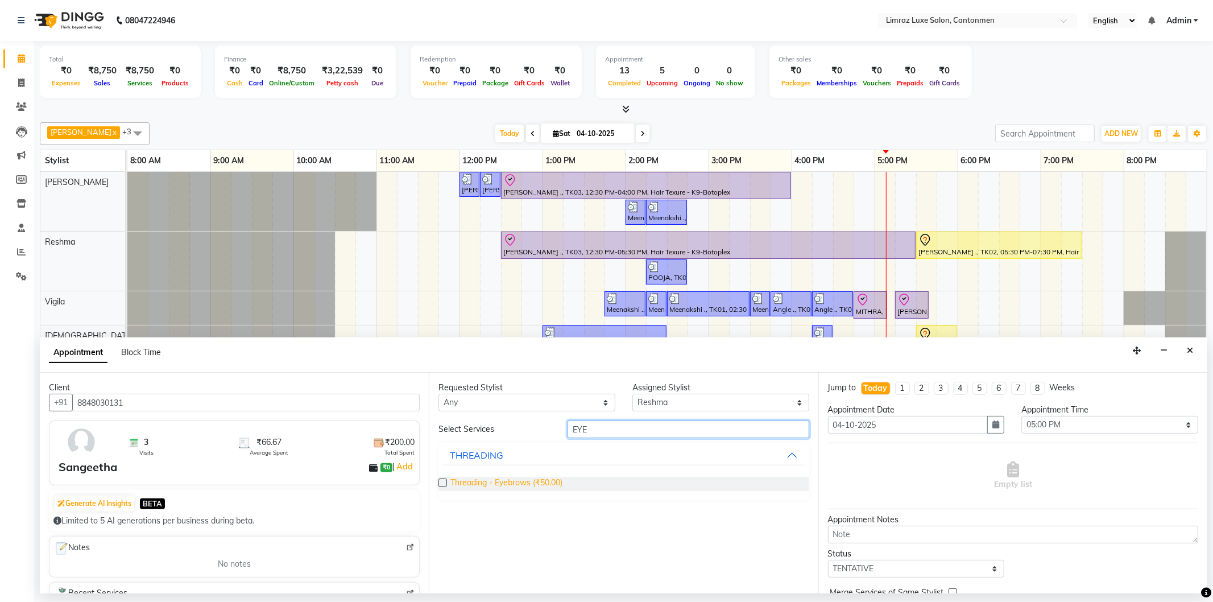
type input "EYE"
click at [513, 487] on span "Threading - Eyebrows (₹50.00)" at bounding box center [506, 483] width 112 height 14
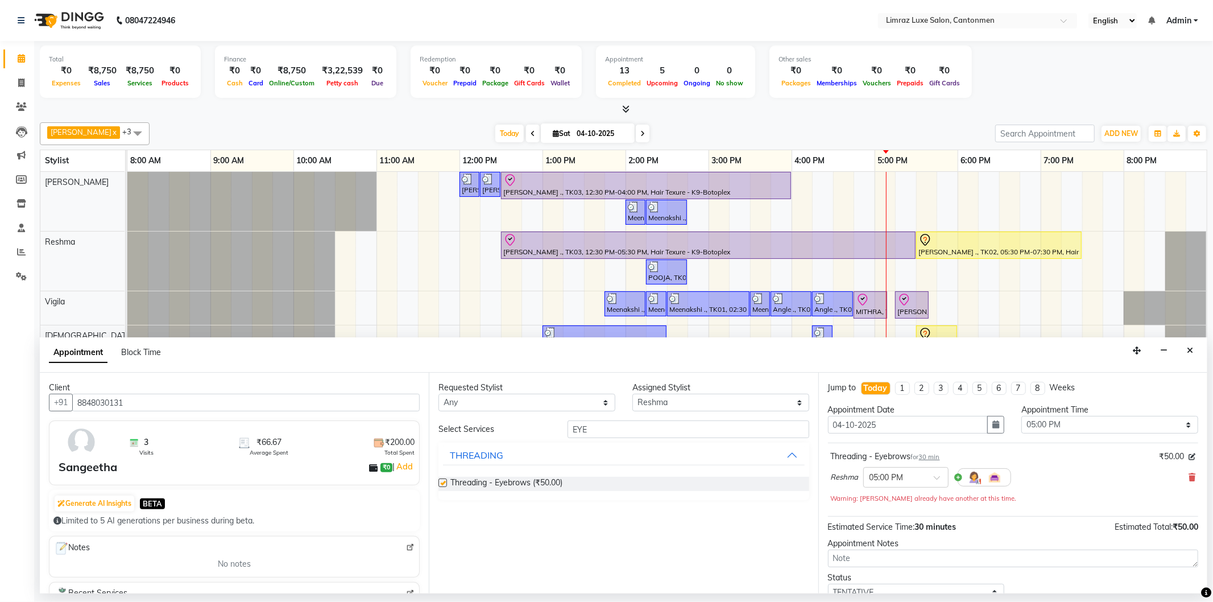
checkbox input "false"
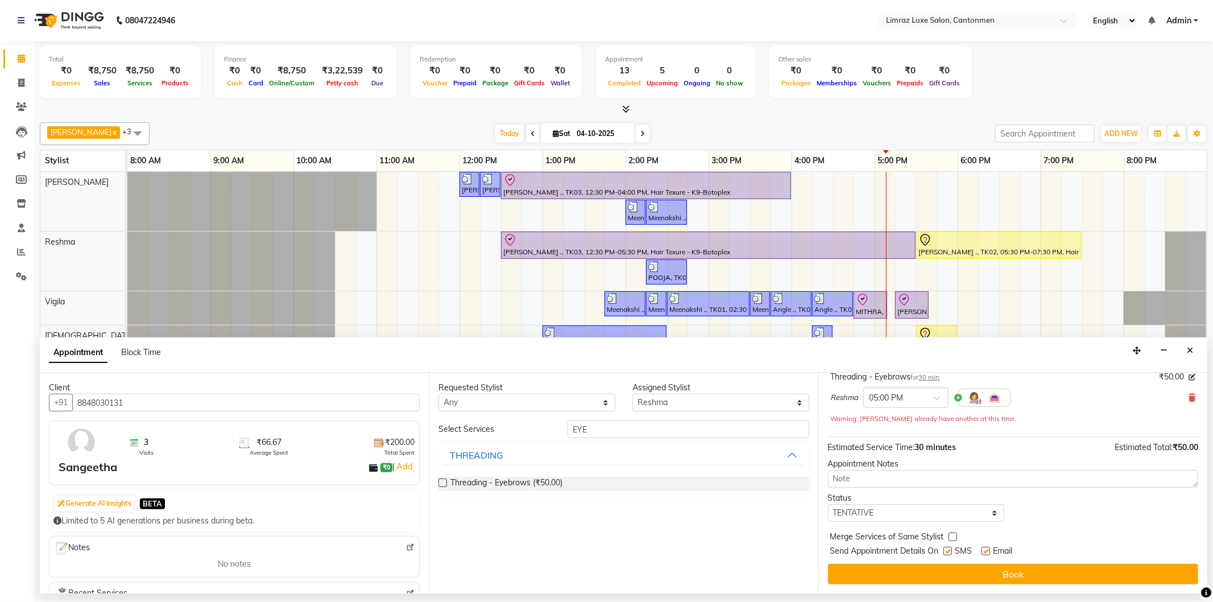
click at [945, 542] on div "Merge Services of Same Stylist" at bounding box center [1013, 537] width 370 height 14
click at [952, 552] on label at bounding box center [947, 550] width 9 height 9
click at [951, 552] on input "checkbox" at bounding box center [946, 551] width 7 height 7
checkbox input "false"
drag, startPoint x: 992, startPoint y: 555, endPoint x: 988, endPoint y: 566, distance: 12.0
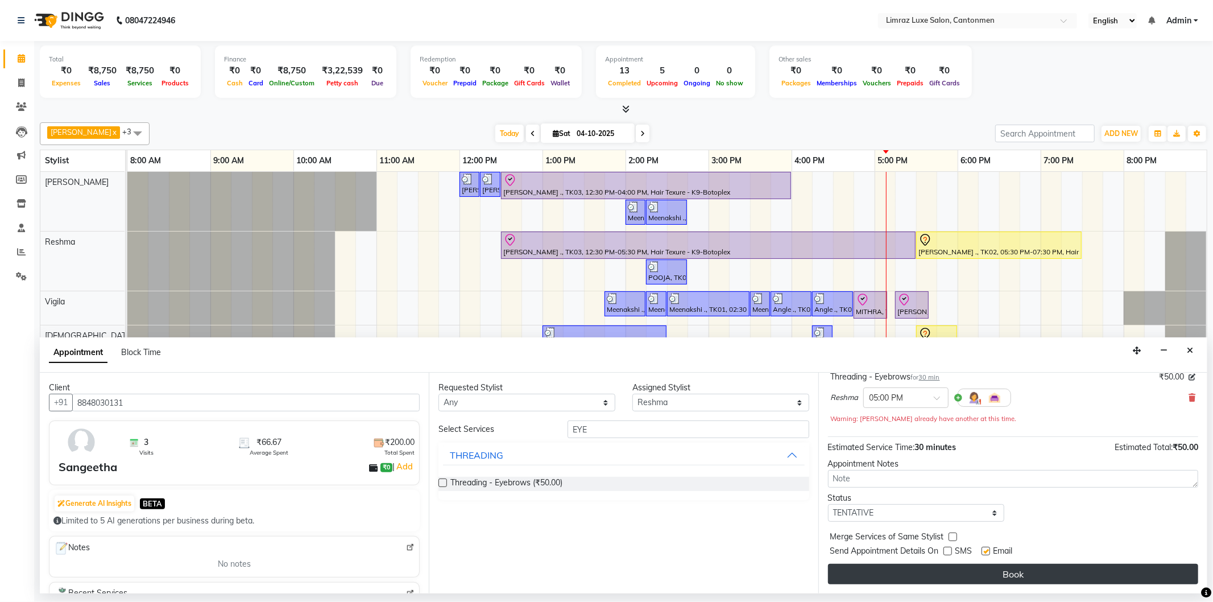
click at [989, 555] on div at bounding box center [984, 553] width 7 height 12
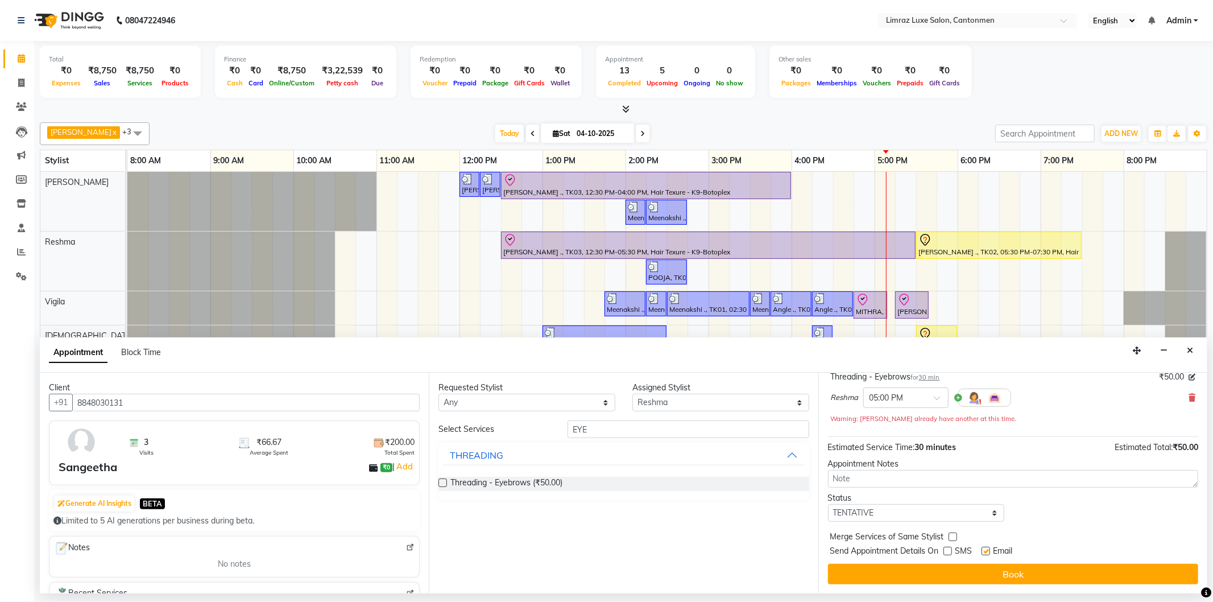
click at [990, 550] on label at bounding box center [985, 550] width 9 height 9
click at [989, 550] on input "checkbox" at bounding box center [984, 551] width 7 height 7
checkbox input "false"
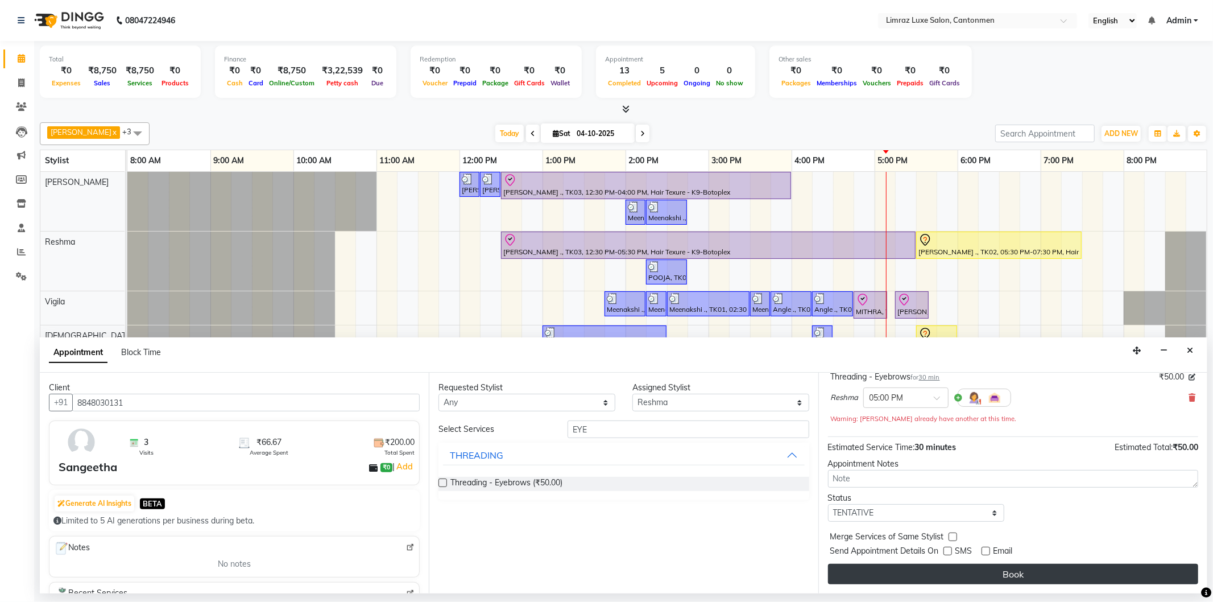
click at [990, 580] on button "Book" at bounding box center [1013, 573] width 370 height 20
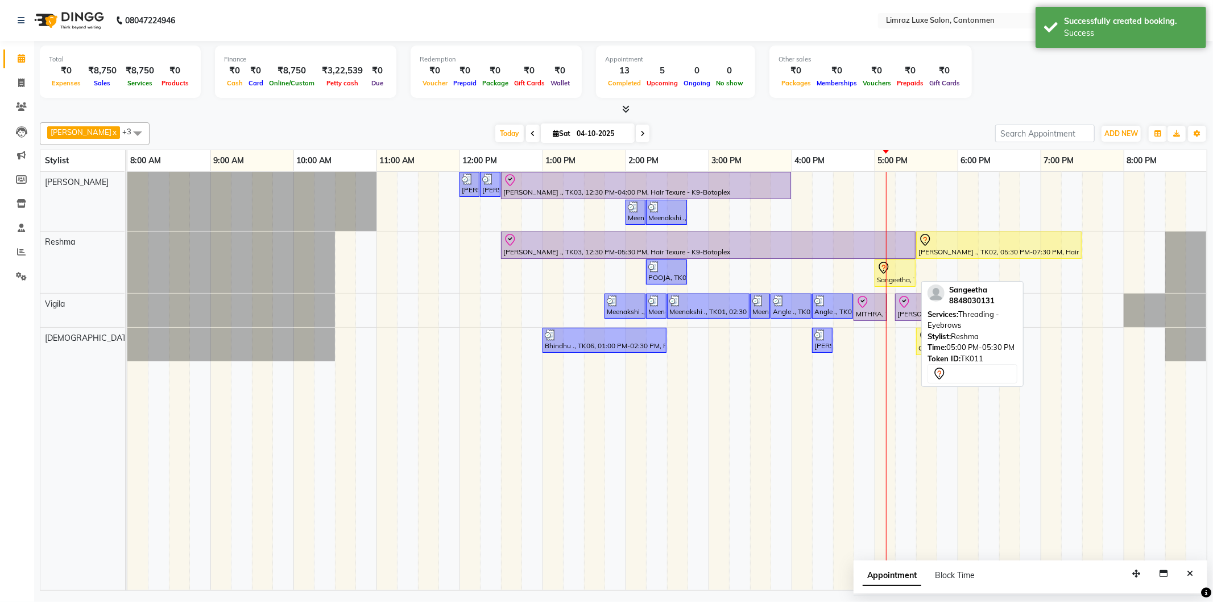
click at [890, 268] on div at bounding box center [895, 268] width 36 height 14
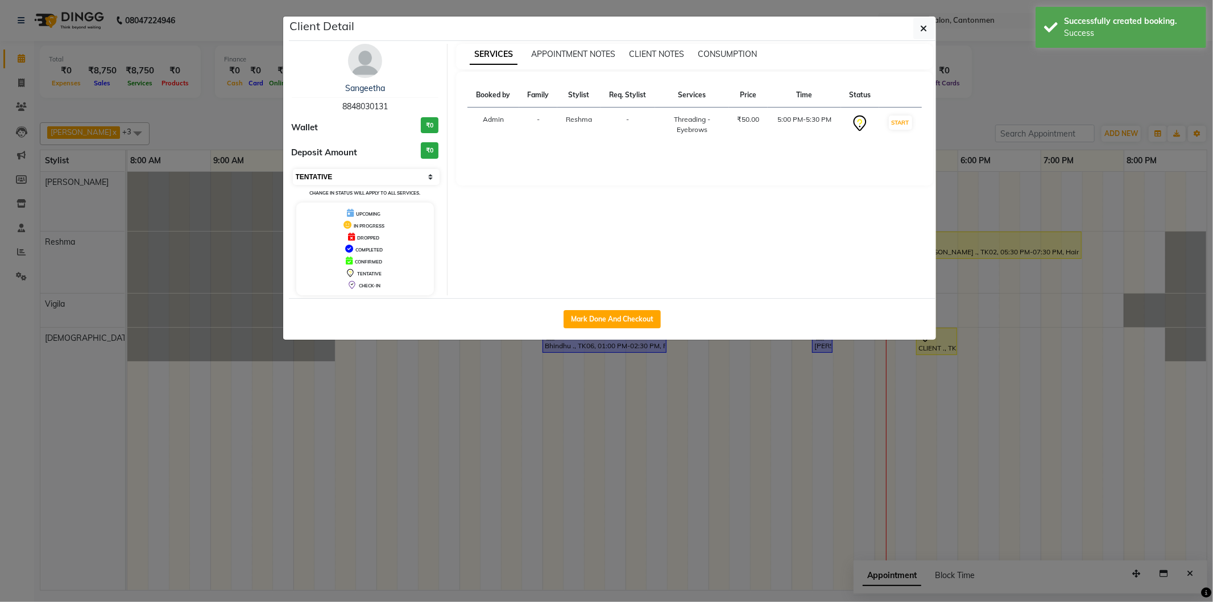
click at [418, 173] on select "Select IN SERVICE CONFIRMED TENTATIVE CHECK IN MARK DONE DROPPED UPCOMING" at bounding box center [366, 177] width 147 height 16
select select "8"
click at [293, 169] on select "Select IN SERVICE CONFIRMED TENTATIVE CHECK IN MARK DONE DROPPED UPCOMING" at bounding box center [366, 177] width 147 height 16
click at [916, 24] on button "button" at bounding box center [924, 29] width 22 height 22
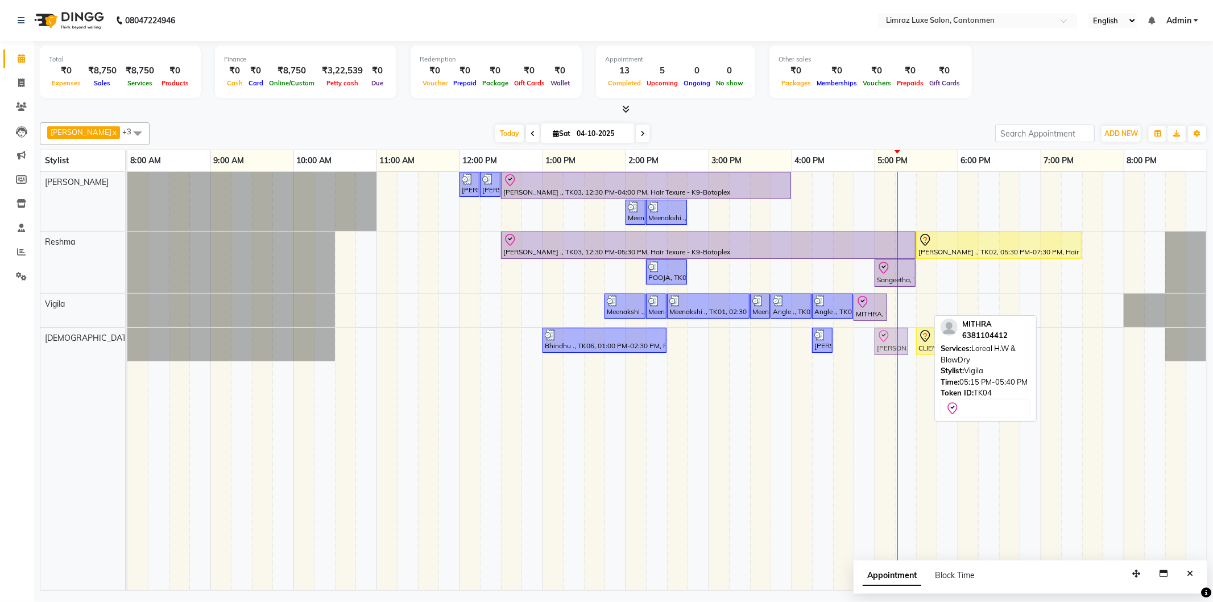
drag, startPoint x: 912, startPoint y: 308, endPoint x: 887, endPoint y: 336, distance: 37.5
click at [887, 336] on tbody "Dravid, TK05, 12:00 PM-12:15 PM, Styling - Top (Men) Dravid, TK05, 12:15 PM-12:…" at bounding box center [666, 266] width 1079 height 189
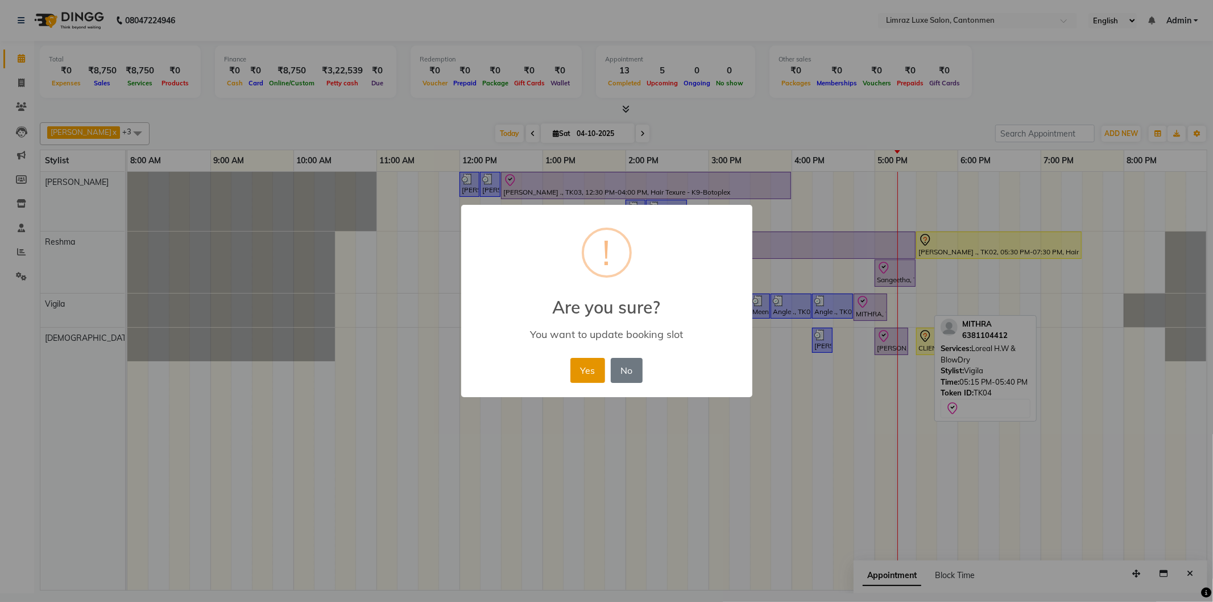
click at [587, 367] on button "Yes" at bounding box center [587, 370] width 35 height 25
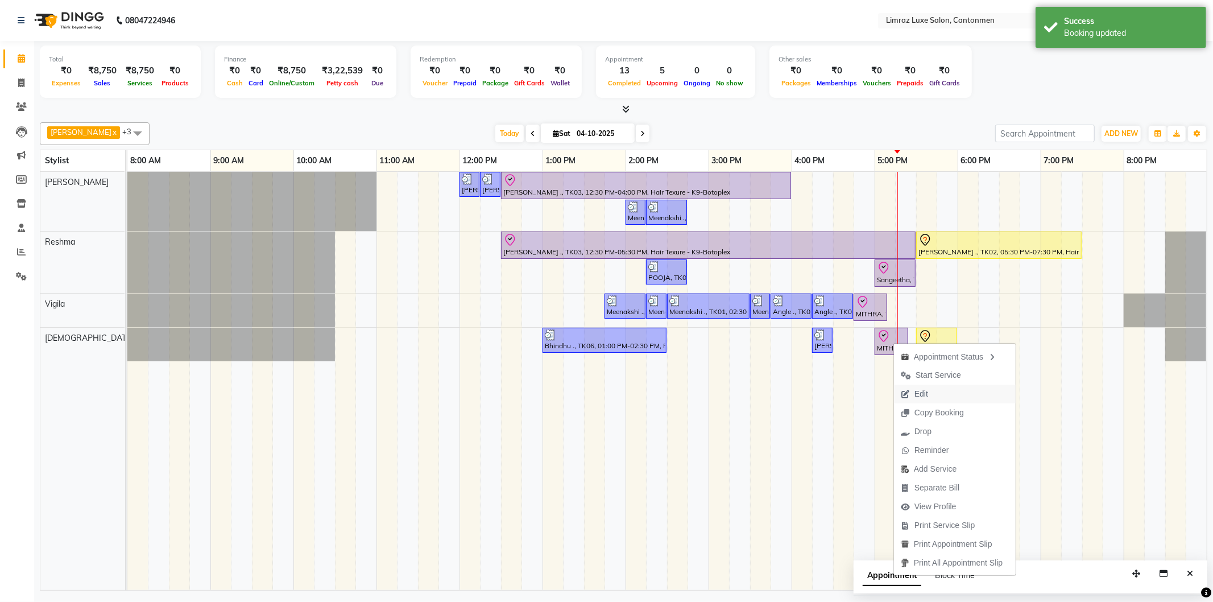
click at [924, 392] on span "Edit" at bounding box center [921, 394] width 14 height 12
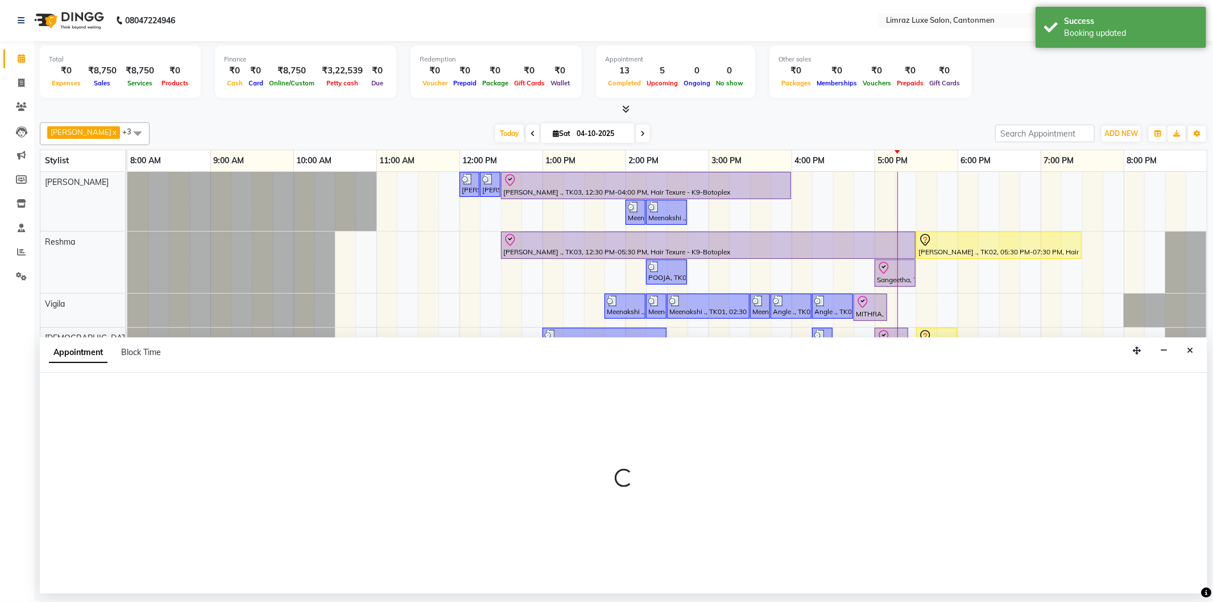
select select "check-in"
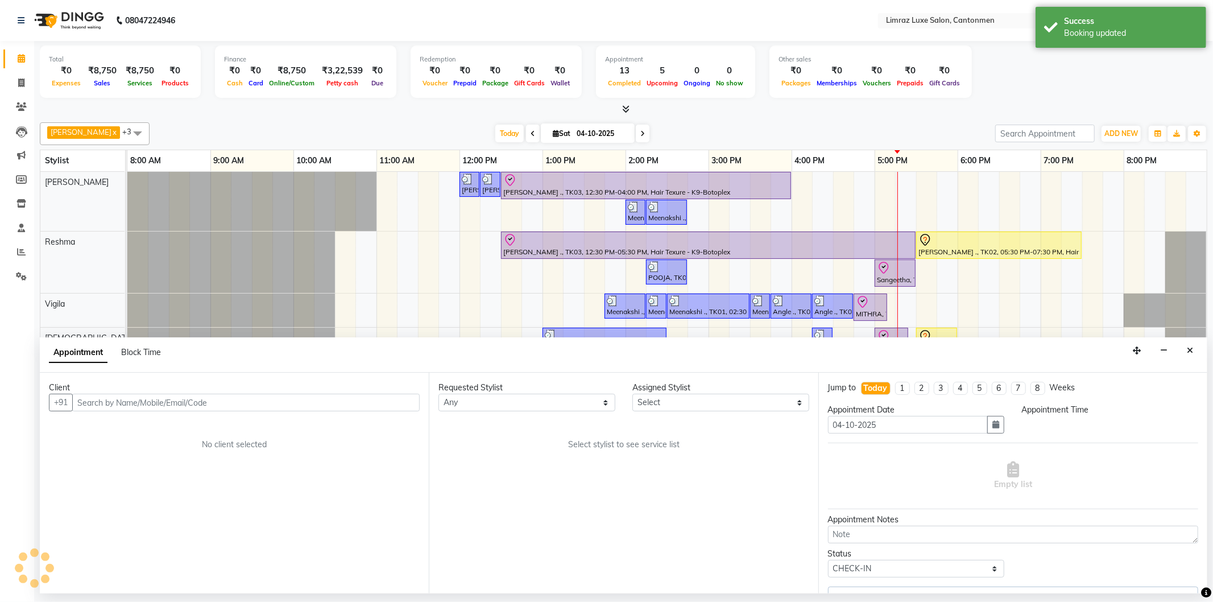
select select "63048"
select select "1005"
select select "3643"
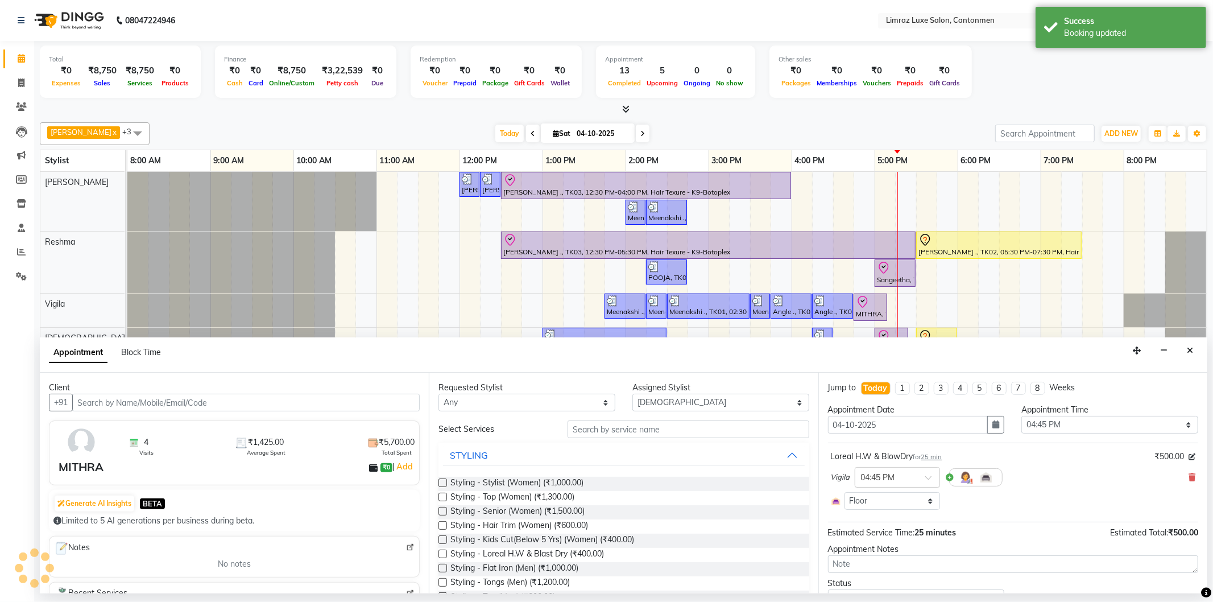
select select "3643"
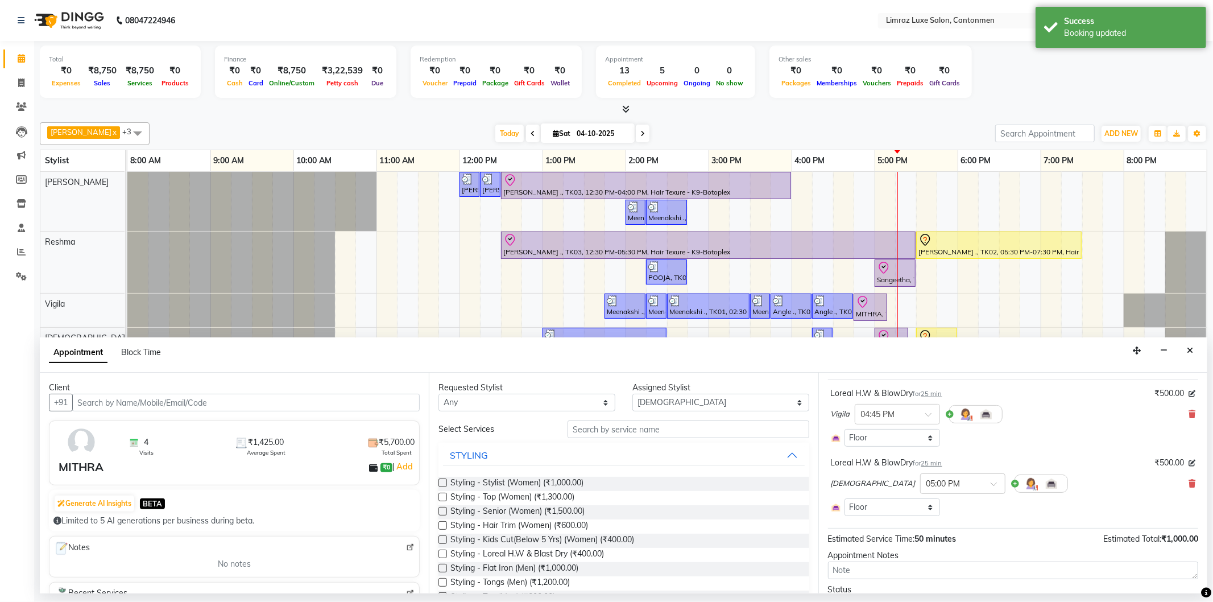
scroll to position [0, 0]
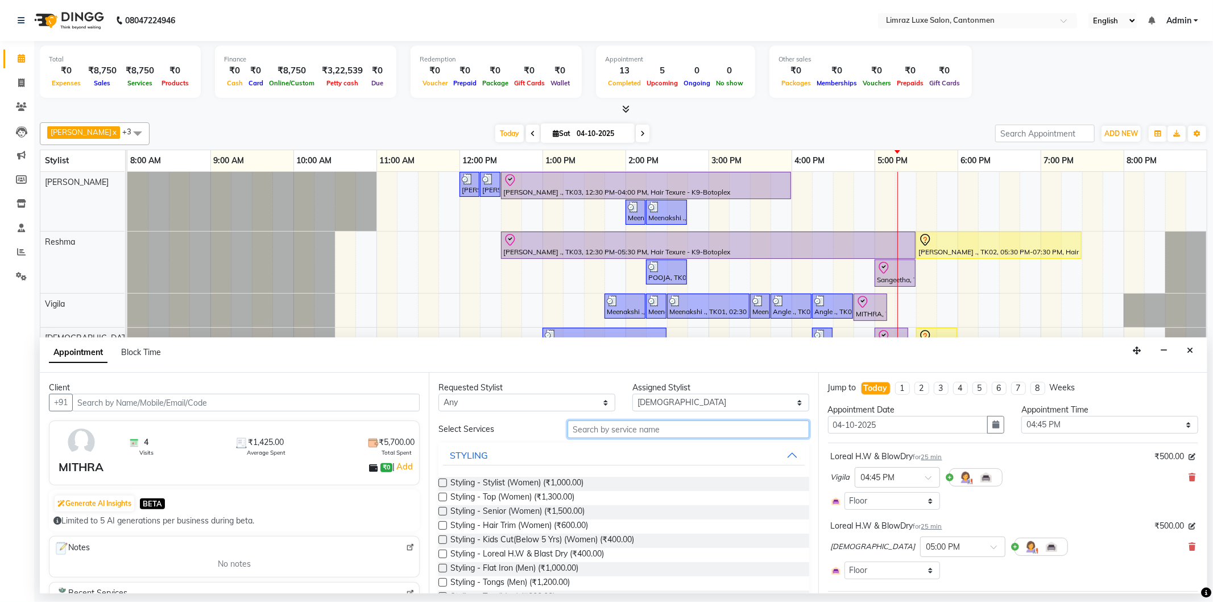
click at [604, 424] on input "text" at bounding box center [687, 429] width 241 height 18
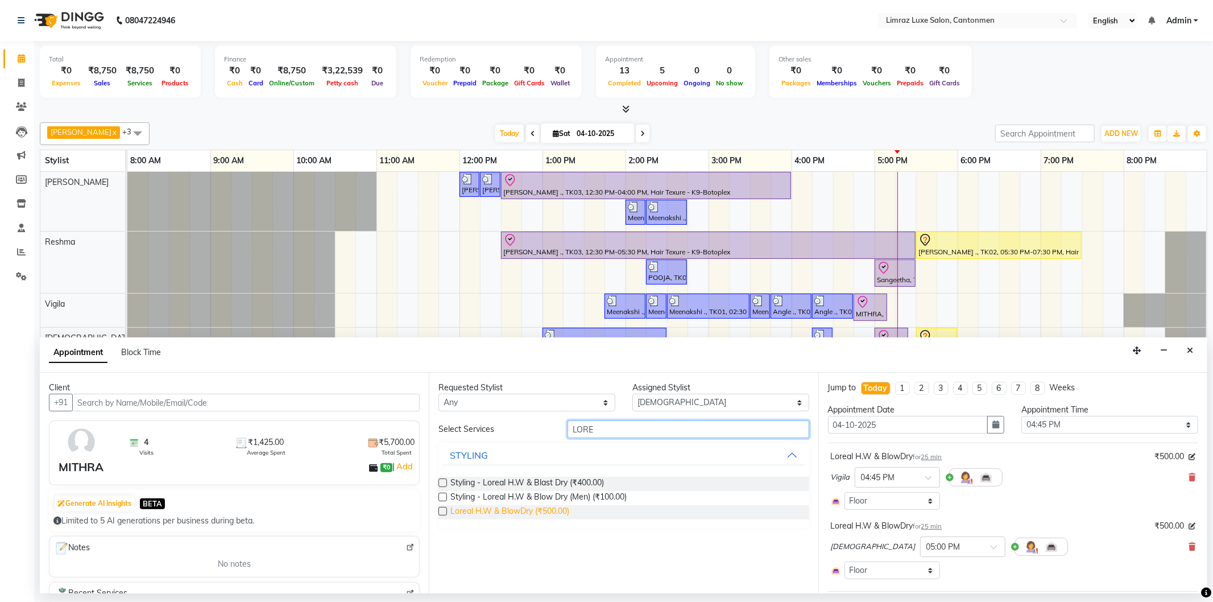
type input "LORE"
click at [524, 509] on span "Loreal H.W & BlowDry (₹500.00)" at bounding box center [509, 512] width 119 height 14
checkbox input "false"
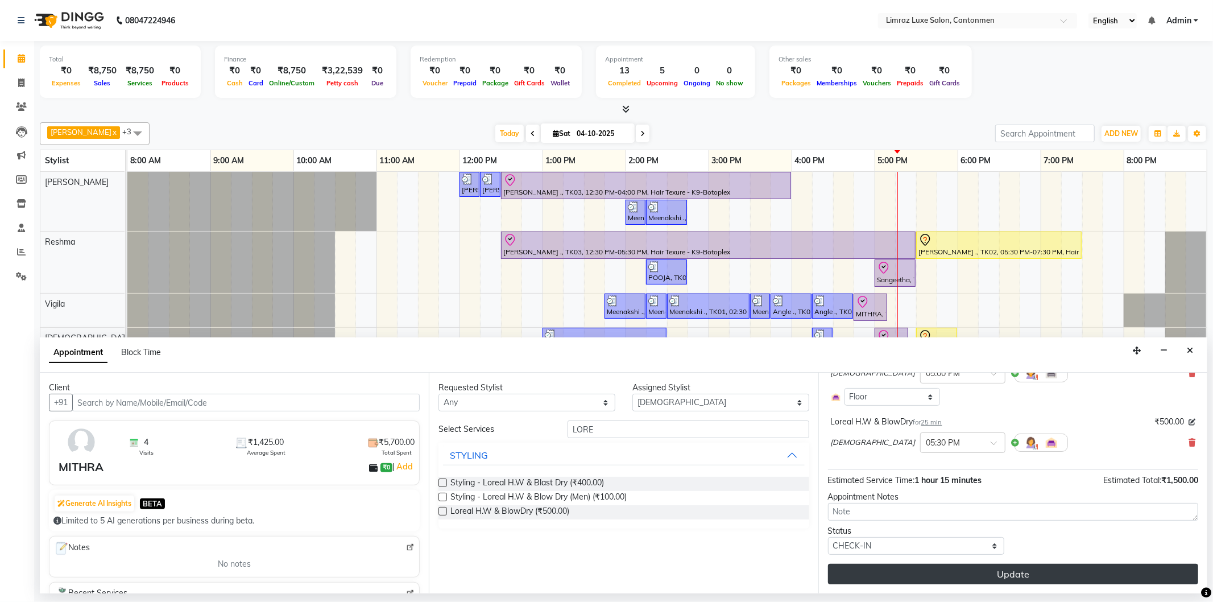
click at [1009, 574] on button "Update" at bounding box center [1013, 573] width 370 height 20
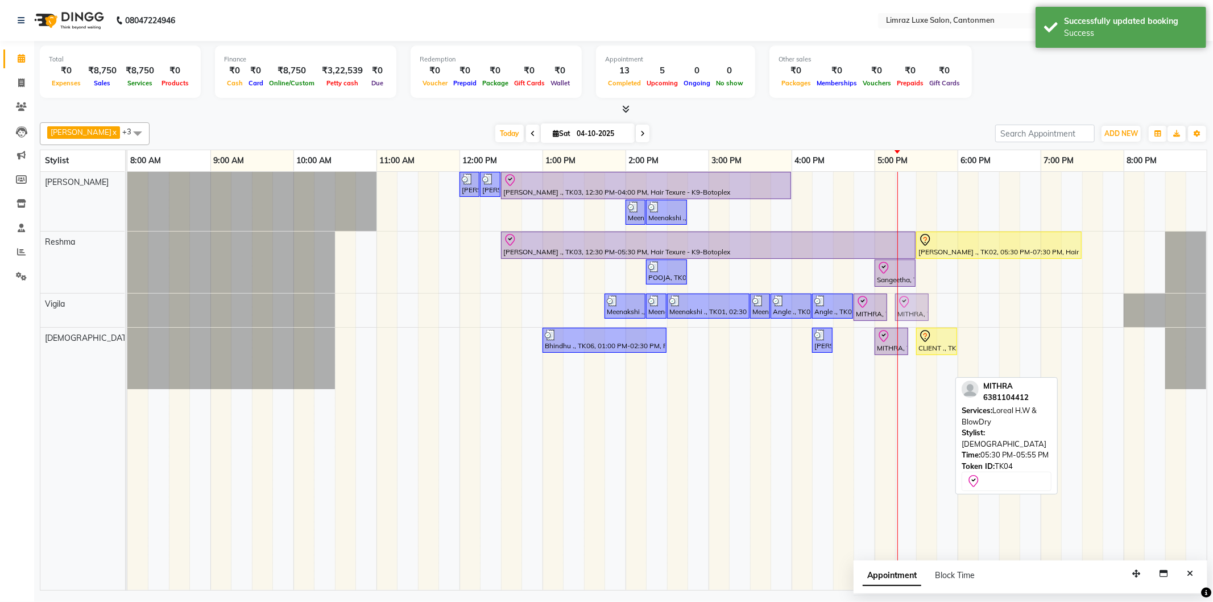
drag, startPoint x: 930, startPoint y: 367, endPoint x: 905, endPoint y: 299, distance: 72.7
click at [905, 299] on tbody "Dravid, TK05, 12:00 PM-12:15 PM, Styling - Top (Men) Dravid, TK05, 12:15 PM-12:…" at bounding box center [666, 280] width 1079 height 217
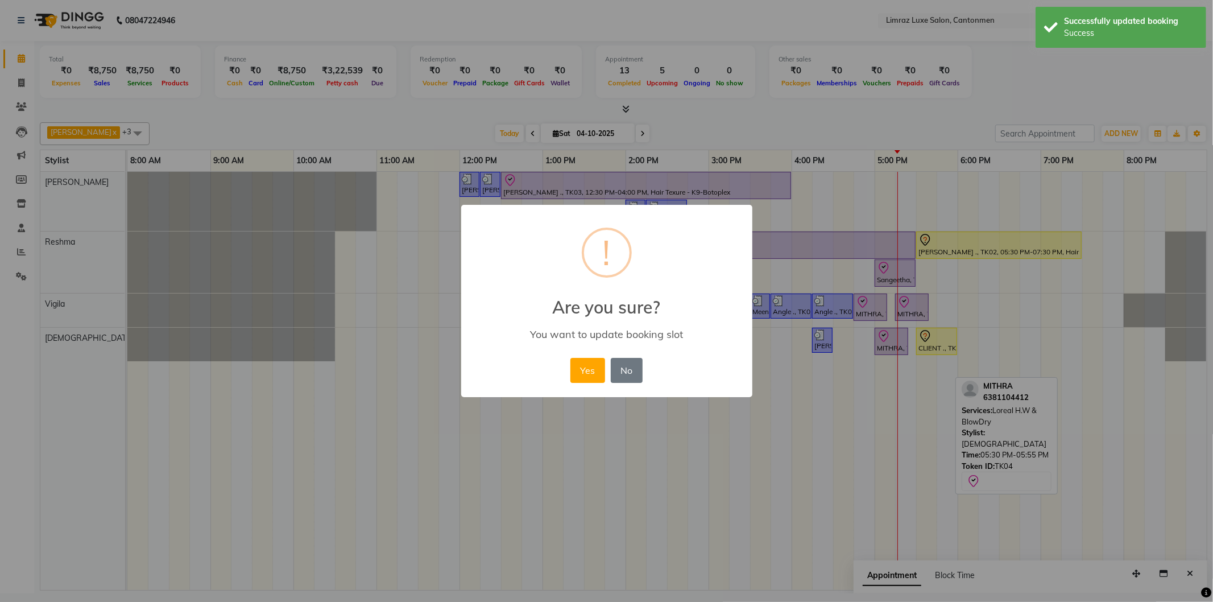
click at [570, 358] on button "Yes" at bounding box center [587, 370] width 35 height 25
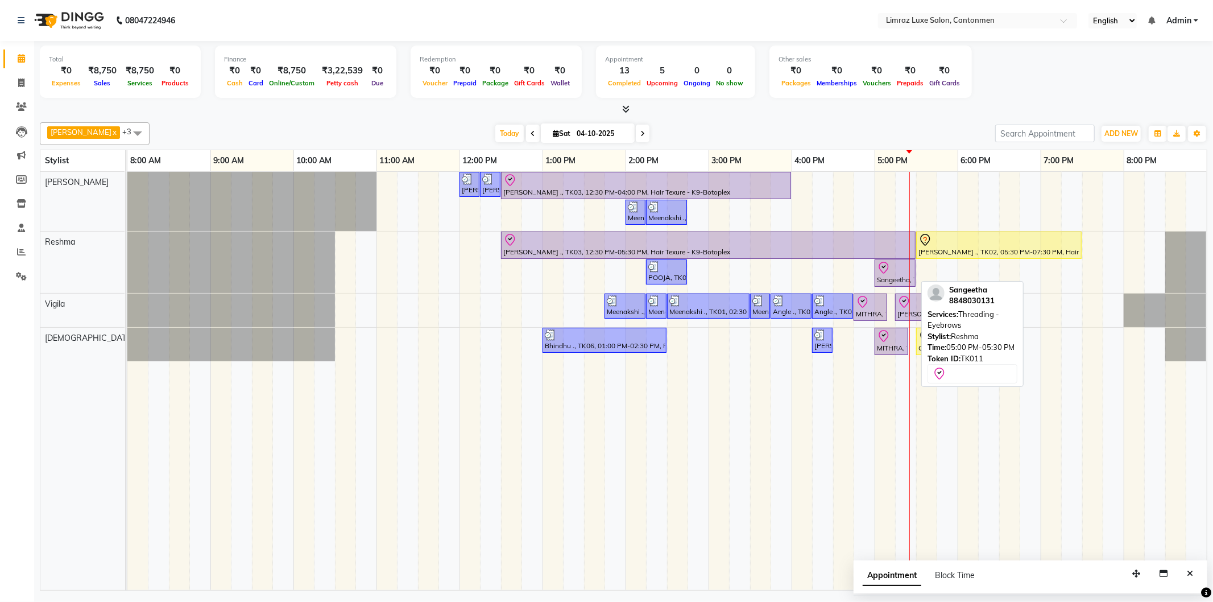
click at [887, 271] on icon at bounding box center [884, 268] width 14 height 14
click at [888, 271] on icon at bounding box center [884, 268] width 14 height 14
select select "8"
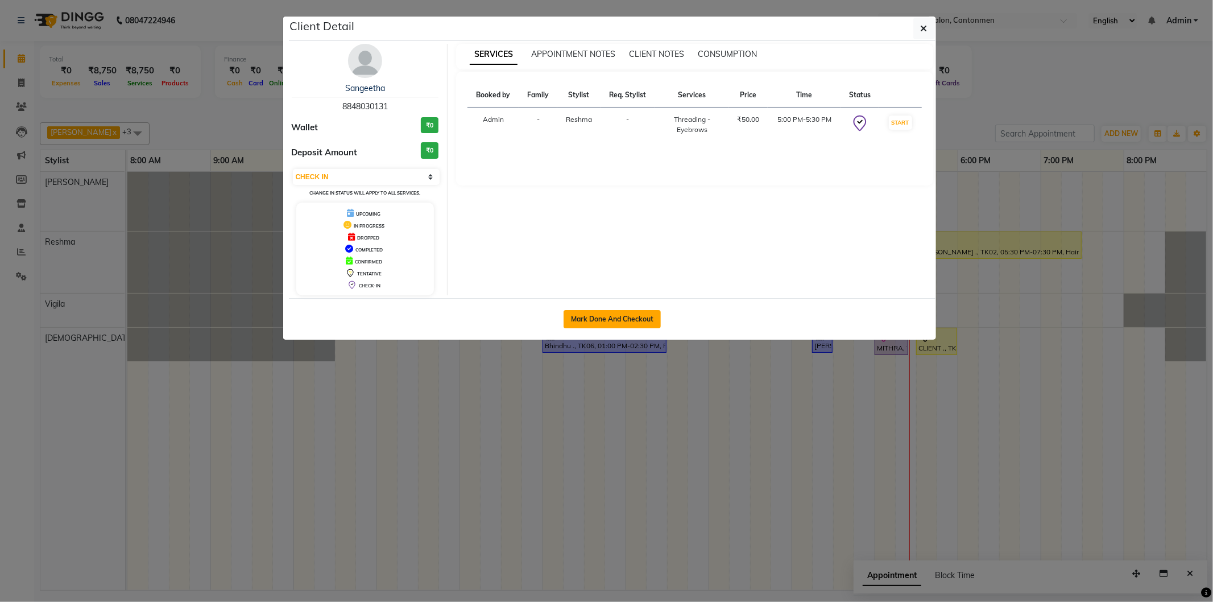
click at [647, 317] on button "Mark Done And Checkout" at bounding box center [611, 319] width 97 height 18
select select "service"
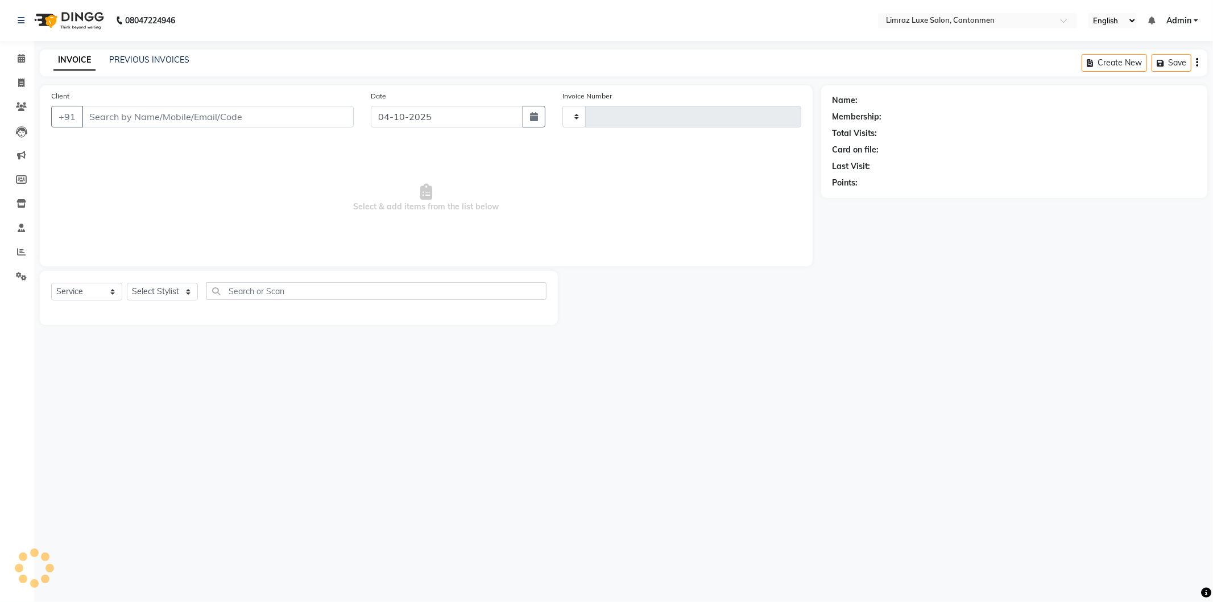
type input "1819"
select select "7274"
type input "8848030131"
select select "63047"
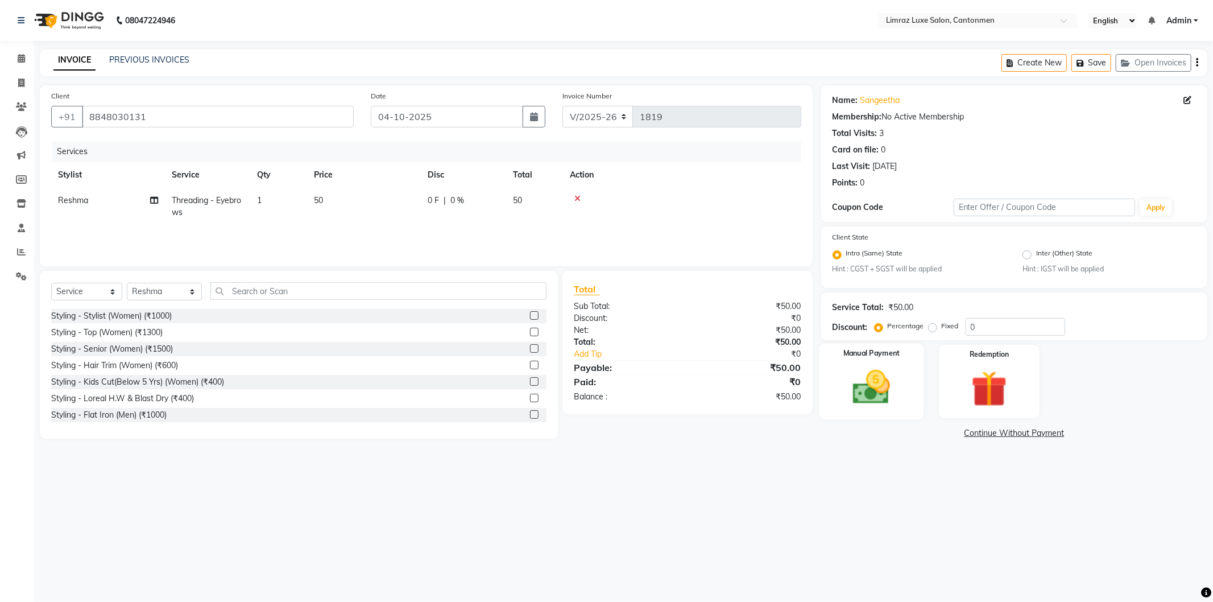
click at [901, 410] on div "Manual Payment" at bounding box center [871, 381] width 105 height 76
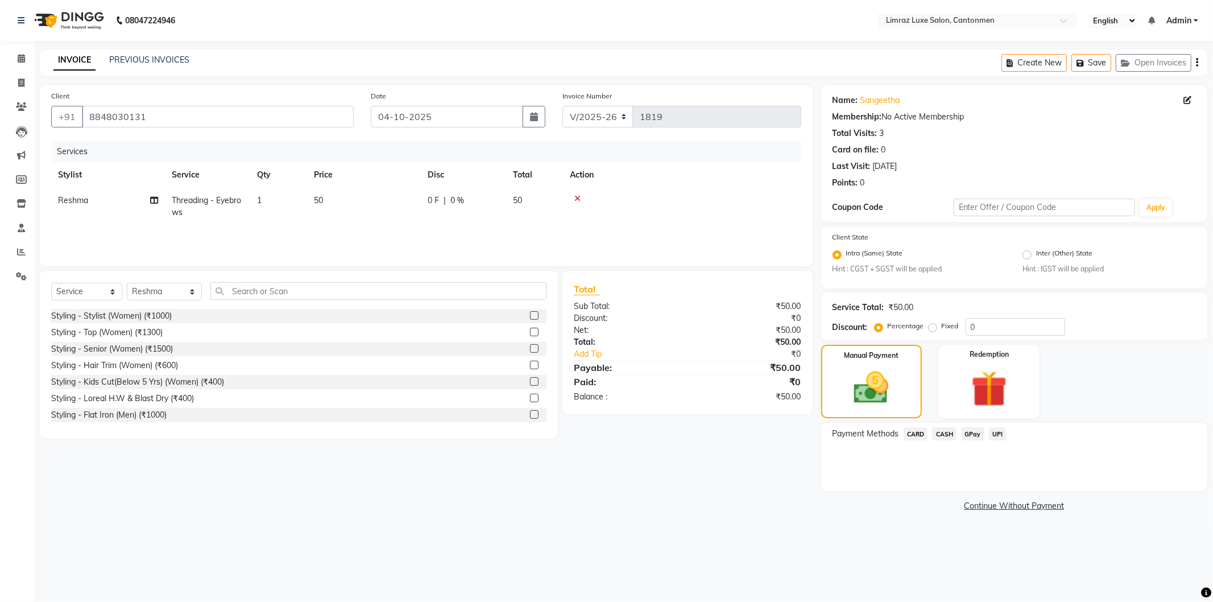
click at [978, 439] on div "GPay" at bounding box center [970, 434] width 28 height 15
drag, startPoint x: 975, startPoint y: 435, endPoint x: 978, endPoint y: 440, distance: 6.1
click at [975, 436] on span "GPay" at bounding box center [972, 433] width 23 height 13
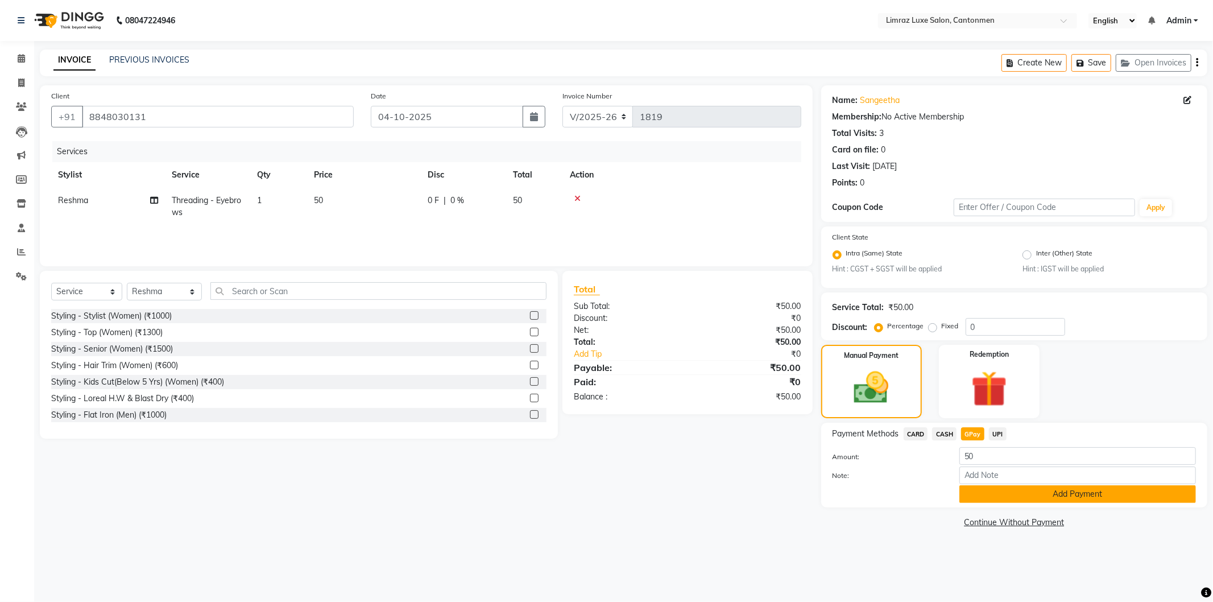
click at [981, 491] on button "Add Payment" at bounding box center [1077, 494] width 237 height 18
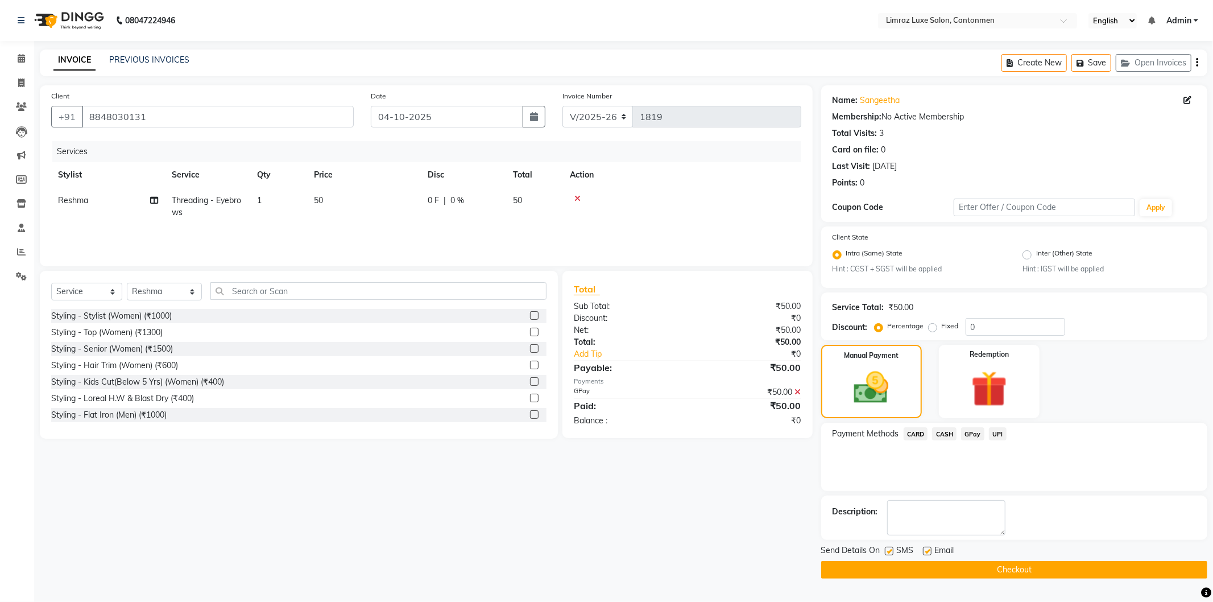
click at [893, 546] on label at bounding box center [889, 550] width 9 height 9
click at [892, 548] on input "checkbox" at bounding box center [888, 551] width 7 height 7
checkbox input "false"
drag, startPoint x: 932, startPoint y: 550, endPoint x: 932, endPoint y: 562, distance: 11.9
click at [931, 550] on label at bounding box center [927, 550] width 9 height 9
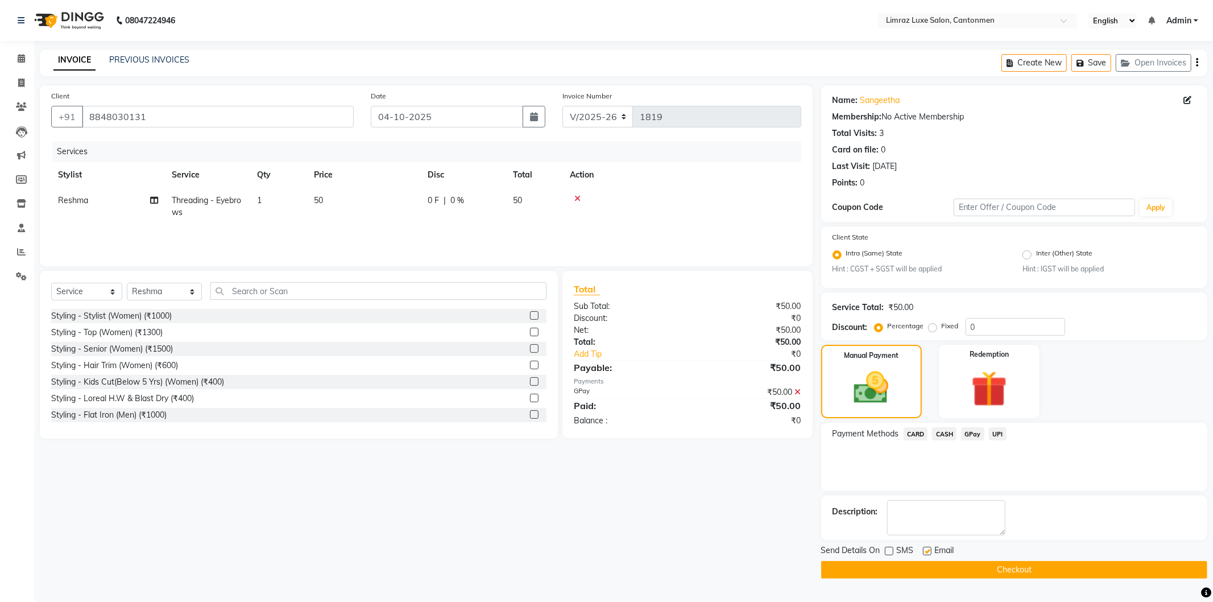
click at [930, 550] on input "checkbox" at bounding box center [926, 551] width 7 height 7
checkbox input "false"
click at [933, 565] on button "Checkout" at bounding box center [1014, 570] width 386 height 18
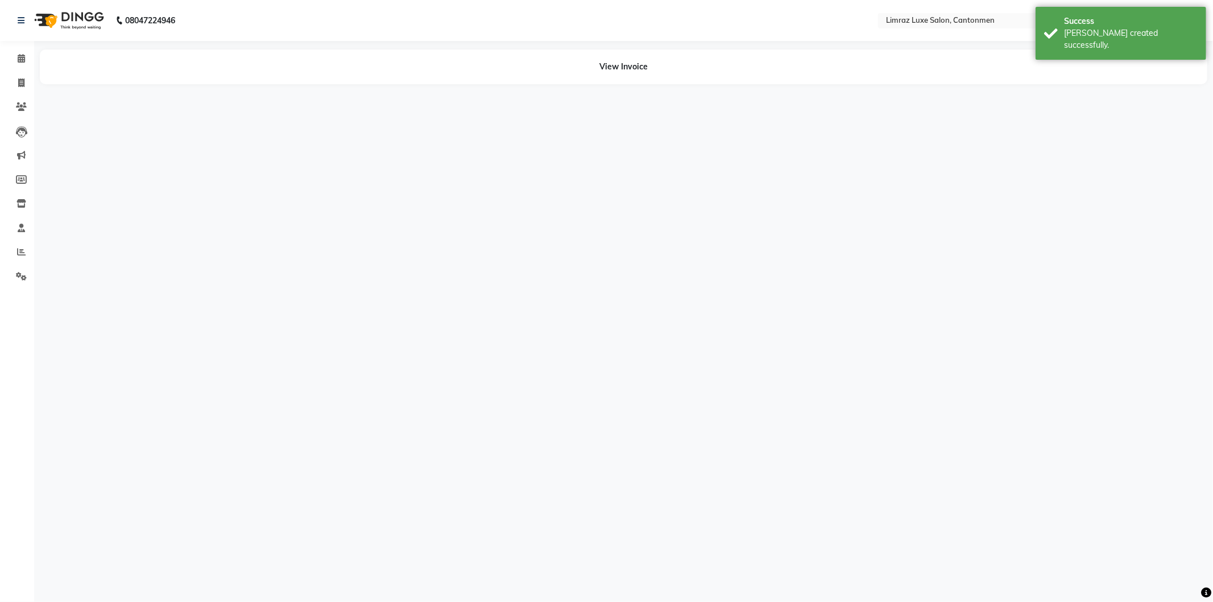
click at [59, 18] on img at bounding box center [68, 21] width 78 height 32
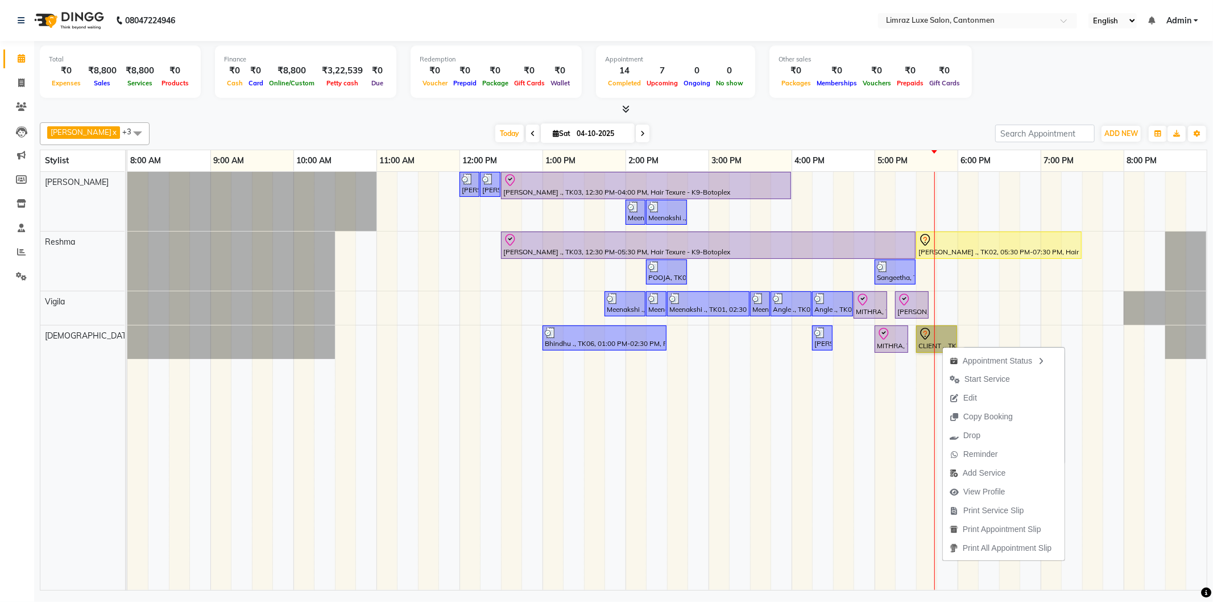
click at [927, 339] on link "CLIENT ., TK10, 05:30 PM-06:00 PM, Threading - Eyebrows" at bounding box center [936, 338] width 41 height 27
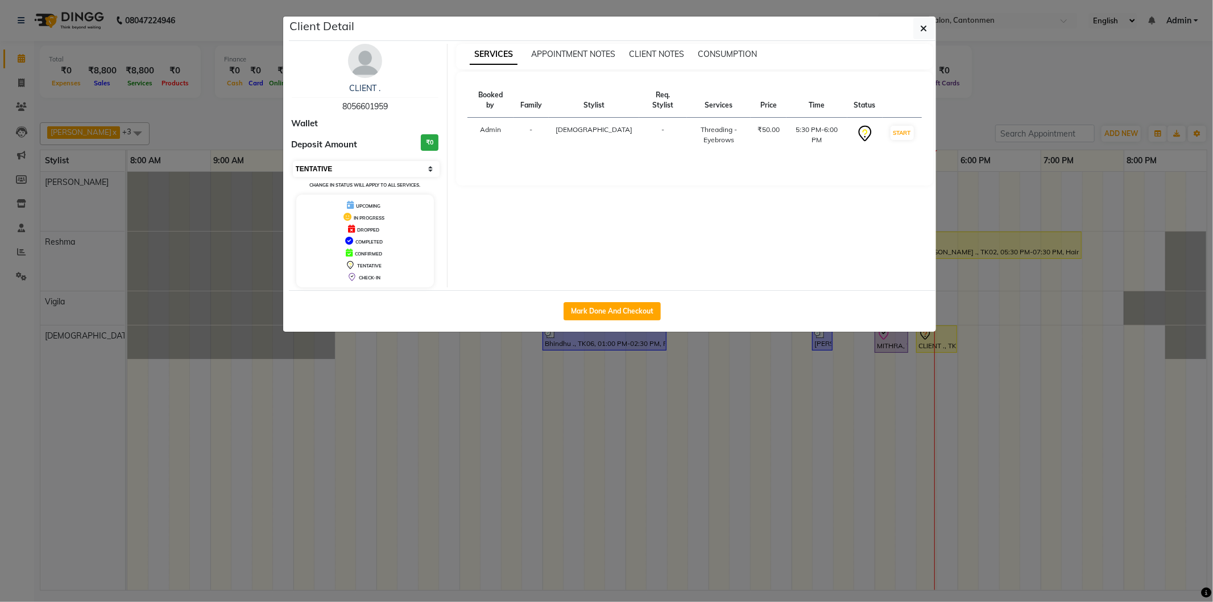
click at [396, 165] on select "Select IN SERVICE CONFIRMED TENTATIVE CHECK IN MARK DONE DROPPED UPCOMING" at bounding box center [366, 169] width 147 height 16
select select "8"
click at [293, 161] on select "Select IN SERVICE CONFIRMED TENTATIVE CHECK IN MARK DONE DROPPED UPCOMING" at bounding box center [366, 169] width 147 height 16
click at [923, 30] on icon "button" at bounding box center [923, 28] width 7 height 9
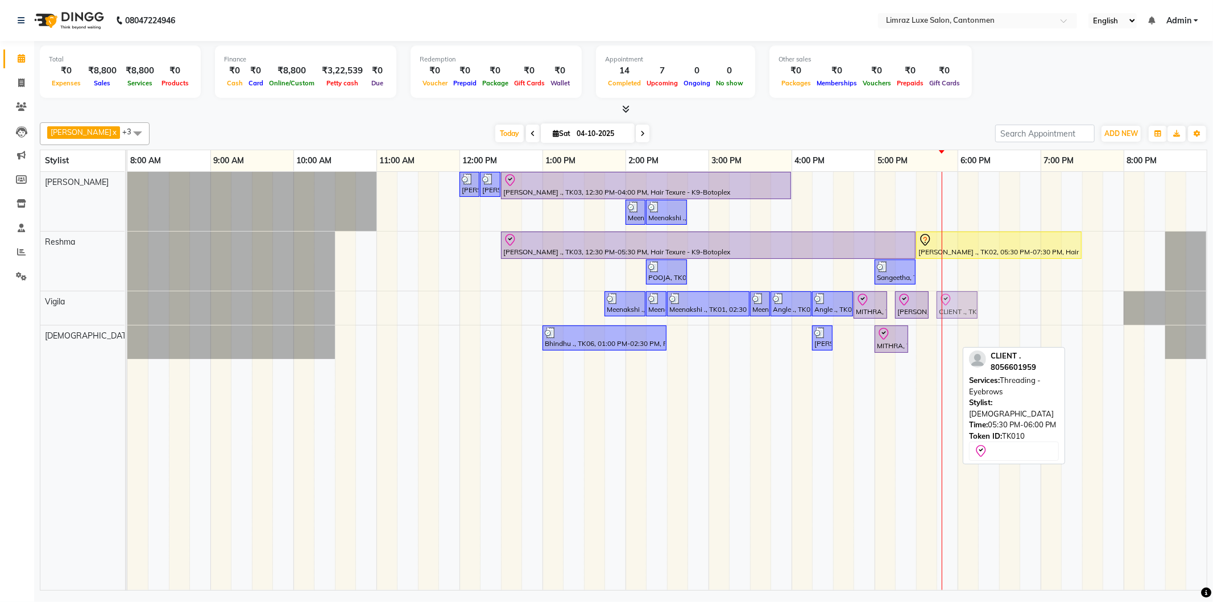
drag, startPoint x: 940, startPoint y: 332, endPoint x: 961, endPoint y: 298, distance: 39.3
click at [961, 298] on tbody "Dravid, TK05, 12:00 PM-12:15 PM, Styling - Top (Men) Dravid, TK05, 12:15 PM-12:…" at bounding box center [666, 265] width 1079 height 187
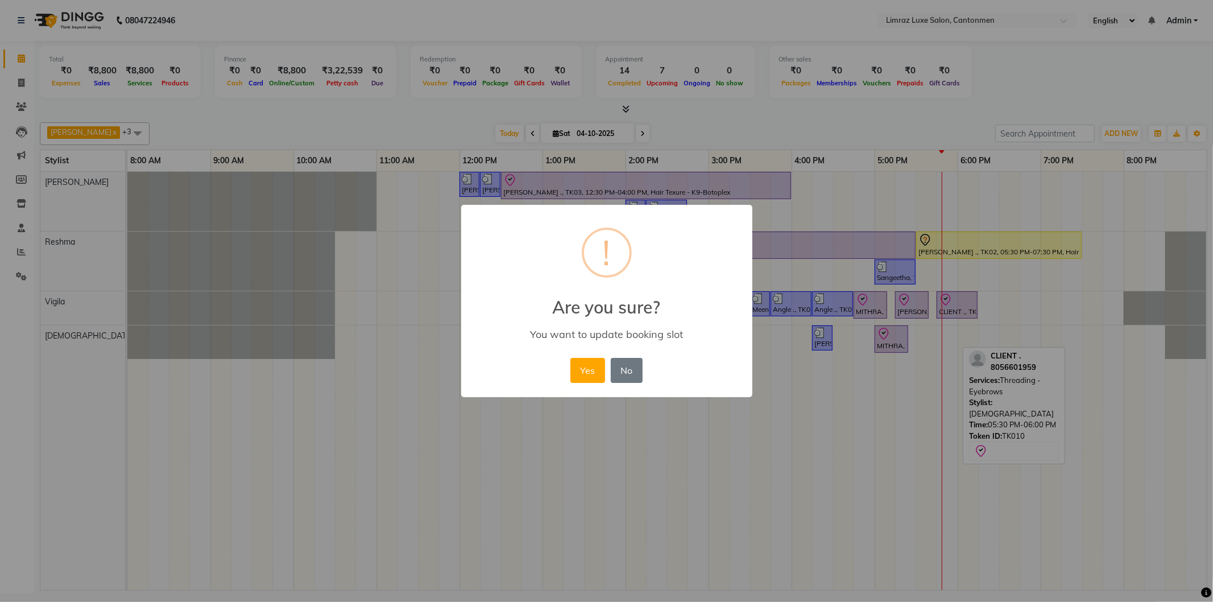
click at [570, 358] on button "Yes" at bounding box center [587, 370] width 35 height 25
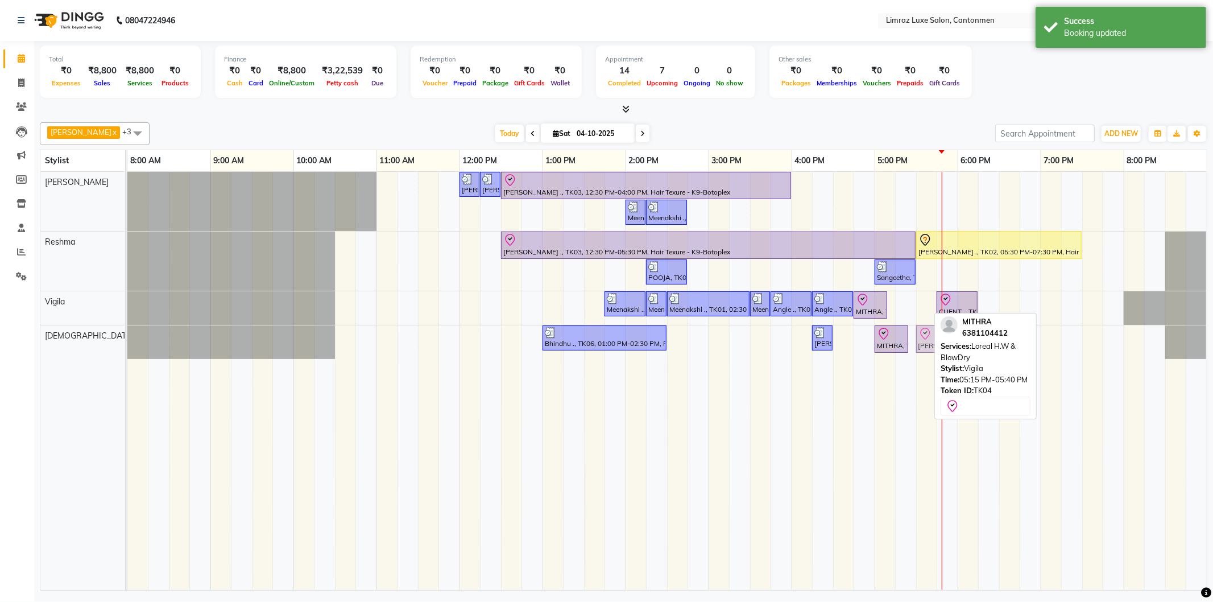
drag, startPoint x: 901, startPoint y: 300, endPoint x: 930, endPoint y: 339, distance: 48.4
click at [930, 339] on tbody "Dravid, TK05, 12:00 PM-12:15 PM, Styling - Top (Men) Dravid, TK05, 12:15 PM-12:…" at bounding box center [666, 265] width 1079 height 187
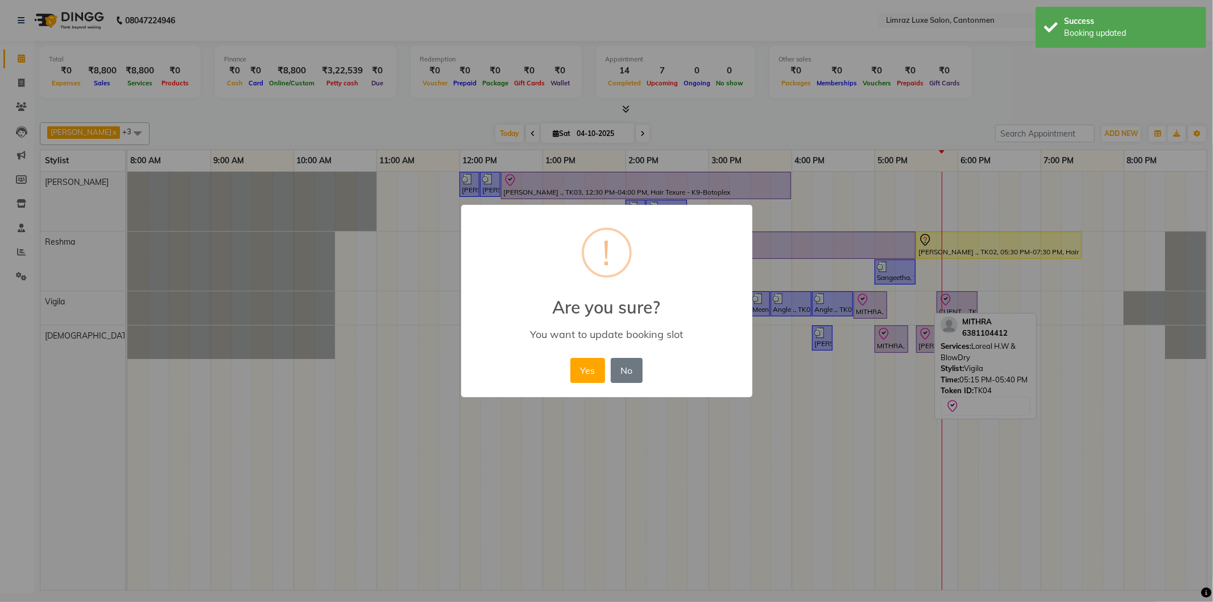
click at [570, 358] on button "Yes" at bounding box center [587, 370] width 35 height 25
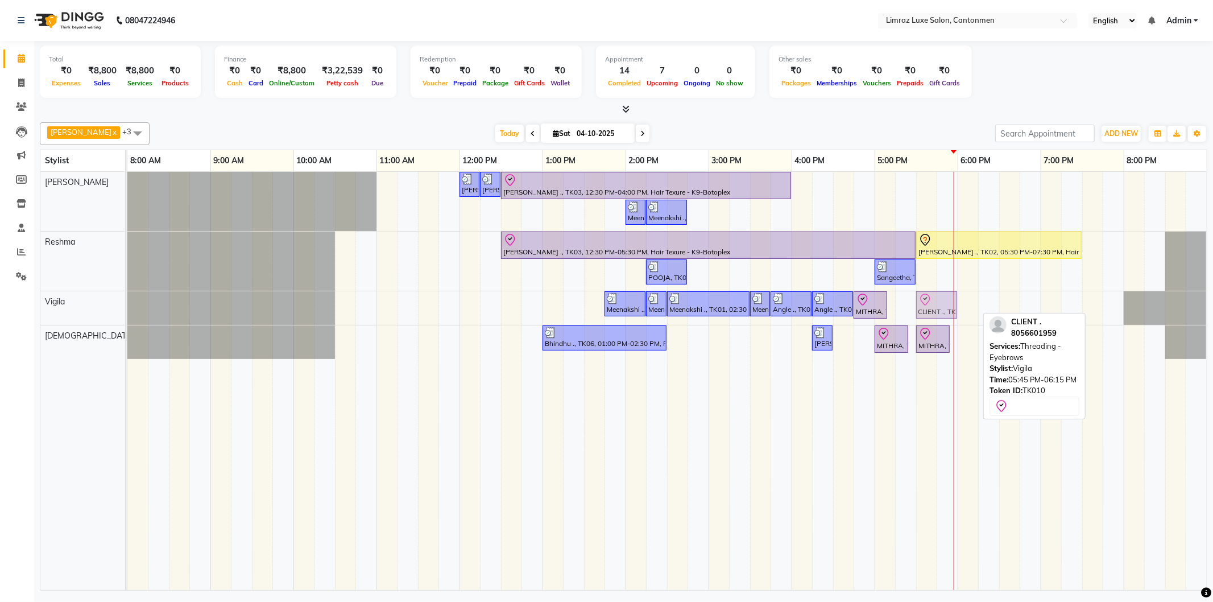
click at [127, 301] on div "Meenakshi ., TK01, 01:45 PM-02:15 PM, Waxing - Under Arms (Flavoured Women) Mee…" at bounding box center [127, 308] width 0 height 34
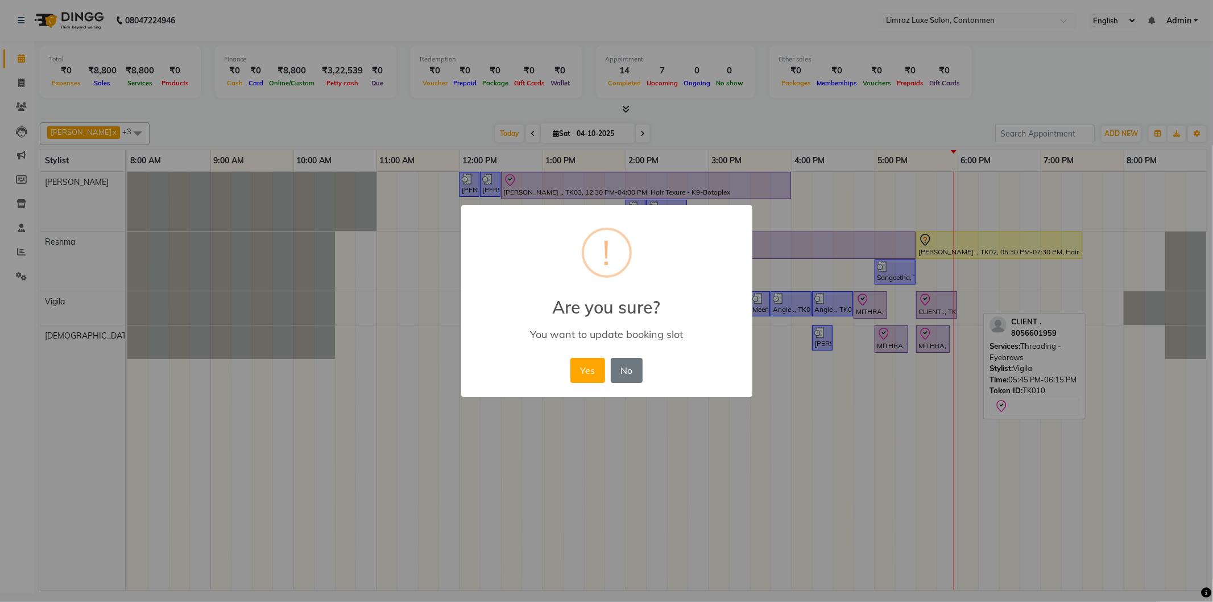
click at [570, 358] on button "Yes" at bounding box center [587, 370] width 35 height 25
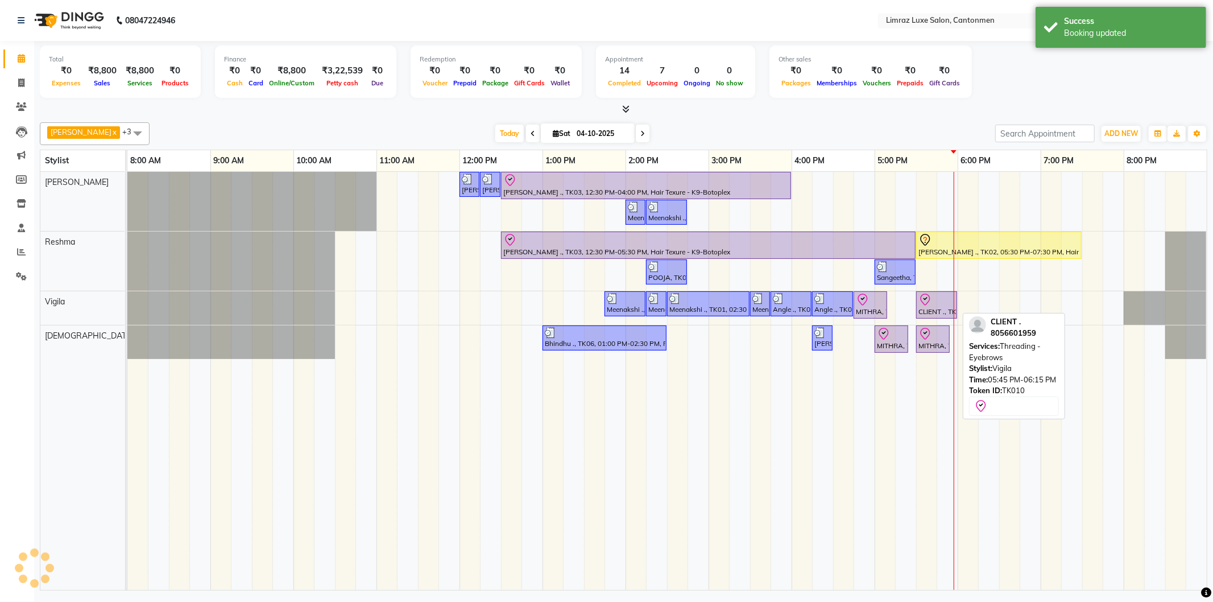
click at [927, 304] on icon at bounding box center [925, 300] width 14 height 14
select select "8"
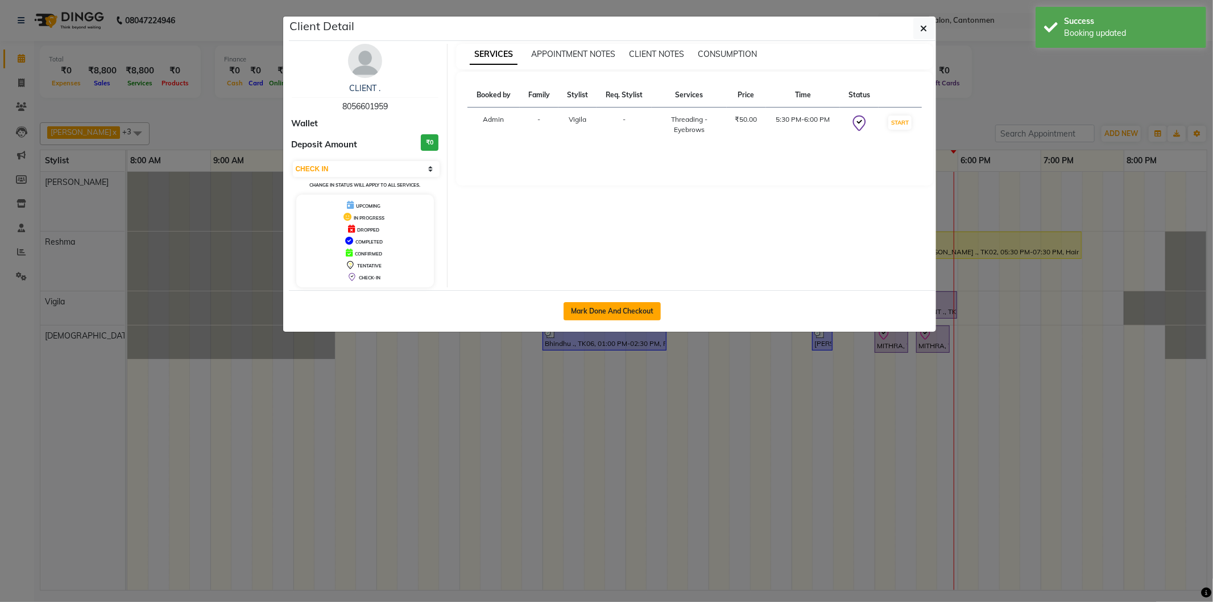
click at [600, 304] on button "Mark Done And Checkout" at bounding box center [611, 311] width 97 height 18
select select "7274"
select select "service"
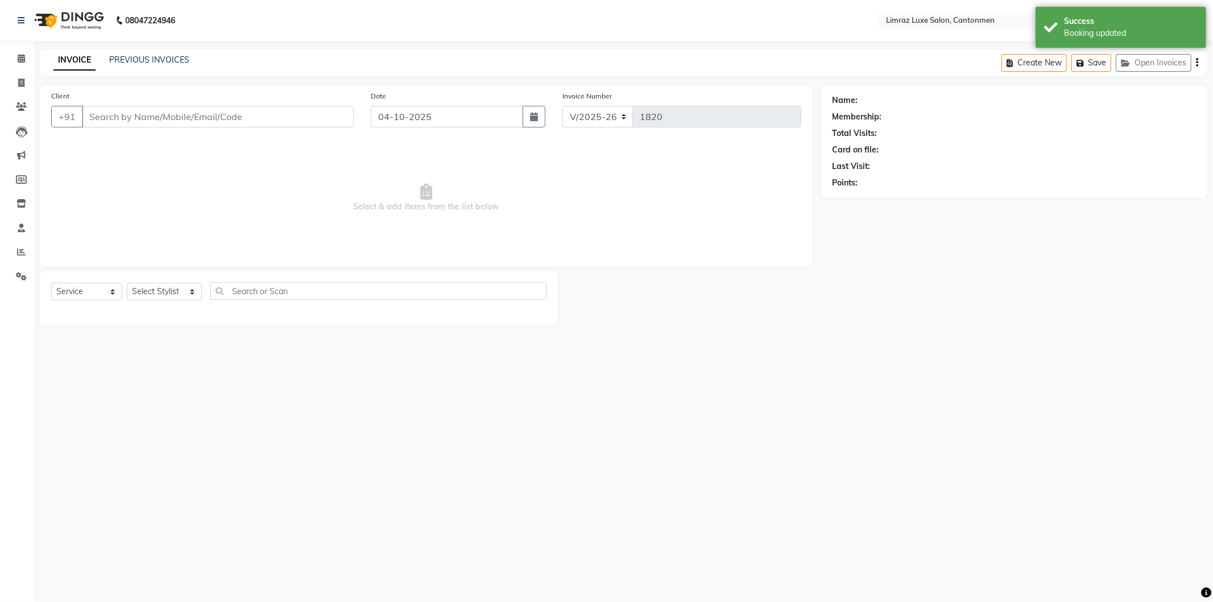
type input "8056601959"
select select "63046"
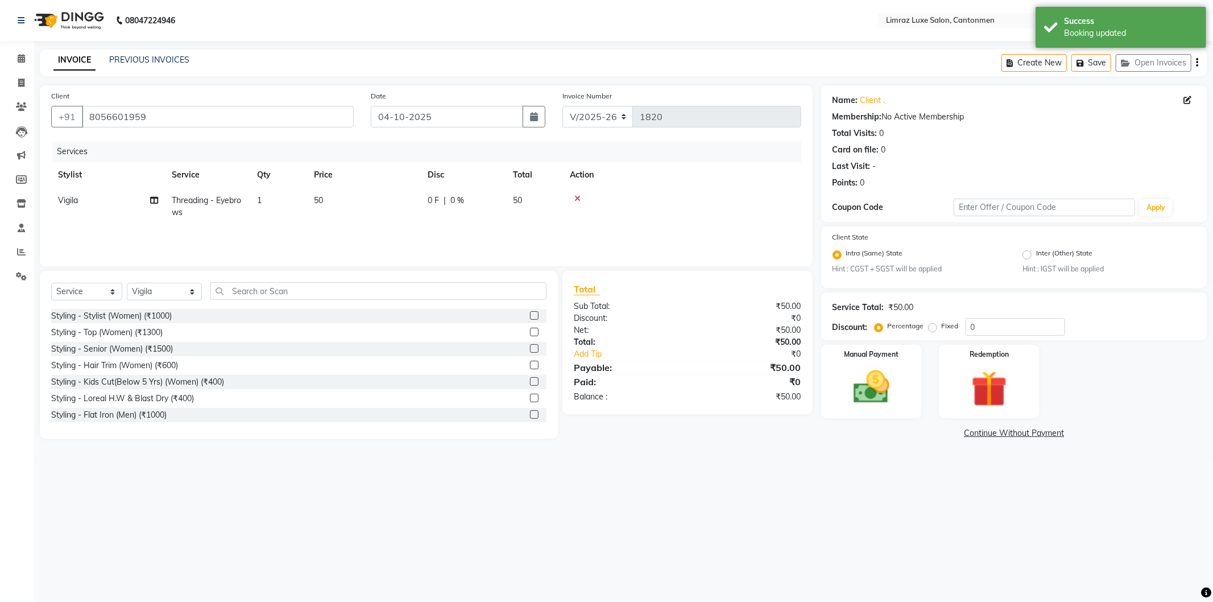
click at [257, 197] on span "1" at bounding box center [259, 200] width 5 height 10
select select "63046"
drag, startPoint x: 332, startPoint y: 205, endPoint x: 302, endPoint y: 196, distance: 30.8
click at [302, 196] on tr "NEWTON Premish Reshma SAKTHI ThillaiNagar Staff Vigila Vijitha Threading - Eyeb…" at bounding box center [426, 209] width 750 height 43
type input "2"
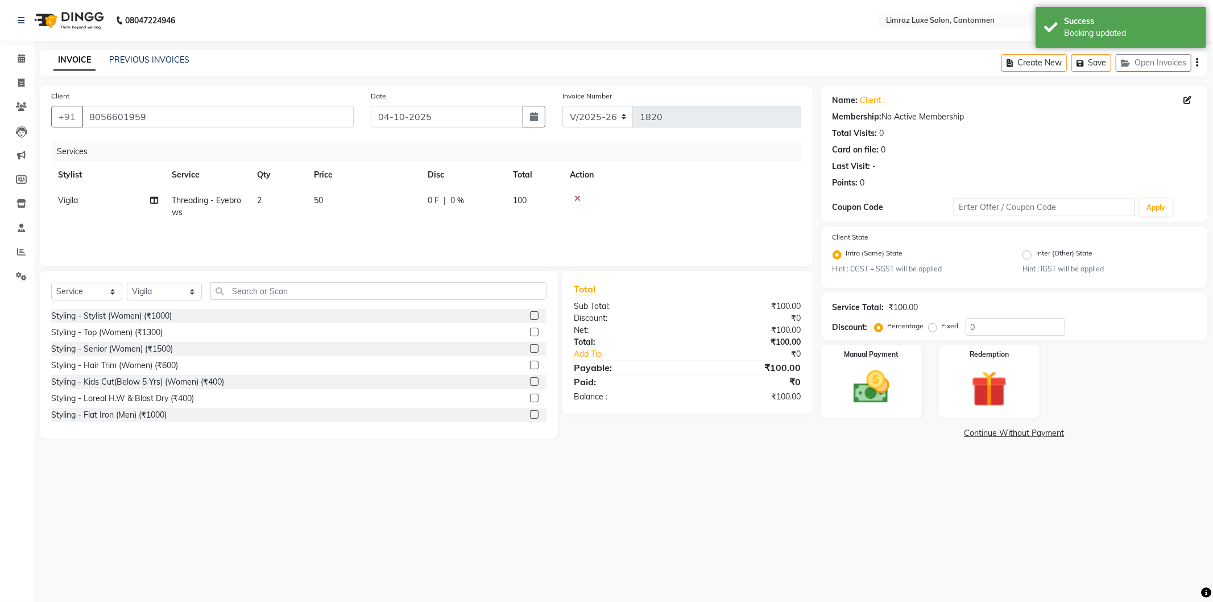
click at [322, 222] on tr "Vigila Threading - Eyebrows 2 50 0 F | 0 % 100" at bounding box center [426, 207] width 750 height 38
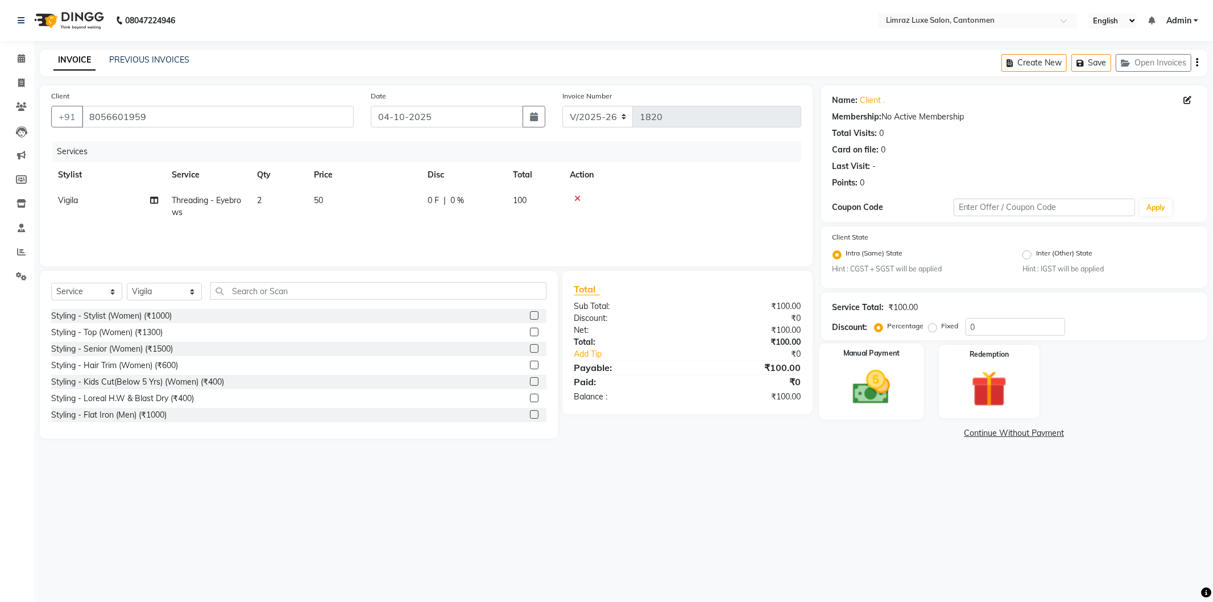
click at [845, 364] on div "Manual Payment" at bounding box center [871, 381] width 105 height 76
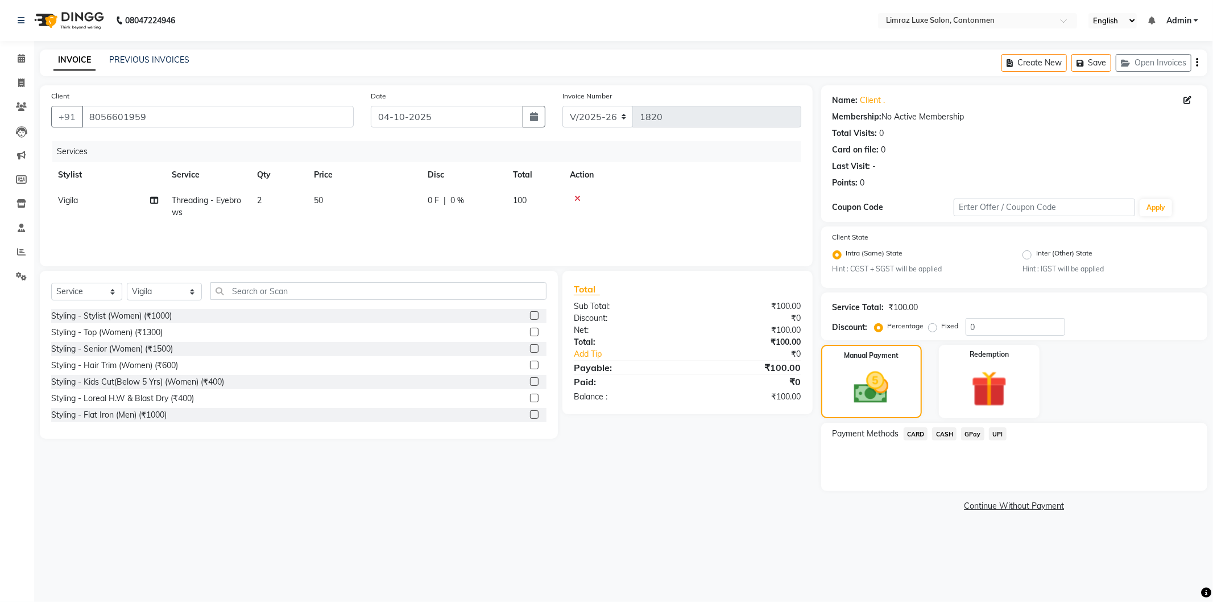
click at [933, 435] on div "CASH" at bounding box center [941, 434] width 29 height 15
click at [942, 434] on span "CASH" at bounding box center [944, 433] width 24 height 13
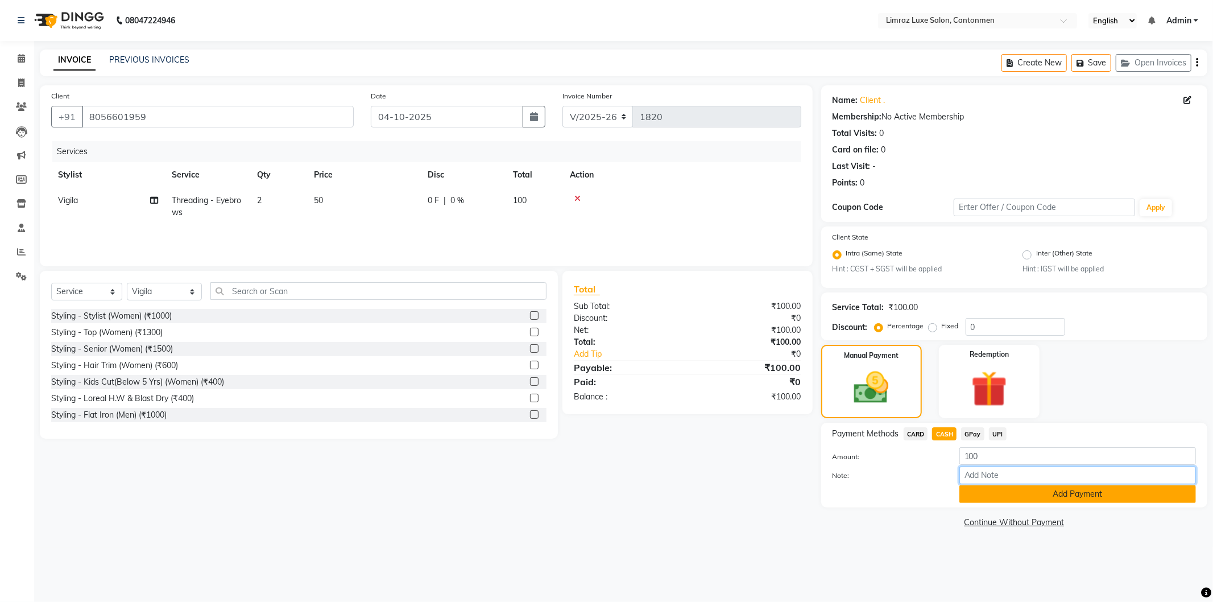
drag, startPoint x: 1003, startPoint y: 481, endPoint x: 1008, endPoint y: 486, distance: 6.4
click at [1003, 480] on input "Note:" at bounding box center [1077, 475] width 237 height 18
click at [1009, 488] on button "Add Payment" at bounding box center [1077, 494] width 237 height 18
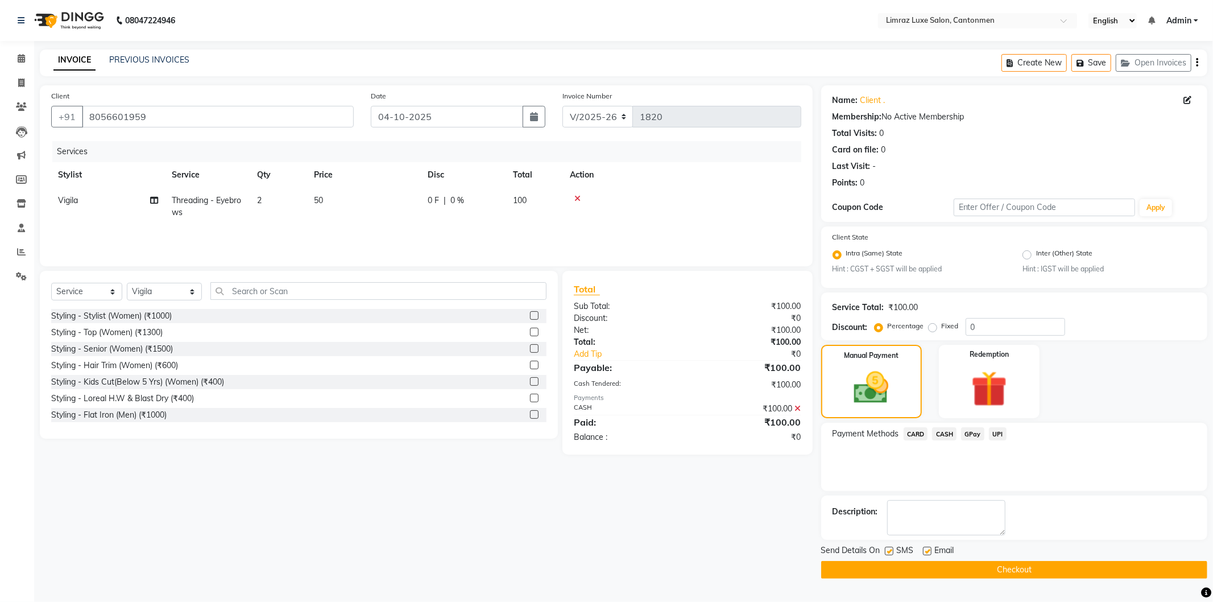
click at [893, 550] on label at bounding box center [889, 550] width 9 height 9
click at [892, 550] on input "checkbox" at bounding box center [888, 551] width 7 height 7
checkbox input "false"
click at [927, 550] on label at bounding box center [927, 550] width 9 height 9
click at [927, 550] on input "checkbox" at bounding box center [926, 551] width 7 height 7
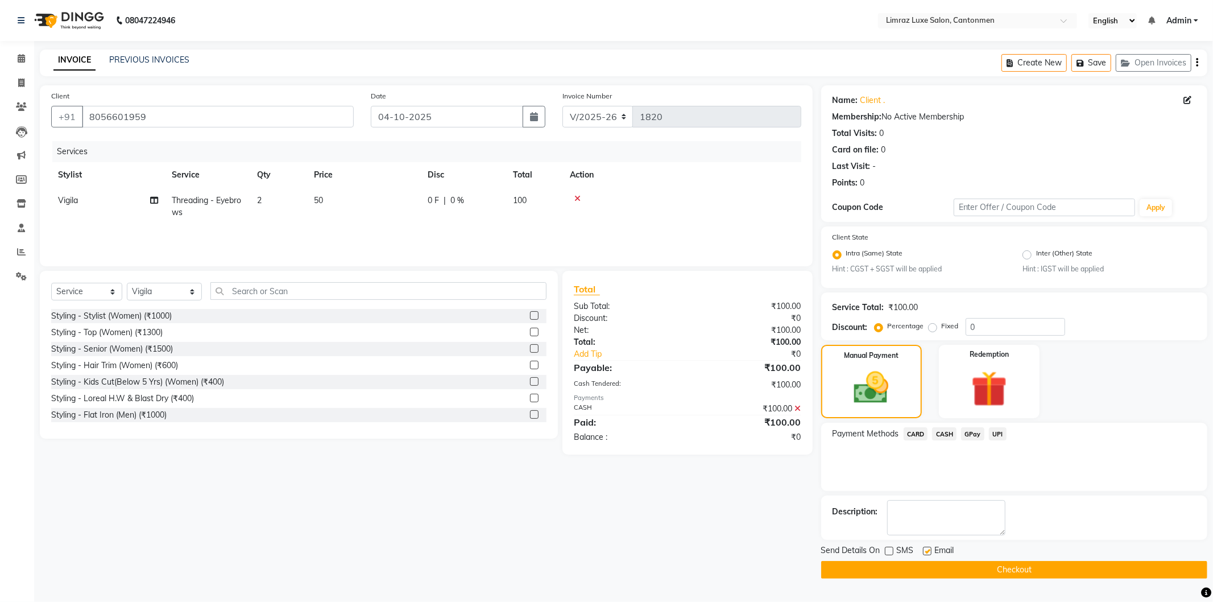
checkbox input "false"
click at [930, 561] on button "Checkout" at bounding box center [1014, 570] width 386 height 18
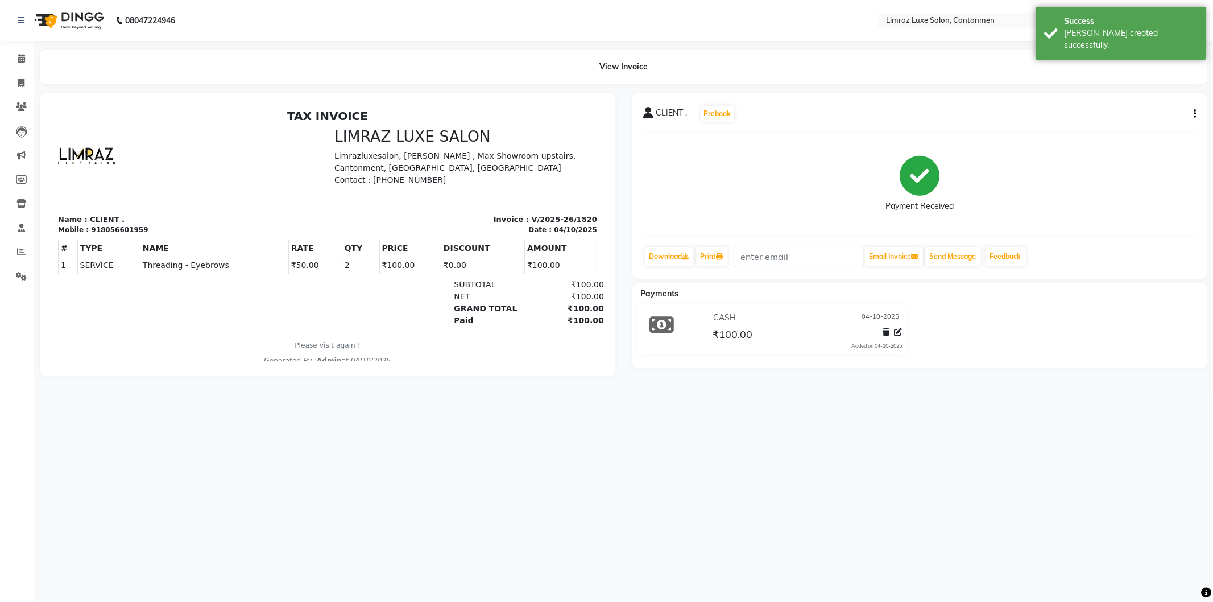
click at [70, 14] on img at bounding box center [68, 21] width 78 height 32
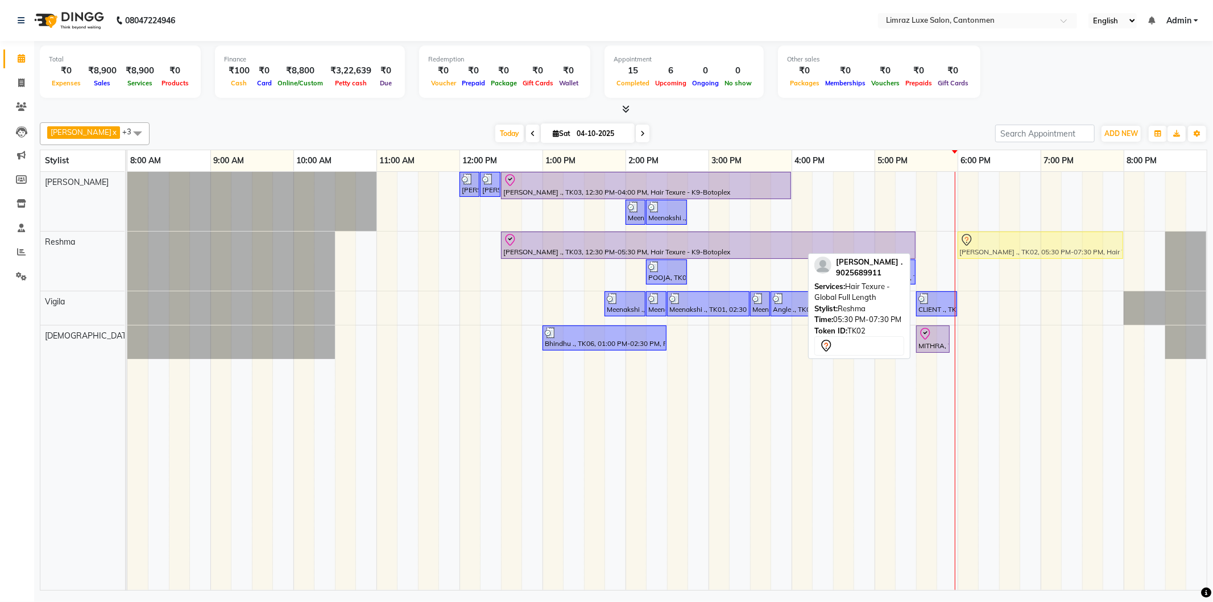
drag, startPoint x: 968, startPoint y: 249, endPoint x: 1002, endPoint y: 250, distance: 34.1
click at [127, 250] on div "Charu ., TK03, 12:30 PM-05:30 PM, Hair Texure - K9-Botoplex Nithiya ., TK02, 05…" at bounding box center [127, 260] width 0 height 59
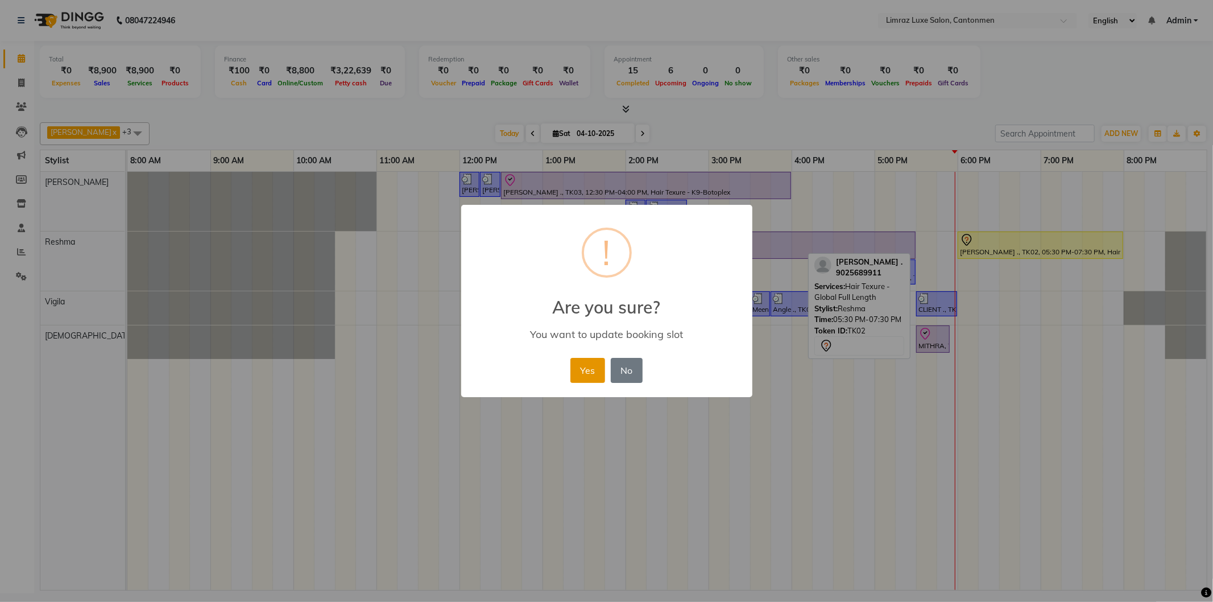
click at [586, 372] on button "Yes" at bounding box center [587, 370] width 35 height 25
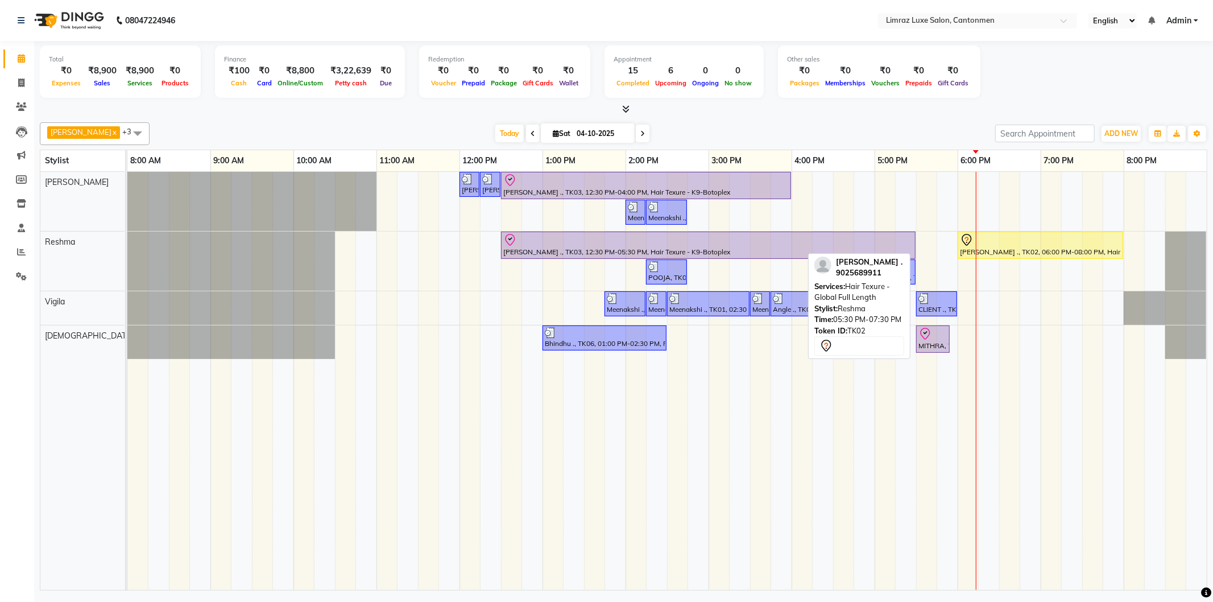
click at [636, 128] on span at bounding box center [643, 134] width 14 height 18
type input "05-10-2025"
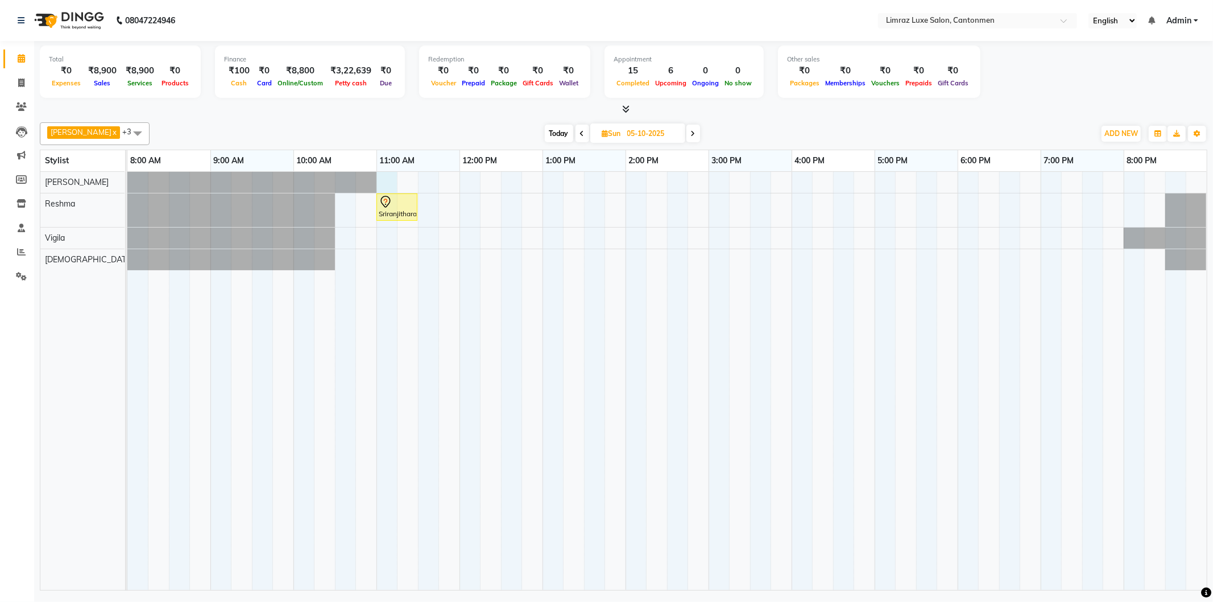
click at [393, 180] on div "Sriranjithara ., 11:00 AM-11:30 AM, Piercing - [MEDICAL_DATA] With Studs" at bounding box center [666, 381] width 1079 height 418
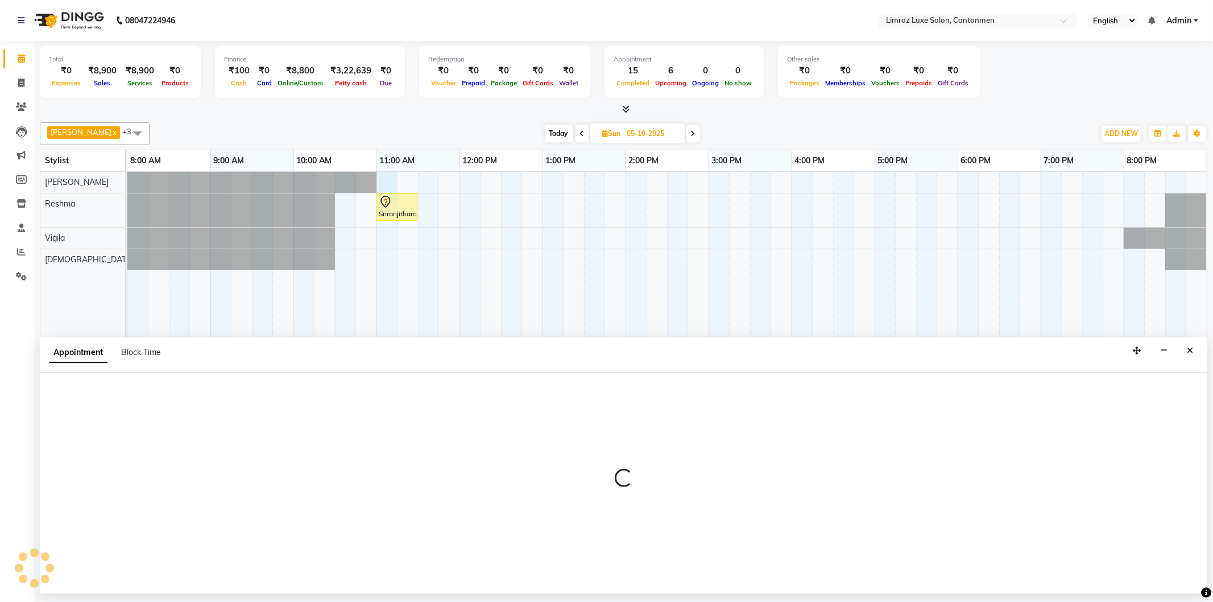
select select "90538"
select select "660"
select select "tentative"
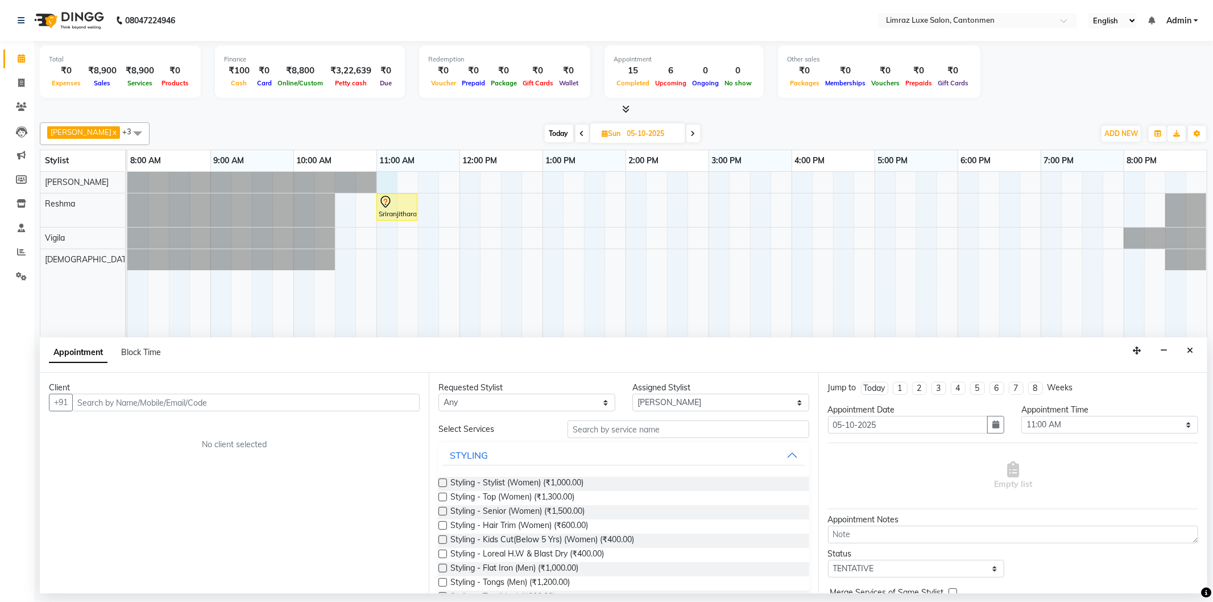
click at [105, 407] on input "text" at bounding box center [245, 402] width 347 height 18
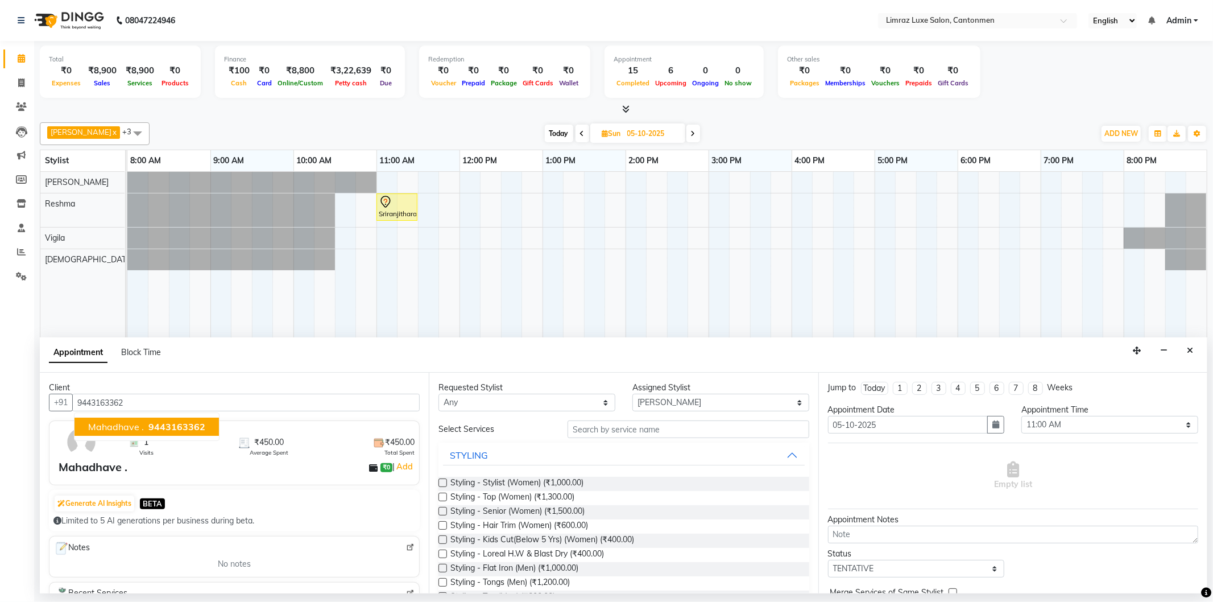
click at [130, 428] on span "Mahadhave ." at bounding box center [116, 426] width 56 height 11
type input "9443163362"
click at [628, 435] on input "text" at bounding box center [687, 429] width 241 height 18
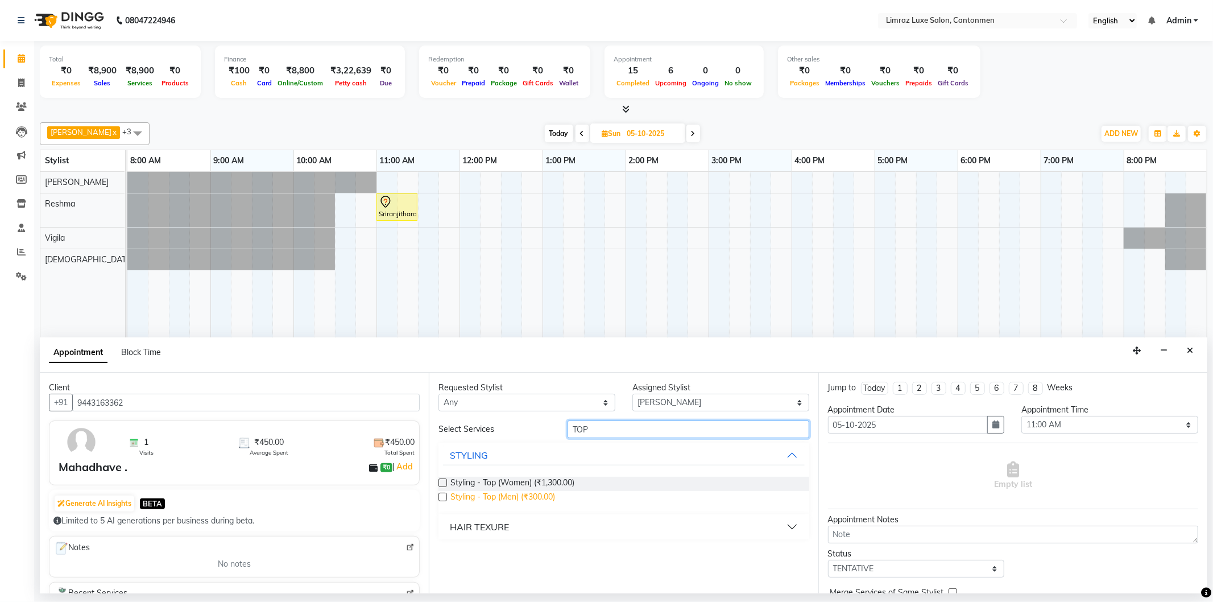
type input "TOP"
drag, startPoint x: 505, startPoint y: 499, endPoint x: 570, endPoint y: 504, distance: 65.6
click at [508, 499] on span "Styling - Top (Men) (₹300.00)" at bounding box center [502, 498] width 105 height 14
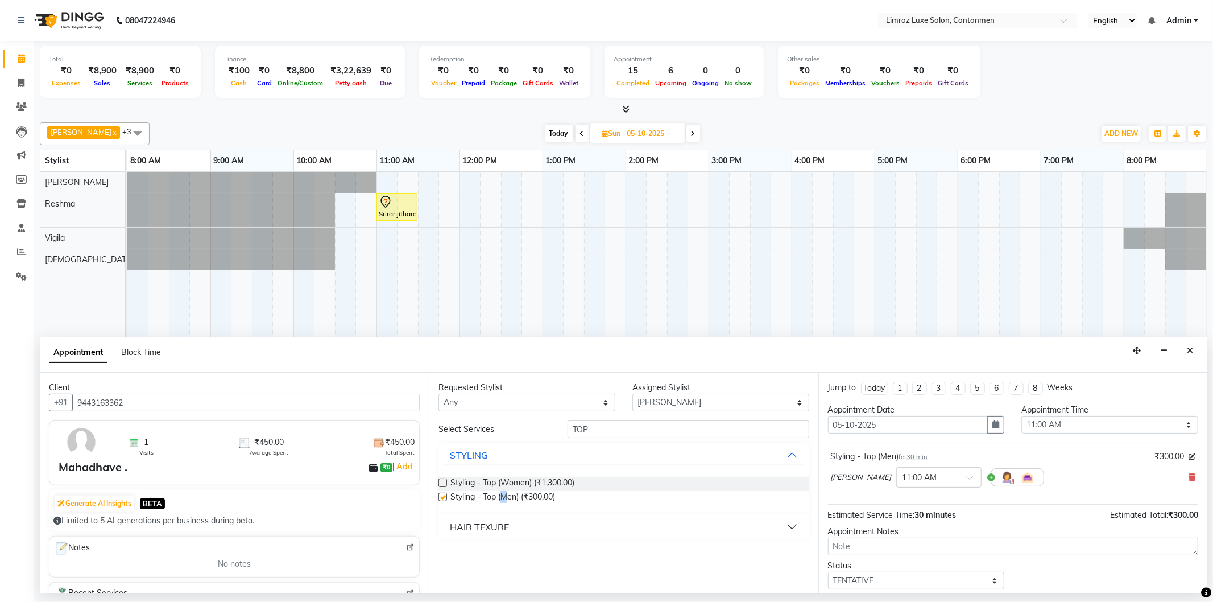
checkbox input "false"
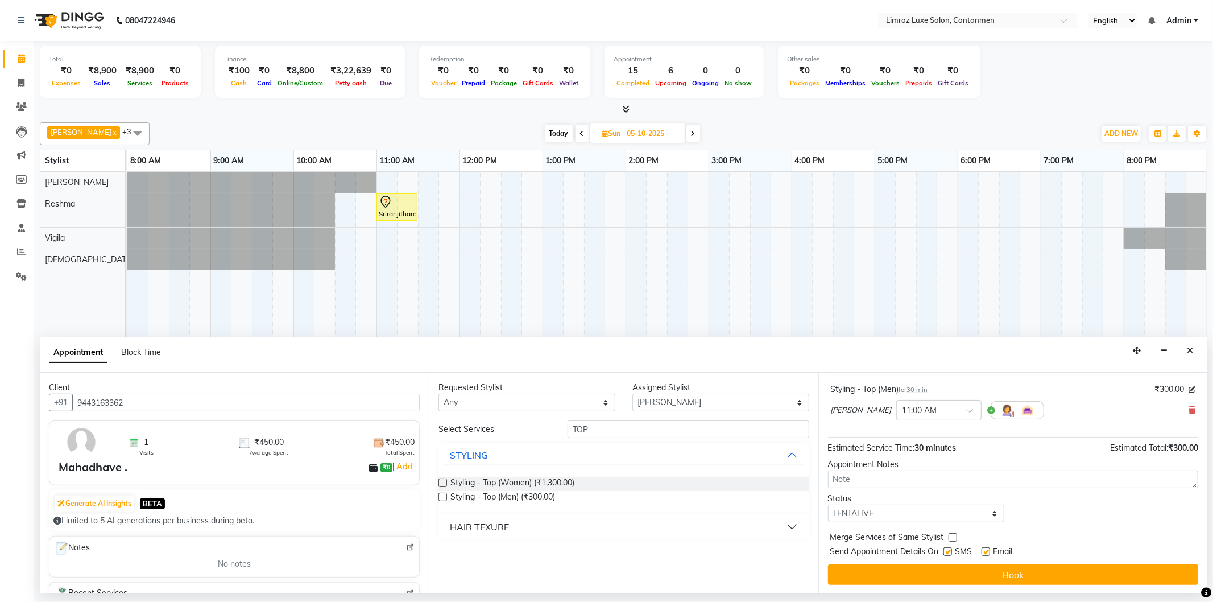
click at [951, 551] on label at bounding box center [947, 551] width 9 height 9
click at [951, 551] on input "checkbox" at bounding box center [946, 552] width 7 height 7
checkbox input "false"
click at [988, 555] on label at bounding box center [985, 551] width 9 height 9
click at [988, 555] on input "checkbox" at bounding box center [984, 552] width 7 height 7
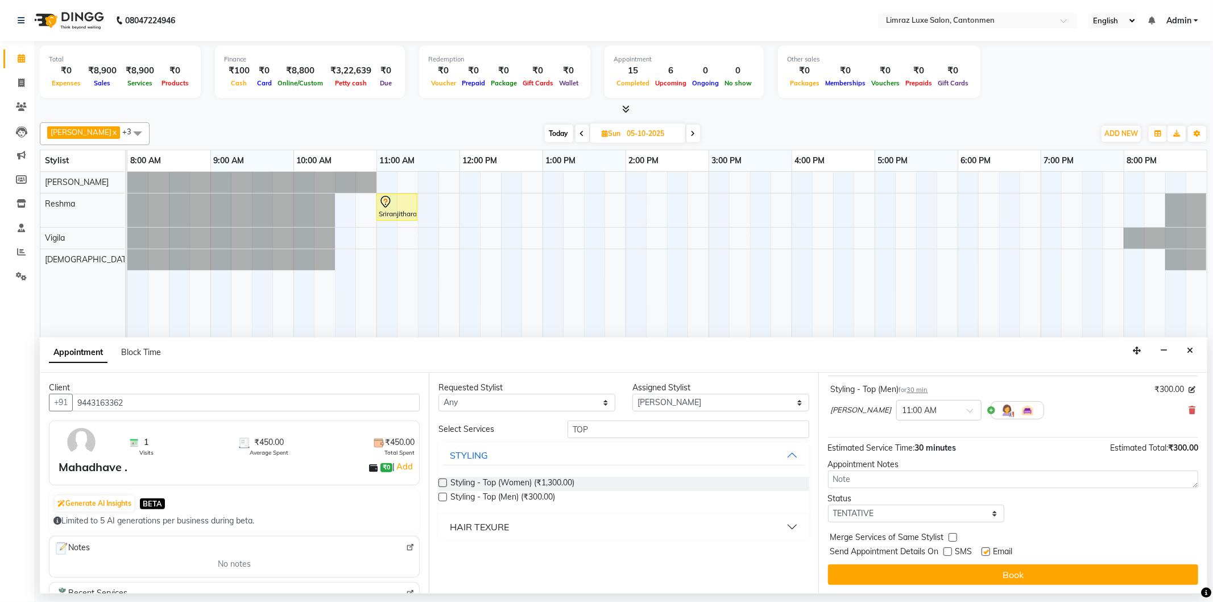
checkbox input "false"
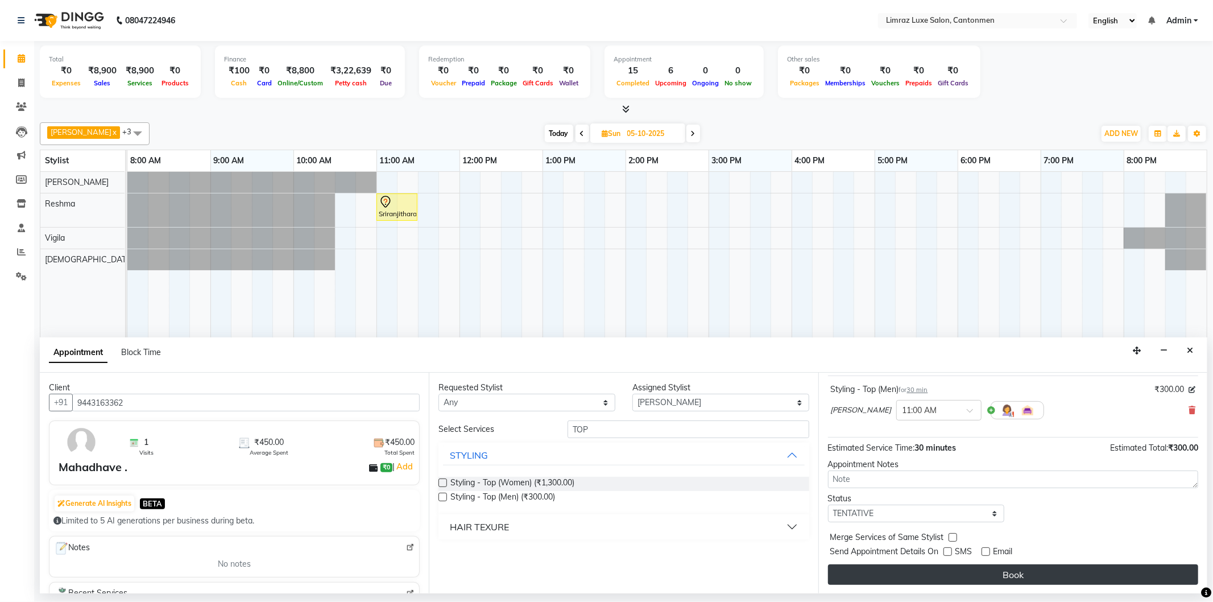
click at [993, 578] on button "Book" at bounding box center [1013, 574] width 370 height 20
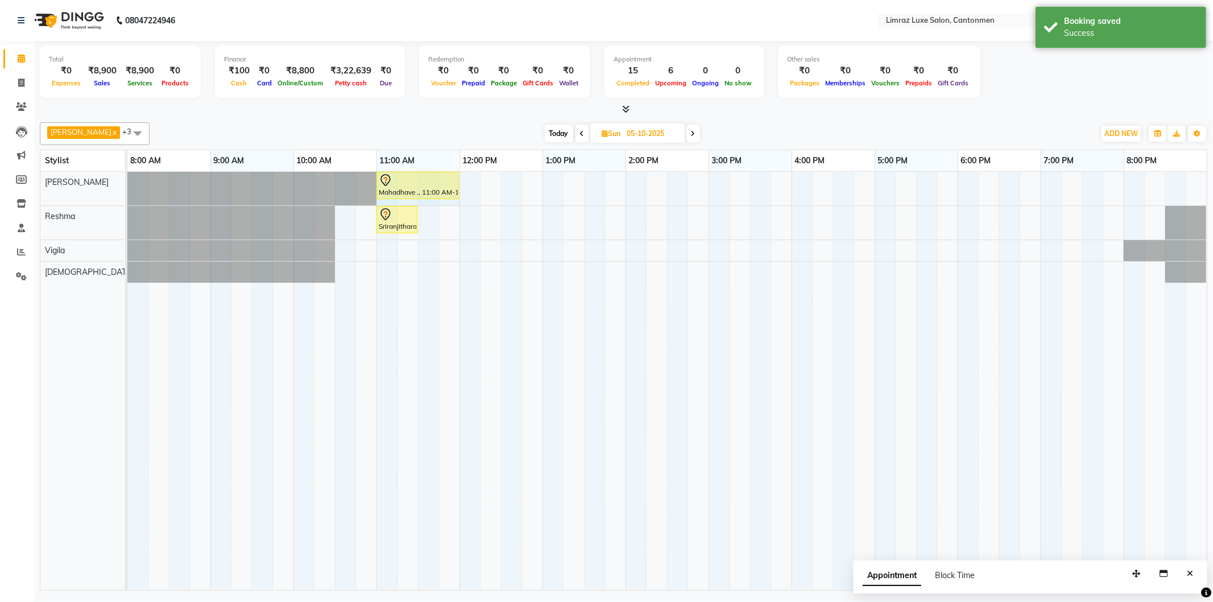
drag, startPoint x: 417, startPoint y: 180, endPoint x: 447, endPoint y: 175, distance: 31.1
click at [127, 175] on div "Mahadhave ., 11:00 AM-11:30 AM, Styling - Top (Men) Mahadhave ., 11:00 AM-11:30…" at bounding box center [127, 189] width 0 height 34
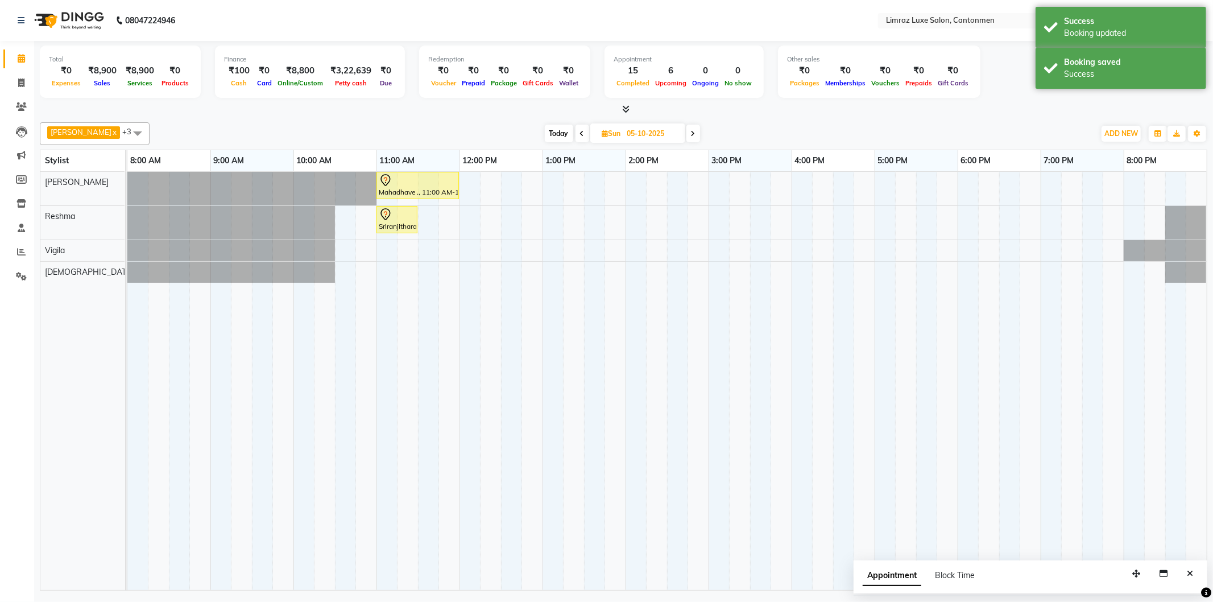
click at [545, 137] on span "Today" at bounding box center [559, 134] width 28 height 18
type input "04-10-2025"
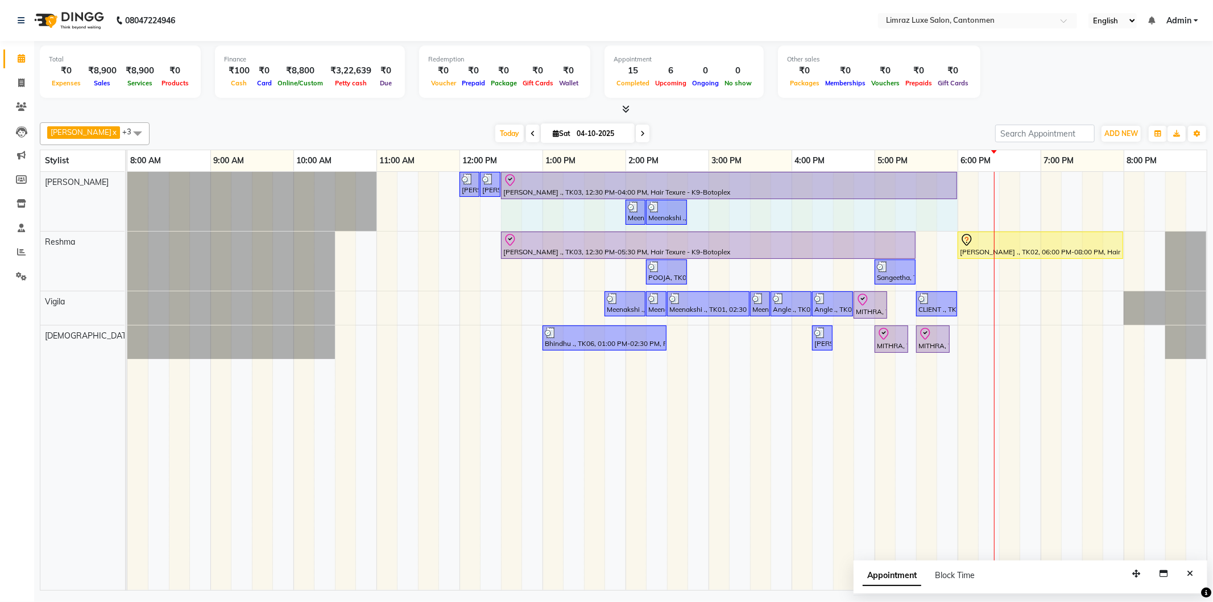
drag, startPoint x: 789, startPoint y: 183, endPoint x: 953, endPoint y: 177, distance: 165.0
click at [127, 177] on div "Dravid, TK05, 12:00 PM-12:15 PM, Styling - Top (Men) Dravid, TK05, 12:15 PM-12:…" at bounding box center [127, 201] width 0 height 59
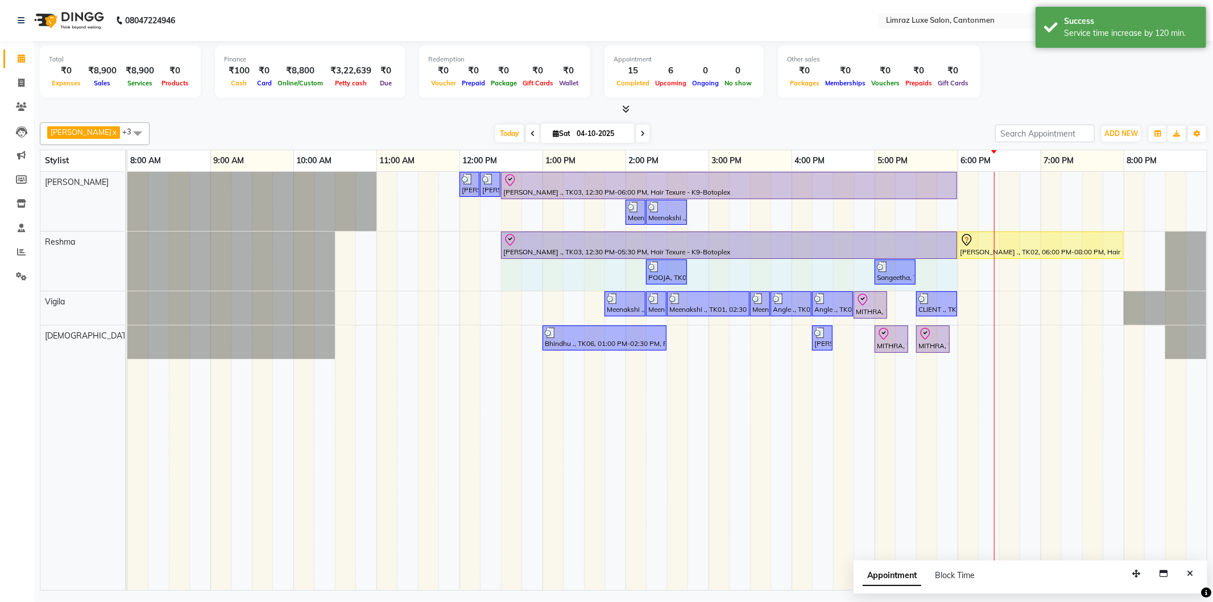
drag, startPoint x: 914, startPoint y: 242, endPoint x: 945, endPoint y: 237, distance: 31.7
click at [127, 237] on div "Charu ., TK03, 12:30 PM-05:30 PM, Hair Texure - K9-Botoplex Nithiya ., TK02, 06…" at bounding box center [127, 260] width 0 height 59
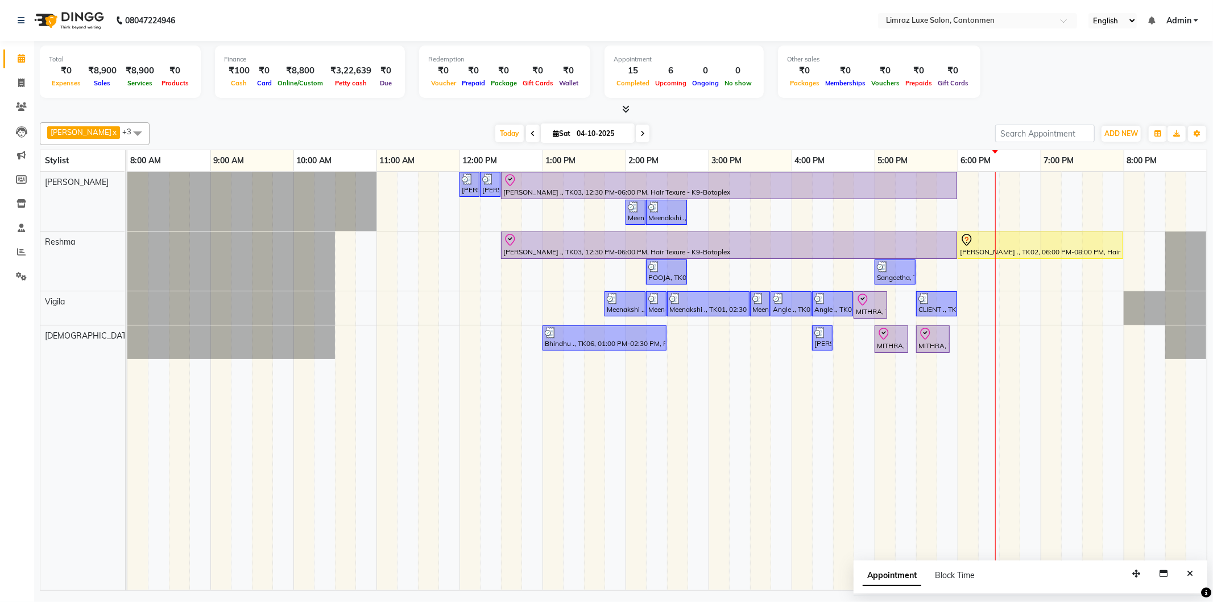
click at [1032, 182] on div "Dravid, TK05, 12:00 PM-12:15 PM, Styling - Top (Men) Dravid, TK05, 12:15 PM-12:…" at bounding box center [666, 381] width 1079 height 418
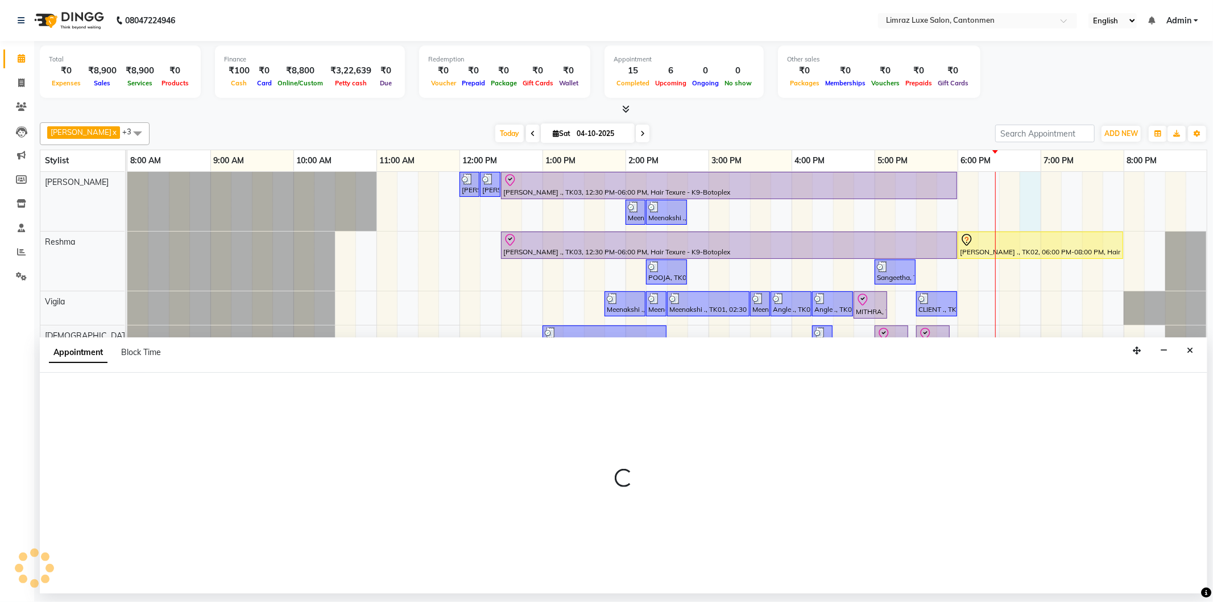
select select "90538"
select select "1125"
select select "tentative"
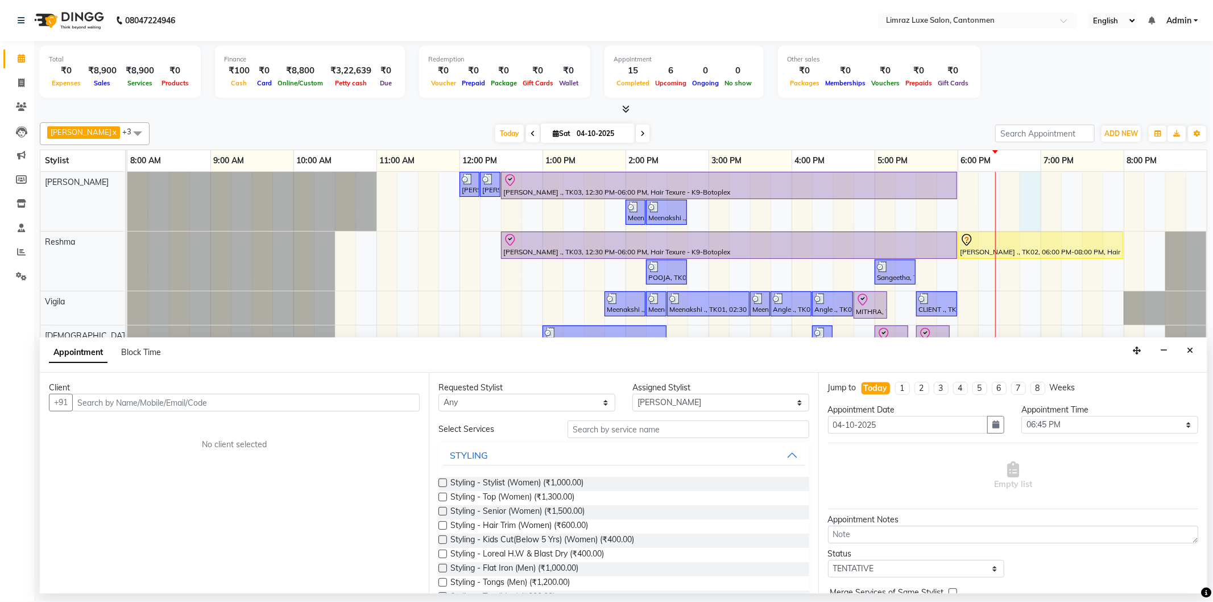
click at [322, 405] on input "text" at bounding box center [245, 402] width 347 height 18
click at [1189, 352] on icon "Close" at bounding box center [1190, 350] width 6 height 8
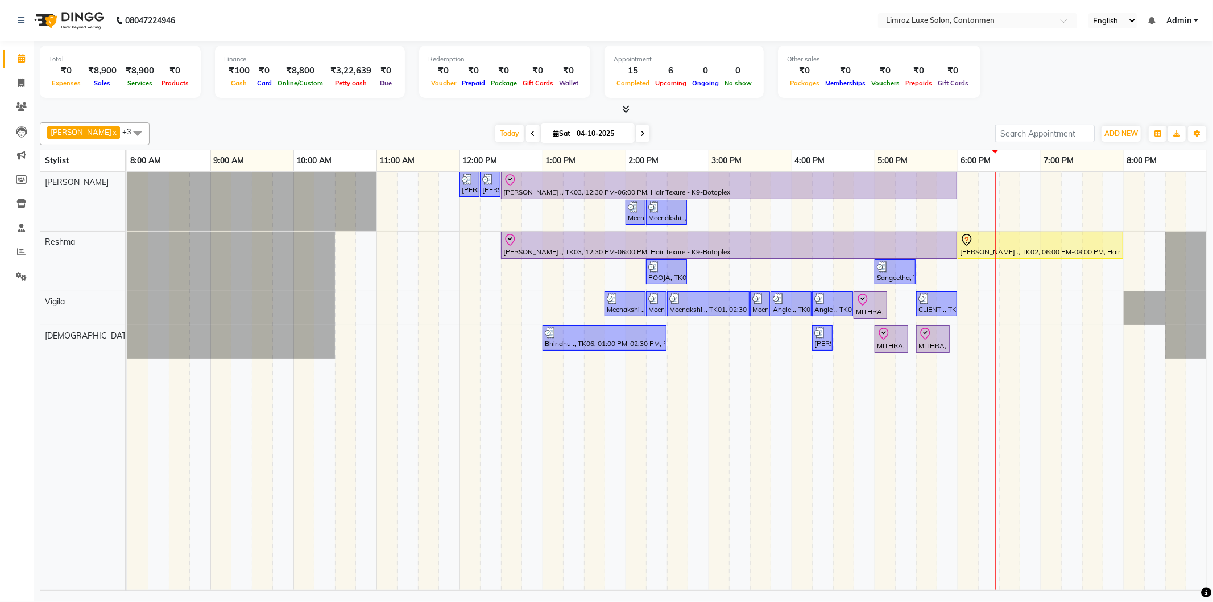
click at [1050, 184] on div "Dravid, TK05, 12:00 PM-12:15 PM, Styling - Top (Men) Dravid, TK05, 12:15 PM-12:…" at bounding box center [666, 381] width 1079 height 418
select select "90538"
select select "tentative"
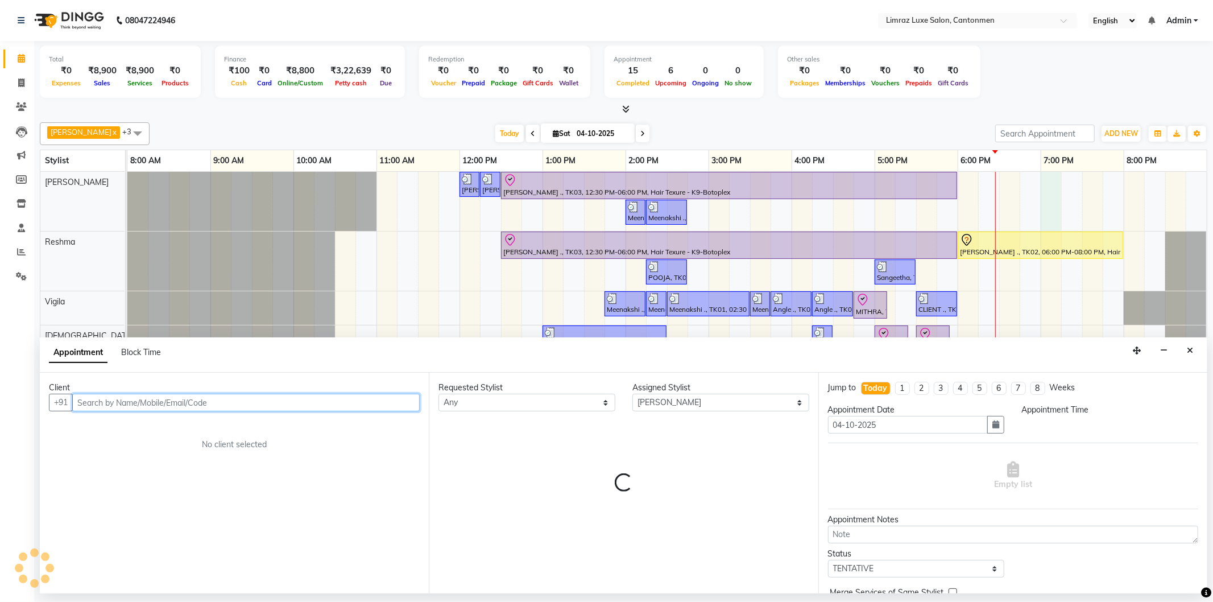
select select "1140"
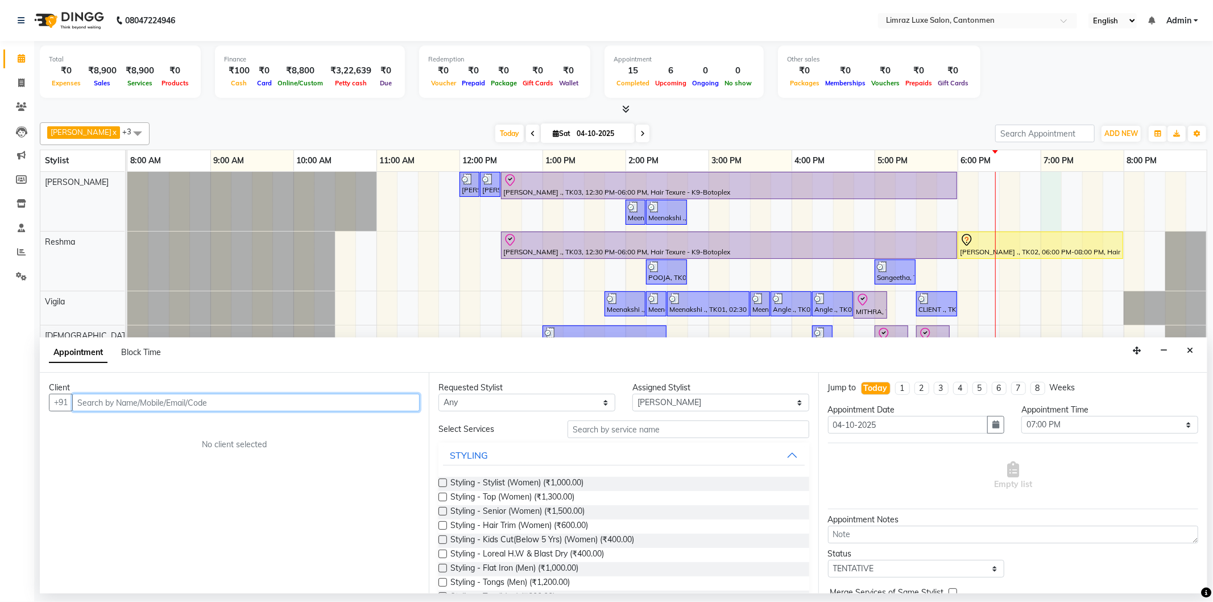
click at [117, 405] on input "text" at bounding box center [245, 402] width 347 height 18
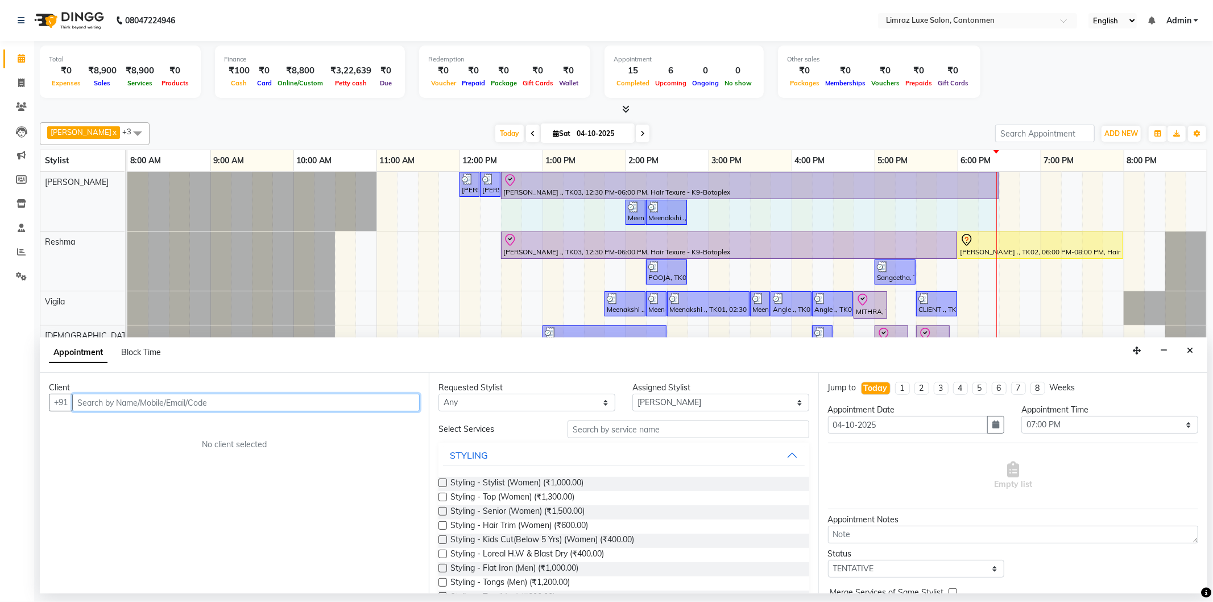
drag, startPoint x: 955, startPoint y: 175, endPoint x: 988, endPoint y: 172, distance: 33.2
click at [127, 177] on div "Dravid, TK05, 12:00 PM-12:15 PM, Styling - Top (Men) Dravid, TK05, 12:15 PM-12:…" at bounding box center [127, 201] width 0 height 59
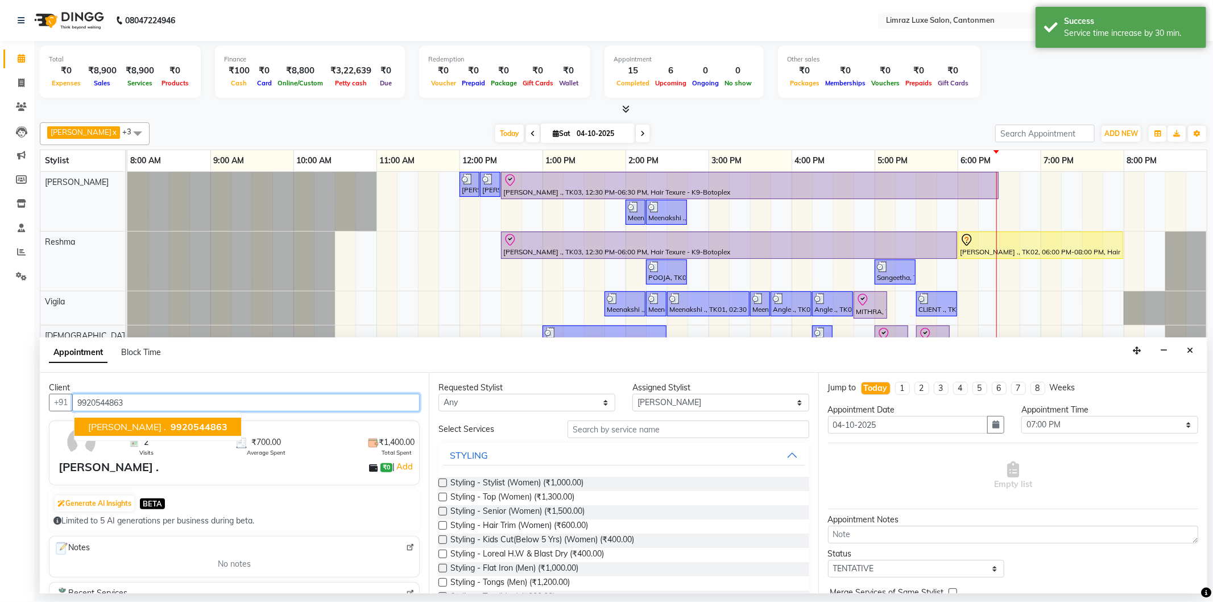
click at [171, 427] on span "9920544863" at bounding box center [199, 426] width 57 height 11
type input "9920544863"
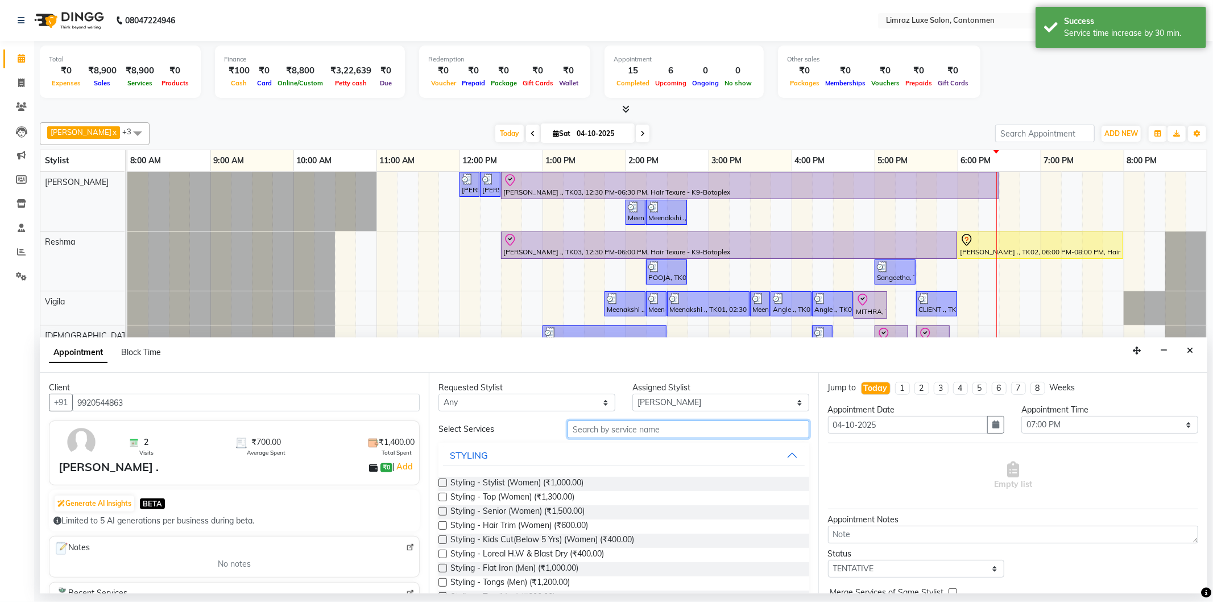
click at [679, 426] on input "text" at bounding box center [687, 429] width 241 height 18
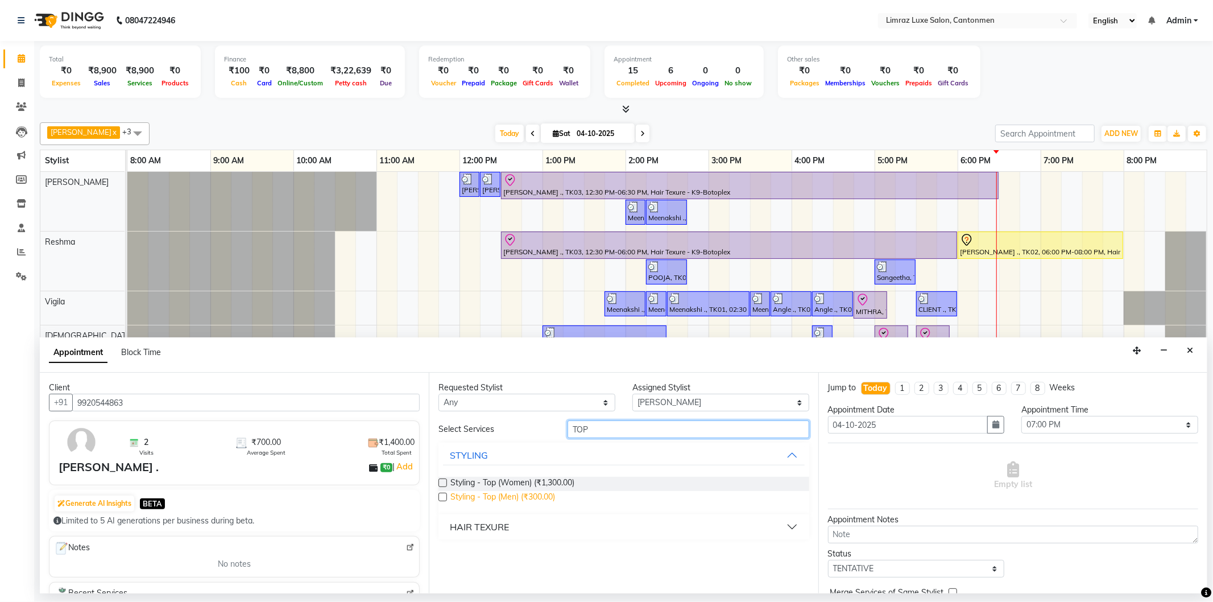
type input "TOP"
drag, startPoint x: 529, startPoint y: 495, endPoint x: 570, endPoint y: 499, distance: 41.2
click at [530, 495] on span "Styling - Top (Men) (₹300.00)" at bounding box center [502, 498] width 105 height 14
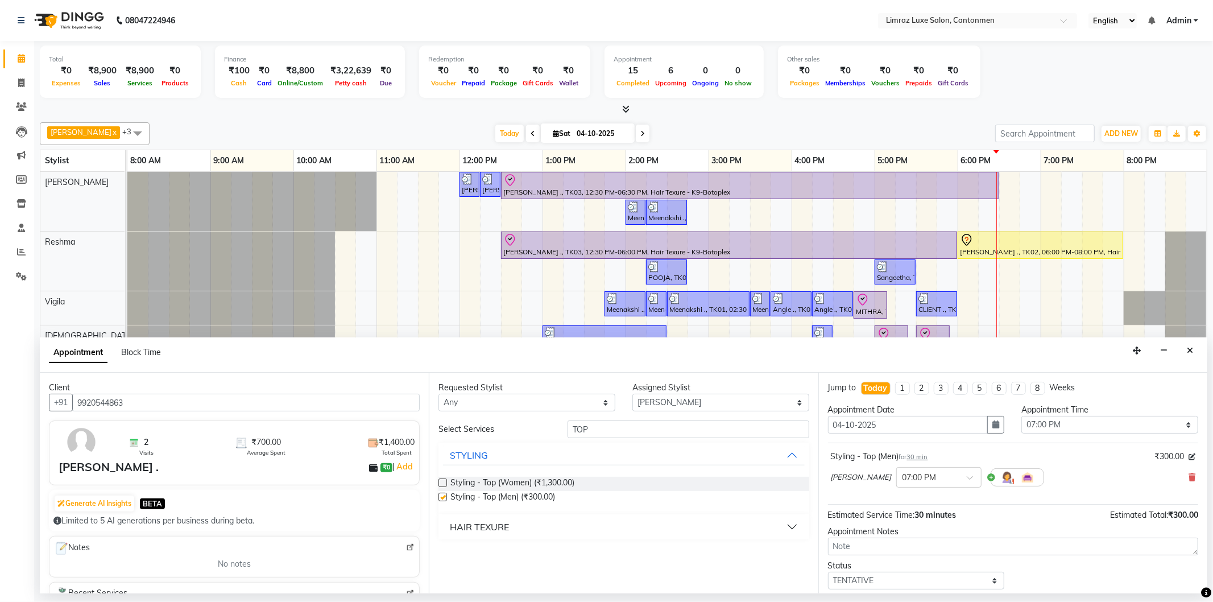
checkbox input "false"
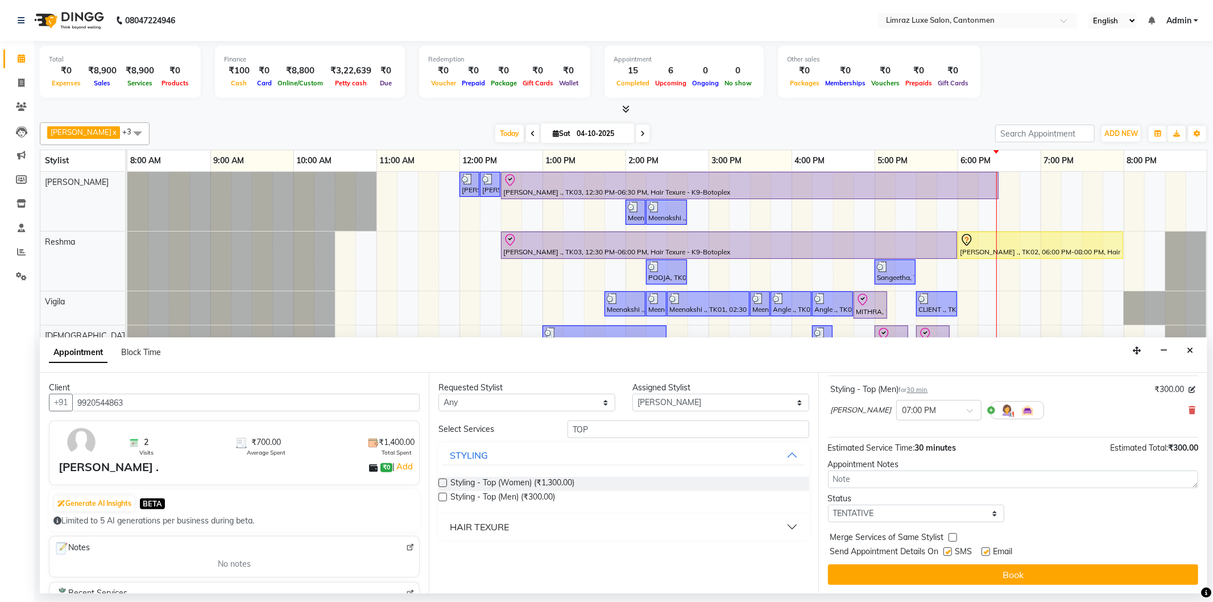
drag, startPoint x: 951, startPoint y: 551, endPoint x: 968, endPoint y: 553, distance: 16.6
click at [952, 553] on label at bounding box center [947, 551] width 9 height 9
click at [951, 553] on input "checkbox" at bounding box center [946, 552] width 7 height 7
checkbox input "false"
drag, startPoint x: 990, startPoint y: 552, endPoint x: 992, endPoint y: 565, distance: 12.6
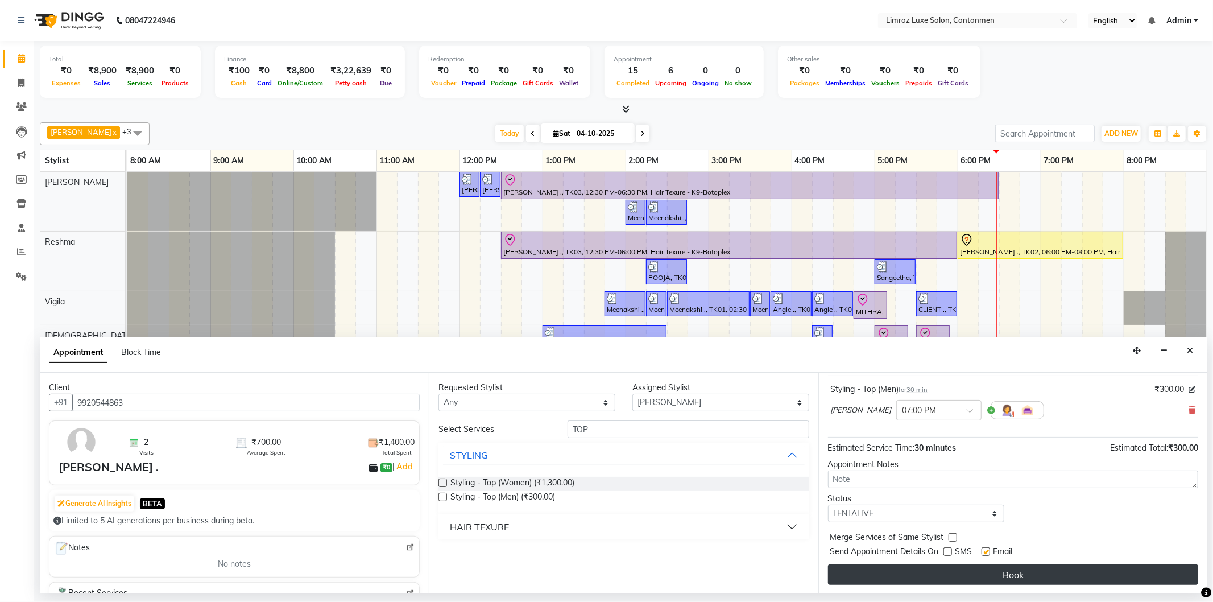
click at [990, 552] on label at bounding box center [985, 551] width 9 height 9
click at [989, 552] on input "checkbox" at bounding box center [984, 552] width 7 height 7
checkbox input "false"
click at [992, 573] on button "Book" at bounding box center [1013, 574] width 370 height 20
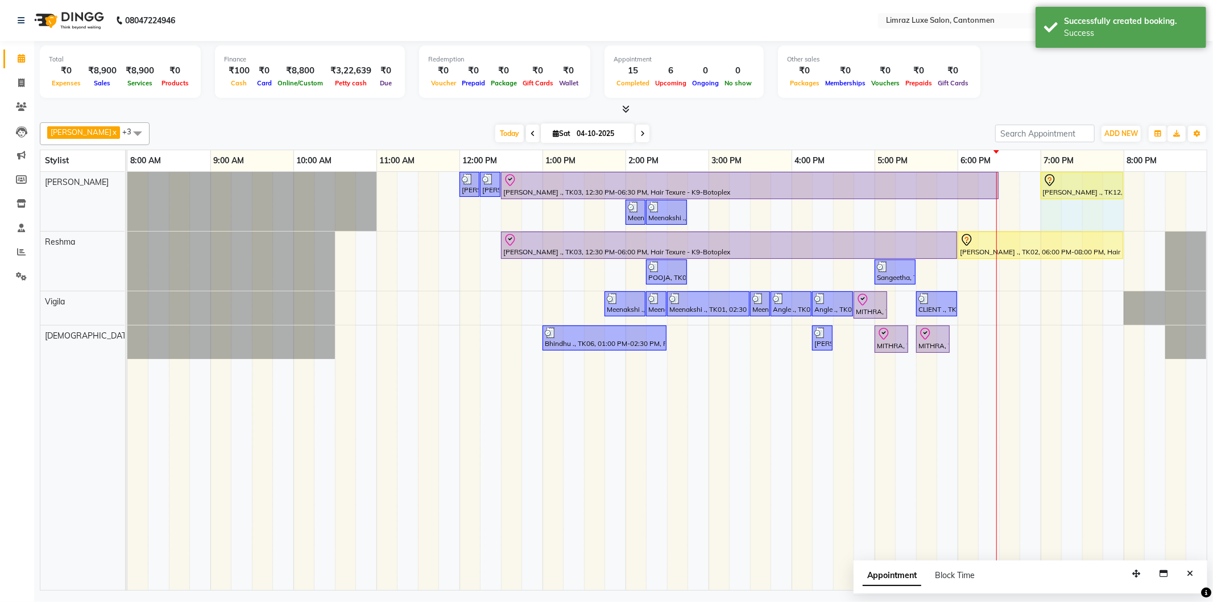
drag, startPoint x: 1081, startPoint y: 182, endPoint x: 1113, endPoint y: 189, distance: 33.2
click at [127, 178] on div "Dravid, TK05, 12:00 PM-12:15 PM, Styling - Top (Men) Dravid, TK05, 12:15 PM-12:…" at bounding box center [127, 201] width 0 height 59
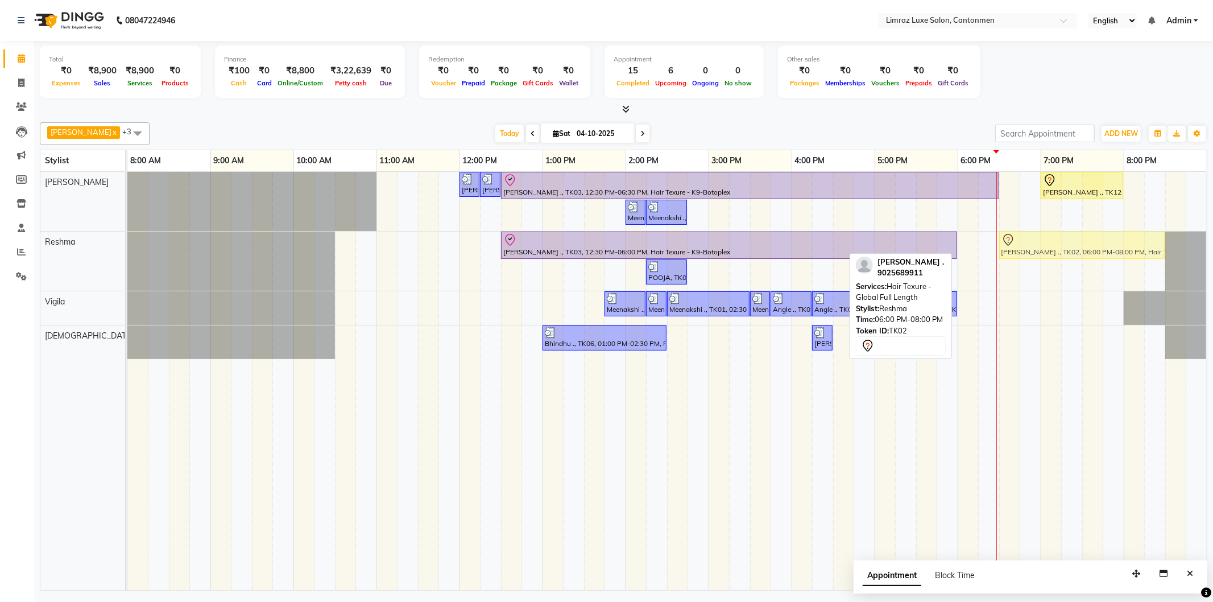
drag, startPoint x: 1020, startPoint y: 245, endPoint x: 1062, endPoint y: 240, distance: 42.3
click at [127, 240] on div "Charu ., TK03, 12:30 PM-06:00 PM, Hair Texure - K9-Botoplex Nithiya ., TK02, 06…" at bounding box center [127, 260] width 0 height 59
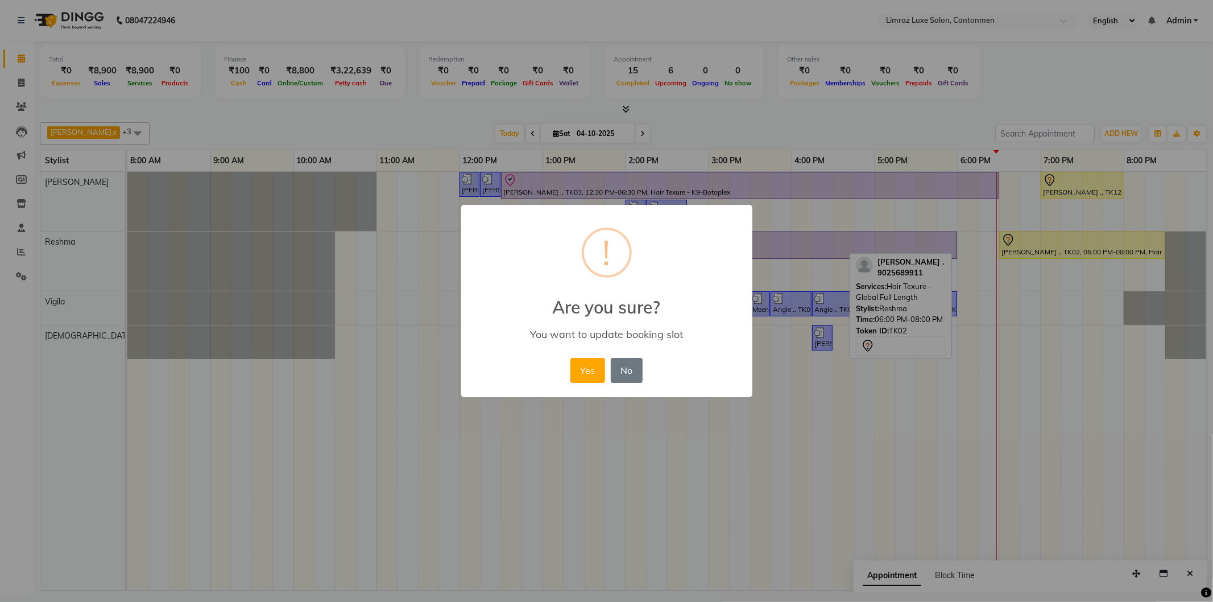
click at [570, 358] on button "Yes" at bounding box center [587, 370] width 35 height 25
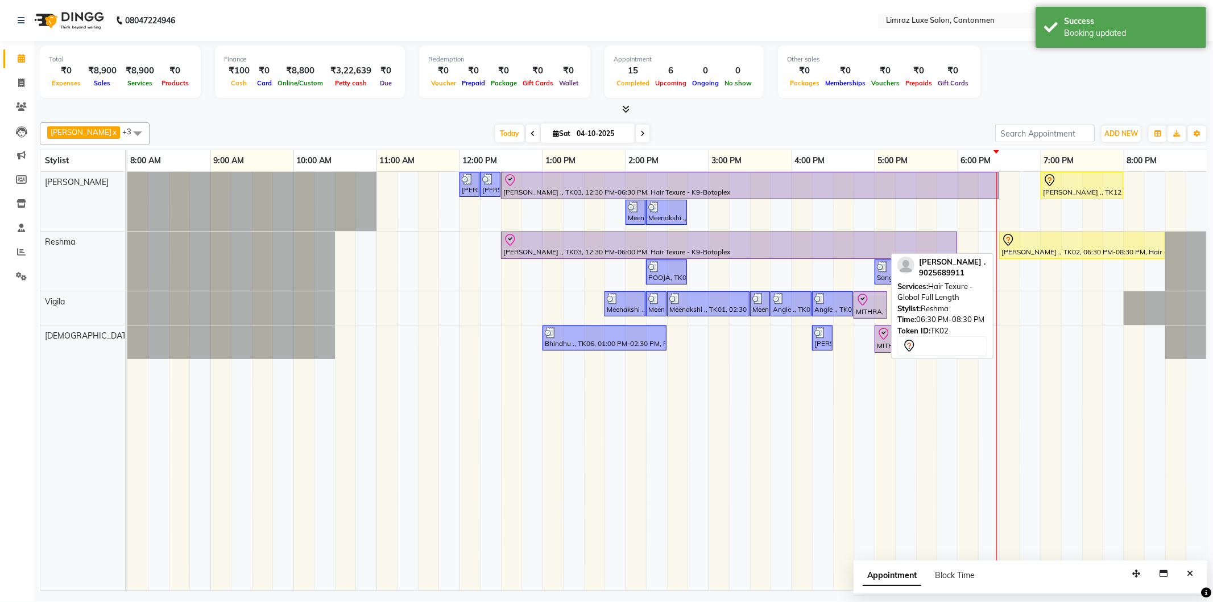
drag, startPoint x: 1022, startPoint y: 239, endPoint x: 1005, endPoint y: 260, distance: 26.7
click at [1022, 240] on div at bounding box center [1081, 240] width 161 height 14
click at [1024, 242] on div at bounding box center [1081, 240] width 161 height 14
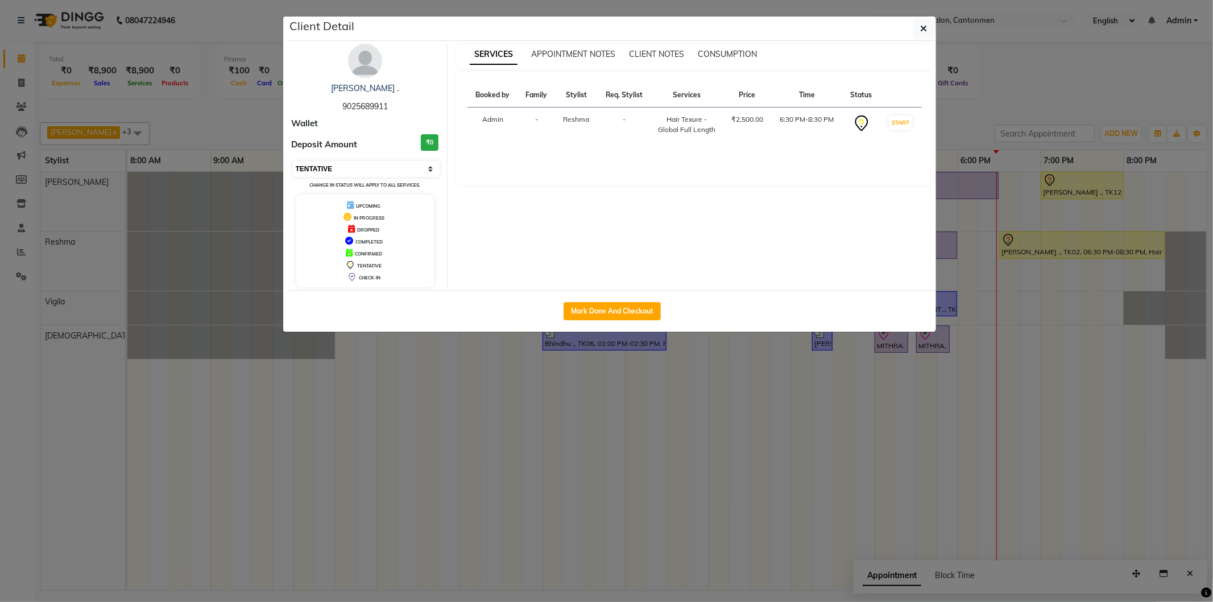
drag, startPoint x: 352, startPoint y: 165, endPoint x: 355, endPoint y: 173, distance: 8.8
click at [352, 165] on select "Select IN SERVICE CONFIRMED TENTATIVE CHECK IN MARK DONE DROPPED UPCOMING" at bounding box center [366, 169] width 147 height 16
select select "8"
click at [293, 161] on select "Select IN SERVICE CONFIRMED TENTATIVE CHECK IN MARK DONE DROPPED UPCOMING" at bounding box center [366, 169] width 147 height 16
click at [916, 35] on button "button" at bounding box center [924, 29] width 22 height 22
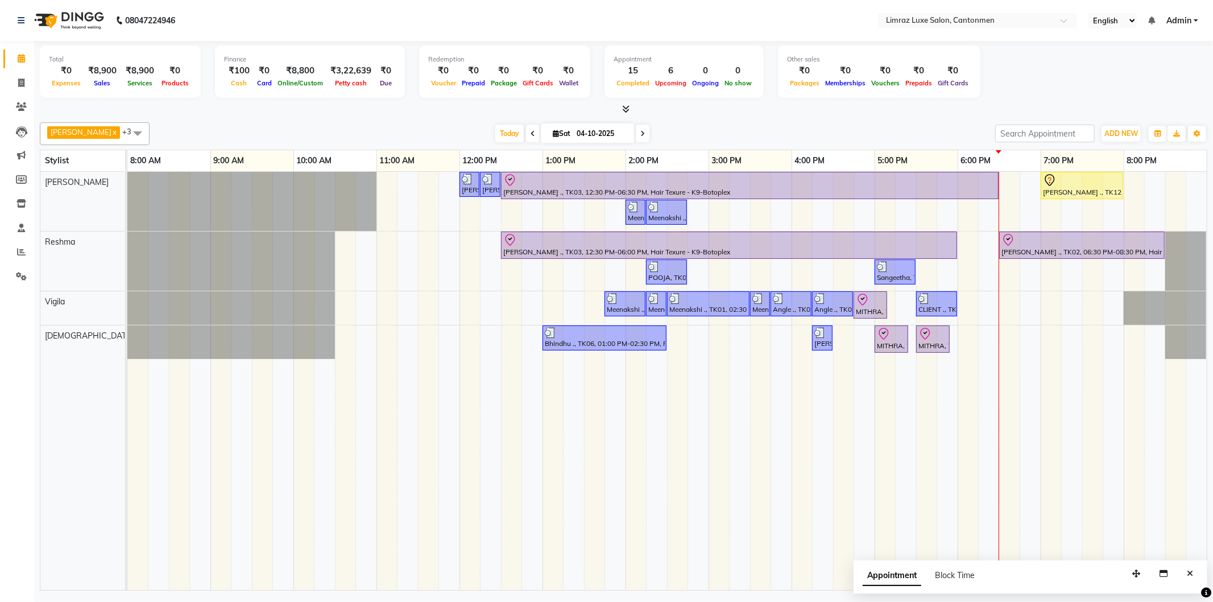
drag, startPoint x: 1130, startPoint y: 180, endPoint x: 1177, endPoint y: 186, distance: 47.0
click at [1183, 183] on tr at bounding box center [666, 381] width 1079 height 418
drag, startPoint x: 1170, startPoint y: 181, endPoint x: 1173, endPoint y: 196, distance: 15.7
click at [1189, 183] on tr at bounding box center [666, 381] width 1079 height 418
drag, startPoint x: 1169, startPoint y: 188, endPoint x: 1192, endPoint y: 192, distance: 23.1
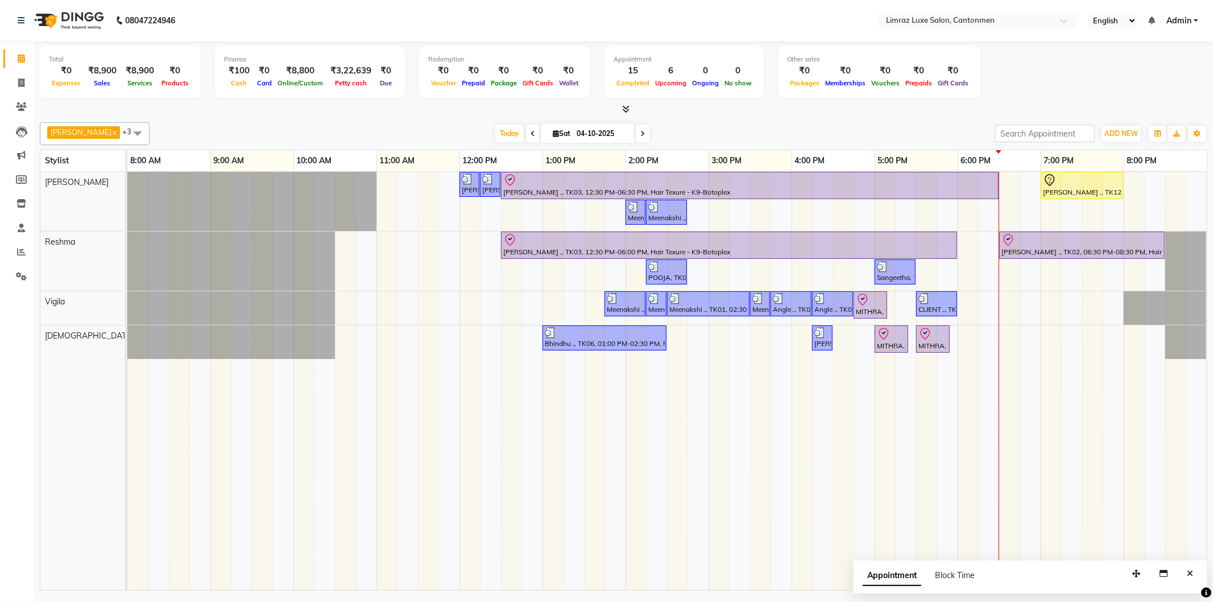
drag, startPoint x: 1192, startPoint y: 192, endPoint x: 1155, endPoint y: 188, distance: 36.5
click at [1147, 175] on td at bounding box center [1154, 381] width 21 height 418
click at [664, 241] on div at bounding box center [728, 240] width 451 height 14
select select "8"
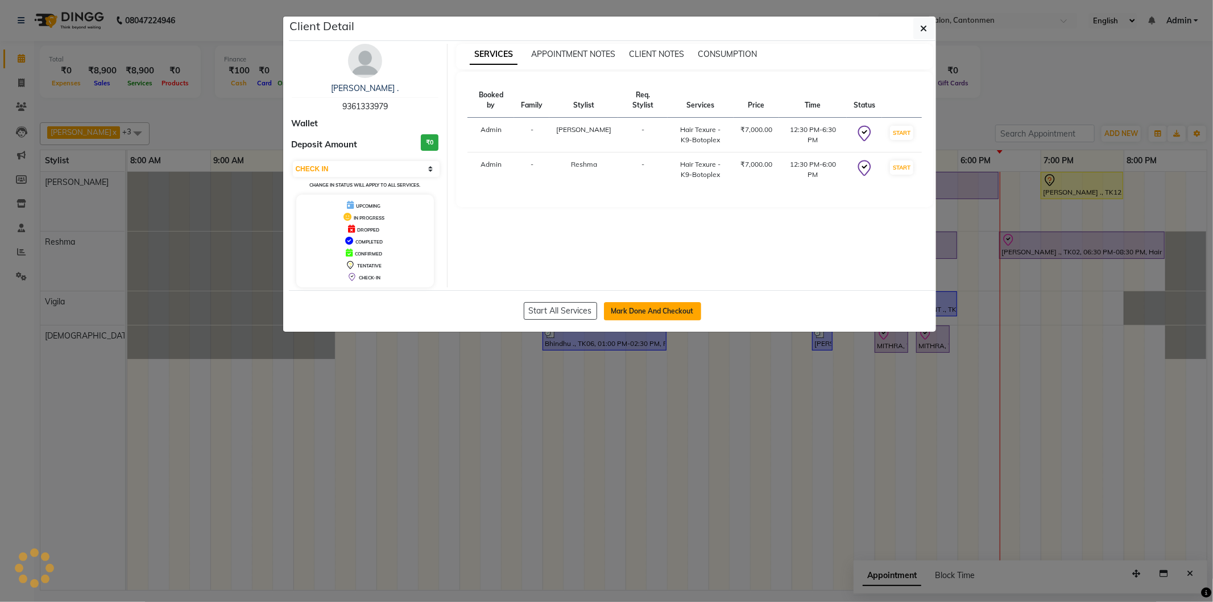
click at [635, 315] on button "Mark Done And Checkout" at bounding box center [652, 311] width 97 height 18
select select "service"
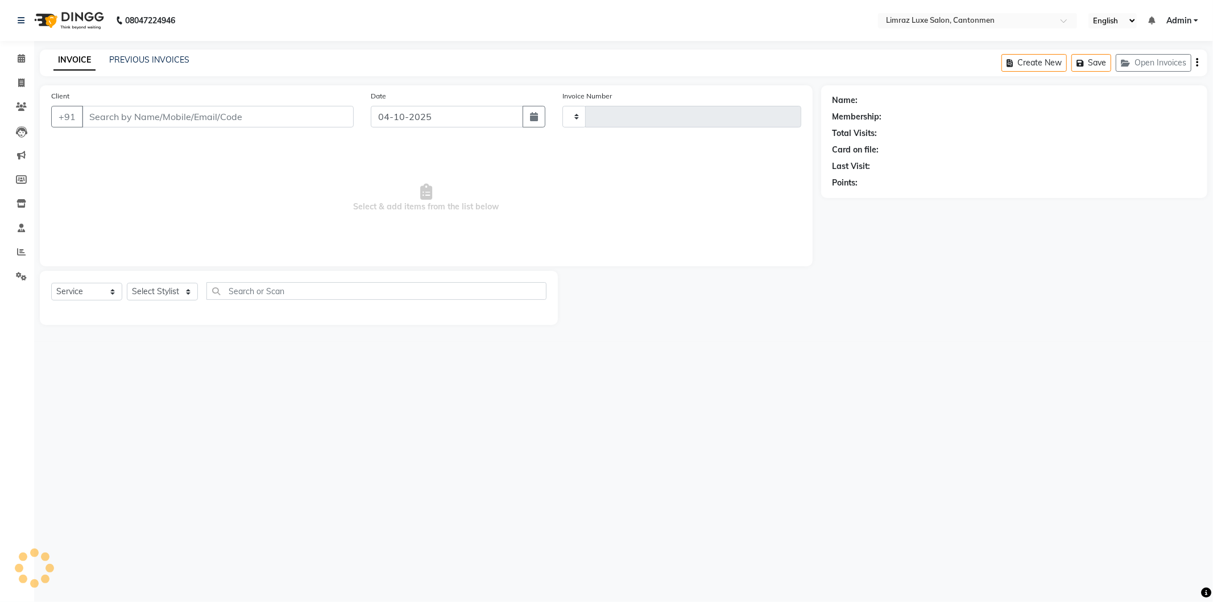
type input "1821"
select select "7274"
type input "9361333979"
select select "90538"
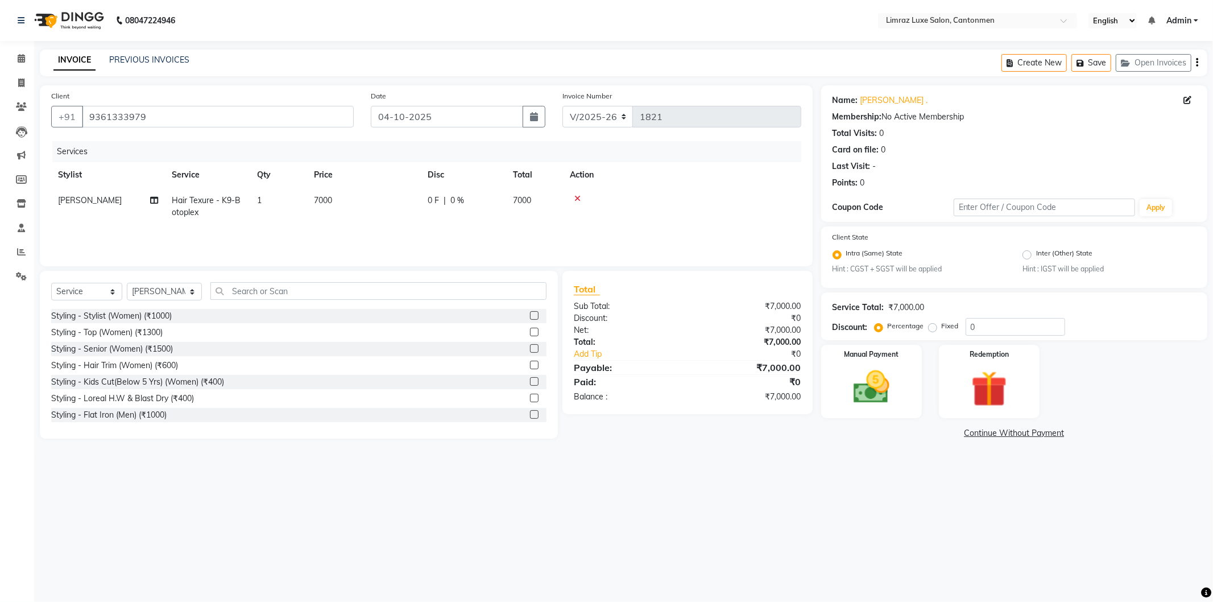
click at [326, 202] on span "7000" at bounding box center [323, 200] width 18 height 10
drag, startPoint x: 409, startPoint y: 205, endPoint x: 310, endPoint y: 184, distance: 101.0
click at [310, 184] on table "Stylist Service Qty Price Disc Total Action NEWTON Premish Reshma SAKTHI Thilla…" at bounding box center [426, 199] width 750 height 74
type input "5555"
click at [96, 292] on select "Select Service Product Membership Package Voucher Prepaid Gift Card" at bounding box center [86, 292] width 71 height 18
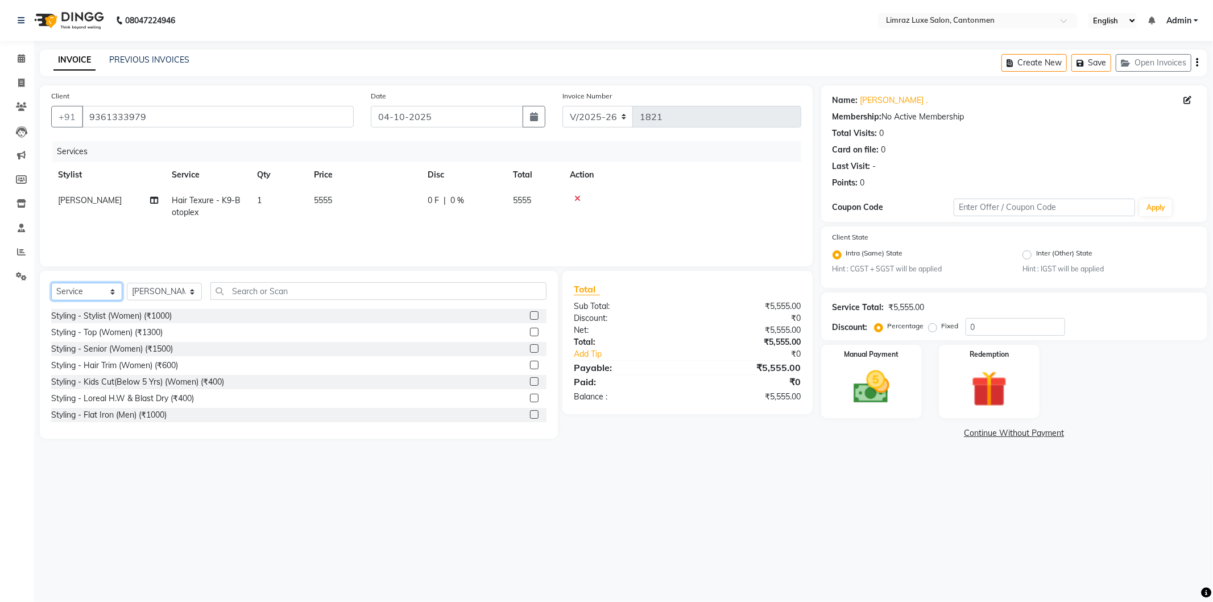
click at [51, 283] on select "Select Service Product Membership Package Voucher Prepaid Gift Card" at bounding box center [86, 292] width 71 height 18
click at [167, 296] on select "Select Stylist NEWTON Premish Reshma SAKTHI ThillaiNagar Staff Vigila Vijitha" at bounding box center [164, 292] width 75 height 18
select select "63047"
click at [127, 283] on select "Select Stylist NEWTON Premish Reshma SAKTHI ThillaiNagar Staff Vigila Vijitha" at bounding box center [164, 292] width 75 height 18
click at [249, 290] on input "text" at bounding box center [378, 291] width 336 height 18
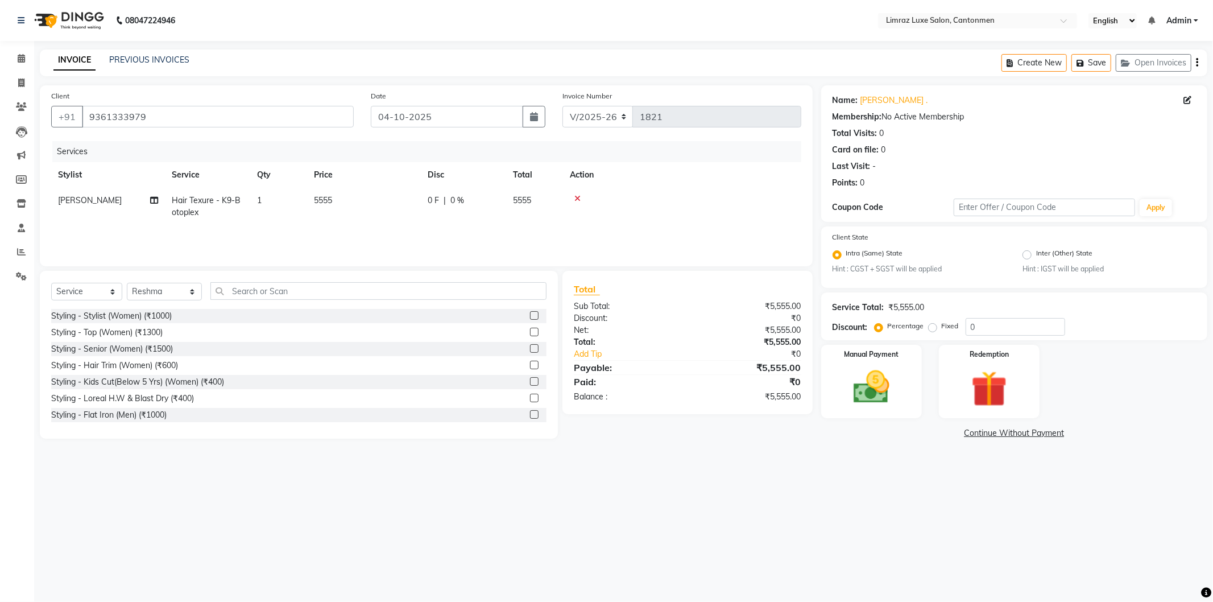
click at [577, 196] on icon at bounding box center [577, 198] width 6 height 8
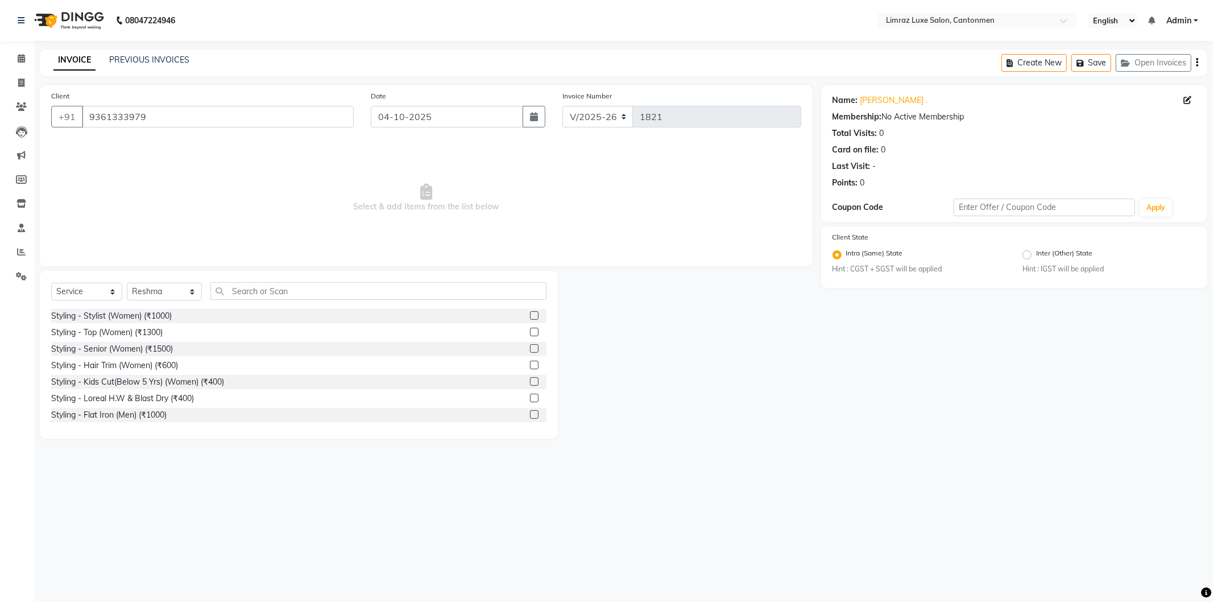
click at [69, 17] on img at bounding box center [68, 21] width 78 height 32
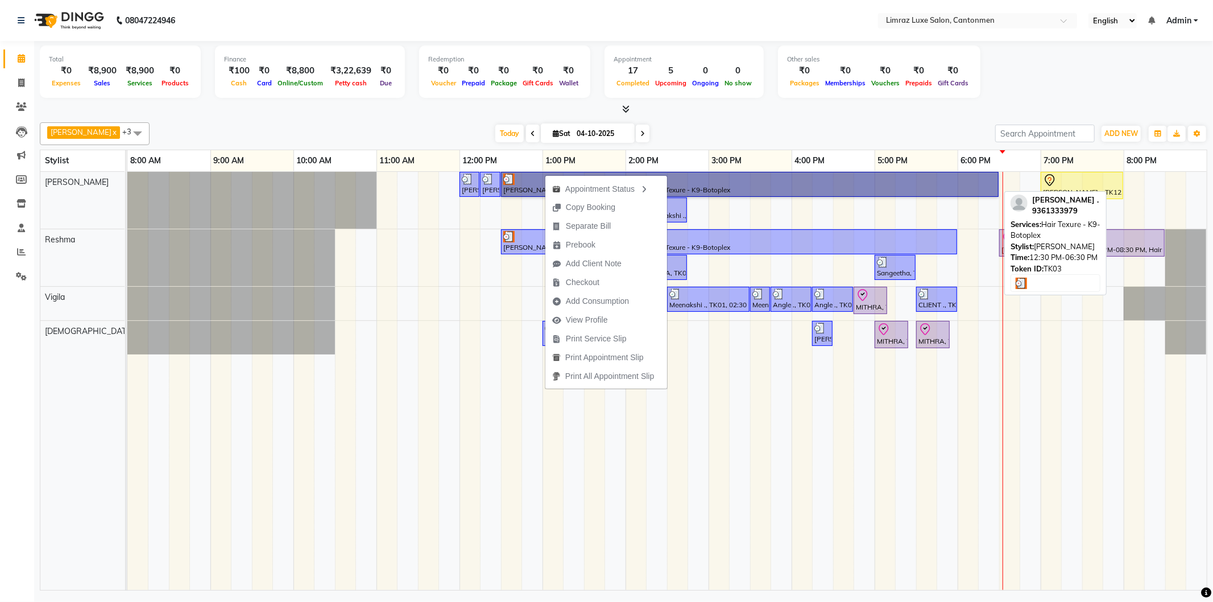
click at [528, 185] on link "Charu ., TK03, 12:30 PM-06:30 PM, Hair Texure - K9-Botoplex" at bounding box center [749, 184] width 497 height 25
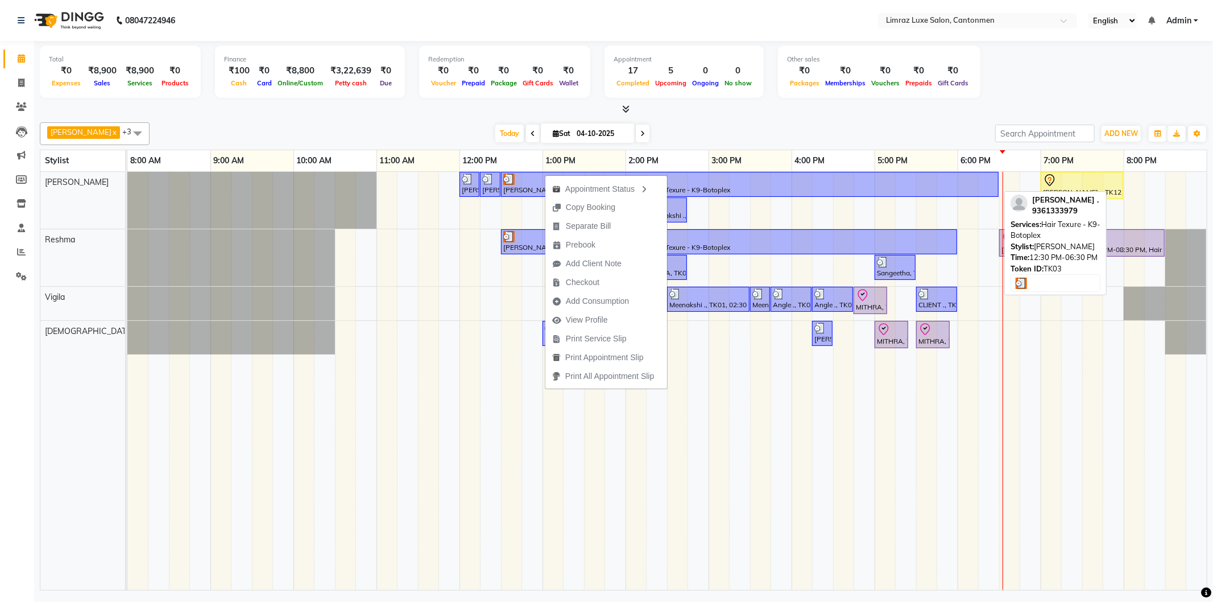
select select "3"
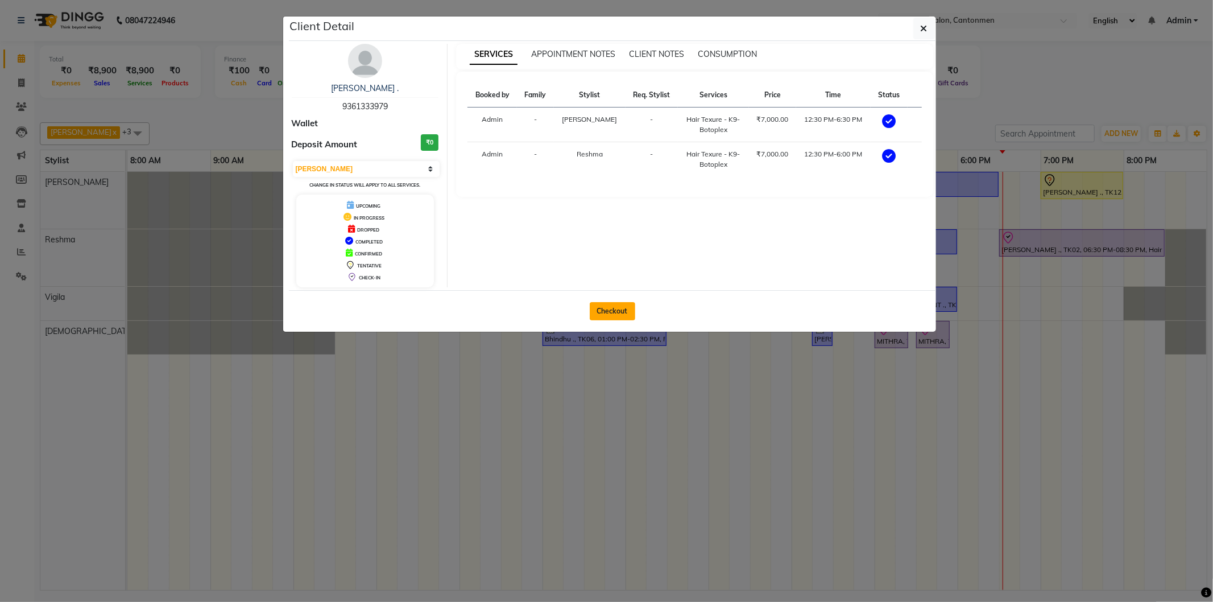
click at [612, 311] on button "Checkout" at bounding box center [612, 311] width 45 height 18
select select "7274"
select select "service"
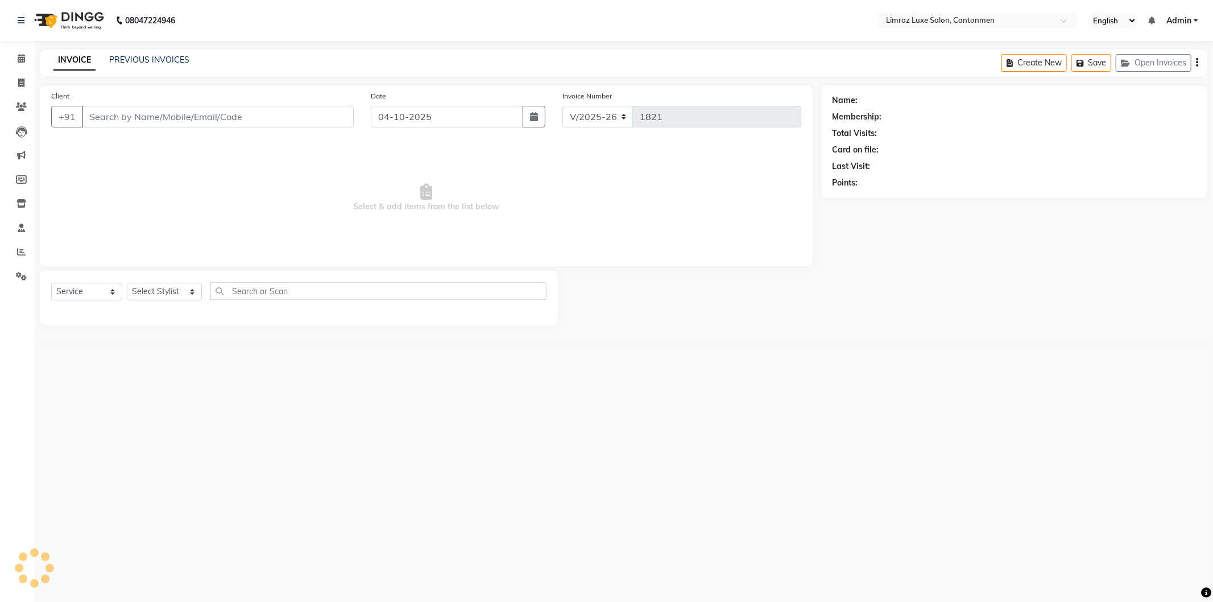
type input "9361333979"
select select "90538"
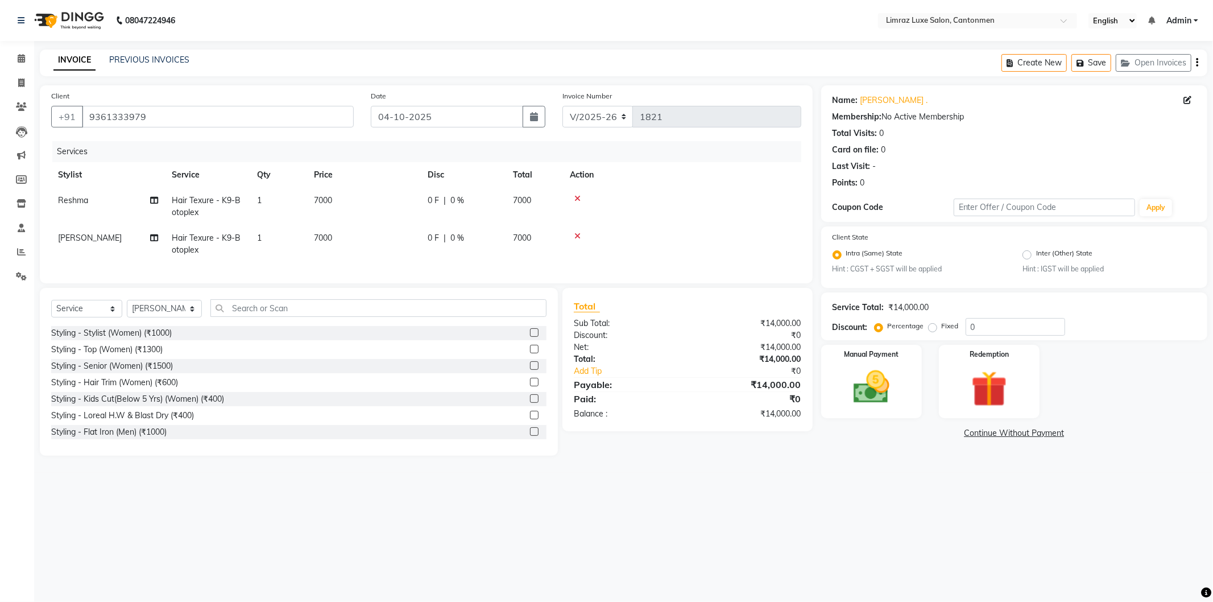
click at [328, 203] on span "7000" at bounding box center [323, 200] width 18 height 10
select select "63047"
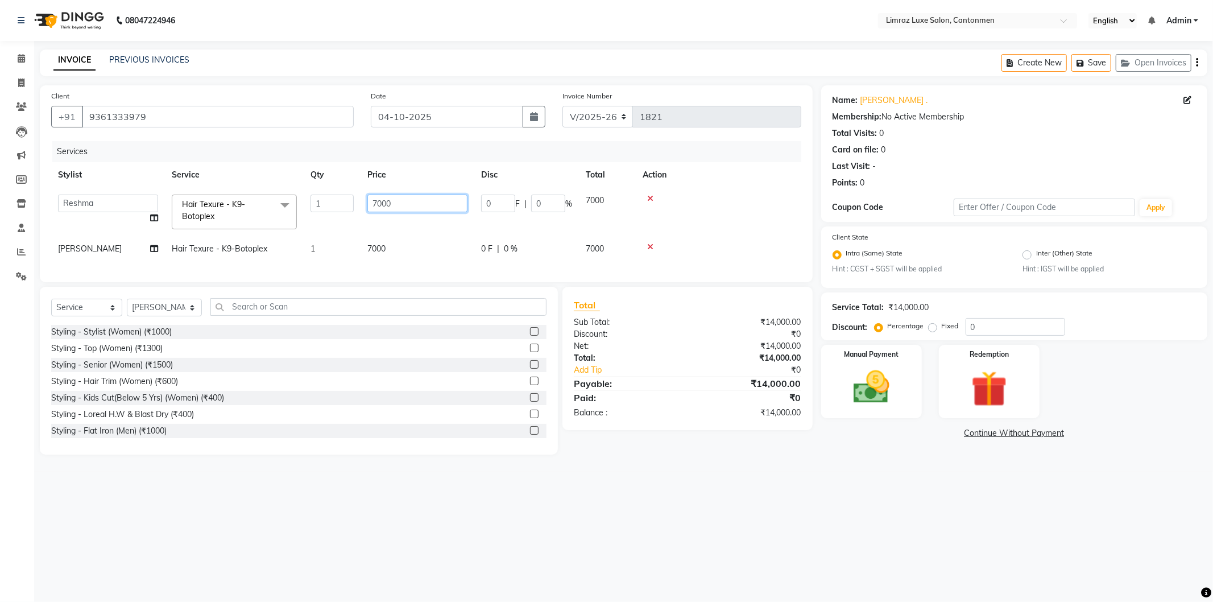
drag, startPoint x: 398, startPoint y: 203, endPoint x: 357, endPoint y: 194, distance: 41.8
click at [357, 194] on tr "NEWTON Premish Reshma SAKTHI ThillaiNagar Staff Vigila Vijitha Hair Texure - K9…" at bounding box center [426, 212] width 750 height 48
type input "5555"
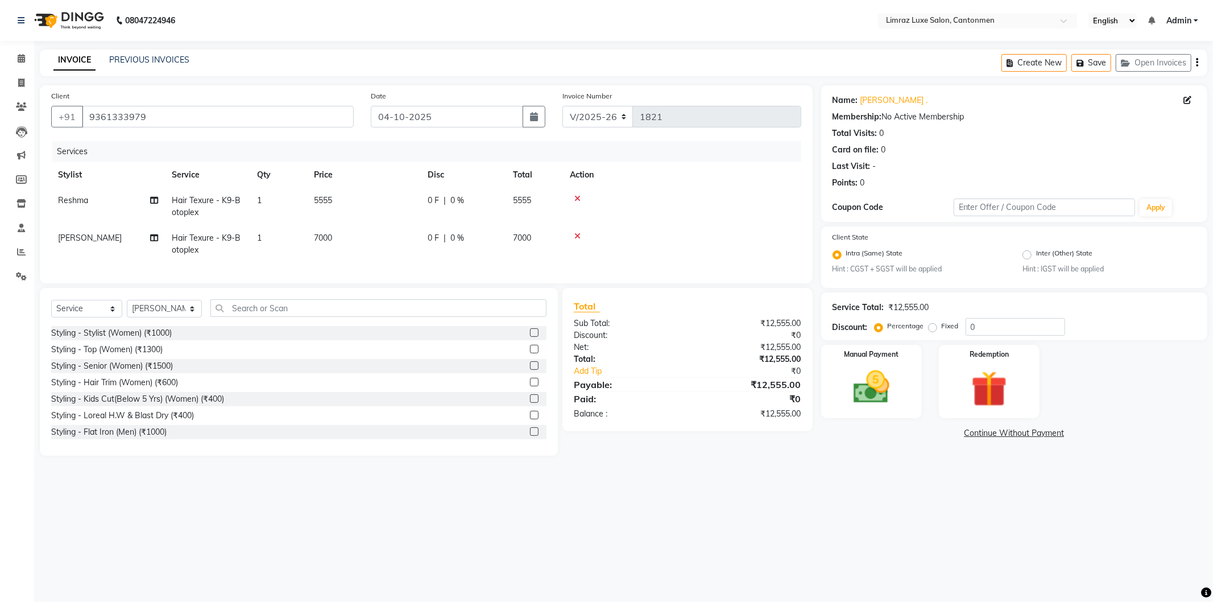
click at [389, 247] on td "7000" at bounding box center [364, 244] width 114 height 38
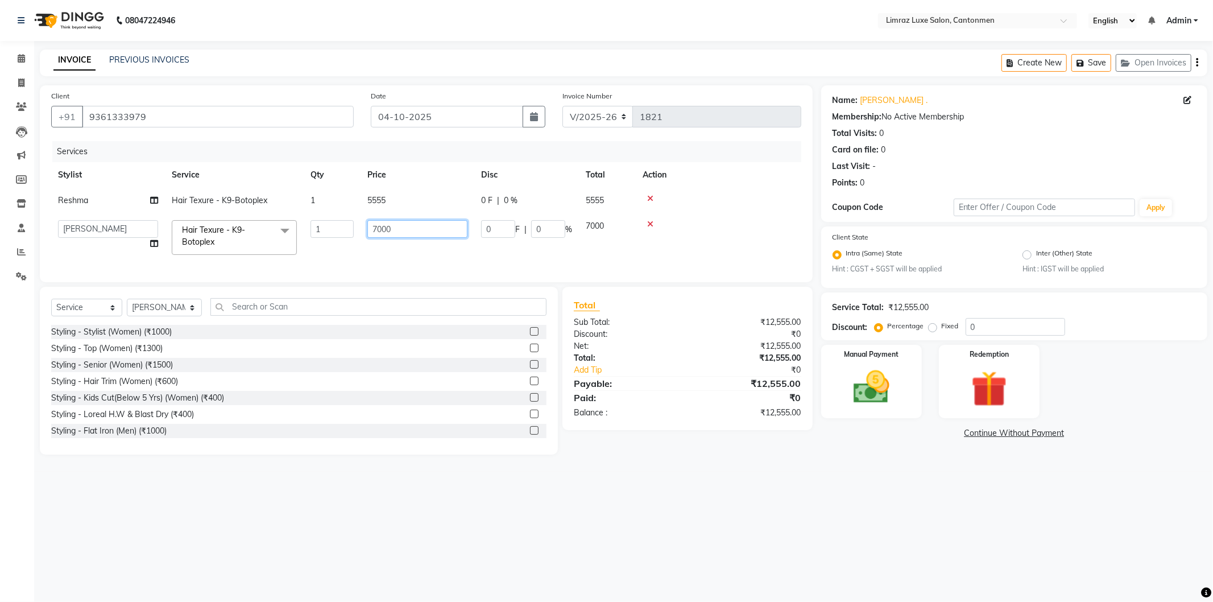
drag, startPoint x: 402, startPoint y: 230, endPoint x: 350, endPoint y: 218, distance: 53.8
click at [350, 218] on tr "NEWTON Premish Reshma SAKTHI ThillaiNagar Staff Vigila Vijitha Hair Texure - K9…" at bounding box center [426, 237] width 750 height 48
type input "5555"
click at [425, 251] on tr "NEWTON Premish Reshma SAKTHI ThillaiNagar Staff Vigila Vijitha Hair Texure - K9…" at bounding box center [426, 237] width 750 height 48
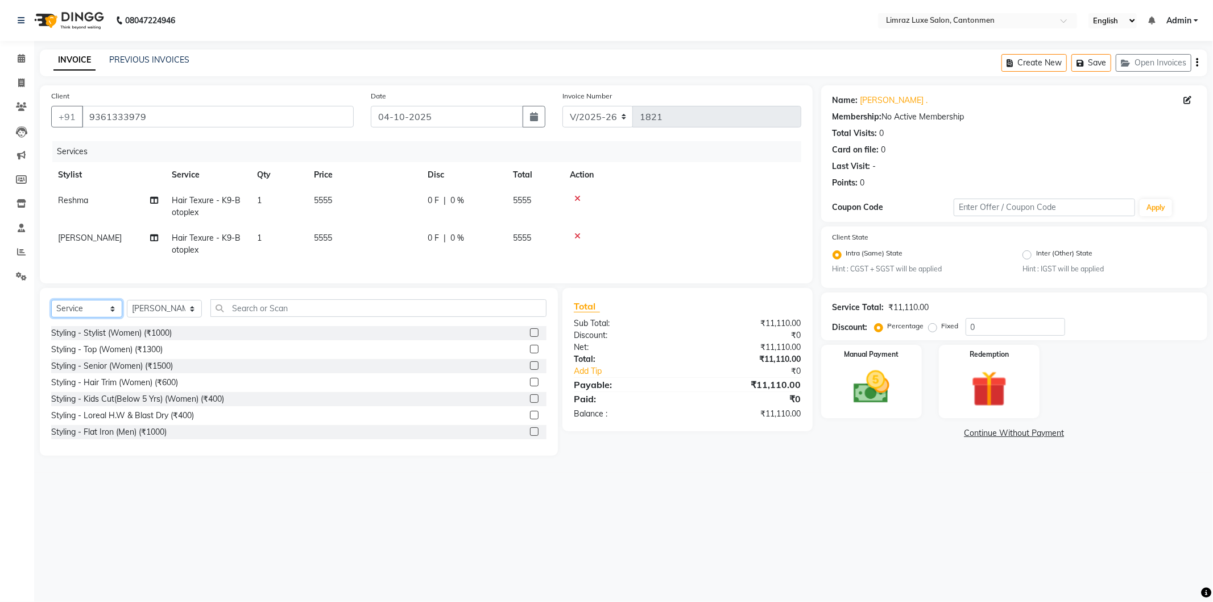
click at [83, 317] on select "Select Service Product Membership Package Voucher Prepaid Gift Card" at bounding box center [86, 309] width 71 height 18
select select "product"
click at [51, 310] on select "Select Service Product Membership Package Voucher Prepaid Gift Card" at bounding box center [86, 309] width 71 height 18
click at [160, 317] on select "Select Stylist NEWTON Premish Reshma SAKTHI ThillaiNagar Staff Vigila Vijitha" at bounding box center [164, 309] width 75 height 18
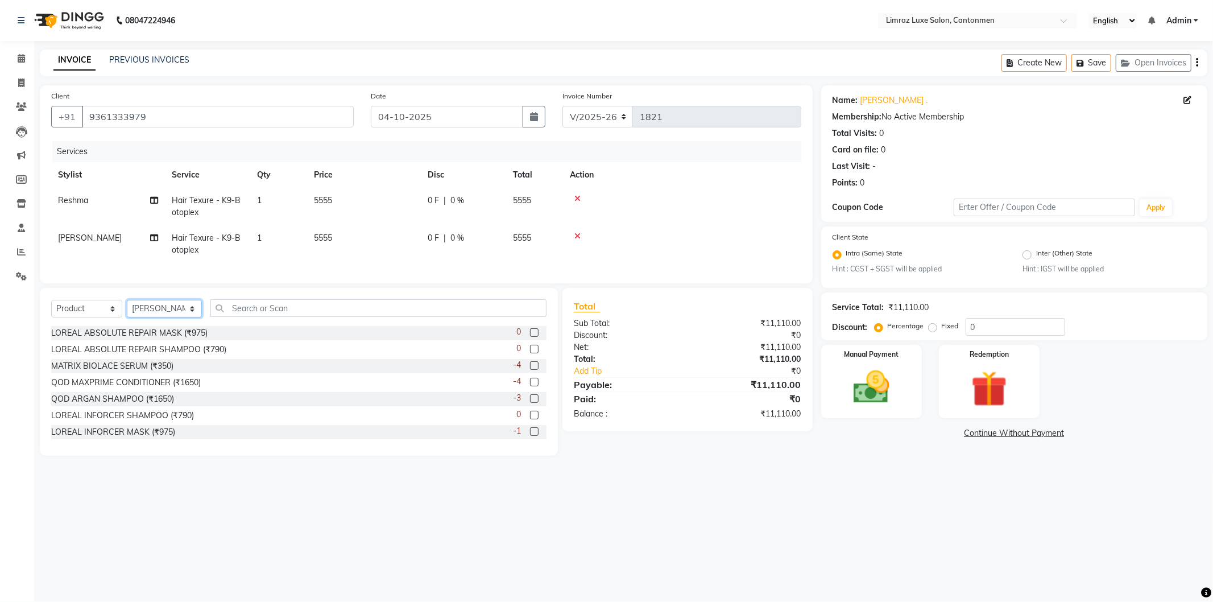
click at [149, 317] on select "Select Stylist NEWTON Premish Reshma SAKTHI ThillaiNagar Staff Vigila Vijitha" at bounding box center [164, 309] width 75 height 18
click at [162, 317] on select "Select Stylist NEWTON Premish Reshma SAKTHI ThillaiNagar Staff Vigila Vijitha" at bounding box center [164, 309] width 75 height 18
click at [163, 317] on select "Select Stylist NEWTON Premish Reshma SAKTHI ThillaiNagar Staff Vigila Vijitha" at bounding box center [164, 309] width 75 height 18
select select "63047"
click at [127, 310] on select "Select Stylist NEWTON Premish Reshma SAKTHI ThillaiNagar Staff Vigila Vijitha" at bounding box center [164, 309] width 75 height 18
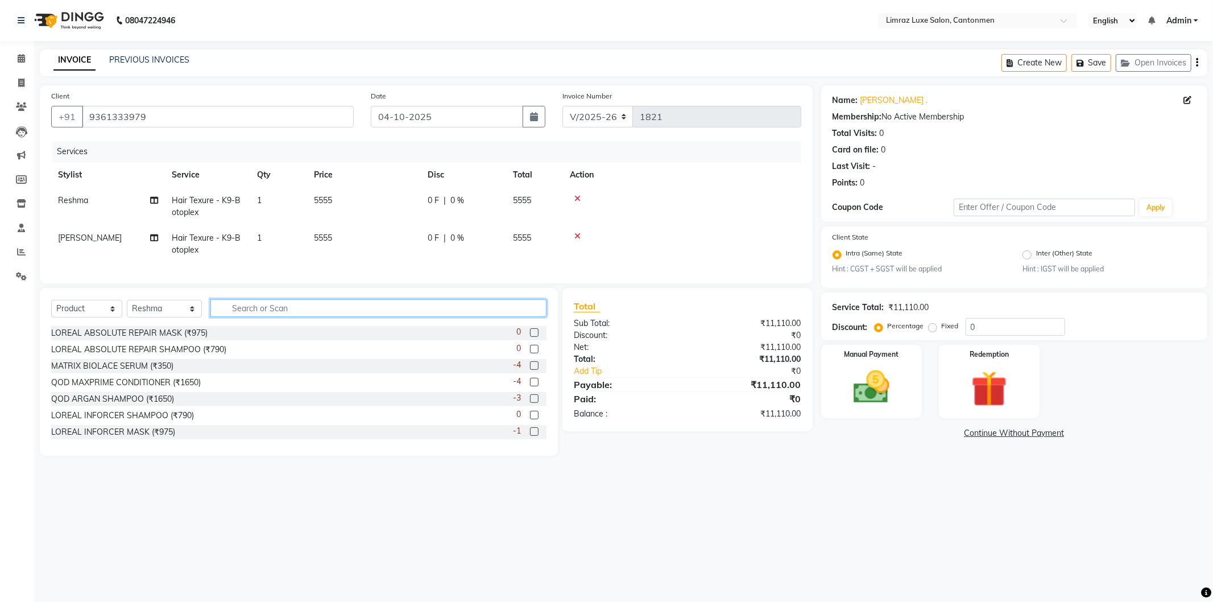
click at [230, 316] on input "text" at bounding box center [378, 308] width 336 height 18
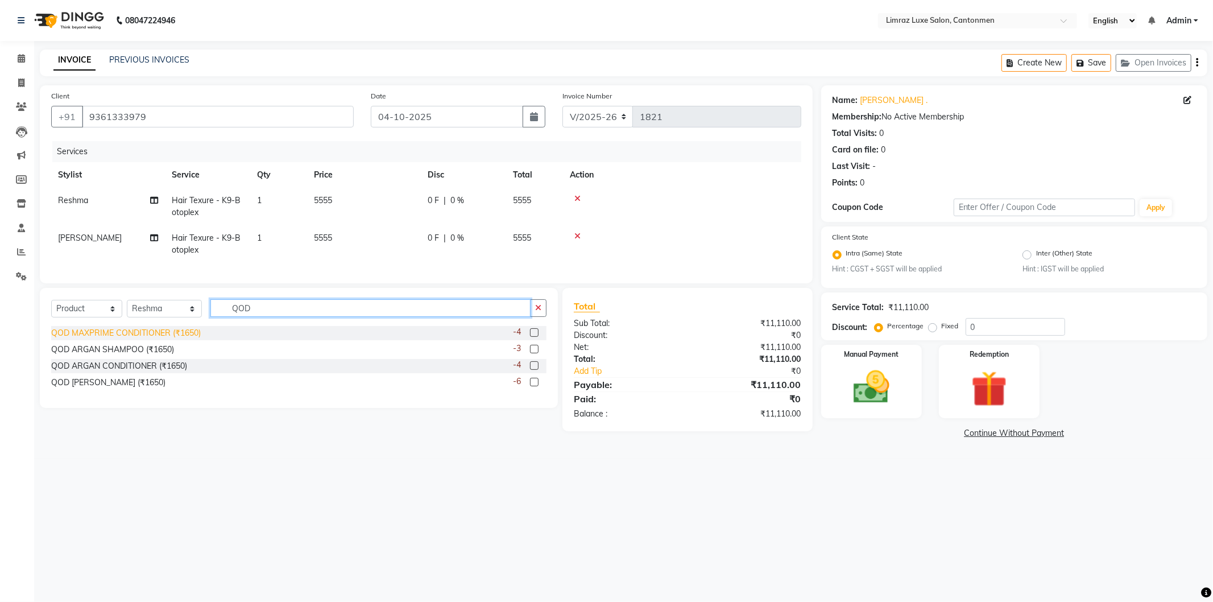
type input "QOD"
click at [152, 339] on div "QOD MAXPRIME CONDITIONER (₹1650)" at bounding box center [126, 333] width 150 height 12
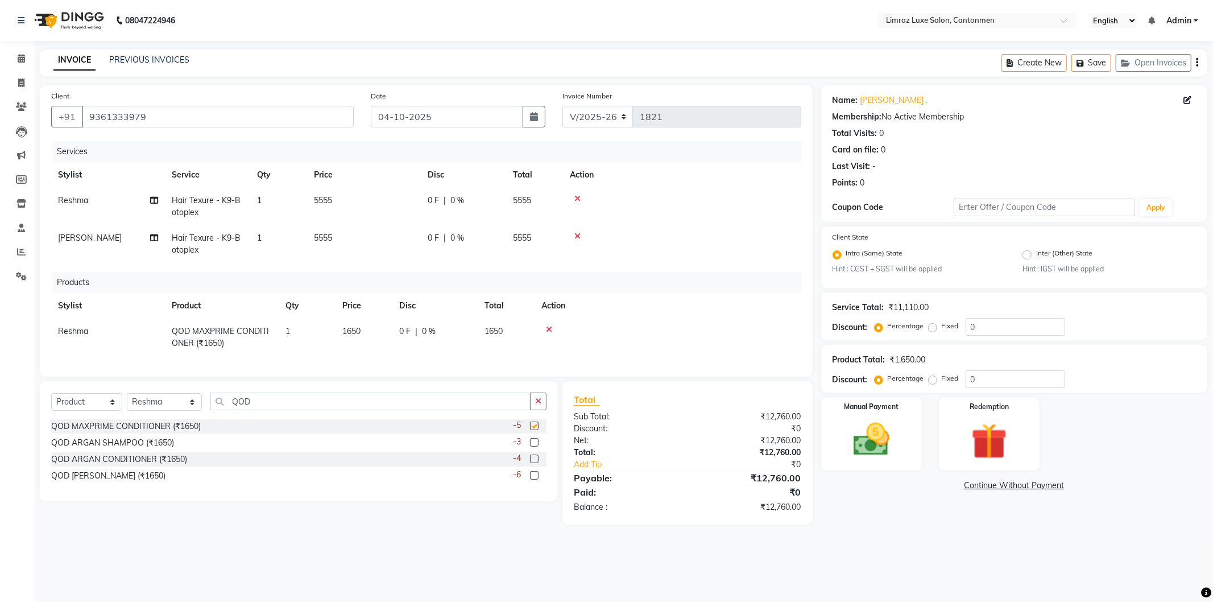
checkbox input "false"
click at [126, 449] on div "QOD ARGAN SHAMPOO (₹1650)" at bounding box center [112, 443] width 123 height 12
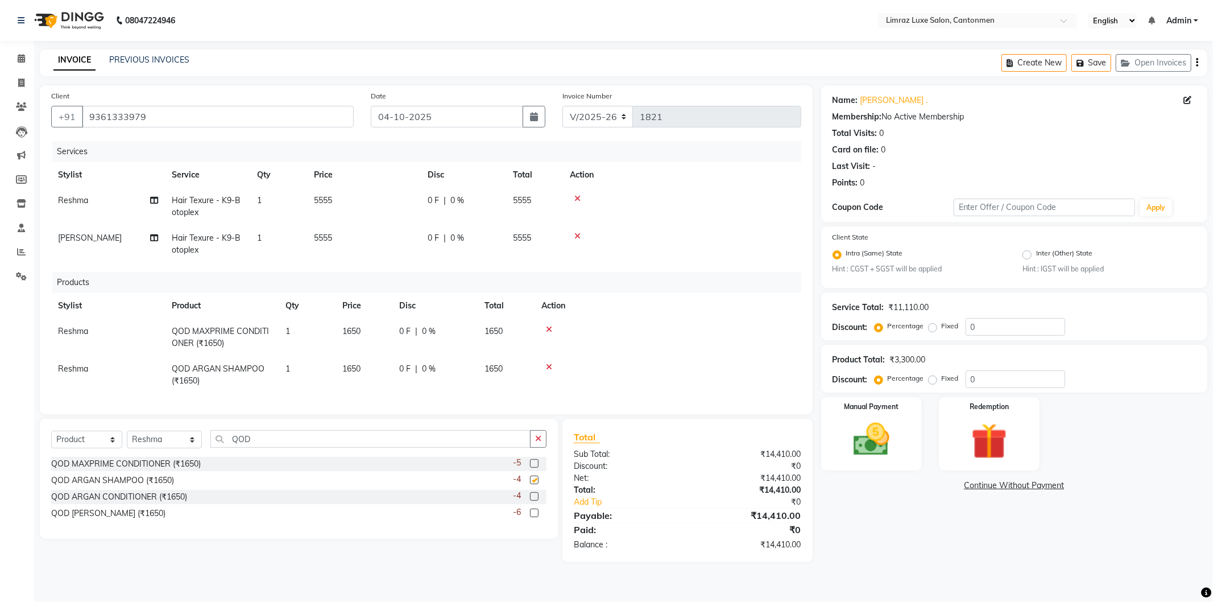
checkbox input "false"
click at [128, 503] on div "QOD ARGAN CONDITIONER (₹1650)" at bounding box center [119, 497] width 136 height 12
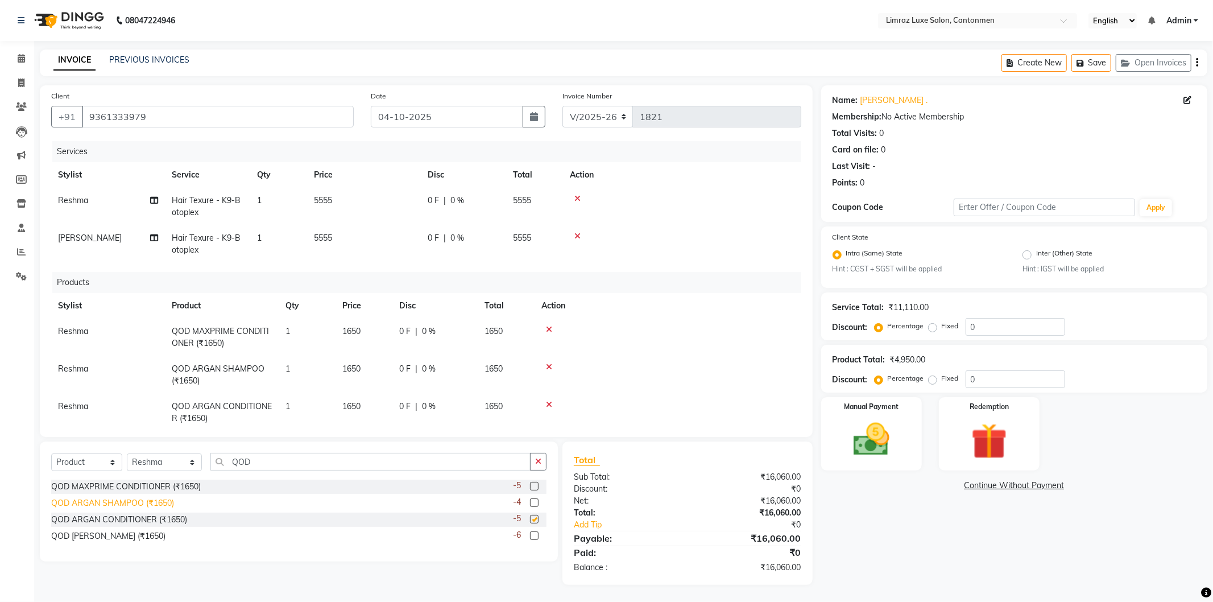
checkbox input "false"
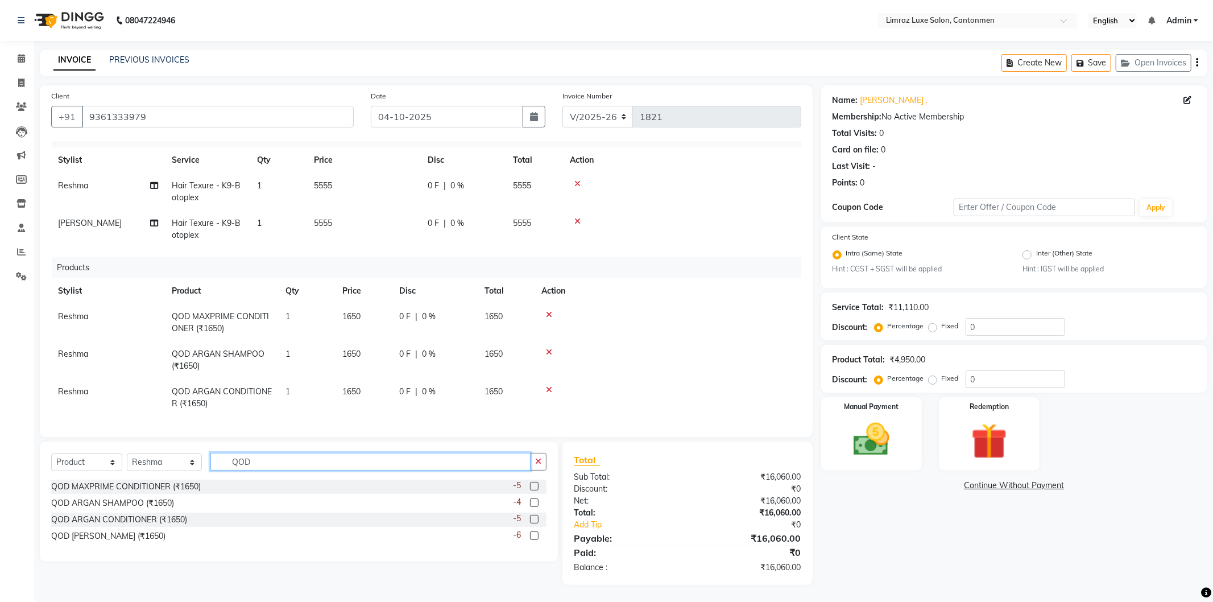
drag, startPoint x: 264, startPoint y: 464, endPoint x: 207, endPoint y: 452, distance: 58.7
click at [210, 455] on input "QOD" at bounding box center [370, 462] width 320 height 18
type input "SER"
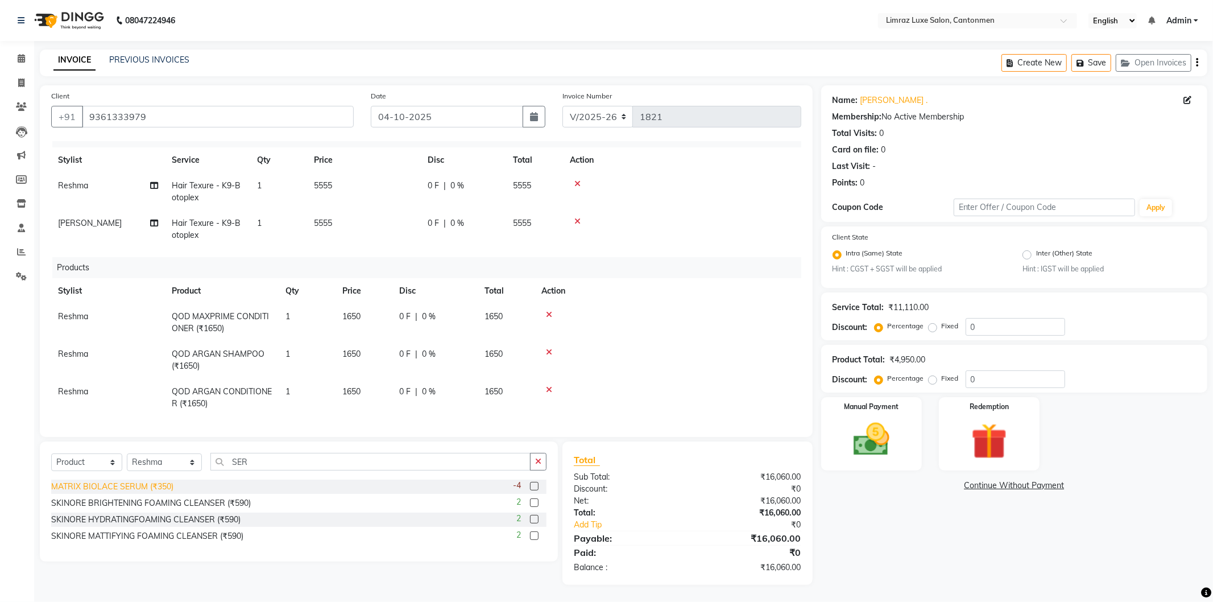
click at [101, 488] on div "MATRIX BIOLACE SERUM (₹350)" at bounding box center [112, 486] width 122 height 12
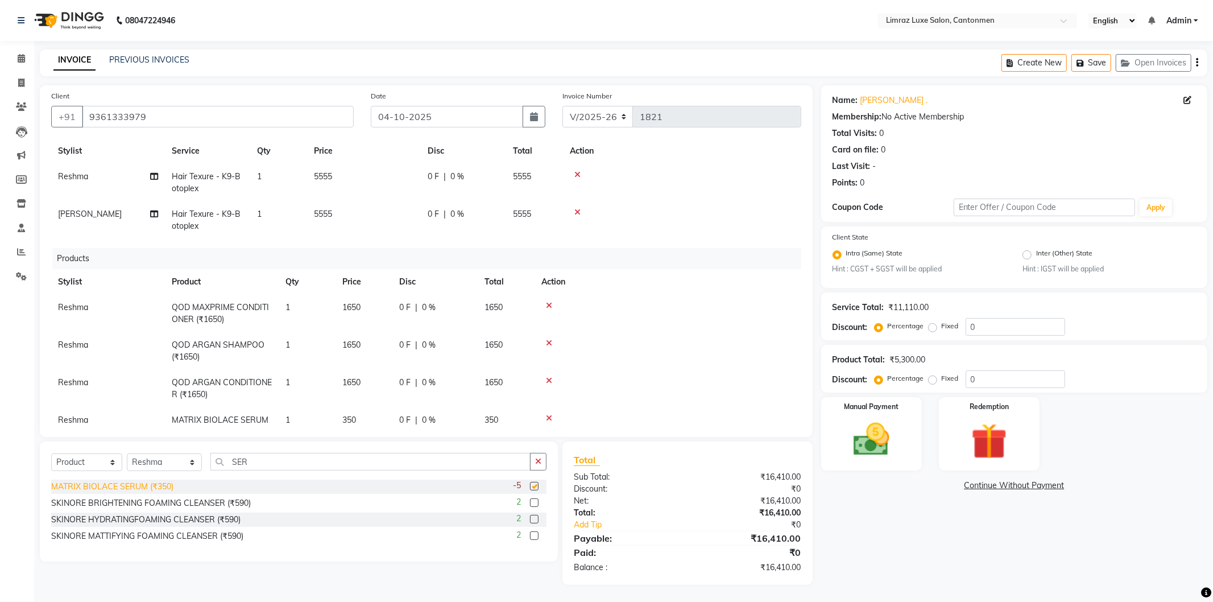
checkbox input "false"
click at [901, 439] on img at bounding box center [871, 439] width 61 height 43
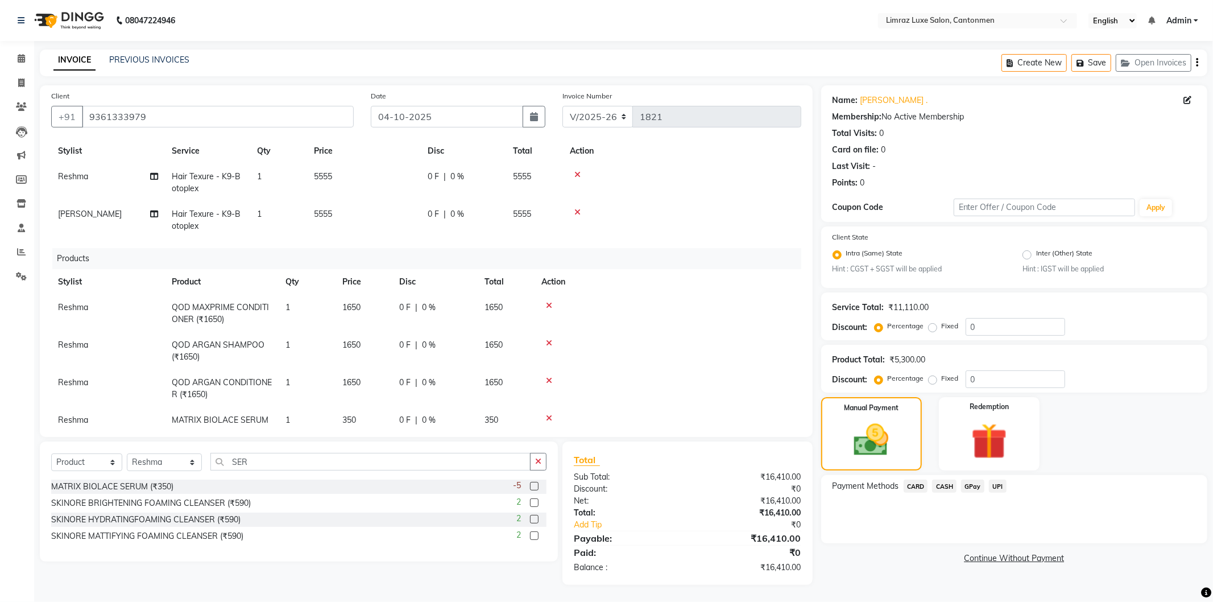
click at [973, 486] on span "GPay" at bounding box center [972, 485] width 23 height 13
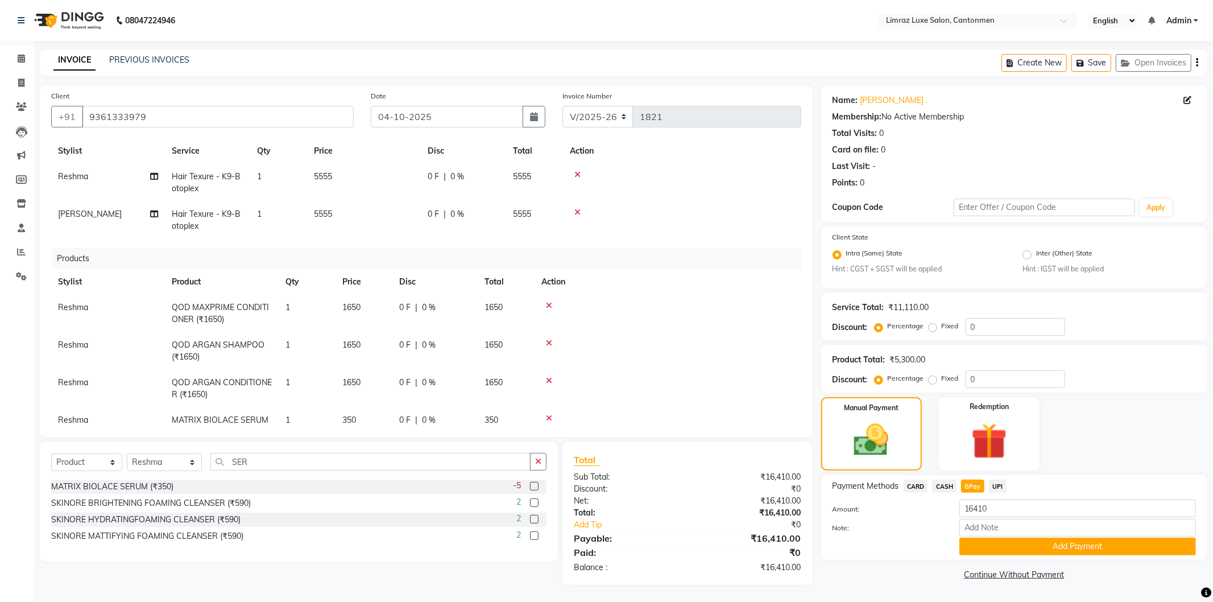
click at [949, 489] on span "CASH" at bounding box center [944, 485] width 24 height 13
click at [918, 486] on span "CARD" at bounding box center [915, 485] width 24 height 13
click at [969, 483] on span "GPay" at bounding box center [972, 485] width 23 height 13
click at [997, 543] on button "Add Payment" at bounding box center [1077, 546] width 237 height 18
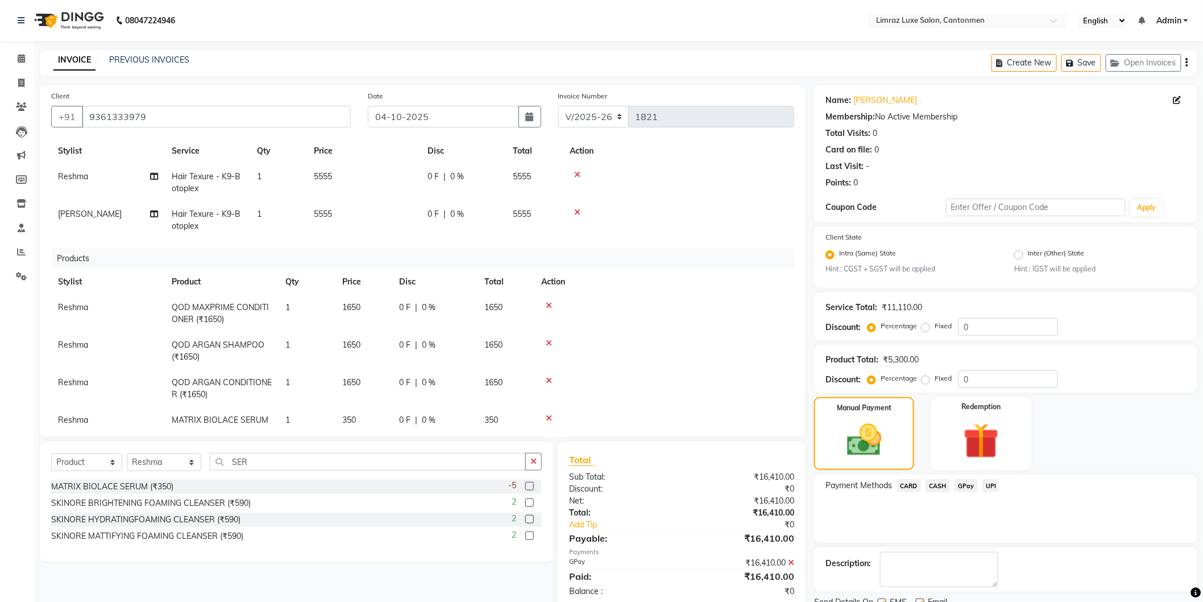
scroll to position [45, 0]
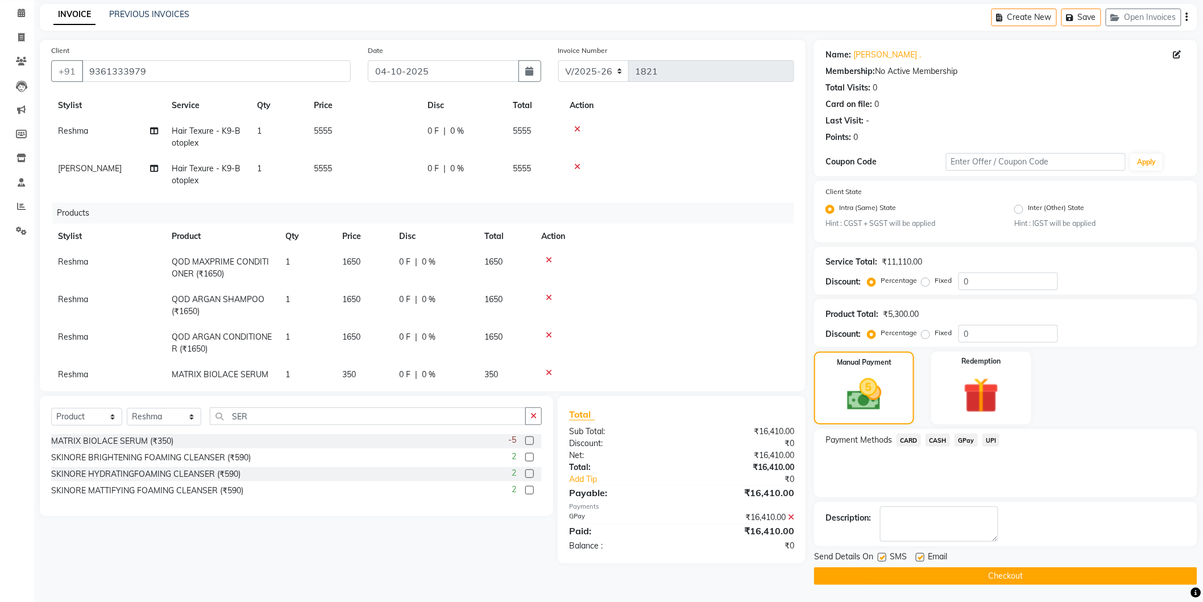
click at [885, 557] on label at bounding box center [882, 557] width 9 height 9
click at [885, 557] on input "checkbox" at bounding box center [881, 557] width 7 height 7
checkbox input "false"
drag, startPoint x: 923, startPoint y: 555, endPoint x: 922, endPoint y: 562, distance: 6.5
click at [922, 556] on label at bounding box center [920, 557] width 9 height 9
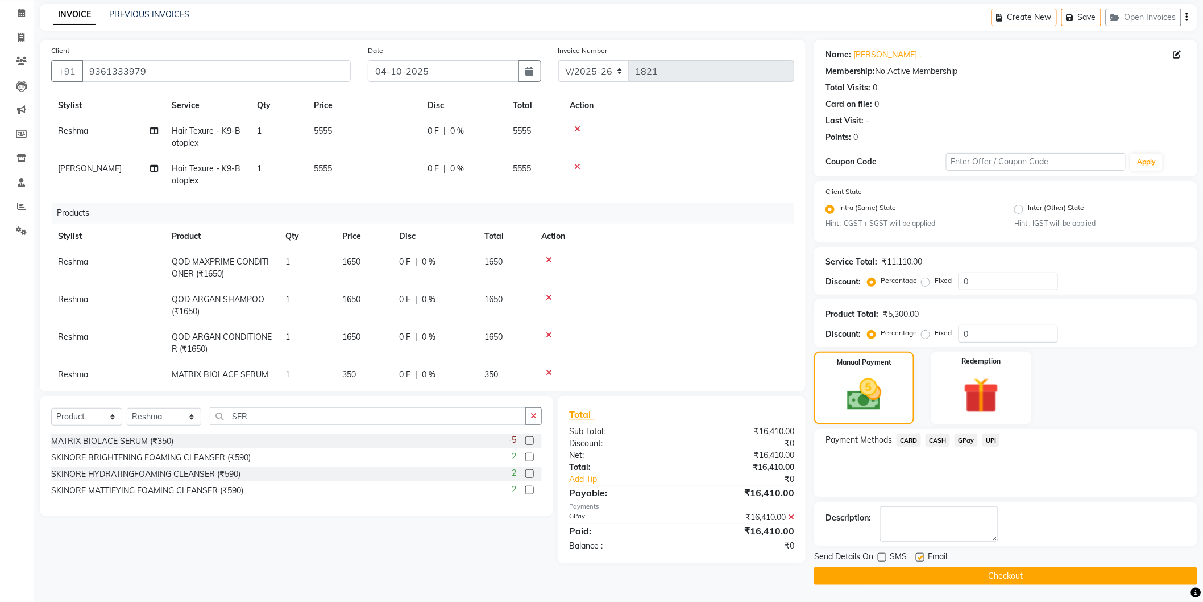
click at [922, 556] on input "checkbox" at bounding box center [919, 557] width 7 height 7
checkbox input "false"
click at [922, 573] on button "Checkout" at bounding box center [1005, 576] width 383 height 18
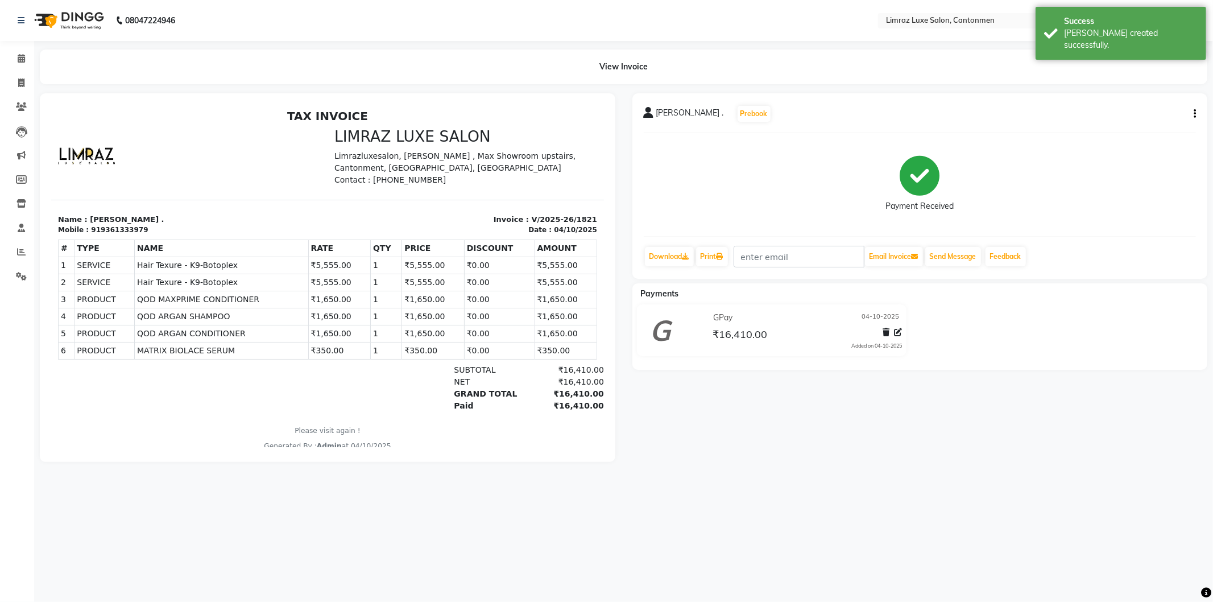
drag, startPoint x: 70, startPoint y: 23, endPoint x: 211, endPoint y: 24, distance: 141.6
click at [71, 24] on img at bounding box center [68, 21] width 78 height 32
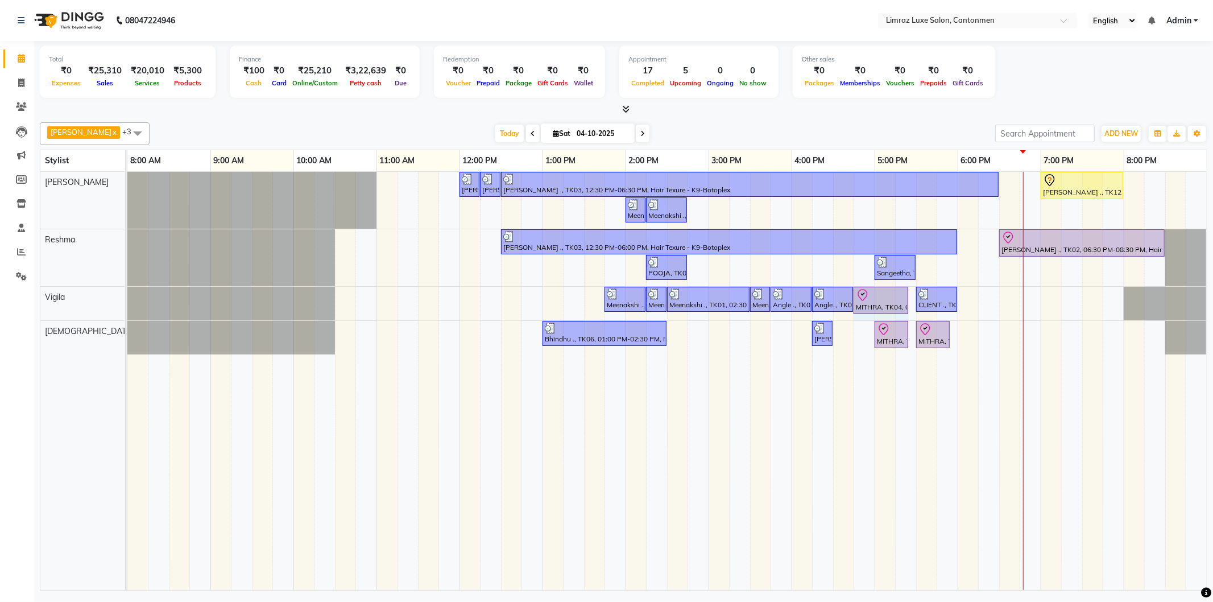
drag, startPoint x: 887, startPoint y: 296, endPoint x: 908, endPoint y: 293, distance: 21.2
click at [127, 293] on div "Meenakshi ., TK01, 01:45 PM-02:15 PM, Waxing - Under Arms (Flavoured Women) Mee…" at bounding box center [127, 304] width 0 height 34
click at [872, 302] on div "MITHRA, TK04, 04:45 PM-05:25 PM, Loreal H.W & BlowDry" at bounding box center [881, 300] width 52 height 24
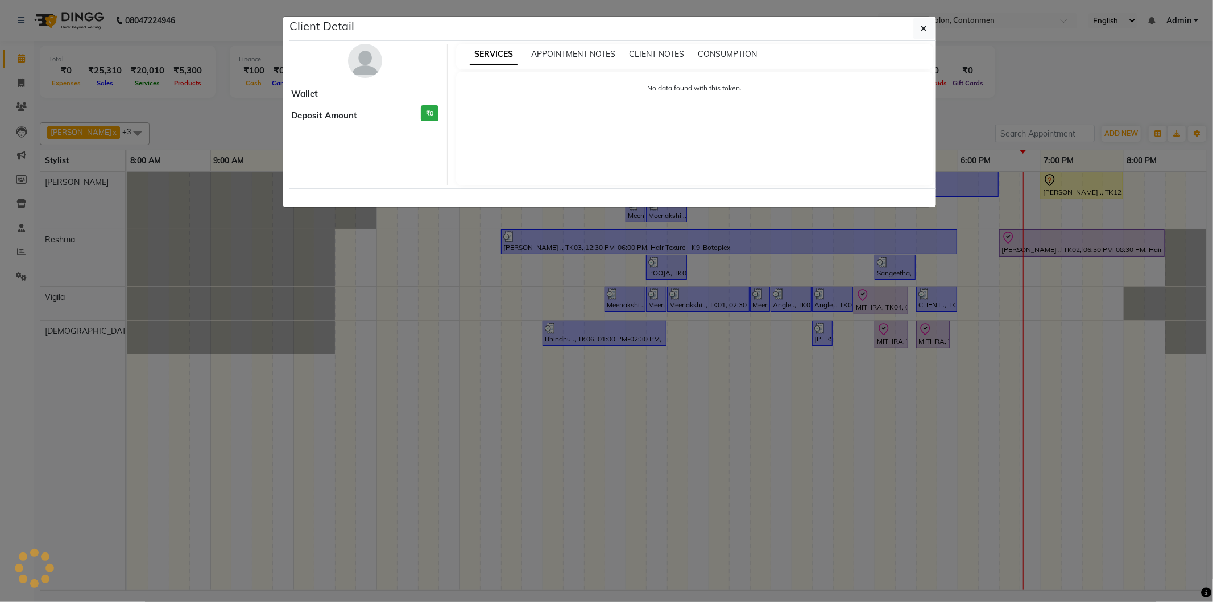
select select "8"
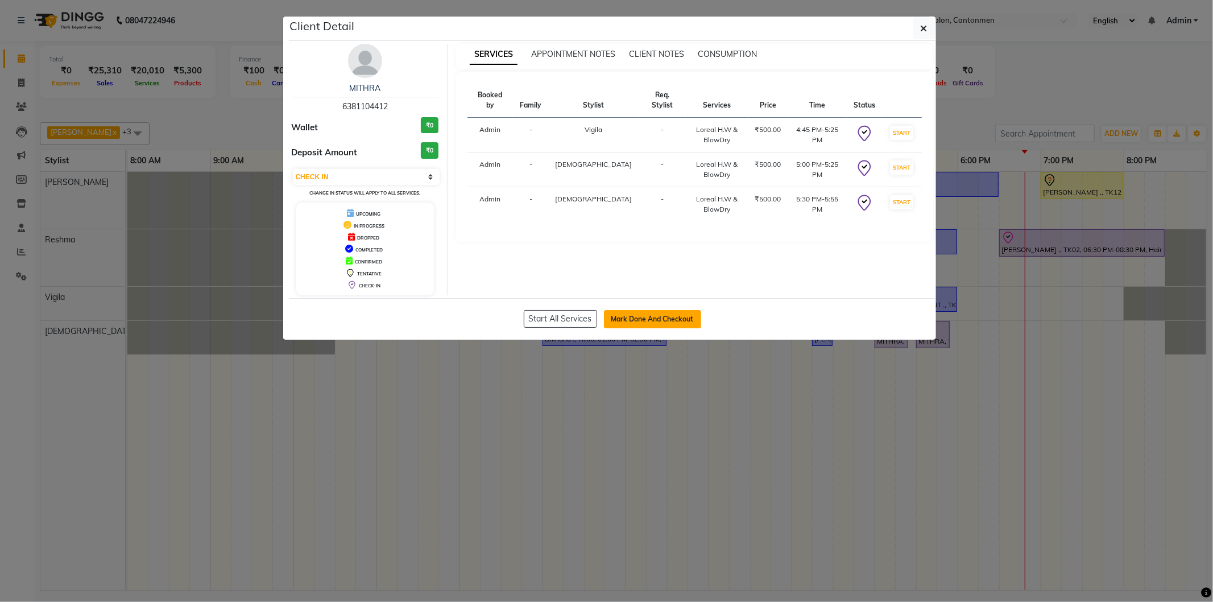
click at [634, 314] on button "Mark Done And Checkout" at bounding box center [652, 319] width 97 height 18
select select "service"
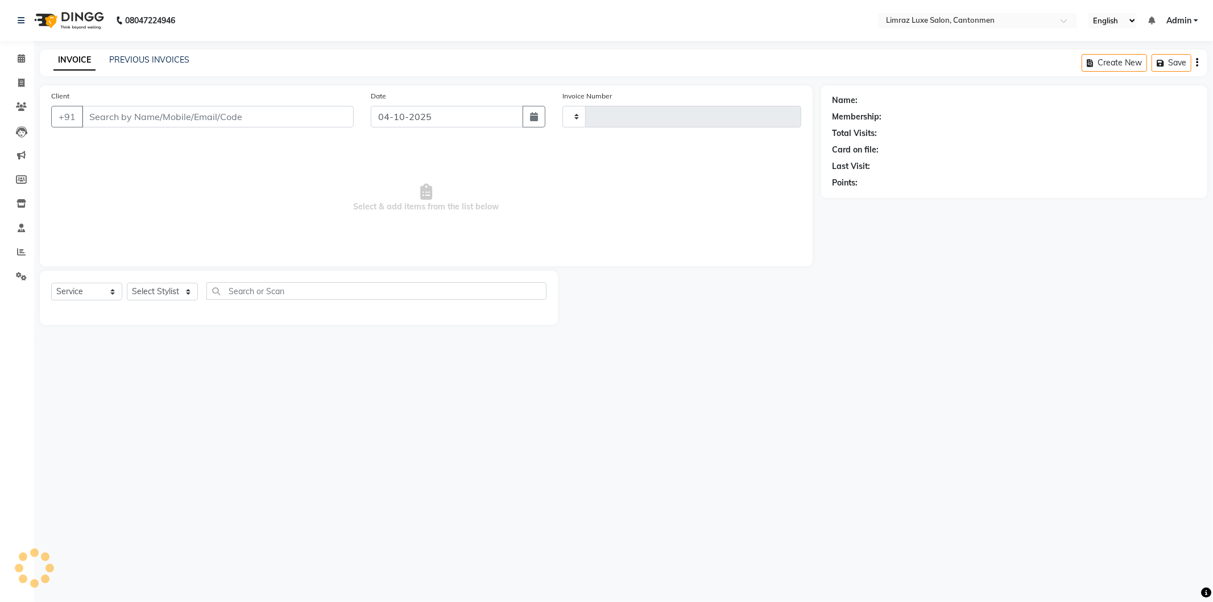
type input "1822"
select select "7274"
type input "6381104412"
select select "63048"
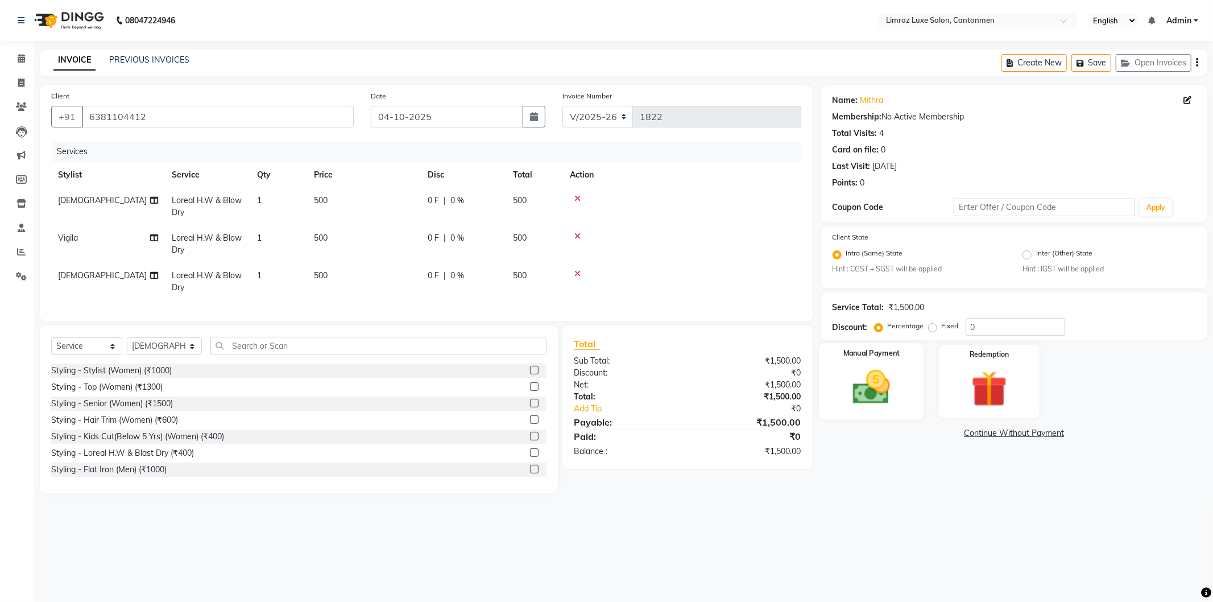
click at [893, 388] on img at bounding box center [871, 387] width 61 height 43
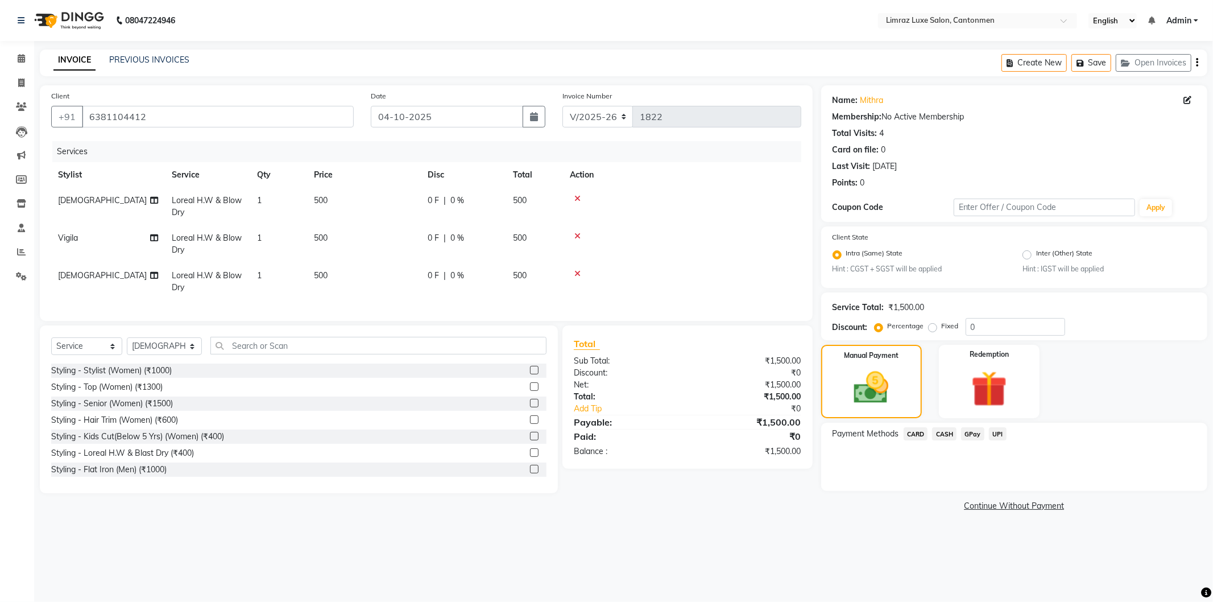
click at [948, 430] on span "CASH" at bounding box center [944, 433] width 24 height 13
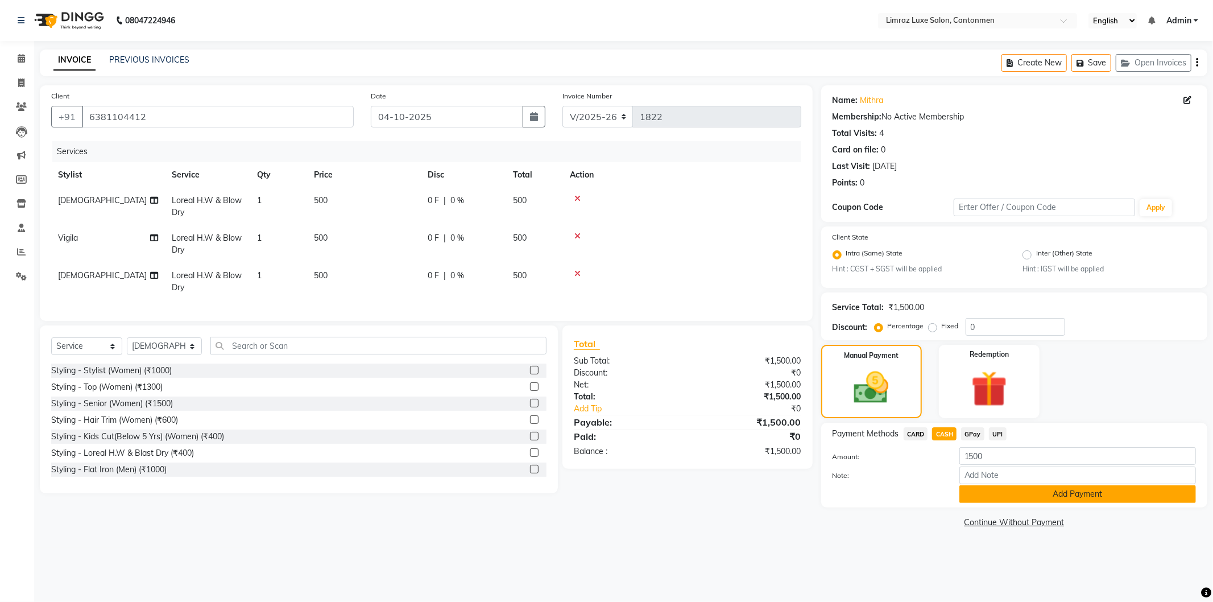
click at [1008, 492] on button "Add Payment" at bounding box center [1077, 494] width 237 height 18
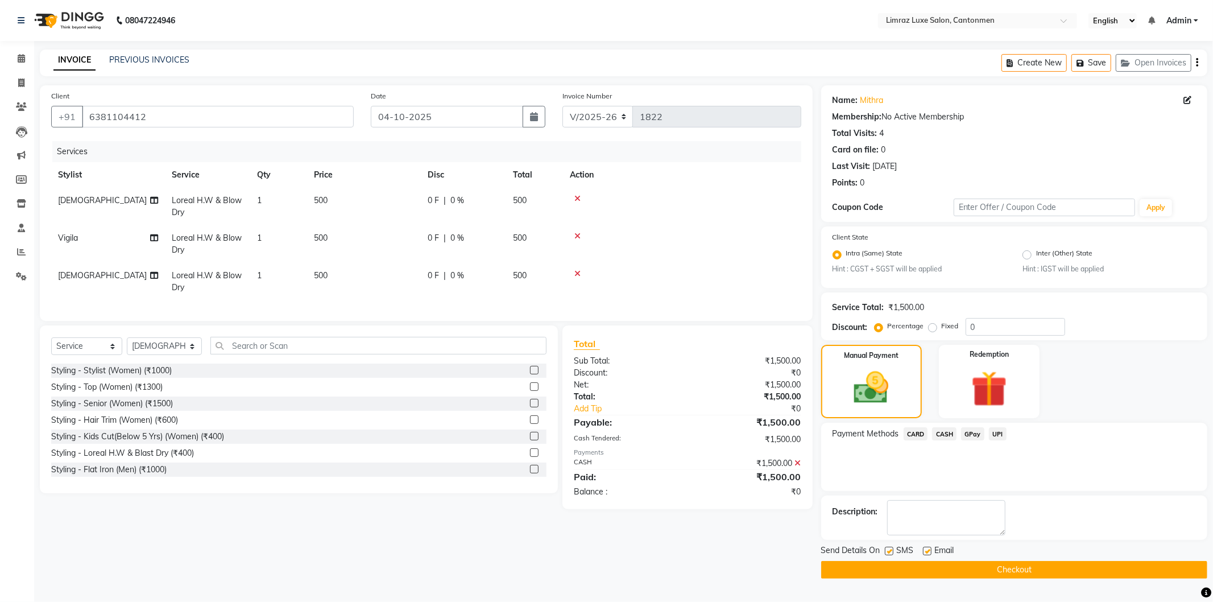
drag, startPoint x: 893, startPoint y: 546, endPoint x: 923, endPoint y: 546, distance: 30.1
click at [893, 546] on label at bounding box center [889, 550] width 9 height 9
click at [892, 548] on input "checkbox" at bounding box center [888, 551] width 7 height 7
checkbox input "false"
click at [936, 549] on span "Email" at bounding box center [944, 551] width 19 height 14
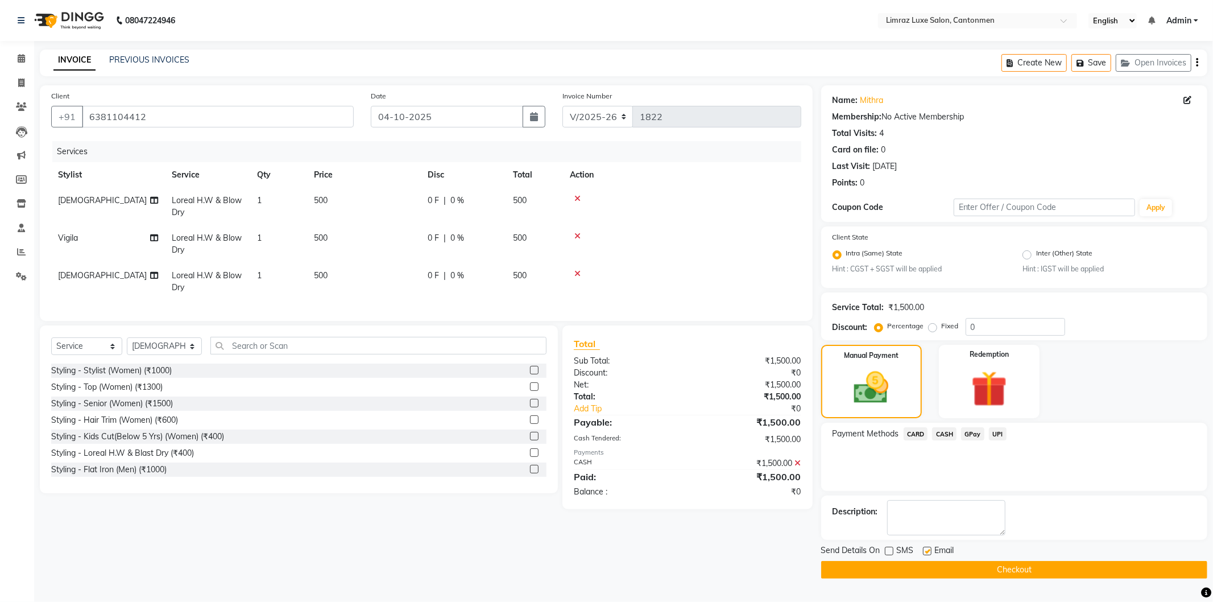
drag, startPoint x: 927, startPoint y: 549, endPoint x: 935, endPoint y: 570, distance: 22.3
click at [927, 550] on label at bounding box center [927, 550] width 9 height 9
click at [927, 550] on input "checkbox" at bounding box center [926, 551] width 7 height 7
checkbox input "false"
click at [936, 569] on button "Checkout" at bounding box center [1014, 570] width 386 height 18
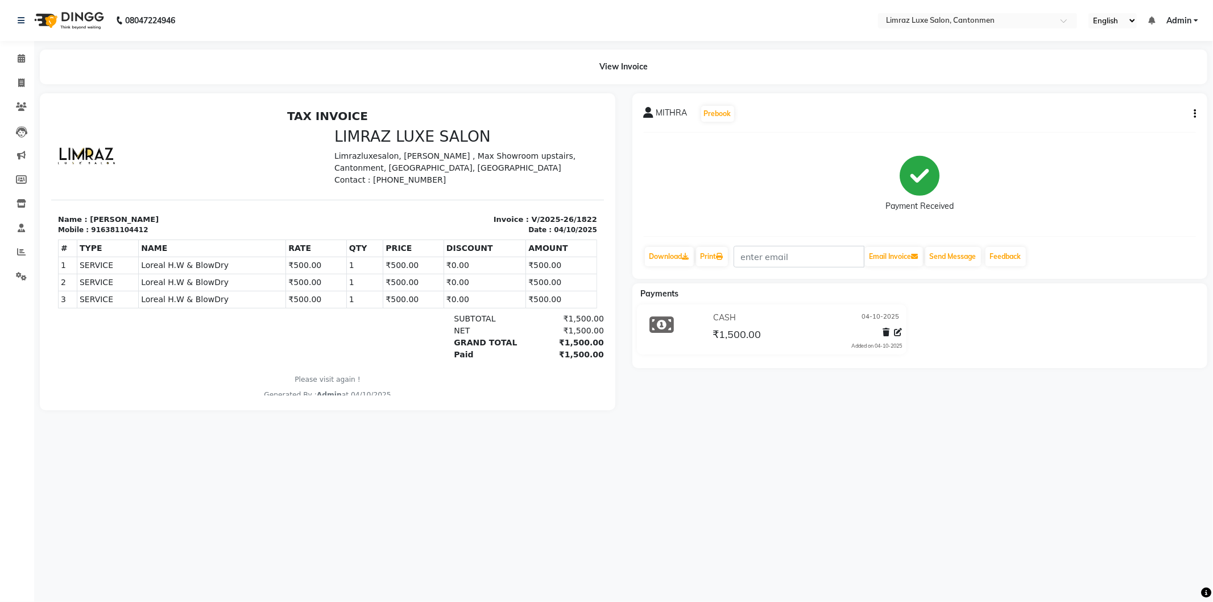
click at [80, 23] on img at bounding box center [68, 21] width 78 height 32
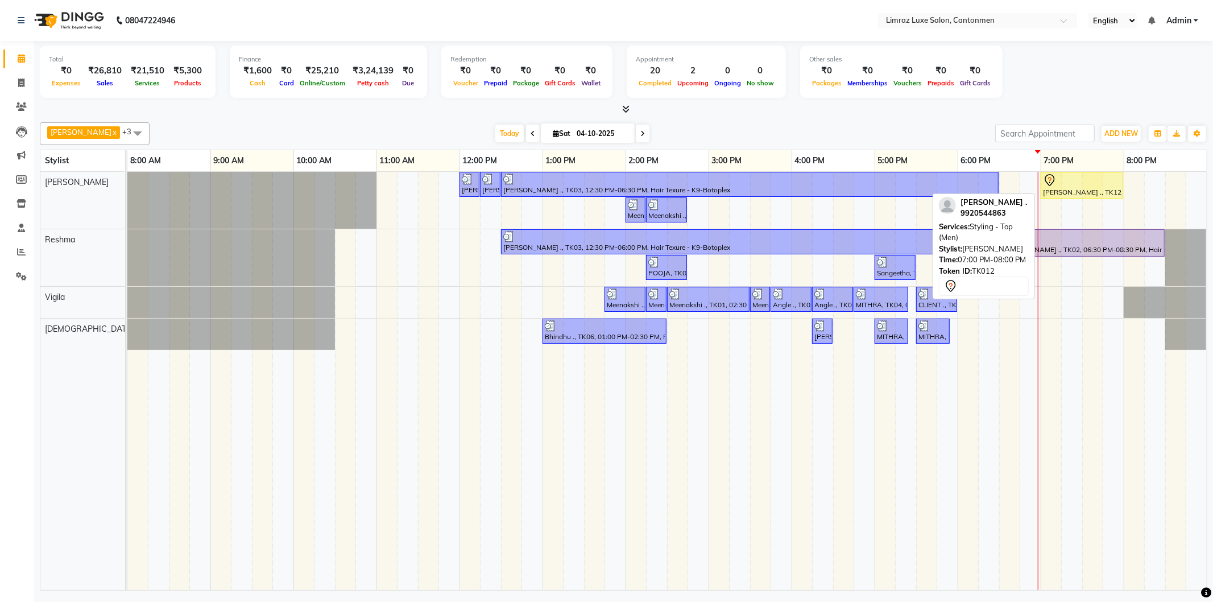
click at [1092, 186] on div "Lalith ., TK12, 07:00 PM-08:00 PM, Styling - Top (Men)" at bounding box center [1082, 185] width 80 height 24
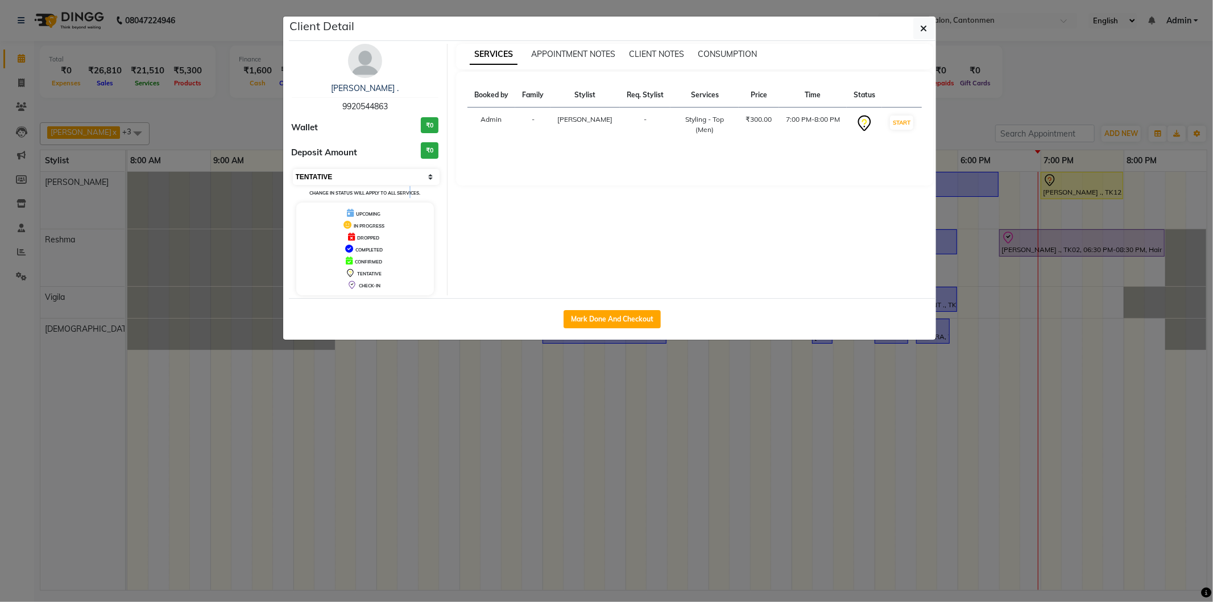
drag, startPoint x: 410, startPoint y: 186, endPoint x: 411, endPoint y: 179, distance: 7.5
click at [411, 186] on div "Select IN SERVICE CONFIRMED TENTATIVE CHECK IN MARK DONE DROPPED UPCOMING Chang…" at bounding box center [365, 183] width 147 height 30
drag, startPoint x: 410, startPoint y: 173, endPoint x: 418, endPoint y: 173, distance: 7.4
click at [410, 173] on select "Select IN SERVICE CONFIRMED TENTATIVE CHECK IN MARK DONE DROPPED UPCOMING" at bounding box center [366, 177] width 147 height 16
select select "8"
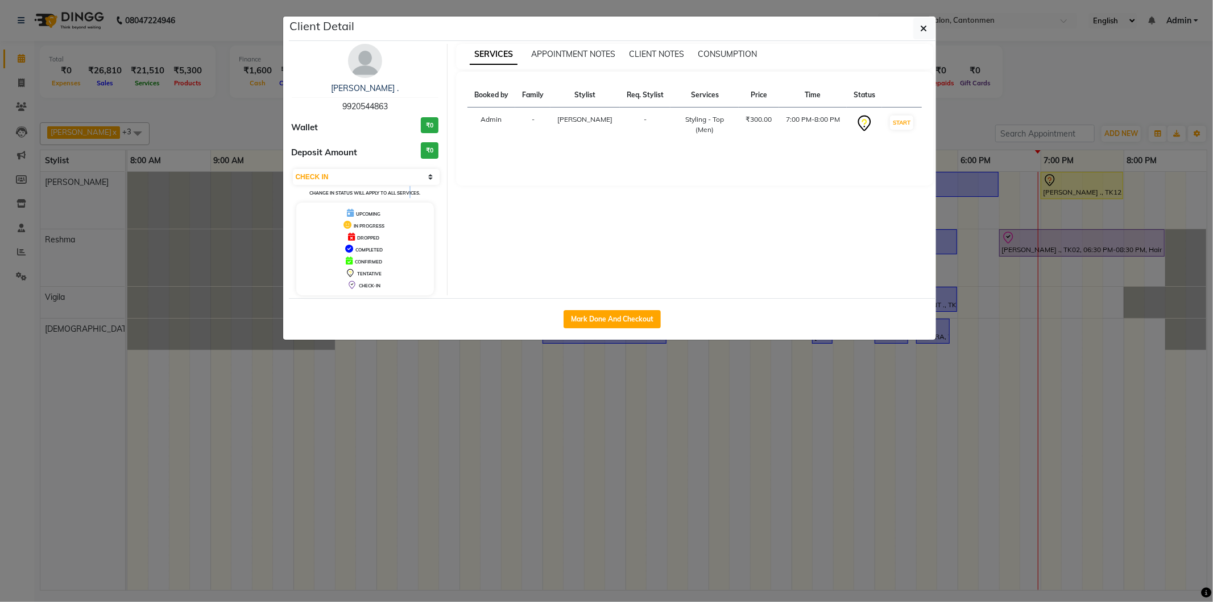
click at [293, 169] on select "Select IN SERVICE CONFIRMED TENTATIVE CHECK IN MARK DONE DROPPED UPCOMING" at bounding box center [366, 177] width 147 height 16
click at [918, 28] on button "button" at bounding box center [924, 29] width 22 height 22
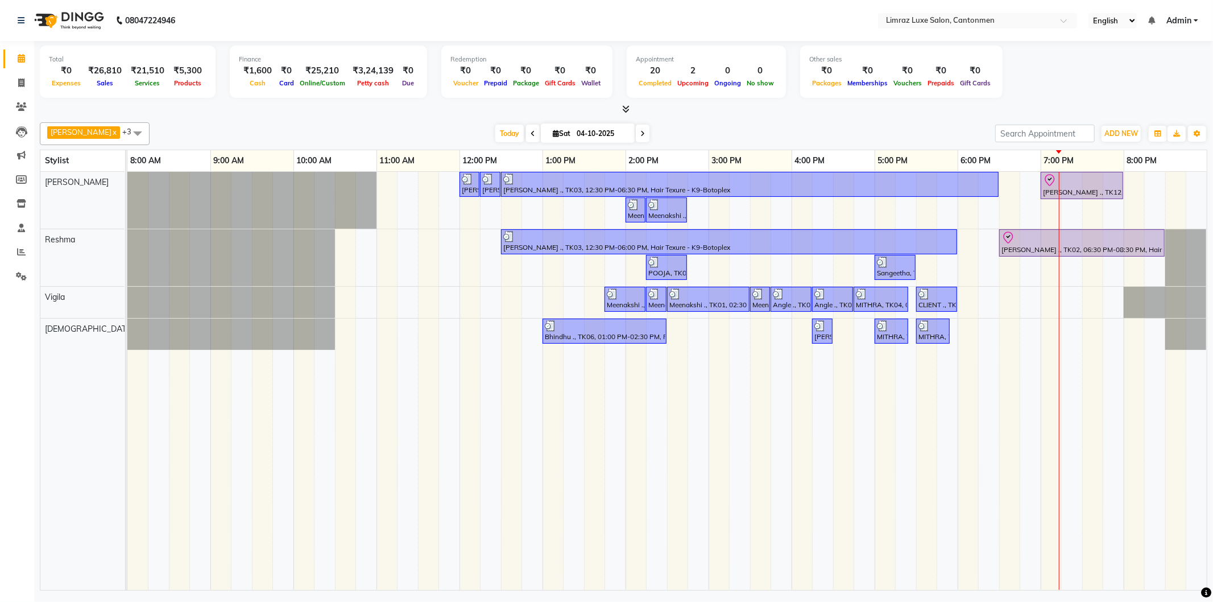
click at [636, 130] on span at bounding box center [643, 134] width 14 height 18
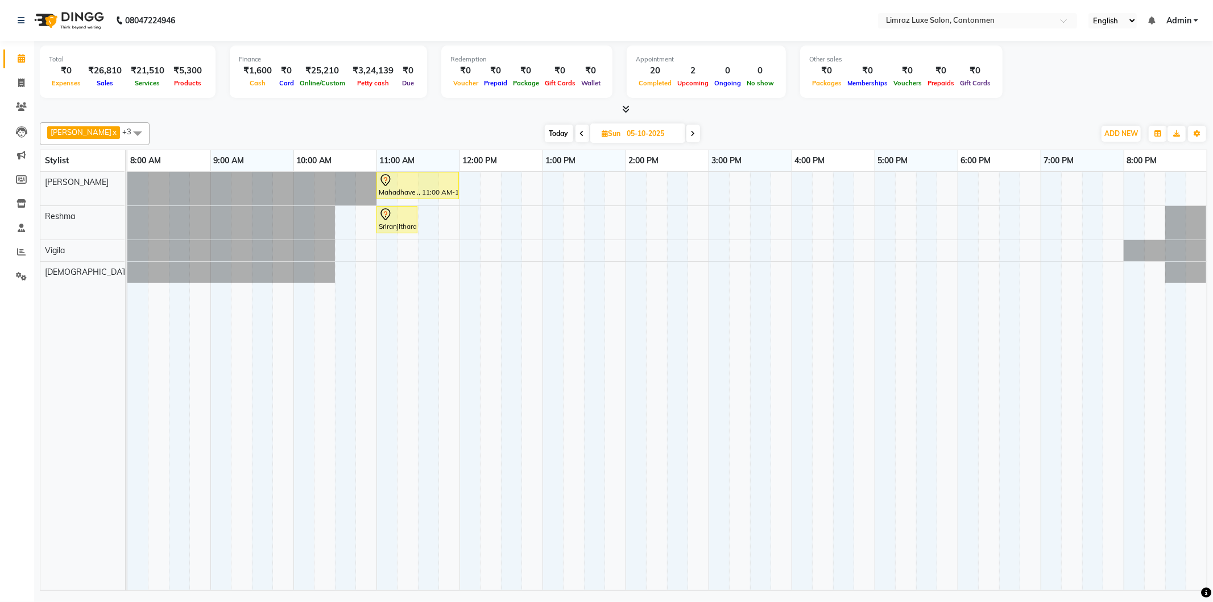
click at [545, 131] on span "Today" at bounding box center [559, 134] width 28 height 18
type input "04-10-2025"
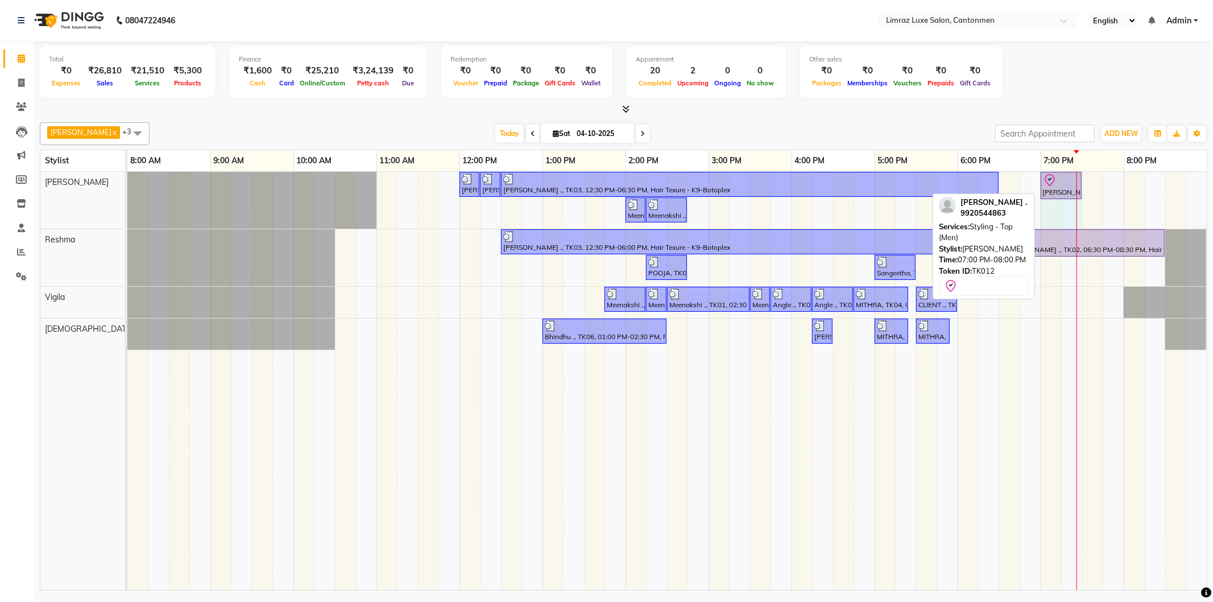
drag, startPoint x: 1124, startPoint y: 175, endPoint x: 1082, endPoint y: 177, distance: 41.5
click at [1082, 177] on div "Dravid, TK05, 12:00 PM-12:15 PM, Styling - Top (Men) Dravid, TK05, 12:15 PM-12:…" at bounding box center [666, 381] width 1079 height 418
click at [1054, 183] on icon at bounding box center [1050, 180] width 14 height 14
select select "8"
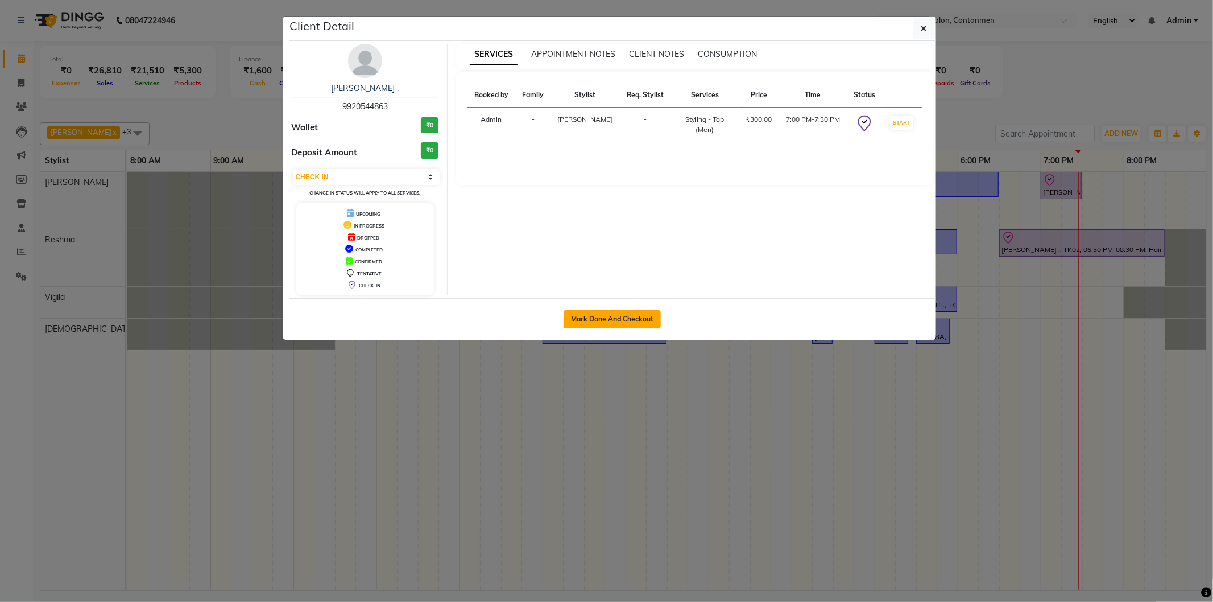
click at [633, 314] on button "Mark Done And Checkout" at bounding box center [611, 319] width 97 height 18
select select "service"
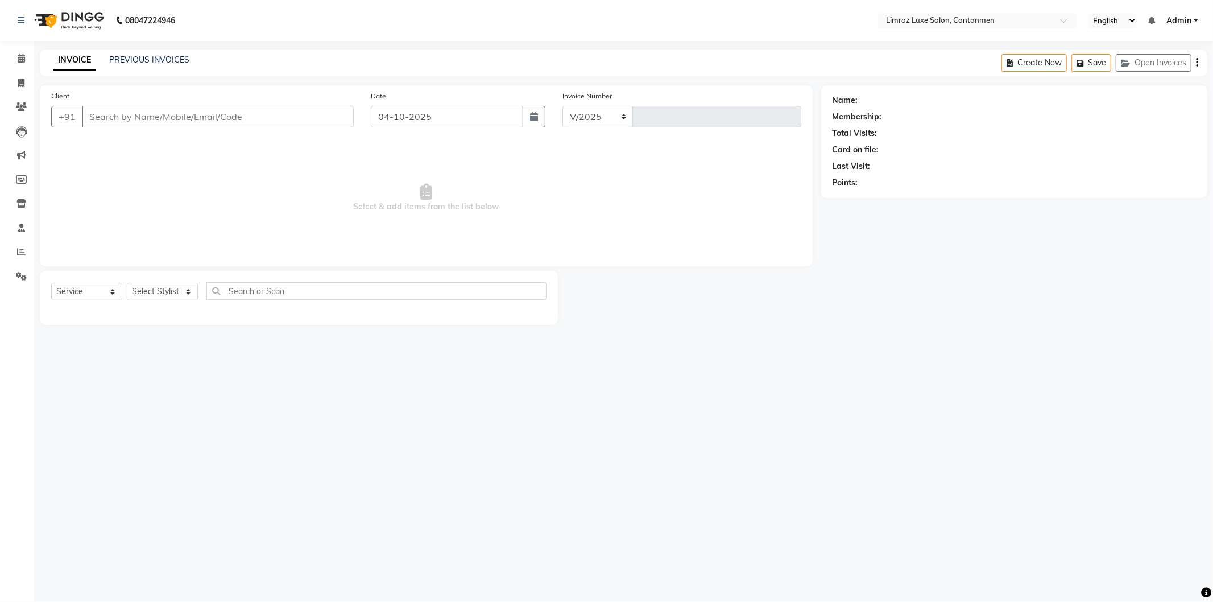
select select "7274"
type input "1823"
type input "9920544863"
select select "90538"
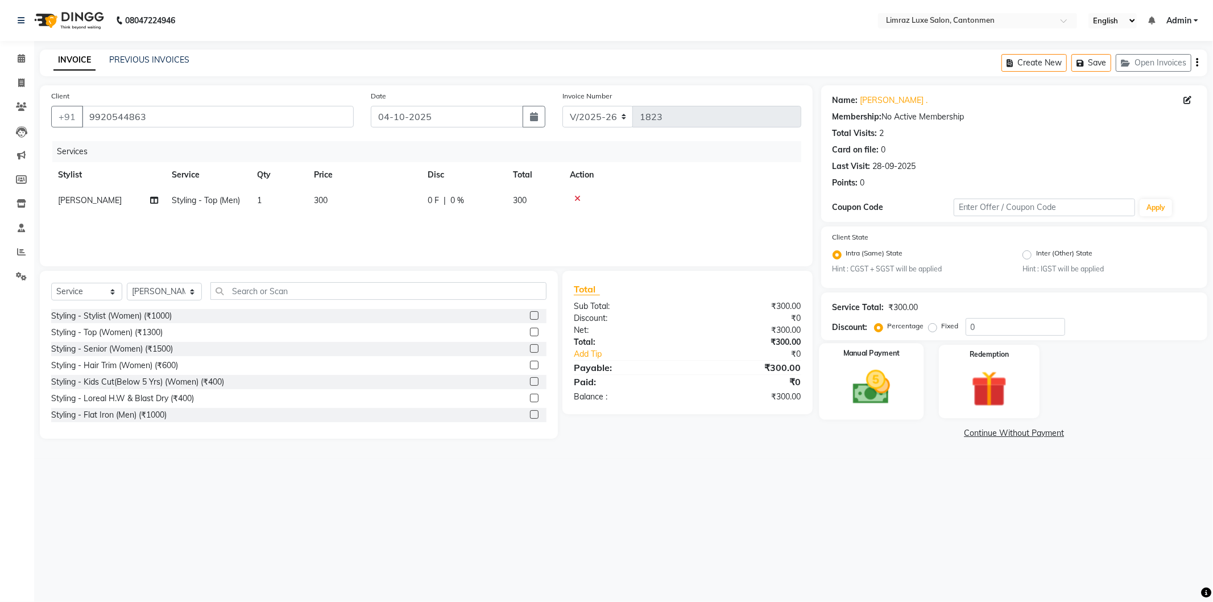
click at [874, 390] on img at bounding box center [871, 387] width 61 height 43
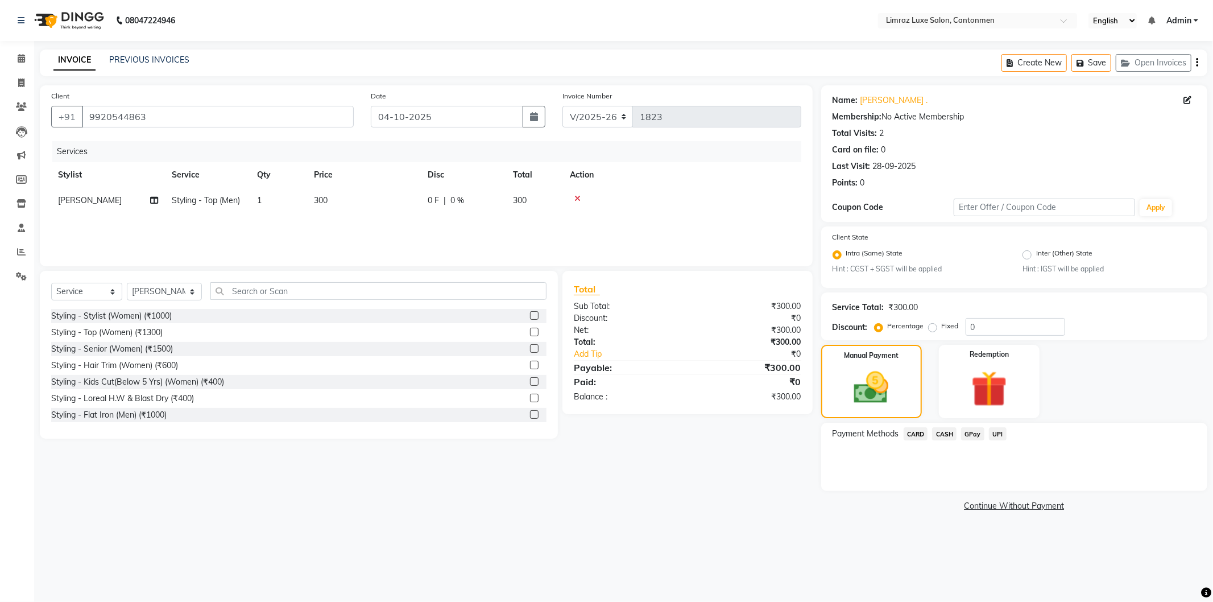
click at [977, 433] on span "GPay" at bounding box center [972, 433] width 23 height 13
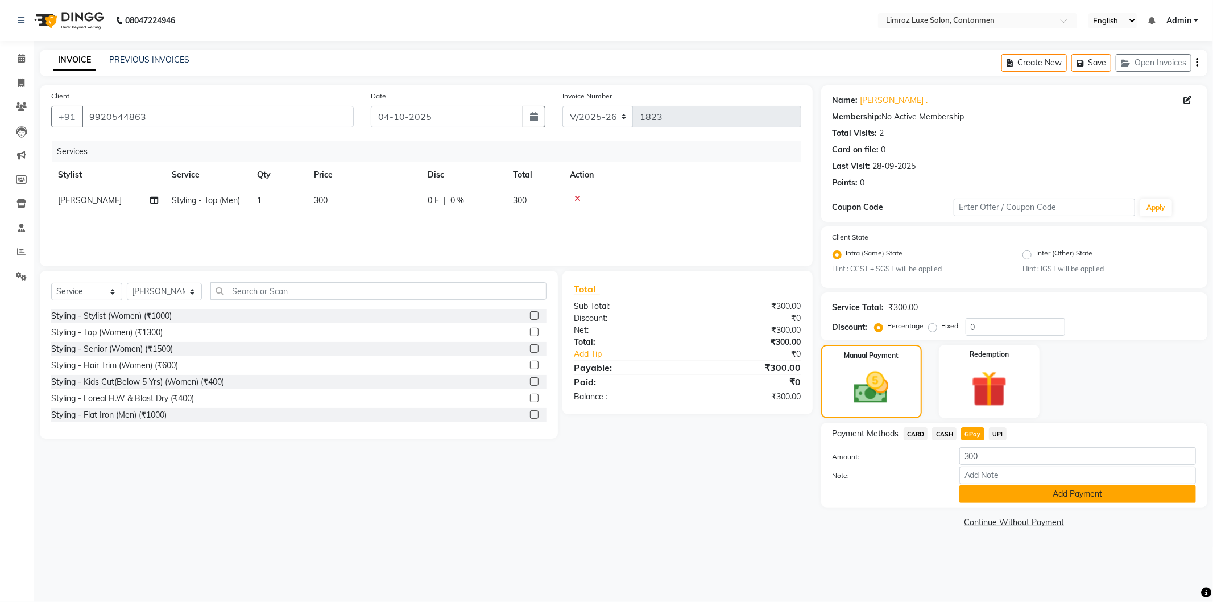
click at [990, 492] on button "Add Payment" at bounding box center [1077, 494] width 237 height 18
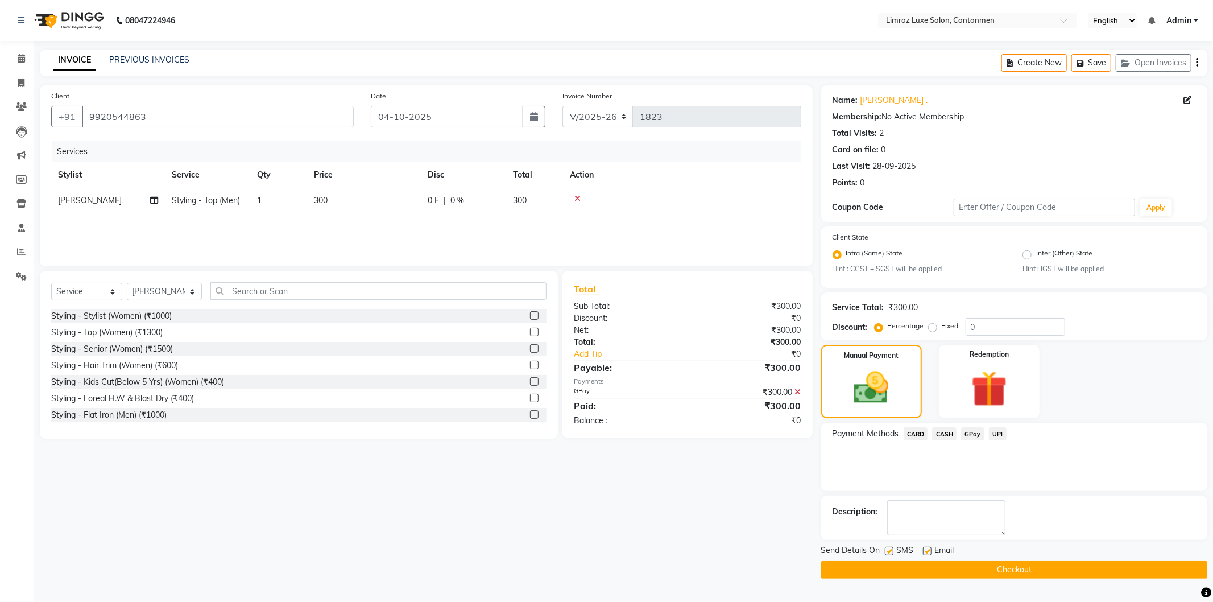
click at [891, 550] on label at bounding box center [889, 550] width 9 height 9
click at [891, 550] on input "checkbox" at bounding box center [888, 551] width 7 height 7
checkbox input "false"
click at [928, 550] on label at bounding box center [927, 550] width 9 height 9
click at [928, 550] on input "checkbox" at bounding box center [926, 551] width 7 height 7
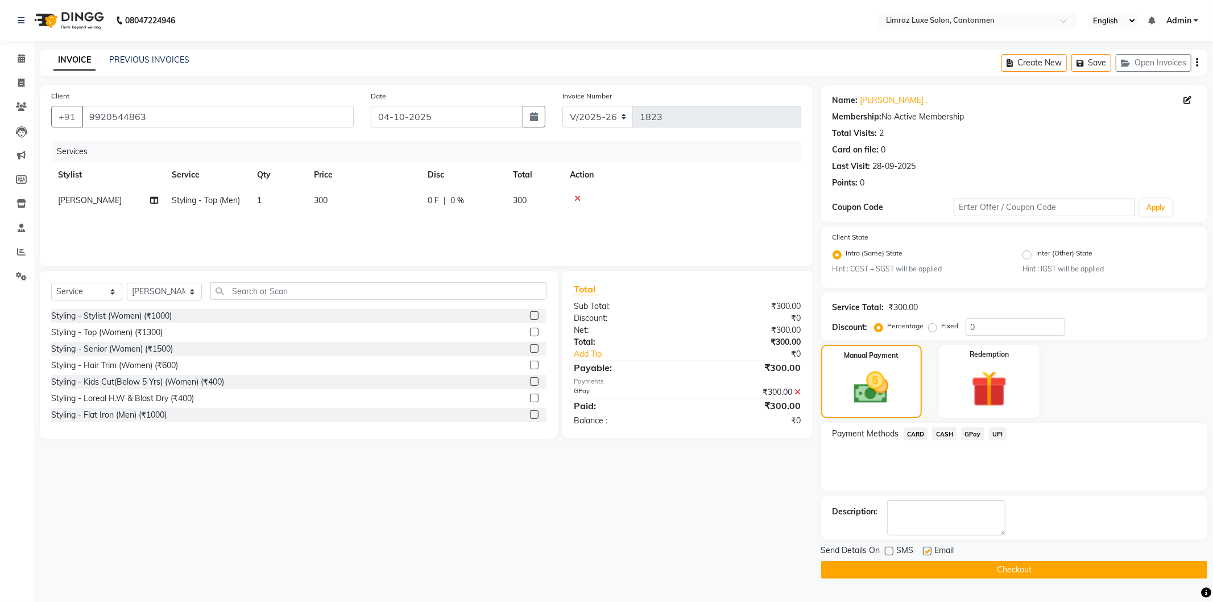
checkbox input "false"
click at [926, 562] on button "Checkout" at bounding box center [1014, 570] width 386 height 18
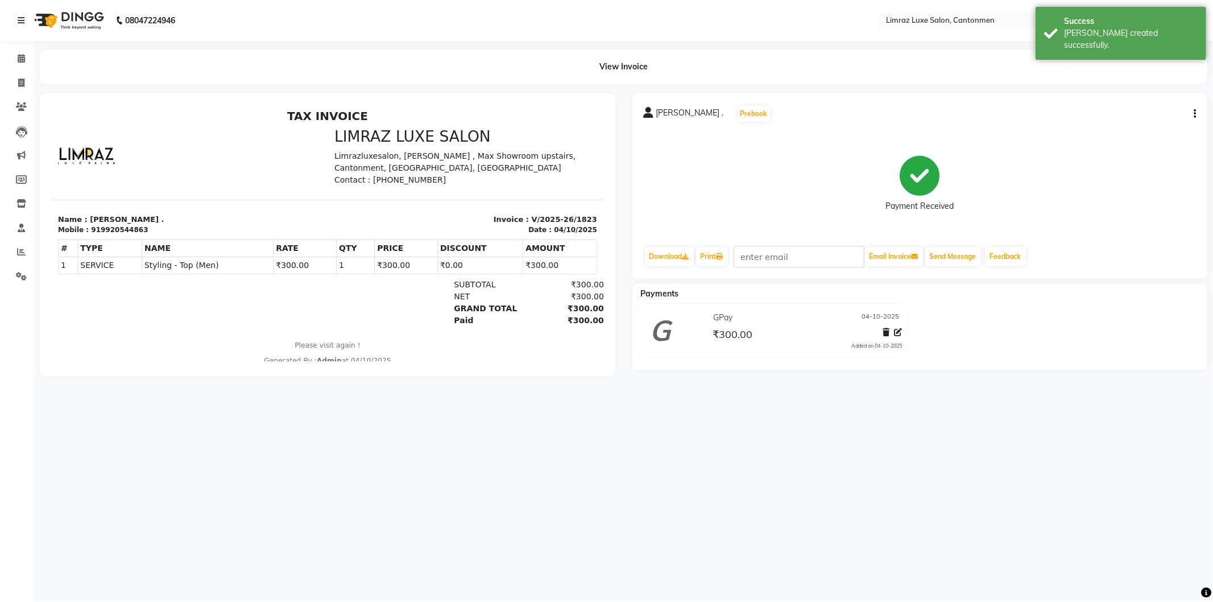
click at [80, 7] on img at bounding box center [68, 21] width 78 height 32
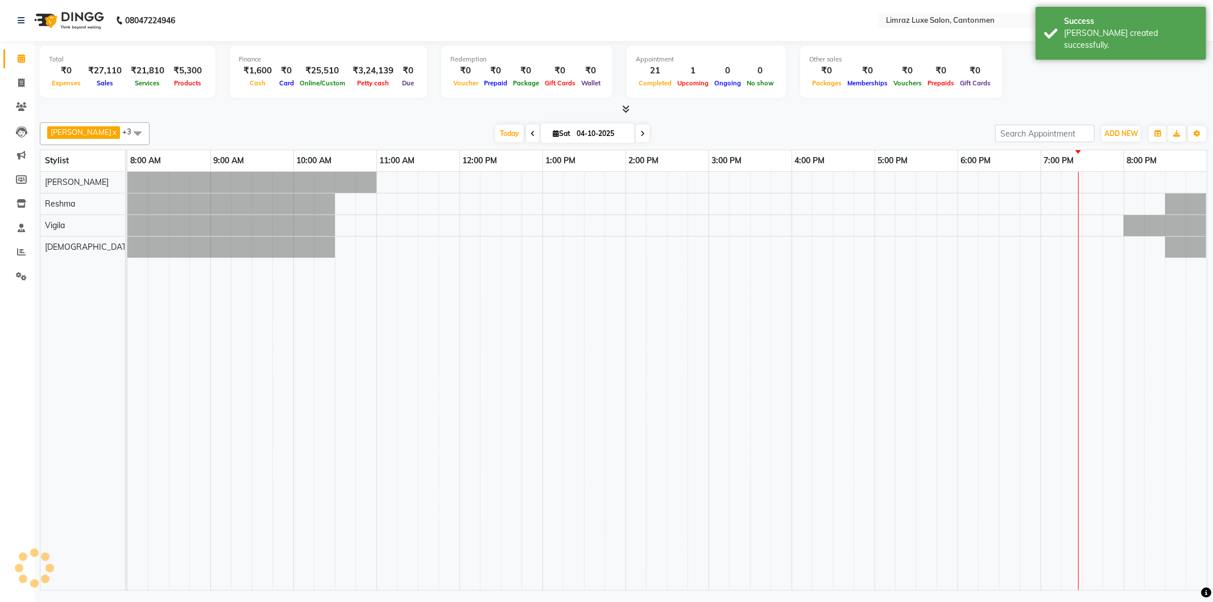
click at [80, 15] on img at bounding box center [68, 21] width 78 height 32
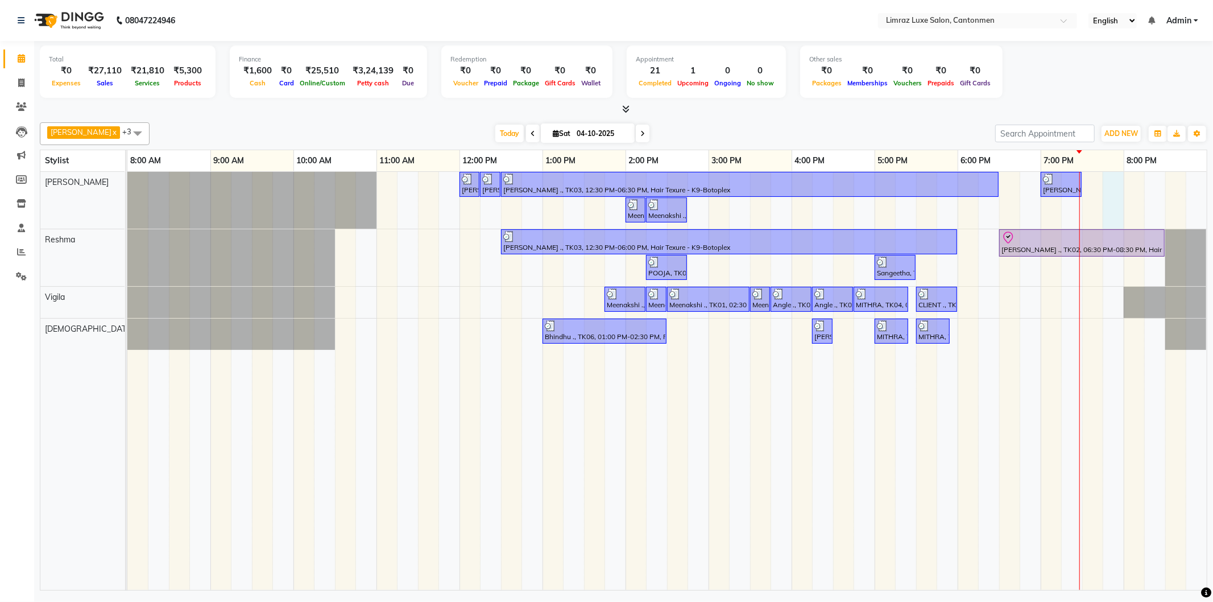
drag, startPoint x: 1111, startPoint y: 179, endPoint x: 1144, endPoint y: 206, distance: 42.8
click at [1111, 179] on div "Dravid, TK05, 12:00 PM-12:15 PM, Styling - Top (Men) Dravid, TK05, 12:15 PM-12:…" at bounding box center [666, 381] width 1079 height 418
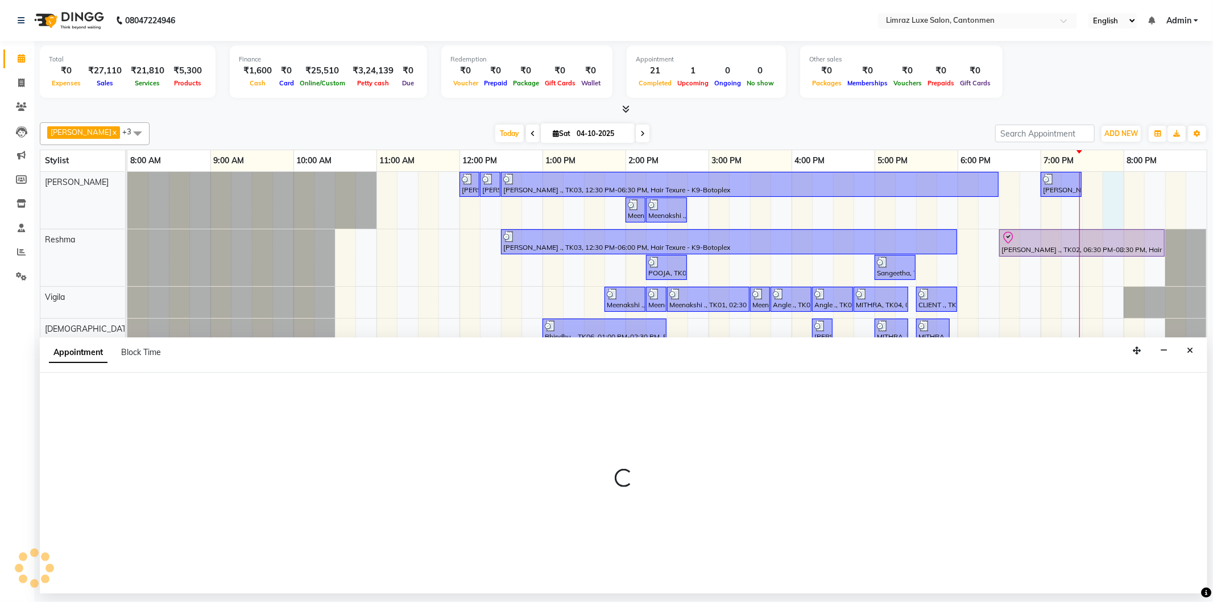
select select "90538"
select select "1185"
select select "tentative"
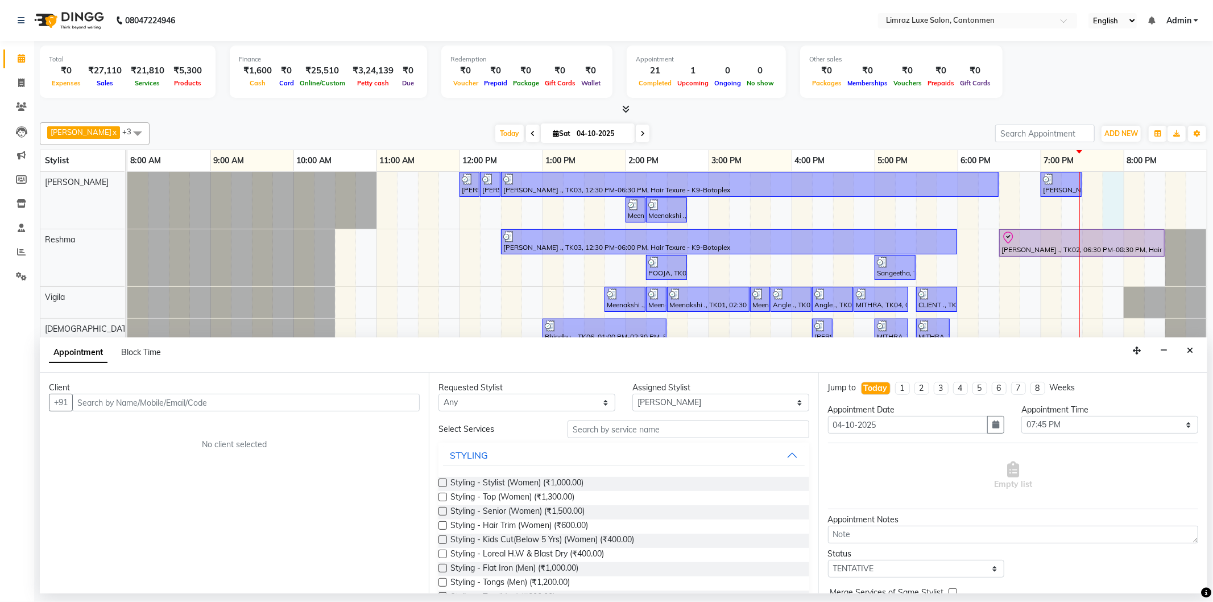
click at [238, 408] on input "text" at bounding box center [245, 402] width 347 height 18
click at [292, 404] on input "text" at bounding box center [245, 402] width 347 height 18
click at [258, 407] on input "text" at bounding box center [245, 402] width 347 height 18
type input "9597765083"
click at [378, 393] on button "Add Client" at bounding box center [395, 402] width 47 height 18
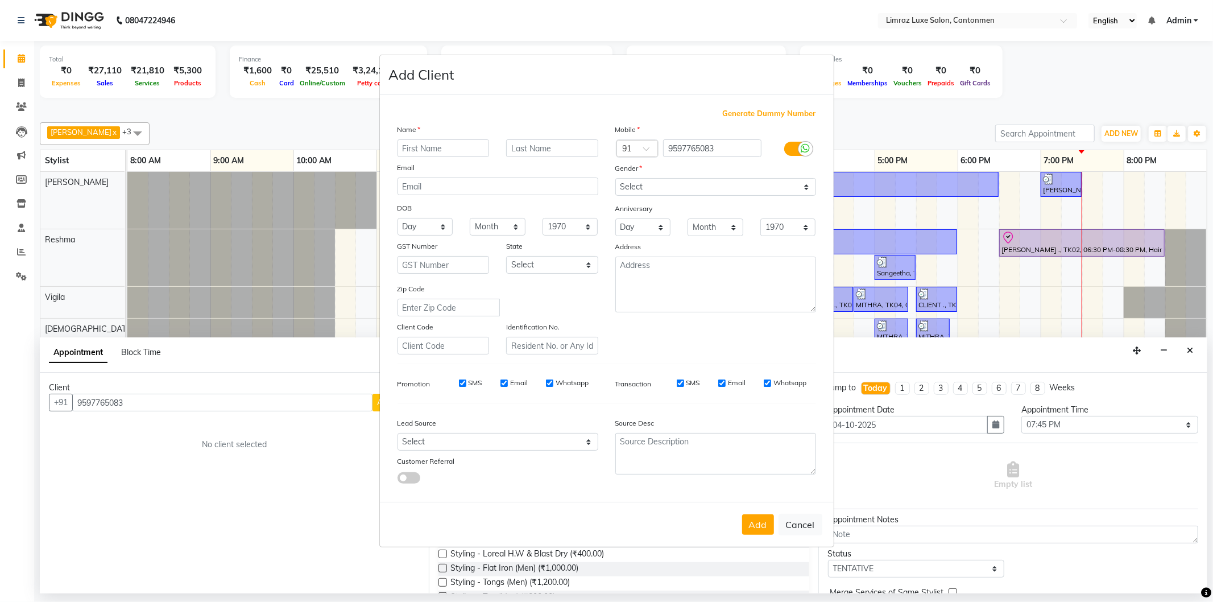
click at [433, 147] on input "text" at bounding box center [443, 148] width 92 height 18
click at [433, 147] on input "sA" at bounding box center [443, 148] width 92 height 18
drag, startPoint x: 433, startPoint y: 147, endPoint x: 332, endPoint y: 167, distance: 102.7
click at [332, 167] on ngb-modal-window "Add Client Generate Dummy Number Name sA Email DOB Day 01 02 03 04 05 06 07 08 …" at bounding box center [606, 301] width 1213 height 602
type input "s"
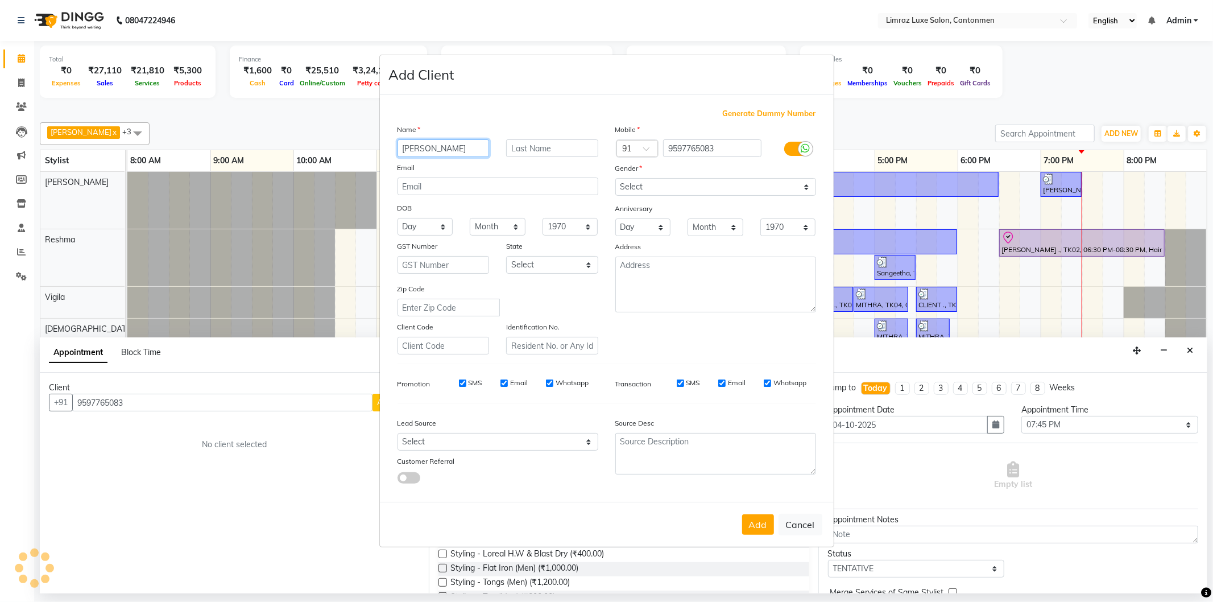
type input "SAM"
click at [550, 137] on div "Name" at bounding box center [498, 131] width 218 height 16
click at [549, 150] on input "text" at bounding box center [552, 148] width 92 height 18
type input "."
drag, startPoint x: 666, startPoint y: 181, endPoint x: 661, endPoint y: 186, distance: 7.2
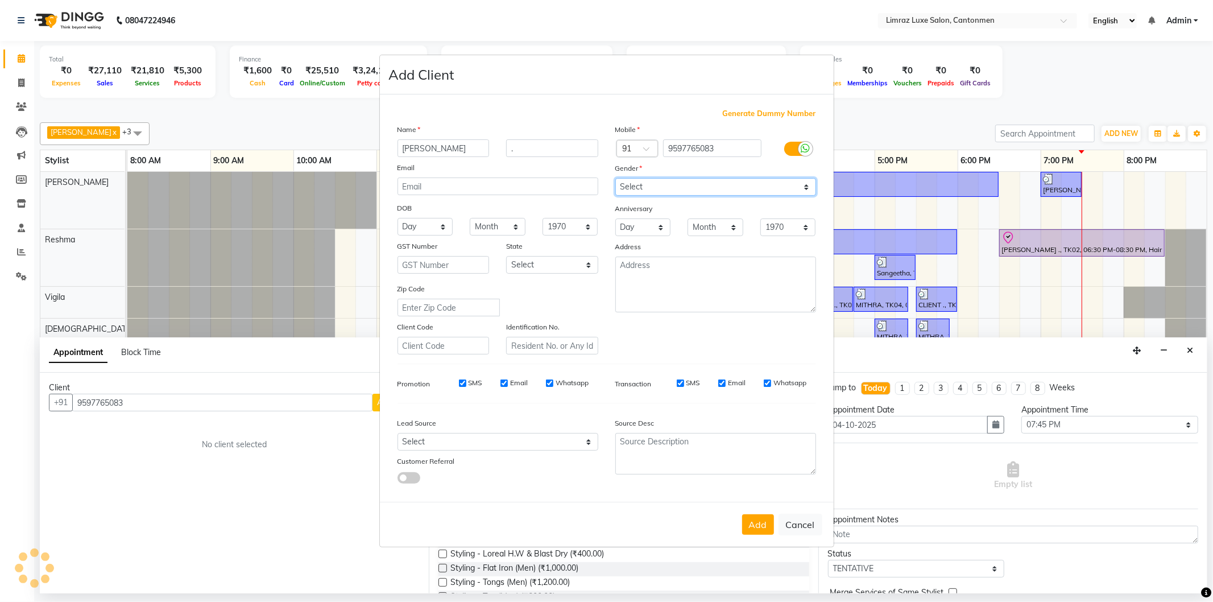
click at [664, 181] on select "Select [DEMOGRAPHIC_DATA] [DEMOGRAPHIC_DATA] Other Prefer Not To Say" at bounding box center [715, 187] width 201 height 18
select select "male"
click at [615, 178] on select "Select [DEMOGRAPHIC_DATA] [DEMOGRAPHIC_DATA] Other Prefer Not To Say" at bounding box center [715, 187] width 201 height 18
drag, startPoint x: 752, startPoint y: 519, endPoint x: 735, endPoint y: 516, distance: 17.2
click at [752, 520] on button "Add" at bounding box center [758, 524] width 32 height 20
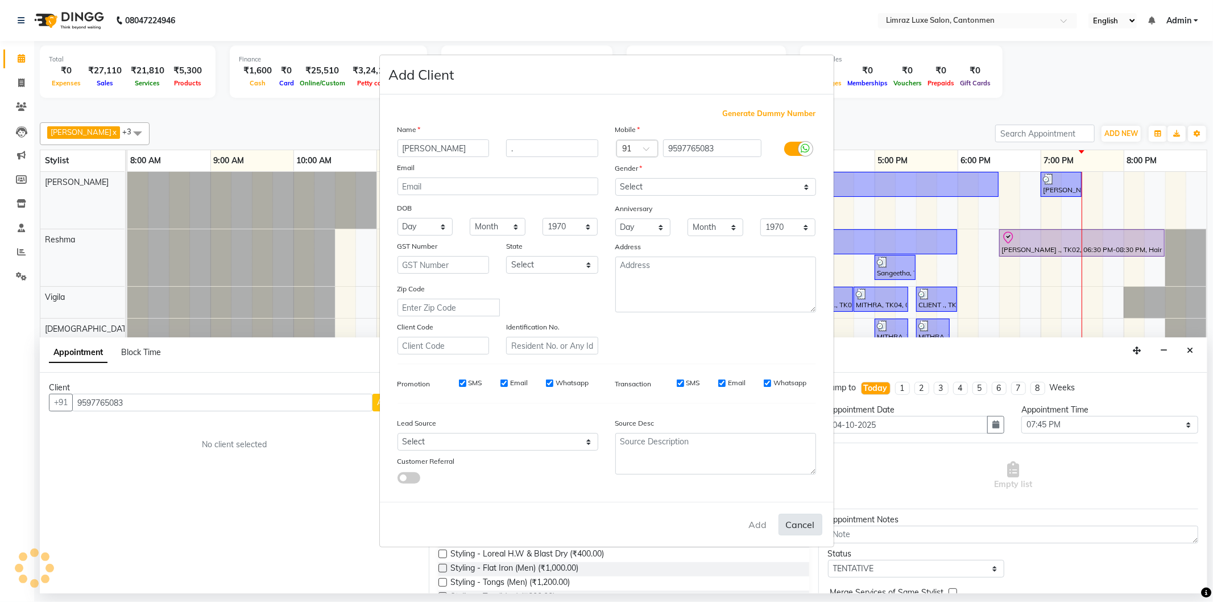
click at [802, 525] on button "Cancel" at bounding box center [800, 524] width 44 height 22
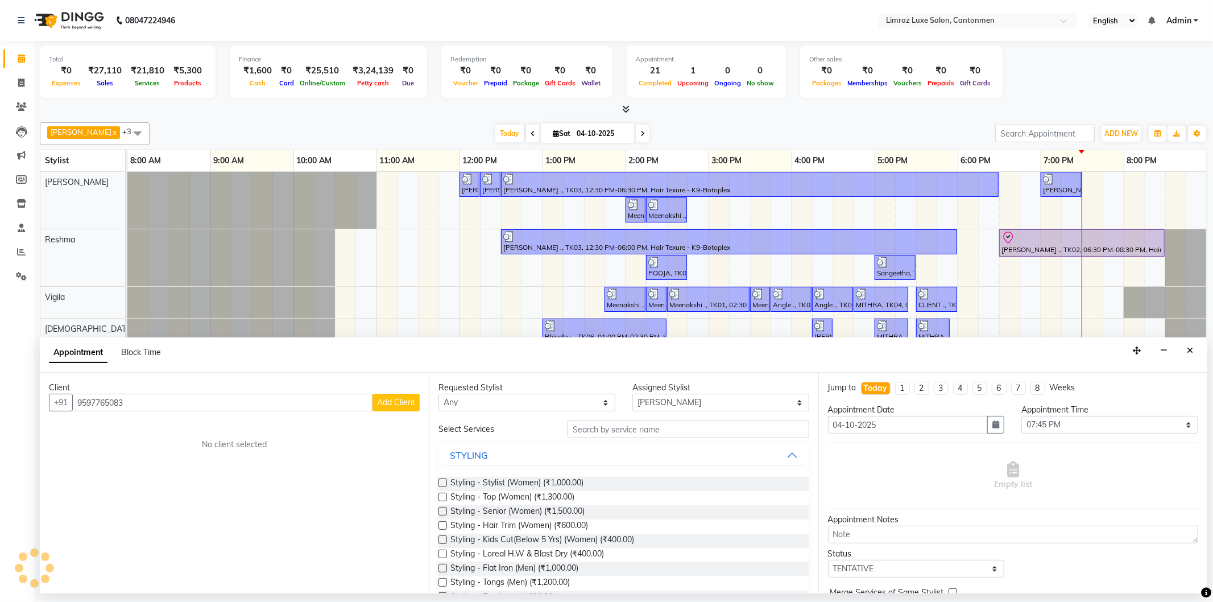
click at [401, 408] on button "Add Client" at bounding box center [395, 402] width 47 height 18
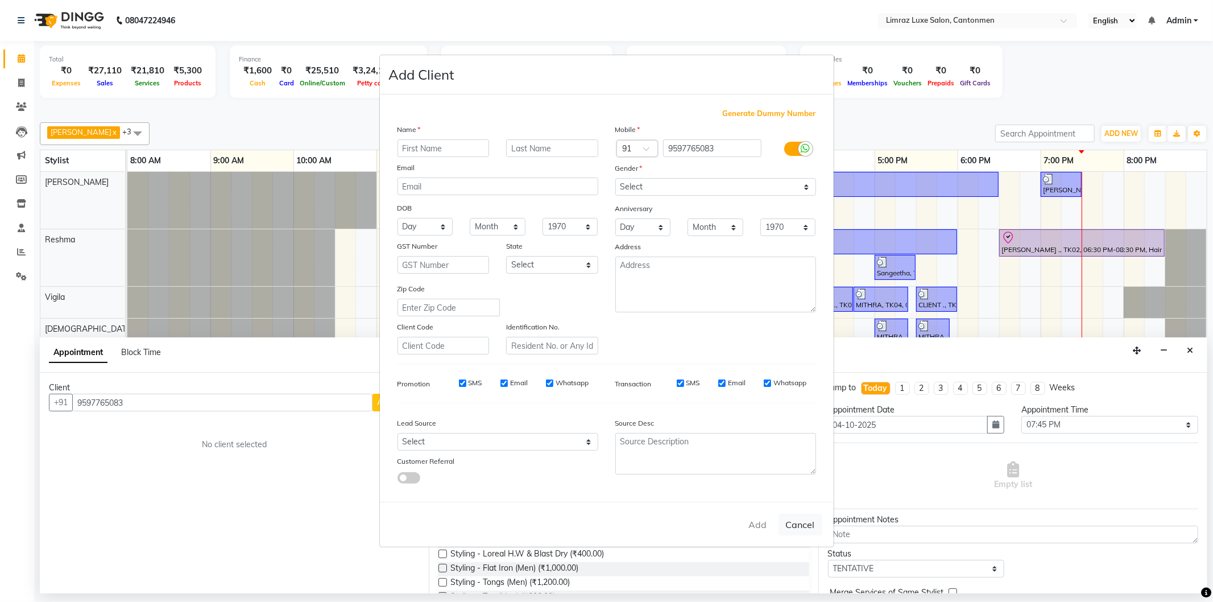
click at [453, 140] on input "text" at bounding box center [443, 148] width 92 height 18
type input "s"
drag, startPoint x: 452, startPoint y: 139, endPoint x: 347, endPoint y: 137, distance: 104.6
click at [345, 140] on ngb-modal-window "Add Client Generate Dummy Number Name sam Email DOB Day 01 02 03 04 05 06 07 08…" at bounding box center [606, 301] width 1213 height 602
type input "[PERSON_NAME]"
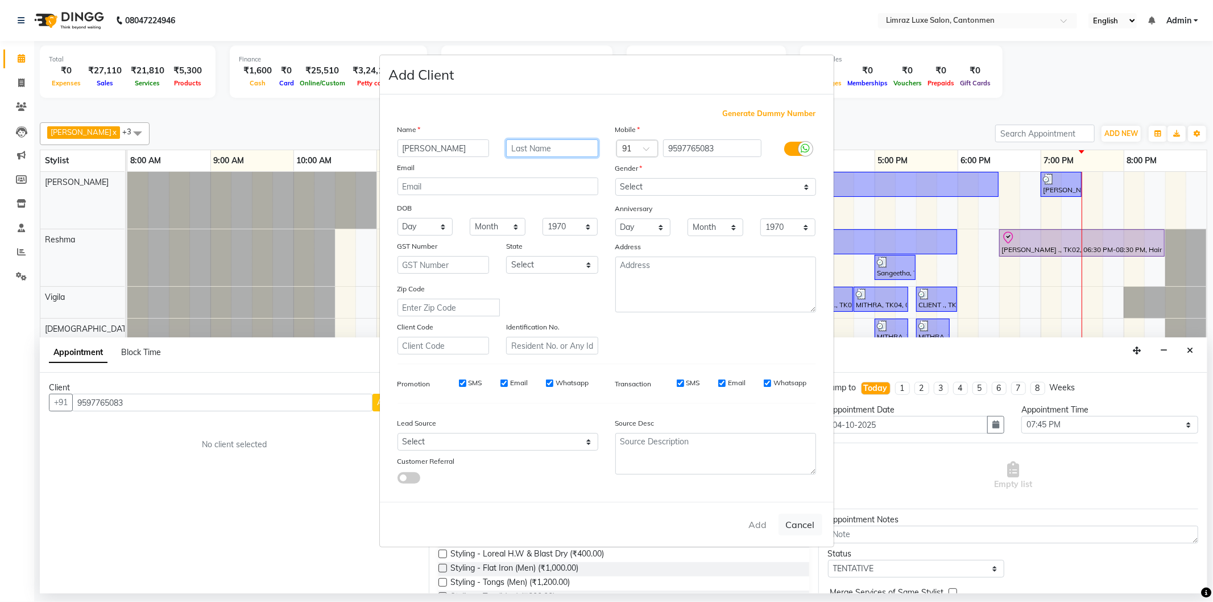
drag, startPoint x: 553, startPoint y: 148, endPoint x: 549, endPoint y: 136, distance: 12.0
click at [550, 148] on input "text" at bounding box center [552, 148] width 92 height 18
type input "."
click at [698, 189] on select "Select [DEMOGRAPHIC_DATA] [DEMOGRAPHIC_DATA] Other Prefer Not To Say" at bounding box center [715, 187] width 201 height 18
select select "male"
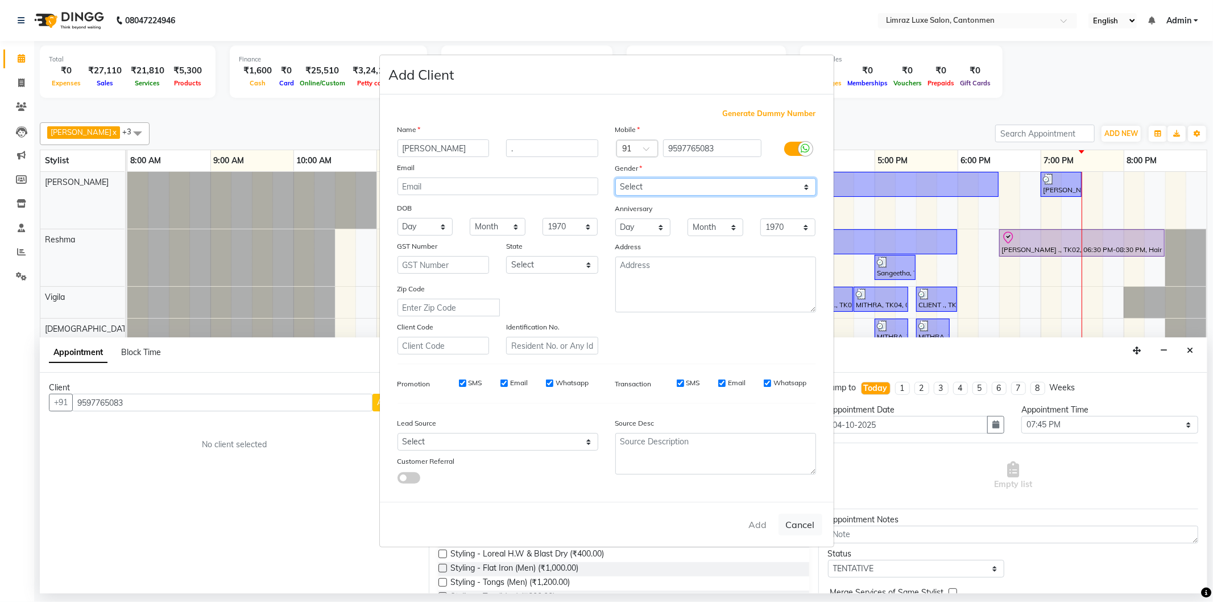
click at [615, 178] on select "Select [DEMOGRAPHIC_DATA] [DEMOGRAPHIC_DATA] Other Prefer Not To Say" at bounding box center [715, 187] width 201 height 18
click at [757, 524] on div "Add Cancel" at bounding box center [607, 523] width 454 height 45
click at [559, 146] on input "." at bounding box center [552, 148] width 92 height 18
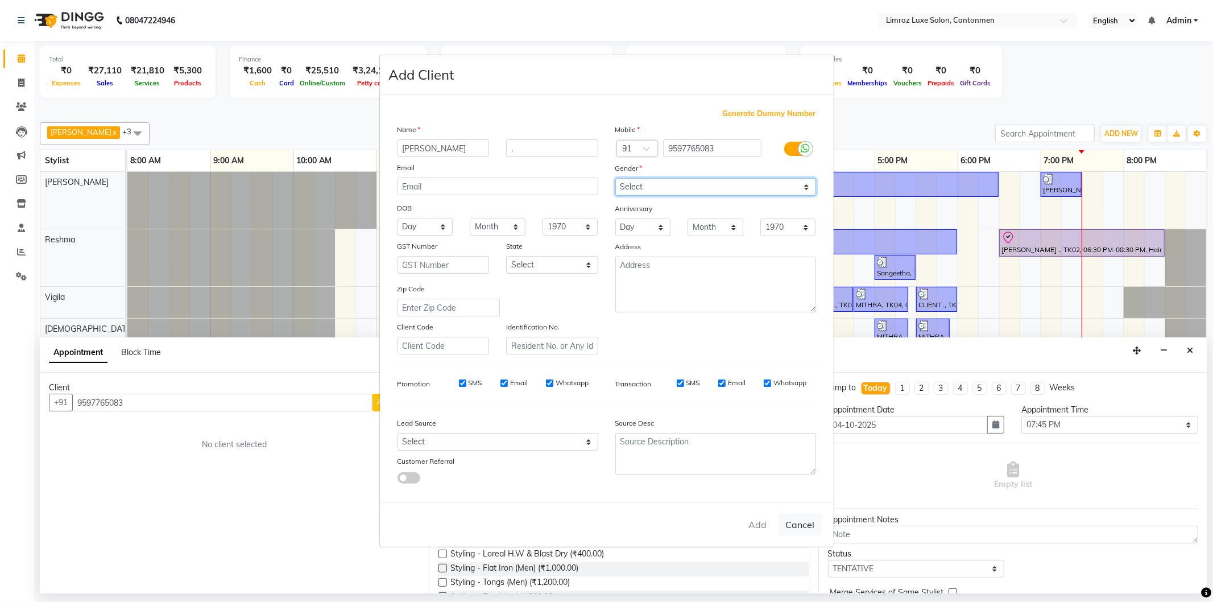
click at [644, 184] on select "Select [DEMOGRAPHIC_DATA] [DEMOGRAPHIC_DATA] Other Prefer Not To Say" at bounding box center [715, 187] width 201 height 18
drag, startPoint x: 808, startPoint y: 518, endPoint x: 640, endPoint y: 542, distance: 170.1
click at [806, 520] on button "Cancel" at bounding box center [800, 524] width 44 height 22
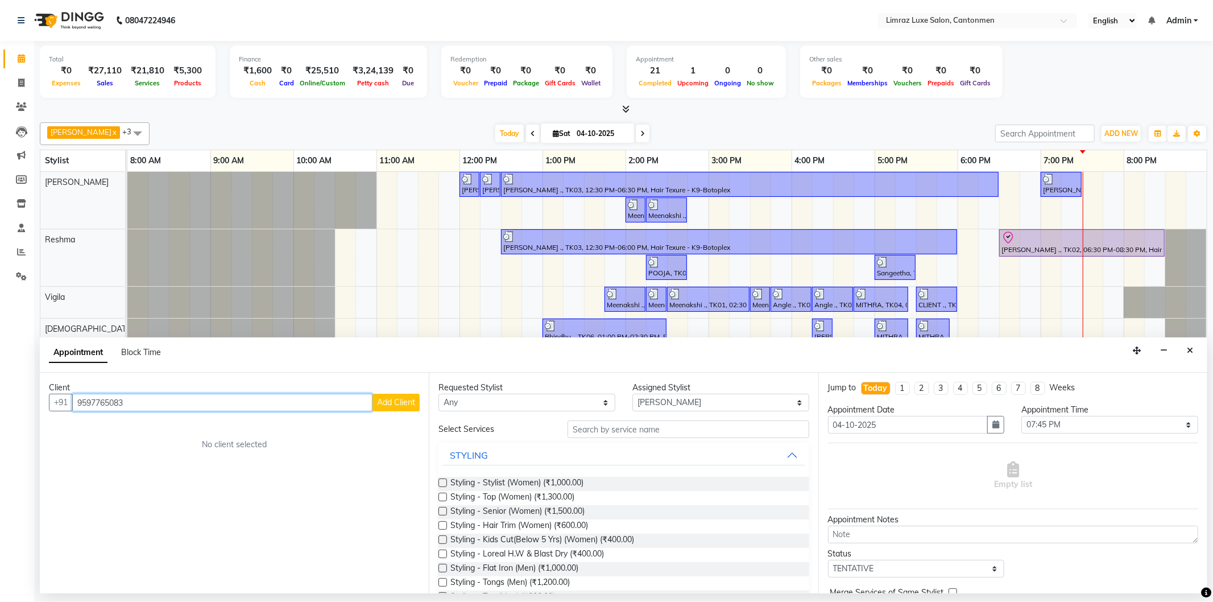
drag, startPoint x: 135, startPoint y: 395, endPoint x: 49, endPoint y: 381, distance: 87.5
click at [49, 382] on div "Client +91 9597765083 Add Client No client selected" at bounding box center [234, 482] width 389 height 221
click at [1187, 352] on icon "Close" at bounding box center [1190, 350] width 6 height 8
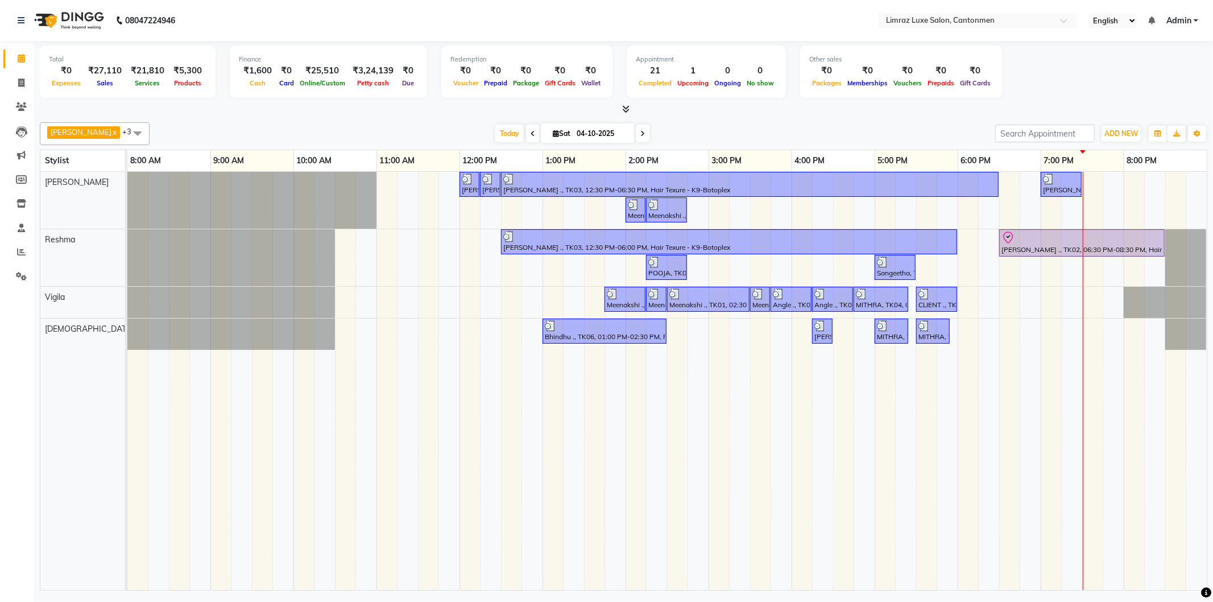
click at [1129, 182] on td at bounding box center [1133, 381] width 21 height 418
click at [1115, 178] on div "Dravid, TK05, 12:00 PM-12:15 PM, Styling - Top (Men) Dravid, TK05, 12:15 PM-12:…" at bounding box center [666, 381] width 1079 height 418
select select "90538"
select select "1185"
select select "tentative"
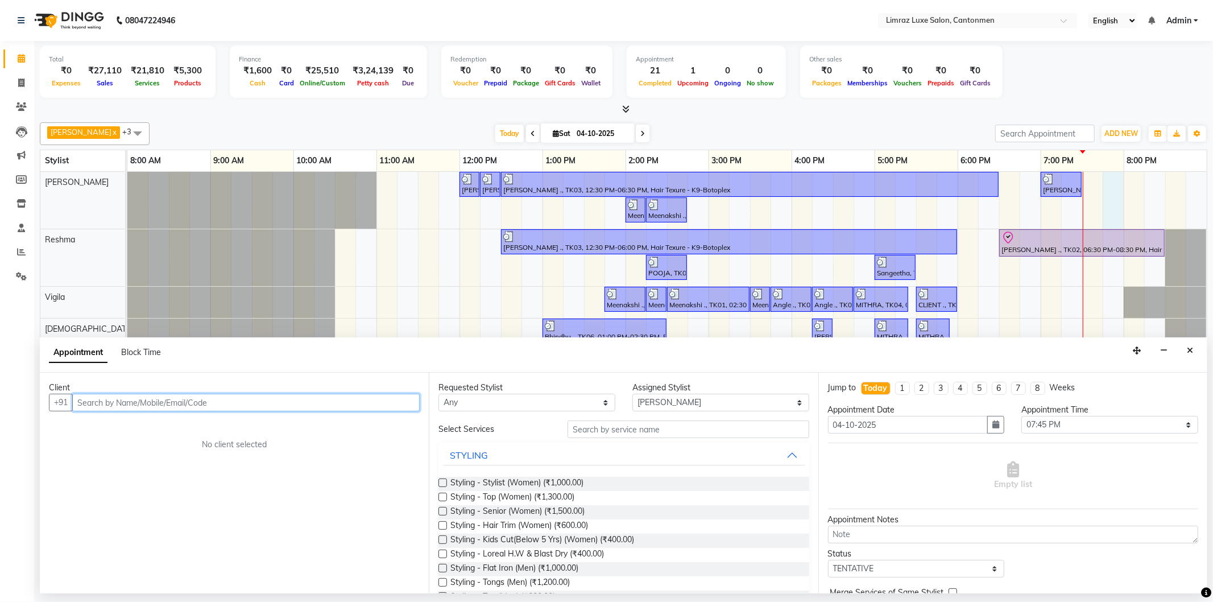
click at [159, 401] on input "text" at bounding box center [245, 402] width 347 height 18
paste input "9597765083"
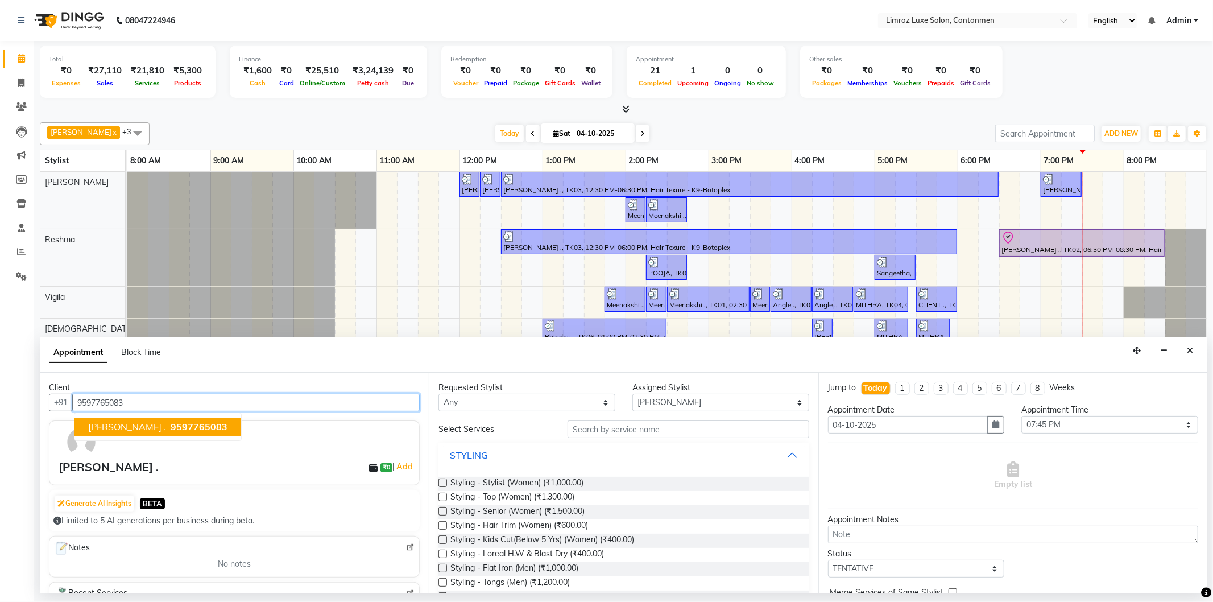
click at [171, 424] on span "9597765083" at bounding box center [199, 426] width 57 height 11
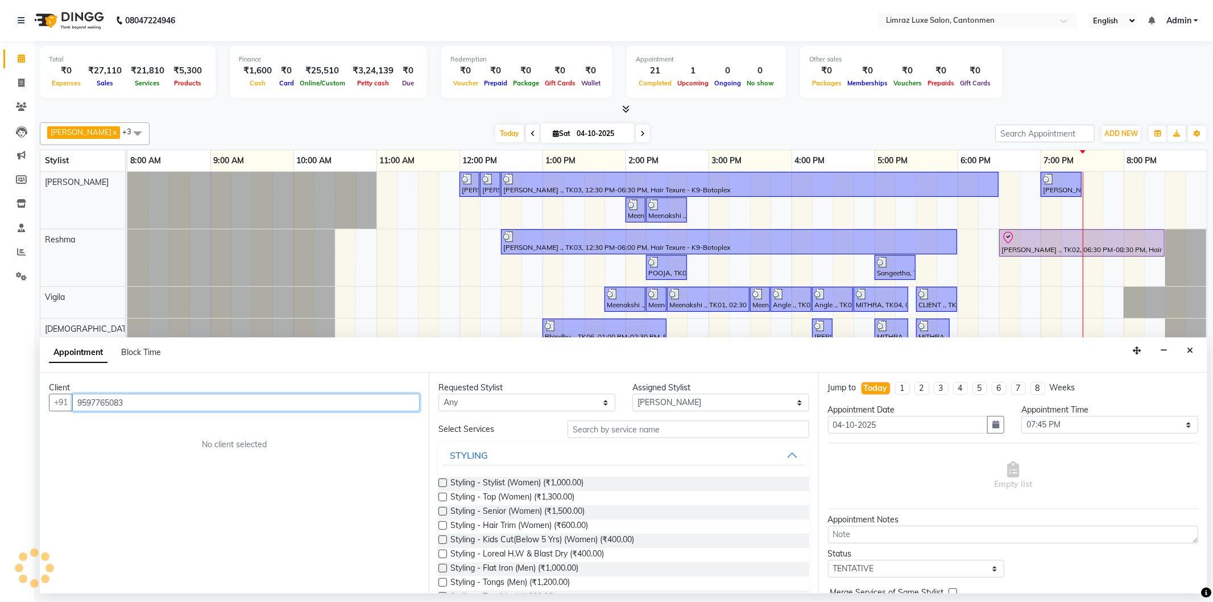
type input "9597765083"
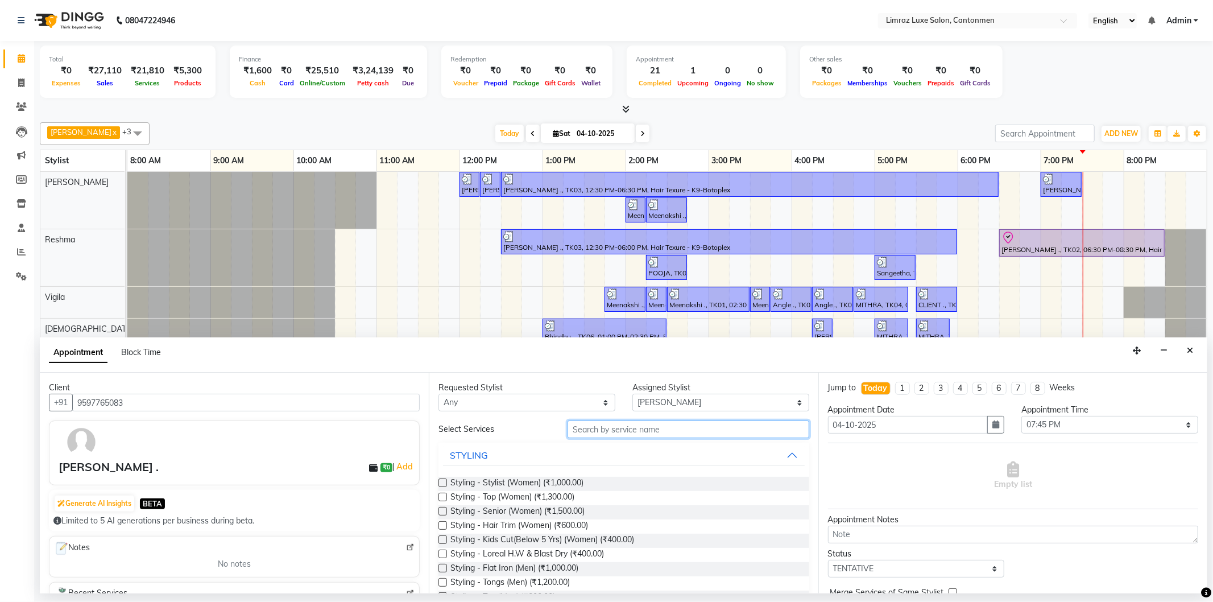
click at [612, 431] on input "text" at bounding box center [687, 429] width 241 height 18
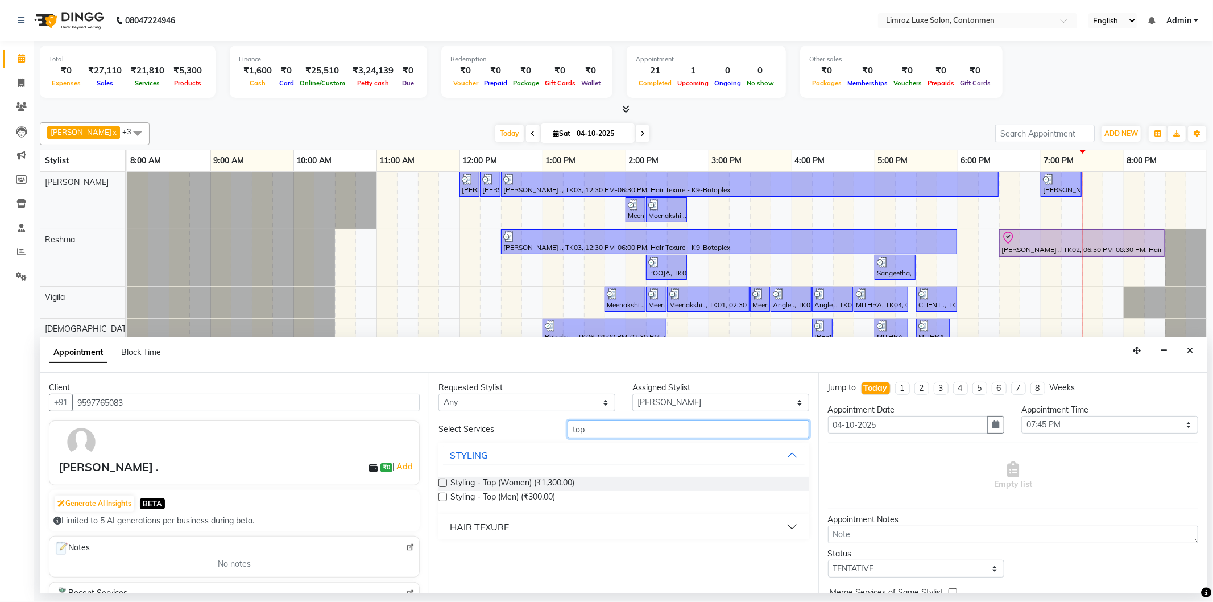
drag, startPoint x: 599, startPoint y: 425, endPoint x: 538, endPoint y: 421, distance: 61.0
click at [540, 422] on div "Select Services top" at bounding box center [623, 429] width 387 height 18
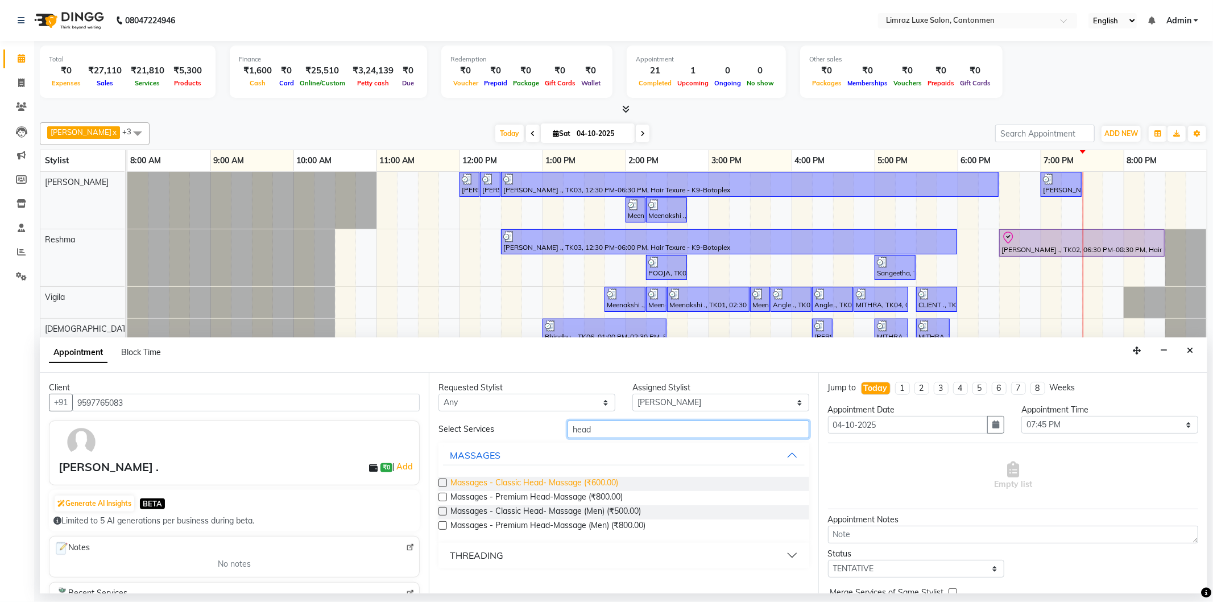
type input "head"
drag, startPoint x: 558, startPoint y: 476, endPoint x: 677, endPoint y: 476, distance: 118.8
click at [558, 476] on span "Massages - Classic Head- Massage (₹600.00)" at bounding box center [534, 483] width 168 height 14
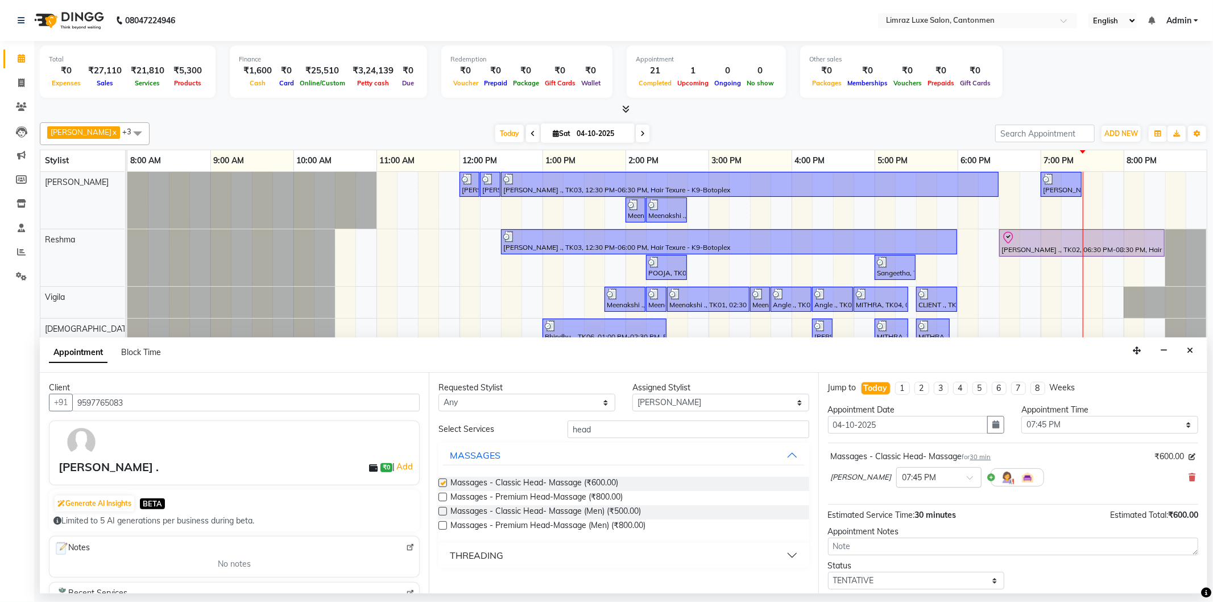
checkbox input "false"
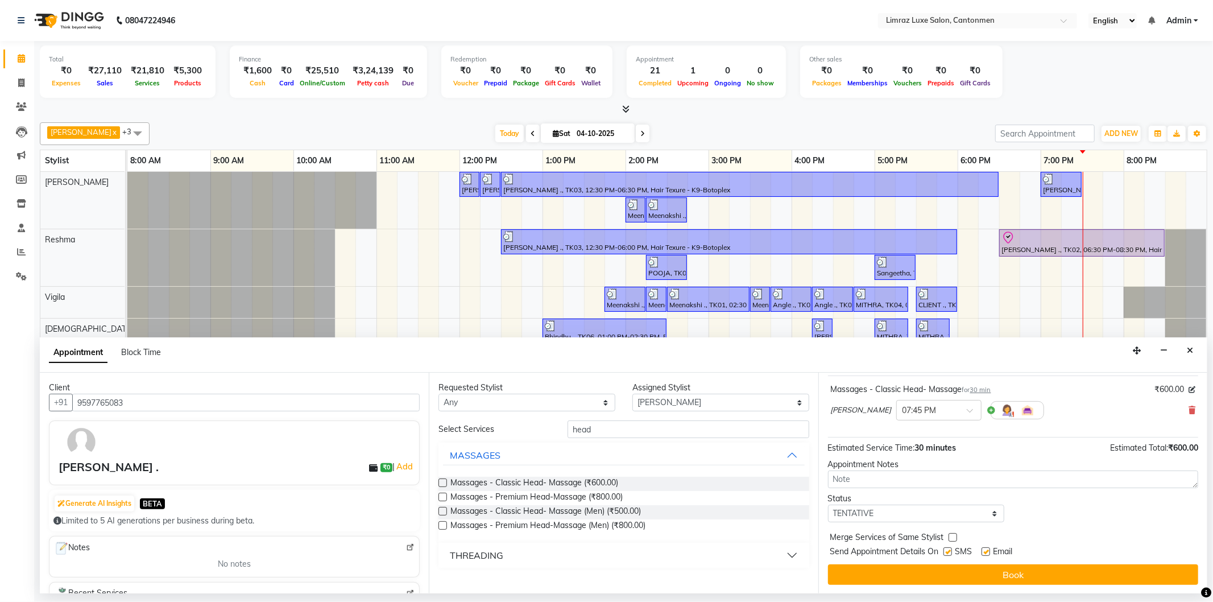
click at [952, 550] on label at bounding box center [947, 551] width 9 height 9
click at [951, 550] on input "checkbox" at bounding box center [946, 552] width 7 height 7
checkbox input "false"
click at [995, 552] on div "Email" at bounding box center [1001, 552] width 40 height 14
drag, startPoint x: 992, startPoint y: 550, endPoint x: 994, endPoint y: 558, distance: 7.7
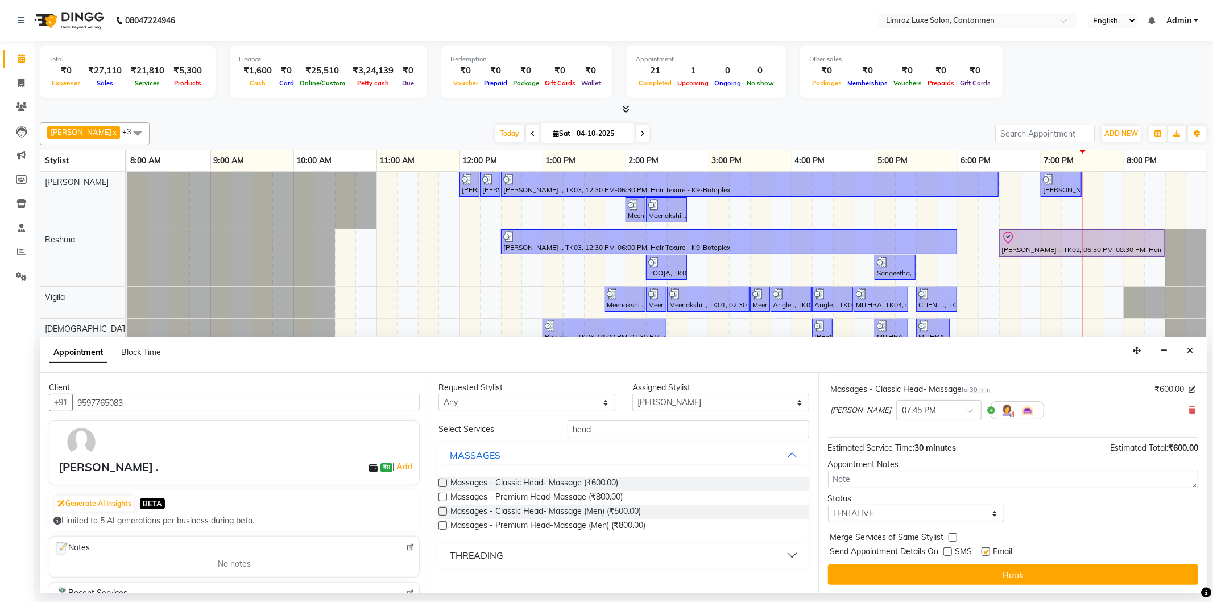
click at [990, 550] on label at bounding box center [985, 551] width 9 height 9
click at [989, 550] on input "checkbox" at bounding box center [984, 552] width 7 height 7
checkbox input "false"
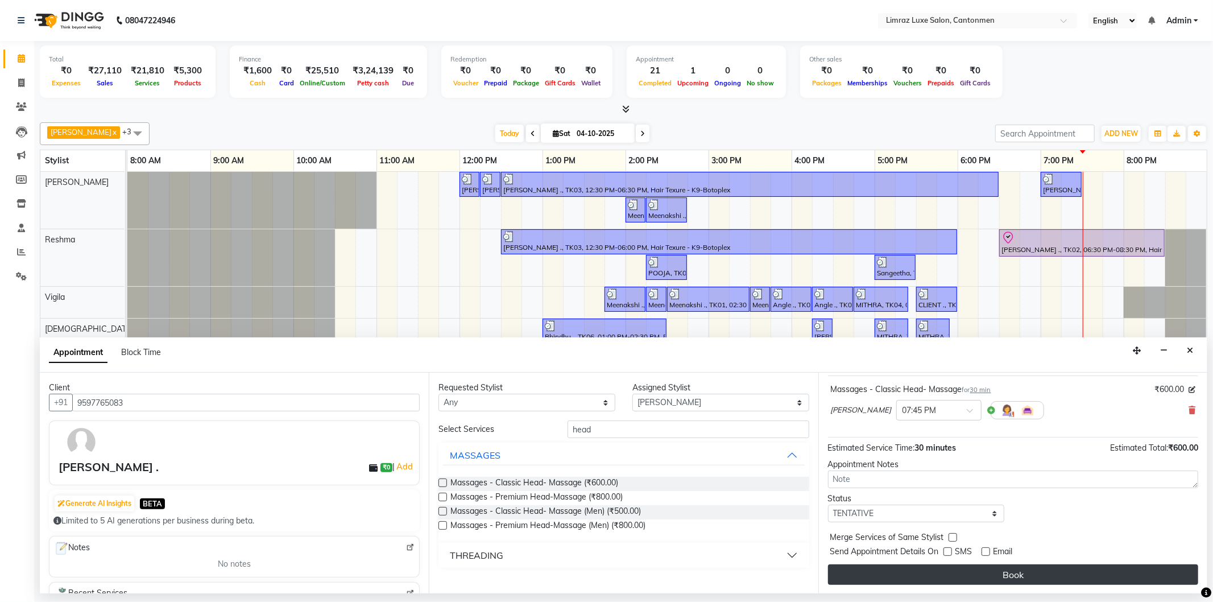
click at [993, 567] on button "Book" at bounding box center [1013, 574] width 370 height 20
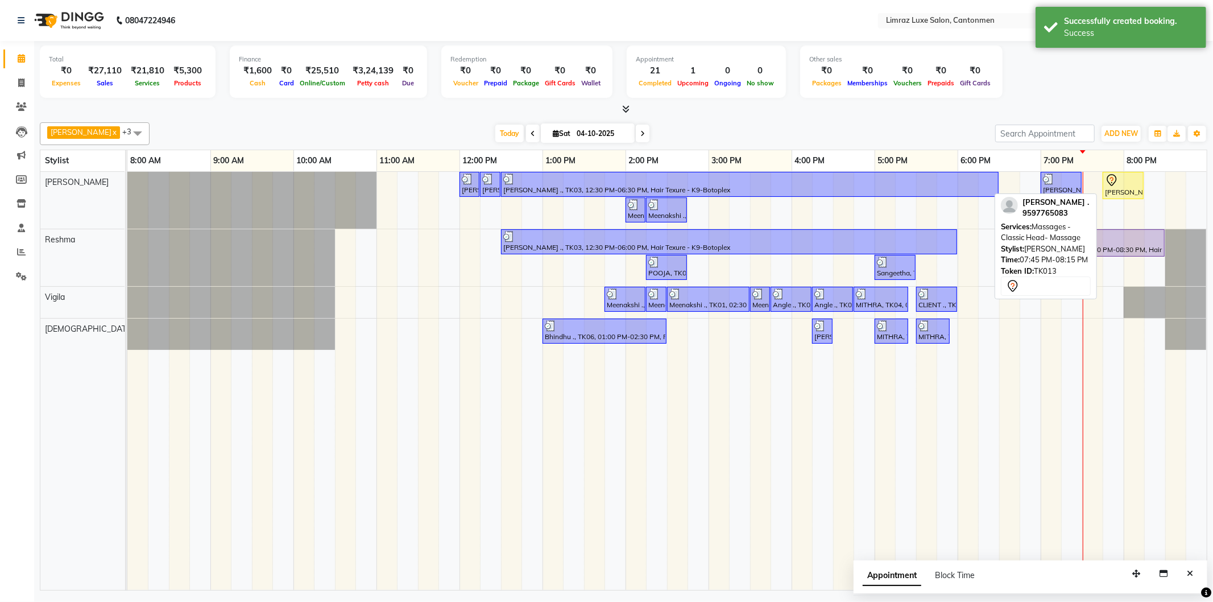
click at [1127, 186] on div "SAM ., TK13, 07:45 PM-08:15 PM, Massages - Classic Head- Massage" at bounding box center [1123, 185] width 39 height 24
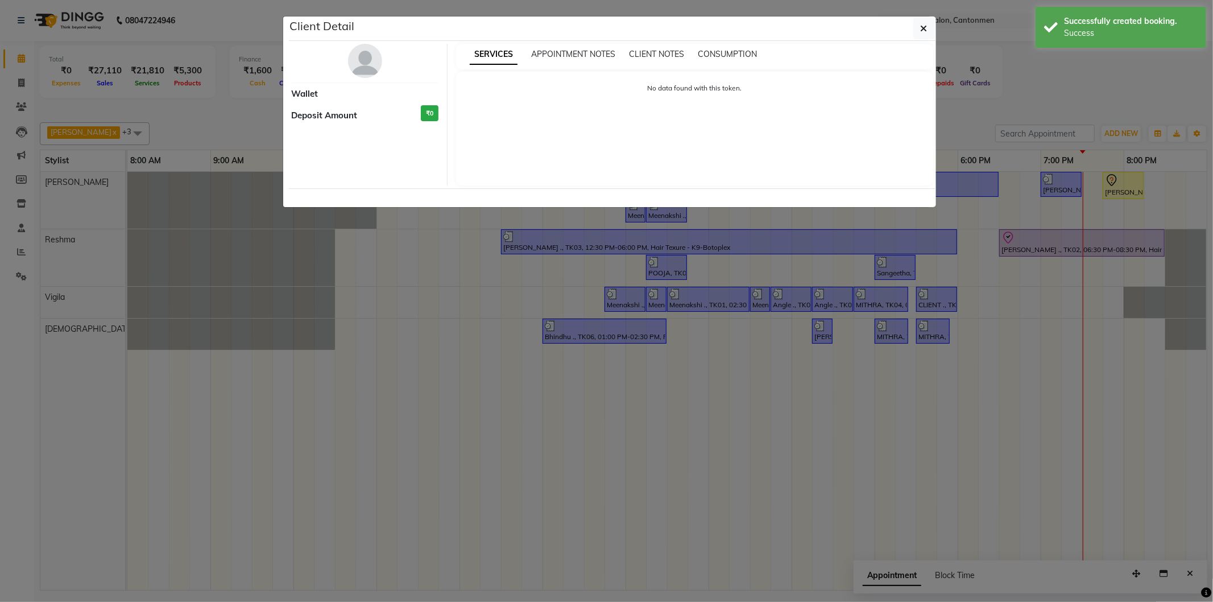
select select "7"
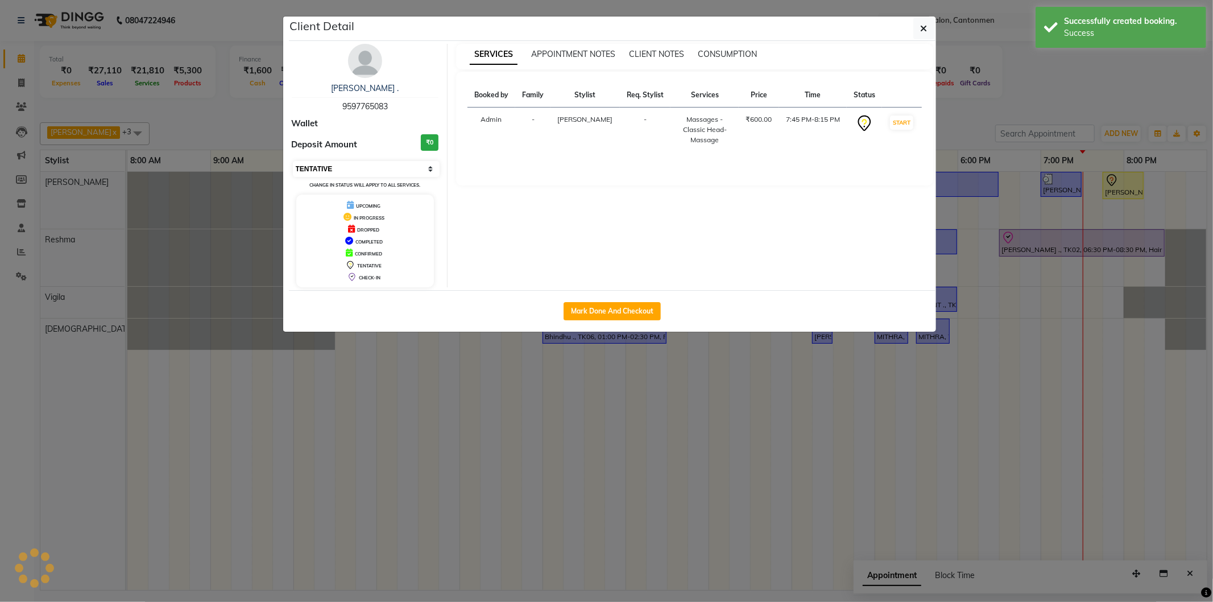
drag, startPoint x: 325, startPoint y: 169, endPoint x: 326, endPoint y: 176, distance: 7.5
click at [325, 169] on select "Select IN SERVICE CONFIRMED TENTATIVE CHECK IN MARK DONE DROPPED UPCOMING" at bounding box center [366, 169] width 147 height 16
click at [929, 27] on button "button" at bounding box center [924, 29] width 22 height 22
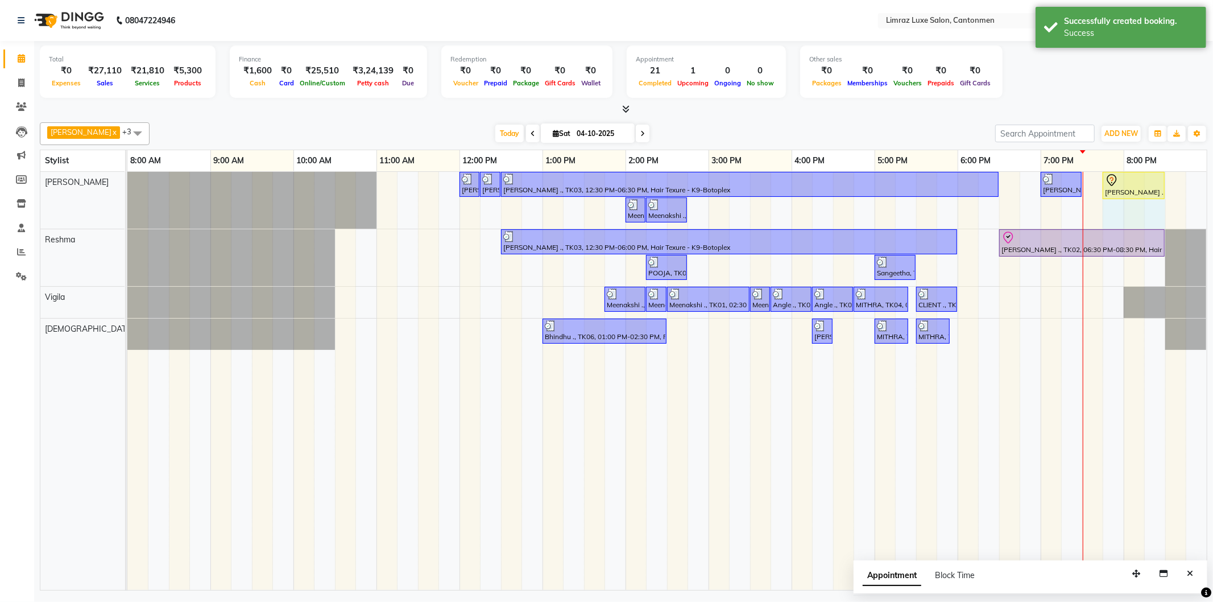
drag, startPoint x: 1141, startPoint y: 180, endPoint x: 1164, endPoint y: 179, distance: 23.4
click at [127, 179] on div "Dravid, TK05, 12:00 PM-12:15 PM, Styling - Top (Men) Dravid, TK05, 12:15 PM-12:…" at bounding box center [127, 200] width 0 height 57
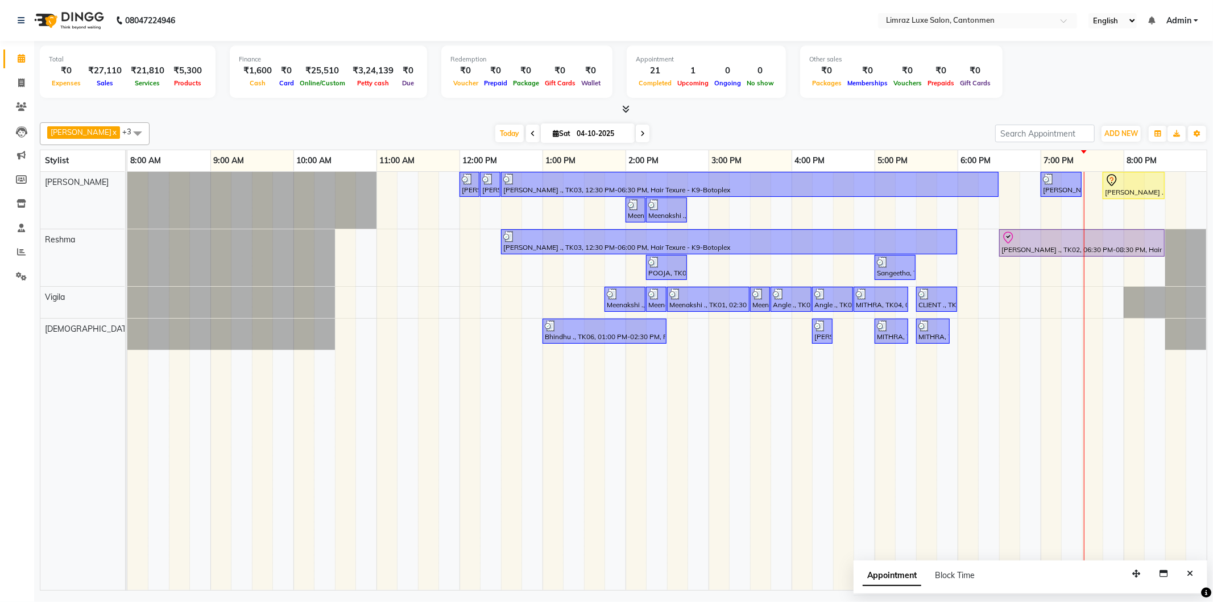
click at [1075, 305] on div "Dravid, TK05, 12:00 PM-12:15 PM, Styling - Top (Men) Dravid, TK05, 12:15 PM-12:…" at bounding box center [666, 381] width 1079 height 418
select select "63046"
select select "1155"
select select "tentative"
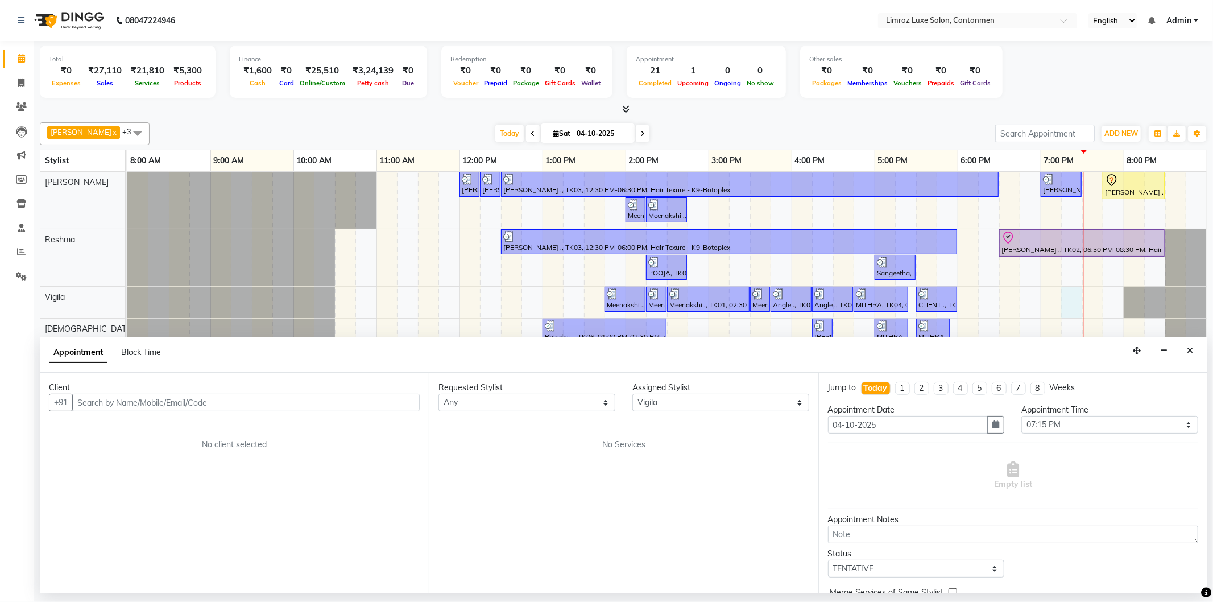
click at [122, 401] on input "text" at bounding box center [245, 402] width 347 height 18
click at [149, 425] on span "9629968510" at bounding box center [159, 426] width 57 height 11
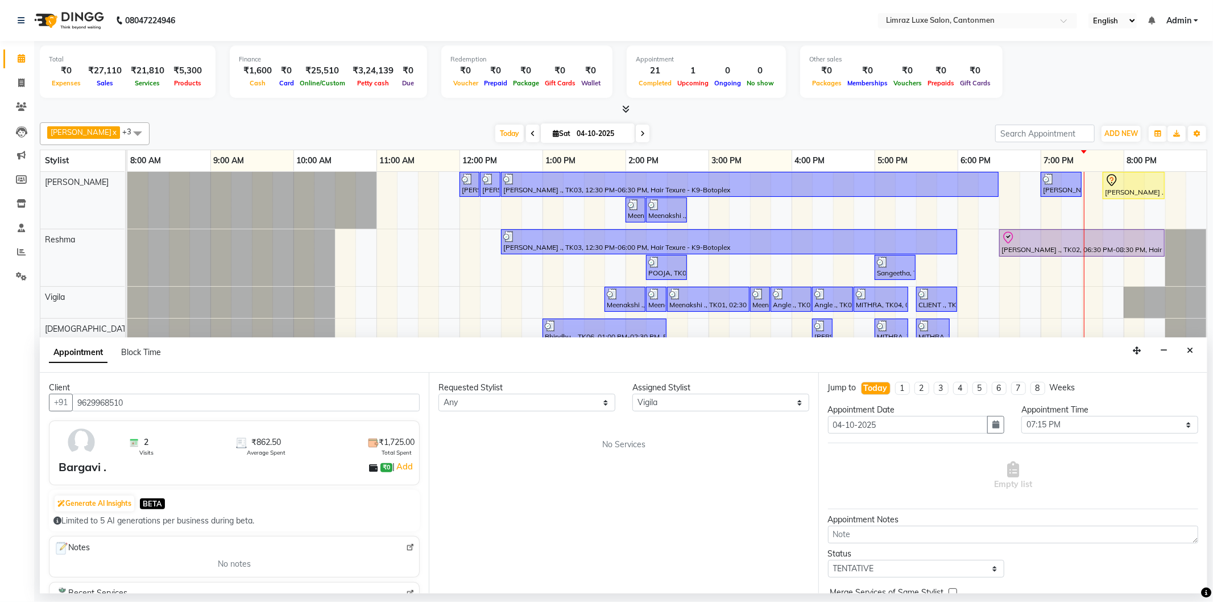
click at [175, 405] on input "9629968510" at bounding box center [245, 402] width 347 height 18
drag, startPoint x: 152, startPoint y: 408, endPoint x: 63, endPoint y: 403, distance: 90.0
click at [63, 403] on div "+91 9629968510" at bounding box center [234, 402] width 371 height 18
type input "9629968510"
click at [1191, 350] on icon "Close" at bounding box center [1190, 350] width 6 height 8
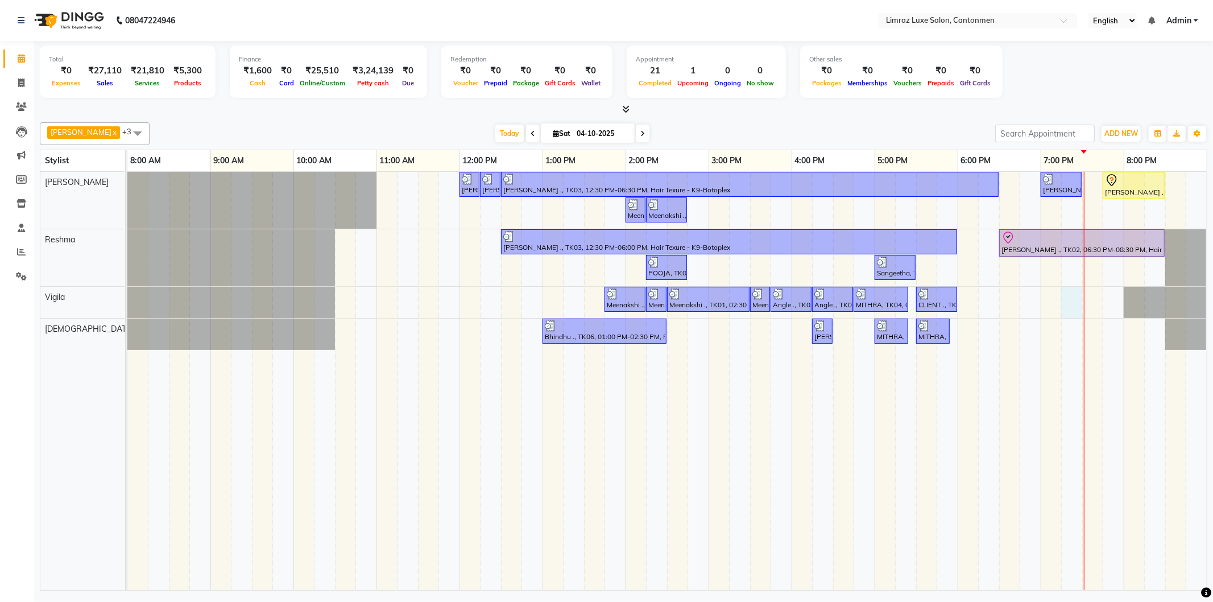
click at [1065, 297] on div "Dravid, TK05, 12:00 PM-12:15 PM, Styling - Top (Men) Dravid, TK05, 12:15 PM-12:…" at bounding box center [666, 381] width 1079 height 418
select select "63046"
select select "1155"
select select "tentative"
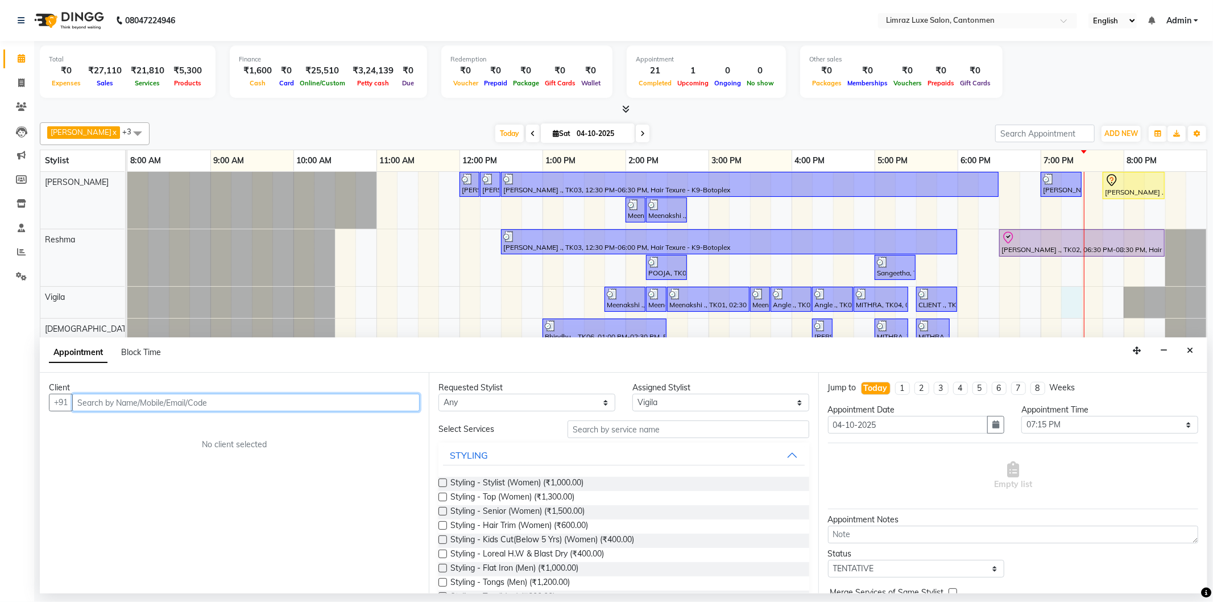
click at [207, 400] on input "text" at bounding box center [245, 402] width 347 height 18
paste input "9629968510"
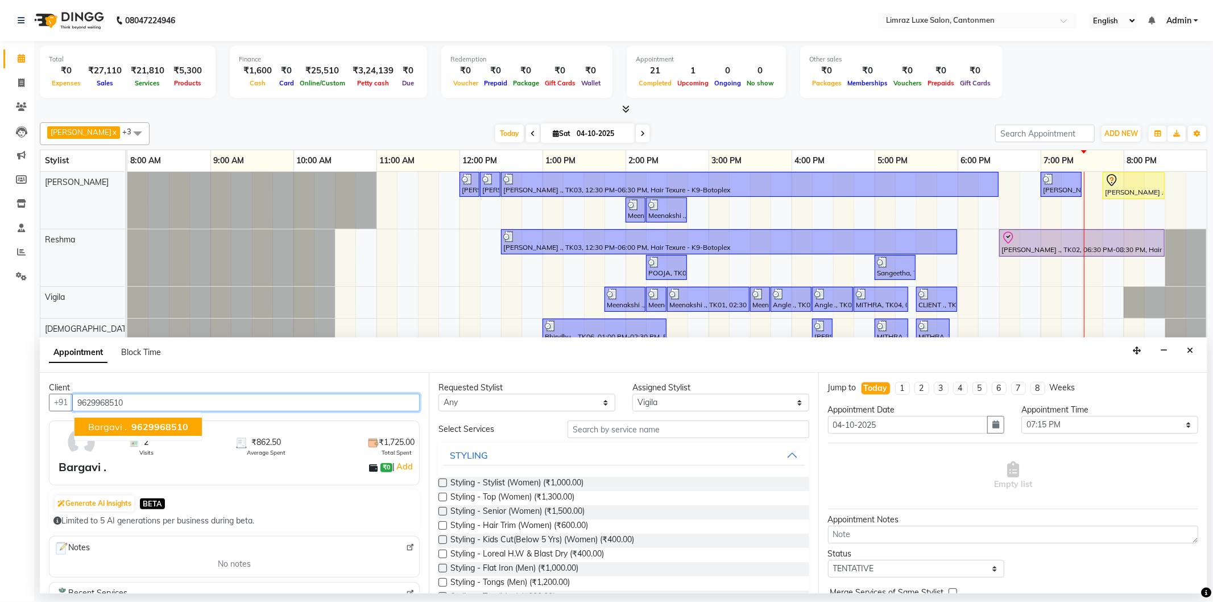
drag, startPoint x: 165, startPoint y: 429, endPoint x: 188, endPoint y: 436, distance: 23.4
click at [166, 429] on span "9629968510" at bounding box center [159, 426] width 57 height 11
type input "9629968510"
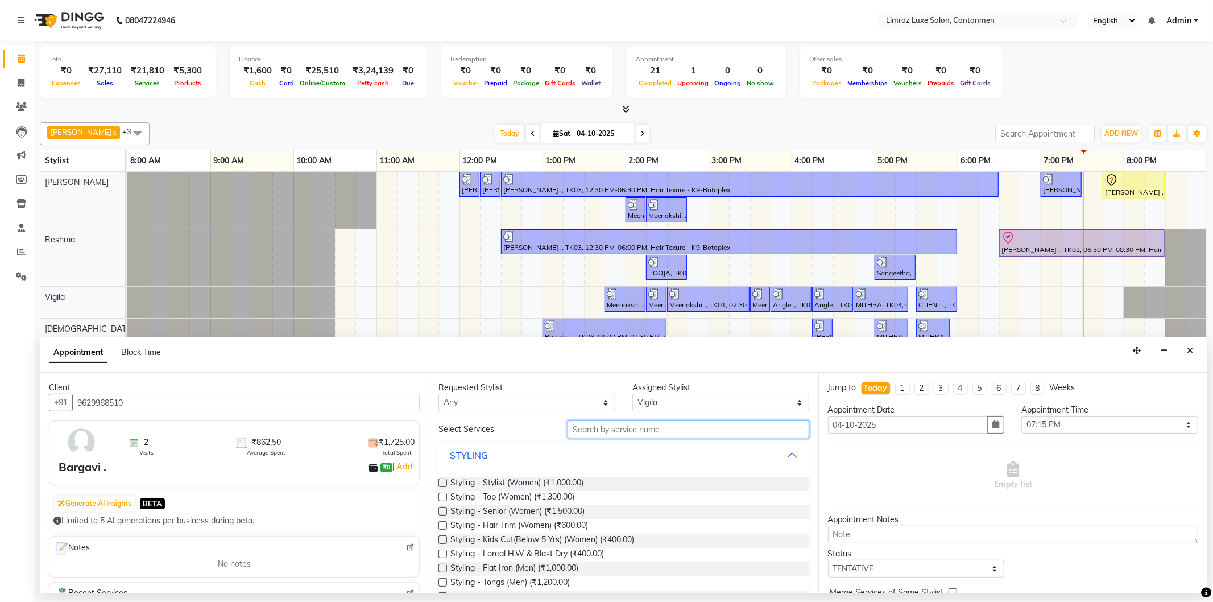
click at [601, 429] on input "text" at bounding box center [687, 429] width 241 height 18
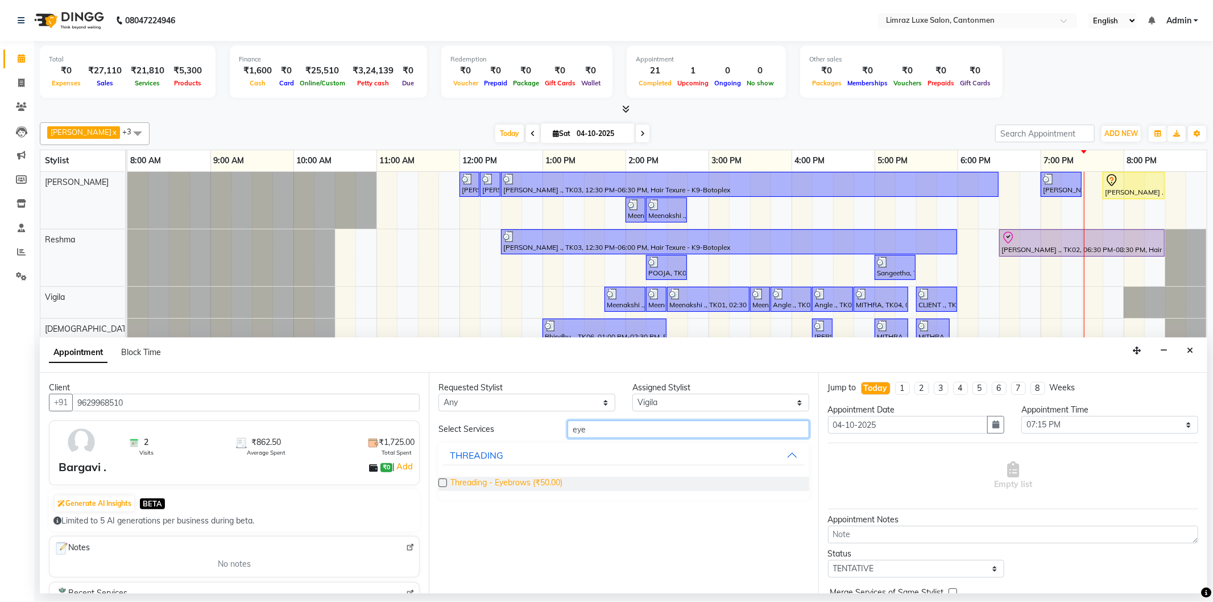
type input "eye"
click at [536, 481] on span "Threading - Eyebrows (₹50.00)" at bounding box center [506, 483] width 112 height 14
checkbox input "false"
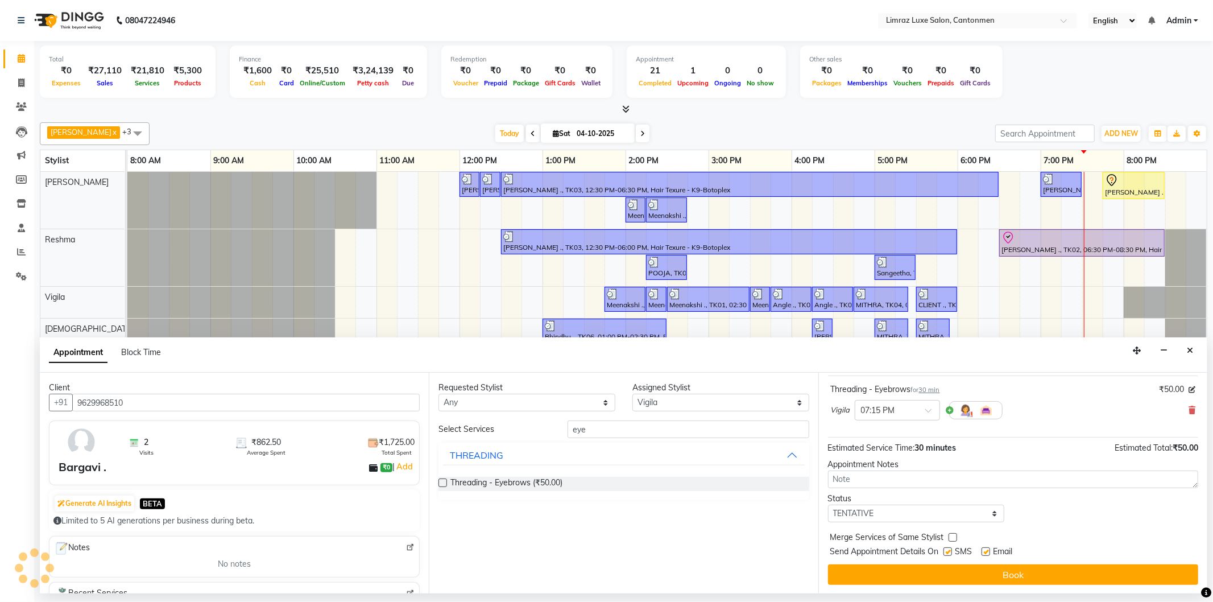
click at [949, 553] on label at bounding box center [947, 551] width 9 height 9
click at [949, 553] on input "checkbox" at bounding box center [946, 552] width 7 height 7
checkbox input "false"
click at [987, 550] on label at bounding box center [985, 551] width 9 height 9
click at [987, 550] on input "checkbox" at bounding box center [984, 552] width 7 height 7
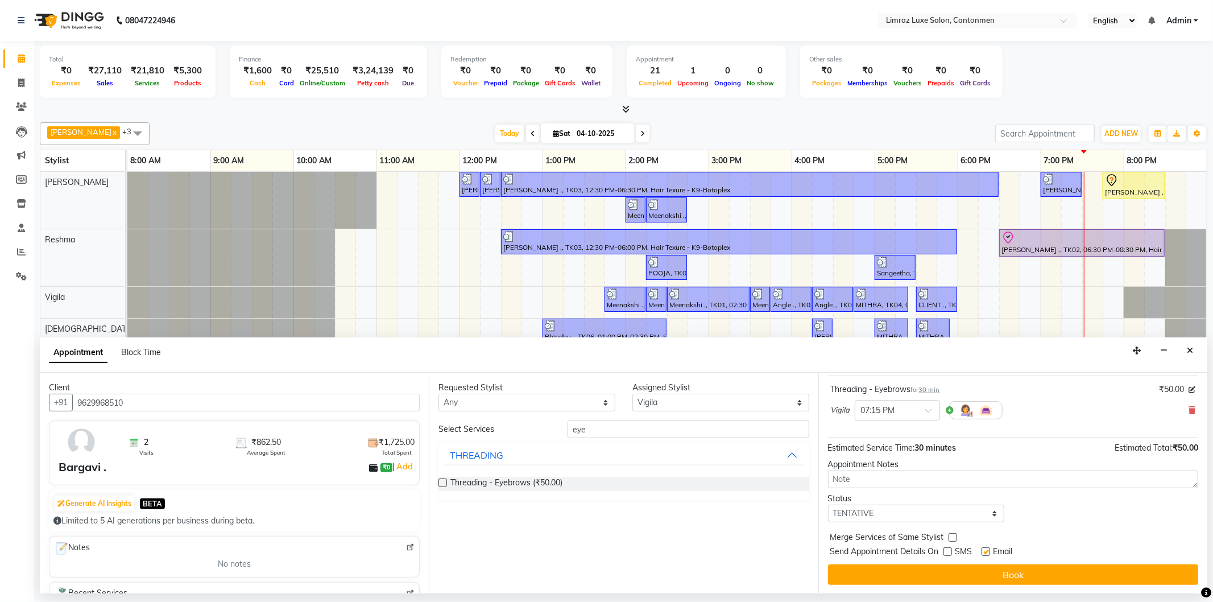
checkbox input "false"
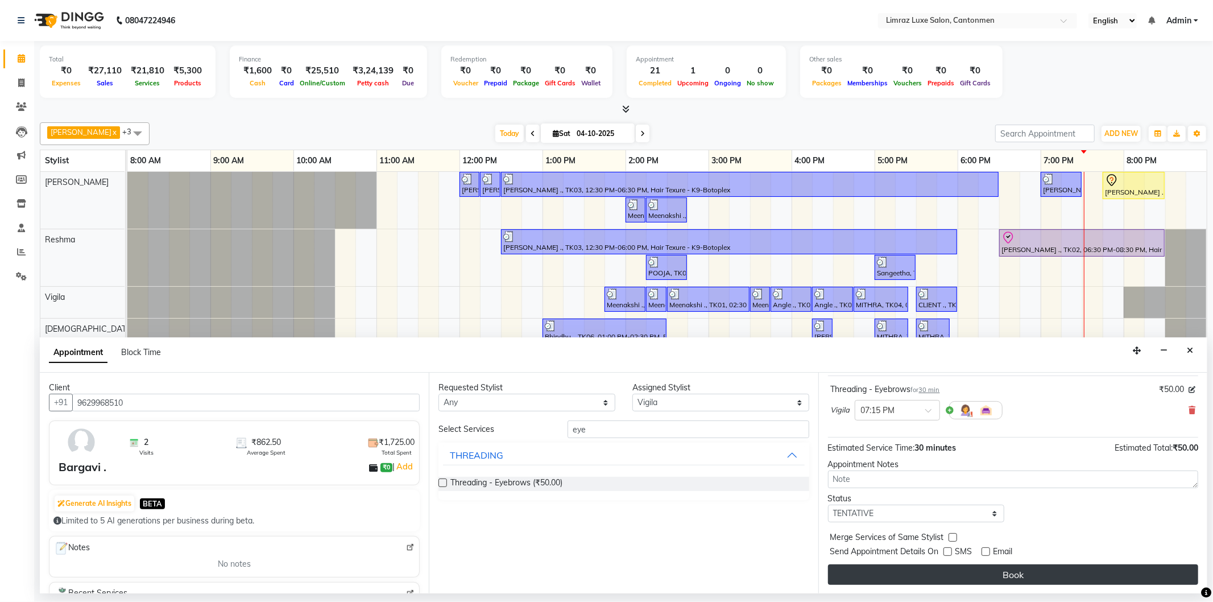
click at [984, 573] on button "Book" at bounding box center [1013, 574] width 370 height 20
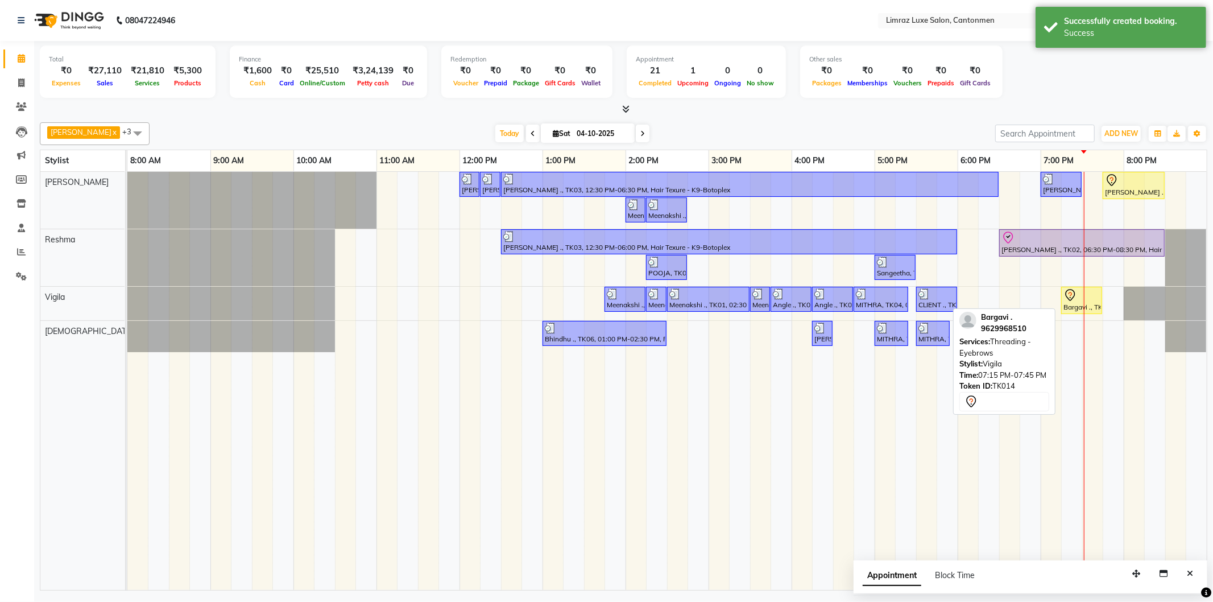
click at [1082, 307] on div "Bargavi ., TK14, 07:15 PM-07:45 PM, Threading - Eyebrows" at bounding box center [1081, 300] width 39 height 24
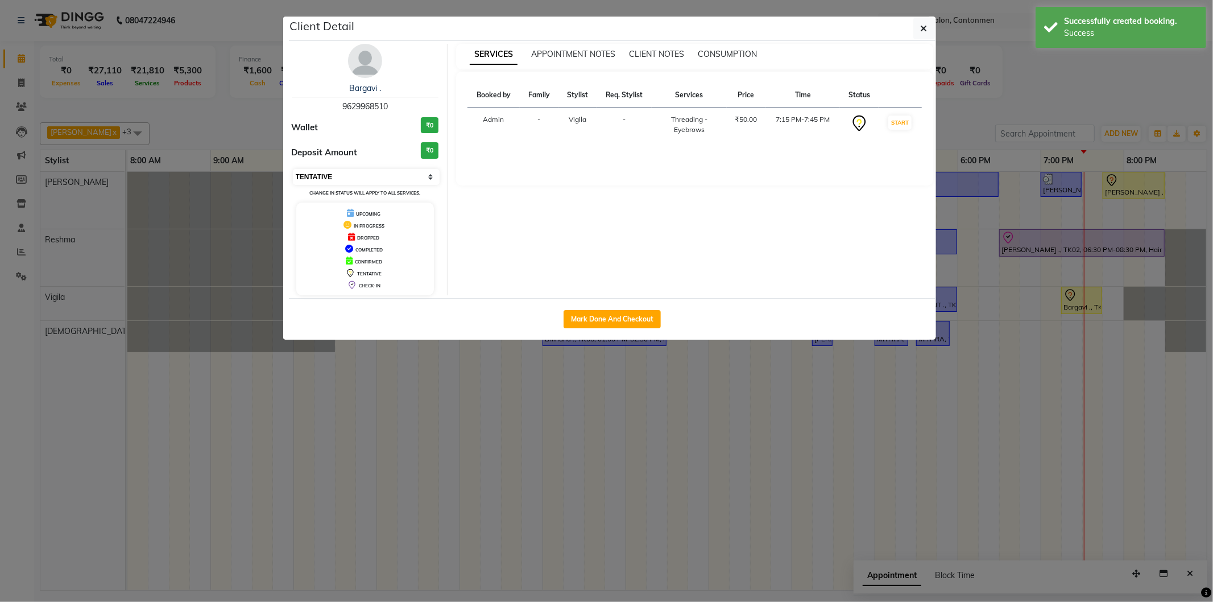
click at [357, 181] on select "Select IN SERVICE CONFIRMED TENTATIVE CHECK IN MARK DONE DROPPED UPCOMING" at bounding box center [366, 177] width 147 height 16
select select "8"
click at [293, 169] on select "Select IN SERVICE CONFIRMED TENTATIVE CHECK IN MARK DONE DROPPED UPCOMING" at bounding box center [366, 177] width 147 height 16
click at [917, 32] on button "button" at bounding box center [924, 29] width 22 height 22
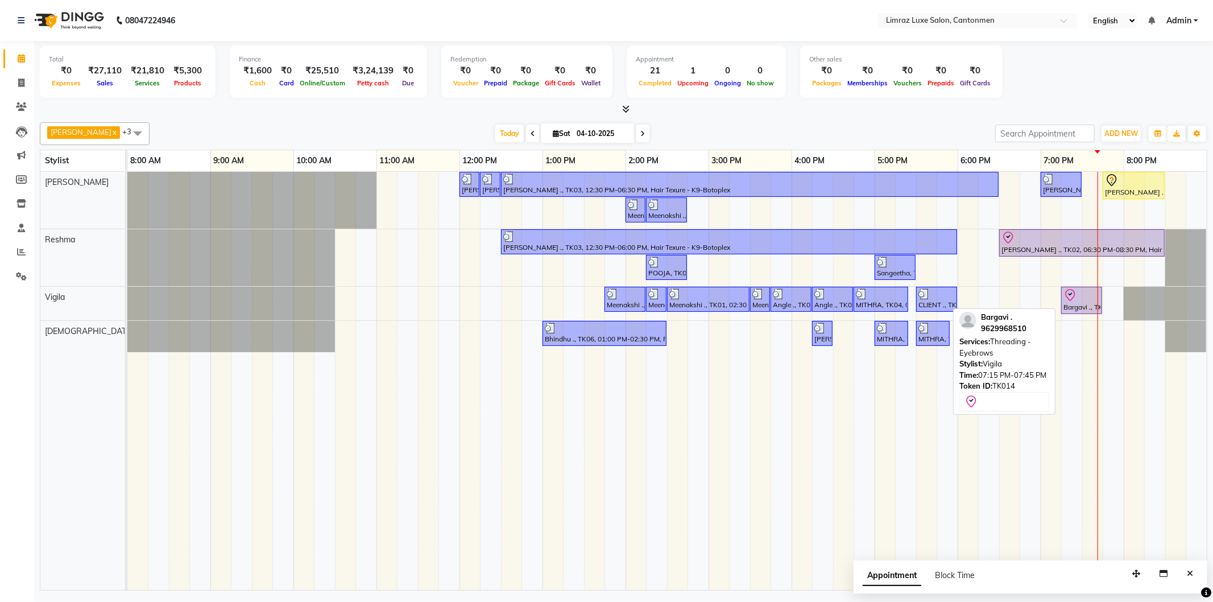
click at [1063, 302] on div "Bargavi ., TK14, 07:15 PM-07:45 PM, Threading - Eyebrows" at bounding box center [1081, 300] width 39 height 24
select select "8"
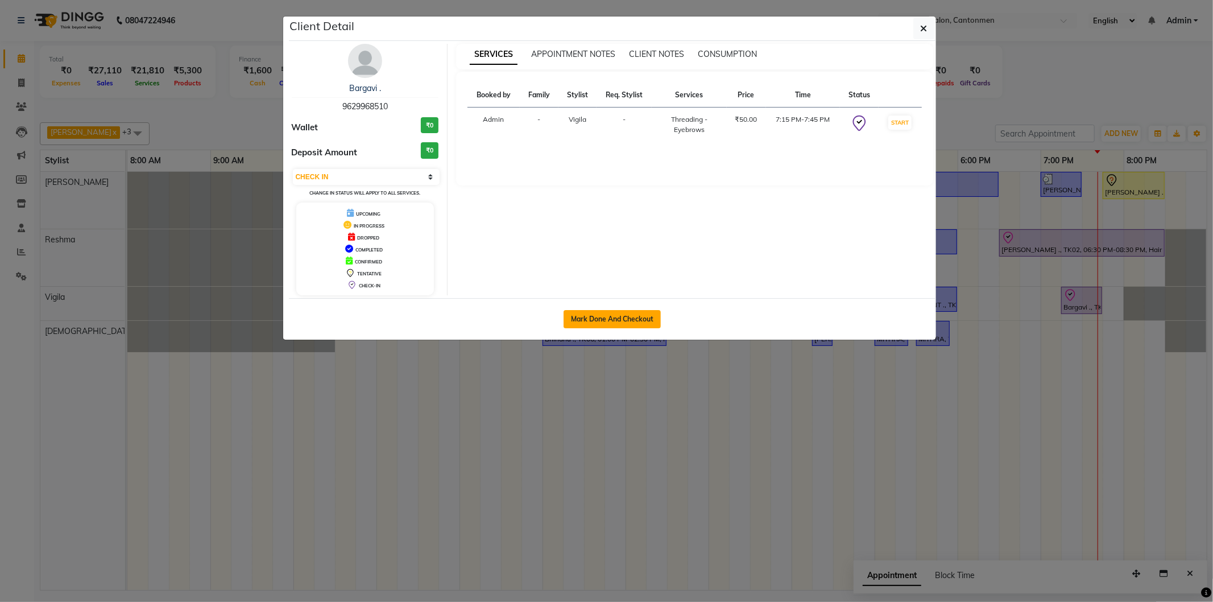
click at [598, 313] on button "Mark Done And Checkout" at bounding box center [611, 319] width 97 height 18
select select "service"
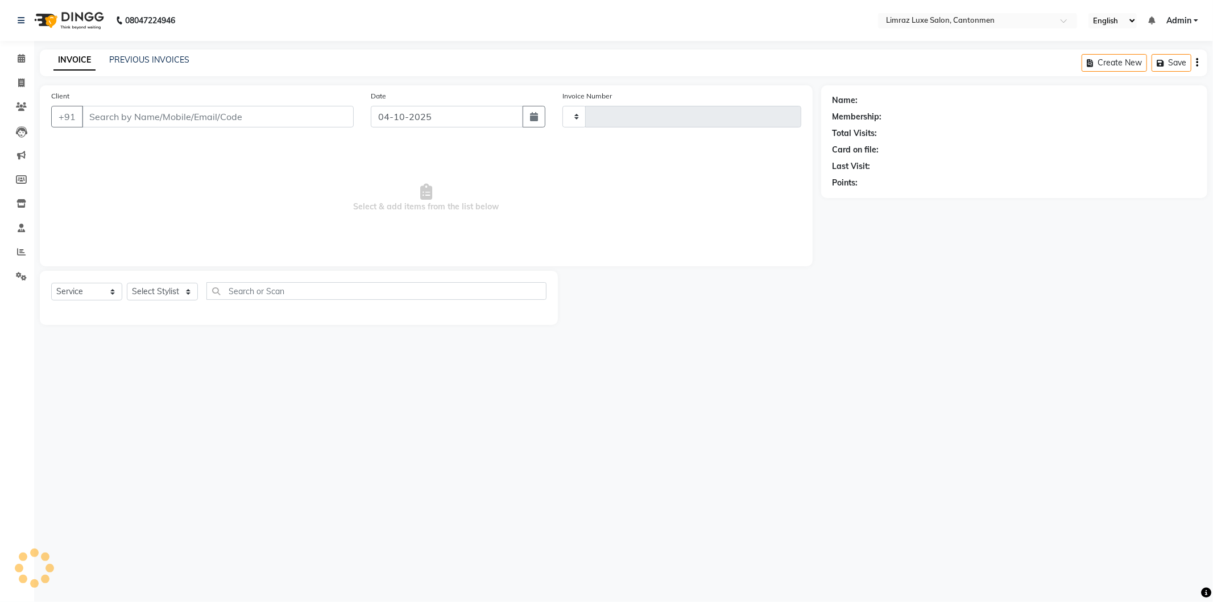
type input "1824"
select select "7274"
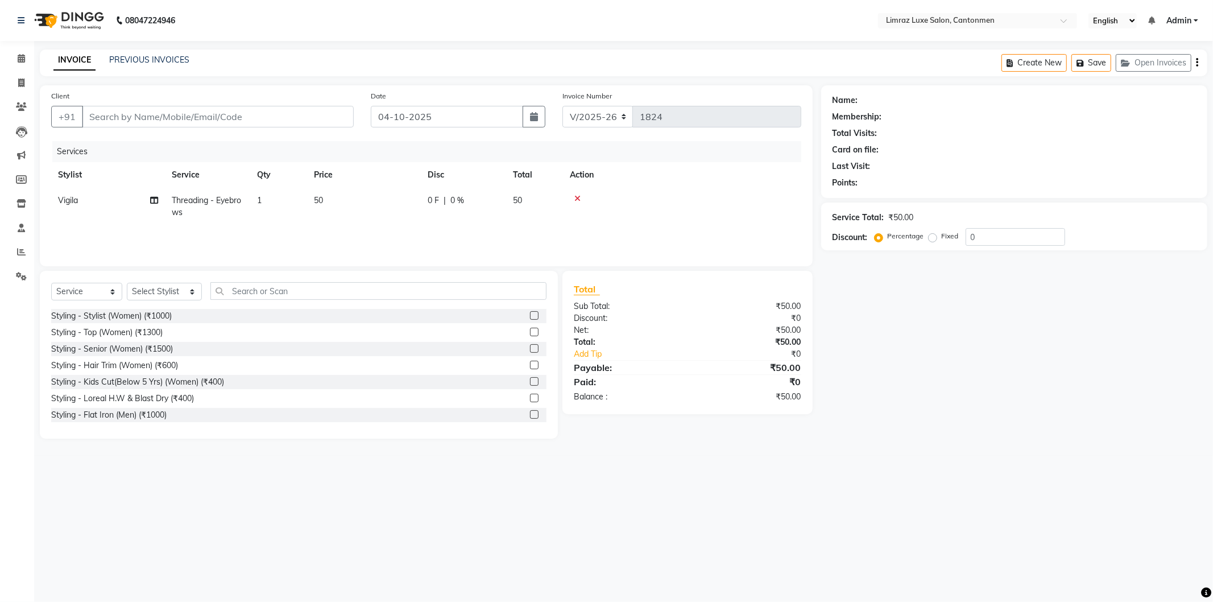
type input "9629968510"
select select "63046"
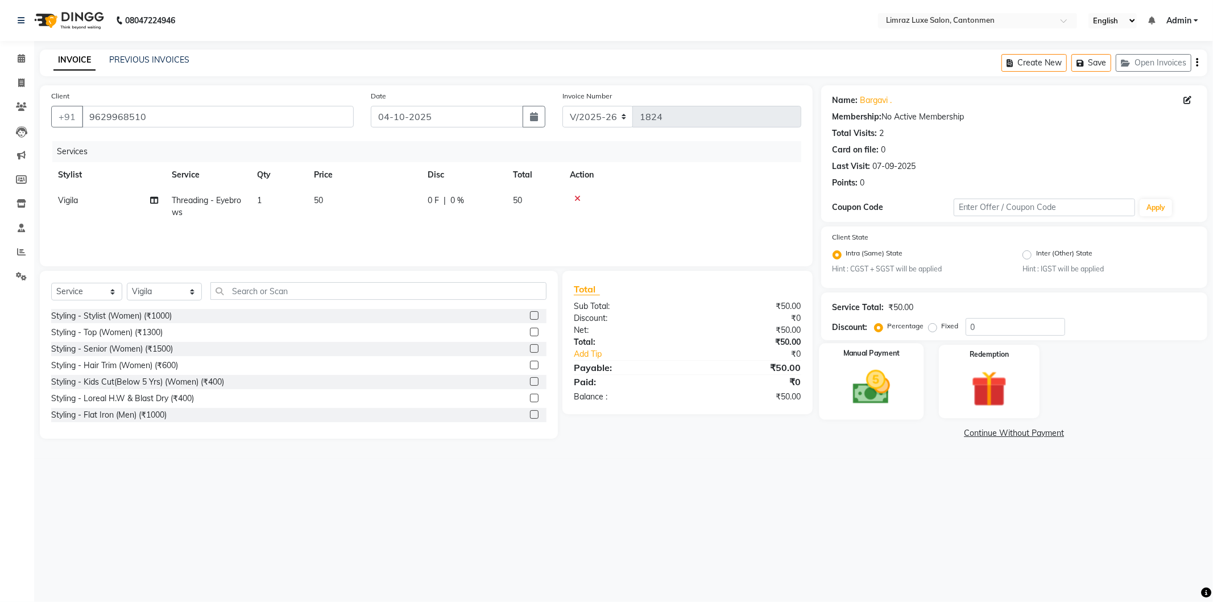
click at [891, 385] on img at bounding box center [871, 387] width 61 height 43
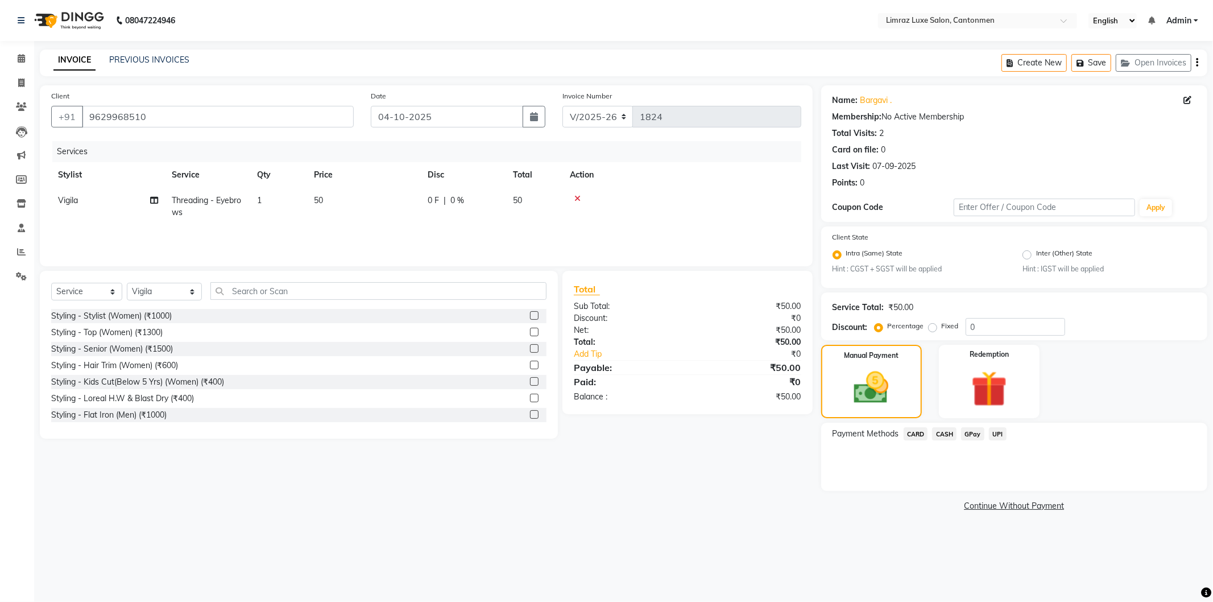
drag, startPoint x: 969, startPoint y: 433, endPoint x: 976, endPoint y: 443, distance: 12.8
click at [970, 432] on span "GPay" at bounding box center [972, 433] width 23 height 13
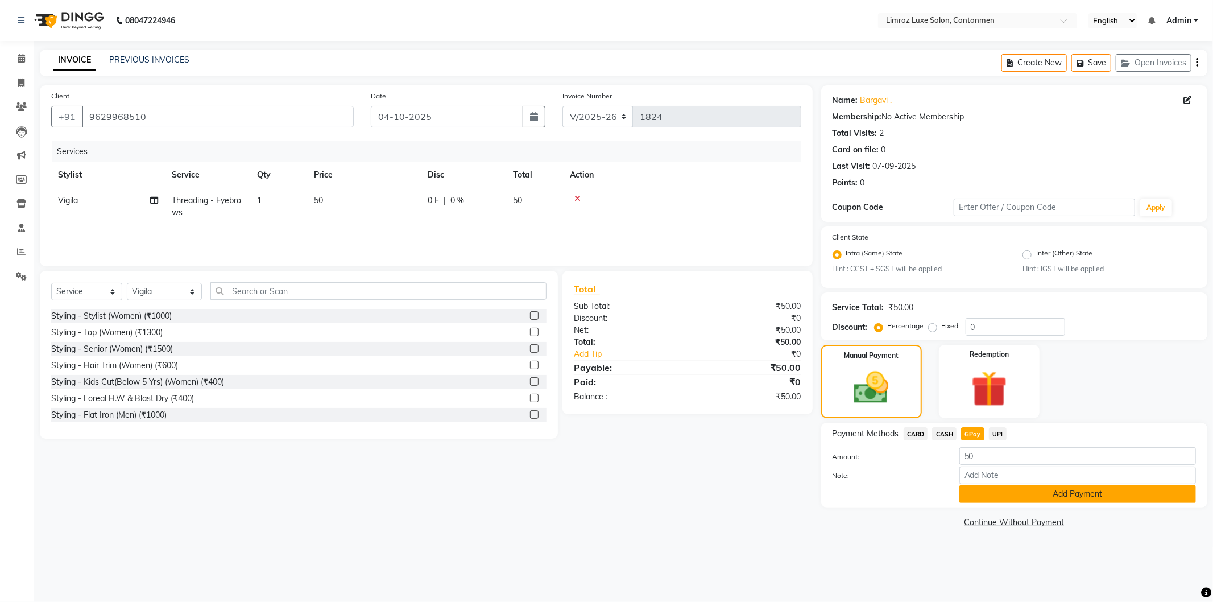
click at [984, 489] on button "Add Payment" at bounding box center [1077, 494] width 237 height 18
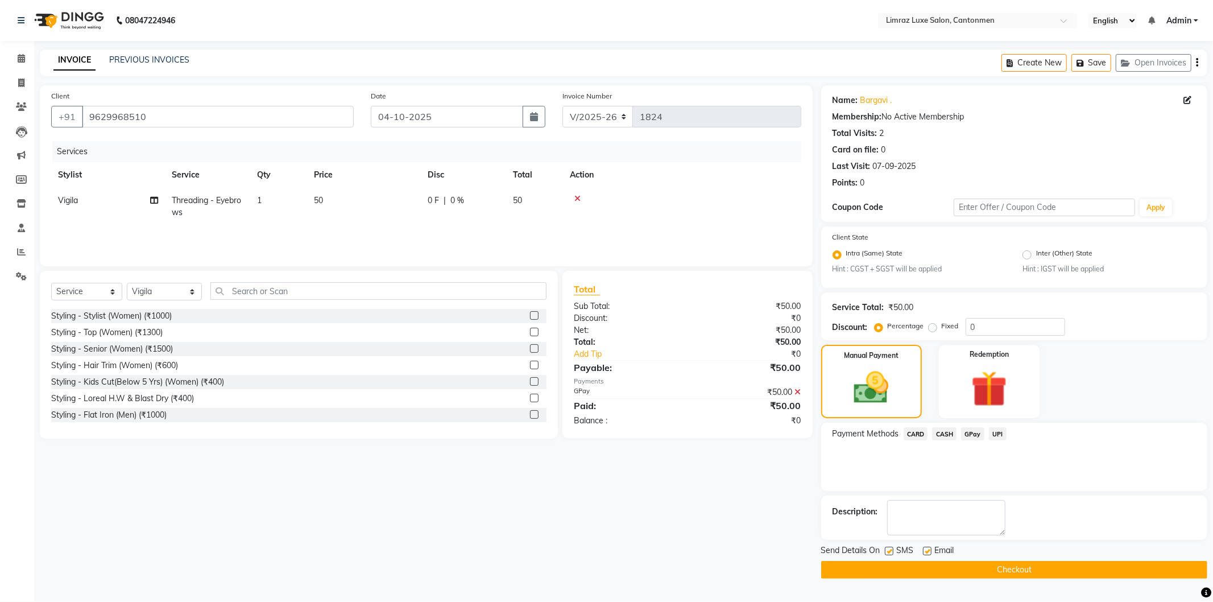
drag, startPoint x: 889, startPoint y: 546, endPoint x: 916, endPoint y: 552, distance: 27.9
click at [890, 547] on label at bounding box center [889, 550] width 9 height 9
click at [890, 548] on input "checkbox" at bounding box center [888, 551] width 7 height 7
checkbox input "false"
click at [923, 552] on div "SMS" at bounding box center [904, 551] width 38 height 14
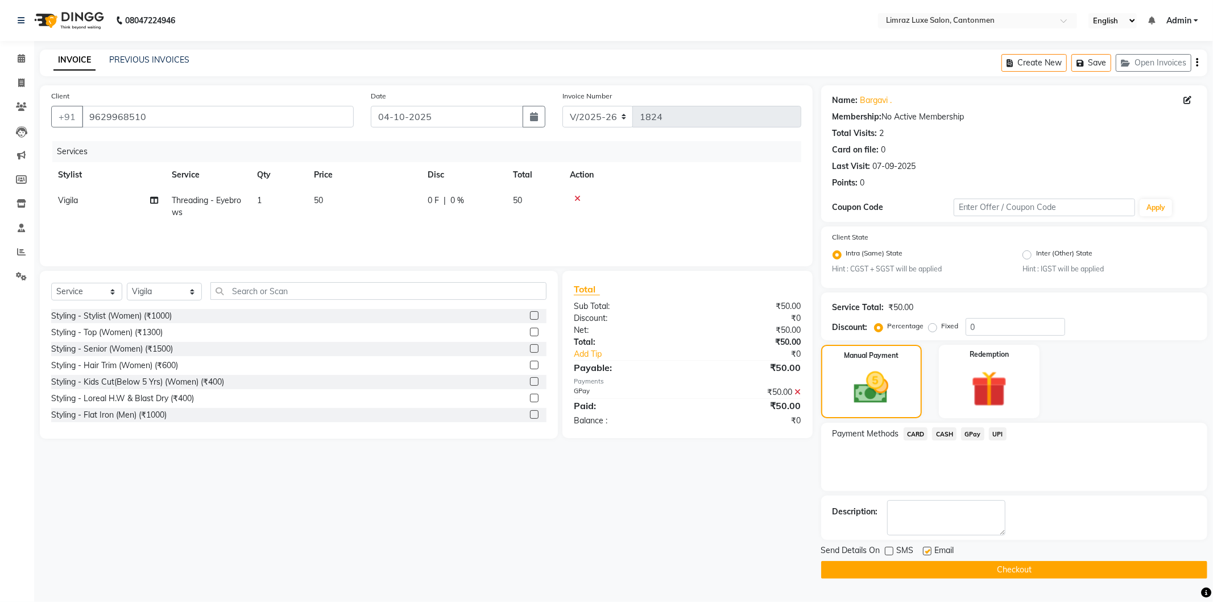
click at [927, 551] on label at bounding box center [927, 550] width 9 height 9
click at [927, 551] on input "checkbox" at bounding box center [926, 551] width 7 height 7
checkbox input "false"
click at [947, 432] on span "CASH" at bounding box center [944, 433] width 24 height 13
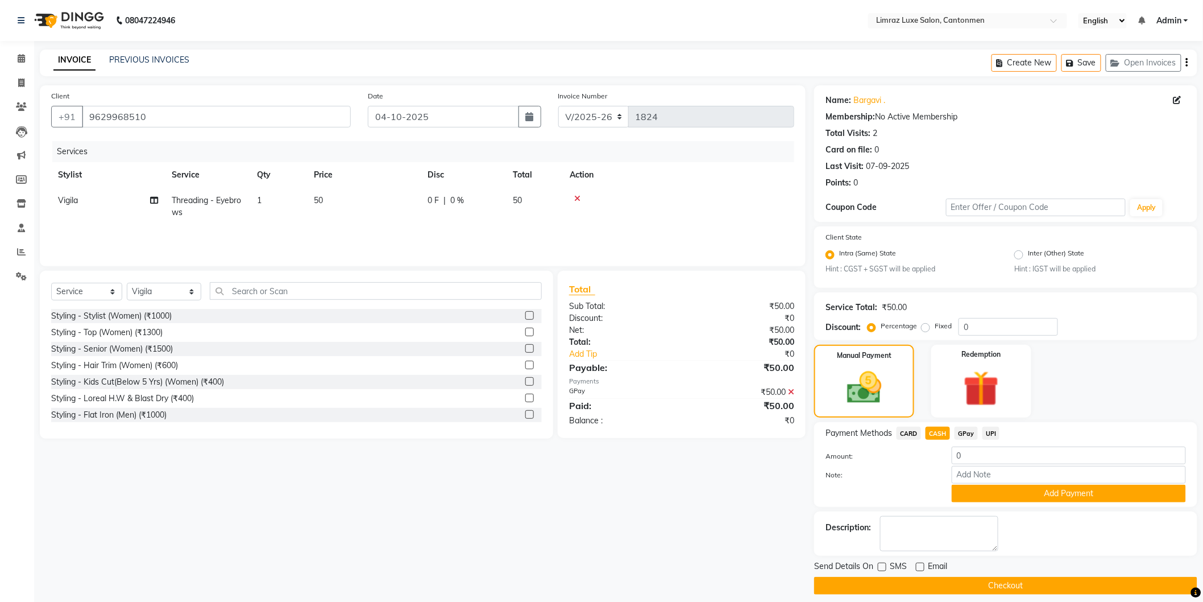
click at [579, 192] on td at bounding box center [678, 207] width 231 height 38
click at [580, 197] on div at bounding box center [679, 198] width 218 height 8
click at [578, 197] on icon at bounding box center [577, 198] width 6 height 8
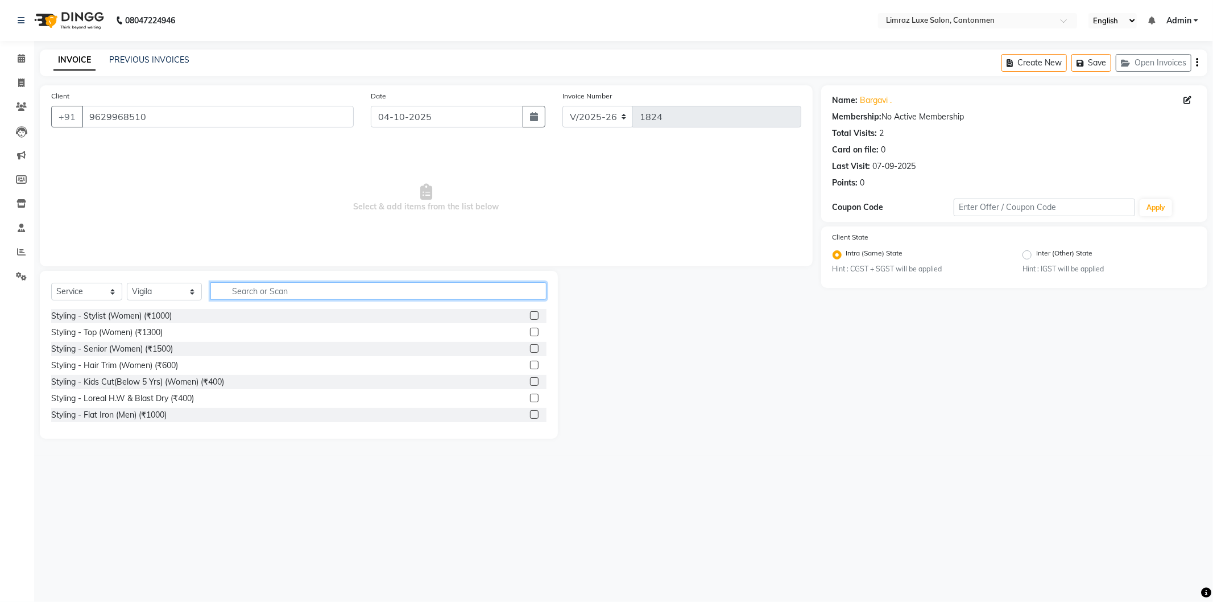
click at [280, 291] on input "text" at bounding box center [378, 291] width 336 height 18
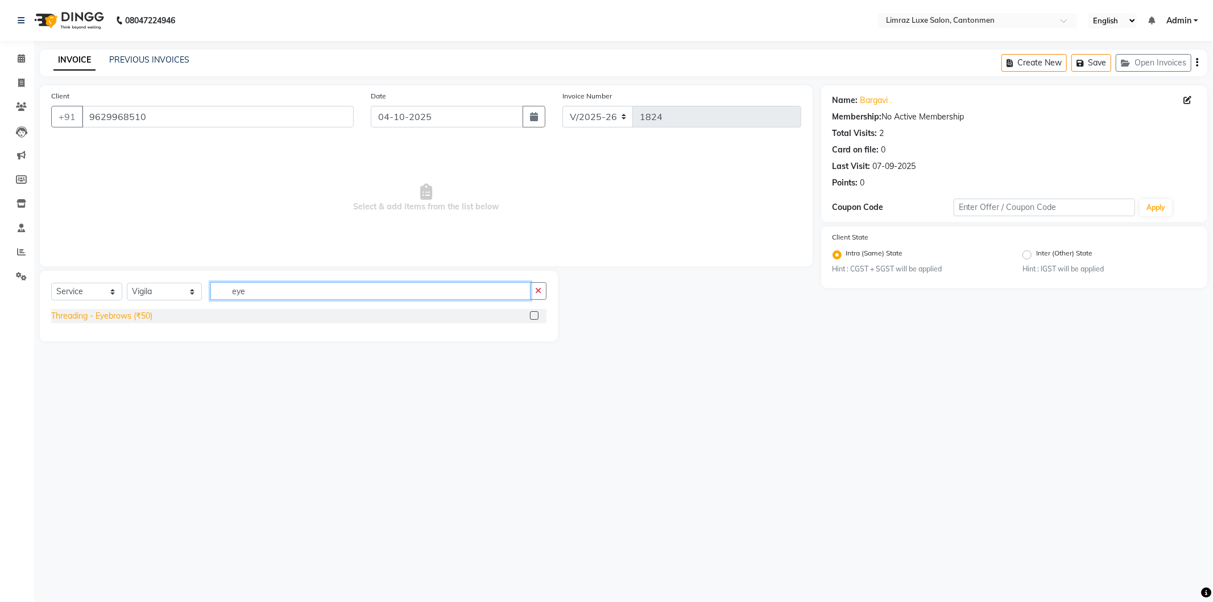
type input "eye"
click at [149, 315] on div "Threading - Eyebrows (₹50)" at bounding box center [101, 316] width 101 height 12
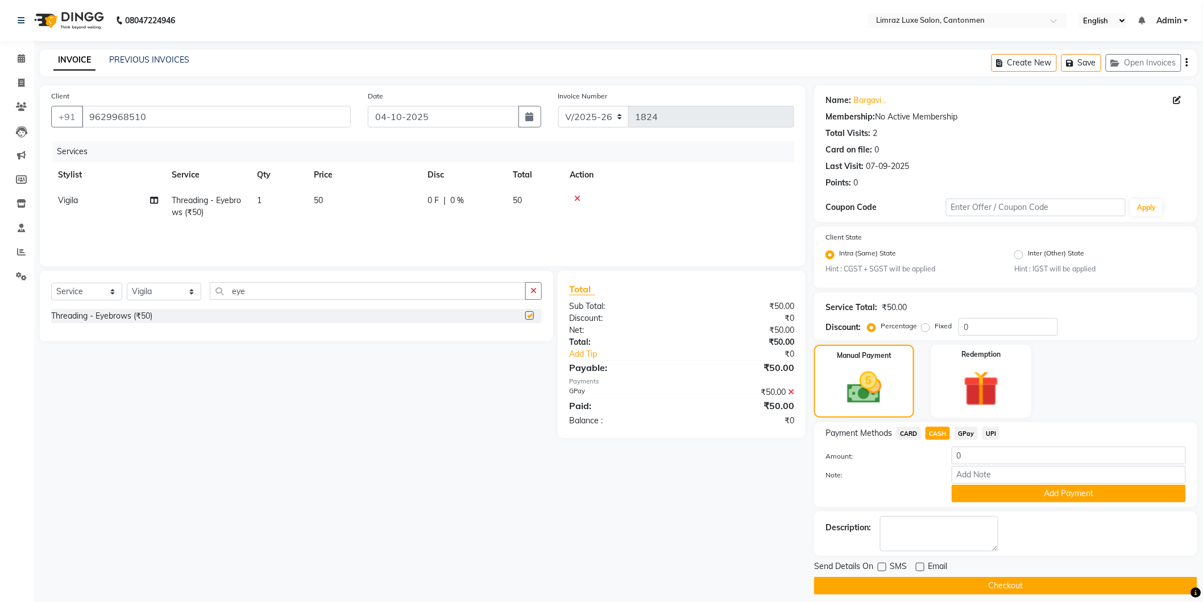
checkbox input "false"
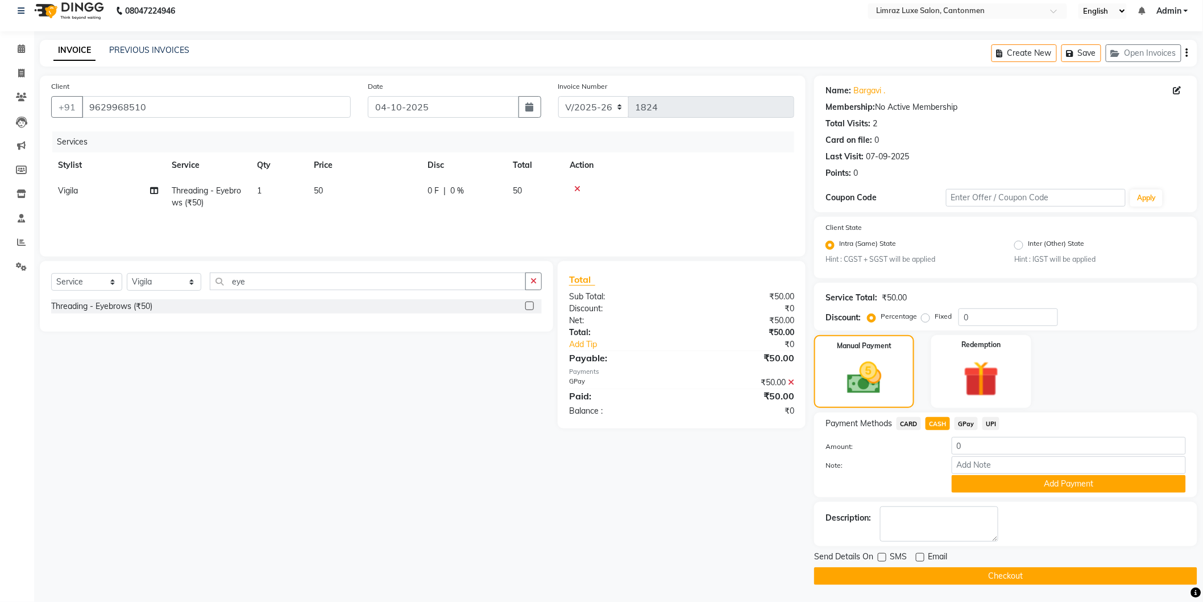
click at [791, 381] on icon at bounding box center [791, 382] width 6 height 8
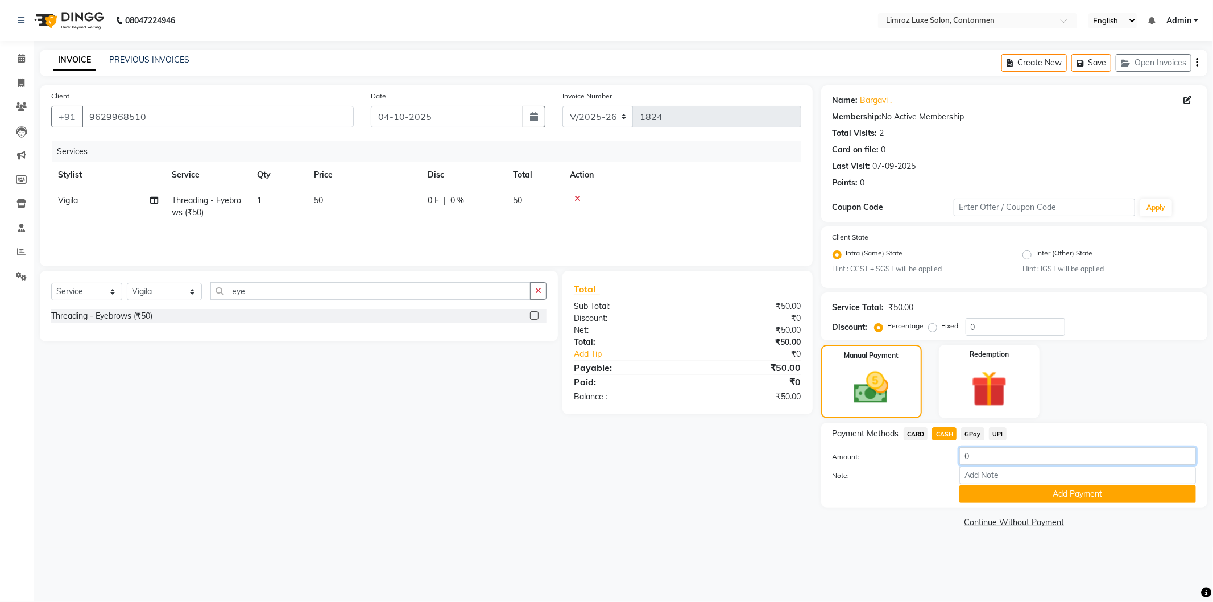
drag, startPoint x: 940, startPoint y: 444, endPoint x: 873, endPoint y: 434, distance: 67.8
click at [874, 436] on div "Payment Methods CARD CASH GPay UPI Amount: 0 Note: Add Payment" at bounding box center [1013, 465] width 363 height 76
type input "50"
drag, startPoint x: 1071, startPoint y: 490, endPoint x: 1067, endPoint y: 483, distance: 8.2
click at [1071, 491] on button "Add Payment" at bounding box center [1077, 494] width 237 height 18
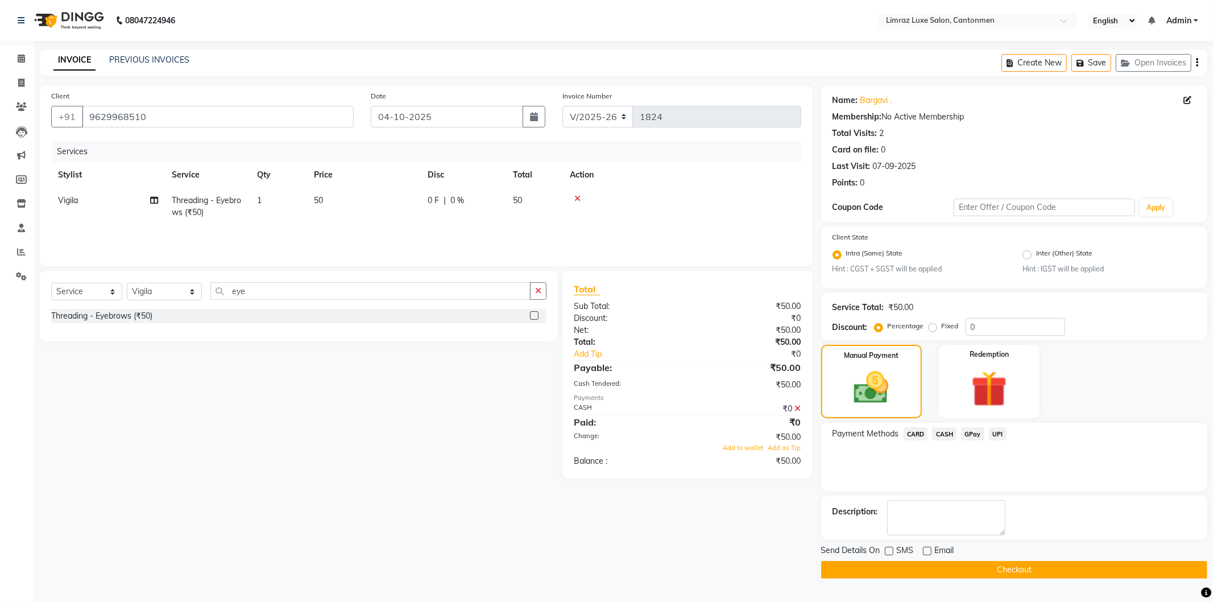
click at [951, 571] on button "Checkout" at bounding box center [1014, 570] width 386 height 18
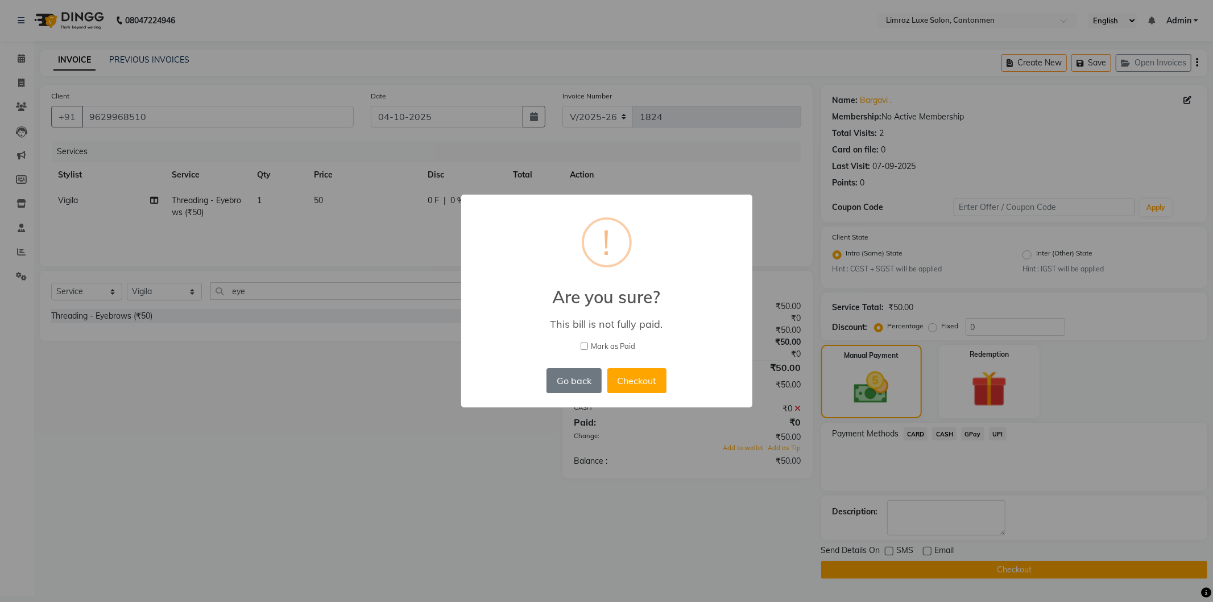
drag, startPoint x: 594, startPoint y: 376, endPoint x: 601, endPoint y: 380, distance: 8.1
click at [593, 377] on button "Go back" at bounding box center [573, 380] width 55 height 25
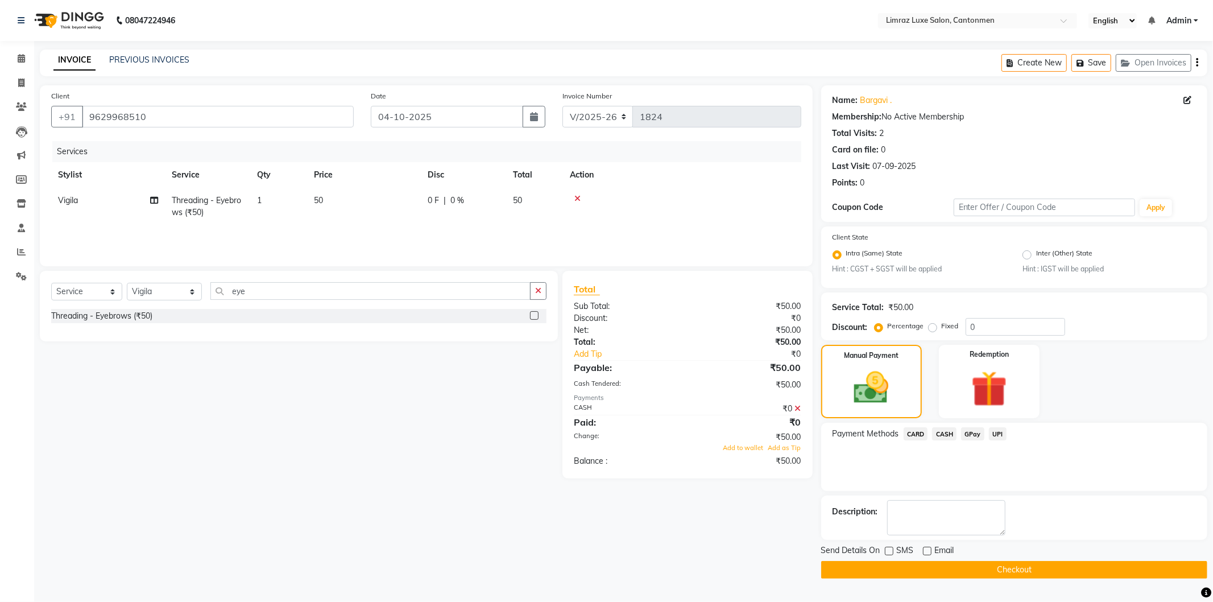
click at [799, 407] on icon at bounding box center [798, 408] width 6 height 8
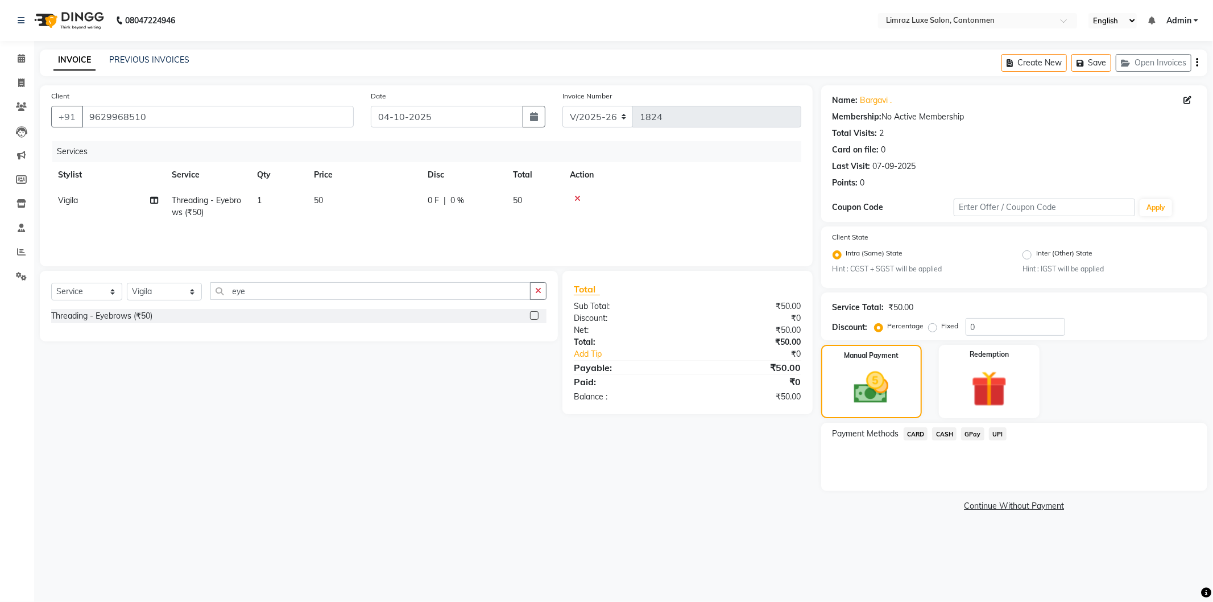
click at [59, 24] on img at bounding box center [68, 21] width 78 height 32
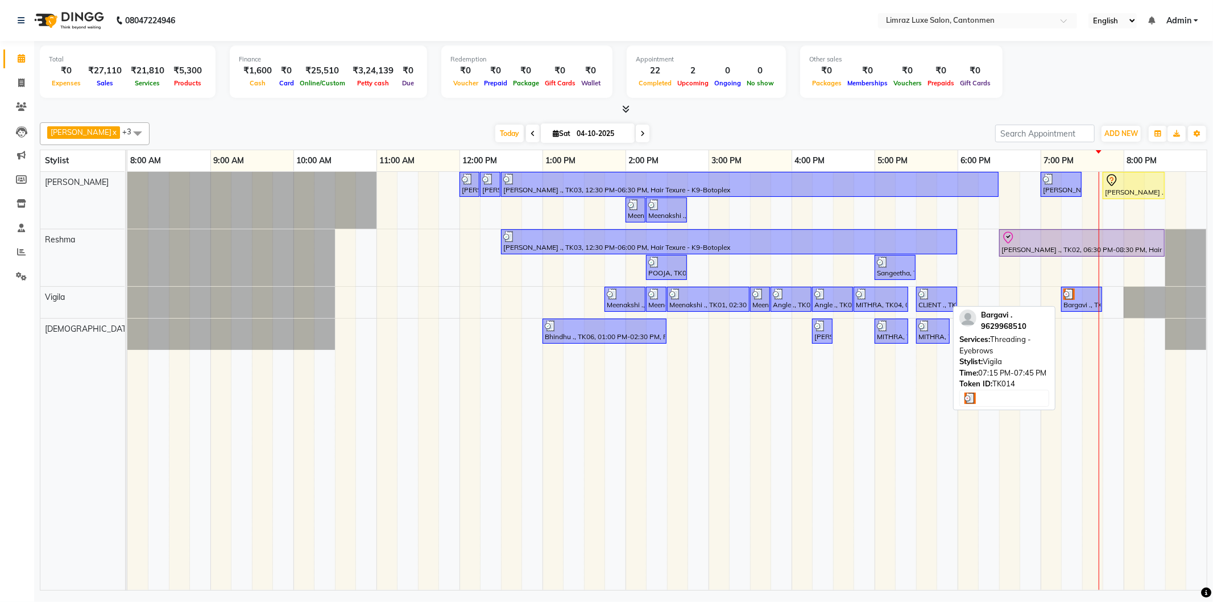
click at [1059, 298] on div "Dravid, TK05, 12:00 PM-12:15 PM, Styling - Top (Men) Dravid, TK05, 12:15 PM-12:…" at bounding box center [666, 381] width 1079 height 418
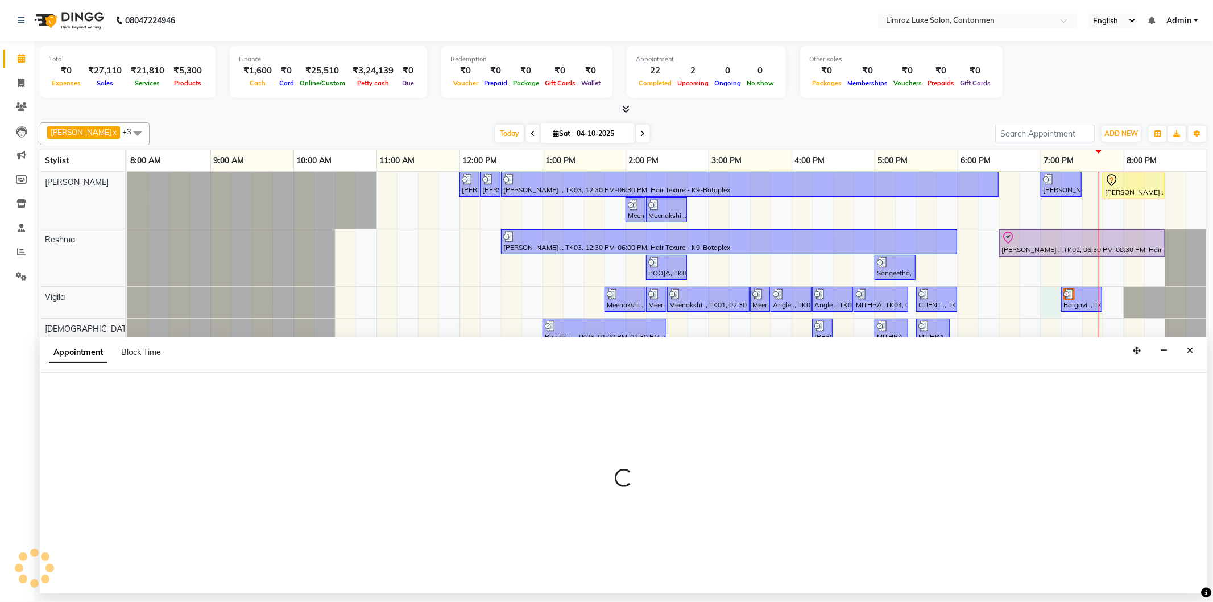
select select "63046"
select select "tentative"
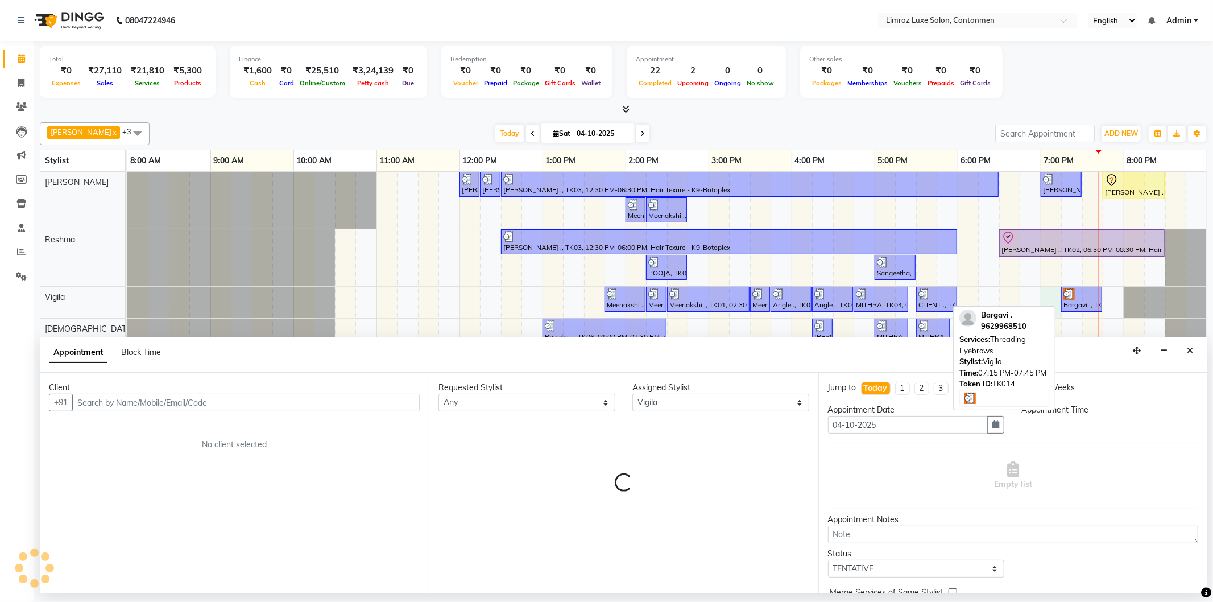
click at [1068, 298] on img at bounding box center [1068, 293] width 11 height 11
select select "1140"
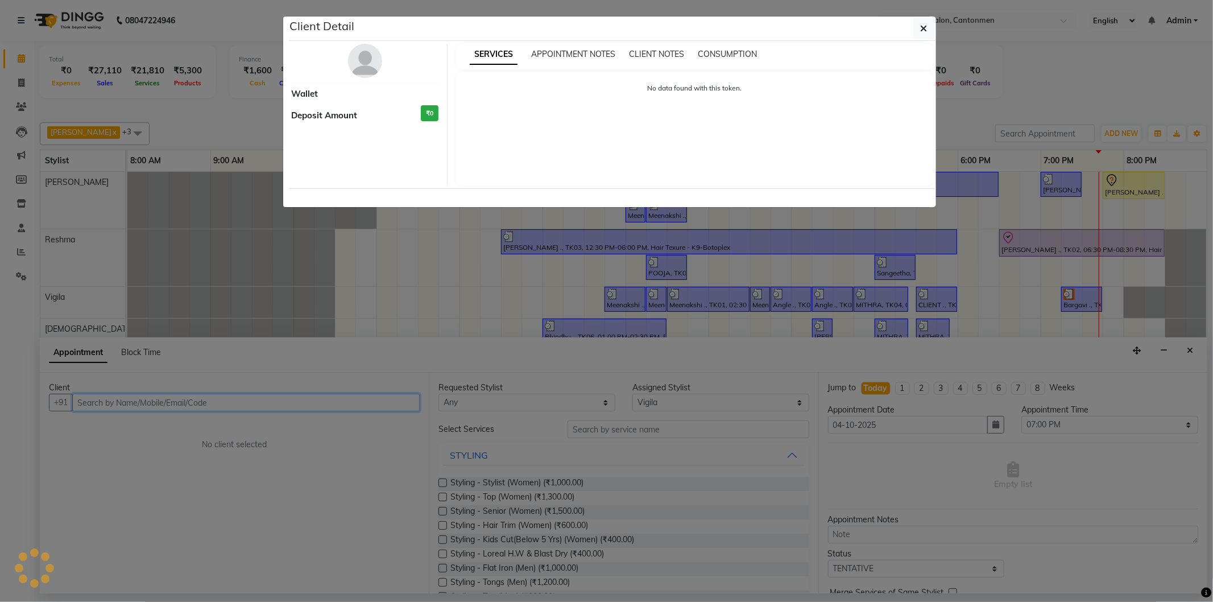
select select "3"
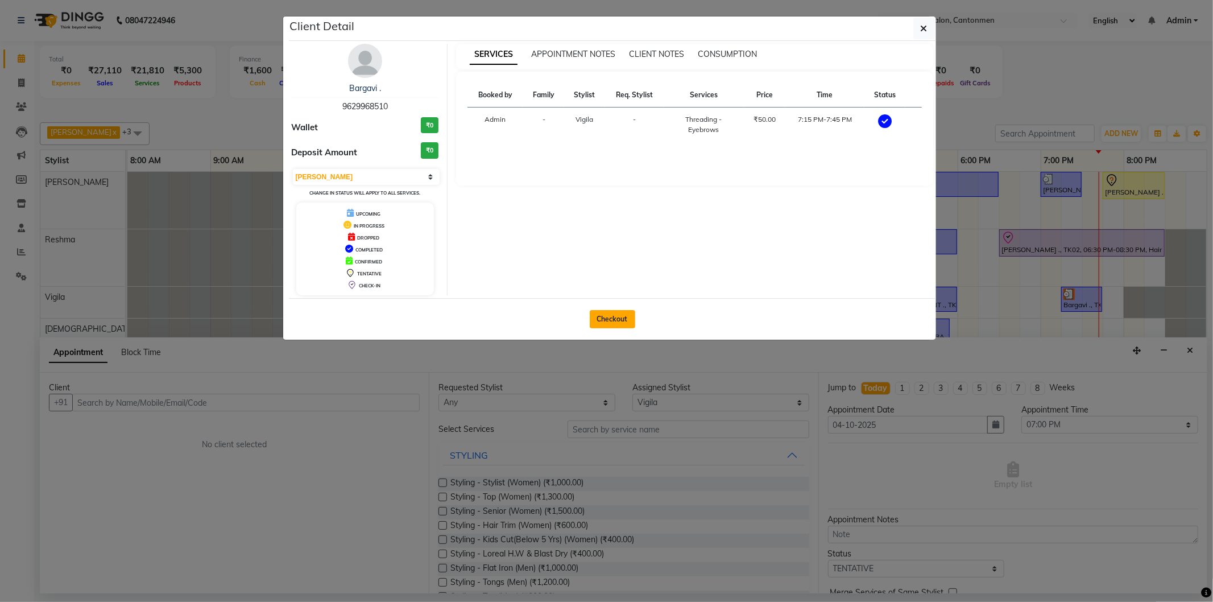
click at [629, 317] on button "Checkout" at bounding box center [612, 319] width 45 height 18
select select "service"
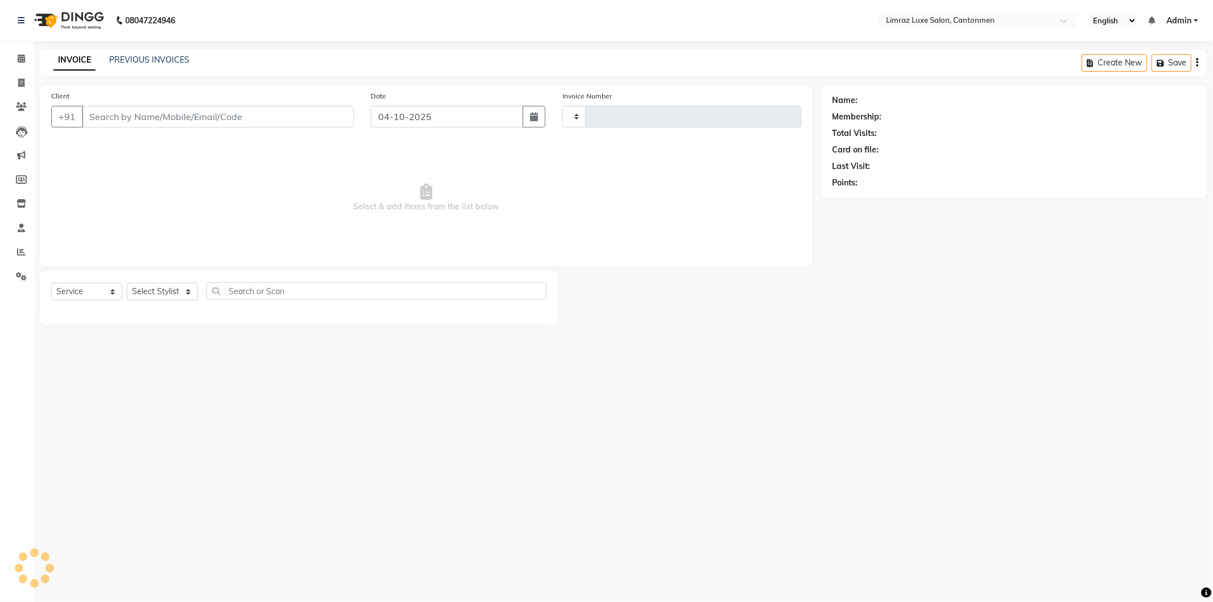
type input "1824"
select select "7274"
type input "9629968510"
select select "63046"
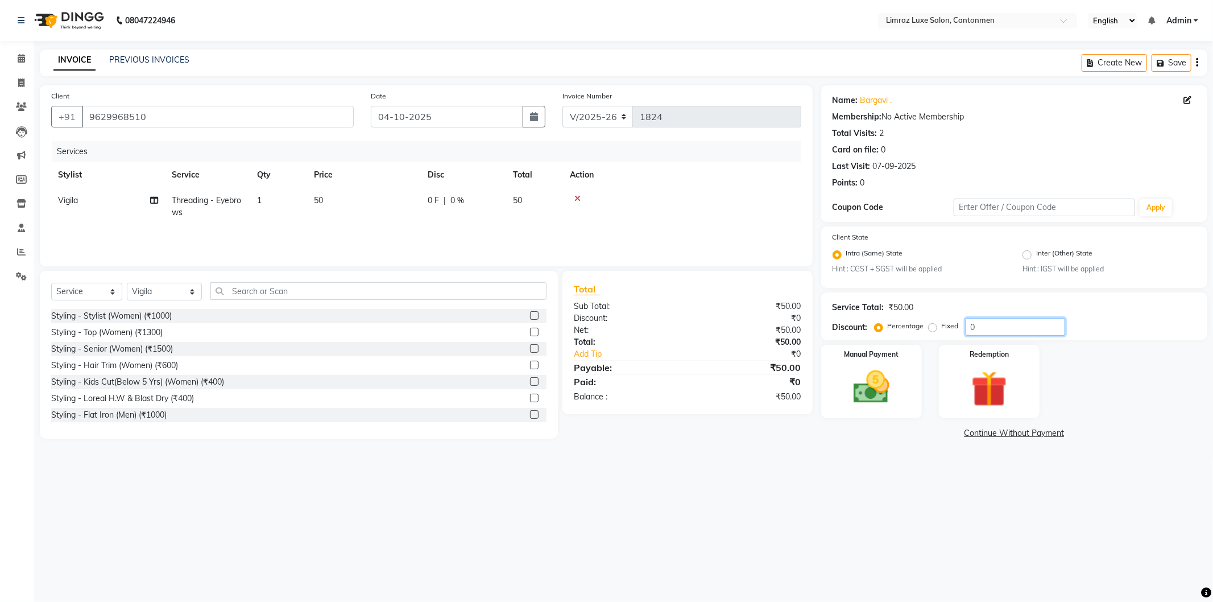
drag, startPoint x: 988, startPoint y: 327, endPoint x: 920, endPoint y: 311, distance: 70.1
click at [918, 310] on div "Service Total: ₹50.00 Discount: Percentage Fixed 0" at bounding box center [1013, 316] width 363 height 39
type input "50"
click at [884, 371] on img at bounding box center [871, 387] width 61 height 43
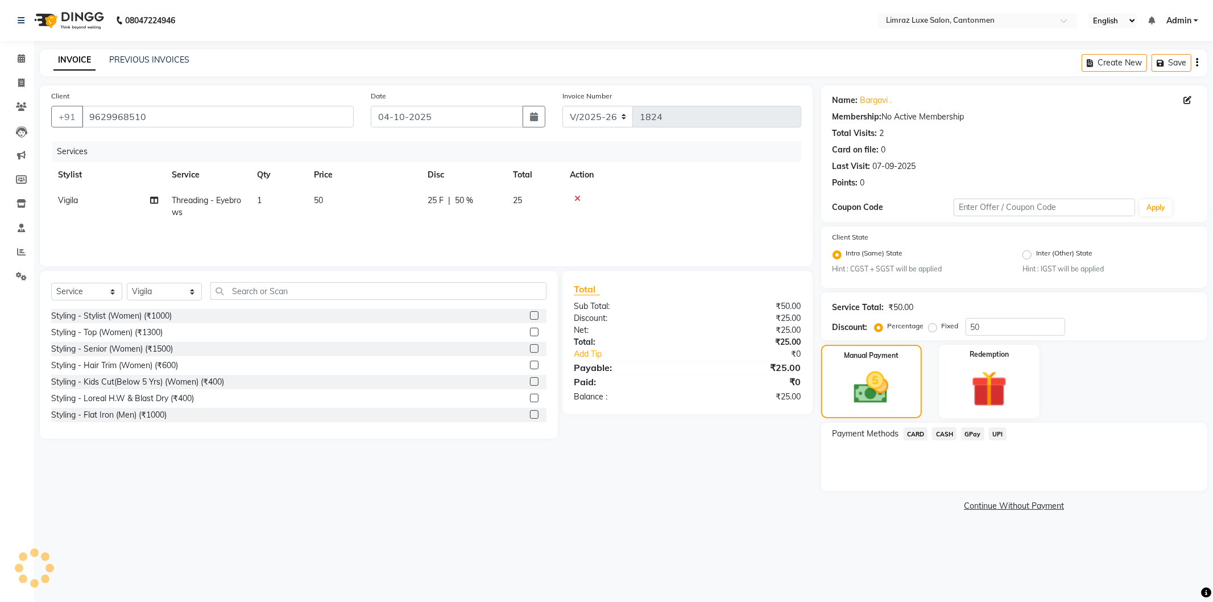
drag, startPoint x: 1076, startPoint y: 366, endPoint x: 1043, endPoint y: 343, distance: 40.1
click at [1076, 366] on div "Manual Payment Redemption" at bounding box center [1013, 381] width 403 height 73
drag, startPoint x: 1009, startPoint y: 325, endPoint x: 889, endPoint y: 310, distance: 120.4
click at [889, 310] on div "Service Total: ₹50.00 Discount: Percentage Fixed 50" at bounding box center [1013, 316] width 363 height 39
click at [947, 433] on span "CASH" at bounding box center [944, 433] width 24 height 13
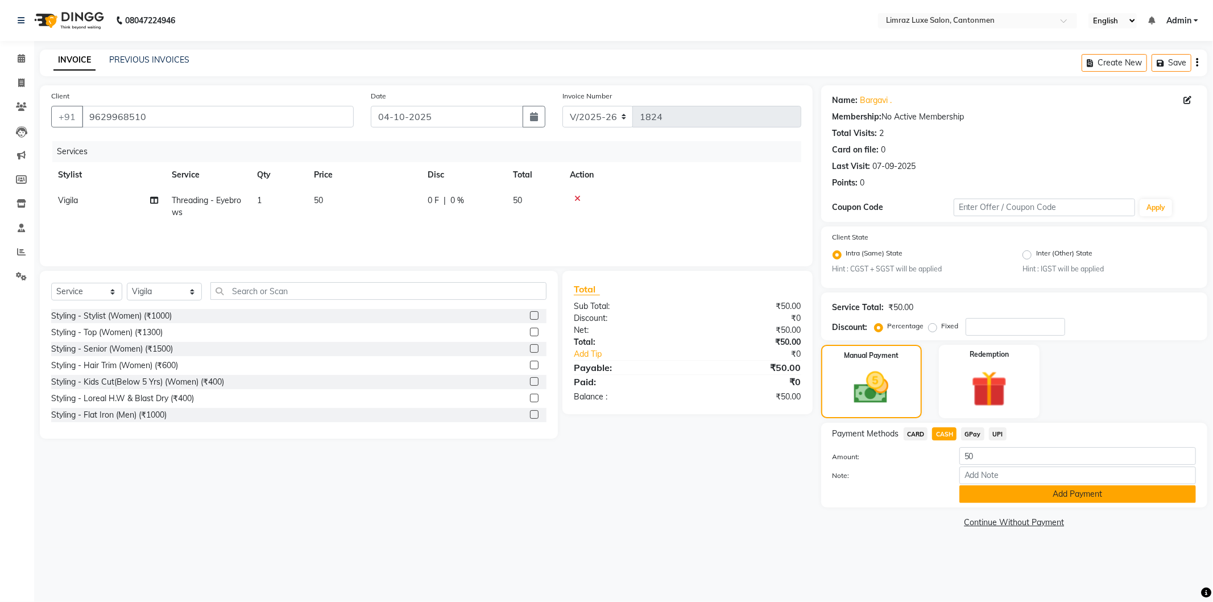
click at [995, 493] on button "Add Payment" at bounding box center [1077, 494] width 237 height 18
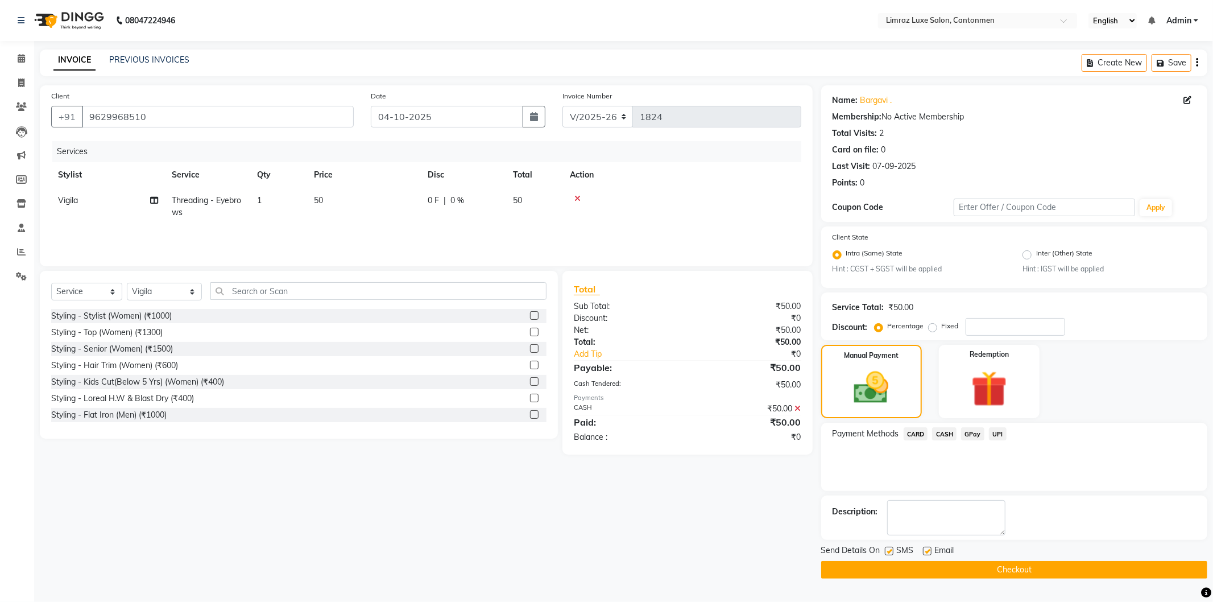
drag, startPoint x: 890, startPoint y: 551, endPoint x: 907, endPoint y: 551, distance: 17.1
click at [891, 551] on label at bounding box center [889, 550] width 9 height 9
click at [891, 551] on input "checkbox" at bounding box center [888, 551] width 7 height 7
drag, startPoint x: 927, startPoint y: 553, endPoint x: 925, endPoint y: 563, distance: 10.4
click at [925, 553] on label at bounding box center [927, 550] width 9 height 9
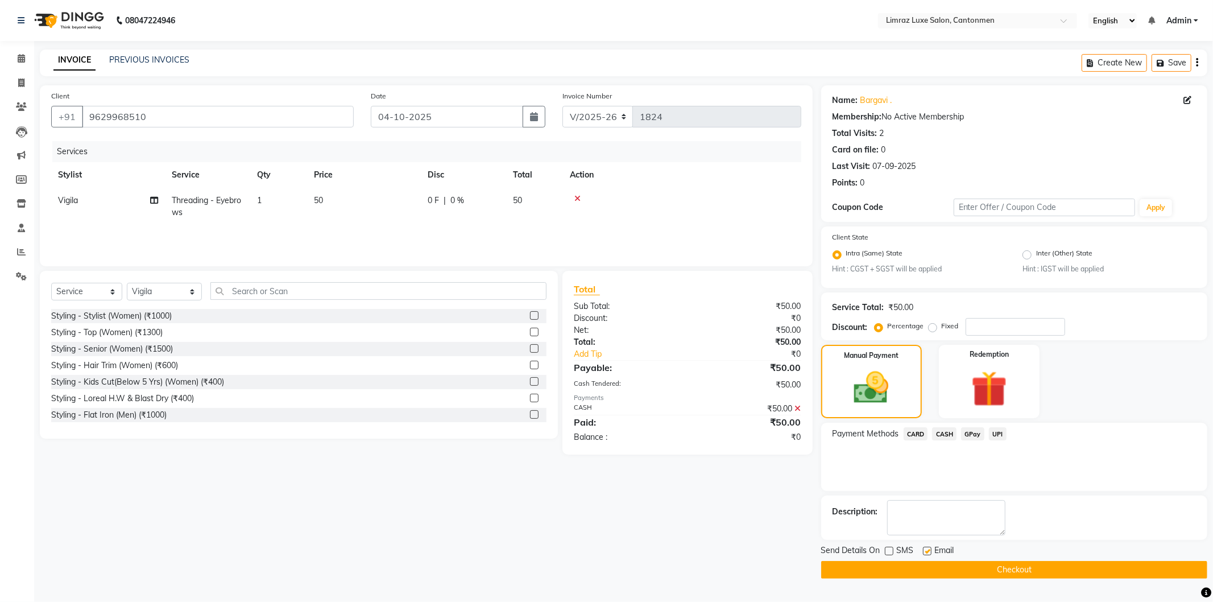
click at [925, 553] on input "checkbox" at bounding box center [926, 551] width 7 height 7
click at [925, 565] on button "Checkout" at bounding box center [1014, 570] width 386 height 18
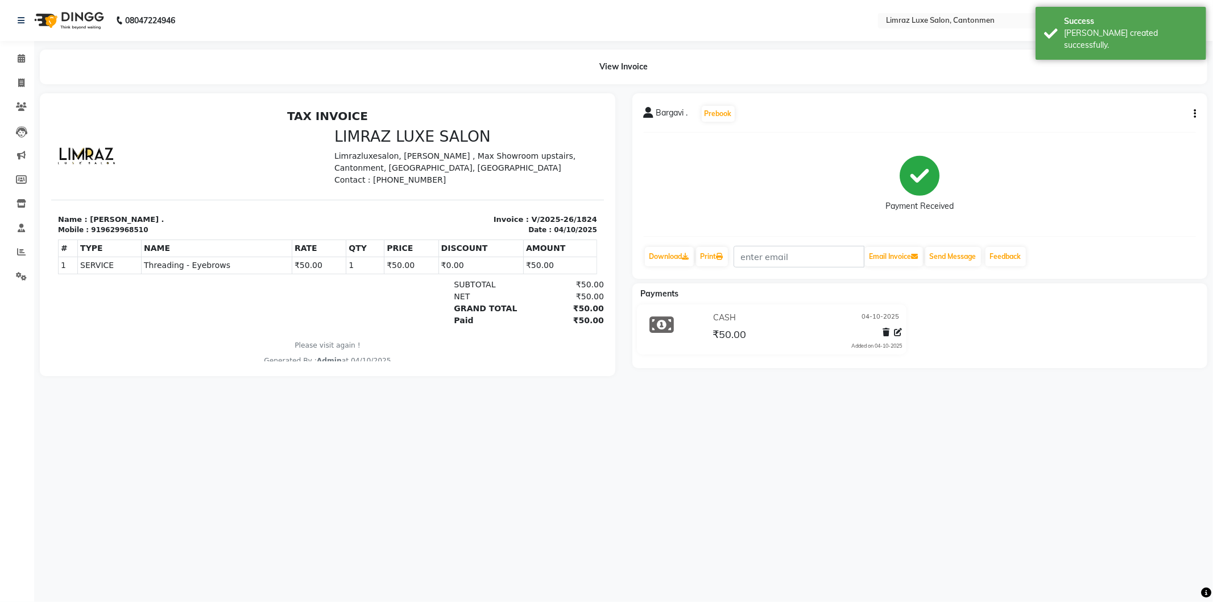
click at [82, 21] on img at bounding box center [68, 21] width 78 height 32
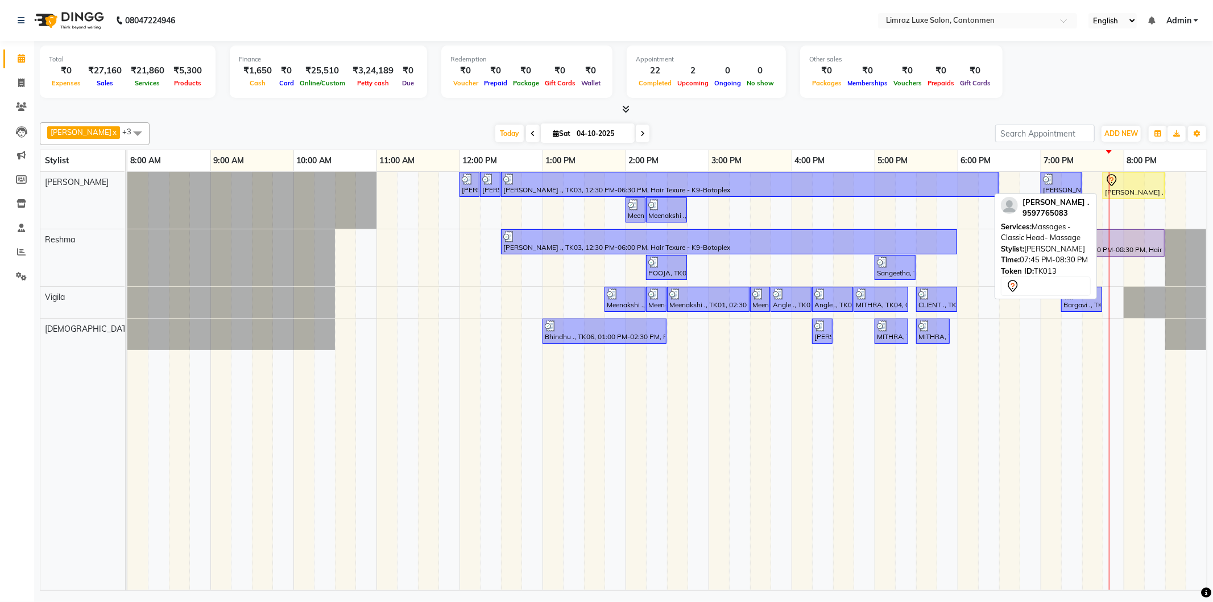
click at [1121, 194] on div "SAM ., TK13, 07:45 PM-08:30 PM, Massages - Classic Head- Massage" at bounding box center [1134, 185] width 60 height 24
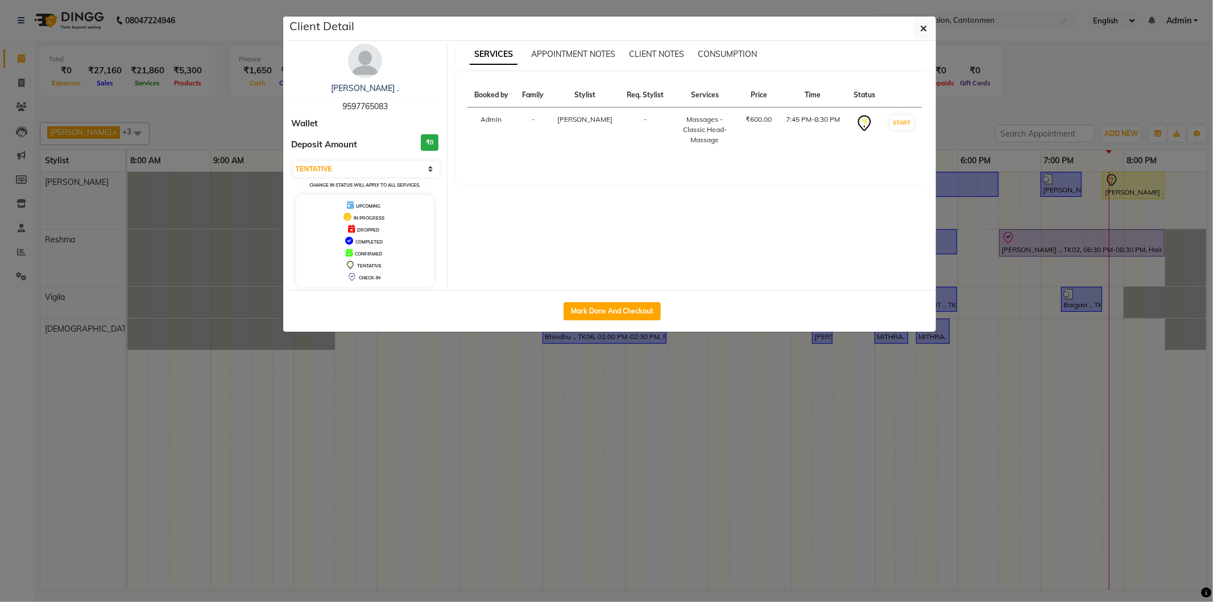
click at [416, 157] on div "SAM . 9597765083 Wallet Deposit Amount ₹0 Select IN SERVICE CONFIRMED TENTATIVE…" at bounding box center [365, 165] width 165 height 243
click at [408, 168] on select "Select IN SERVICE CONFIRMED TENTATIVE CHECK IN MARK DONE DROPPED UPCOMING" at bounding box center [366, 169] width 147 height 16
click at [293, 161] on select "Select IN SERVICE CONFIRMED TENTATIVE CHECK IN MARK DONE DROPPED UPCOMING" at bounding box center [366, 169] width 147 height 16
click at [927, 27] on button "button" at bounding box center [924, 29] width 22 height 22
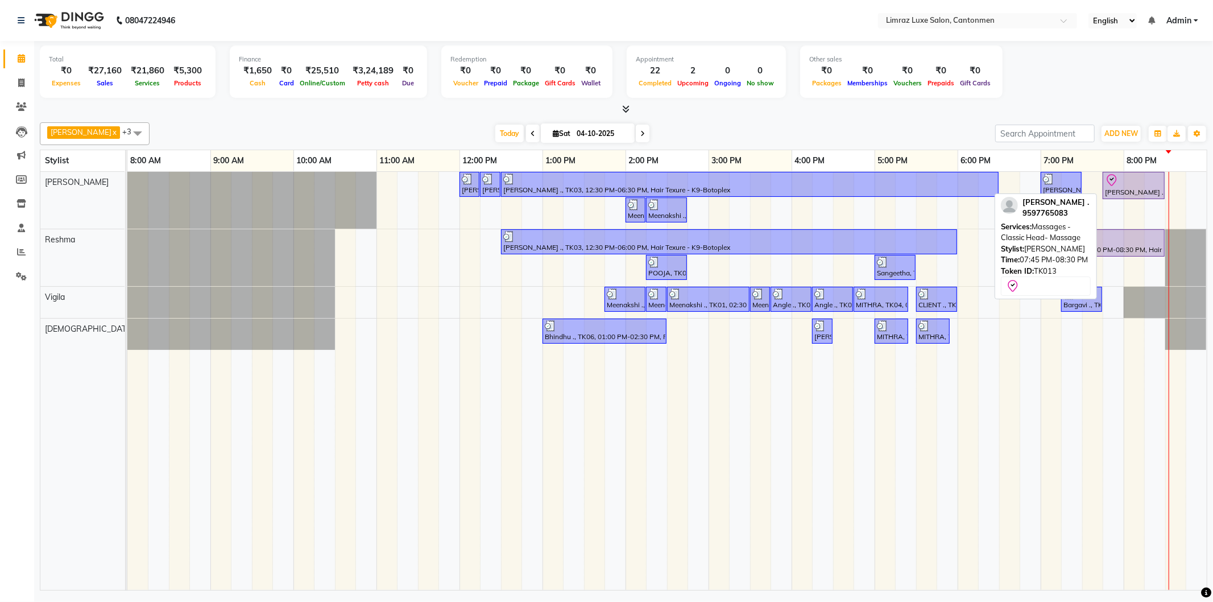
click at [1122, 191] on div "SAM ., TK13, 07:45 PM-08:30 PM, Massages - Classic Head- Massage" at bounding box center [1134, 185] width 60 height 24
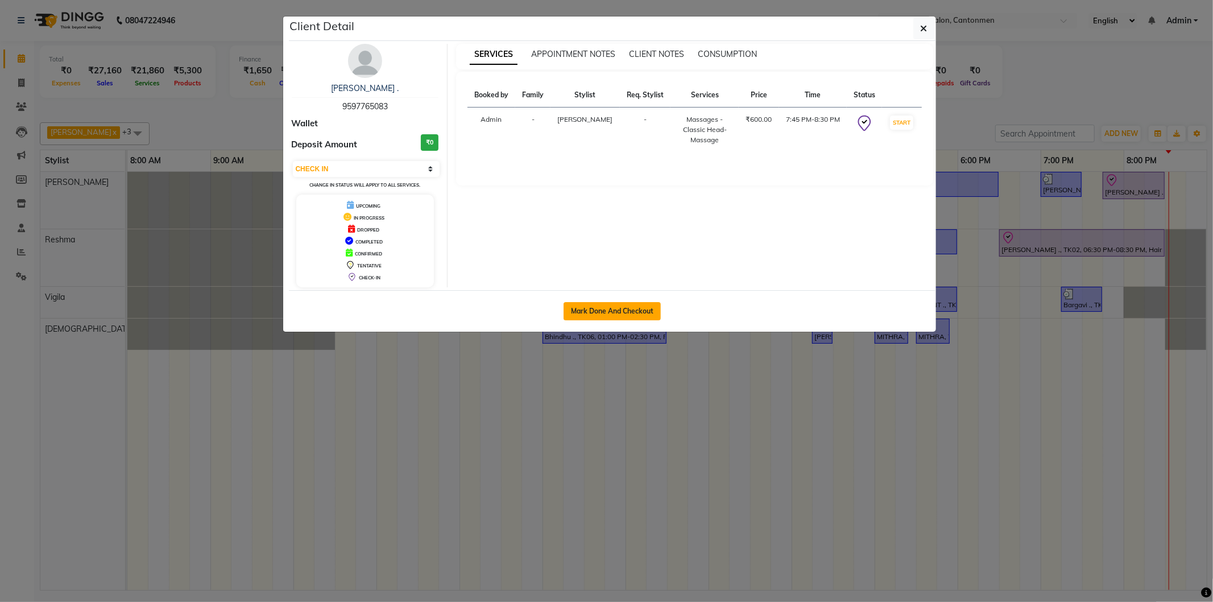
click at [600, 302] on button "Mark Done And Checkout" at bounding box center [611, 311] width 97 height 18
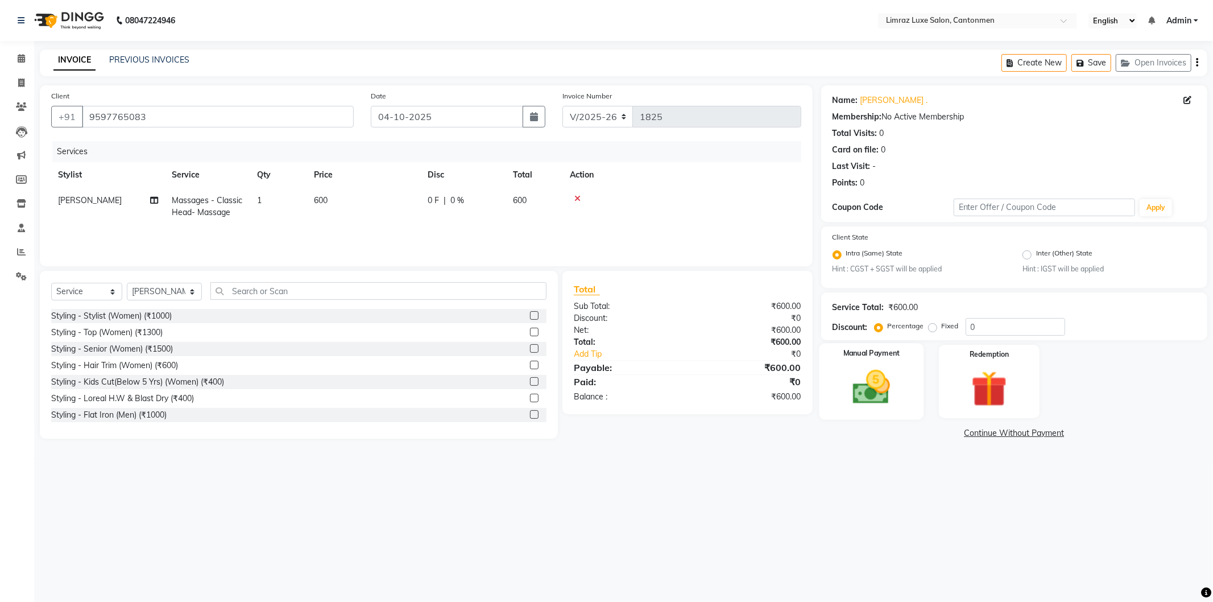
click at [885, 379] on img at bounding box center [871, 387] width 61 height 43
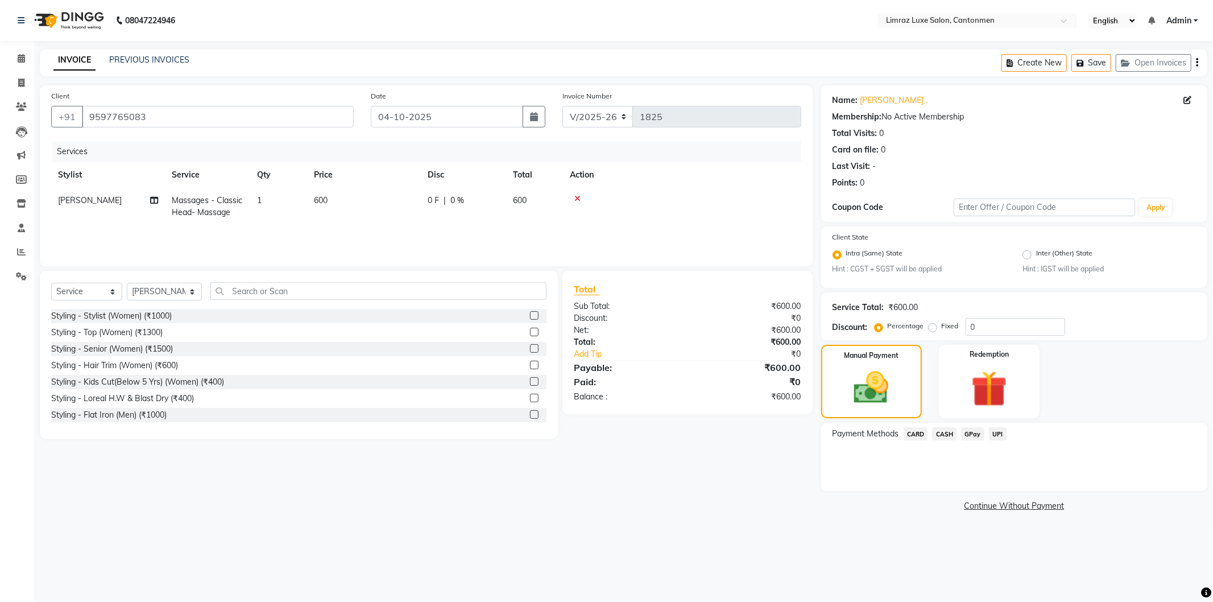
click at [972, 446] on div "Payment Methods CARD CASH GPay UPI" at bounding box center [1014, 456] width 386 height 68
click at [973, 441] on div "GPay" at bounding box center [970, 434] width 28 height 15
click at [974, 434] on span "GPay" at bounding box center [972, 433] width 23 height 13
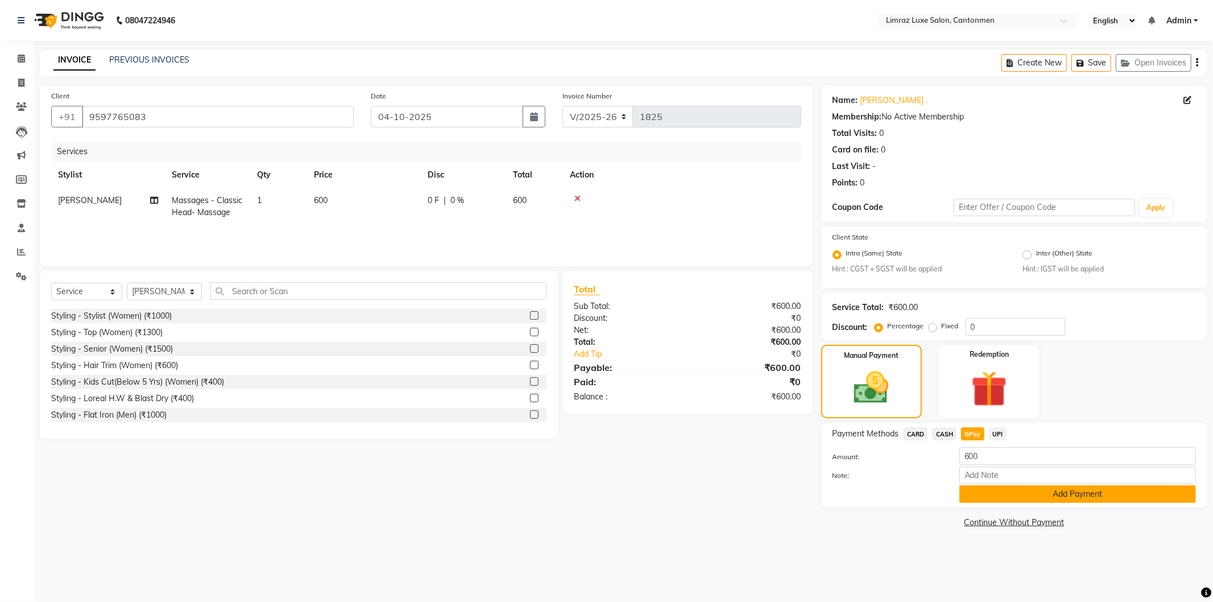
click at [1021, 496] on button "Add Payment" at bounding box center [1077, 494] width 237 height 18
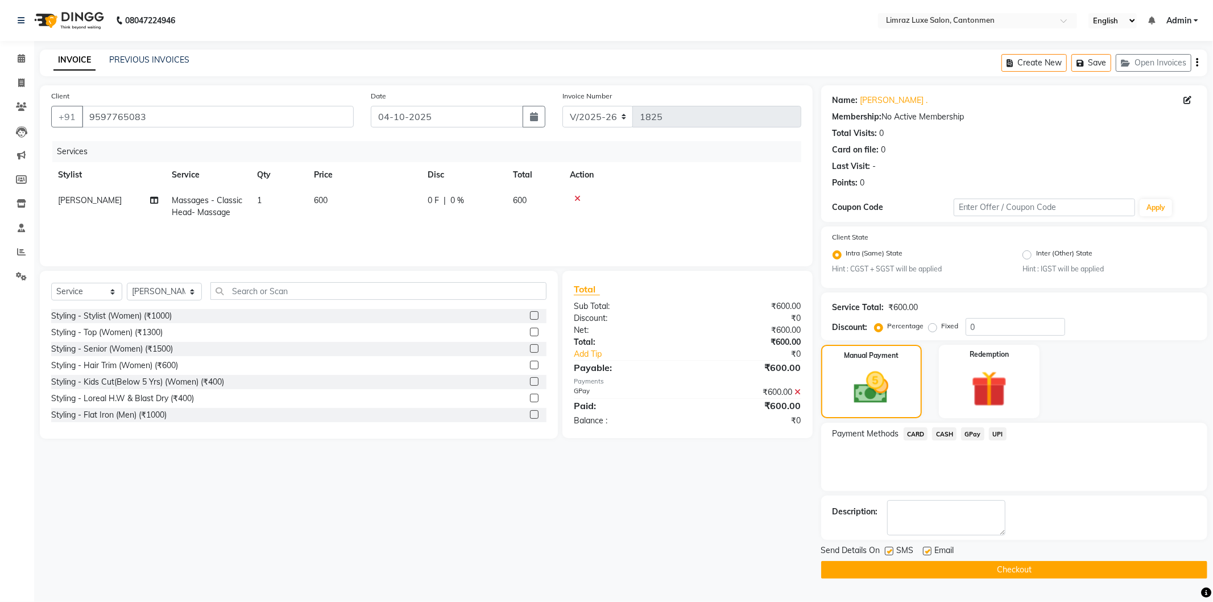
click at [888, 549] on label at bounding box center [889, 550] width 9 height 9
click at [888, 549] on input "checkbox" at bounding box center [888, 551] width 7 height 7
click at [929, 549] on label at bounding box center [927, 550] width 9 height 9
click at [929, 549] on input "checkbox" at bounding box center [926, 551] width 7 height 7
click at [931, 564] on button "Checkout" at bounding box center [1014, 570] width 386 height 18
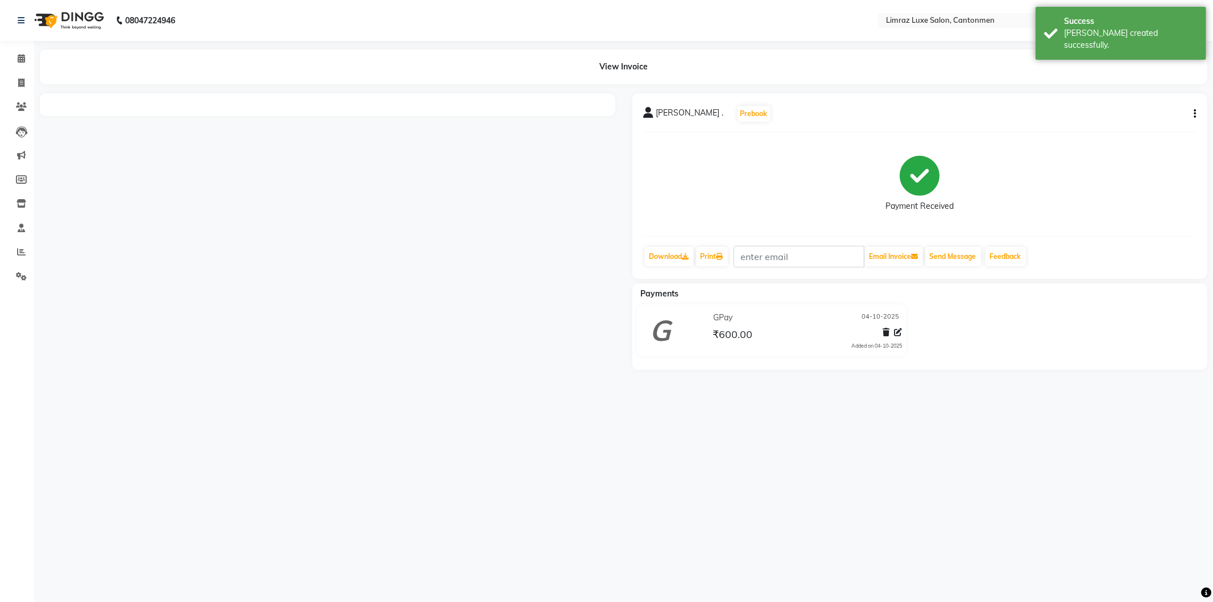
click at [61, 20] on img at bounding box center [68, 21] width 78 height 32
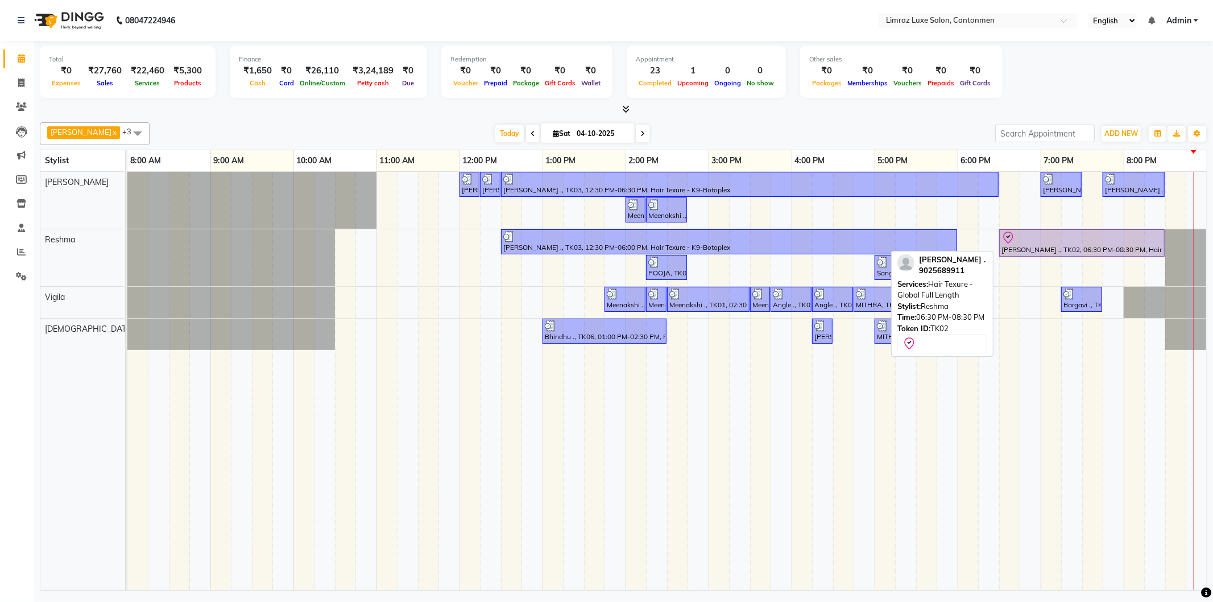
click at [1056, 248] on div "Nithiya ., TK02, 06:30 PM-08:30 PM, Hair Texure - Global Full Length" at bounding box center [1081, 243] width 163 height 24
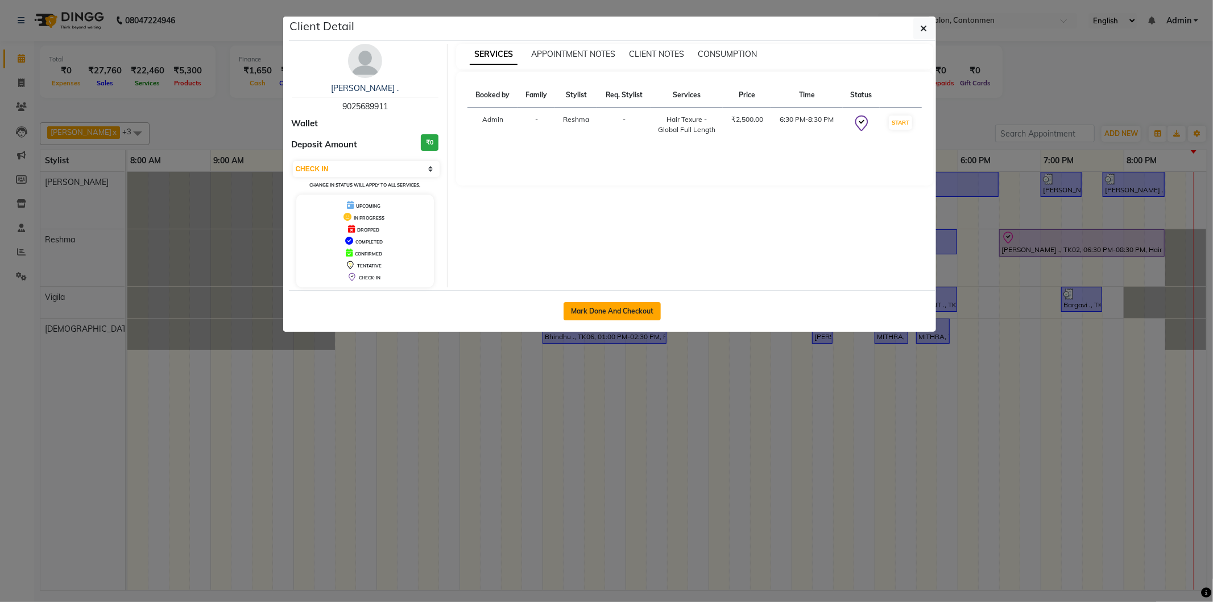
click at [590, 309] on button "Mark Done And Checkout" at bounding box center [611, 311] width 97 height 18
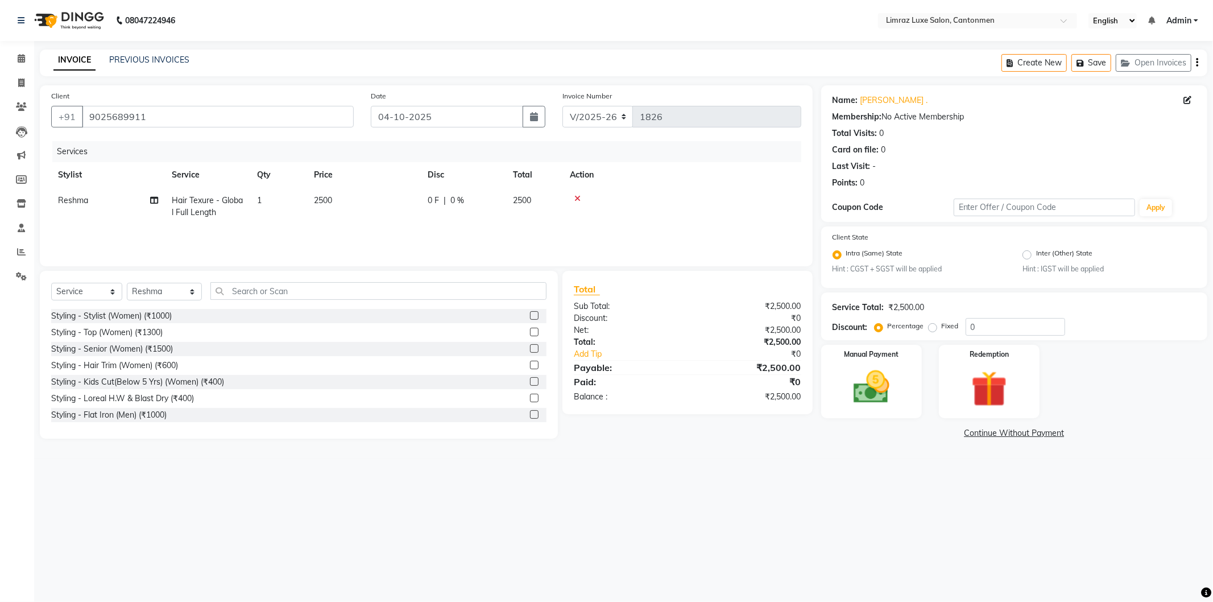
click at [326, 198] on span "2500" at bounding box center [323, 200] width 18 height 10
drag, startPoint x: 412, startPoint y: 204, endPoint x: 239, endPoint y: 182, distance: 174.7
click at [242, 185] on table "Stylist Service Qty Price Disc Total Action NEWTON Premish Reshma SAKTHI Thilla…" at bounding box center [426, 199] width 750 height 74
click at [381, 215] on td "2000" at bounding box center [364, 207] width 114 height 38
click at [893, 381] on img at bounding box center [871, 387] width 61 height 43
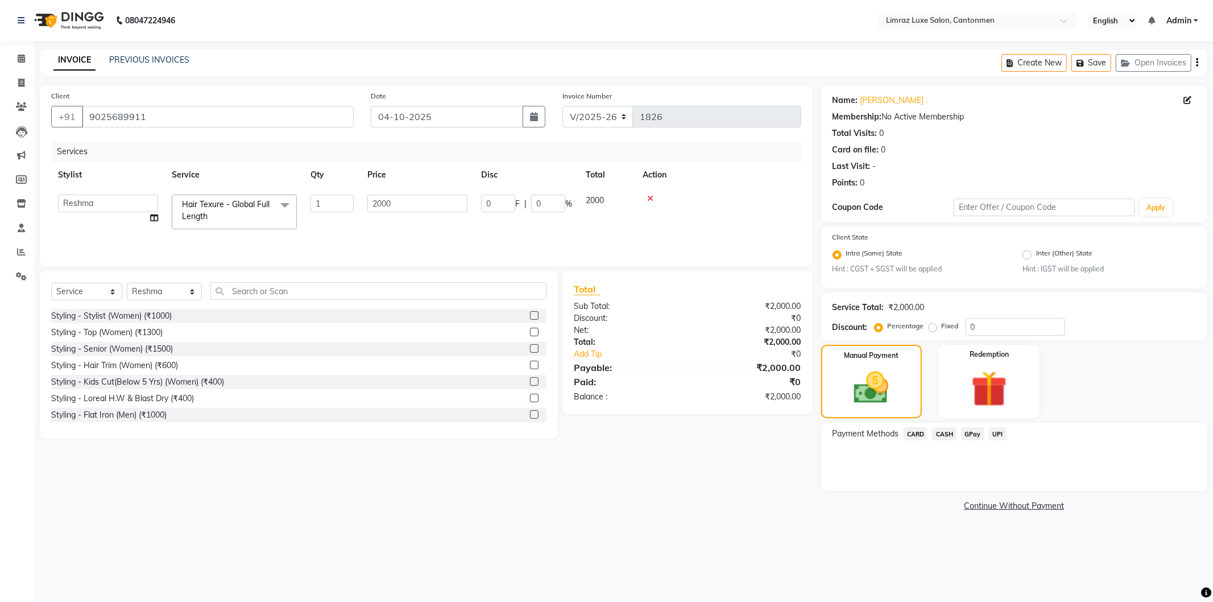
click at [976, 429] on span "GPay" at bounding box center [972, 433] width 23 height 13
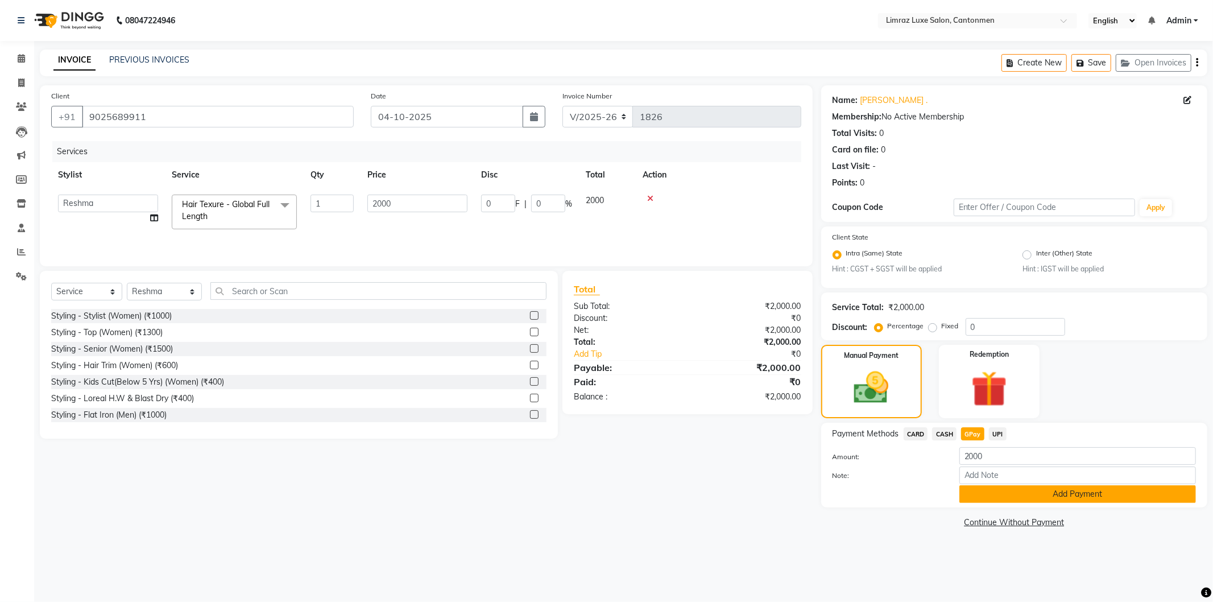
click at [991, 491] on button "Add Payment" at bounding box center [1077, 494] width 237 height 18
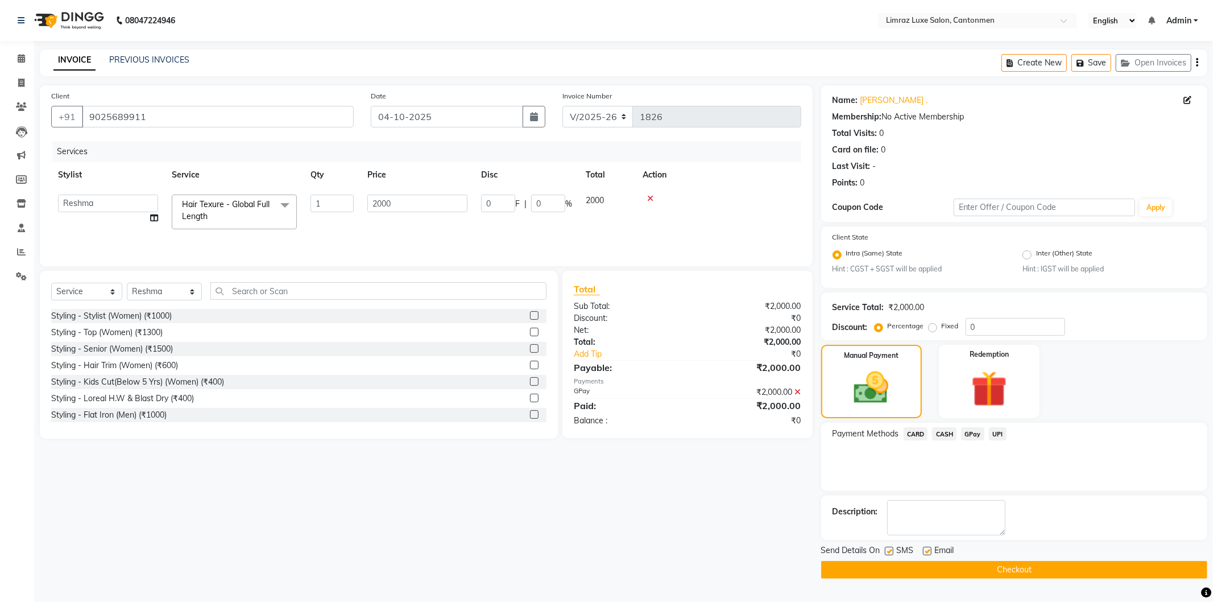
click at [891, 553] on label at bounding box center [889, 550] width 9 height 9
click at [891, 553] on input "checkbox" at bounding box center [888, 551] width 7 height 7
click at [931, 550] on label at bounding box center [927, 550] width 9 height 9
click at [930, 550] on input "checkbox" at bounding box center [926, 551] width 7 height 7
click at [931, 571] on button "Checkout" at bounding box center [1014, 570] width 386 height 18
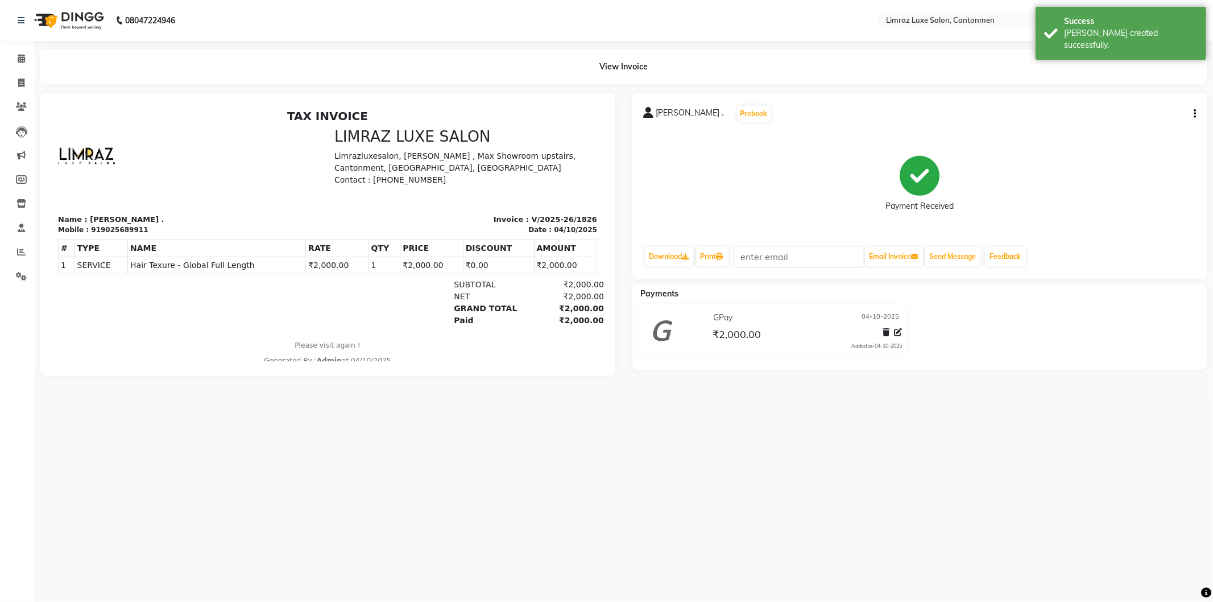
click at [47, 22] on img at bounding box center [68, 21] width 78 height 32
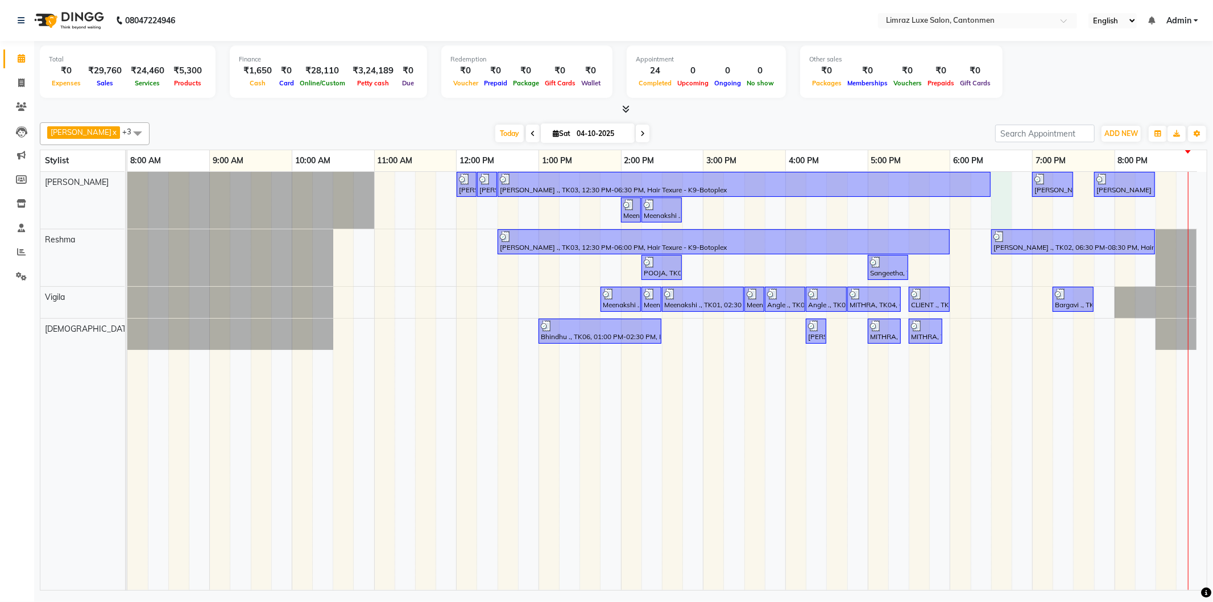
click at [1004, 183] on div "Dravid, TK05, 12:00 PM-12:15 PM, Styling - Top (Men) Dravid, TK05, 12:15 PM-12:…" at bounding box center [666, 381] width 1079 height 418
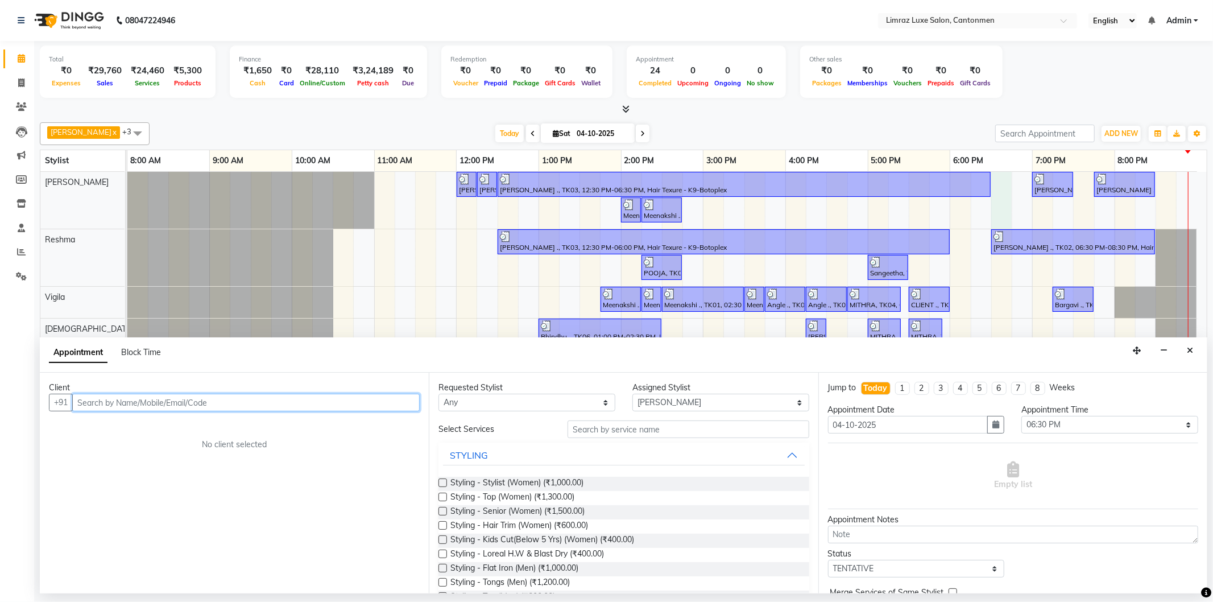
click at [166, 393] on input "text" at bounding box center [245, 402] width 347 height 18
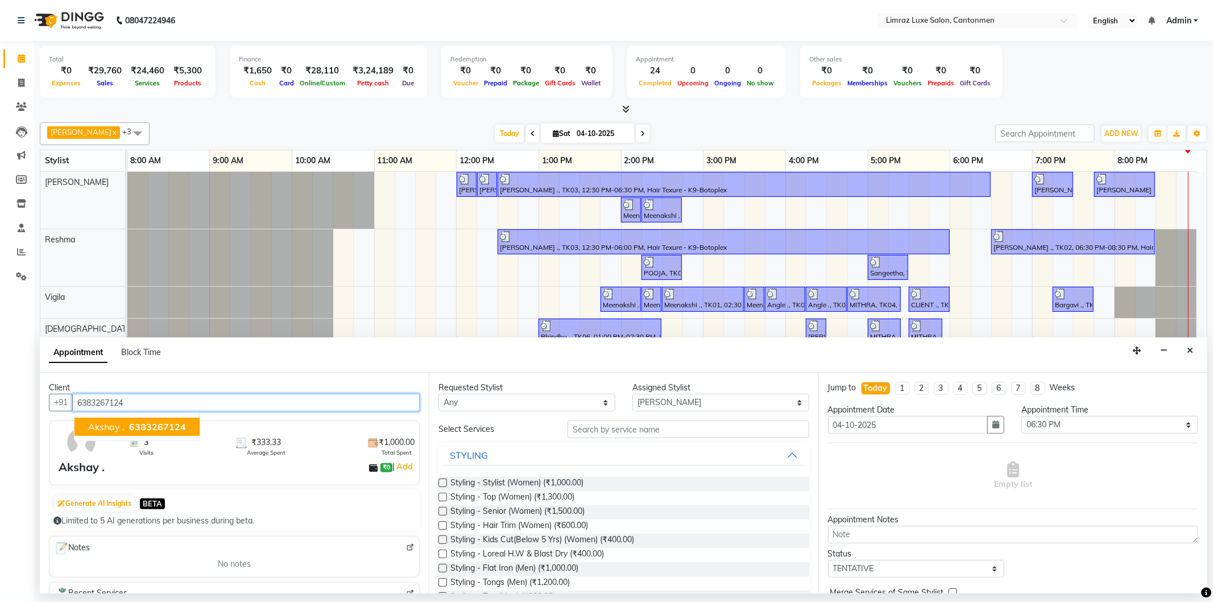
drag, startPoint x: 143, startPoint y: 428, endPoint x: 159, endPoint y: 428, distance: 15.9
click at [143, 429] on span "6383267124" at bounding box center [157, 426] width 57 height 11
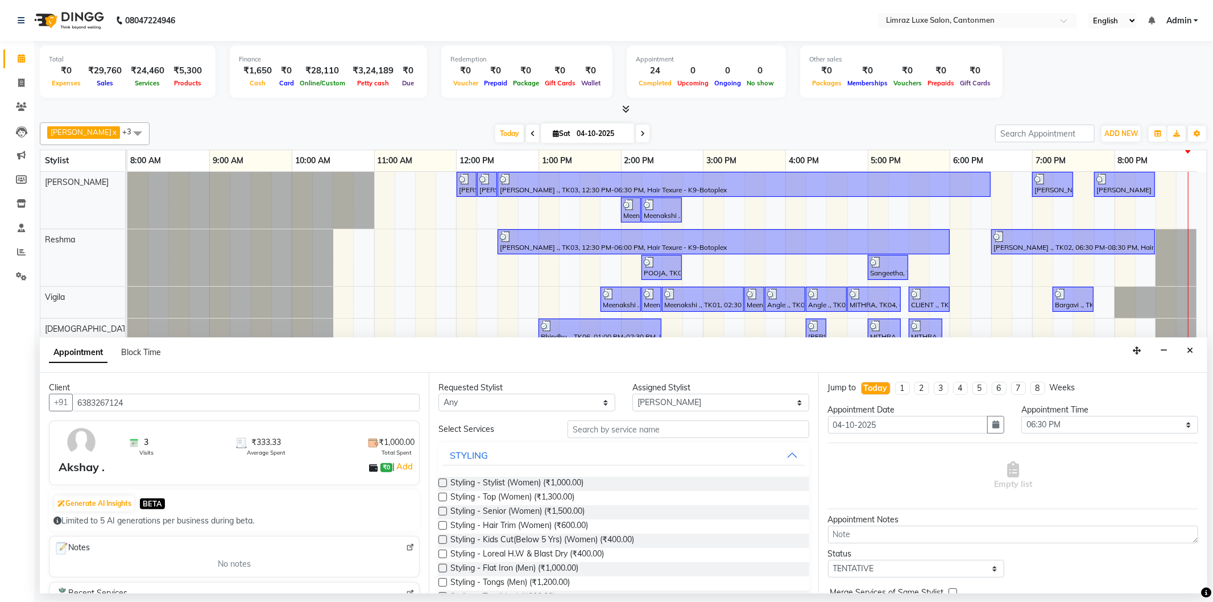
drag, startPoint x: 615, startPoint y: 418, endPoint x: 617, endPoint y: 434, distance: 16.1
click at [615, 429] on div "Requested Stylist Any NEWTON Premish Reshma ThillaiNagar Staff Vigila Vijitha A…" at bounding box center [623, 482] width 389 height 221
click at [617, 434] on input "text" at bounding box center [687, 429] width 241 height 18
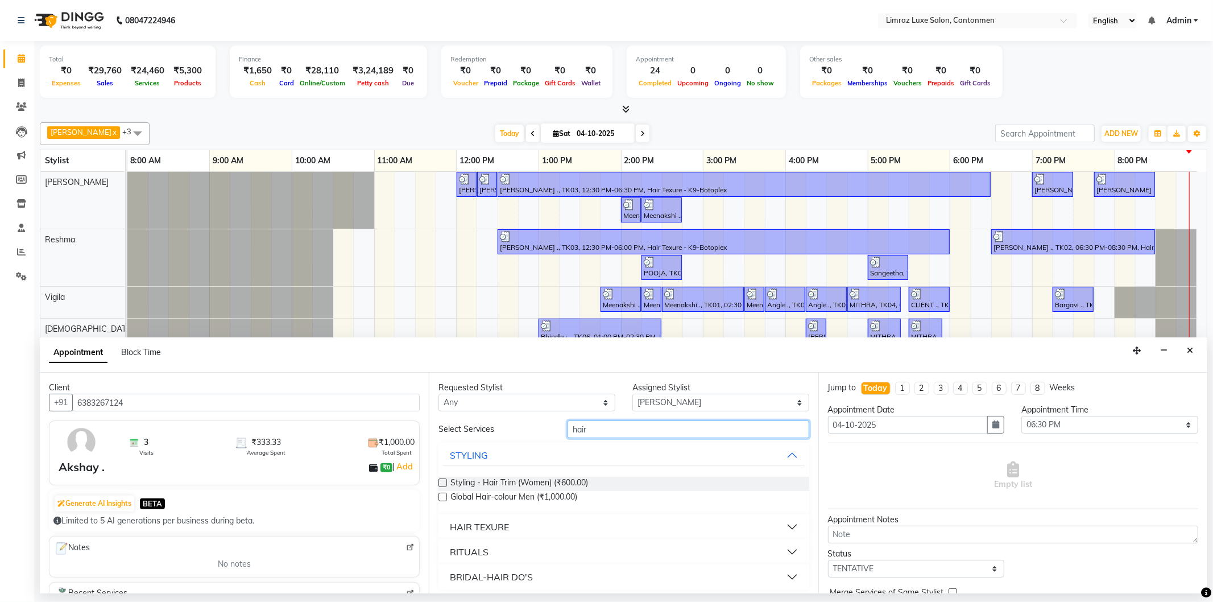
drag, startPoint x: 603, startPoint y: 434, endPoint x: 519, endPoint y: 428, distance: 83.8
click at [521, 429] on div "Select Services hair" at bounding box center [623, 429] width 387 height 18
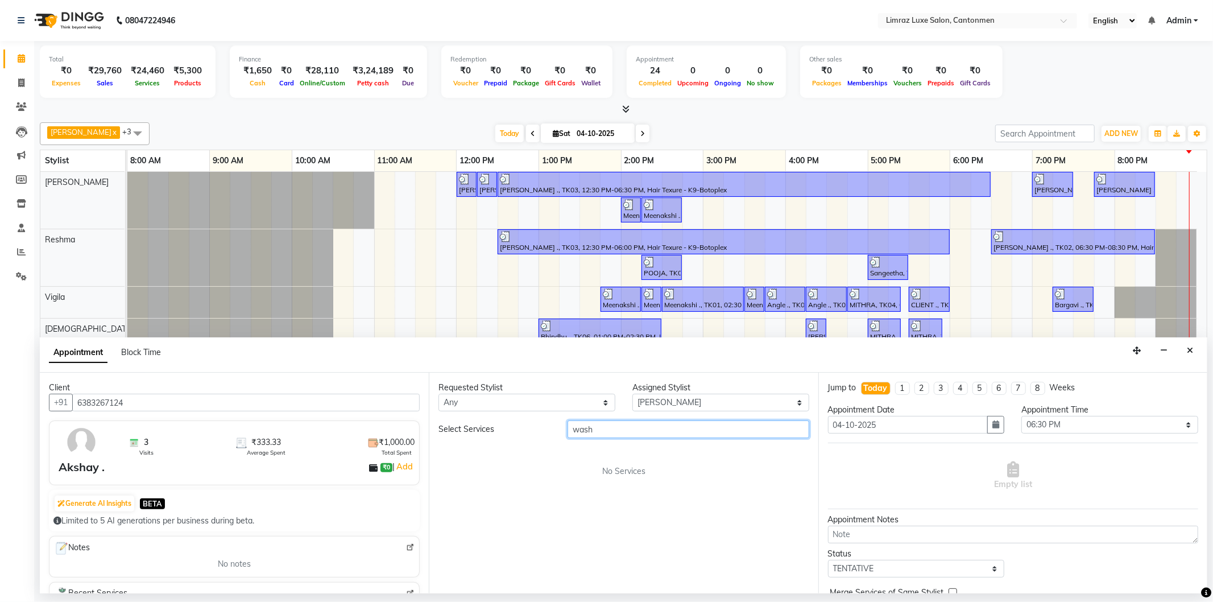
drag, startPoint x: 600, startPoint y: 429, endPoint x: 501, endPoint y: 416, distance: 99.8
click at [501, 416] on div "Requested Stylist Any NEWTON Premish Reshma ThillaiNagar Staff Vigila Vijitha A…" at bounding box center [623, 482] width 389 height 221
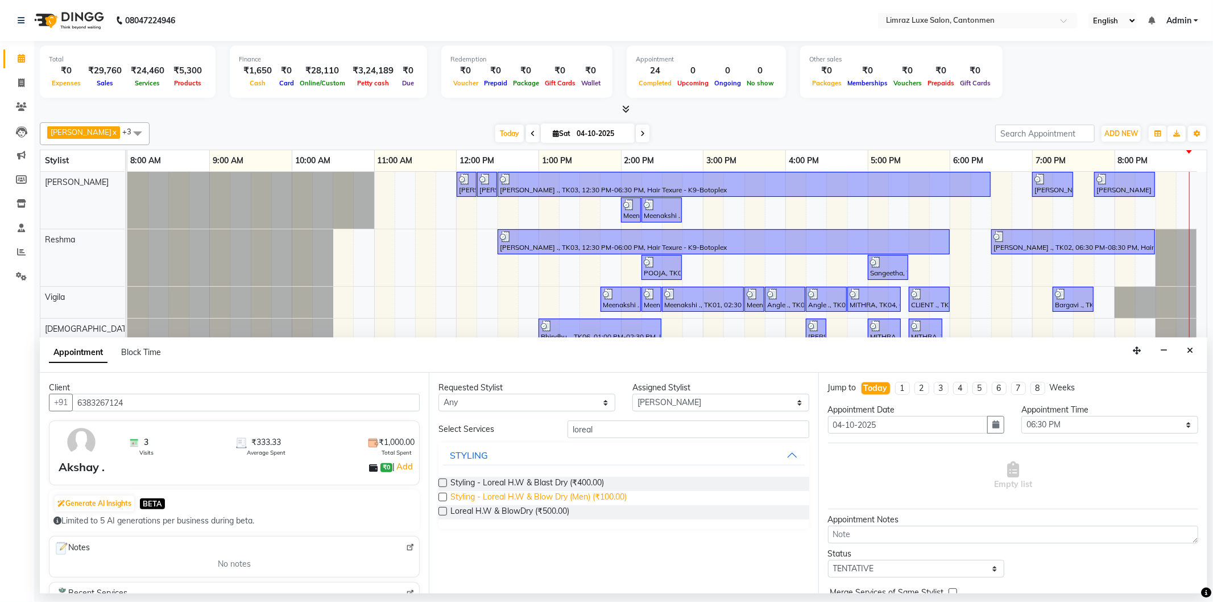
click at [550, 493] on span "Styling - Loreal H.W & Blow Dry (Men) (₹100.00)" at bounding box center [538, 498] width 176 height 14
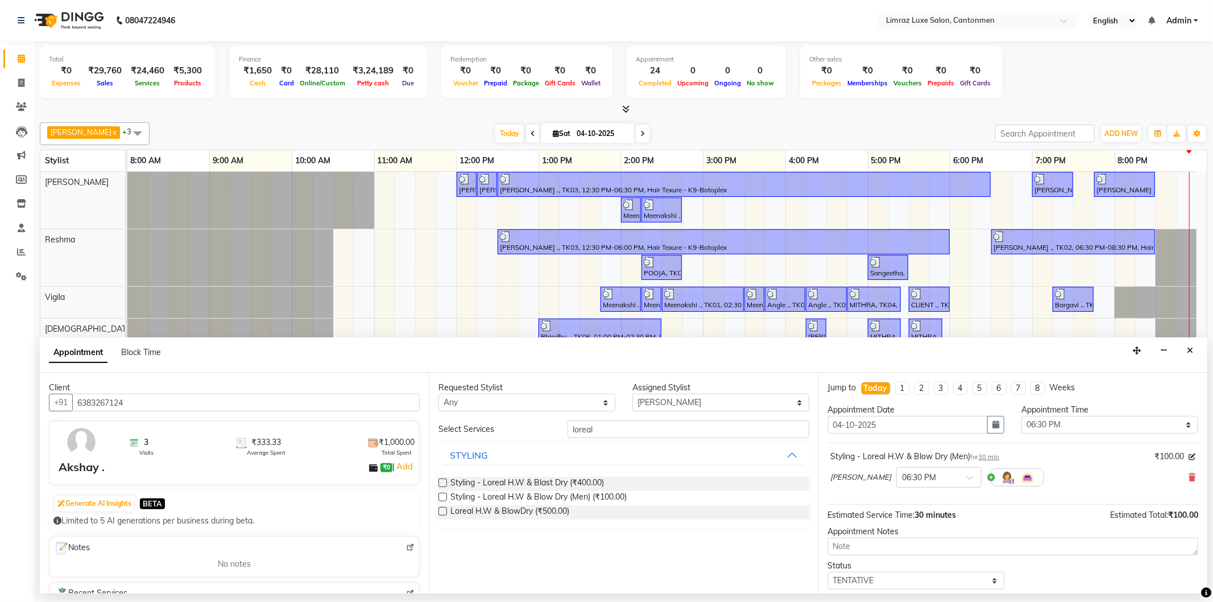
scroll to position [67, 0]
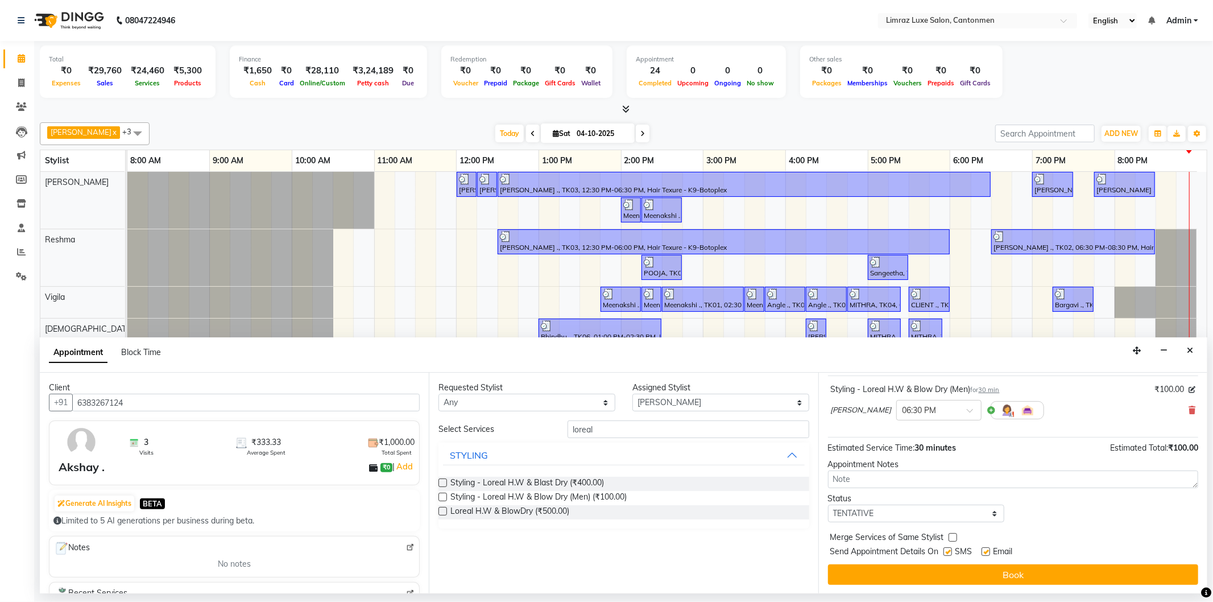
drag, startPoint x: 952, startPoint y: 549, endPoint x: 967, endPoint y: 549, distance: 14.2
click at [952, 549] on label at bounding box center [947, 551] width 9 height 9
click at [951, 549] on input "checkbox" at bounding box center [946, 552] width 7 height 7
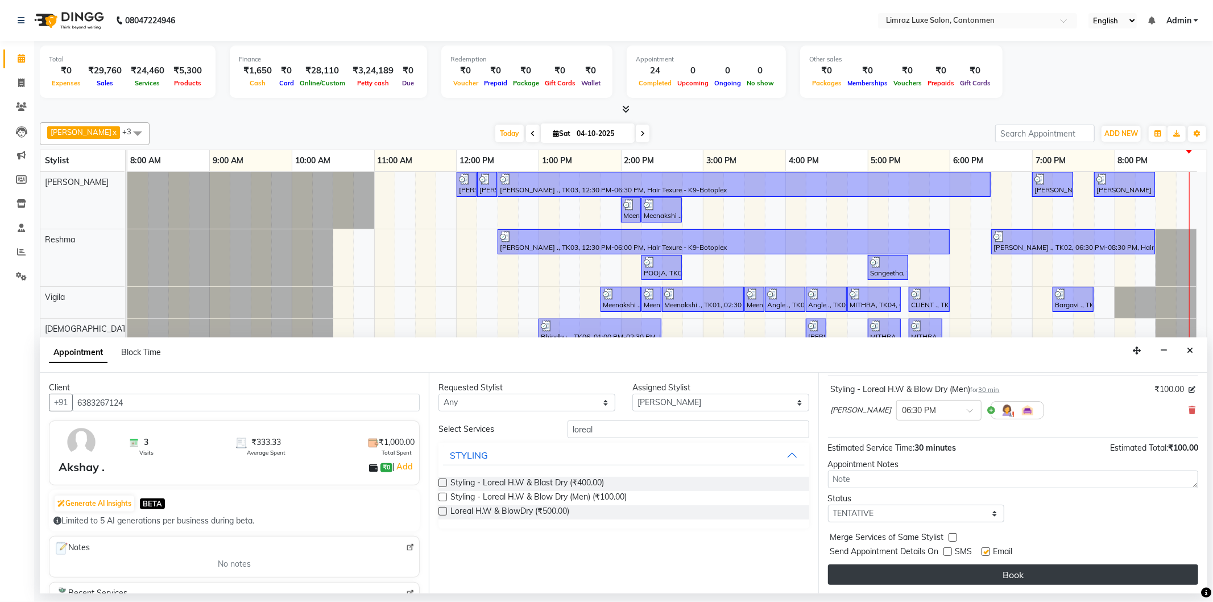
drag, startPoint x: 989, startPoint y: 549, endPoint x: 981, endPoint y: 575, distance: 27.3
click at [988, 551] on label at bounding box center [985, 551] width 9 height 9
click at [988, 551] on input "checkbox" at bounding box center [984, 552] width 7 height 7
click at [981, 576] on button "Book" at bounding box center [1013, 574] width 370 height 20
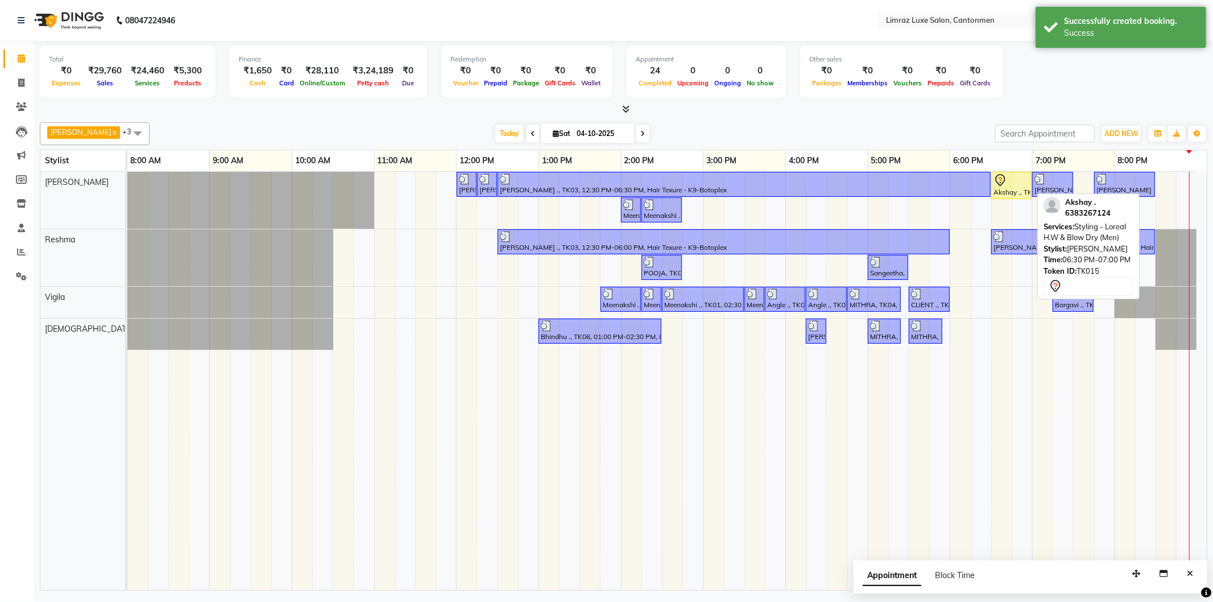
click at [1004, 179] on icon at bounding box center [1000, 180] width 10 height 12
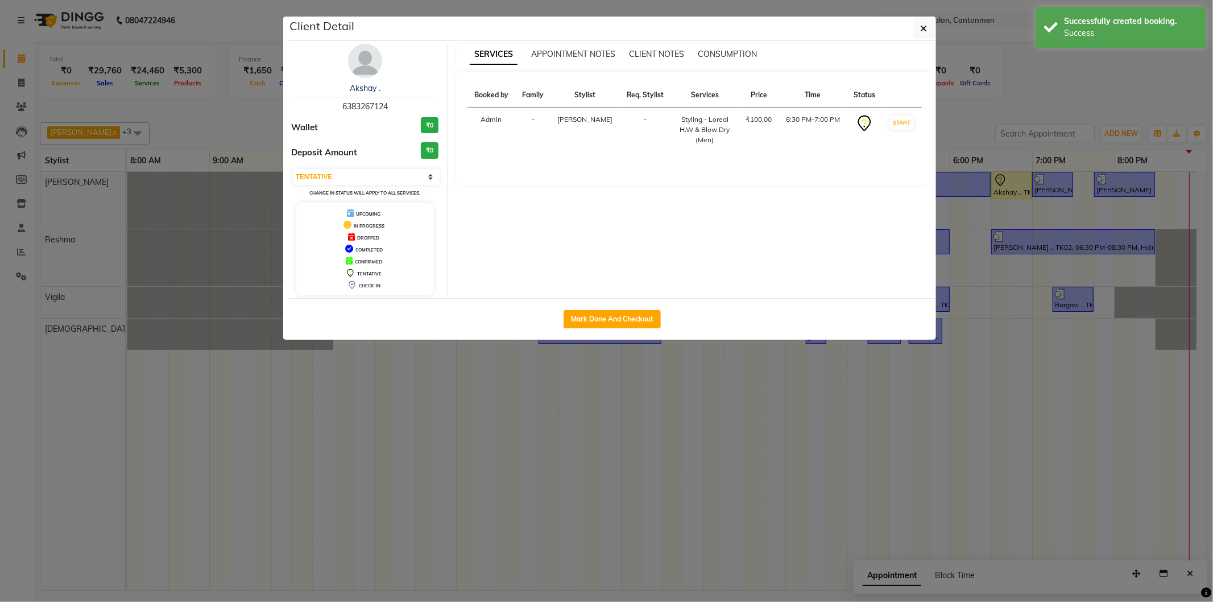
click at [578, 309] on div "Mark Done And Checkout" at bounding box center [612, 319] width 647 height 42
click at [580, 310] on button "Mark Done And Checkout" at bounding box center [611, 319] width 97 height 18
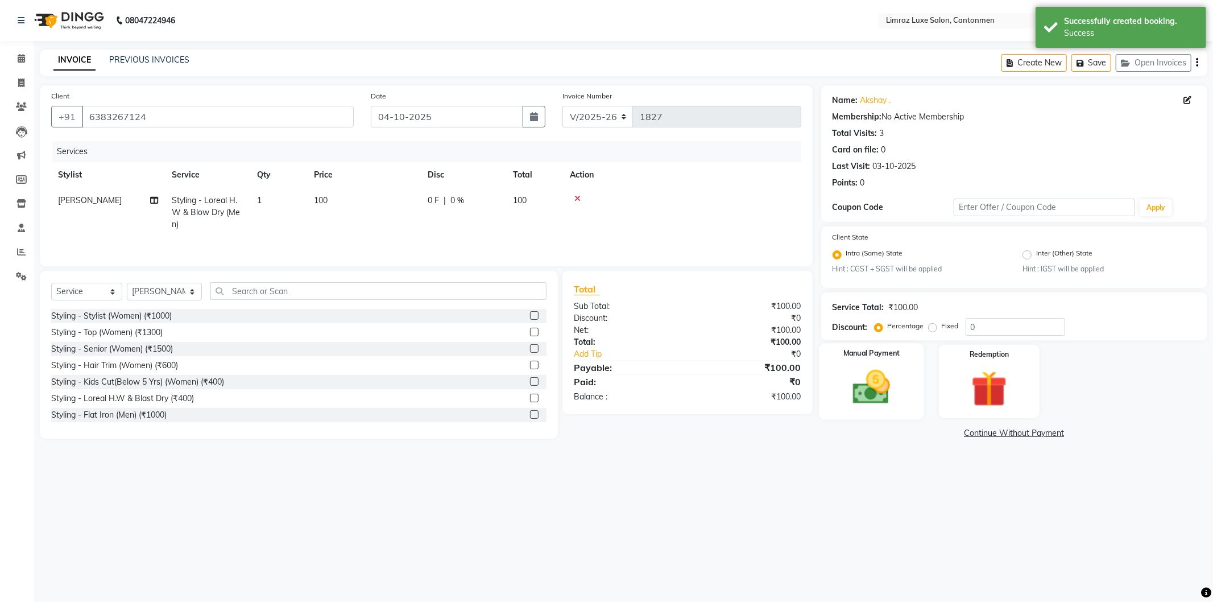
click at [887, 373] on img at bounding box center [871, 387] width 61 height 43
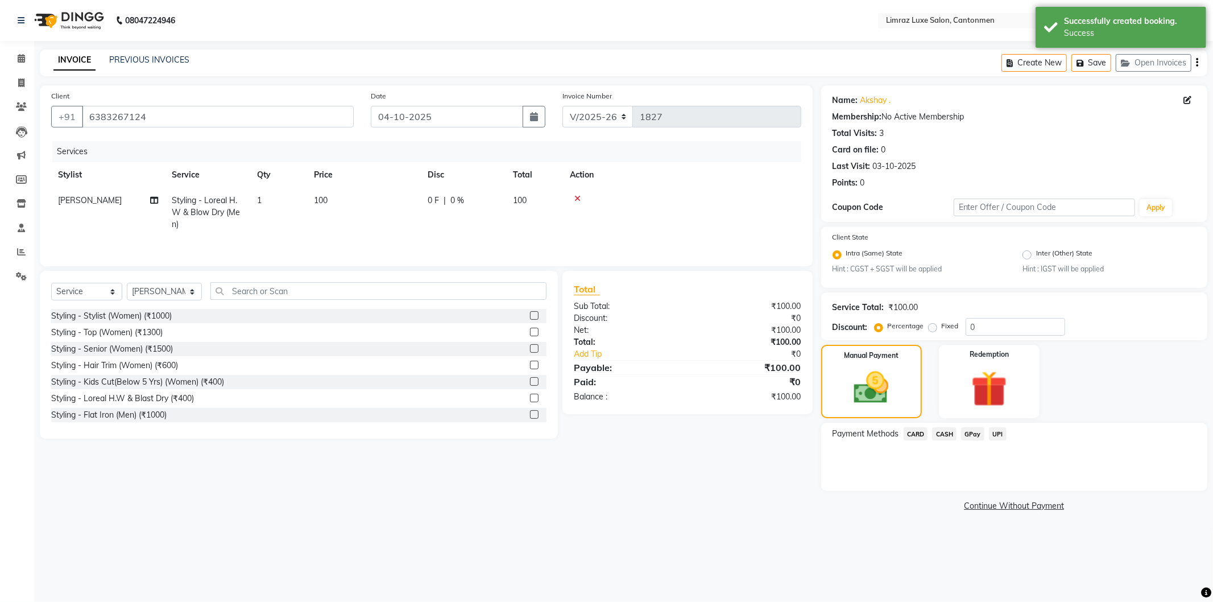
click at [944, 430] on span "CASH" at bounding box center [944, 433] width 24 height 13
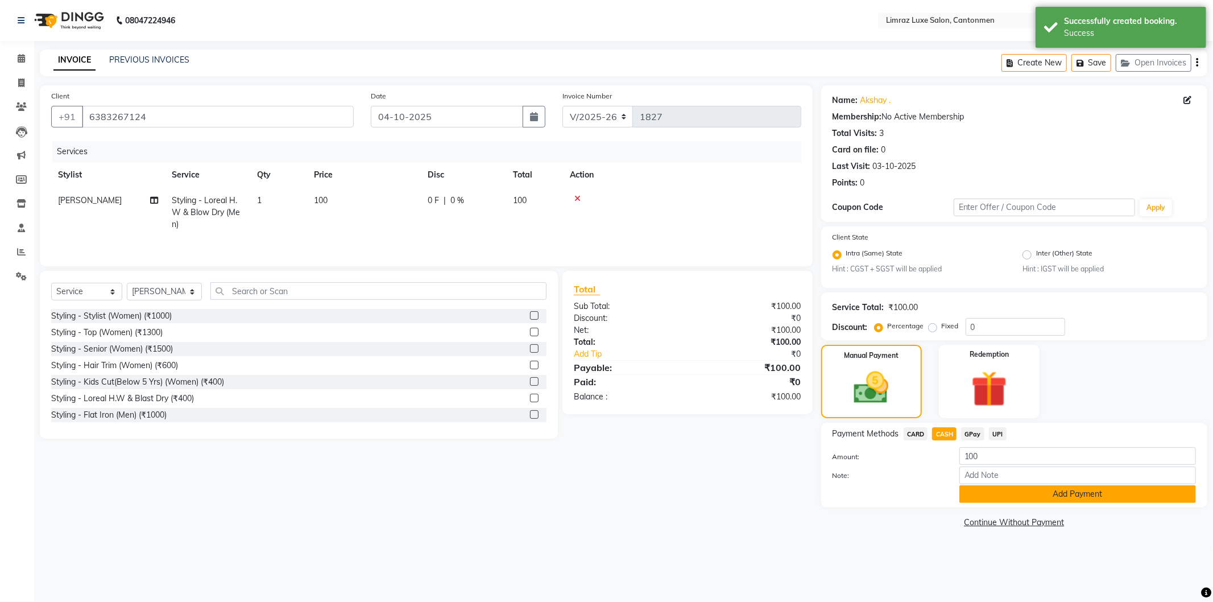
click at [978, 497] on button "Add Payment" at bounding box center [1077, 494] width 237 height 18
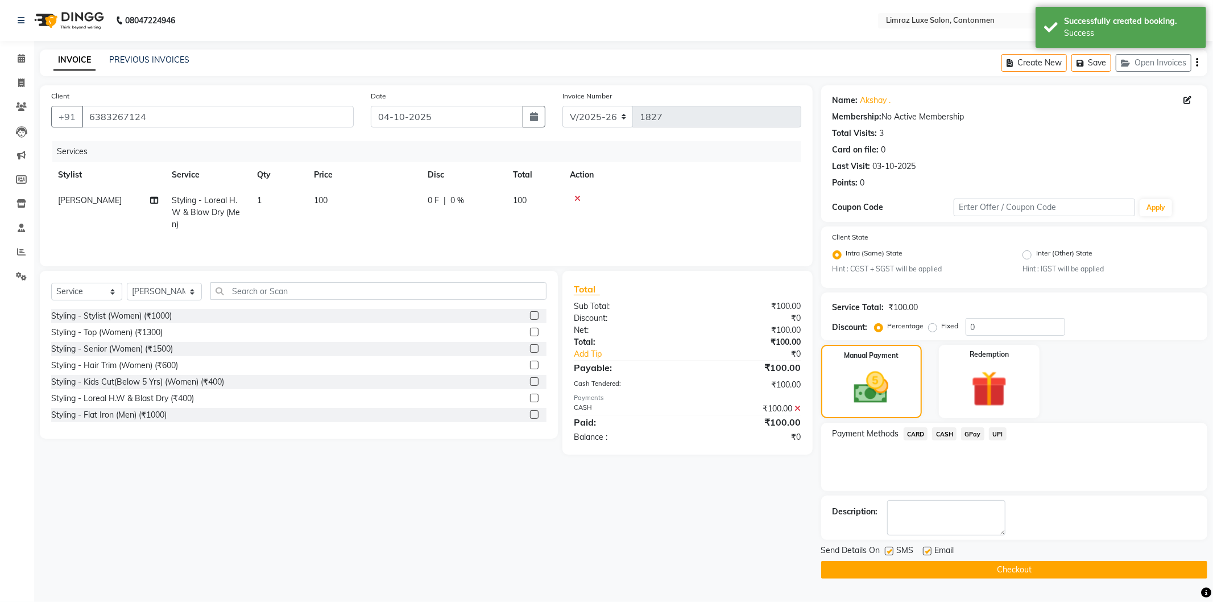
click at [890, 549] on label at bounding box center [889, 550] width 9 height 9
click at [890, 549] on input "checkbox" at bounding box center [888, 551] width 7 height 7
click at [927, 551] on label at bounding box center [927, 550] width 9 height 9
click at [927, 551] on input "checkbox" at bounding box center [926, 551] width 7 height 7
click at [928, 560] on div "Send Details On SMS Email Checkout" at bounding box center [1014, 561] width 386 height 34
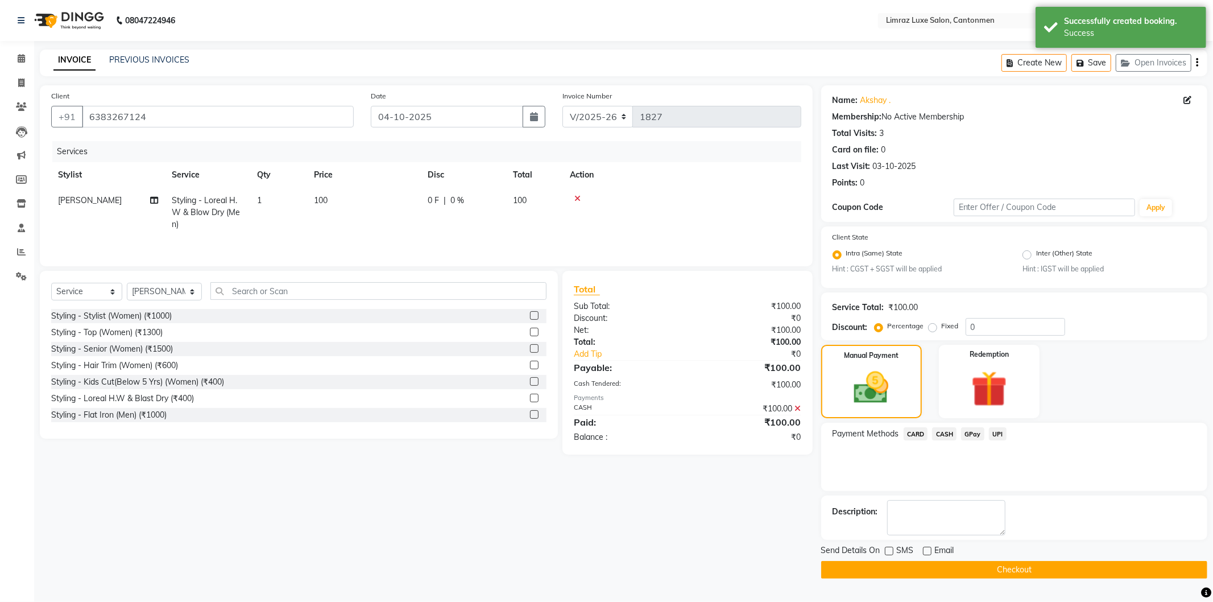
drag, startPoint x: 929, startPoint y: 563, endPoint x: 933, endPoint y: 554, distance: 9.9
click at [930, 563] on button "Checkout" at bounding box center [1014, 570] width 386 height 18
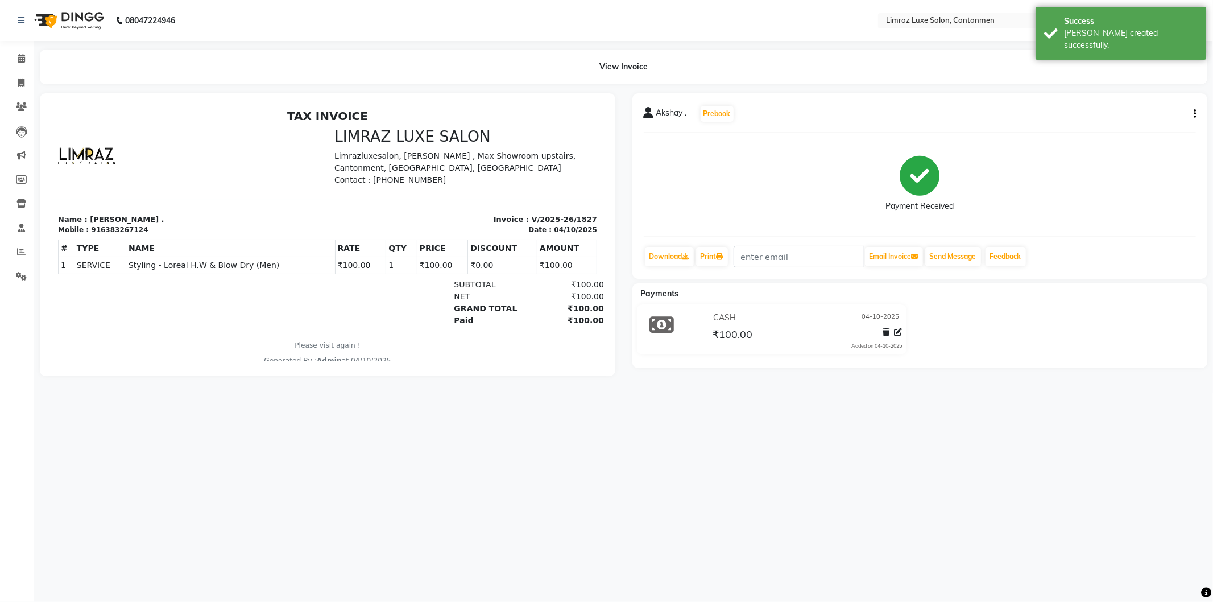
click at [80, 26] on img at bounding box center [68, 21] width 78 height 32
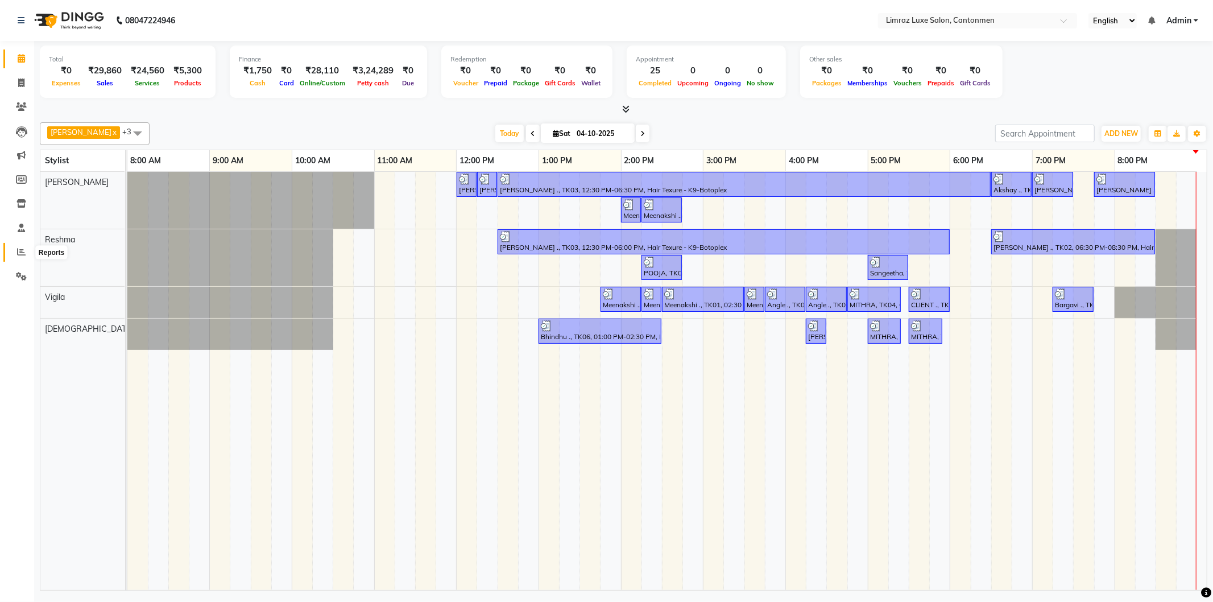
click at [24, 247] on icon at bounding box center [21, 251] width 9 height 9
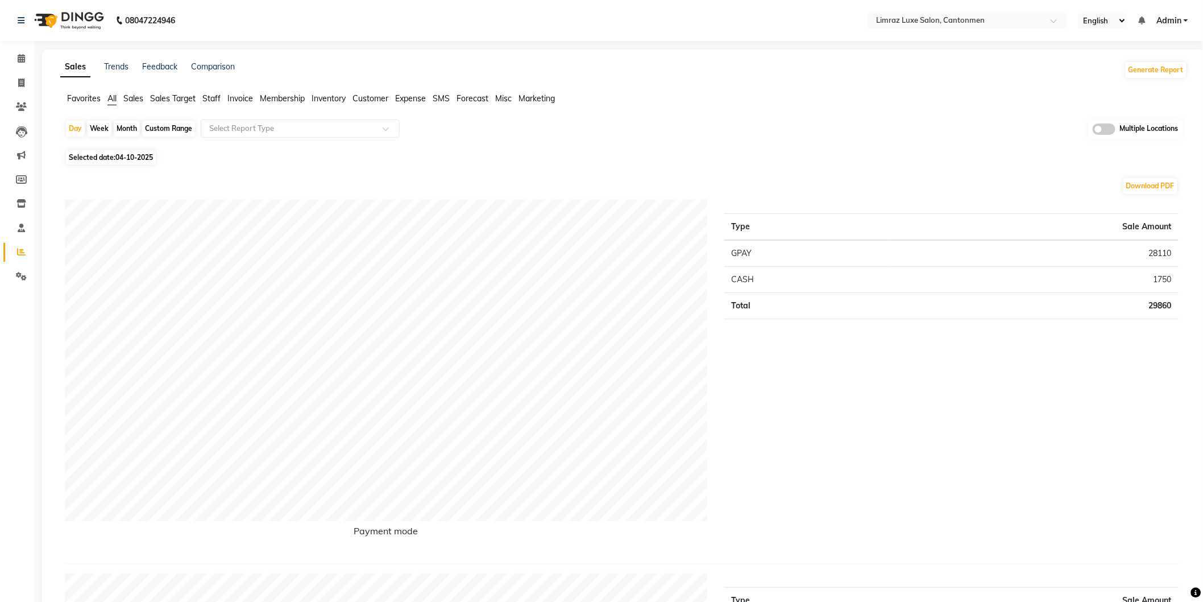
click at [218, 96] on span "Staff" at bounding box center [211, 98] width 18 height 10
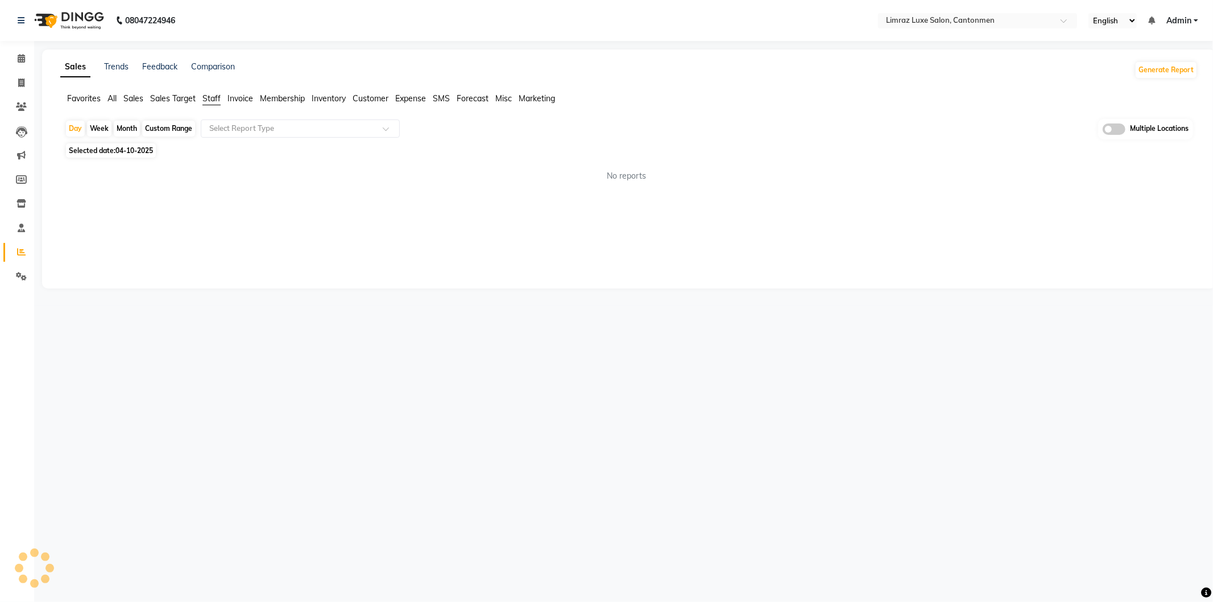
click at [245, 99] on span "Invoice" at bounding box center [240, 98] width 26 height 10
drag, startPoint x: 109, startPoint y: 97, endPoint x: 120, endPoint y: 105, distance: 13.9
click at [108, 97] on span "All" at bounding box center [111, 98] width 9 height 10
click at [138, 99] on span "Sales" at bounding box center [133, 98] width 20 height 10
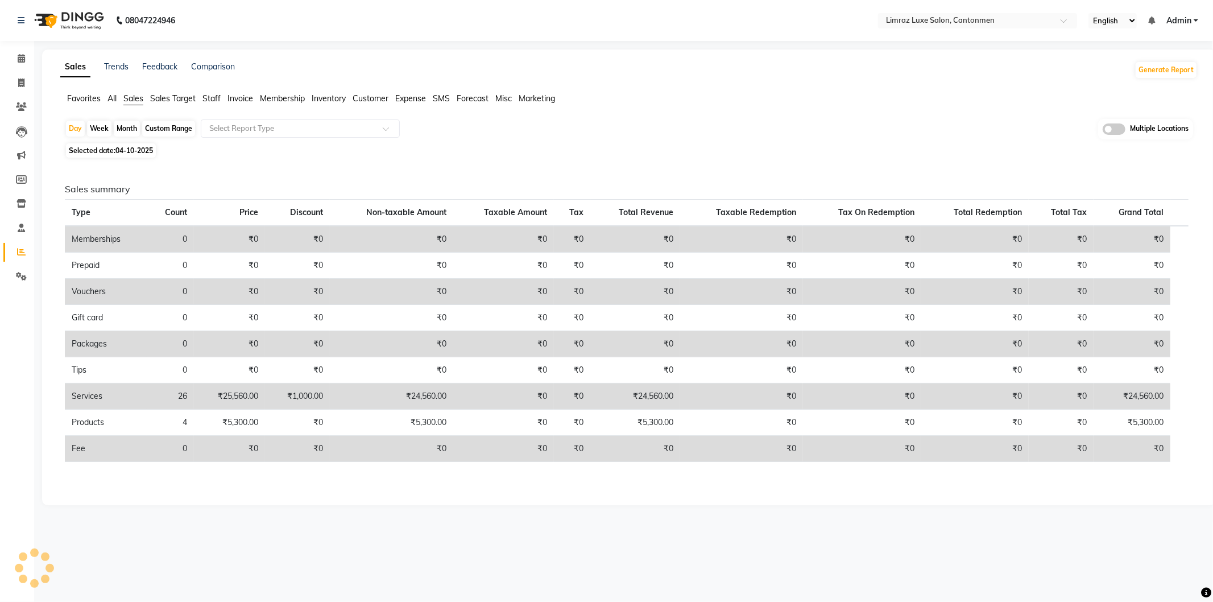
click at [167, 97] on span "Sales Target" at bounding box center [172, 98] width 45 height 10
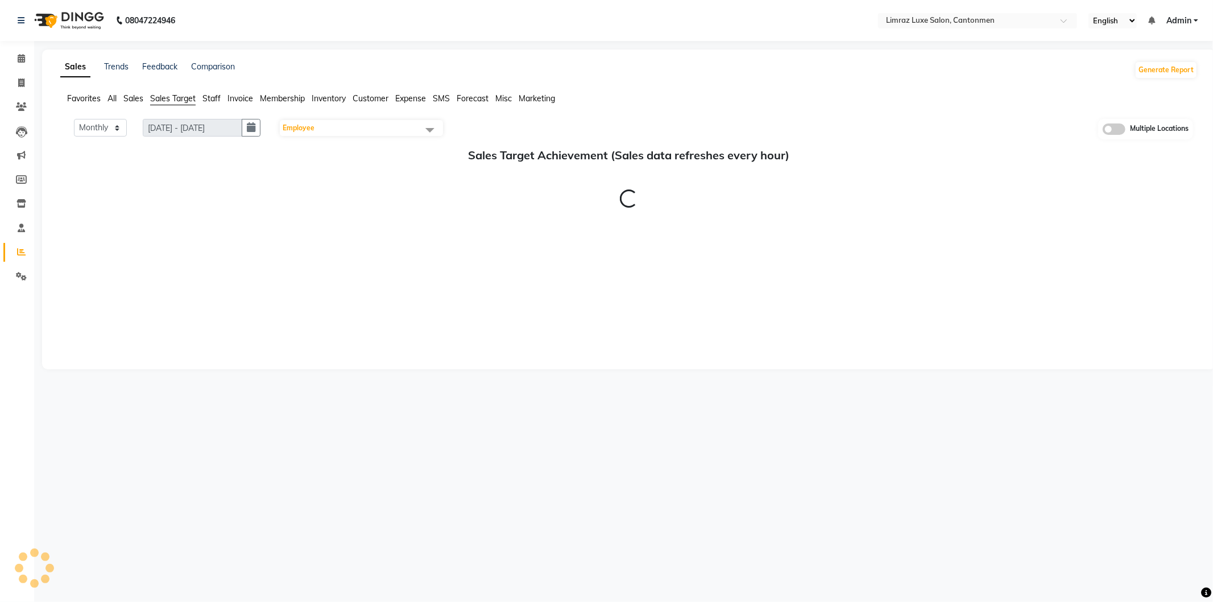
click at [371, 95] on span "Customer" at bounding box center [370, 98] width 36 height 10
click at [143, 151] on span "04-10-2025" at bounding box center [134, 150] width 38 height 9
click at [145, 149] on span "04-10-2025" at bounding box center [134, 150] width 38 height 9
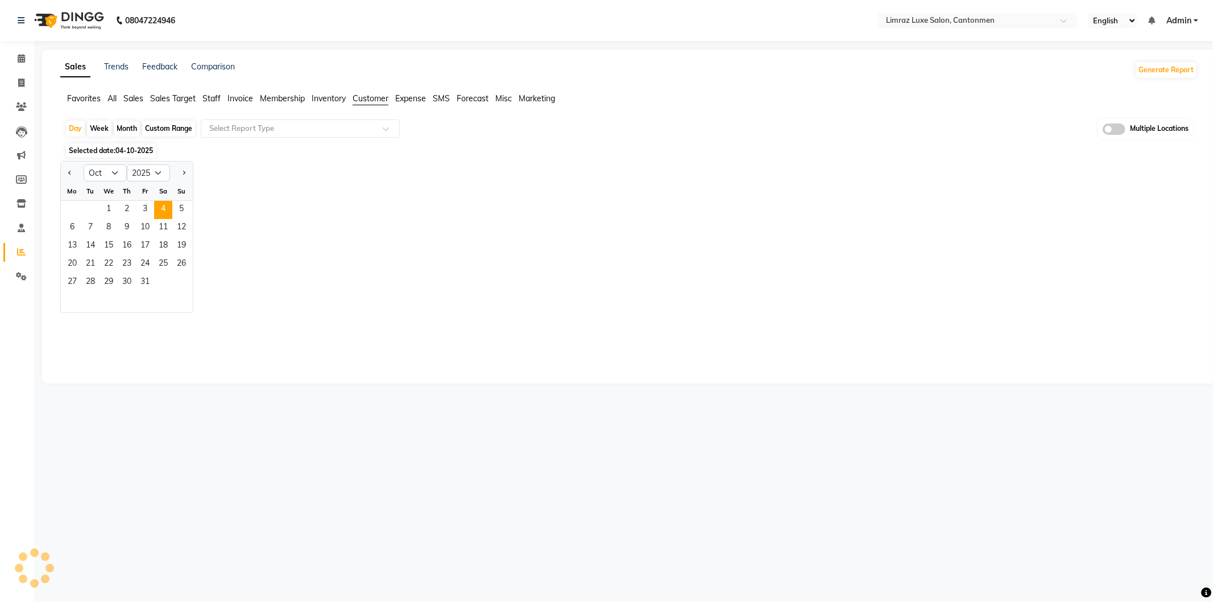
click at [262, 154] on div "Selected date: [DATE]" at bounding box center [631, 150] width 1133 height 12
click at [292, 184] on div "Jan Feb Mar Apr May Jun Jul Aug Sep Oct Nov Dec 2015 2016 2017 2018 2019 2020 2…" at bounding box center [628, 237] width 1137 height 152
click at [134, 99] on span "Sales" at bounding box center [133, 98] width 20 height 10
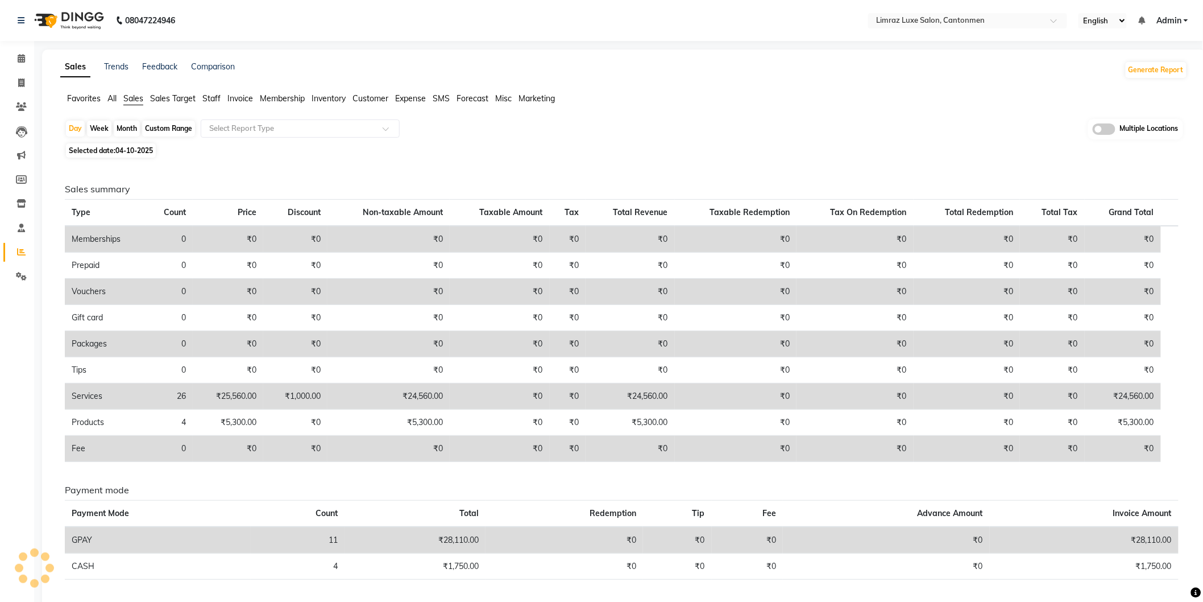
click at [364, 99] on span "Customer" at bounding box center [370, 98] width 36 height 10
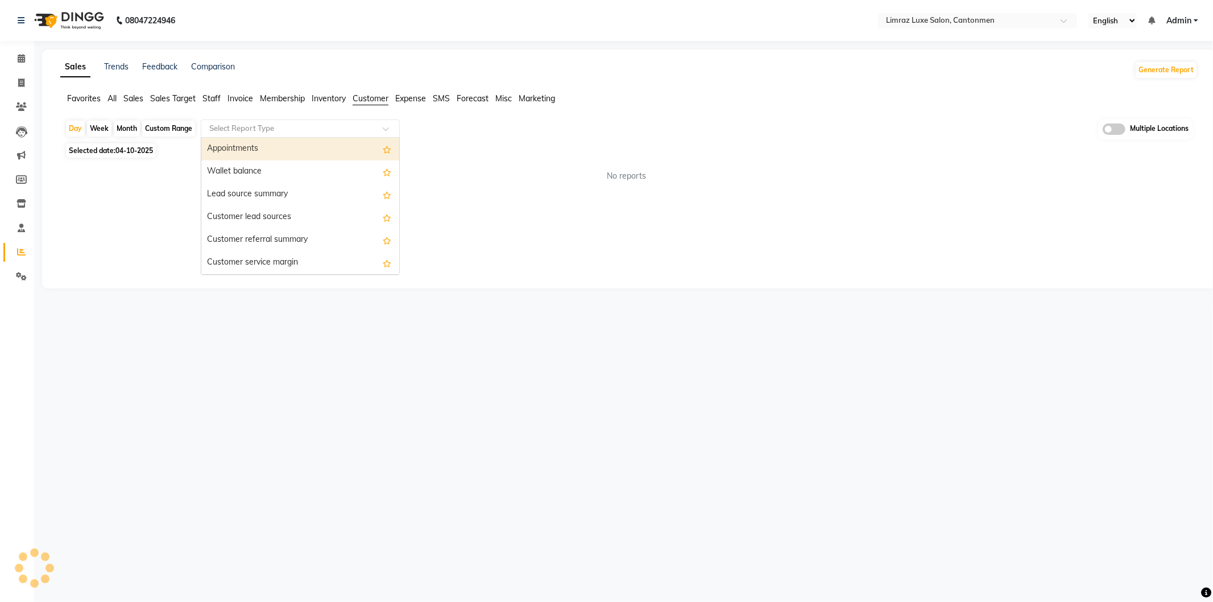
click at [345, 128] on input "text" at bounding box center [289, 128] width 164 height 11
click at [290, 144] on div "Appointments" at bounding box center [300, 149] width 198 height 23
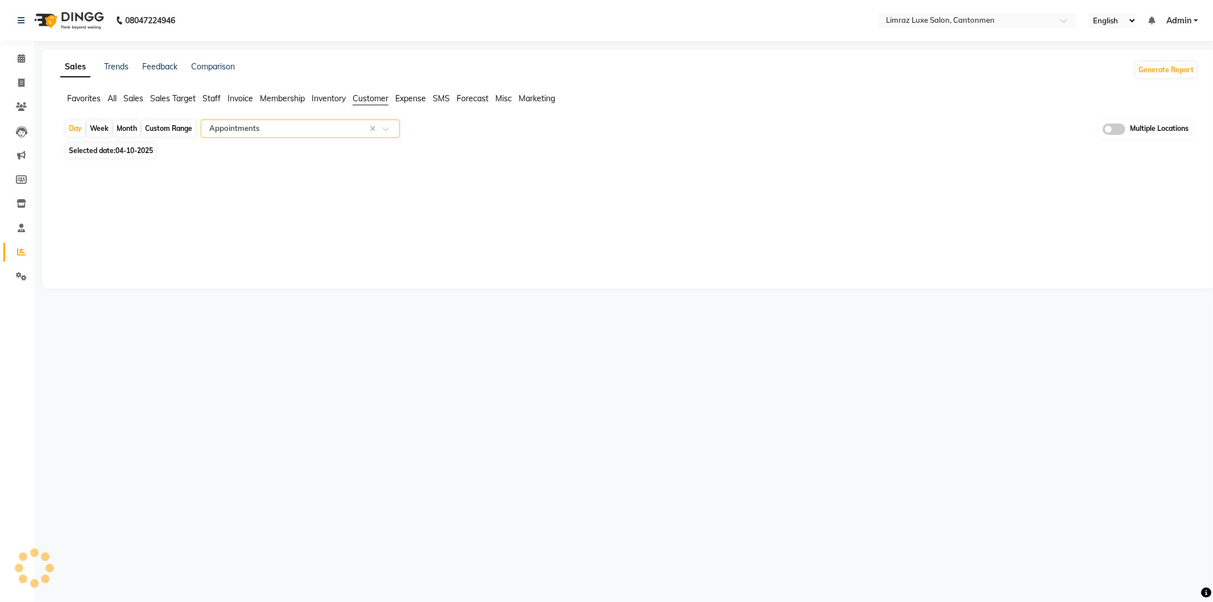
click at [331, 131] on input "text" at bounding box center [289, 128] width 164 height 11
click at [488, 160] on div "Day Week Month Custom Range Select Report Type Multiple Locations Selected date…" at bounding box center [628, 203] width 1137 height 169
click at [214, 97] on span "Staff" at bounding box center [211, 98] width 18 height 10
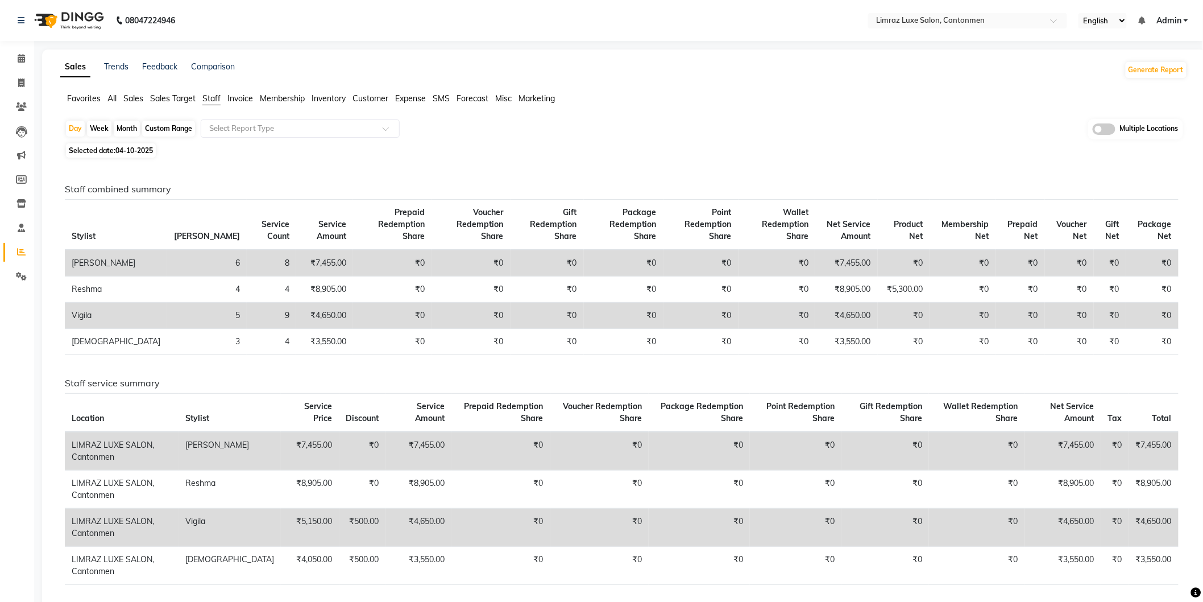
drag, startPoint x: 135, startPoint y: 98, endPoint x: 135, endPoint y: 105, distance: 6.3
click at [135, 99] on span "Sales" at bounding box center [133, 98] width 20 height 10
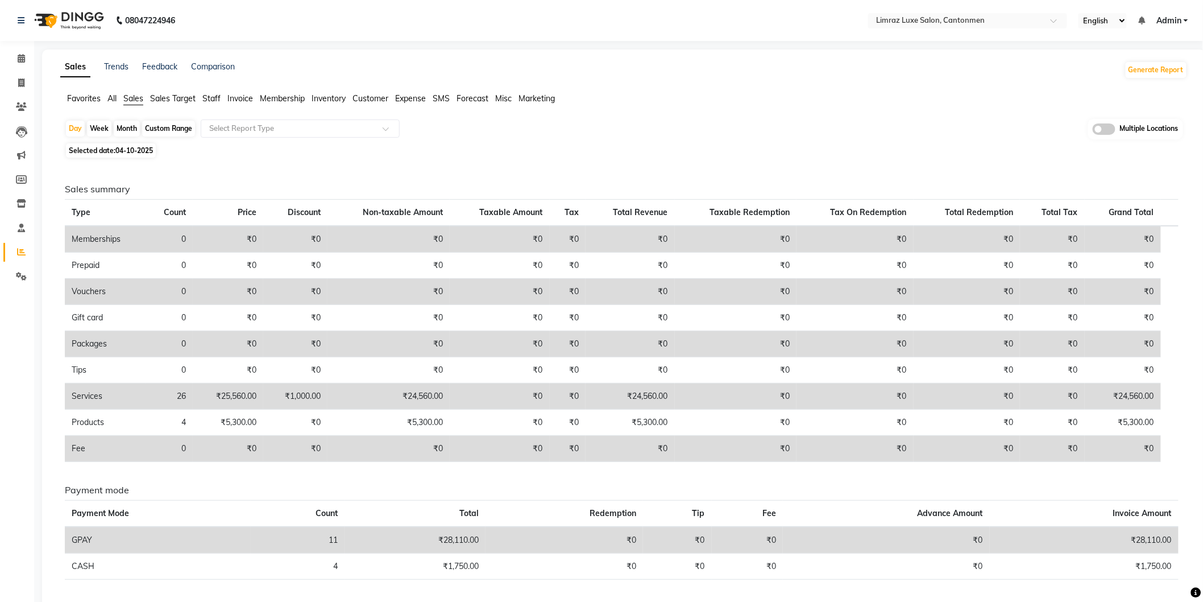
click at [179, 98] on span "Sales Target" at bounding box center [172, 98] width 45 height 10
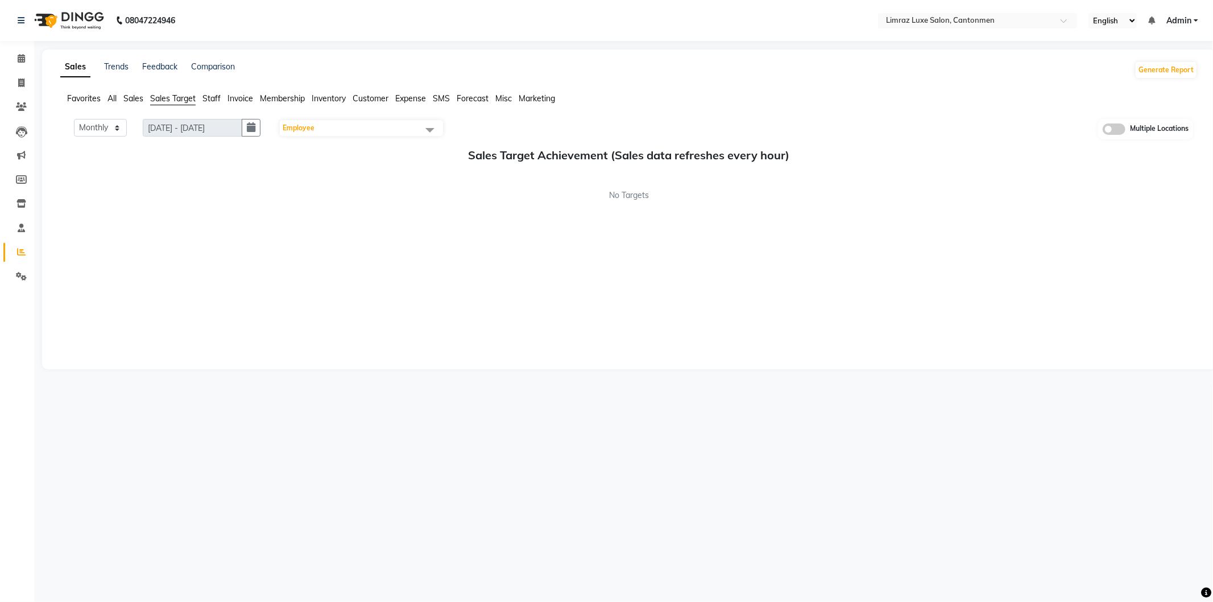
drag, startPoint x: 113, startPoint y: 93, endPoint x: 131, endPoint y: 105, distance: 21.8
click at [113, 94] on span "All" at bounding box center [111, 98] width 9 height 10
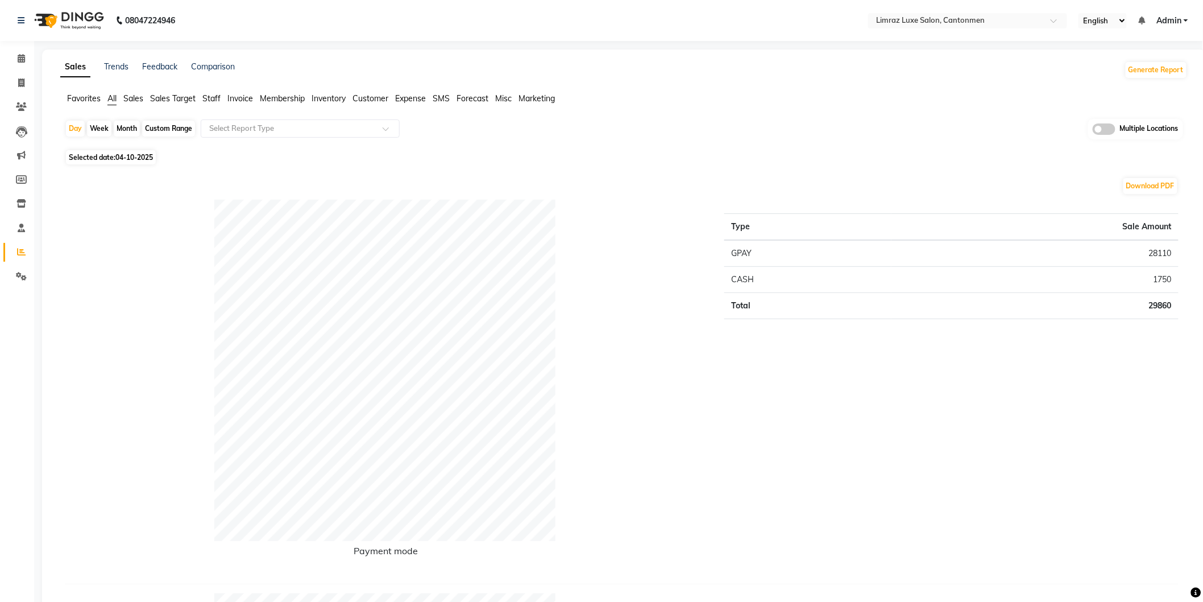
click at [246, 98] on span "Invoice" at bounding box center [240, 98] width 26 height 10
click at [218, 97] on span "Staff" at bounding box center [211, 98] width 18 height 10
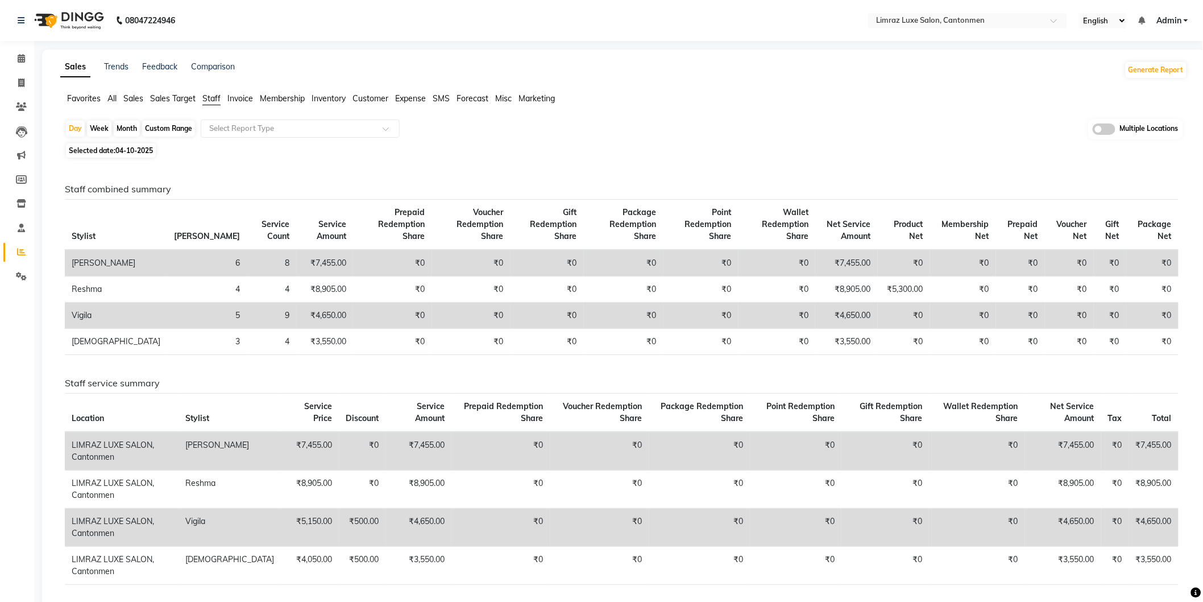
click at [334, 99] on span "Inventory" at bounding box center [329, 98] width 34 height 10
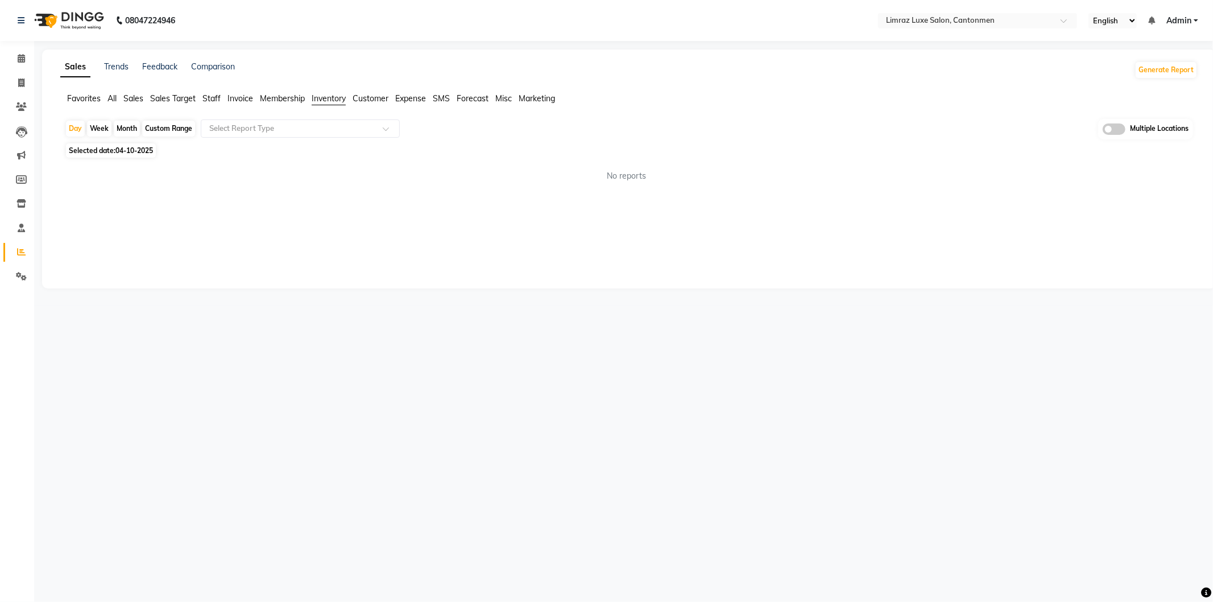
drag, startPoint x: 287, startPoint y: 95, endPoint x: 304, endPoint y: 103, distance: 19.1
click at [287, 97] on span "Membership" at bounding box center [282, 98] width 45 height 10
click at [376, 97] on span "Customer" at bounding box center [370, 98] width 36 height 10
click at [409, 105] on div "Favorites All Sales Sales Target Staff Invoice Membership Inventory Customer Ex…" at bounding box center [629, 104] width 1154 height 22
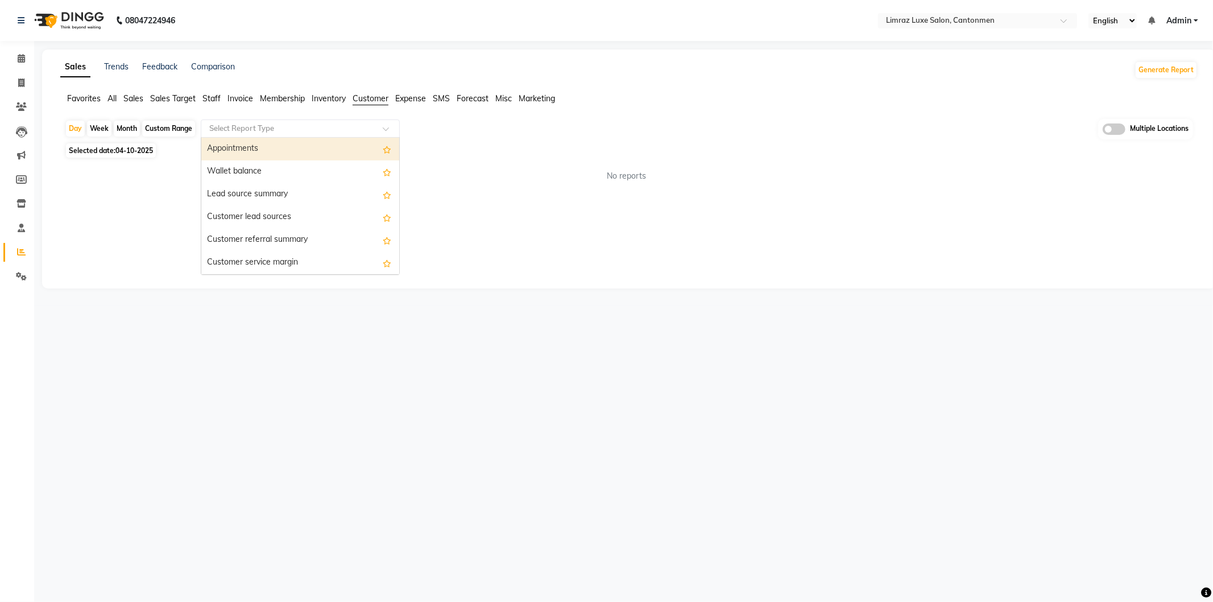
click at [379, 135] on div "Select Report Type" at bounding box center [300, 128] width 199 height 18
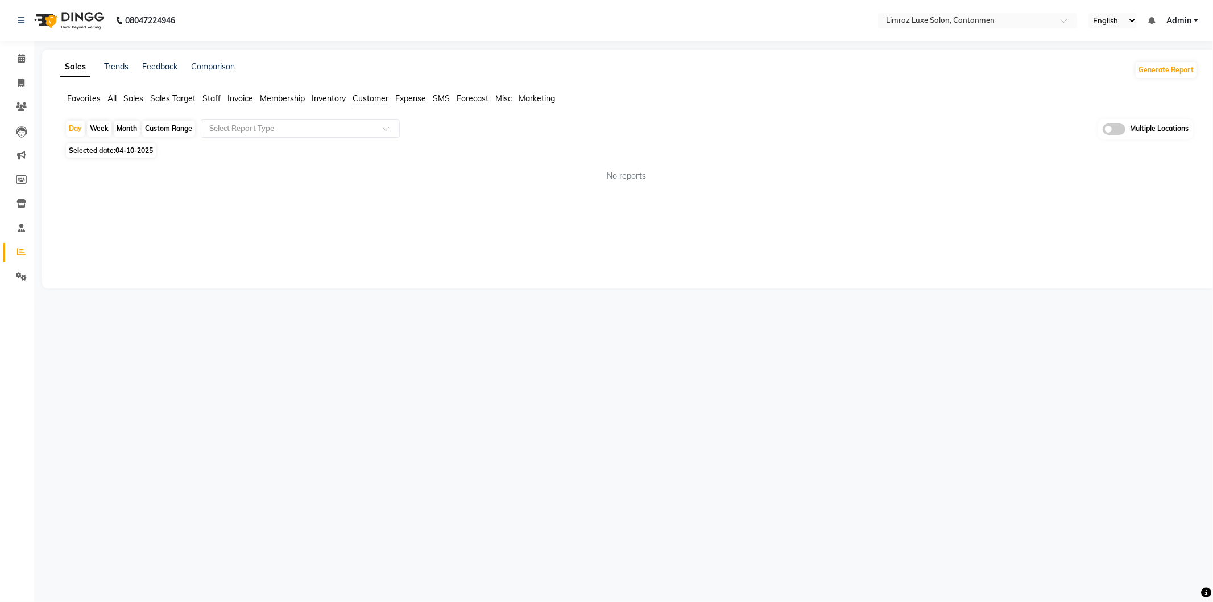
click at [420, 132] on div "Day Week Month Custom Range Select Report Type Multiple Locations" at bounding box center [629, 129] width 1128 height 21
click at [388, 98] on span "Customer" at bounding box center [370, 98] width 36 height 10
drag, startPoint x: 366, startPoint y: 127, endPoint x: 364, endPoint y: 133, distance: 5.9
click at [366, 128] on input "text" at bounding box center [289, 128] width 164 height 11
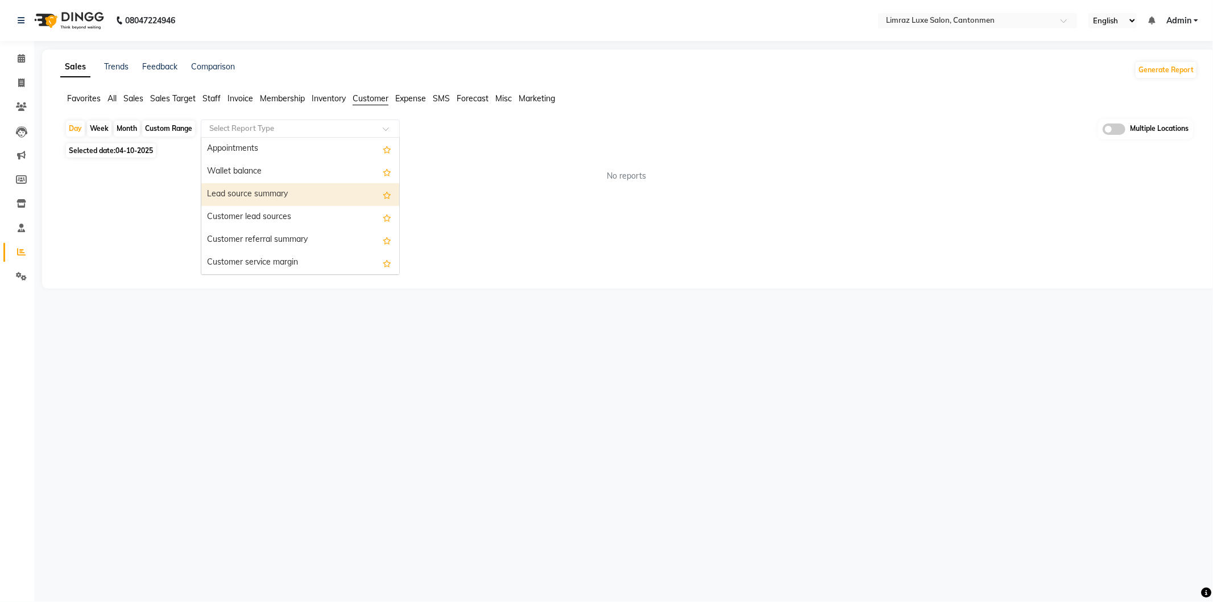
click at [335, 192] on div "Lead source summary" at bounding box center [300, 194] width 198 height 23
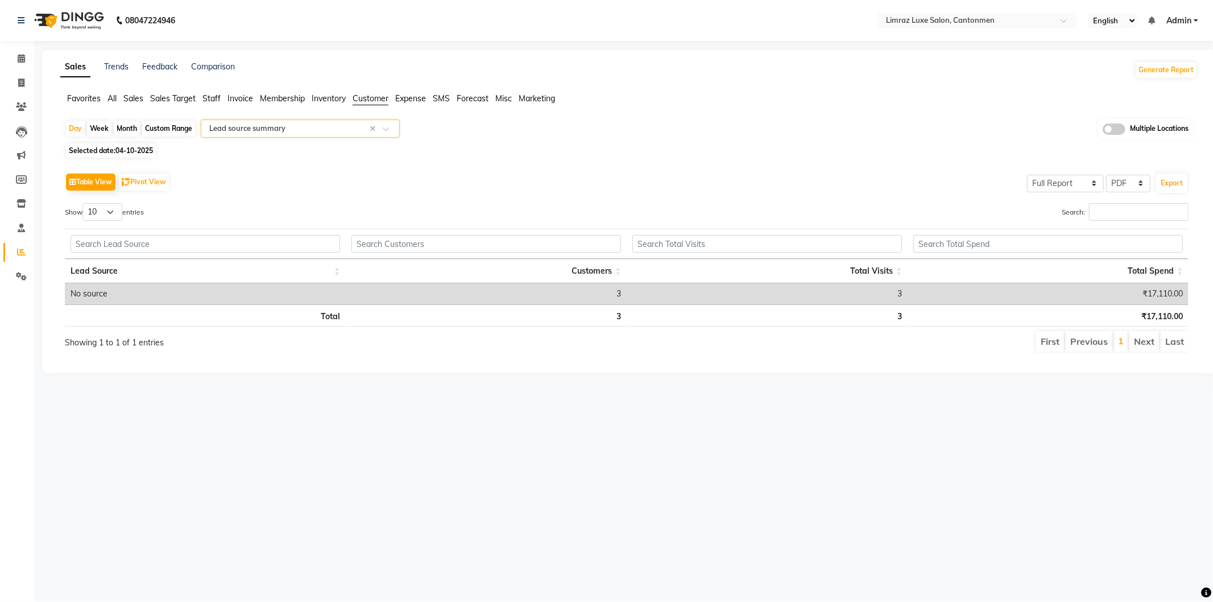
click at [343, 127] on input "text" at bounding box center [289, 128] width 164 height 11
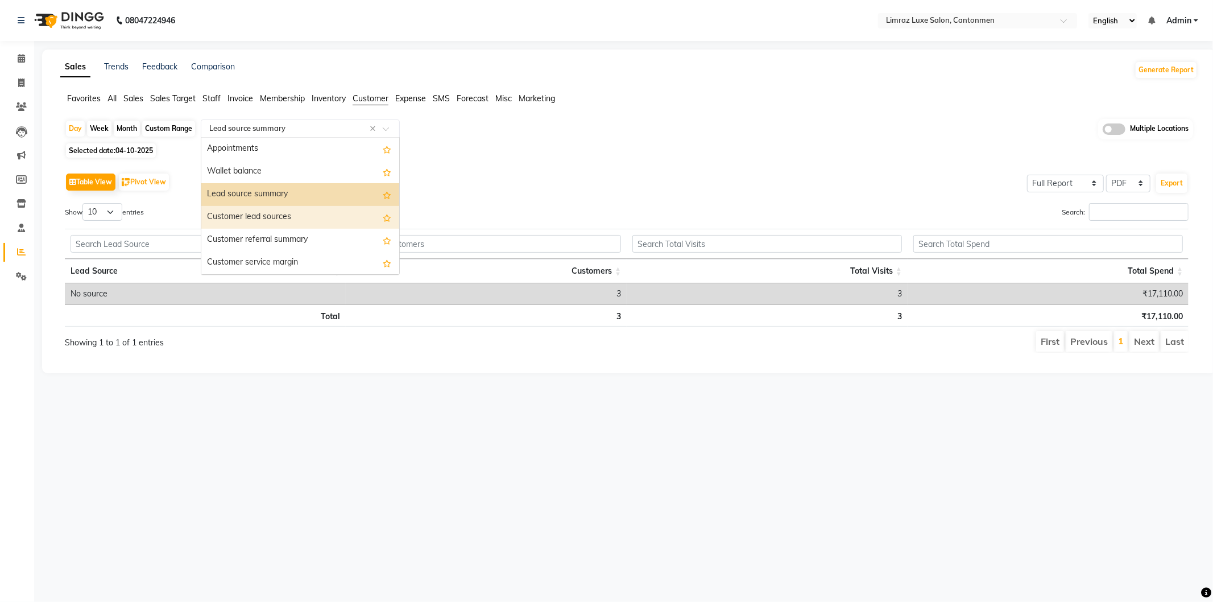
click at [292, 206] on div "Customer lead sources" at bounding box center [300, 217] width 198 height 23
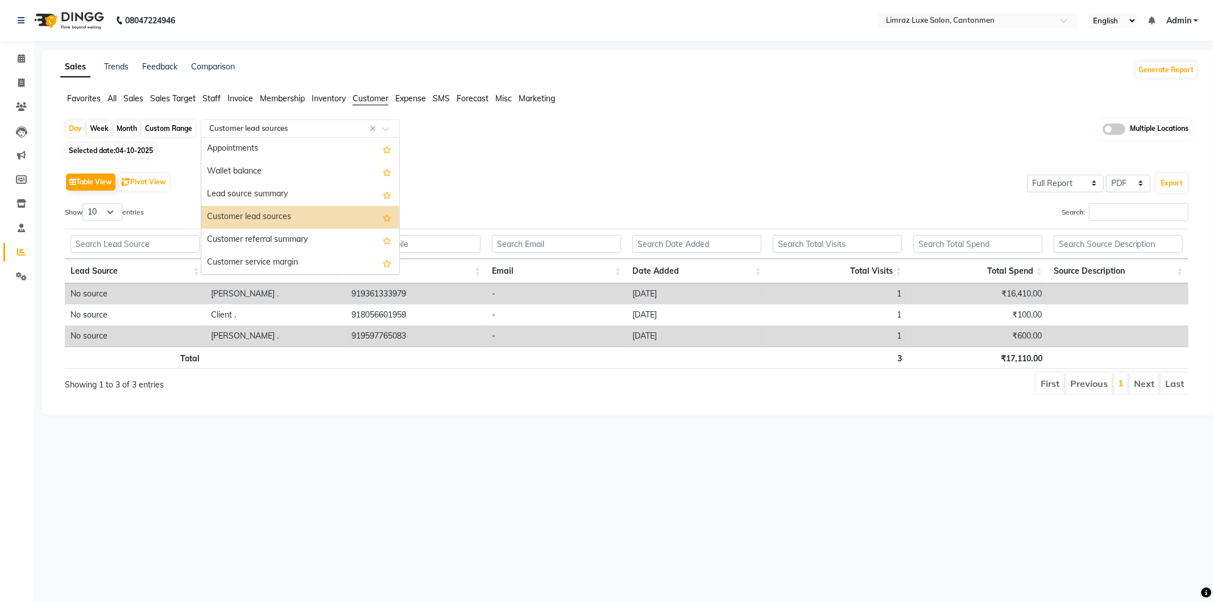
click at [325, 131] on input "text" at bounding box center [289, 128] width 164 height 11
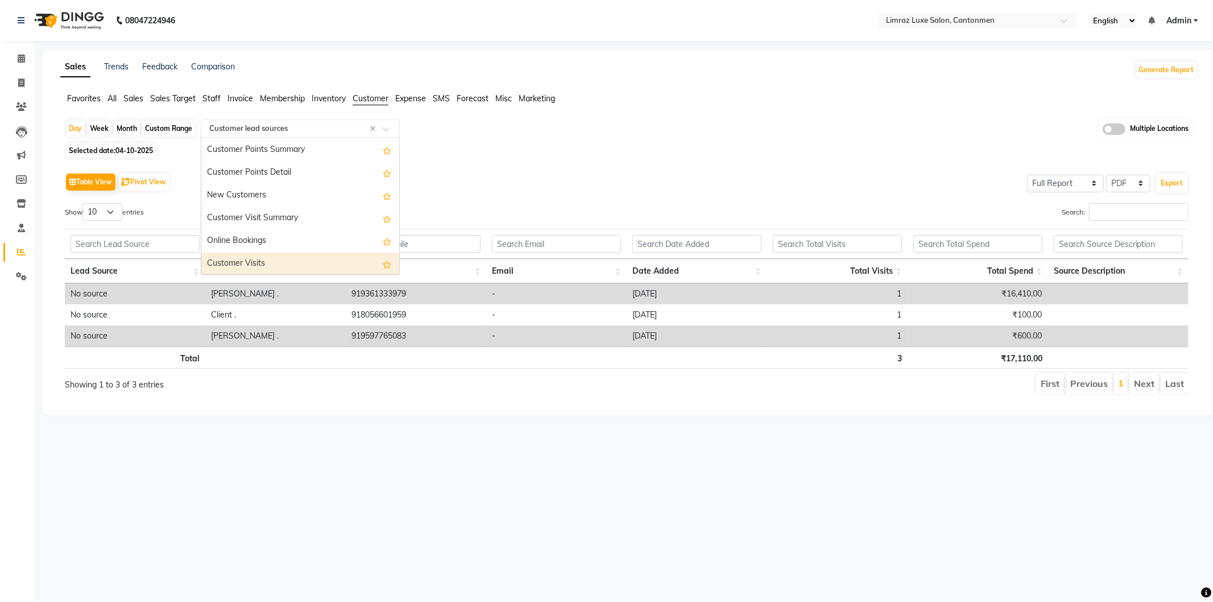
click at [266, 252] on div "Customer Visits" at bounding box center [300, 263] width 198 height 23
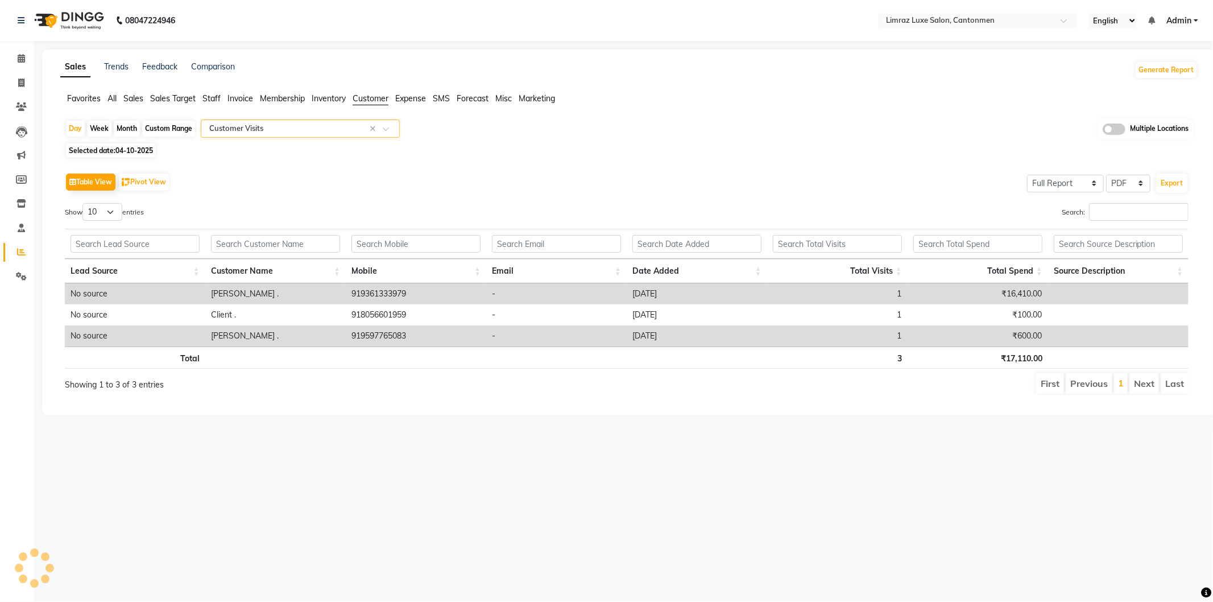
click at [425, 98] on span "Expense" at bounding box center [410, 98] width 31 height 10
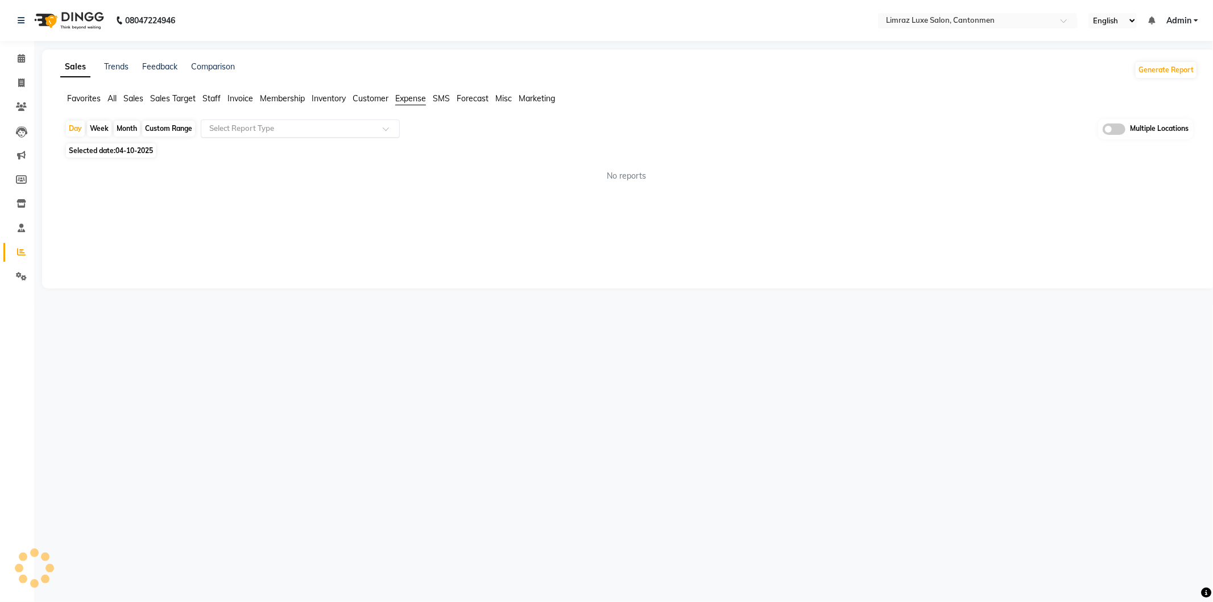
drag, startPoint x: 445, startPoint y: 97, endPoint x: 366, endPoint y: 131, distance: 85.8
click at [443, 97] on span "SMS" at bounding box center [441, 98] width 17 height 10
click at [118, 101] on ul "Favorites All Sales Sales Target Staff Invoice Membership Inventory Customer Ex…" at bounding box center [628, 99] width 1137 height 13
drag, startPoint x: 111, startPoint y: 99, endPoint x: 118, endPoint y: 108, distance: 11.7
click at [111, 99] on span "All" at bounding box center [111, 98] width 9 height 10
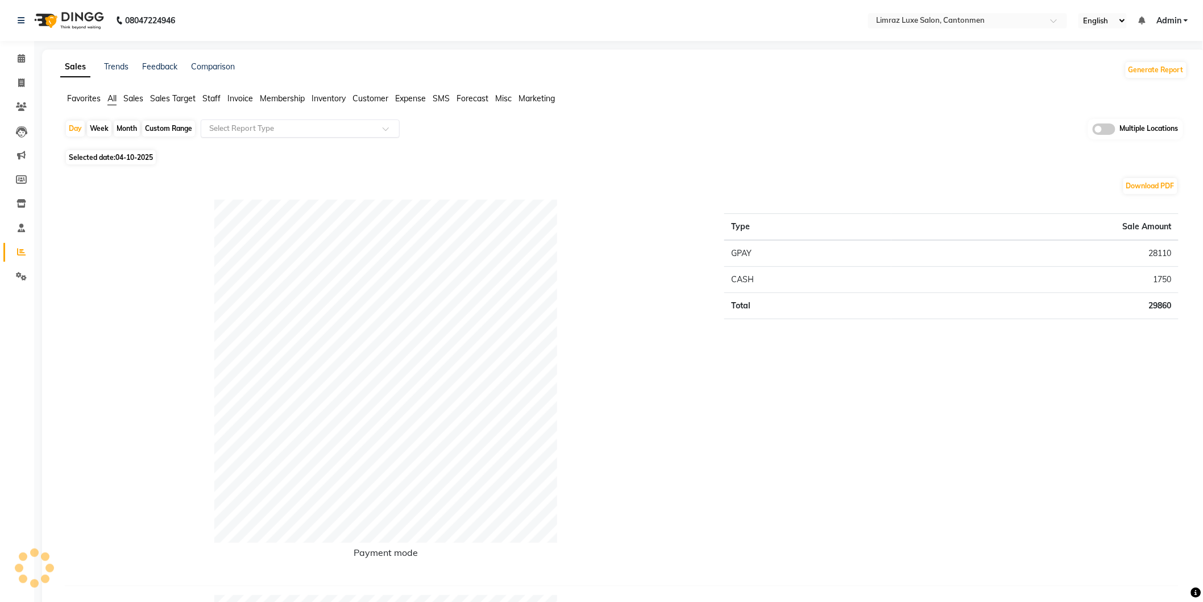
click at [262, 131] on input "text" at bounding box center [289, 128] width 164 height 11
click at [245, 152] on div "Daily Sales" at bounding box center [300, 149] width 198 height 23
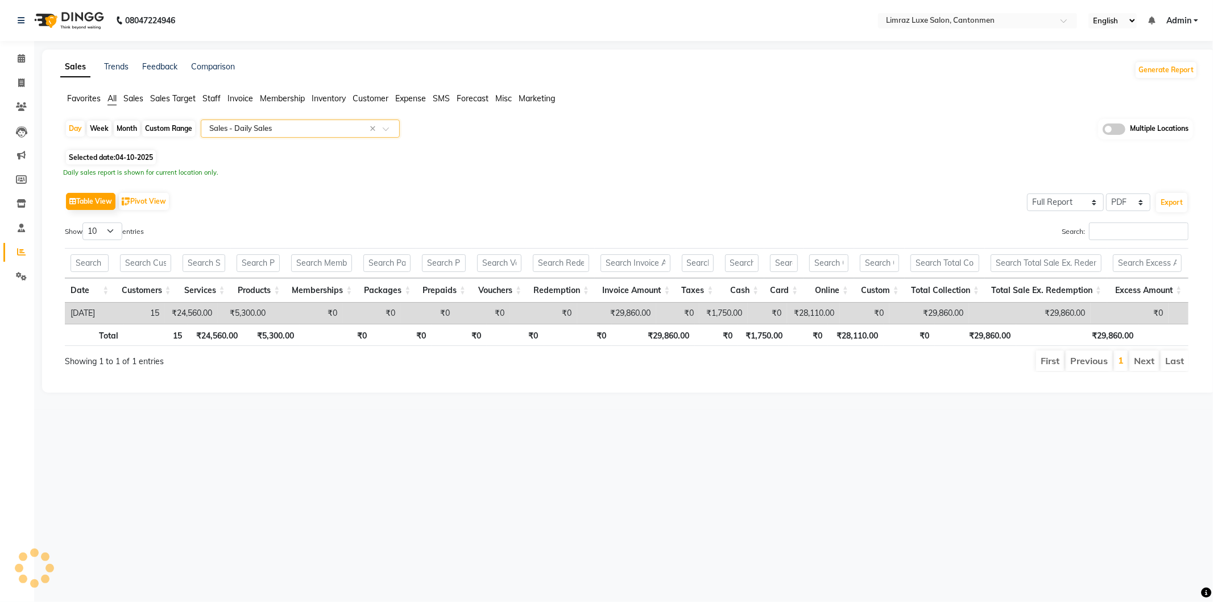
click at [256, 126] on input "text" at bounding box center [289, 128] width 164 height 11
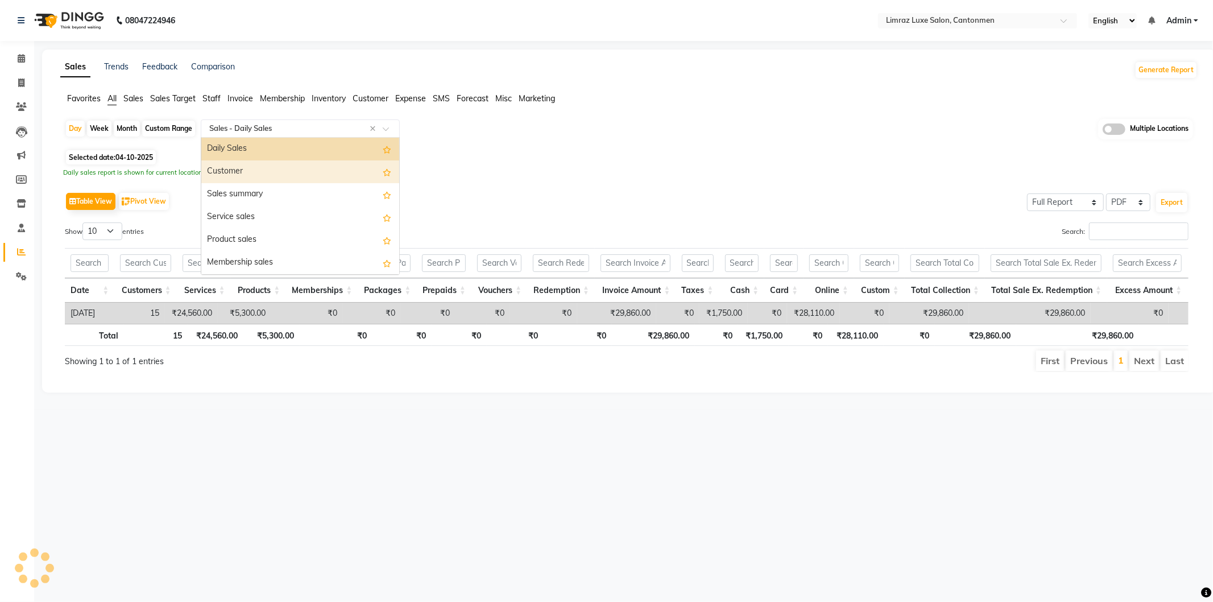
click at [235, 175] on div "Customer" at bounding box center [300, 171] width 198 height 23
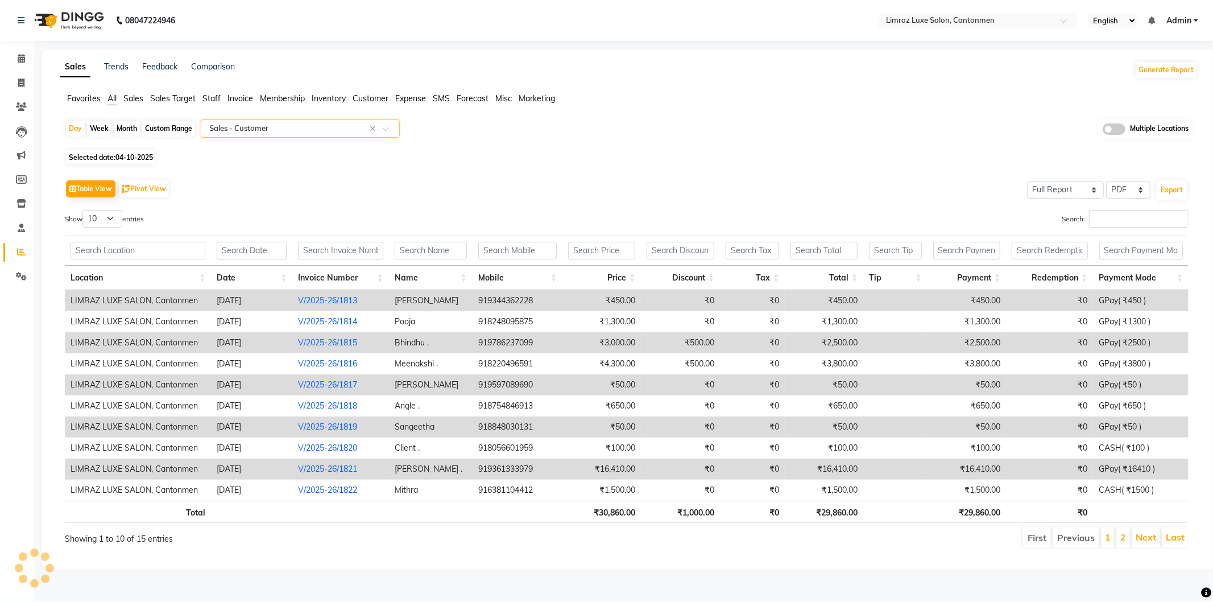
click at [74, 17] on img at bounding box center [68, 21] width 78 height 32
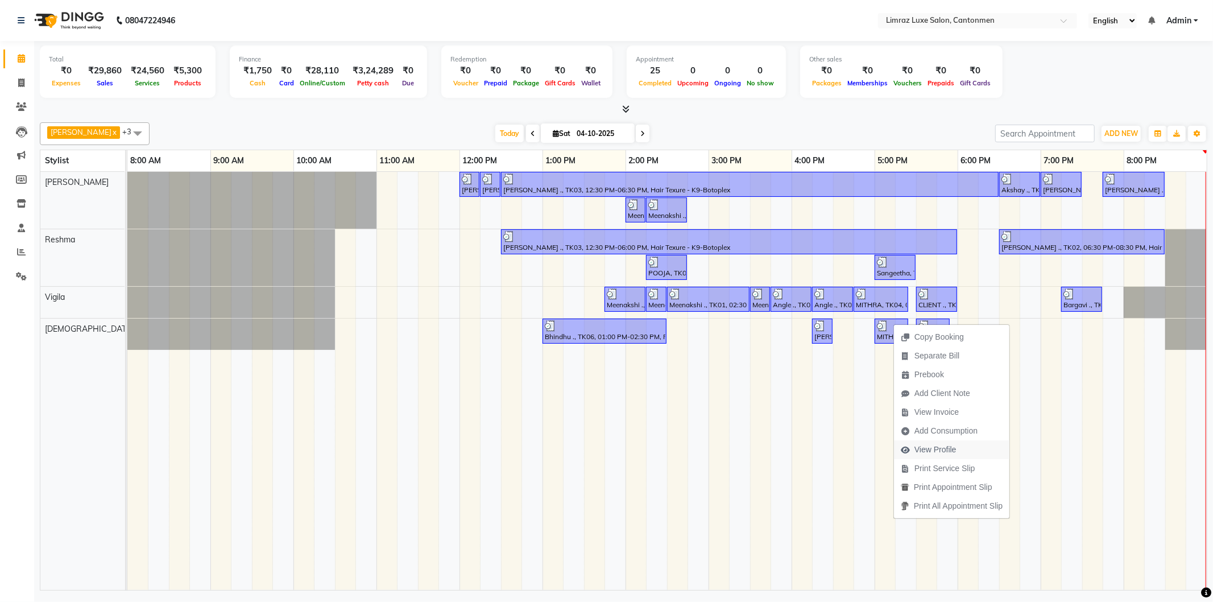
click at [935, 443] on span "View Profile" at bounding box center [935, 449] width 42 height 12
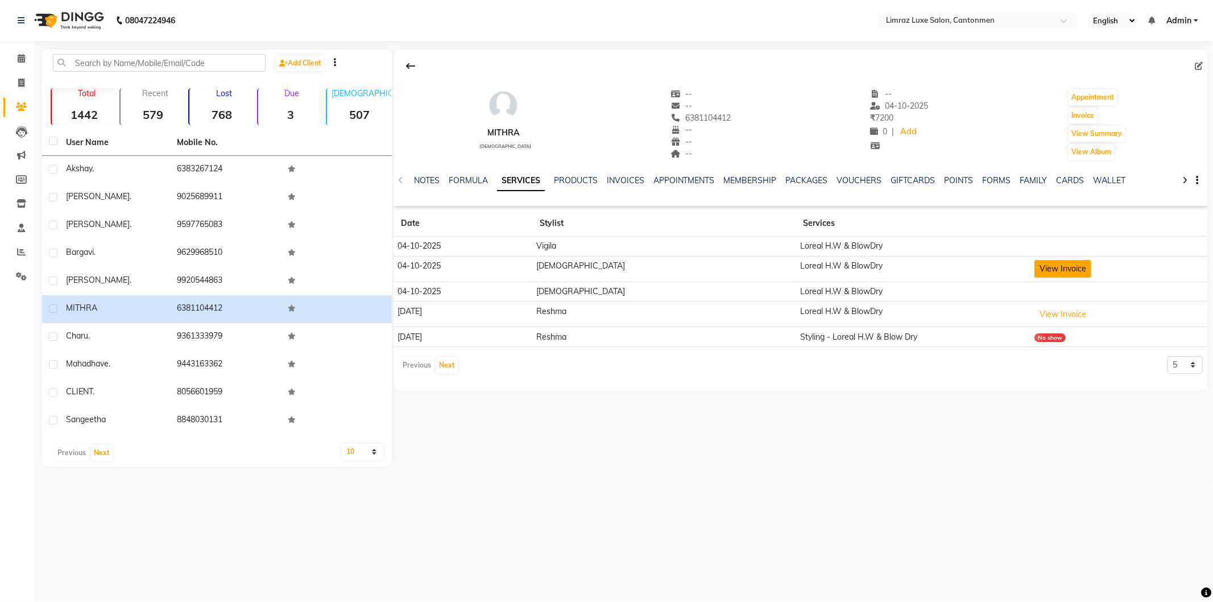
click at [1034, 274] on button "View Invoice" at bounding box center [1062, 269] width 57 height 18
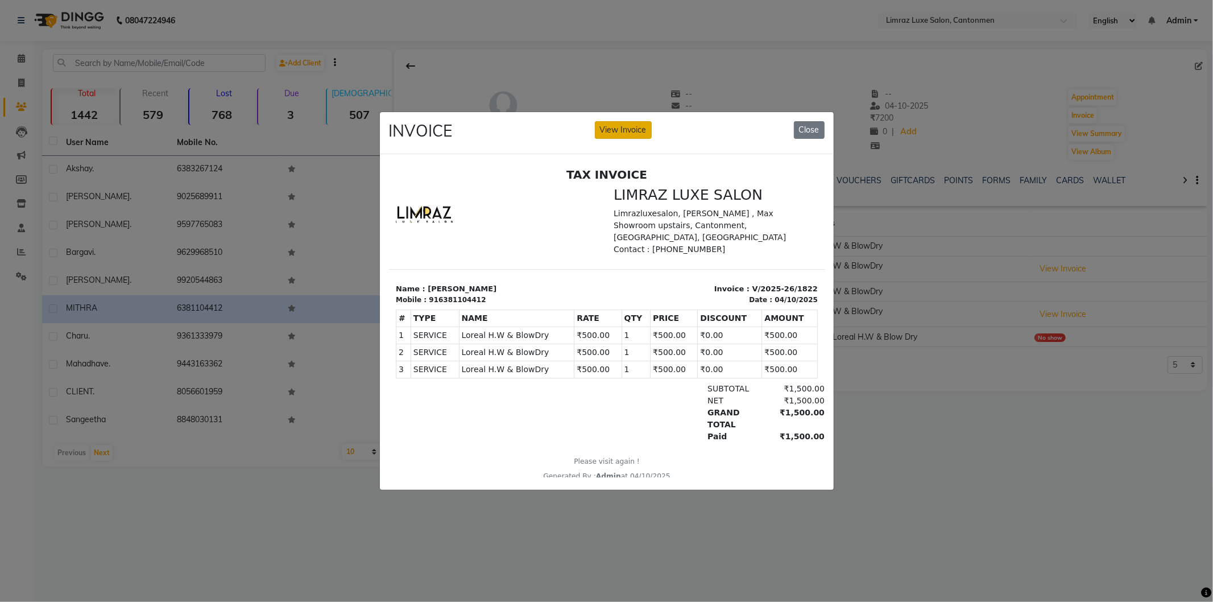
click at [628, 122] on button "View Invoice" at bounding box center [623, 130] width 57 height 18
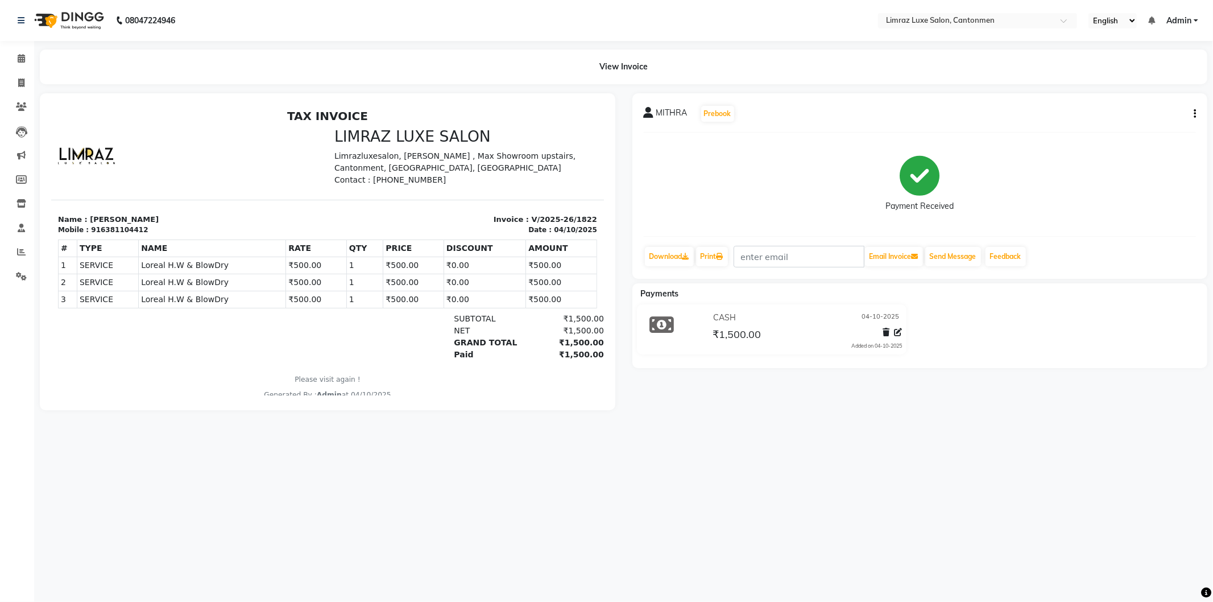
click at [893, 330] on div at bounding box center [890, 333] width 24 height 15
click at [897, 331] on icon at bounding box center [898, 332] width 8 height 8
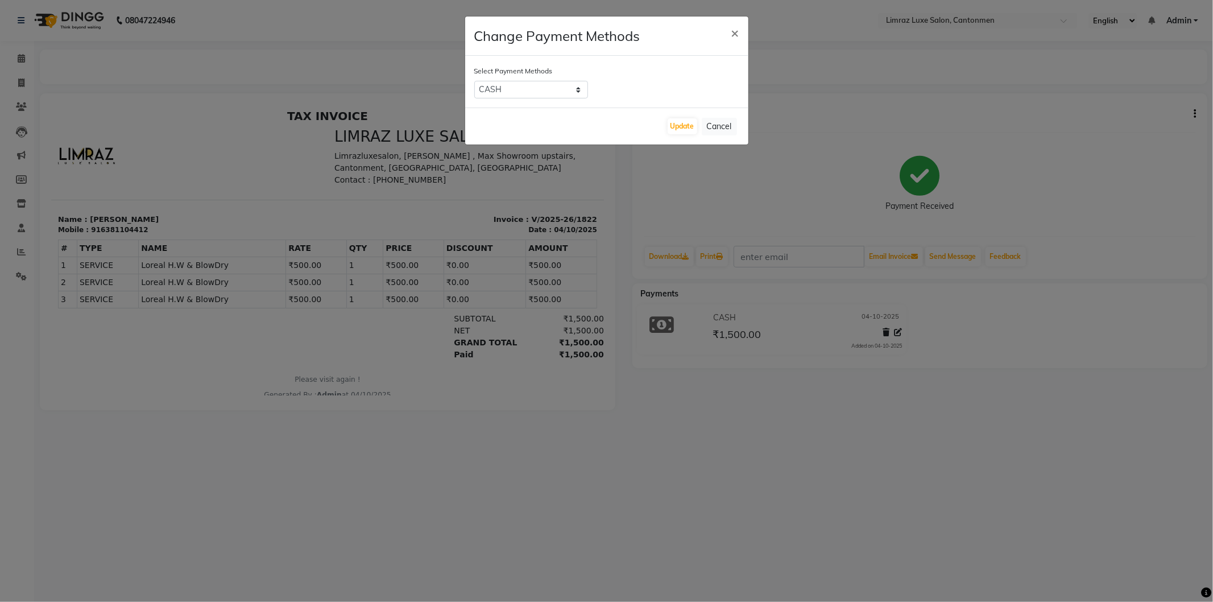
click at [727, 31] on button "×" at bounding box center [735, 32] width 26 height 32
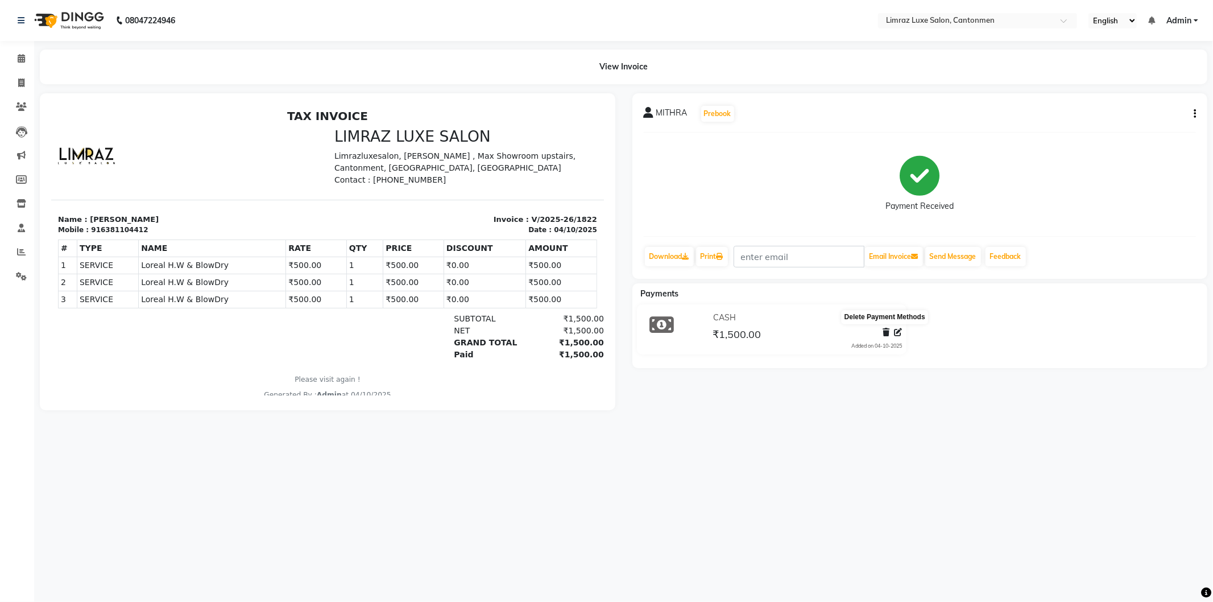
click at [885, 333] on icon at bounding box center [885, 332] width 7 height 8
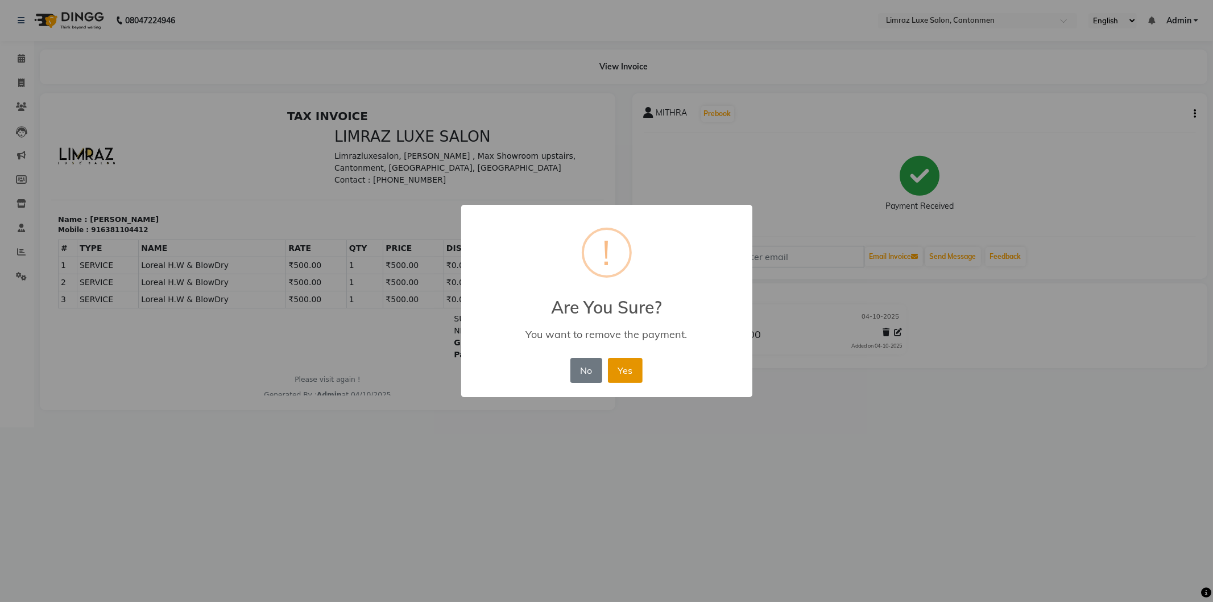
click at [617, 367] on button "Yes" at bounding box center [625, 370] width 35 height 25
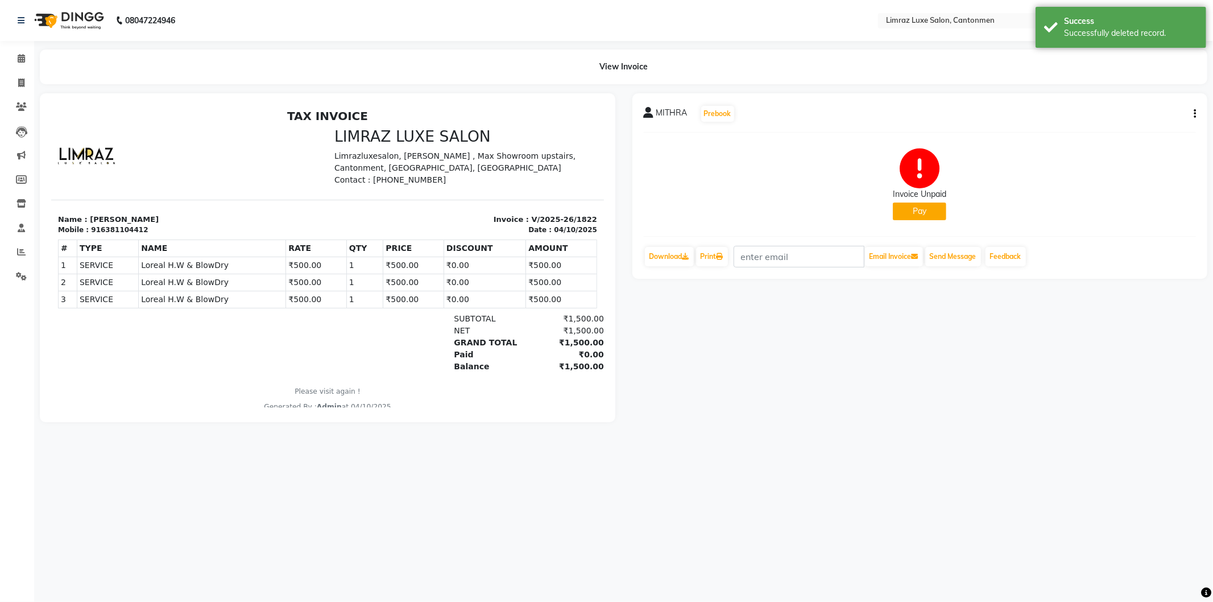
click at [906, 216] on button "Pay" at bounding box center [919, 211] width 53 height 18
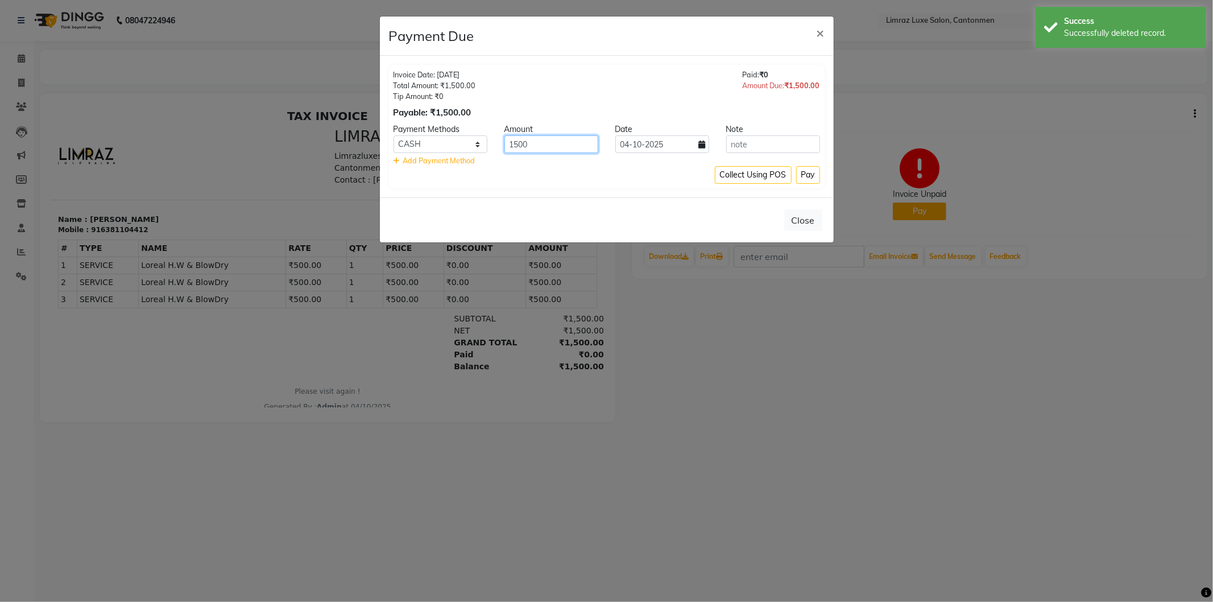
drag, startPoint x: 546, startPoint y: 146, endPoint x: 497, endPoint y: 141, distance: 48.5
click at [498, 142] on div "1500" at bounding box center [551, 144] width 111 height 18
click at [554, 175] on div "Collect Using POS Pay" at bounding box center [606, 175] width 426 height 18
click at [407, 157] on span "Add Payment Method" at bounding box center [439, 160] width 72 height 9
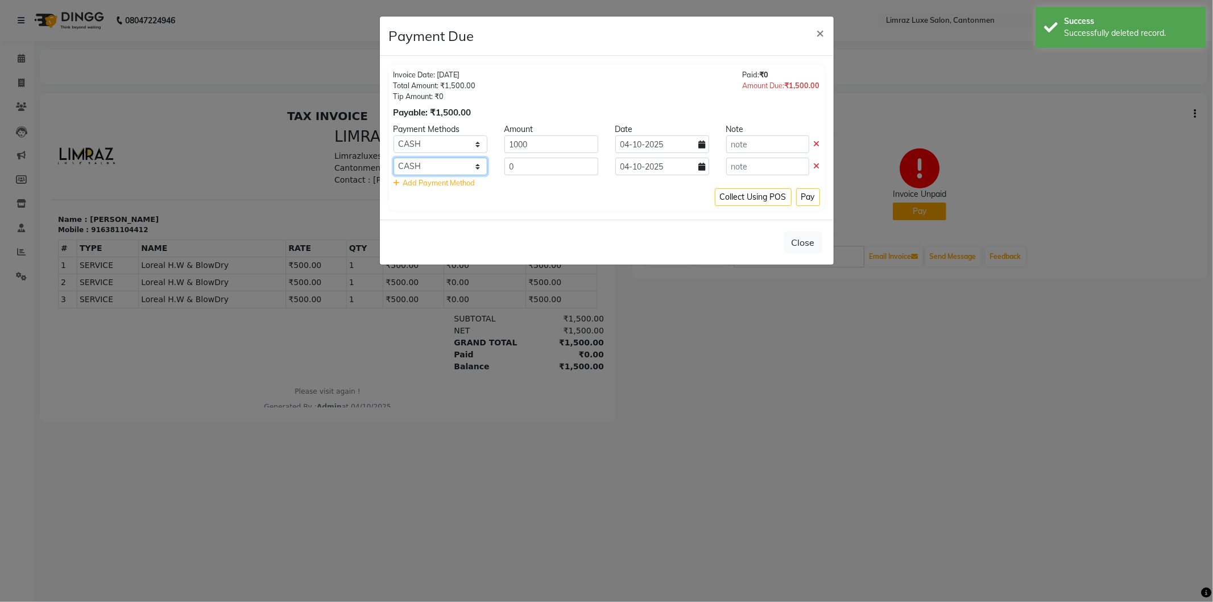
click at [442, 157] on select "CARD CASH GPay UPI" at bounding box center [440, 166] width 94 height 18
click at [393, 157] on select "CARD CASH GPay UPI" at bounding box center [440, 166] width 94 height 18
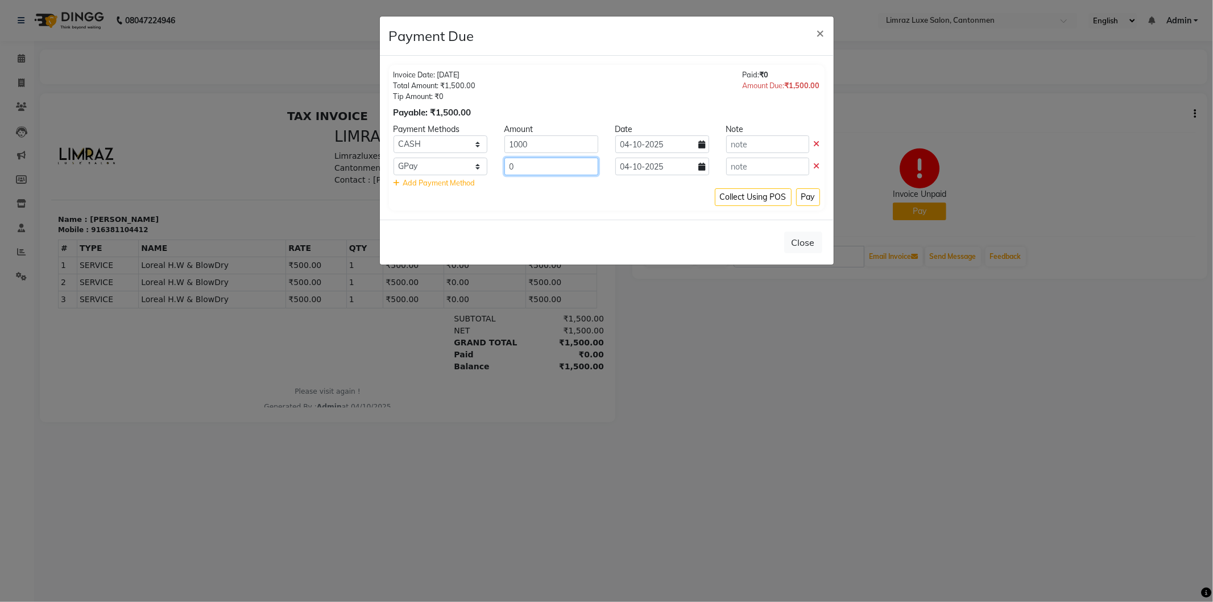
drag, startPoint x: 555, startPoint y: 168, endPoint x: 410, endPoint y: 164, distance: 145.0
click at [410, 164] on div "CARD CASH GPay UPI 0 04-10-2025" at bounding box center [606, 166] width 443 height 18
click at [578, 191] on div "Collect Using POS Pay" at bounding box center [606, 197] width 426 height 18
click at [796, 197] on button "Pay" at bounding box center [808, 197] width 24 height 18
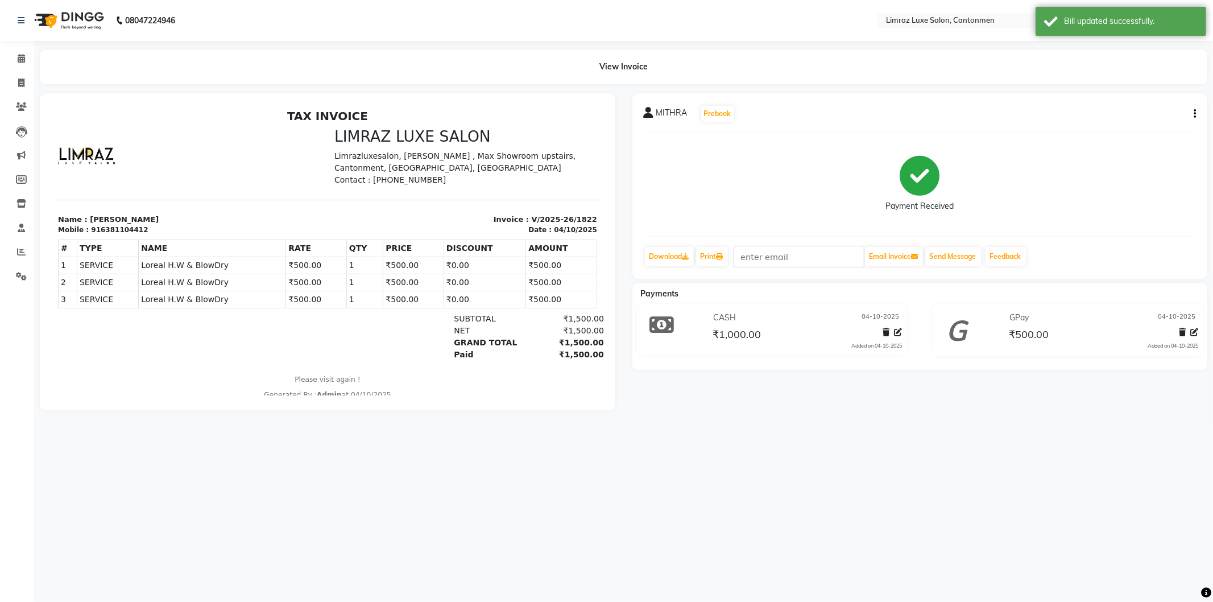
click at [63, 14] on img at bounding box center [68, 21] width 78 height 32
